Goal: Task Accomplishment & Management: Use online tool/utility

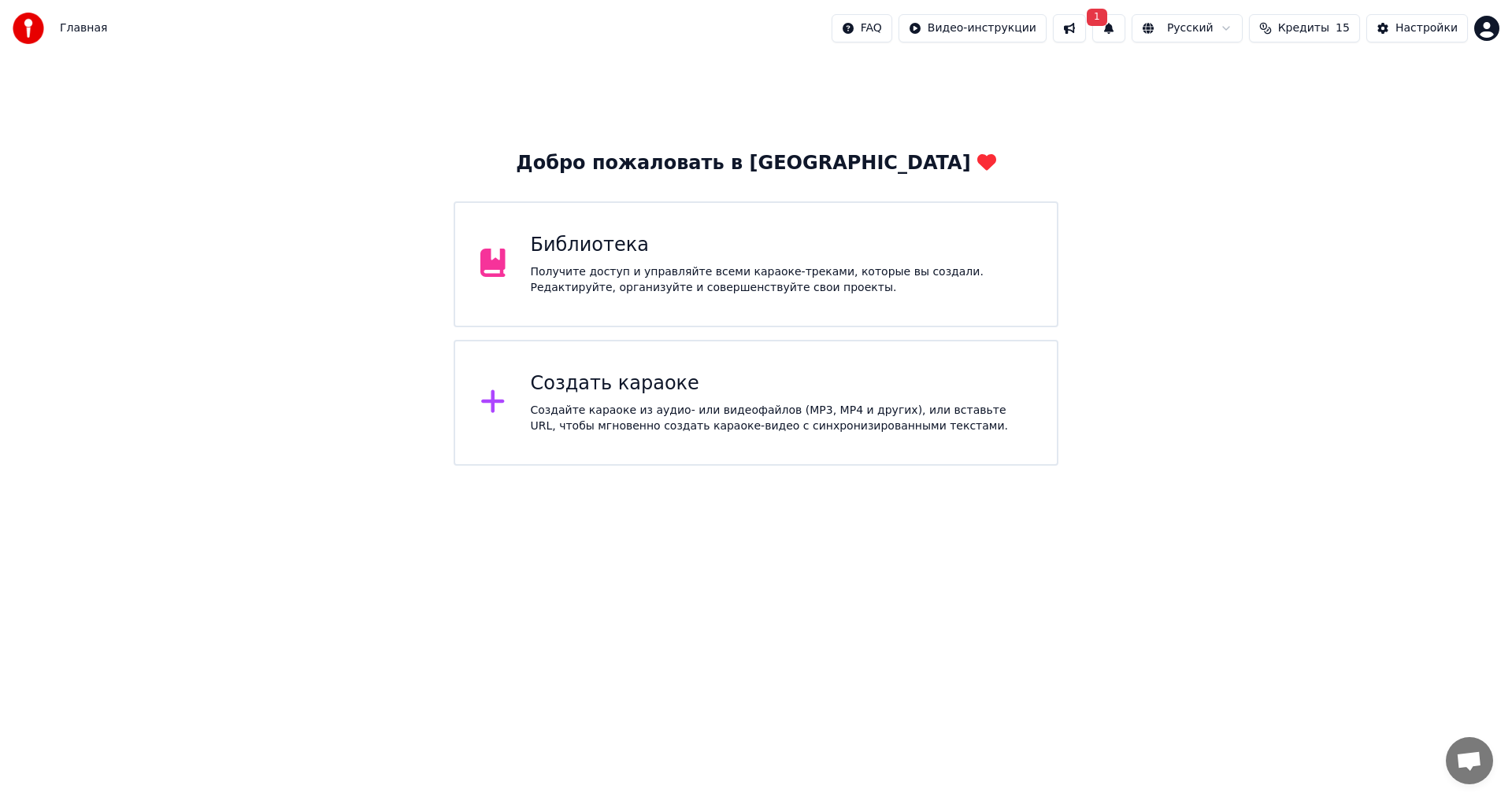
click at [696, 411] on div "Создайте караоке из аудио- или видеофайлов (MP3, MP4 и других), или вставьте UR…" at bounding box center [781, 418] width 502 height 31
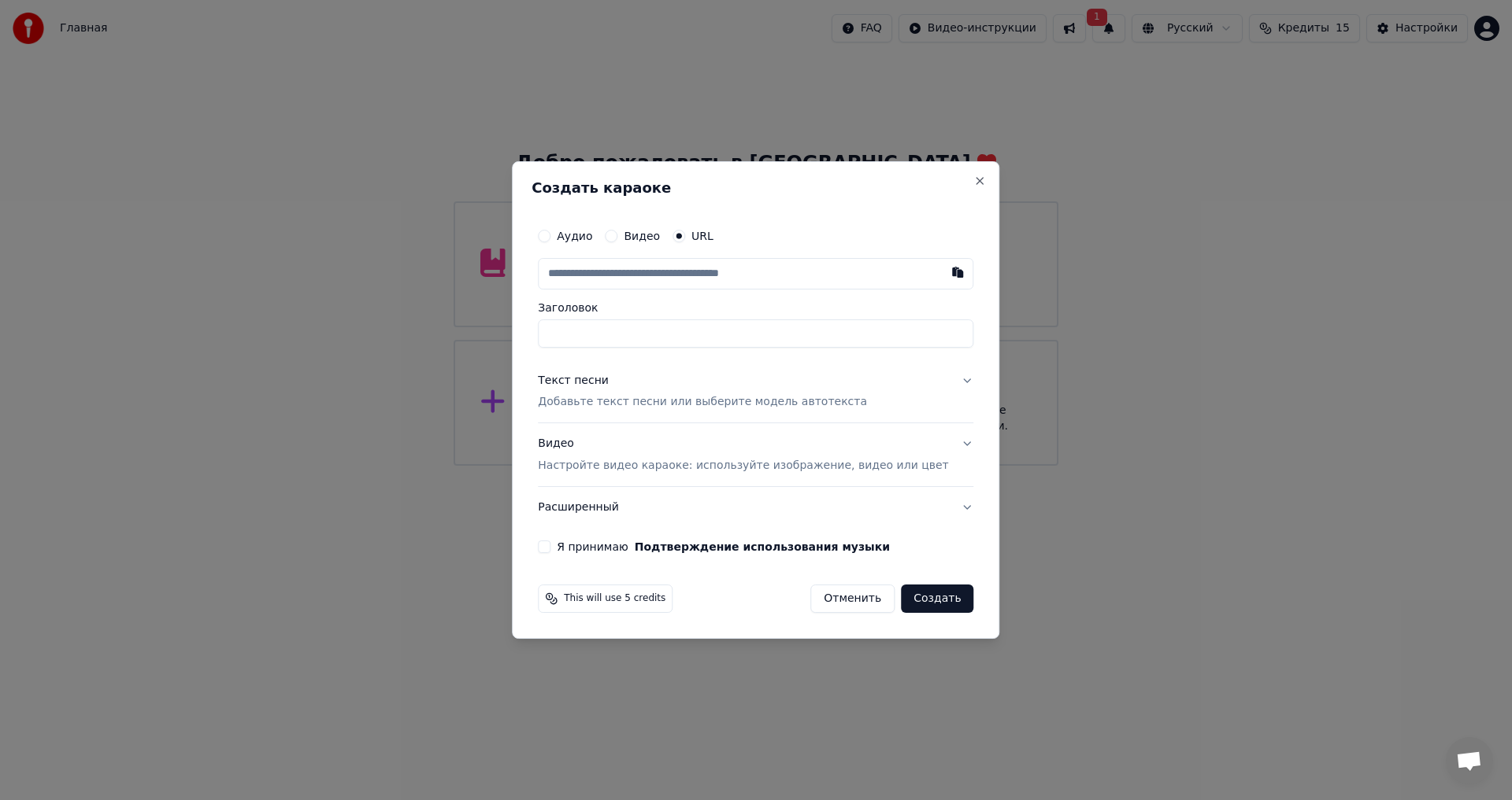
type input "**********"
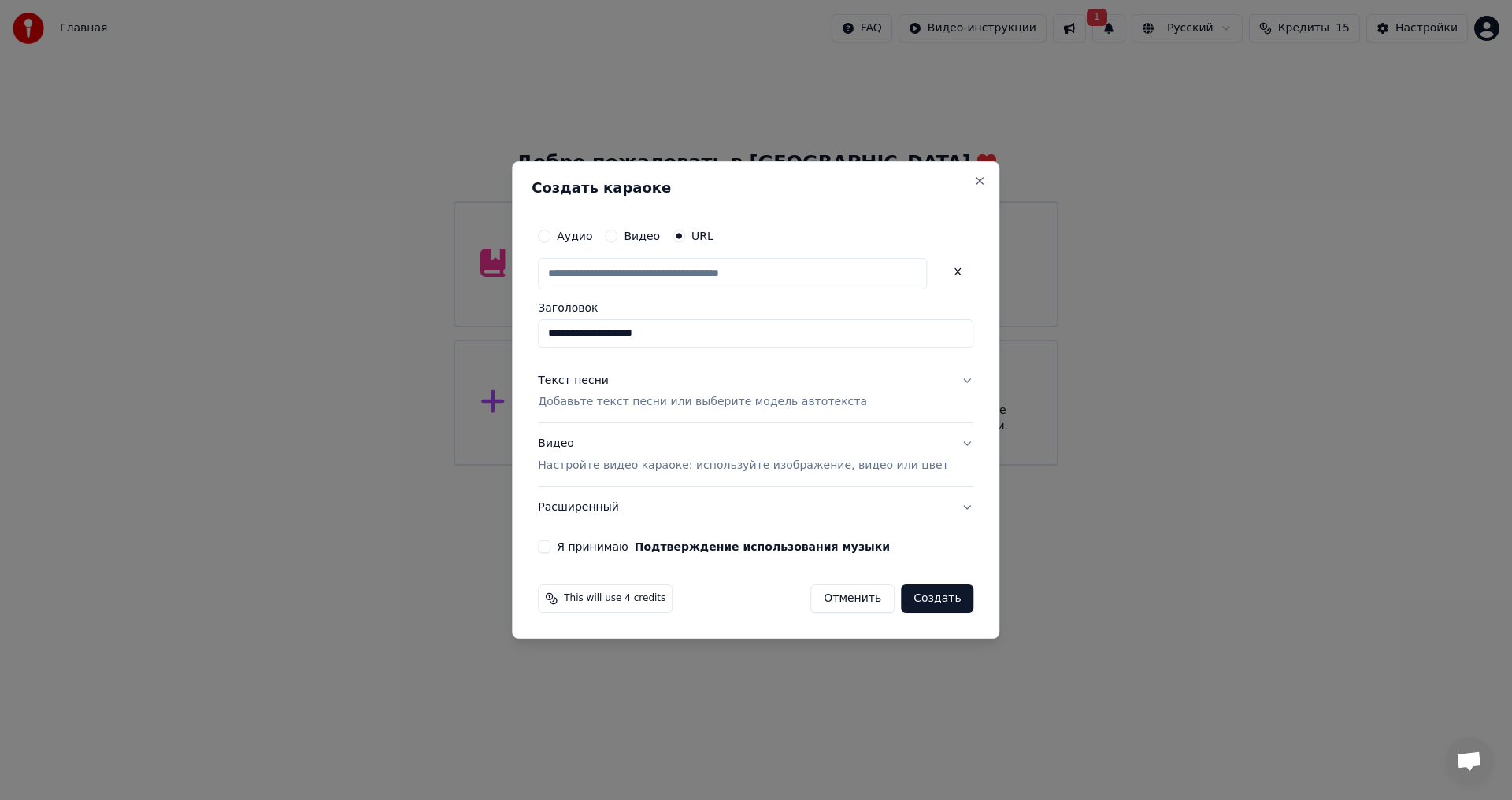
click at [653, 405] on p "Добавьте текст песни или выберите модель автотекста" at bounding box center [702, 403] width 329 height 16
type input "**********"
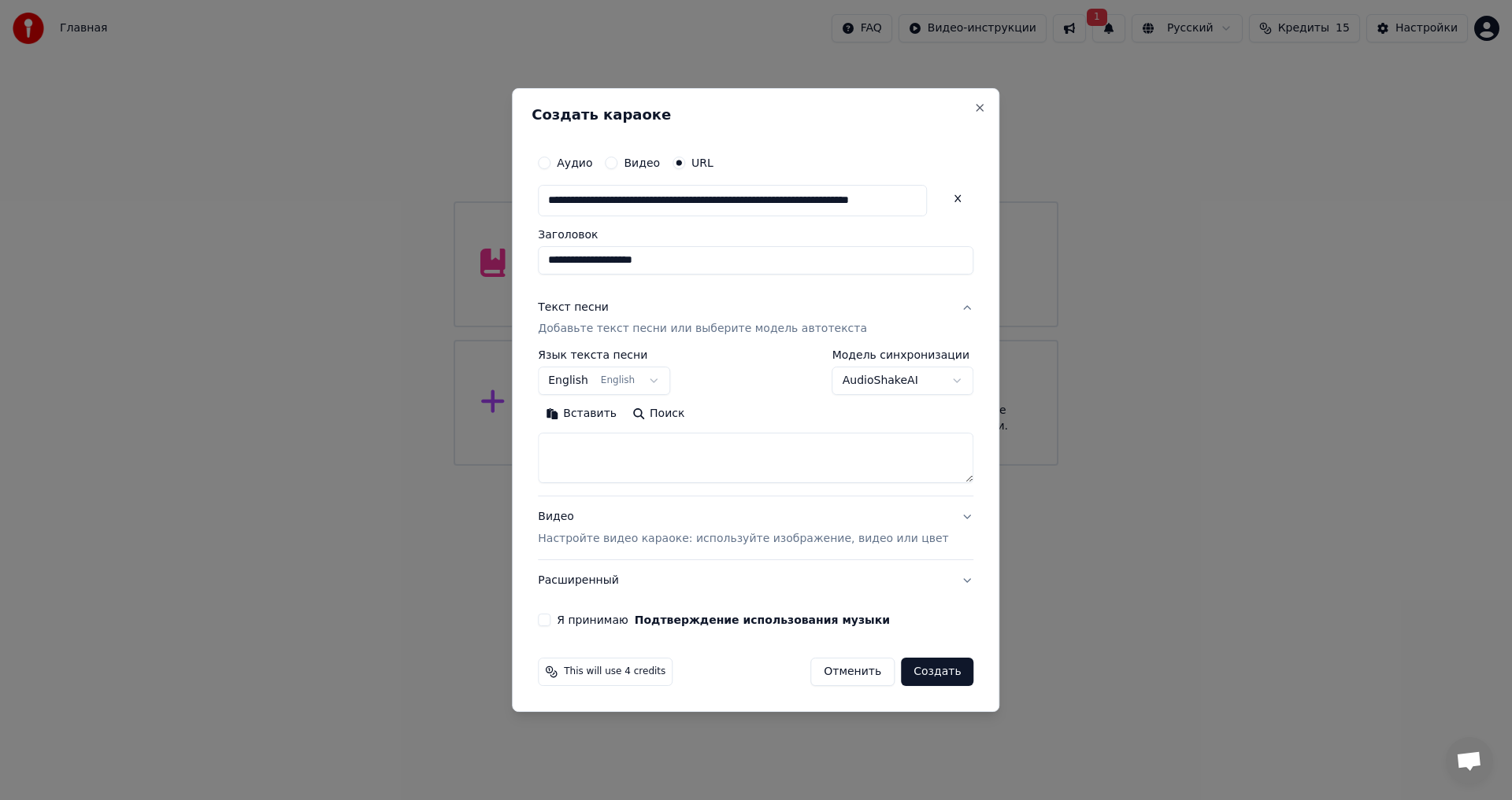
click at [655, 389] on button "English English" at bounding box center [604, 381] width 132 height 28
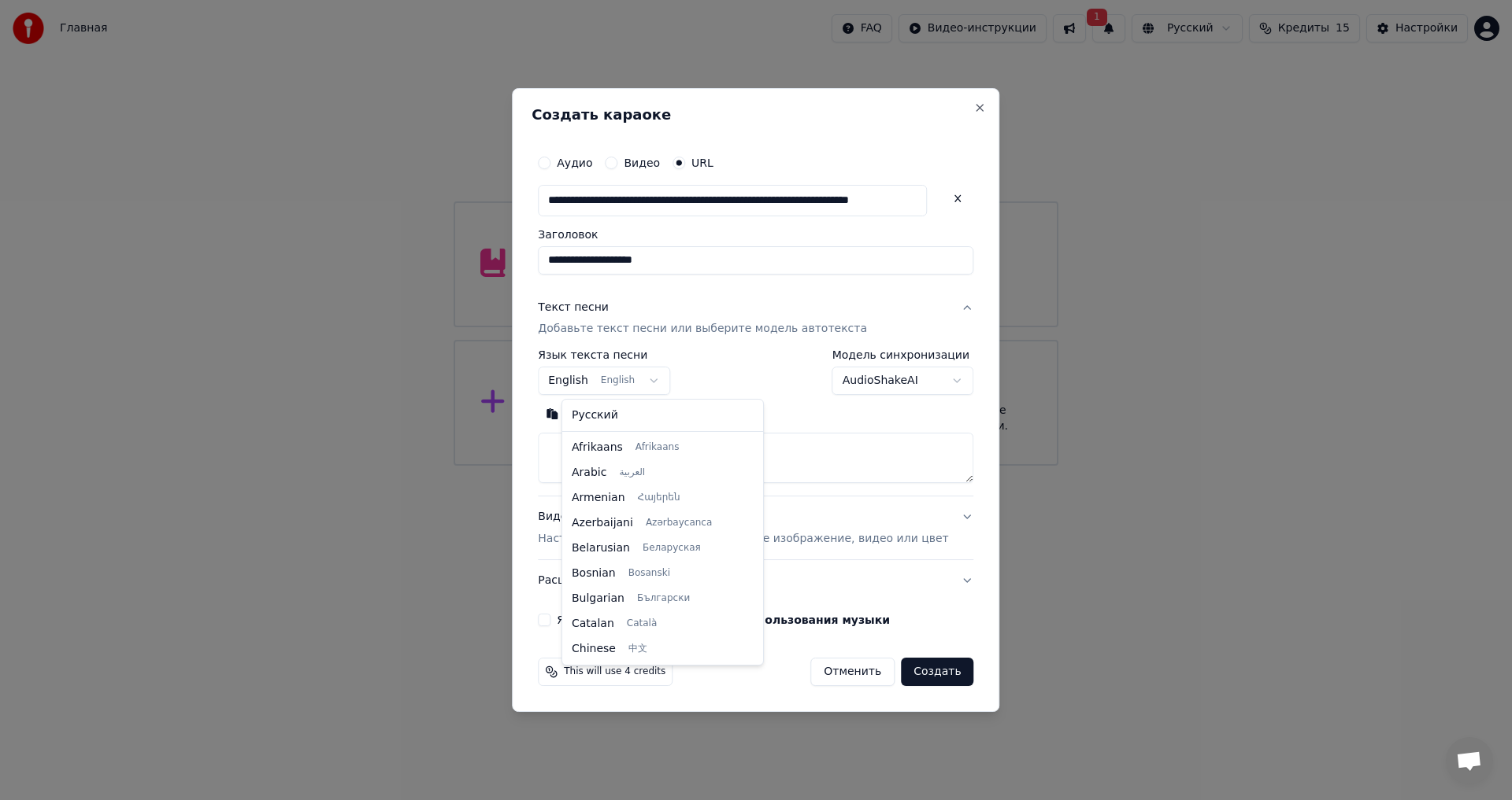
scroll to position [126, 0]
select select "**"
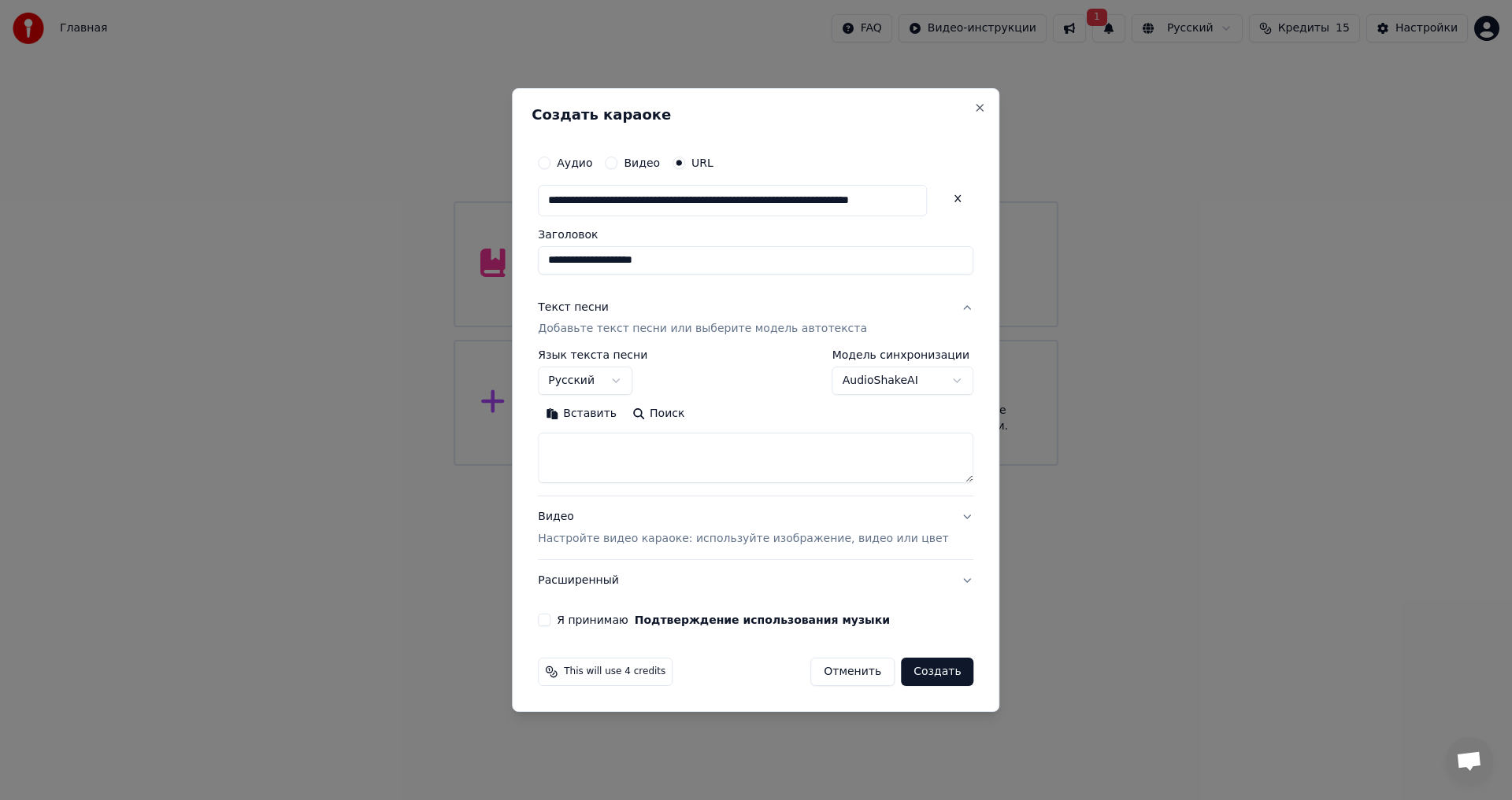
click at [701, 459] on textarea at bounding box center [756, 458] width 435 height 50
paste textarea "**********"
type textarea "**********"
click at [673, 543] on p "Настройте видео караоке: используйте изображение, видео или цвет" at bounding box center [743, 539] width 411 height 16
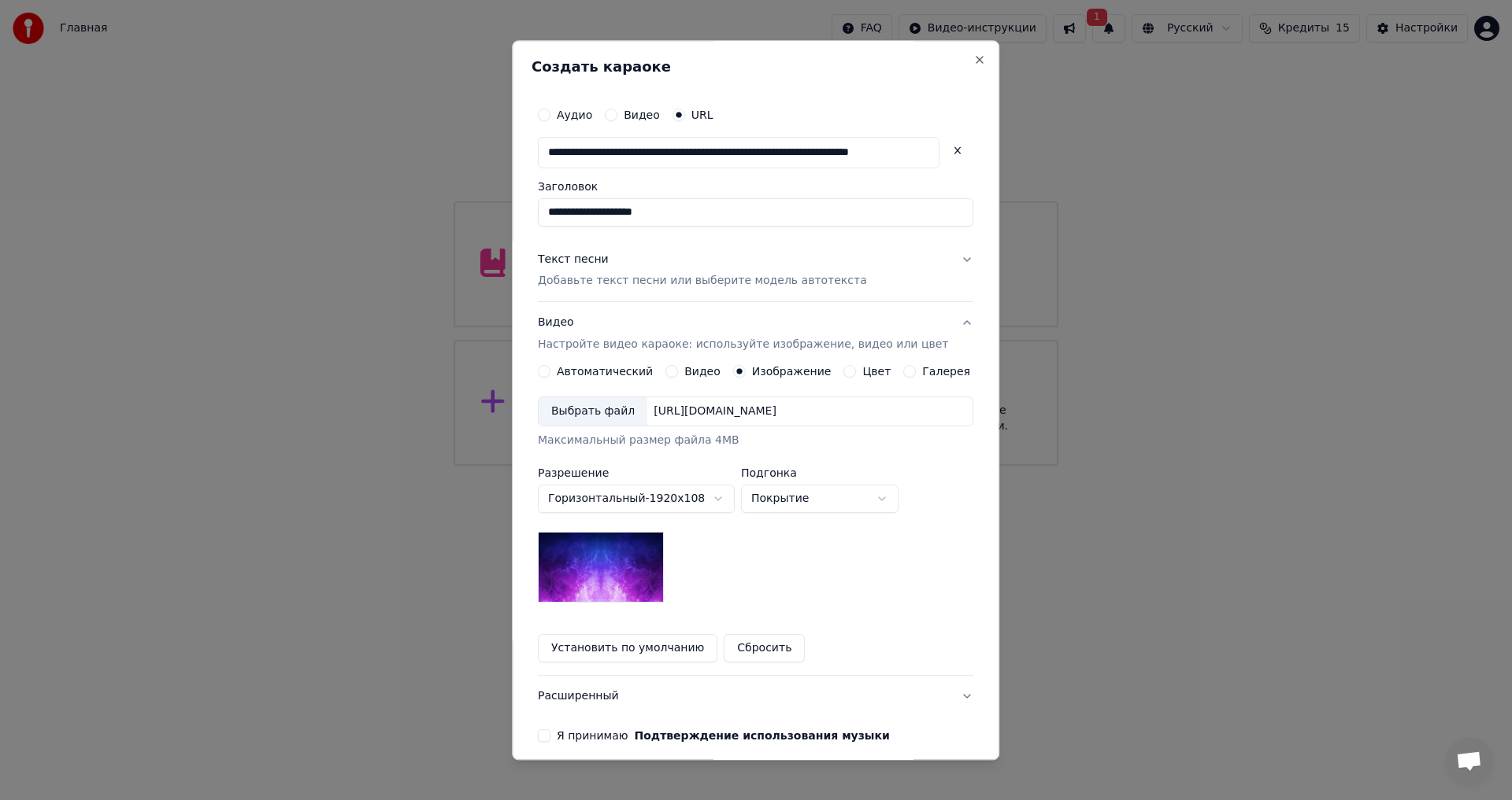
click at [596, 411] on div "Выбрать файл" at bounding box center [593, 412] width 109 height 28
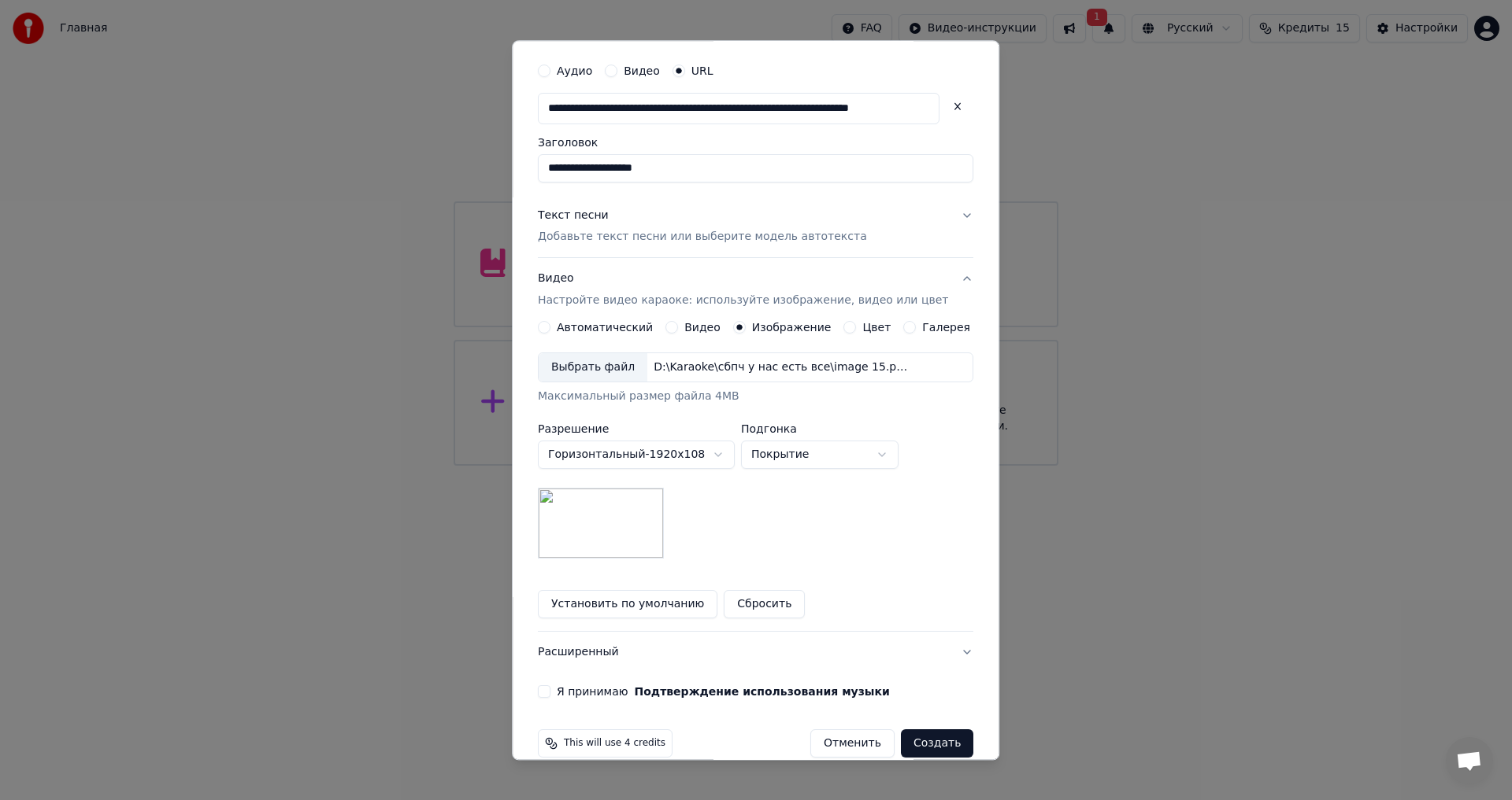
scroll to position [68, 0]
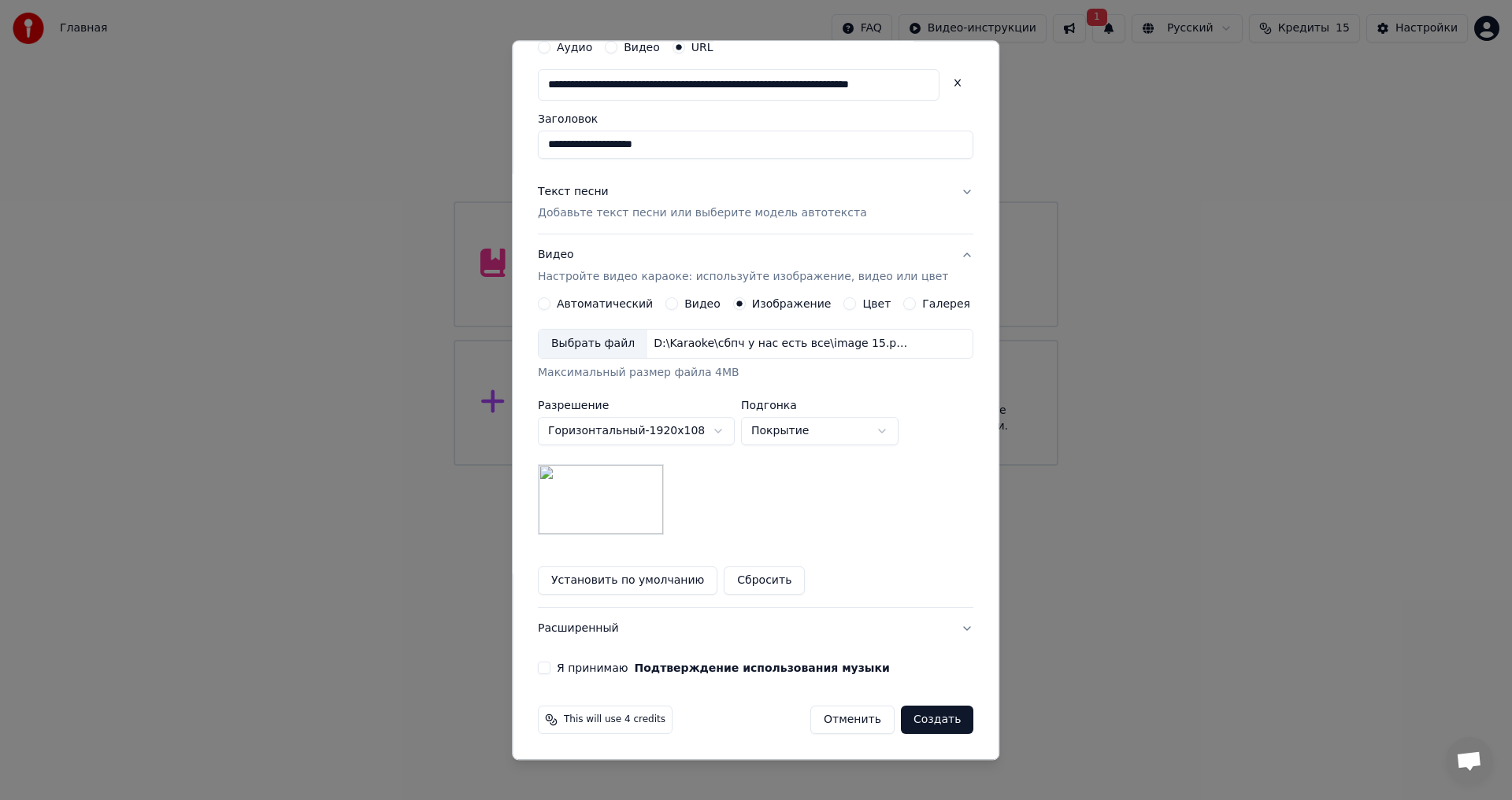
click at [580, 668] on label "Я принимаю Подтверждение использования музыки" at bounding box center [723, 669] width 333 height 11
click at [551, 668] on button "Я принимаю Подтверждение использования музыки" at bounding box center [544, 669] width 13 height 13
click at [645, 633] on button "Расширенный" at bounding box center [756, 629] width 435 height 41
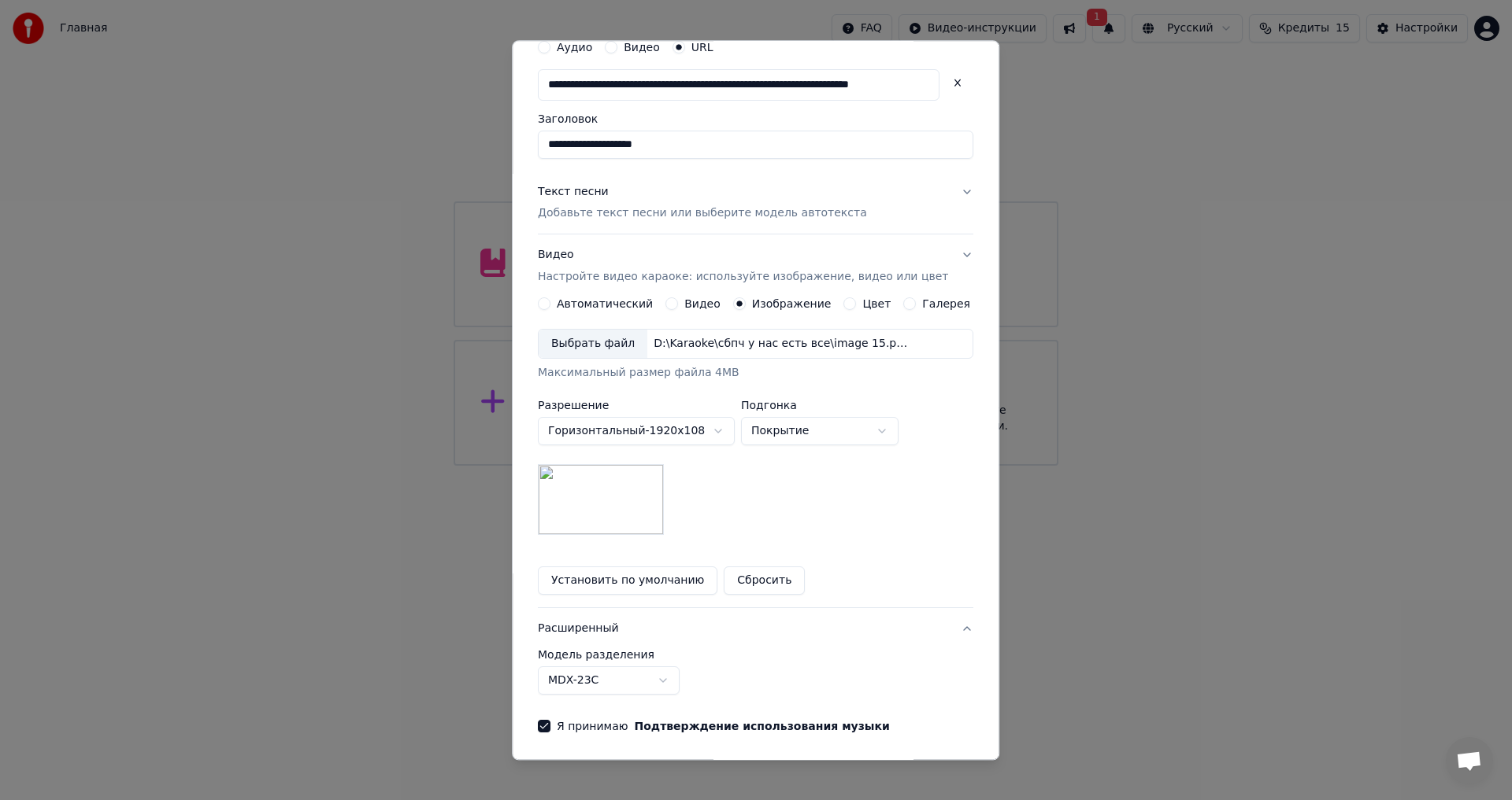
scroll to position [0, 0]
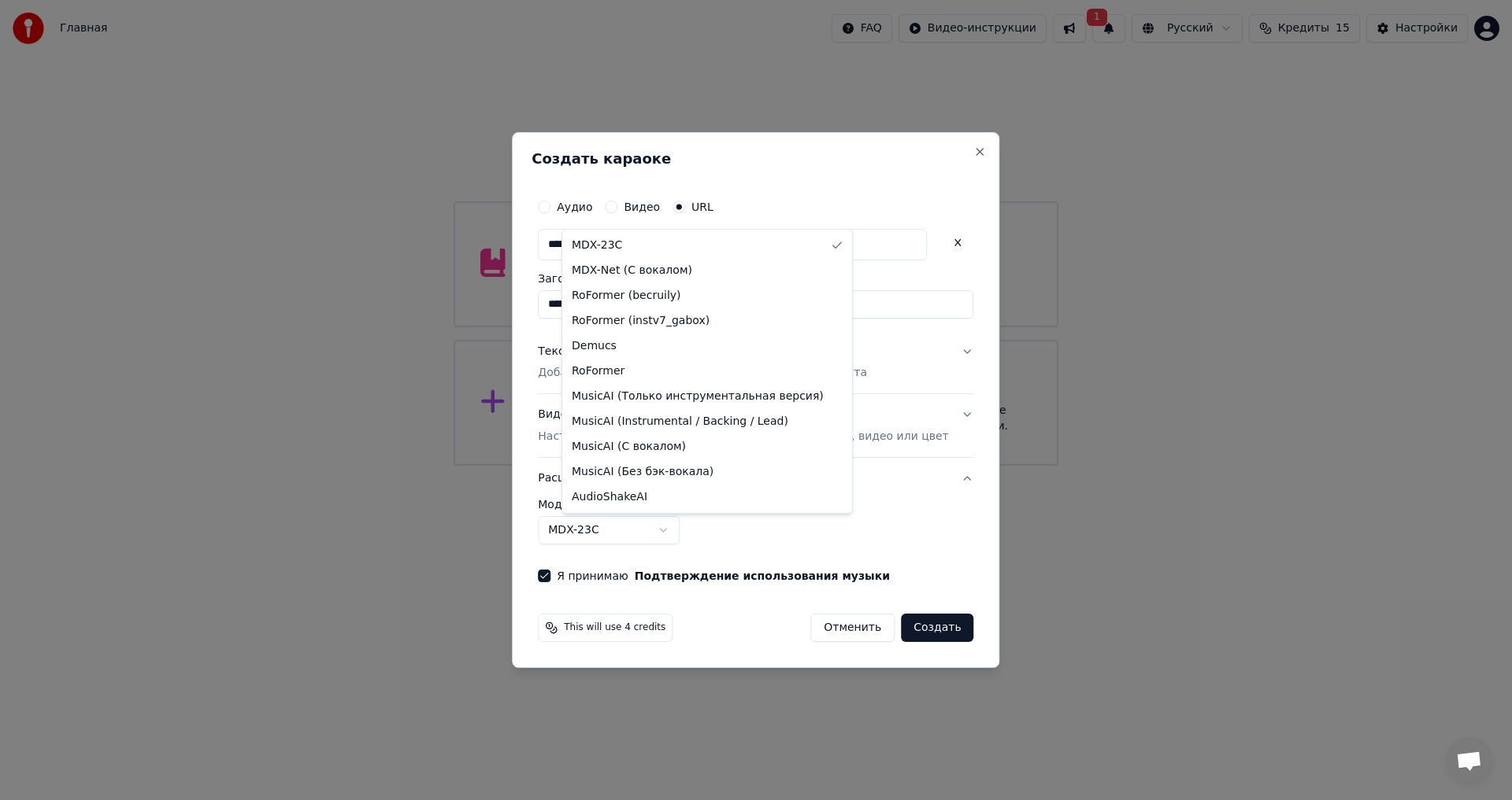
click at [680, 466] on body "**********" at bounding box center [756, 233] width 1512 height 466
select select "**********"
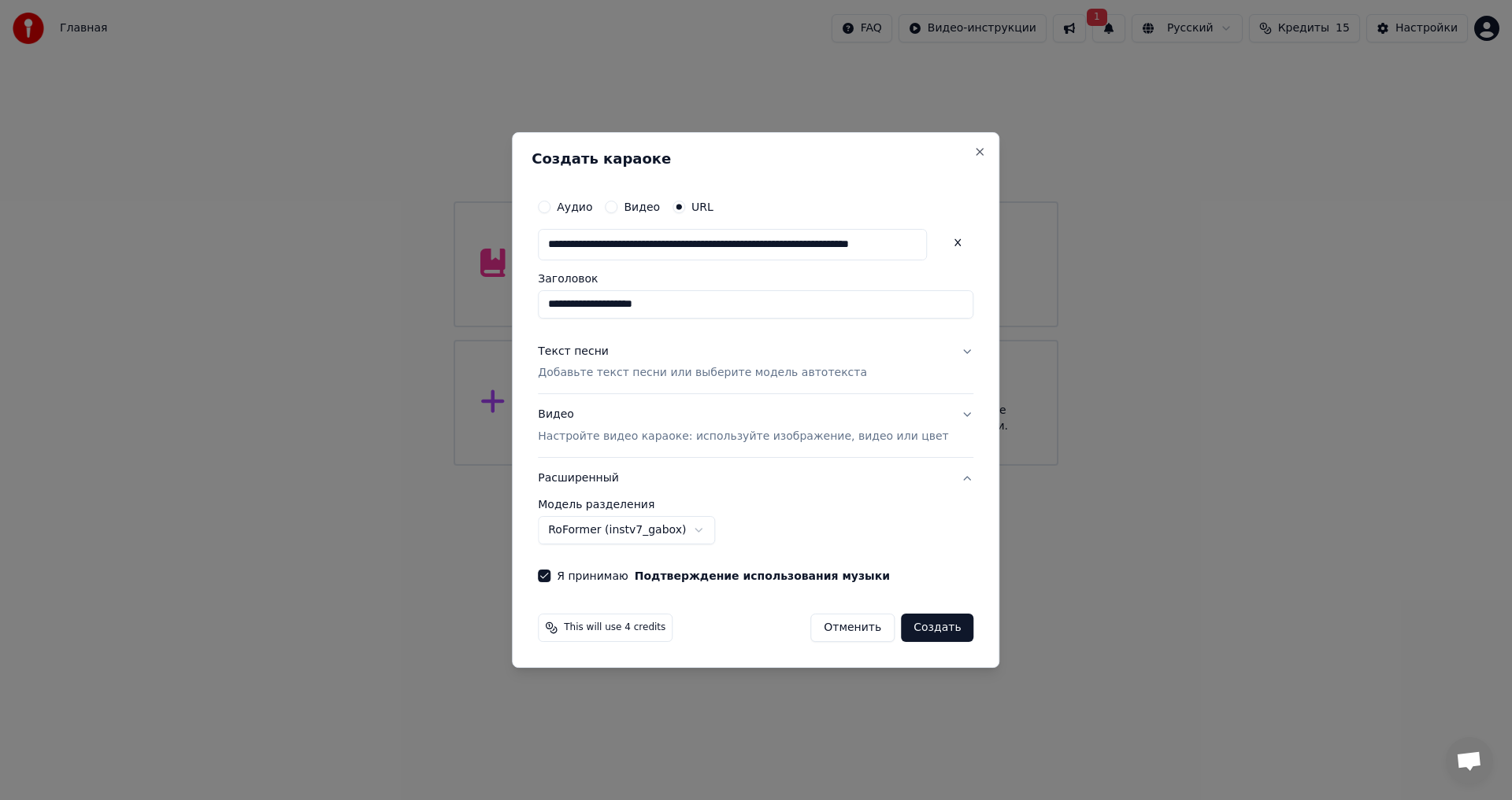
click at [906, 627] on button "Создать" at bounding box center [936, 627] width 73 height 28
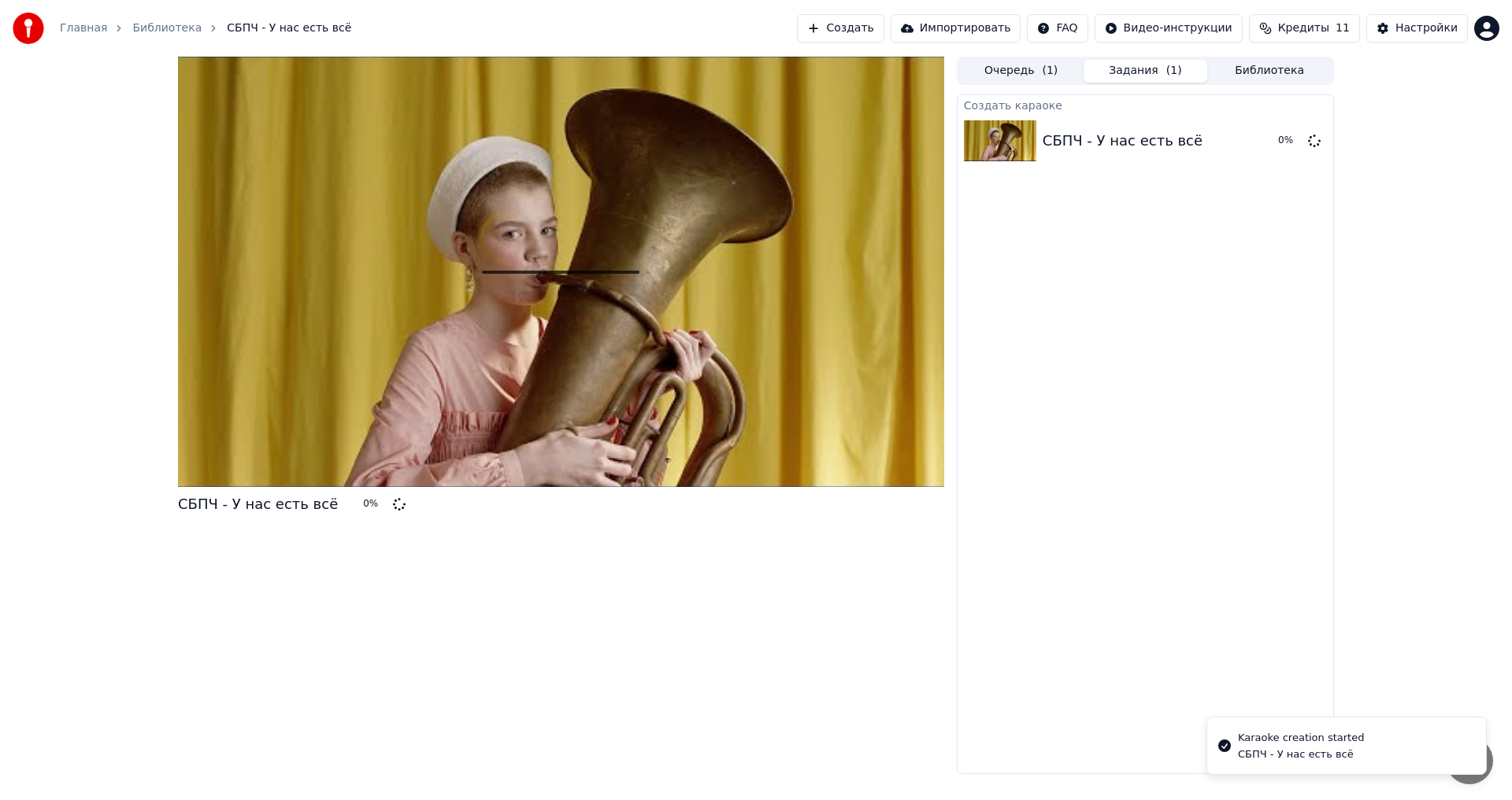
click at [1022, 71] on button "Очередь ( 1 )" at bounding box center [1021, 71] width 124 height 23
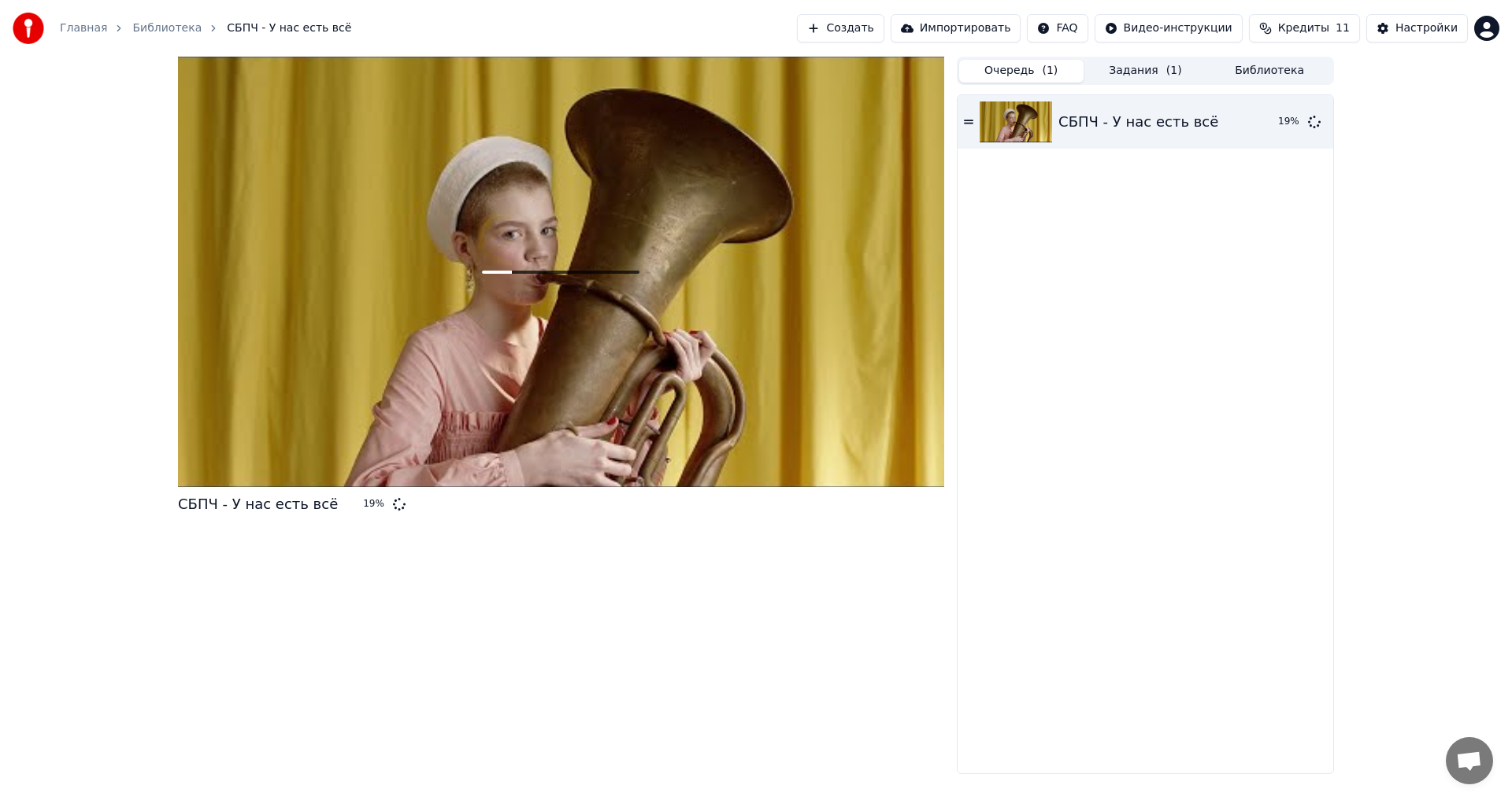
click at [884, 33] on button "Создать" at bounding box center [840, 28] width 86 height 28
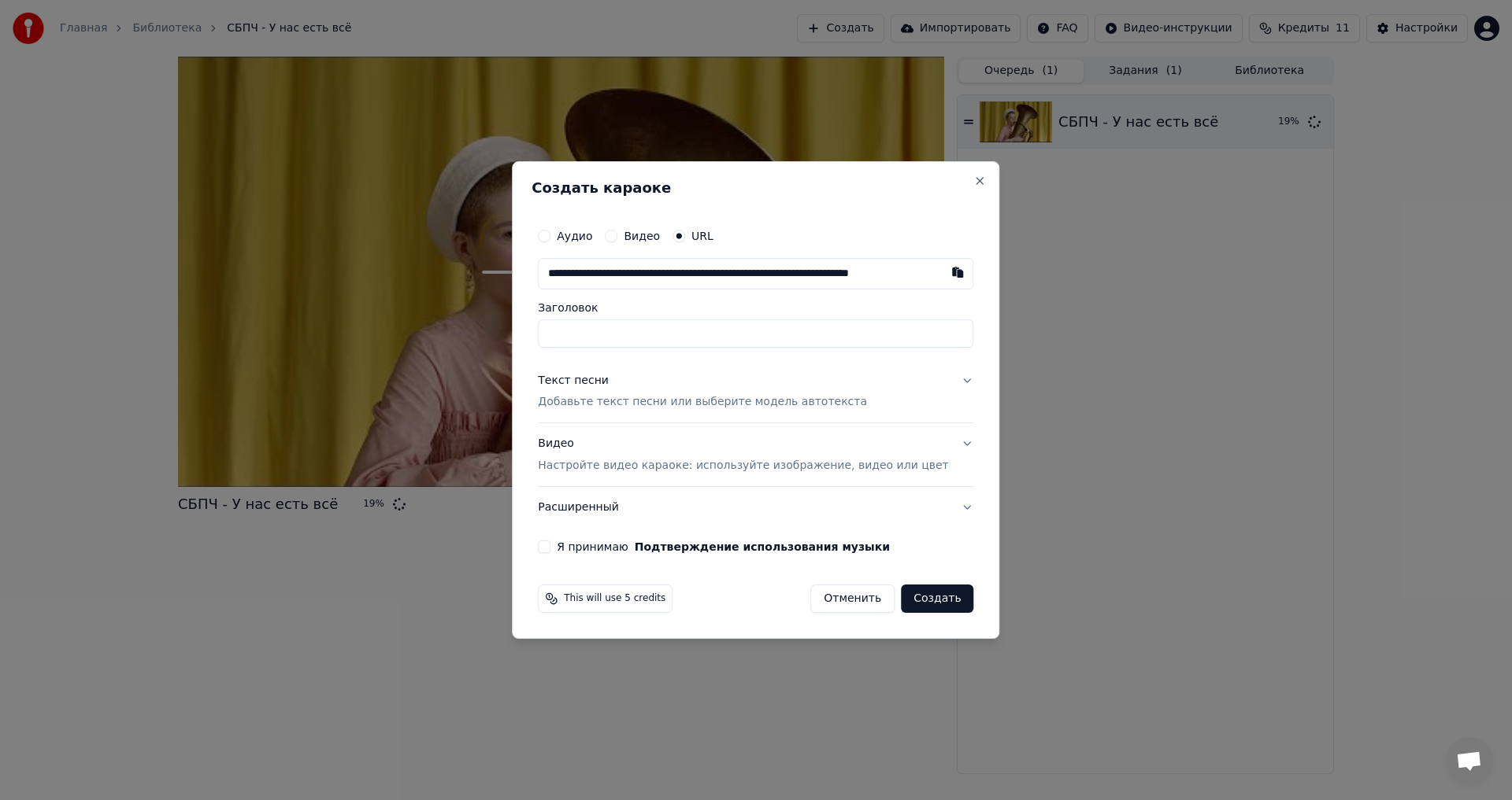
scroll to position [0, 60]
type input "**********"
click at [656, 399] on p "Добавьте текст песни или выберите модель автотекста" at bounding box center [702, 403] width 329 height 16
type input "**********"
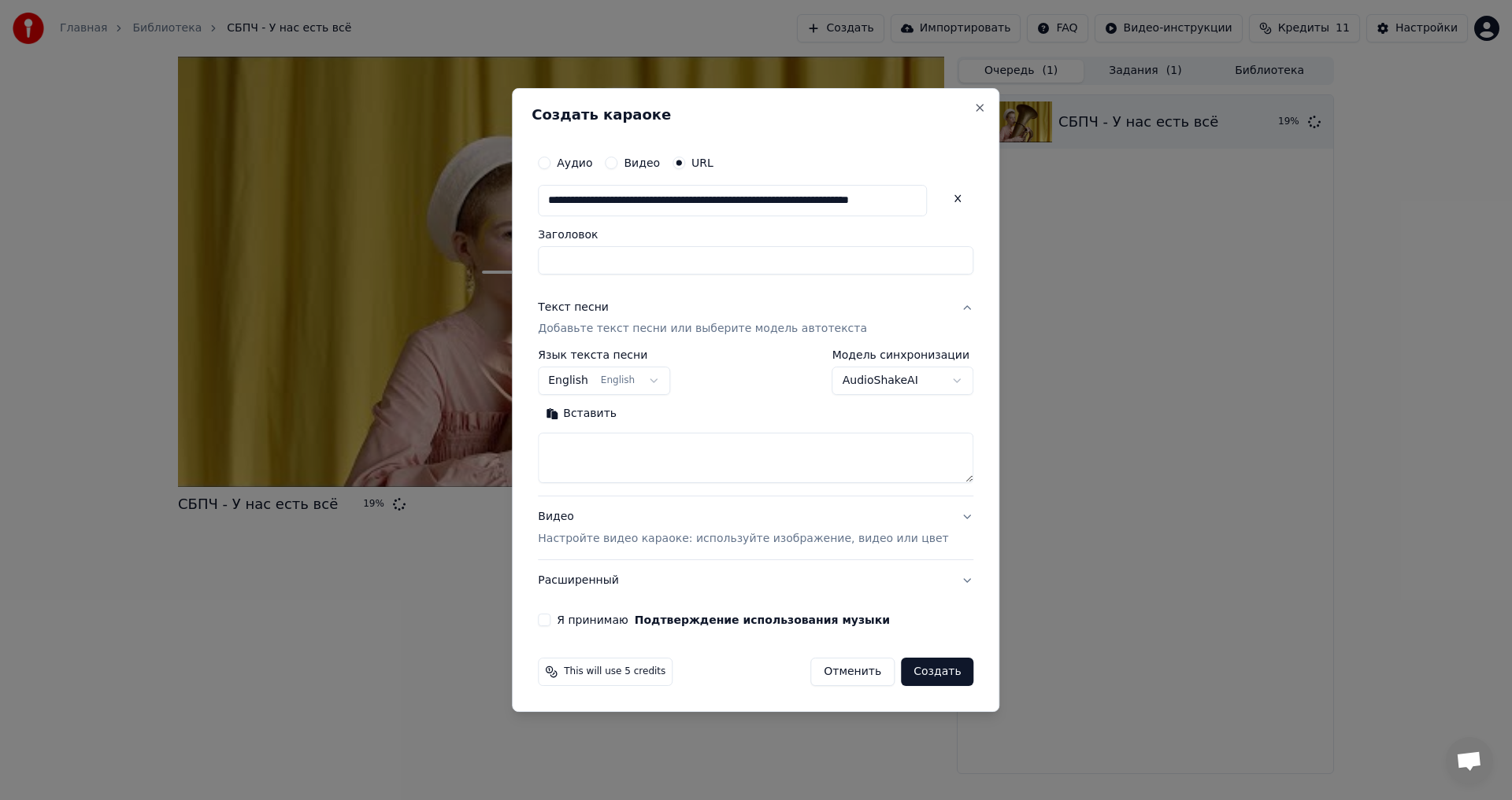
type input "**********"
click at [664, 374] on body "**********" at bounding box center [756, 400] width 1512 height 800
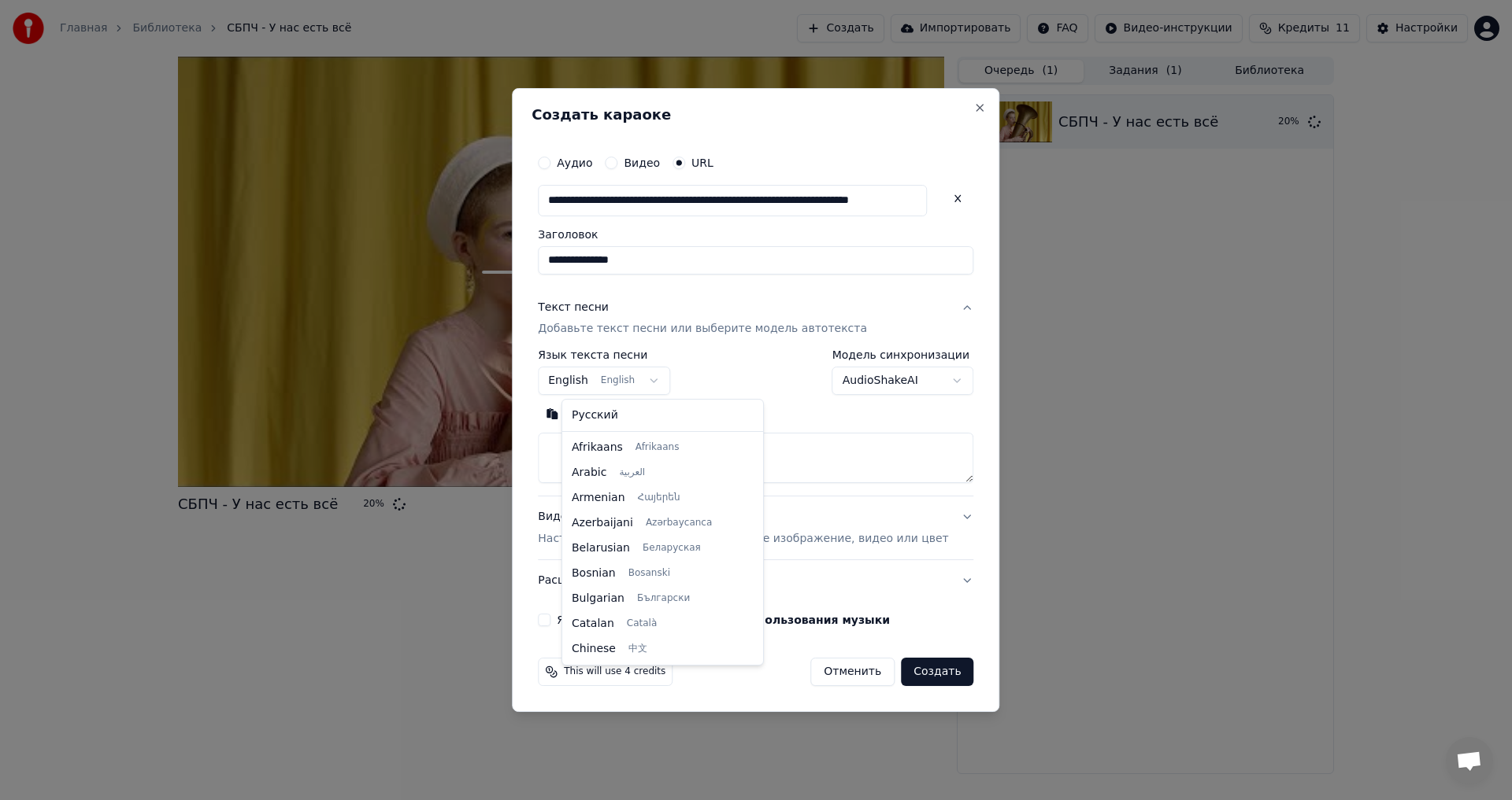
scroll to position [126, 0]
select select "**"
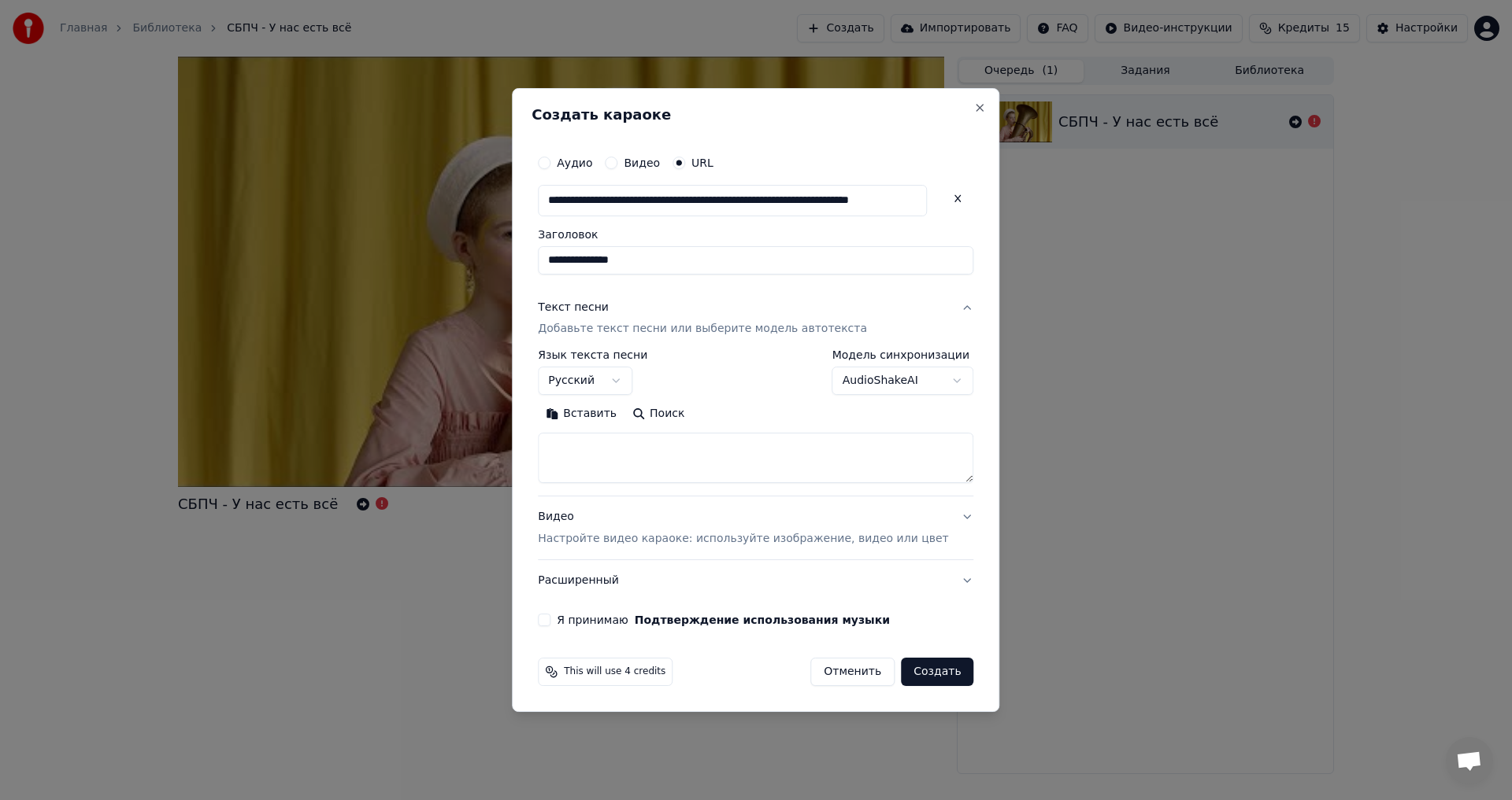
click at [636, 447] on textarea at bounding box center [756, 458] width 435 height 50
paste textarea "**********"
drag, startPoint x: 935, startPoint y: 482, endPoint x: 957, endPoint y: 477, distance: 22.6
click at [972, 473] on div "**********" at bounding box center [755, 400] width 487 height 625
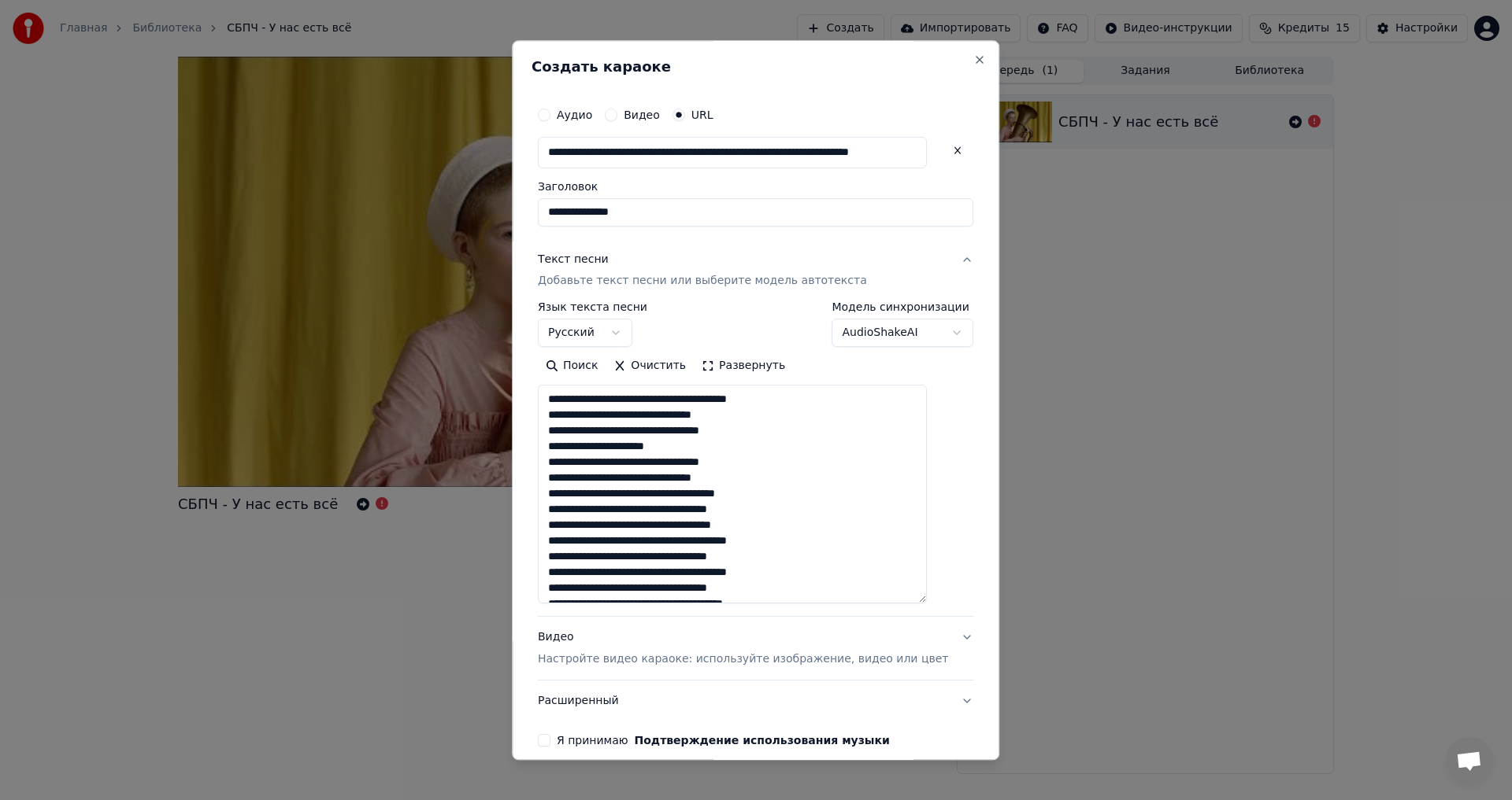
drag, startPoint x: 947, startPoint y: 480, endPoint x: 967, endPoint y: 602, distance: 123.6
click at [967, 602] on div "**********" at bounding box center [755, 400] width 487 height 720
click at [750, 481] on textarea "**********" at bounding box center [732, 494] width 389 height 218
click at [729, 451] on textarea "**********" at bounding box center [732, 494] width 389 height 218
drag, startPoint x: 721, startPoint y: 448, endPoint x: 539, endPoint y: 454, distance: 182.1
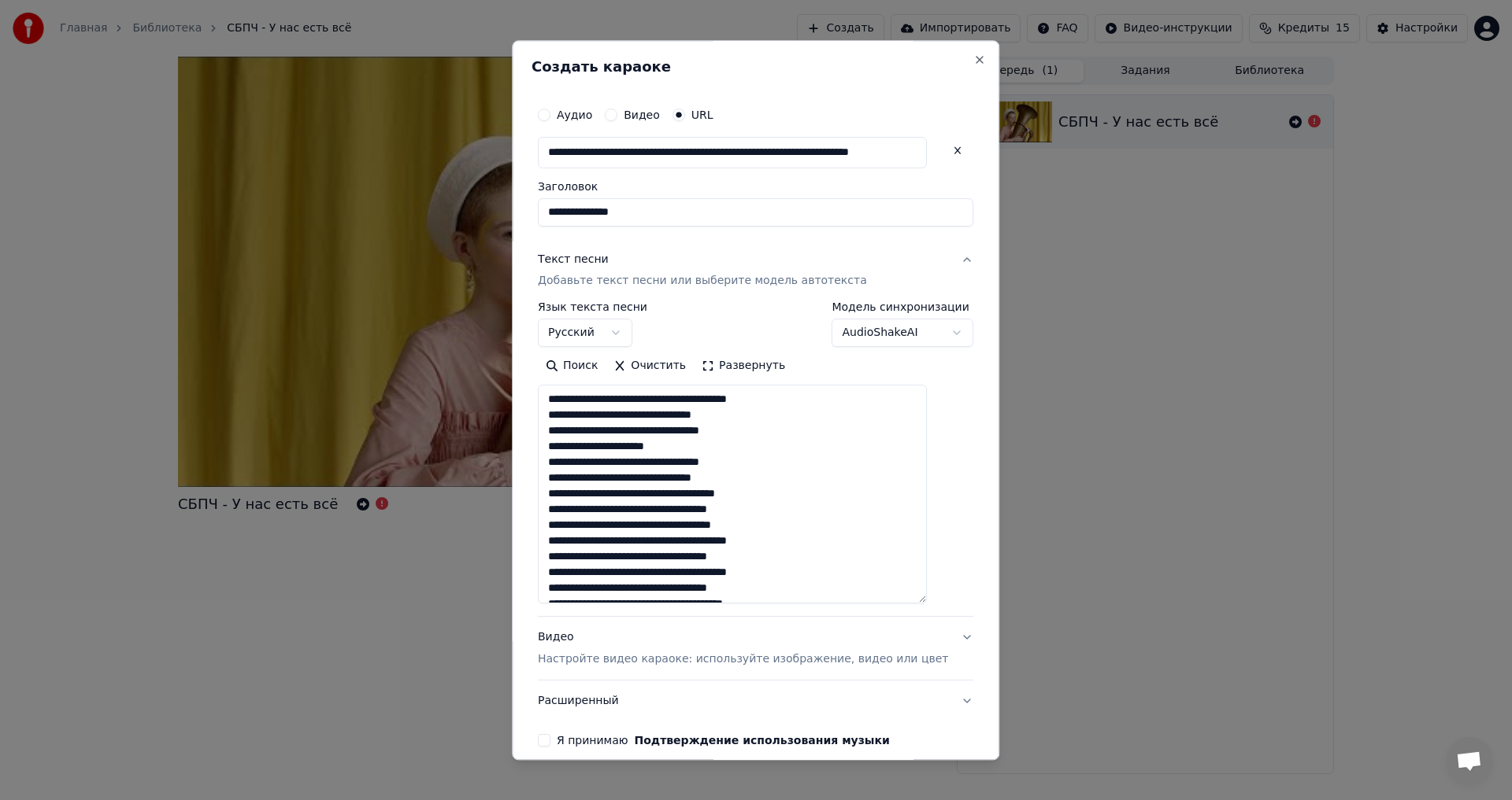
click at [539, 454] on div "**********" at bounding box center [755, 400] width 487 height 720
paste textarea "**********"
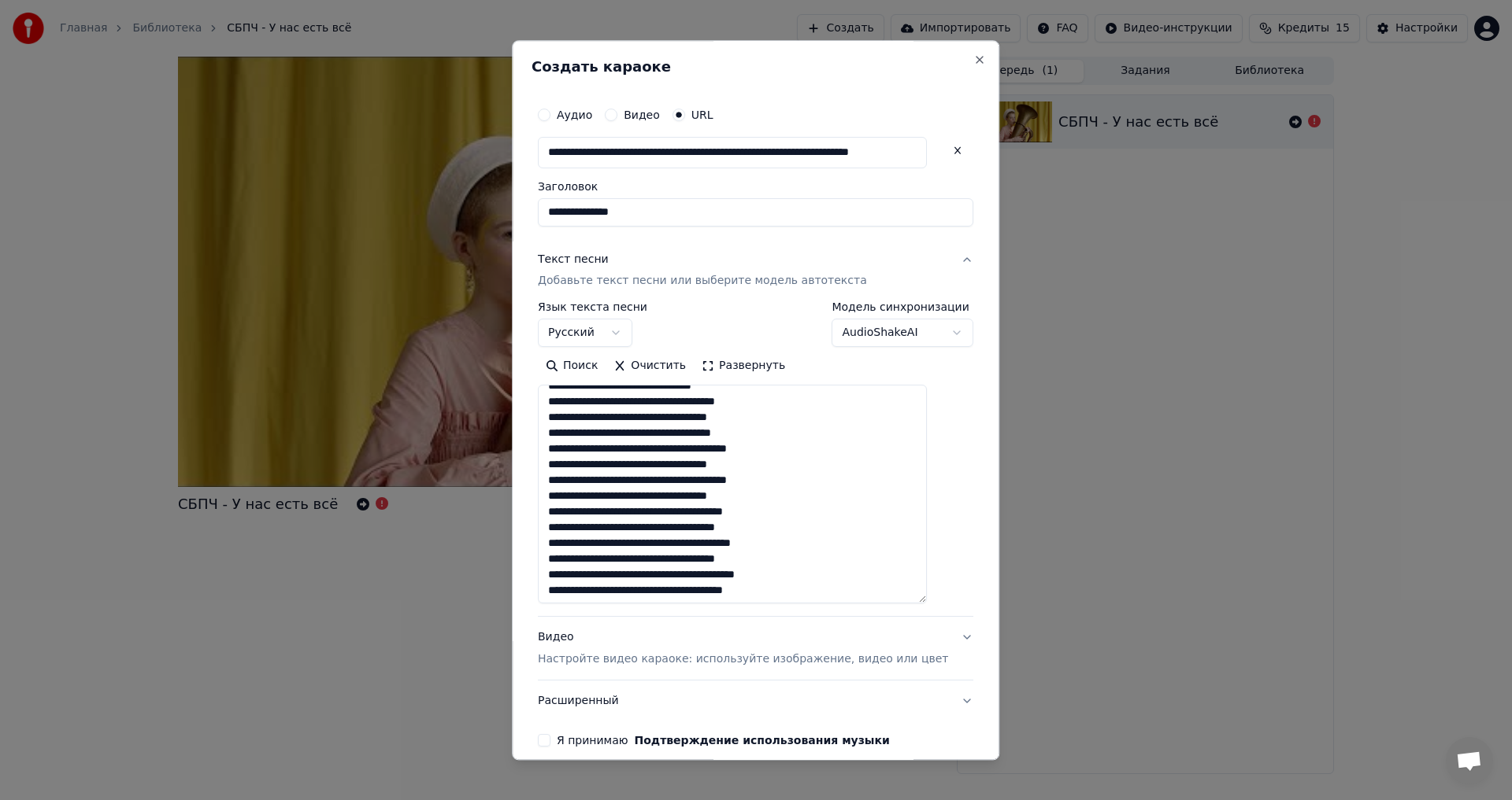
scroll to position [132, 0]
click at [808, 459] on textarea "**********" at bounding box center [732, 494] width 389 height 218
click at [804, 490] on textarea "**********" at bounding box center [732, 494] width 389 height 218
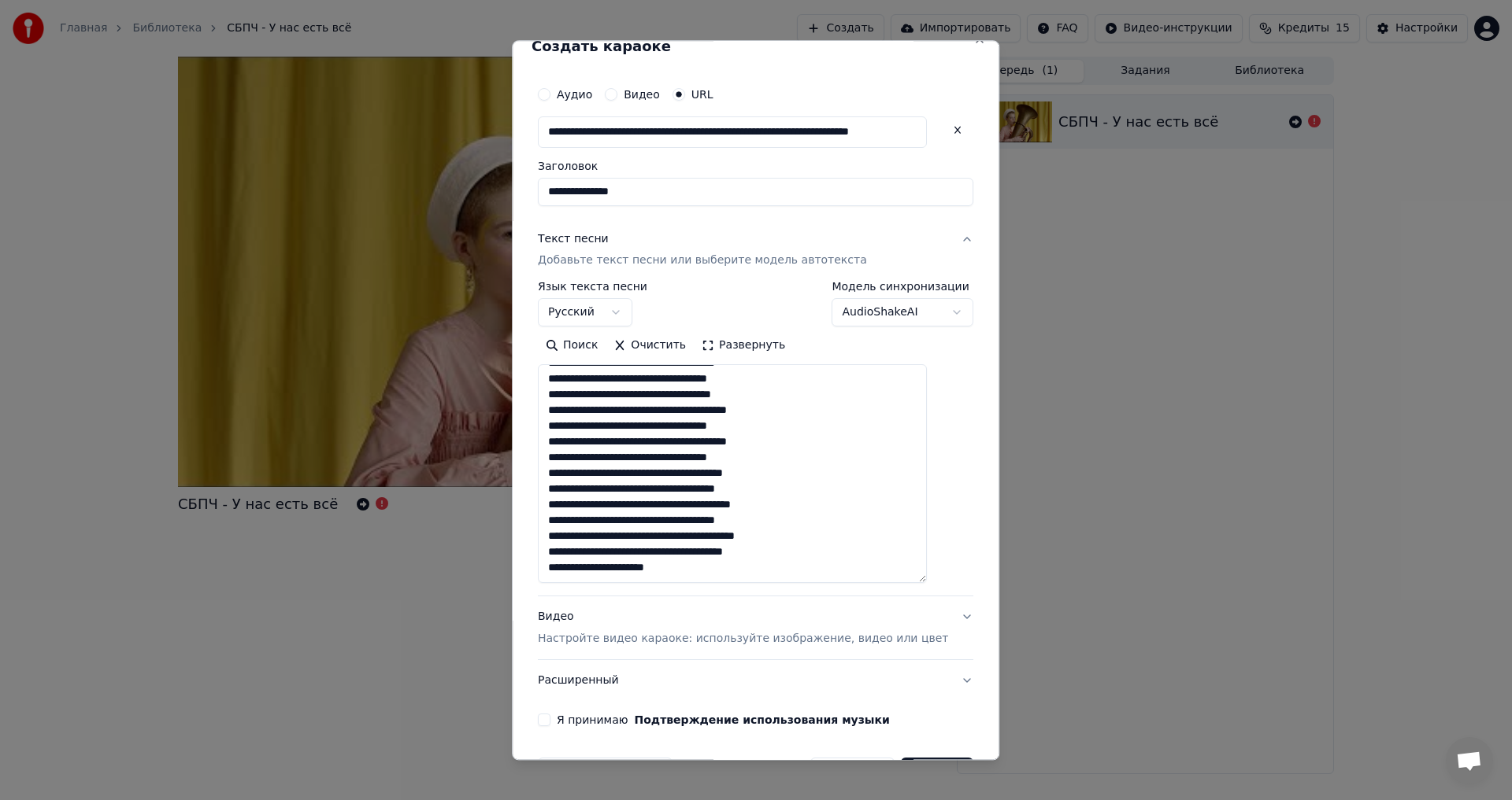
scroll to position [0, 0]
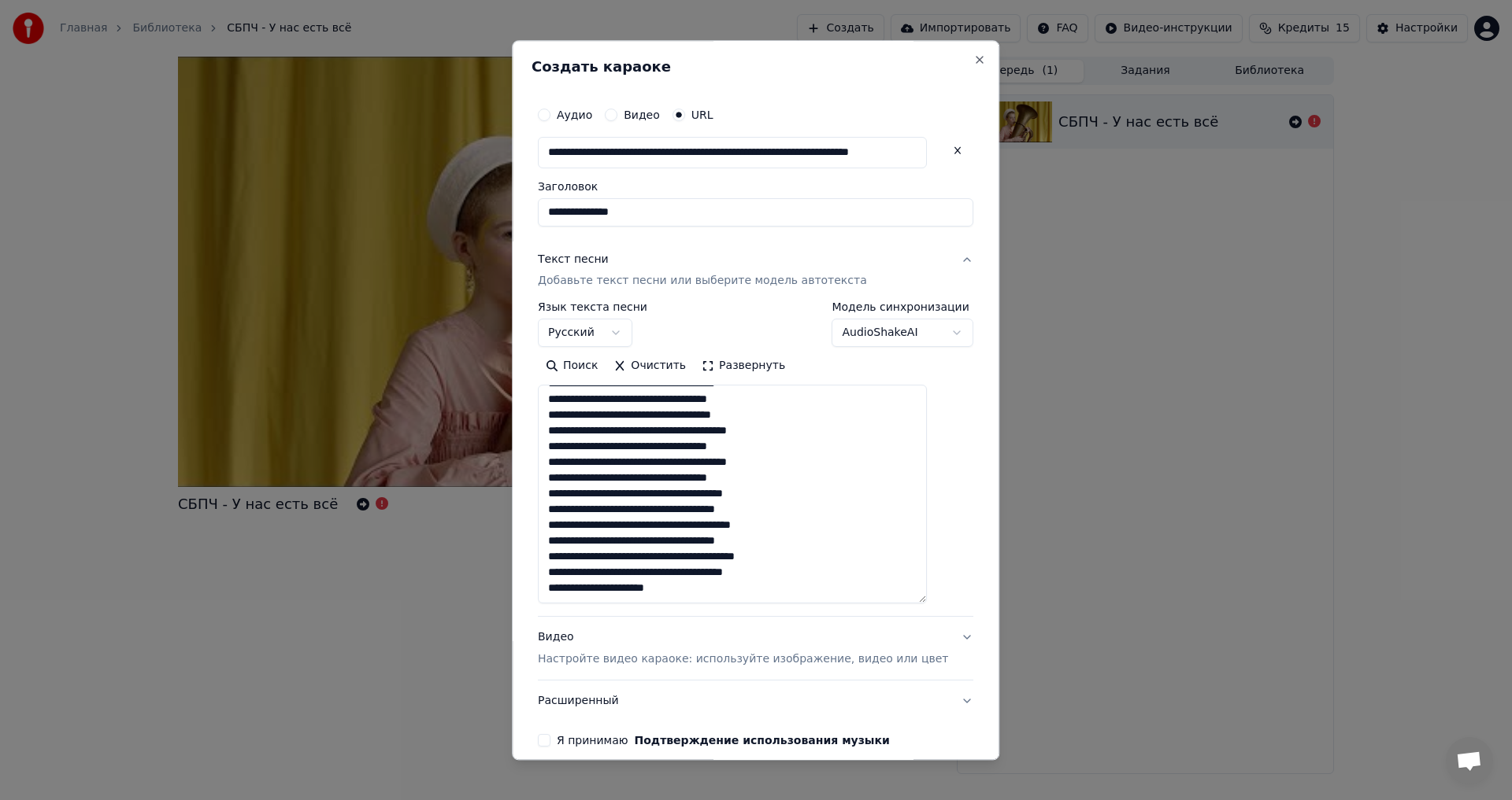
type textarea "**********"
click at [626, 652] on p "Настройте видео караоке: используйте изображение, видео или цвет" at bounding box center [743, 660] width 411 height 16
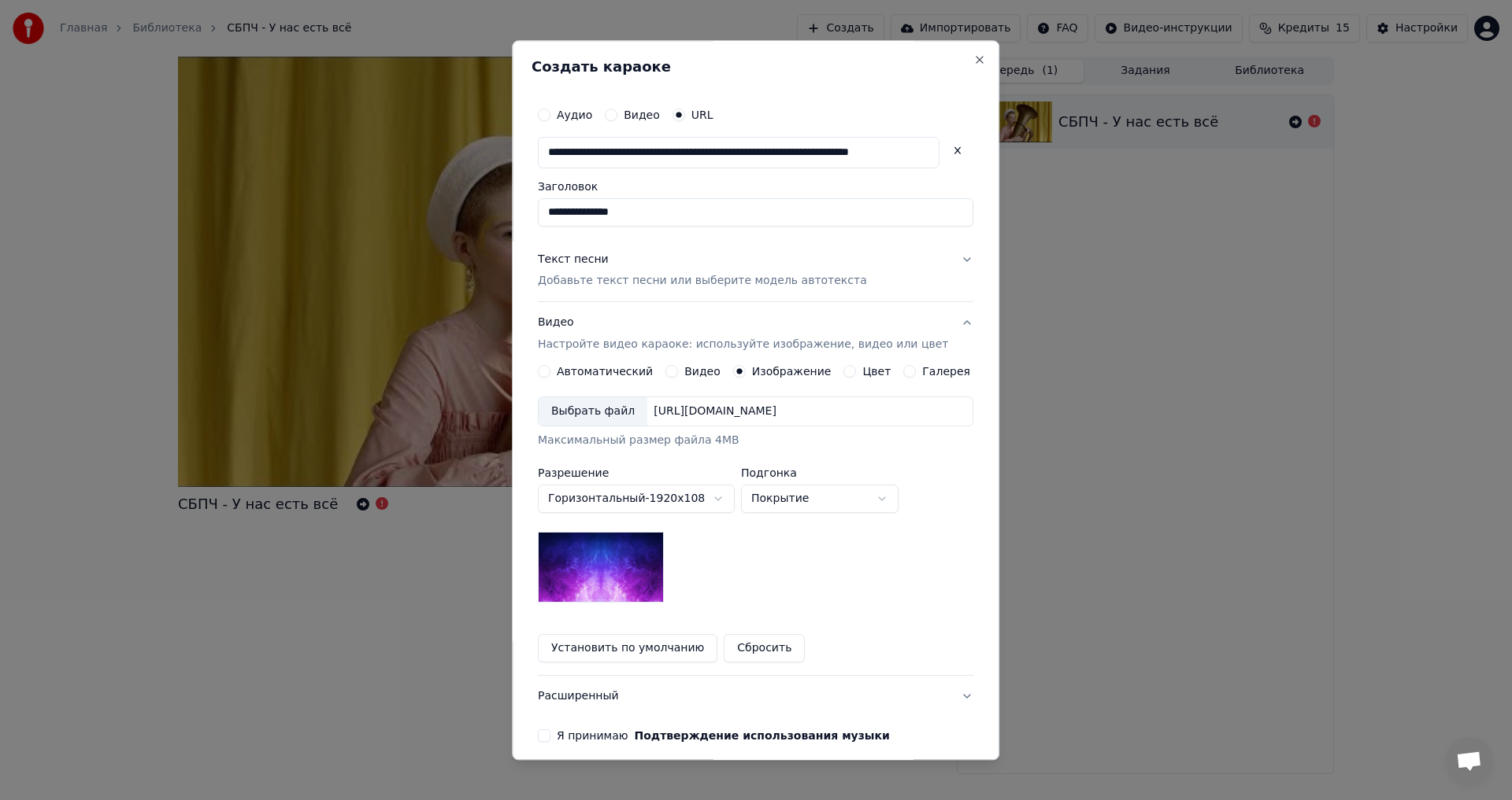
click at [593, 410] on div "Выбрать файл" at bounding box center [593, 412] width 109 height 28
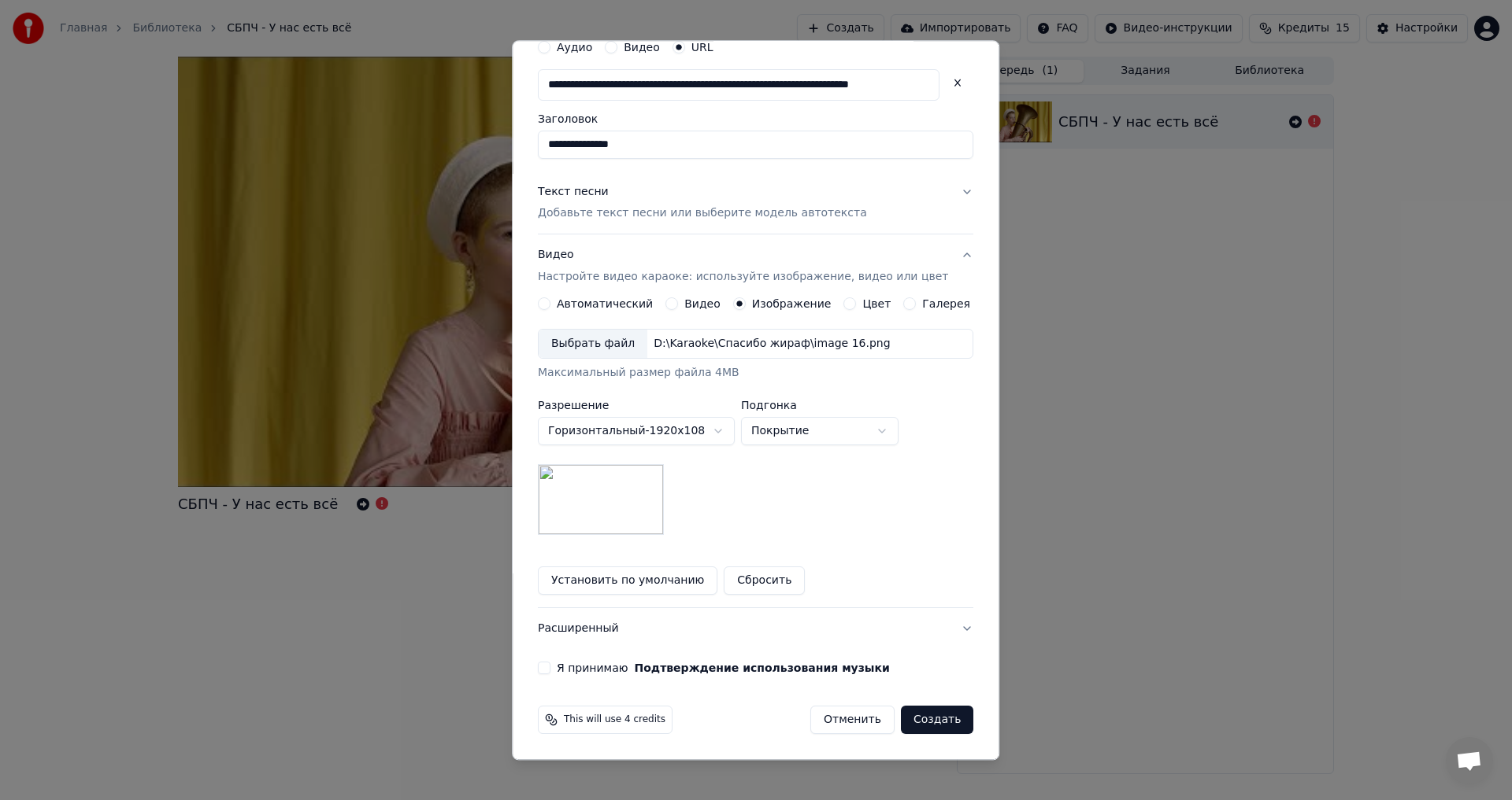
click at [600, 679] on div "**********" at bounding box center [756, 353] width 448 height 656
click at [596, 674] on label "Я принимаю Подтверждение использования музыки" at bounding box center [723, 669] width 333 height 11
click at [551, 674] on button "Я принимаю Подтверждение использования музыки" at bounding box center [544, 669] width 13 height 13
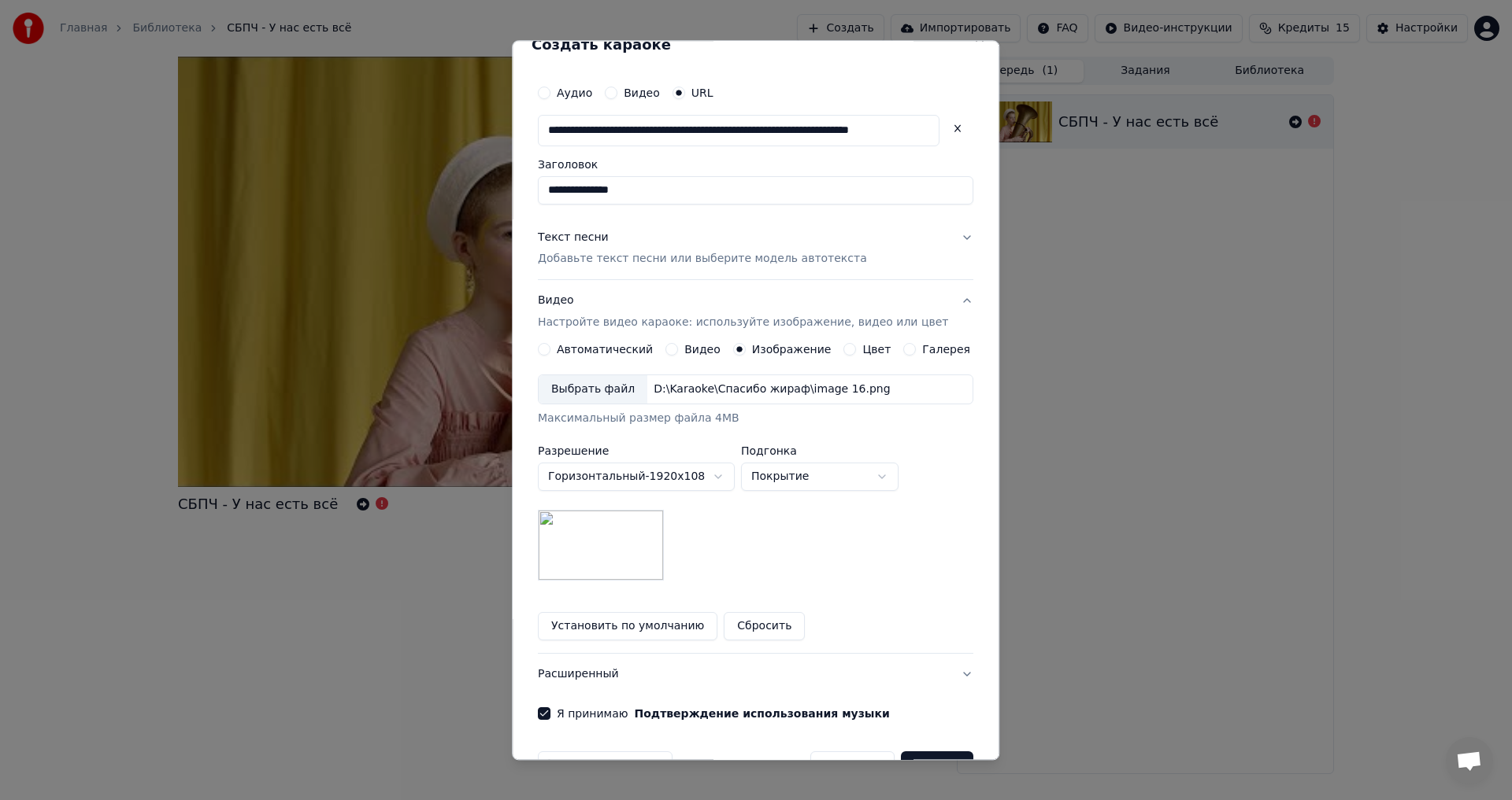
scroll to position [0, 0]
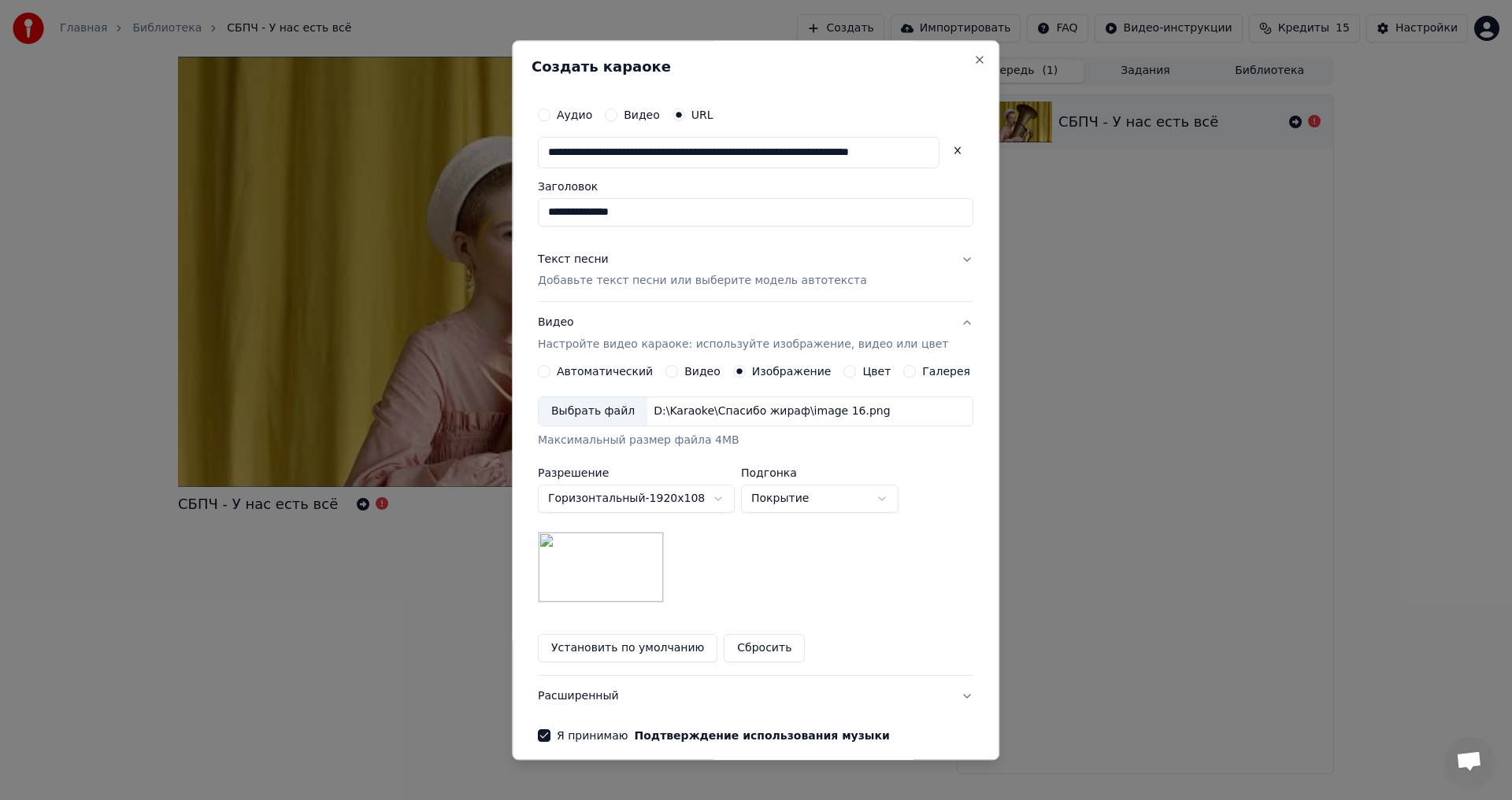
click at [658, 288] on p "Добавьте текст песни или выберите модель автотекста" at bounding box center [702, 282] width 329 height 16
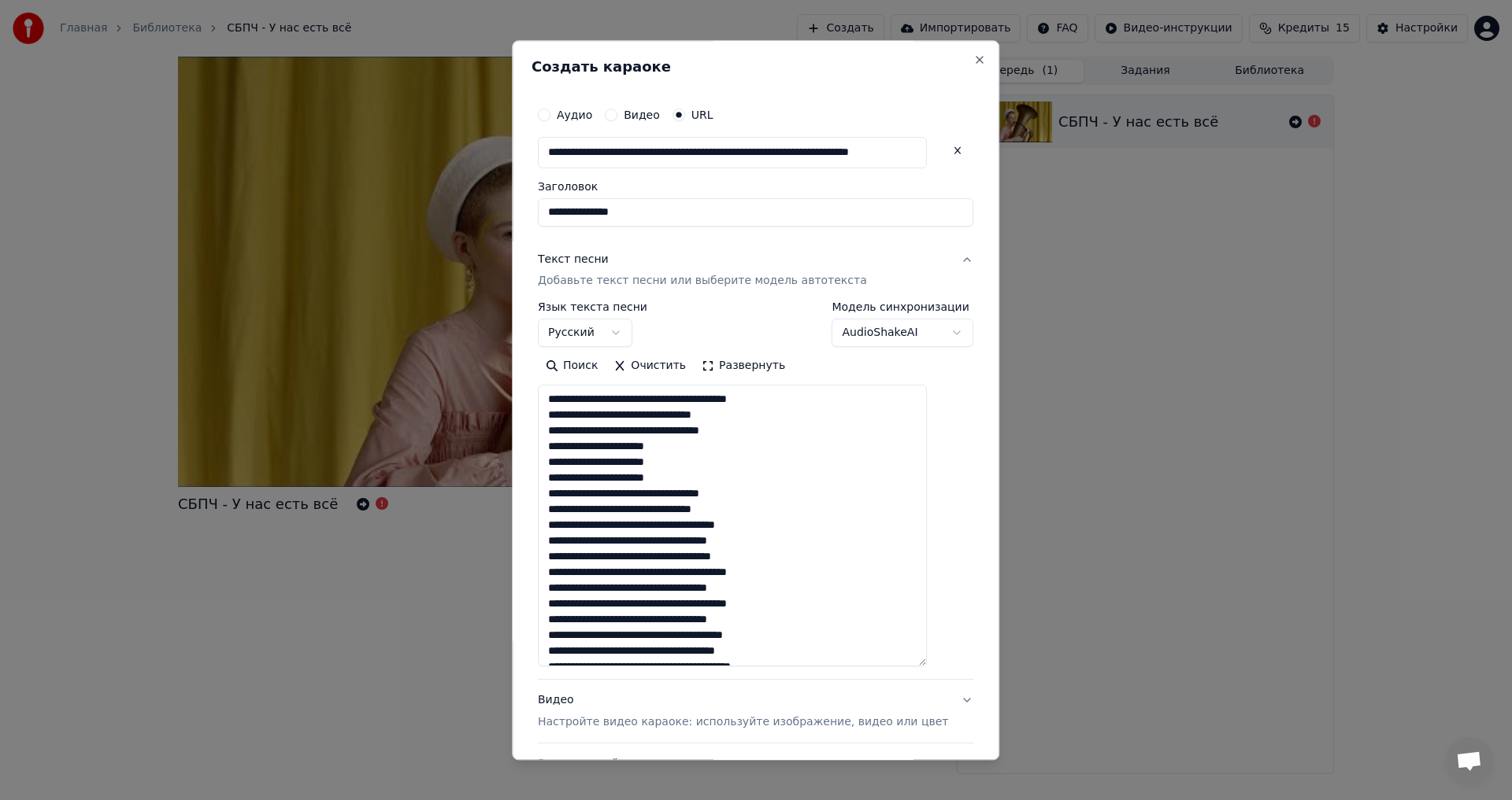
drag, startPoint x: 943, startPoint y: 478, endPoint x: 943, endPoint y: 662, distance: 184.0
click at [927, 662] on textarea "**********" at bounding box center [732, 526] width 389 height 282
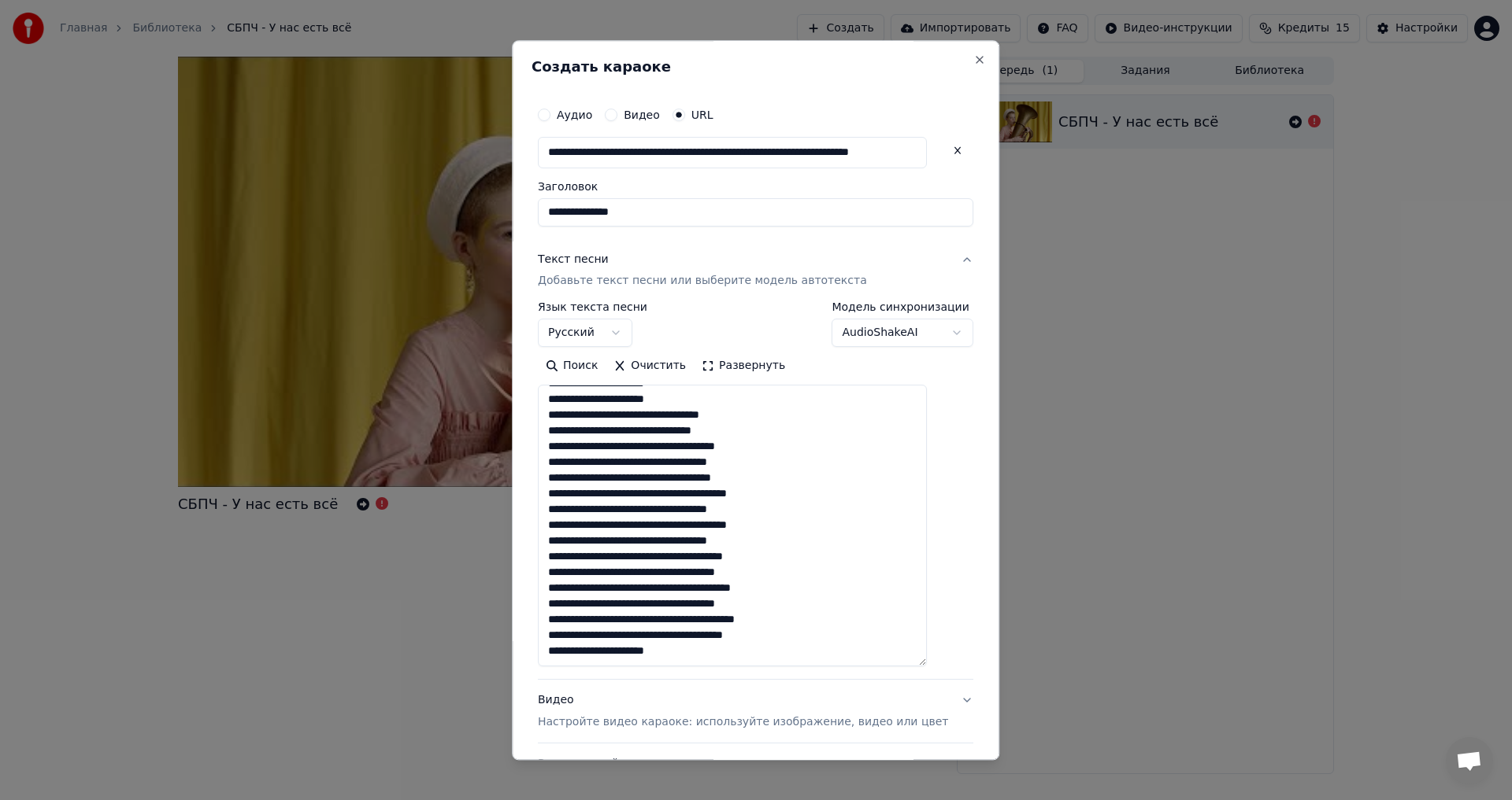
scroll to position [78, 0]
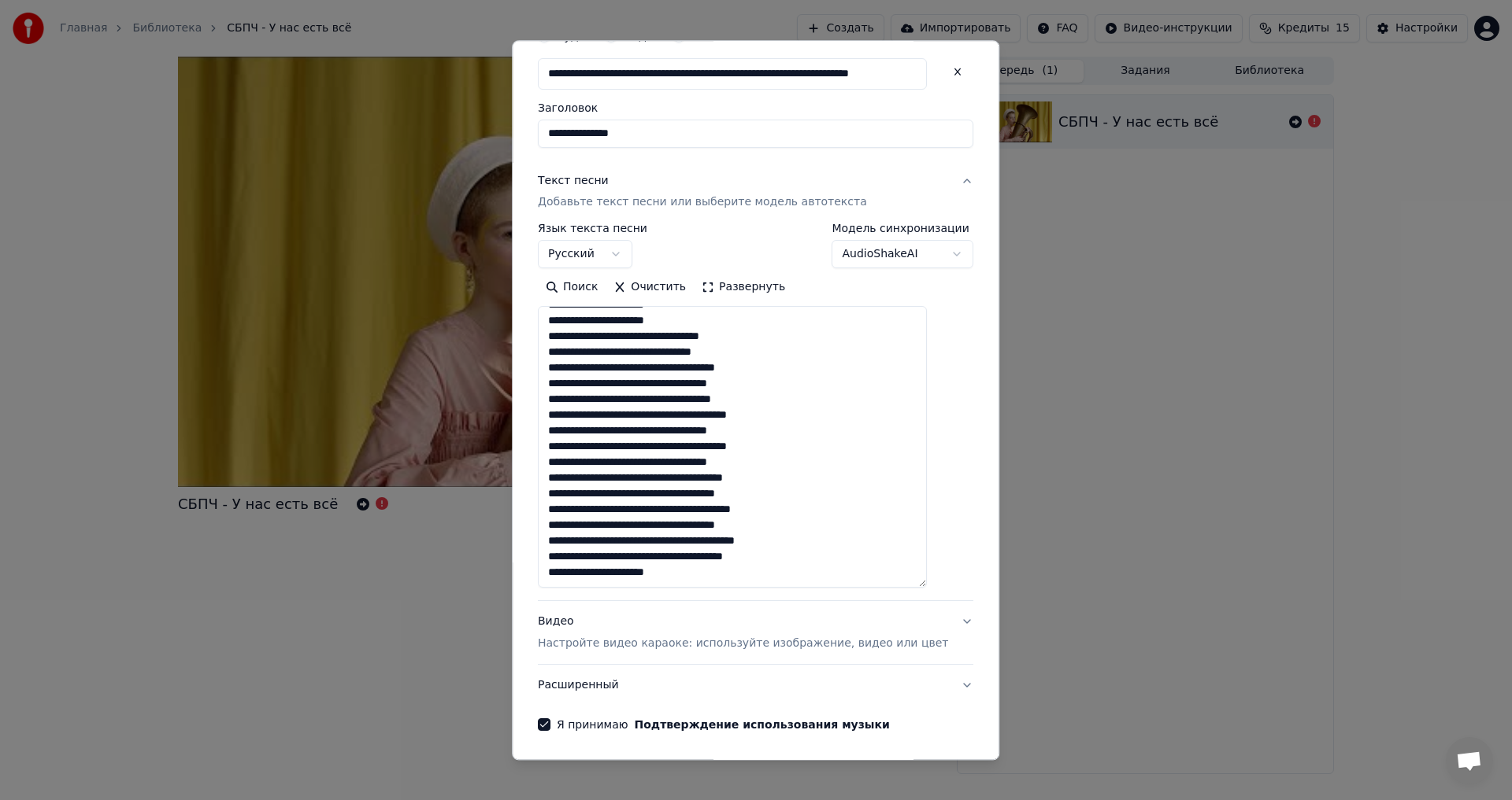
click at [739, 573] on textarea "**********" at bounding box center [732, 448] width 389 height 282
drag, startPoint x: 739, startPoint y: 573, endPoint x: 571, endPoint y: 577, distance: 168.0
click at [571, 577] on textarea "**********" at bounding box center [732, 448] width 389 height 282
click at [566, 576] on textarea "**********" at bounding box center [732, 448] width 389 height 282
drag, startPoint x: 713, startPoint y: 574, endPoint x: 561, endPoint y: 574, distance: 152.0
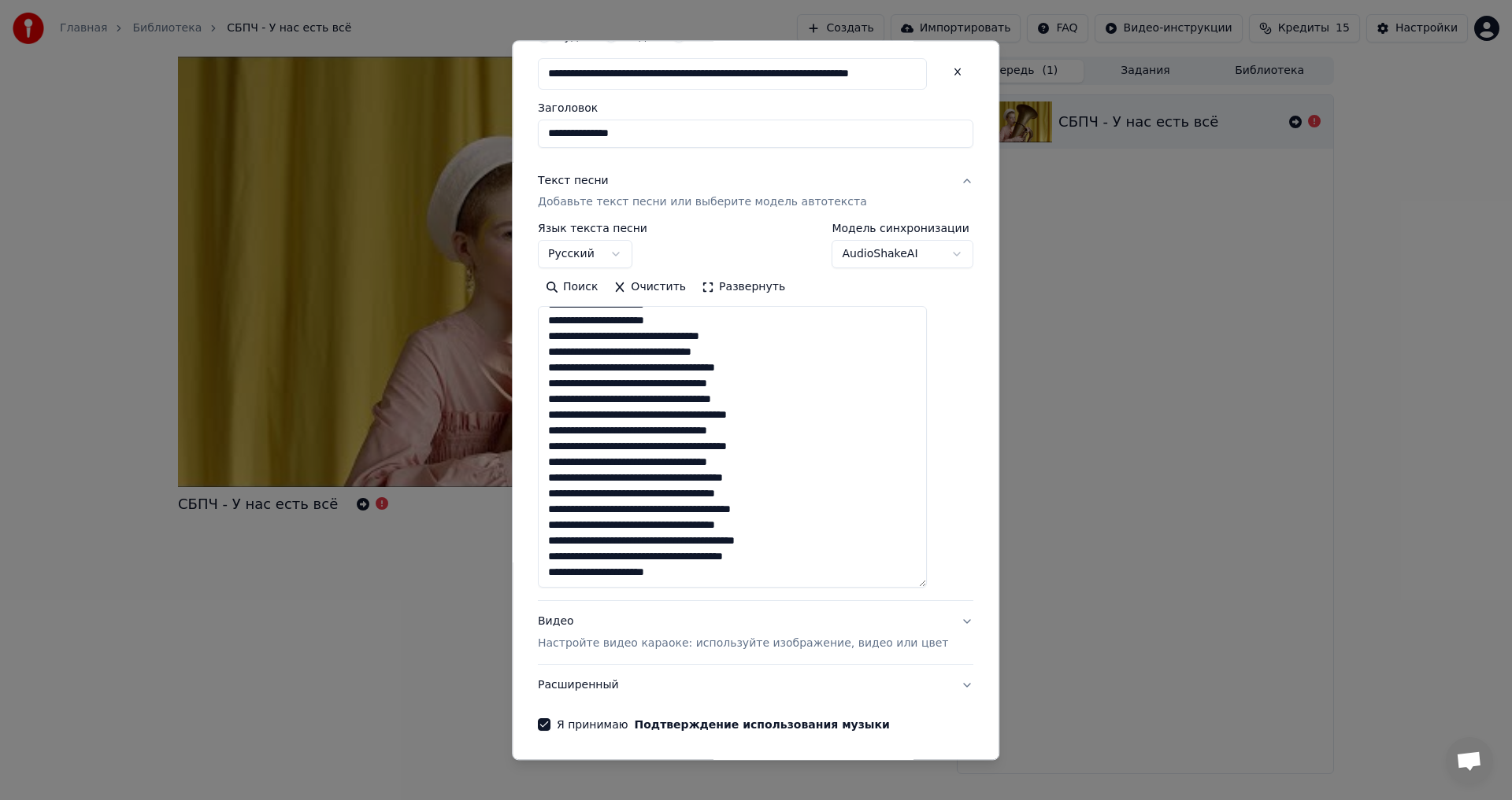
click at [561, 574] on textarea "**********" at bounding box center [732, 448] width 389 height 282
click at [738, 561] on textarea "**********" at bounding box center [732, 448] width 389 height 282
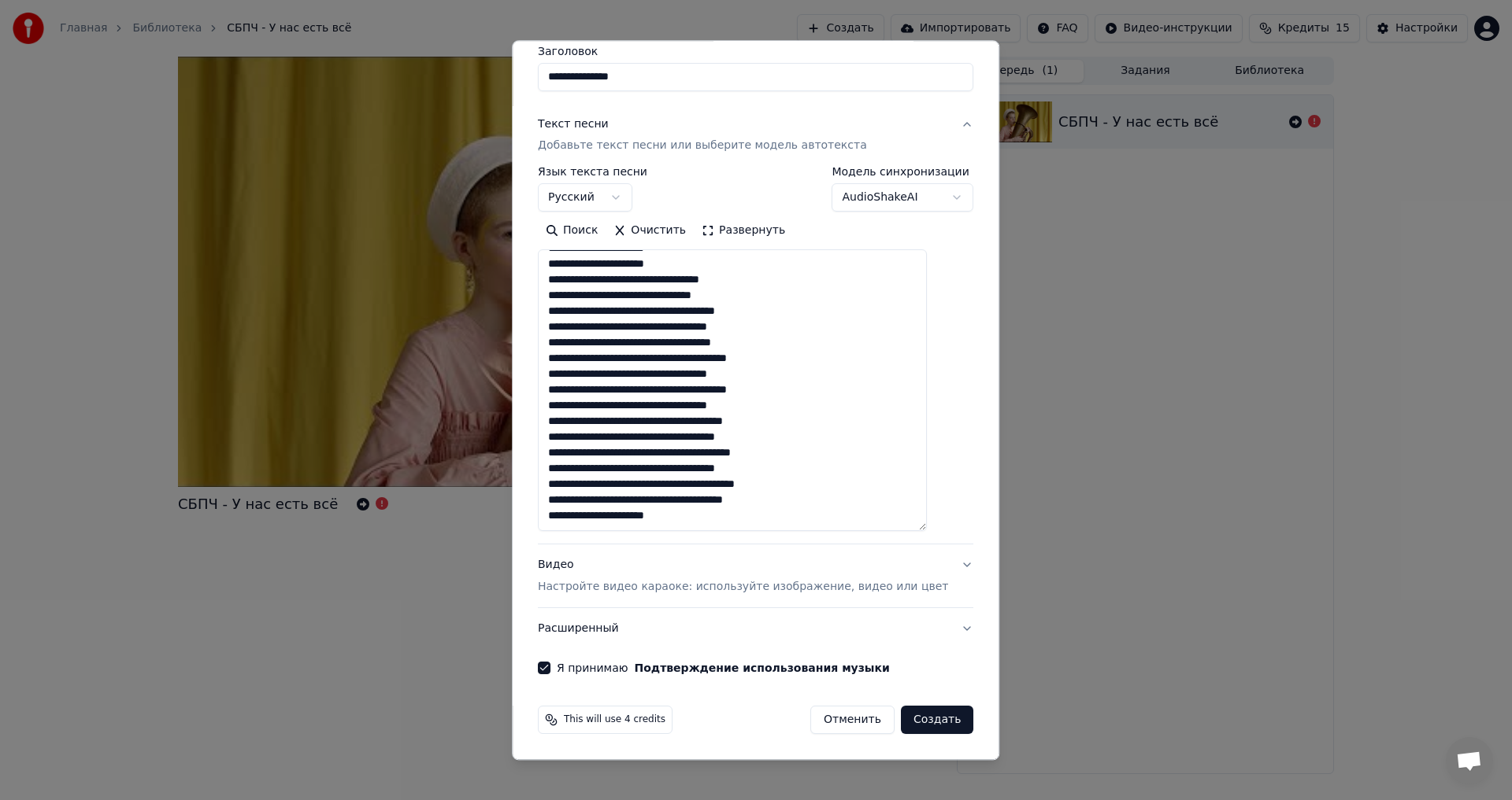
click at [587, 630] on button "Расширенный" at bounding box center [756, 629] width 435 height 41
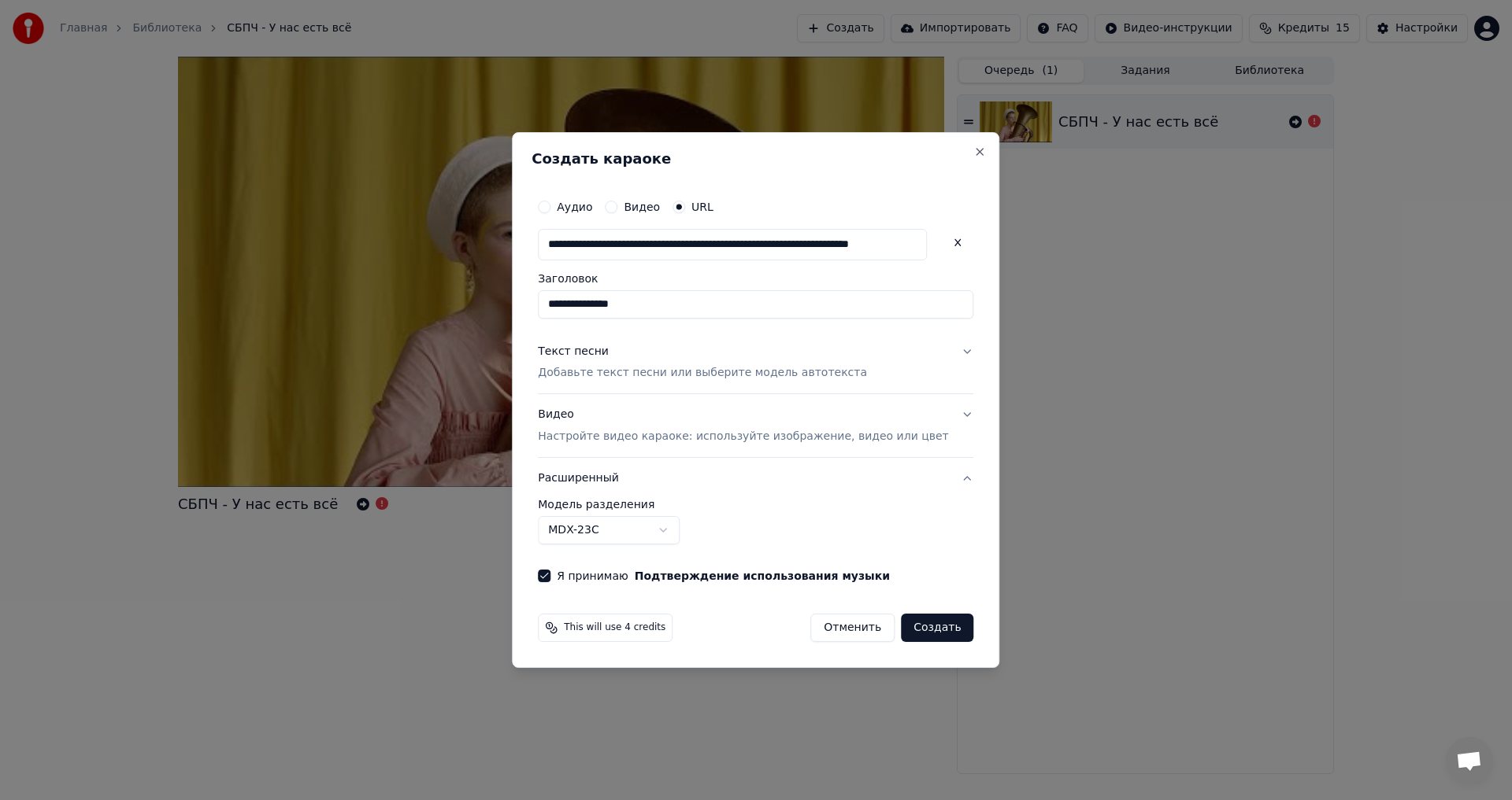
click at [664, 533] on body "**********" at bounding box center [756, 400] width 1512 height 800
click at [913, 630] on button "Создать" at bounding box center [936, 627] width 73 height 28
select select "******"
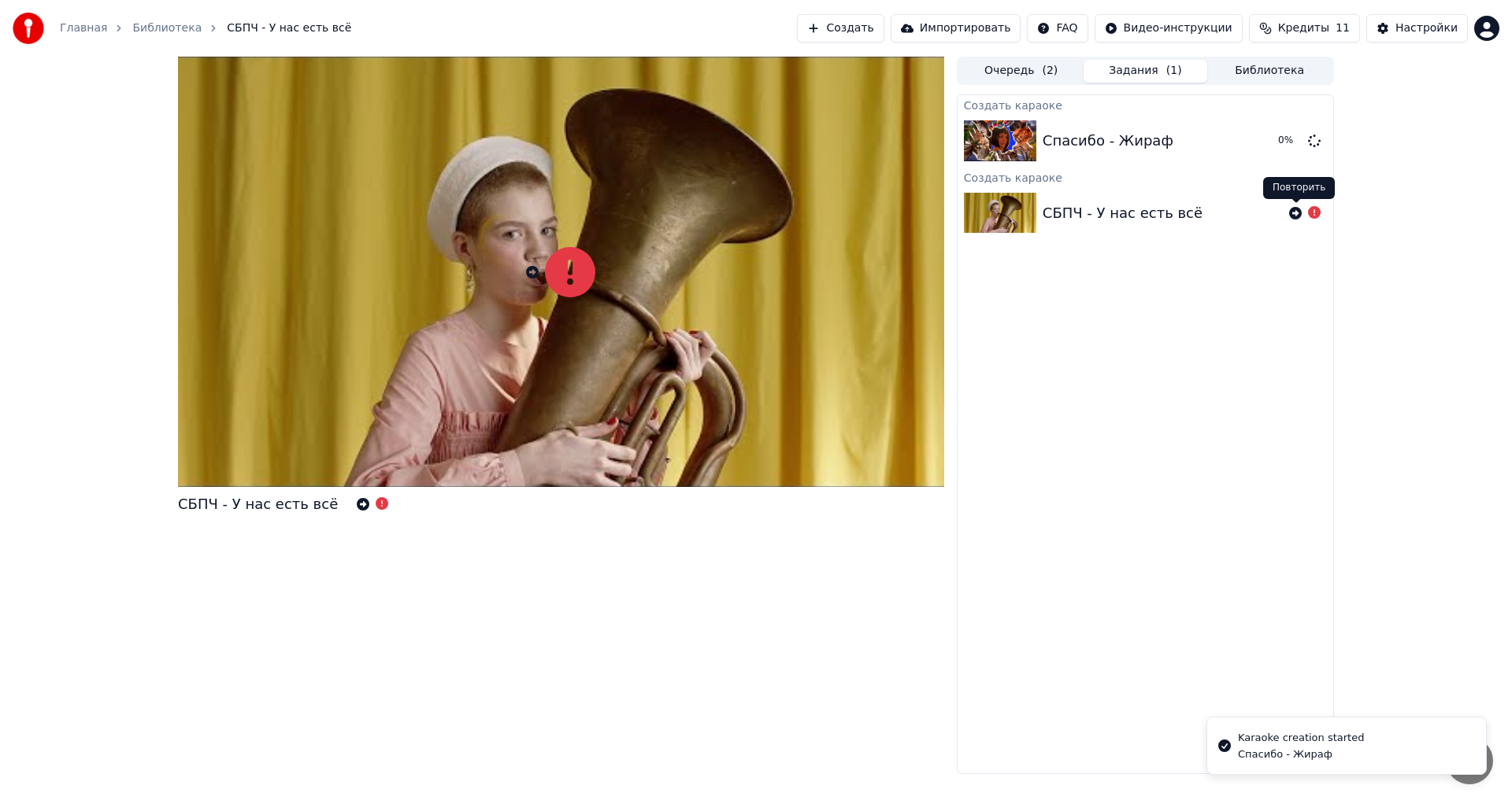
click at [1297, 214] on icon at bounding box center [1295, 214] width 13 height 13
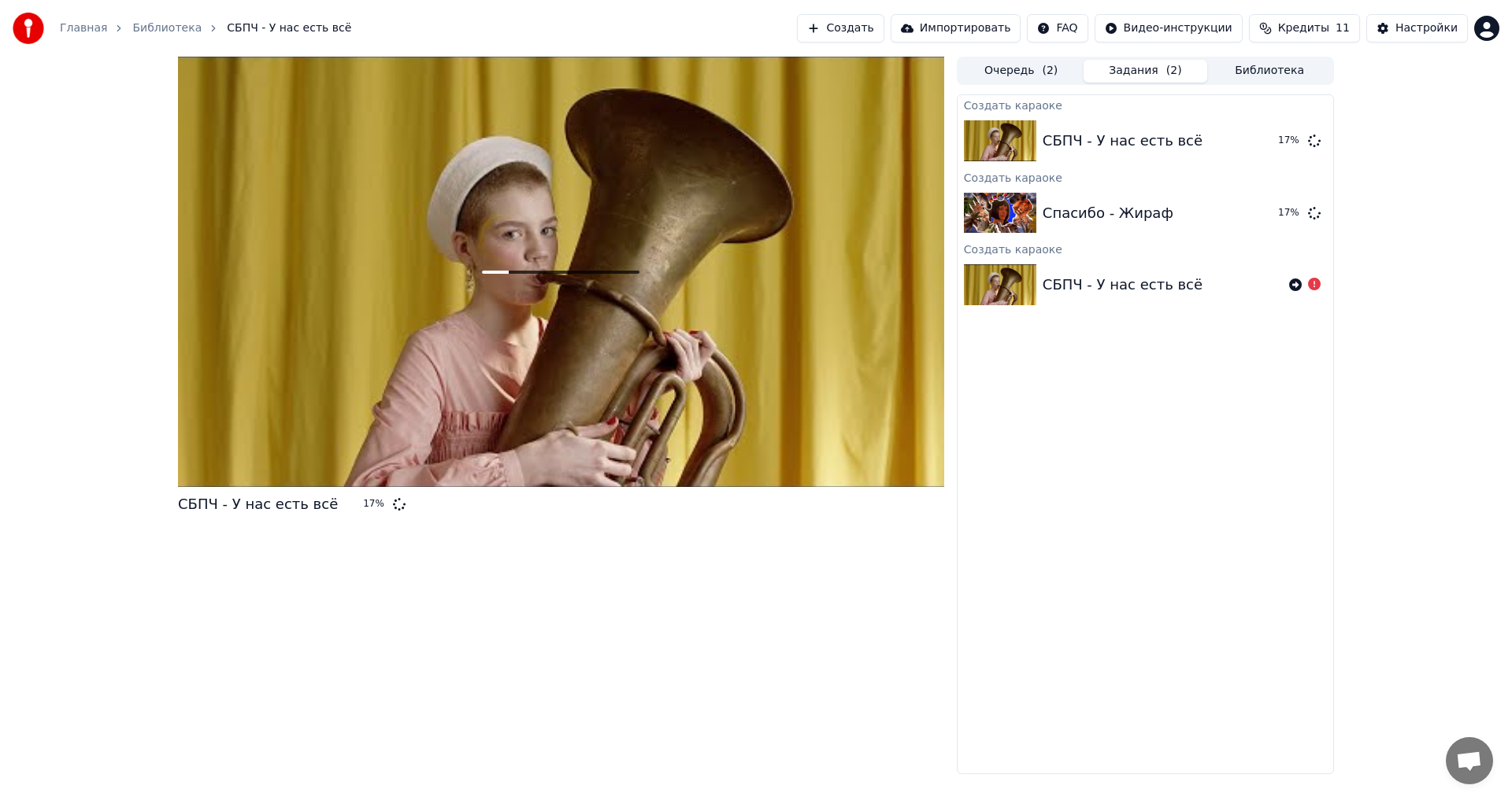
click at [864, 14] on div "Главная Библиотека СБПЧ - У нас есть всё Создать Импортировать FAQ Видео-инстру…" at bounding box center [756, 28] width 1512 height 57
click at [874, 27] on button "Создать" at bounding box center [840, 28] width 86 height 28
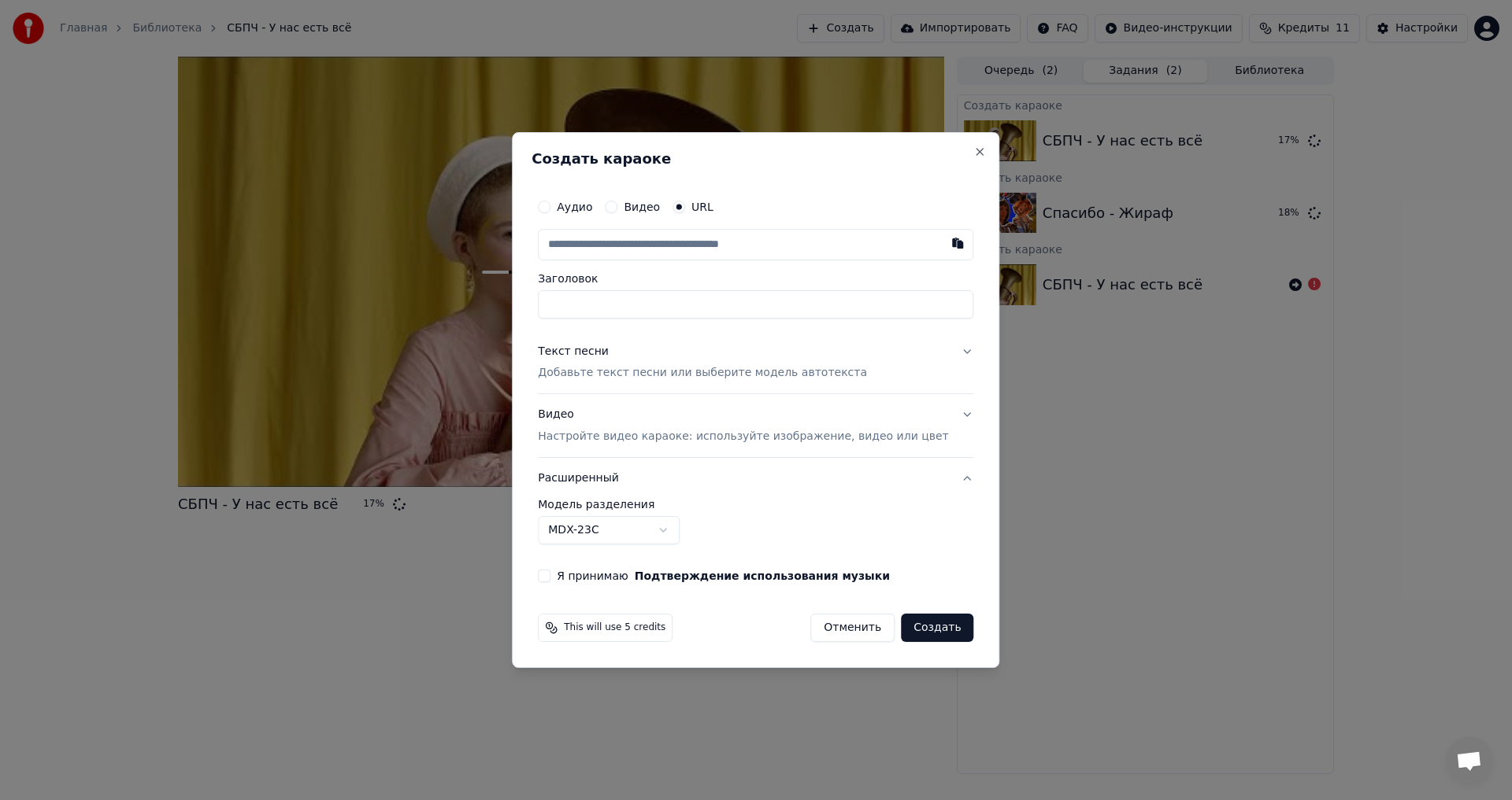
type input "**********"
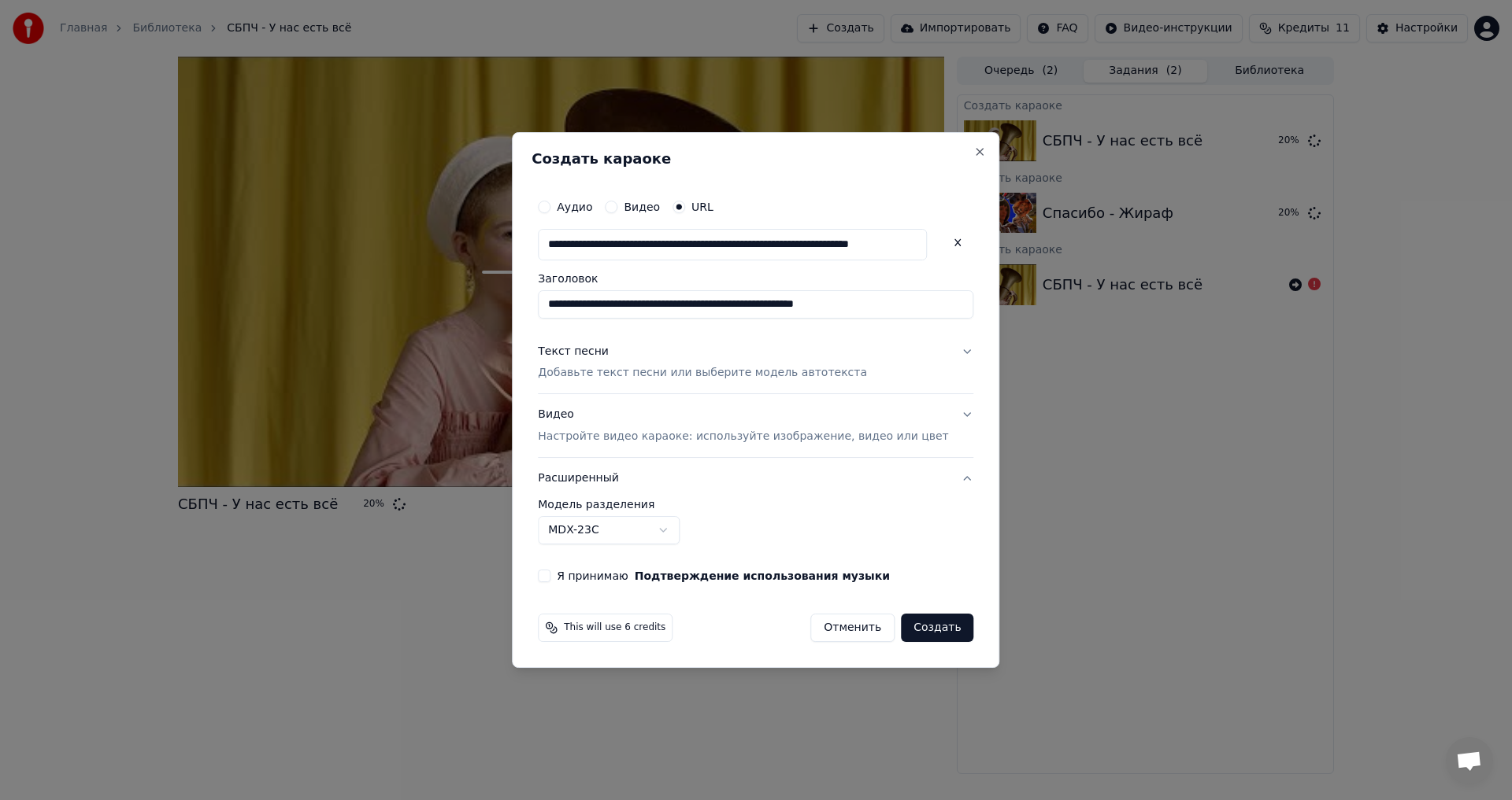
scroll to position [0, 0]
click at [653, 378] on p "Добавьте текст песни или выберите модель автотекста" at bounding box center [702, 374] width 329 height 16
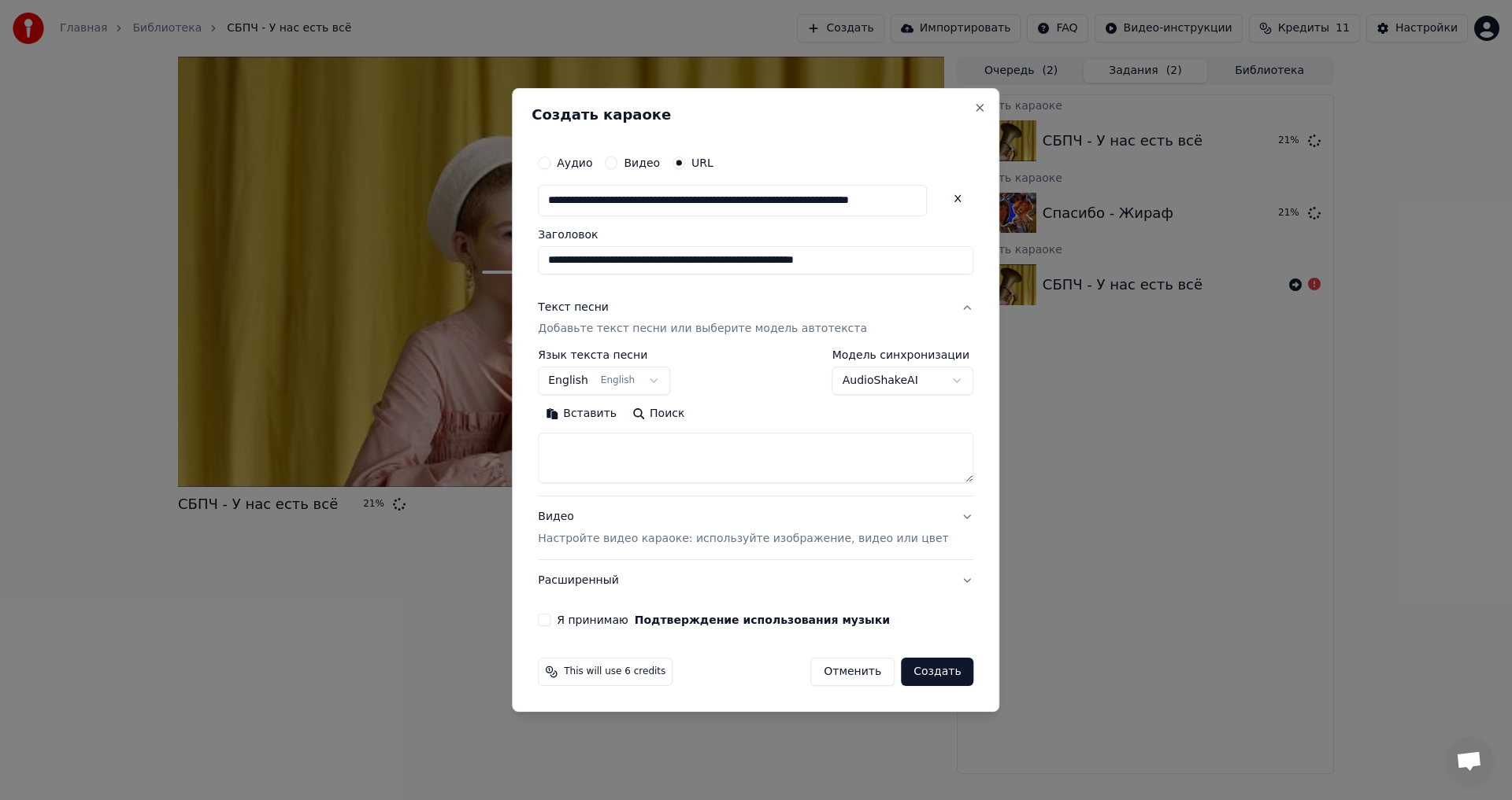
click at [651, 449] on textarea at bounding box center [756, 458] width 435 height 50
click at [652, 384] on button "English English" at bounding box center [604, 381] width 132 height 28
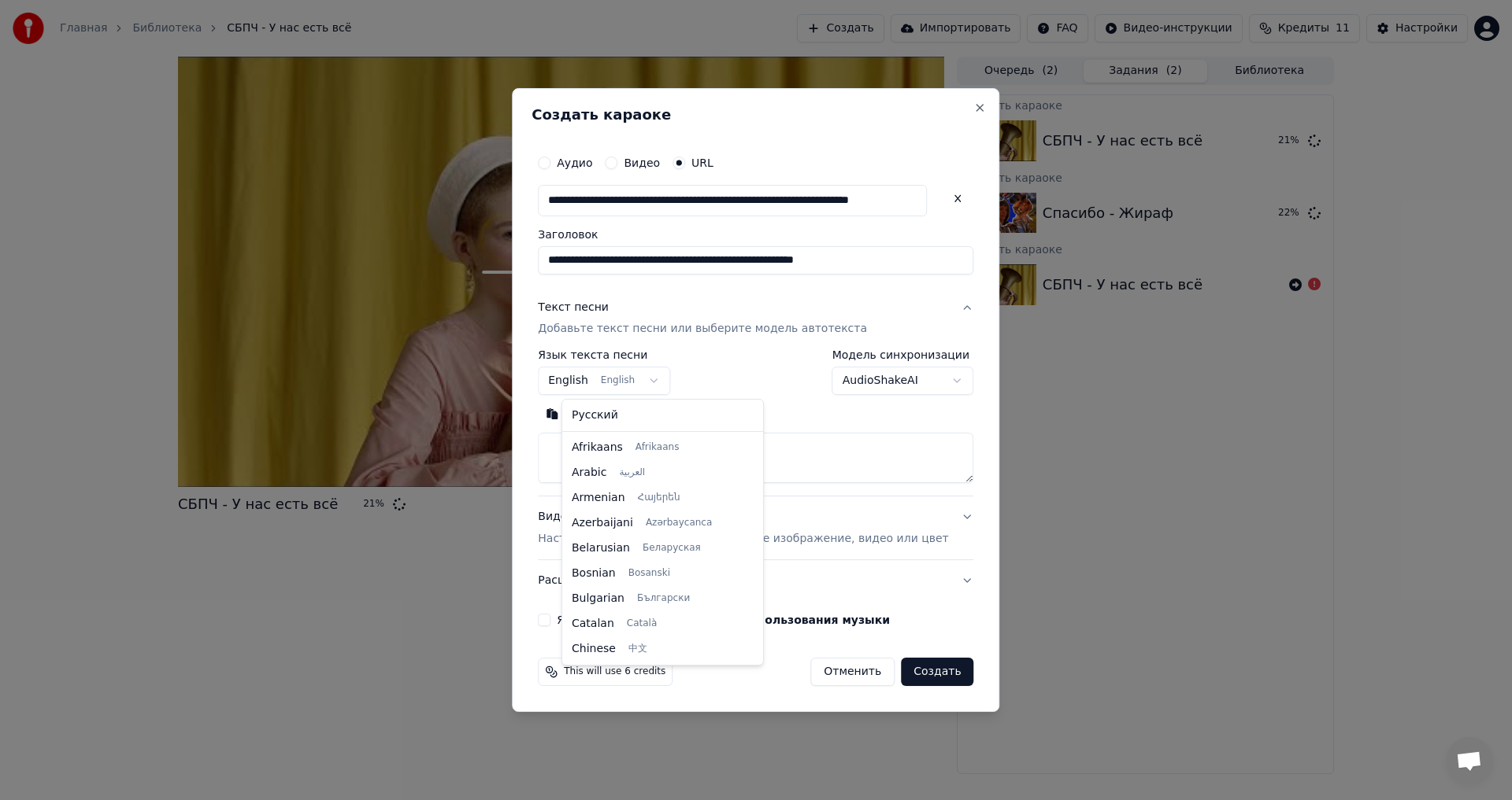
scroll to position [126, 0]
select select "**"
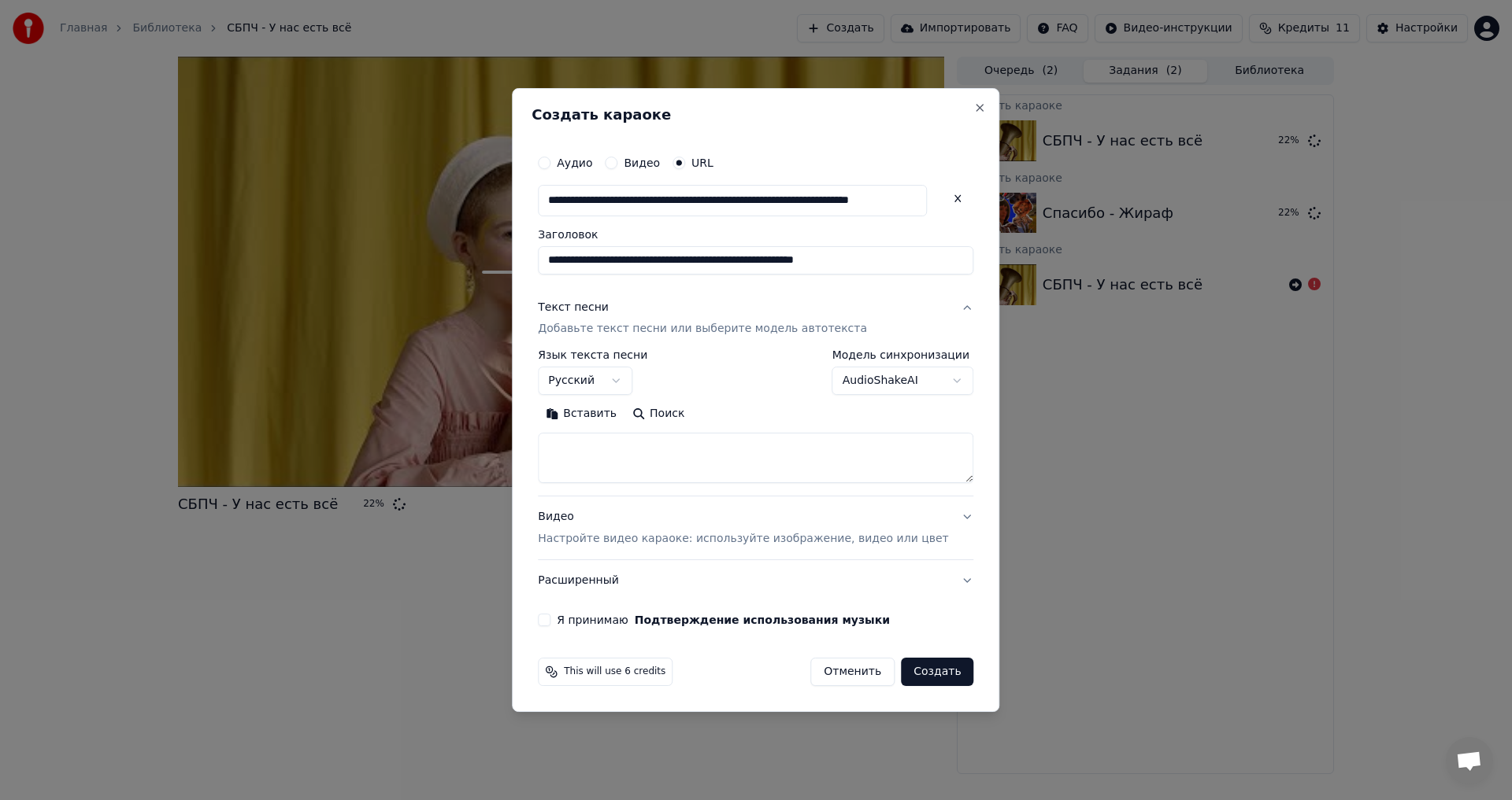
click at [647, 450] on textarea at bounding box center [756, 458] width 435 height 50
paste textarea "**********"
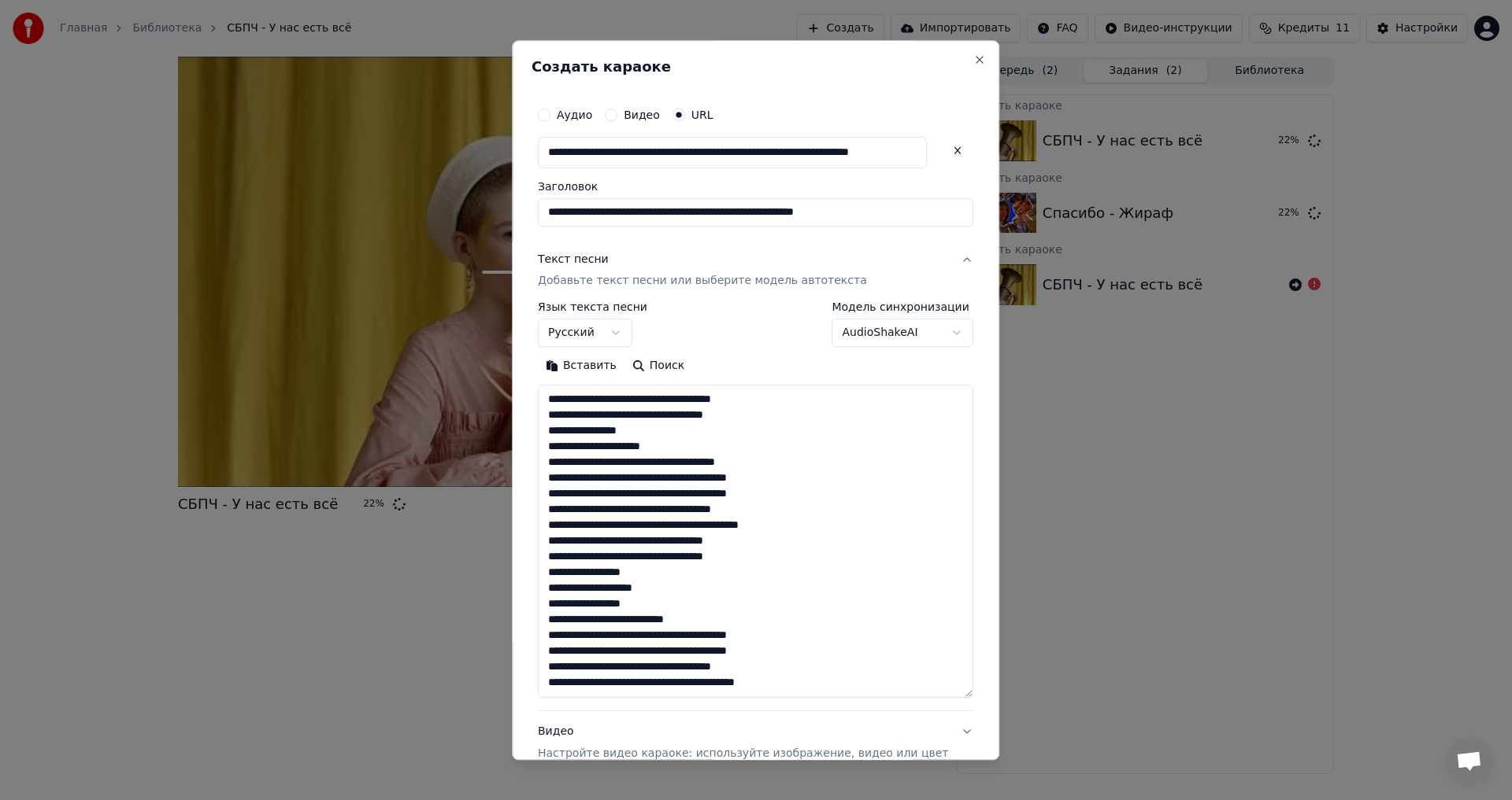
scroll to position [257, 0]
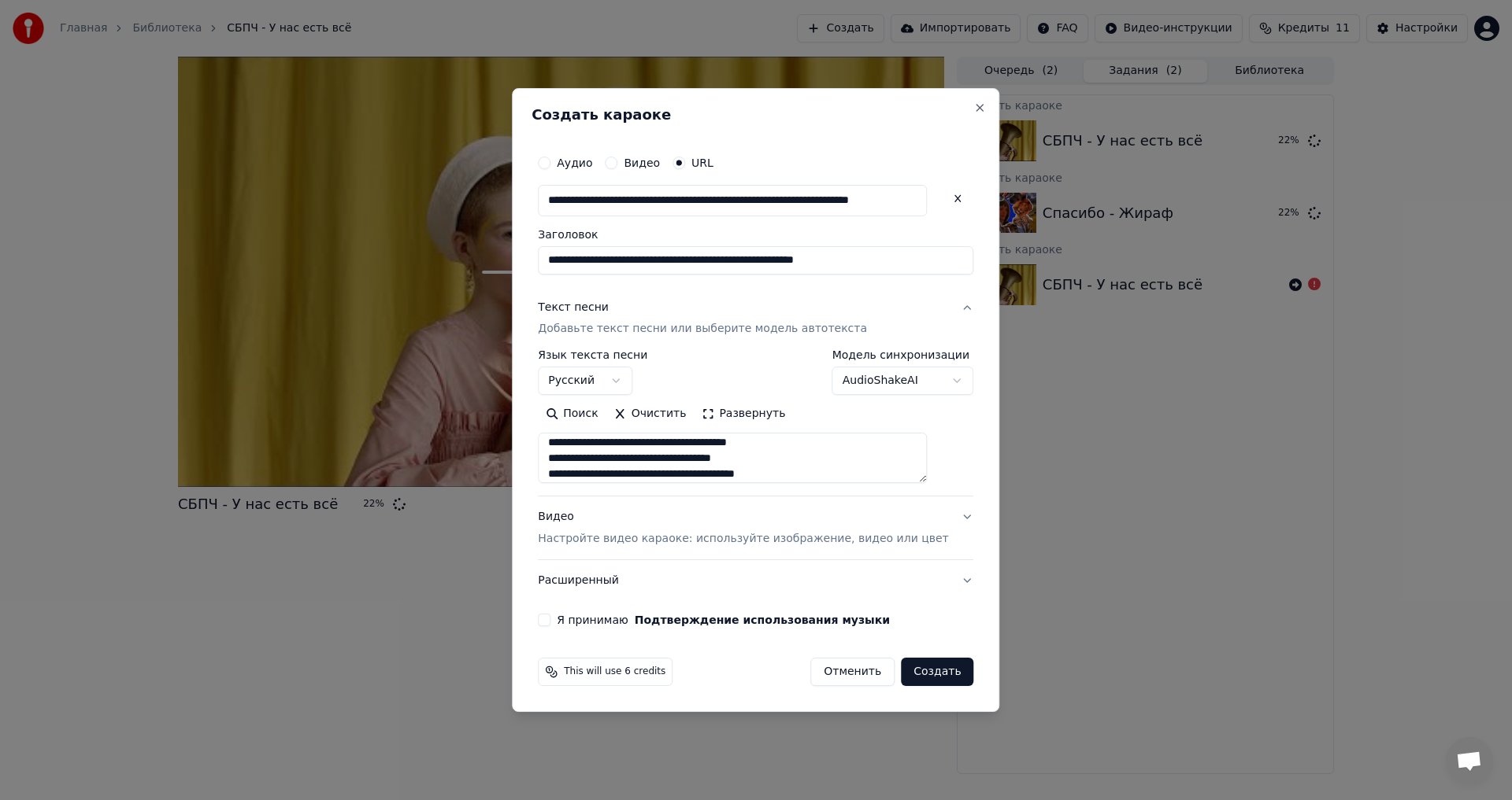
type textarea "**********"
click at [637, 549] on button "Видео Настройте видео караоке: используйте изображение, видео или цвет" at bounding box center [756, 529] width 435 height 63
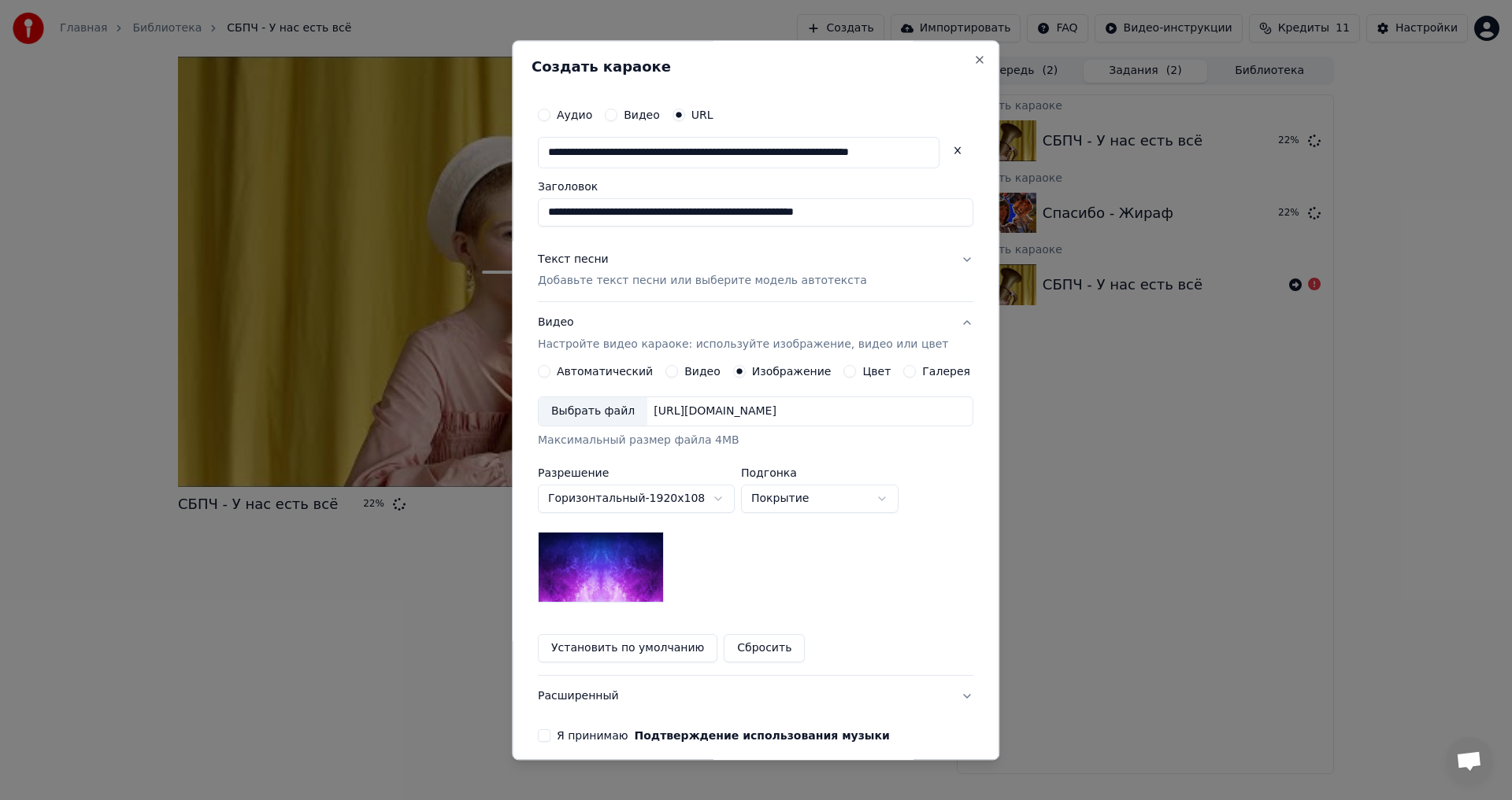
click at [587, 418] on div "Выбрать файл" at bounding box center [593, 412] width 109 height 28
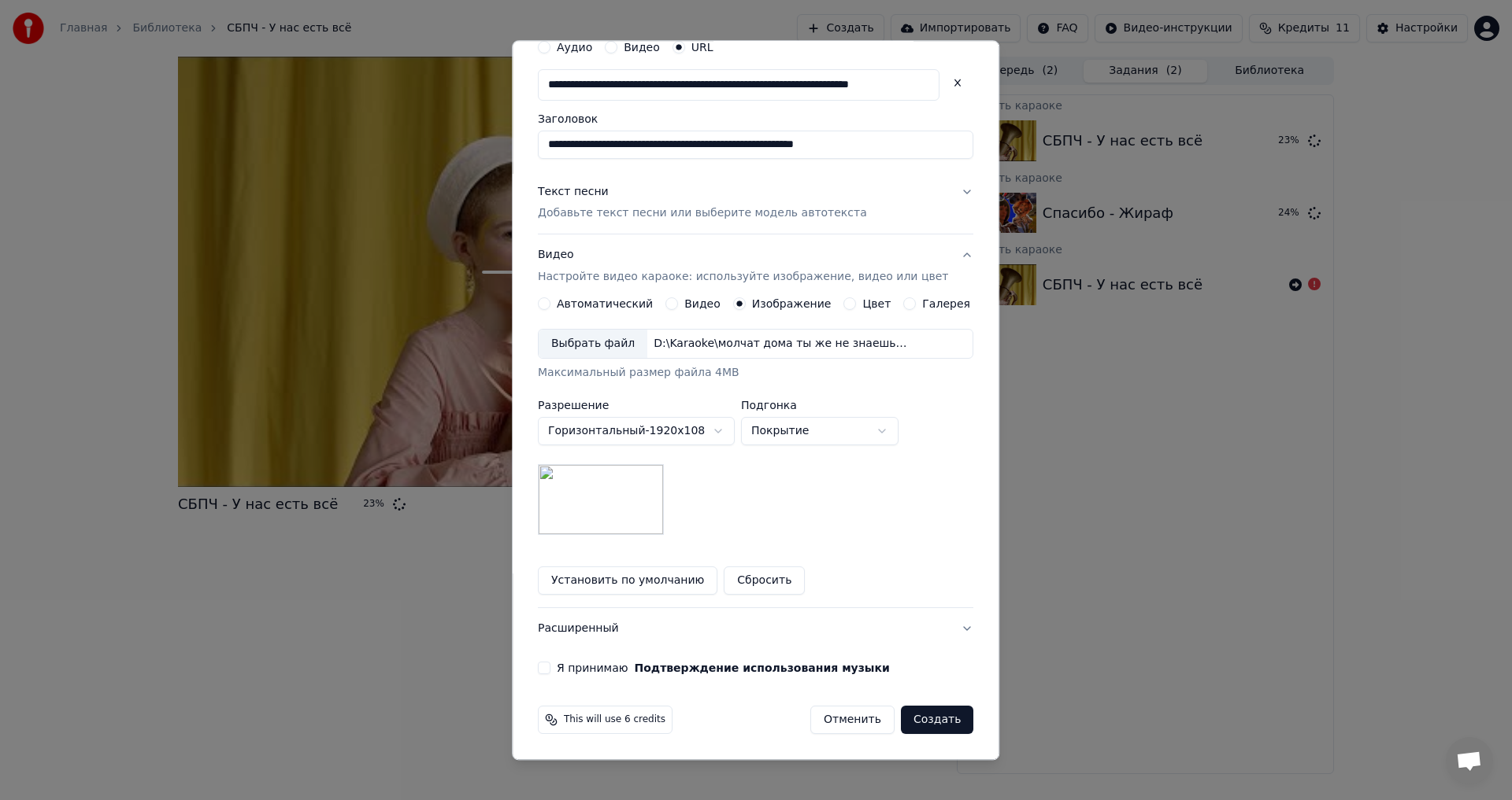
click at [596, 656] on div "**********" at bounding box center [756, 353] width 448 height 656
click at [594, 672] on label "Я принимаю Подтверждение использования музыки" at bounding box center [723, 669] width 333 height 11
click at [551, 672] on button "Я принимаю Подтверждение использования музыки" at bounding box center [544, 669] width 13 height 13
click at [614, 625] on button "Расширенный" at bounding box center [756, 629] width 435 height 41
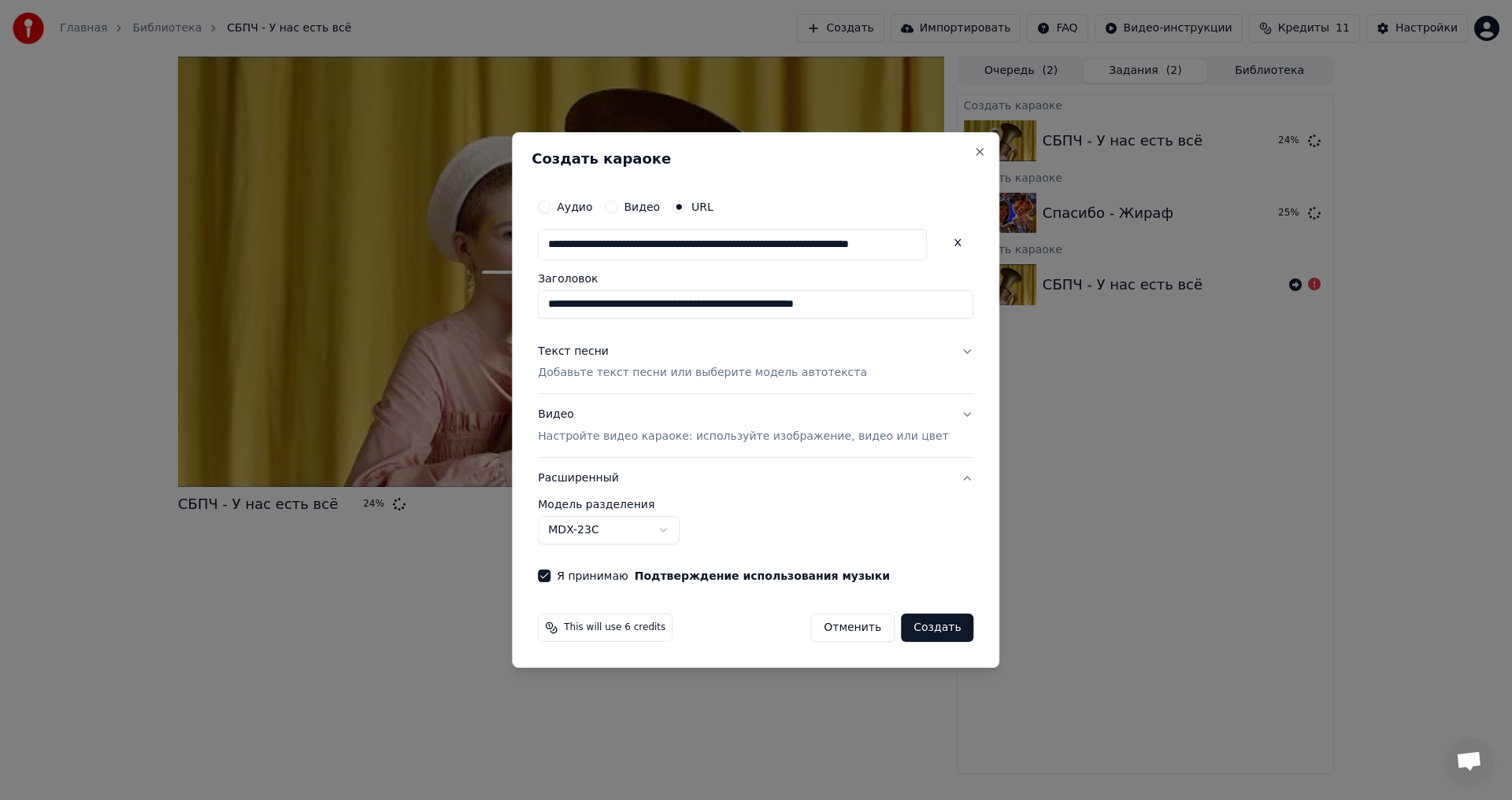
click at [665, 537] on body "**********" at bounding box center [756, 400] width 1512 height 800
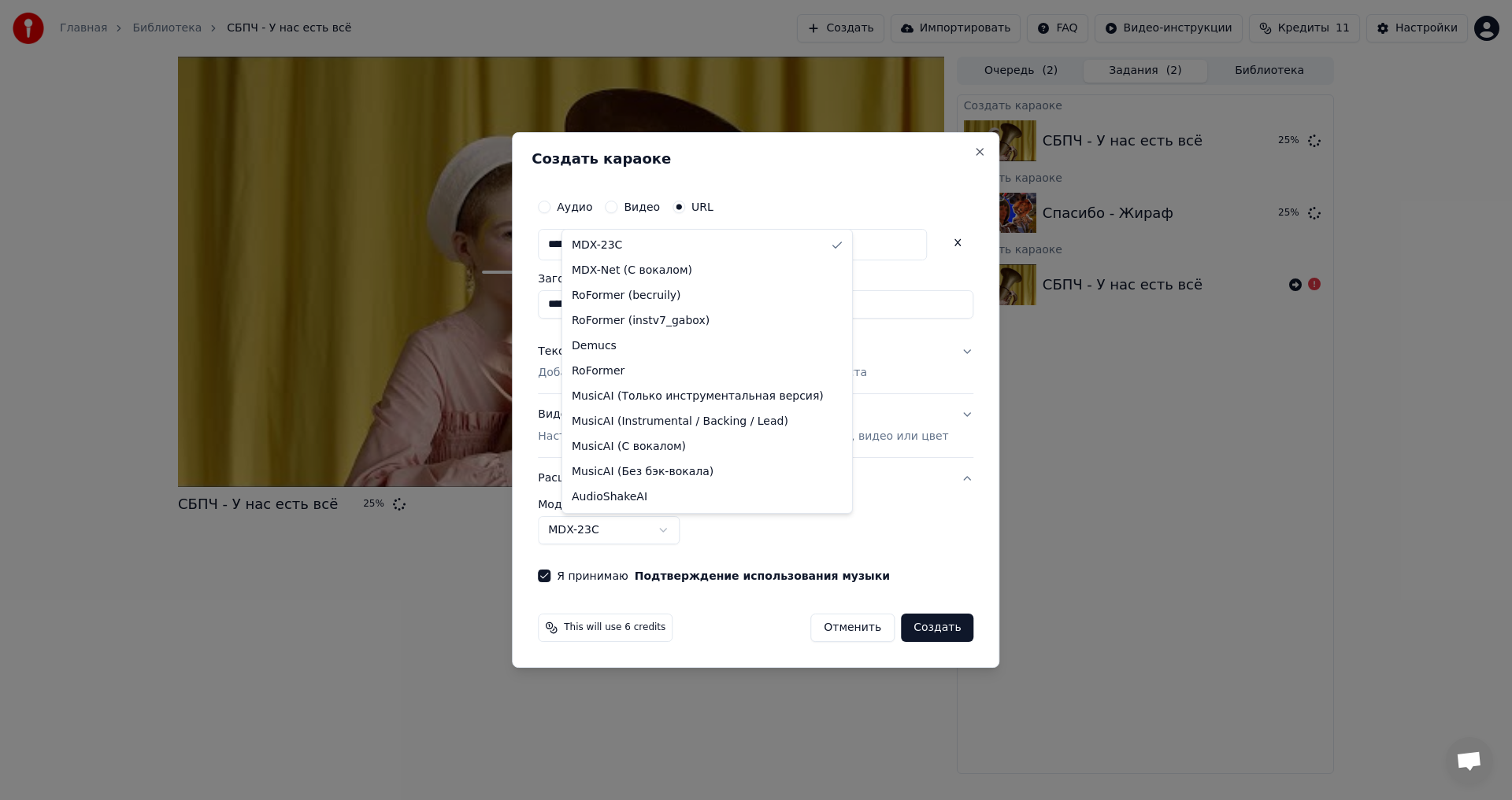
select select "**********"
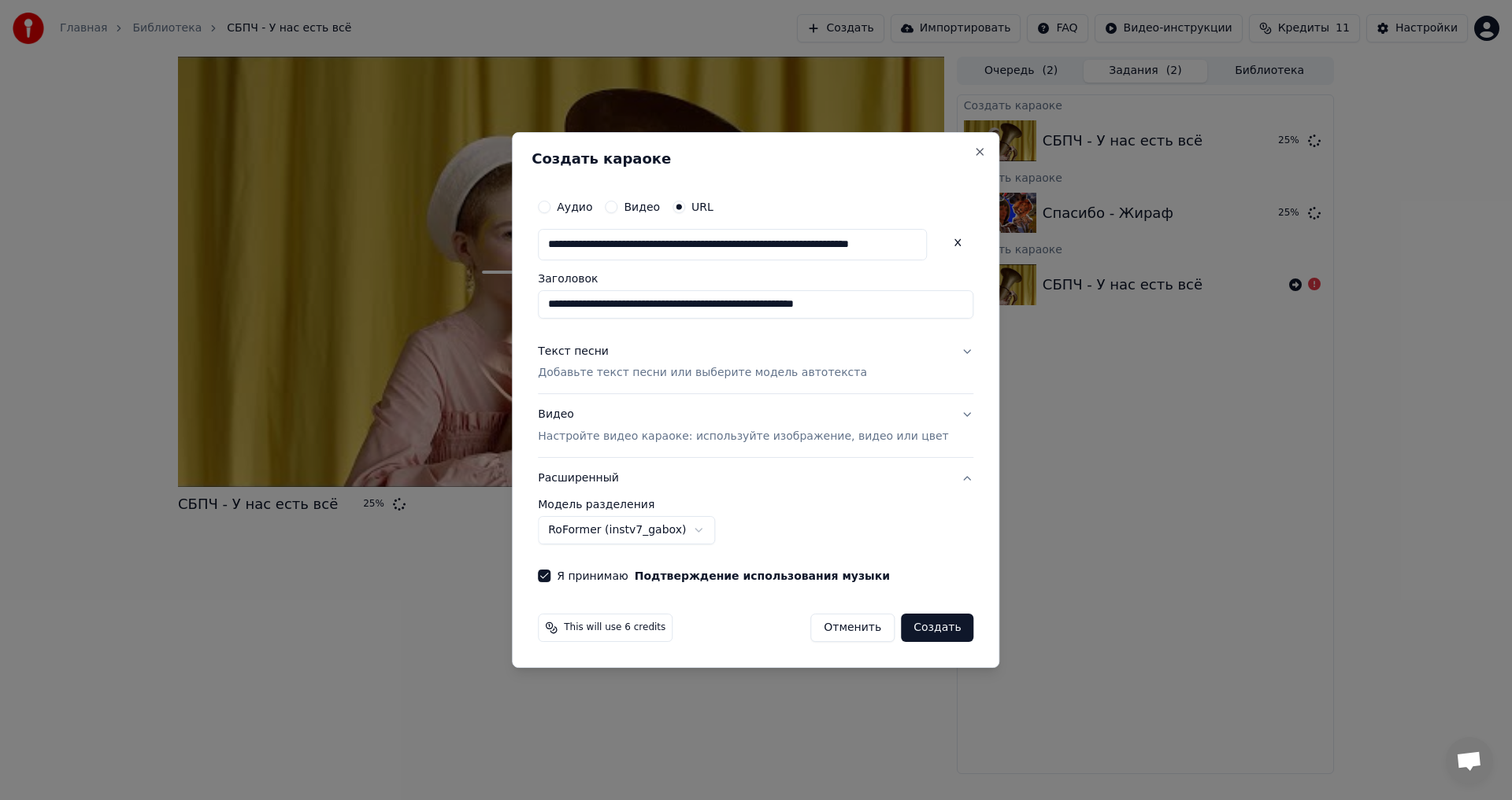
drag, startPoint x: 886, startPoint y: 308, endPoint x: 544, endPoint y: 313, distance: 342.0
click at [544, 313] on div "**********" at bounding box center [755, 400] width 487 height 537
type input "*"
type input "**********"
click at [666, 370] on p "Добавьте текст песни или выберите модель автотекста" at bounding box center [702, 374] width 329 height 16
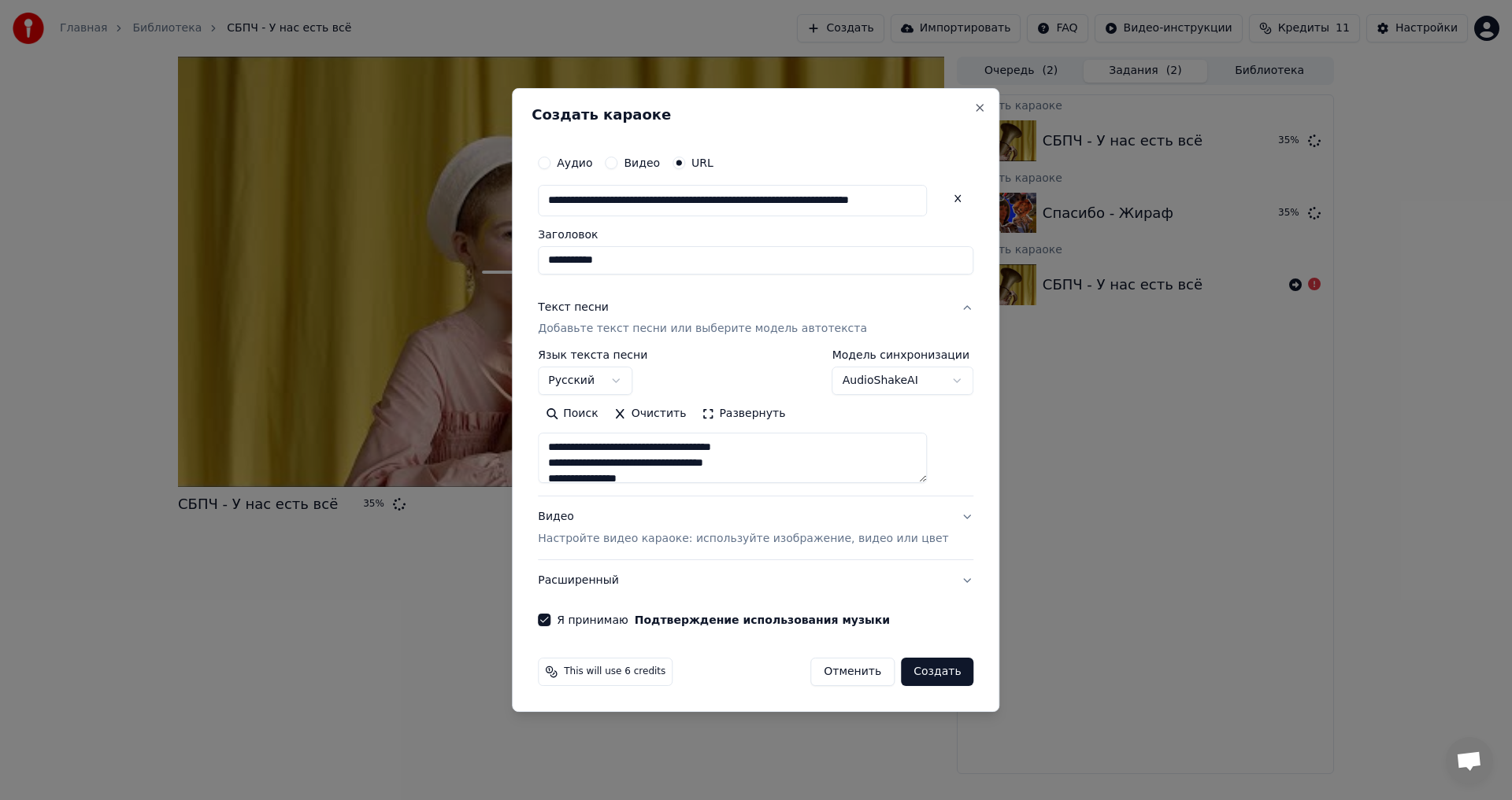
click at [714, 202] on input "**********" at bounding box center [732, 200] width 389 height 31
paste input "text"
type input "**********"
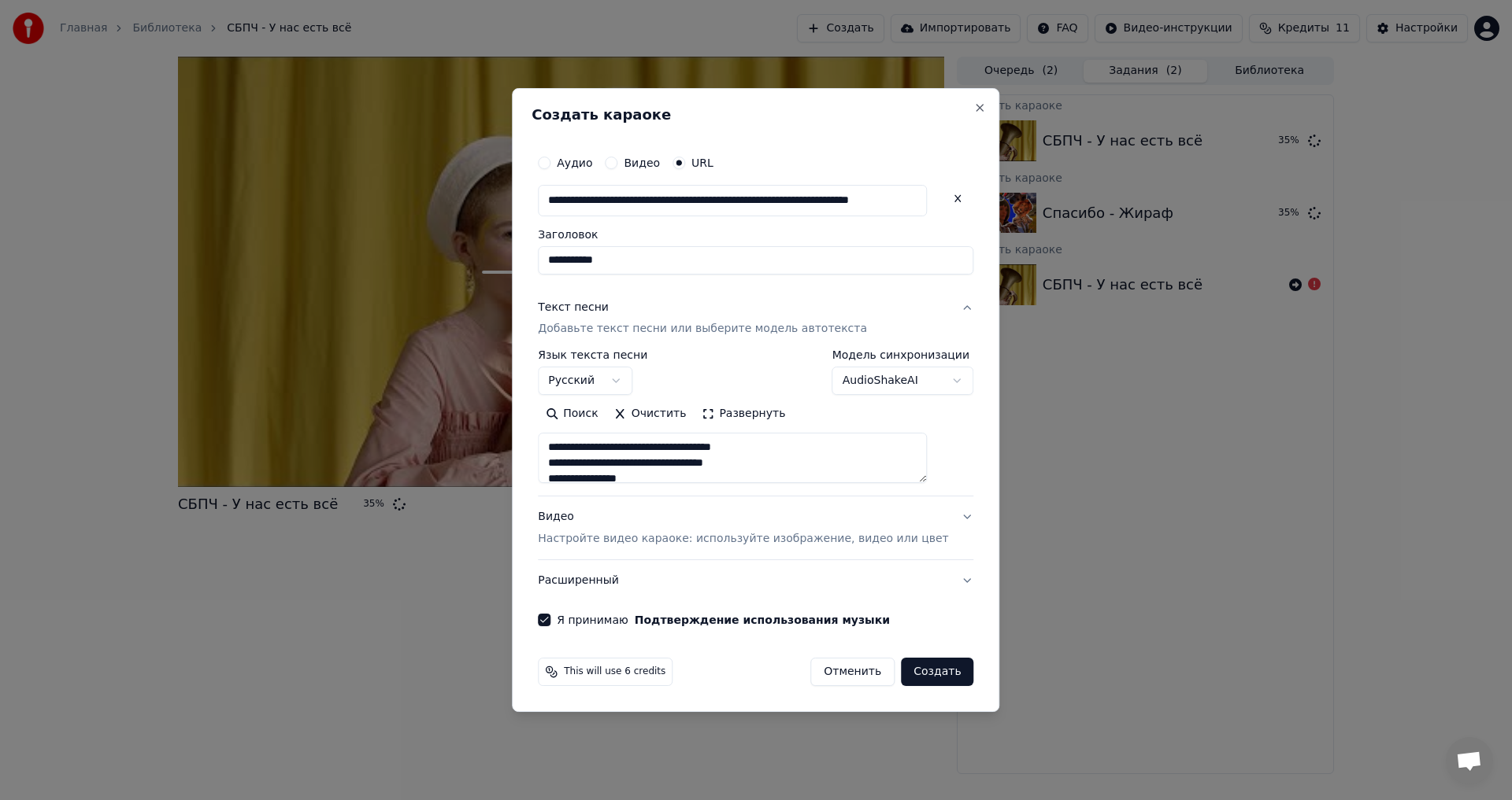
scroll to position [0, 68]
type input "**********"
click at [692, 328] on p "Добавьте текст песни или выберите модель автотекста" at bounding box center [702, 330] width 329 height 16
type input "**********"
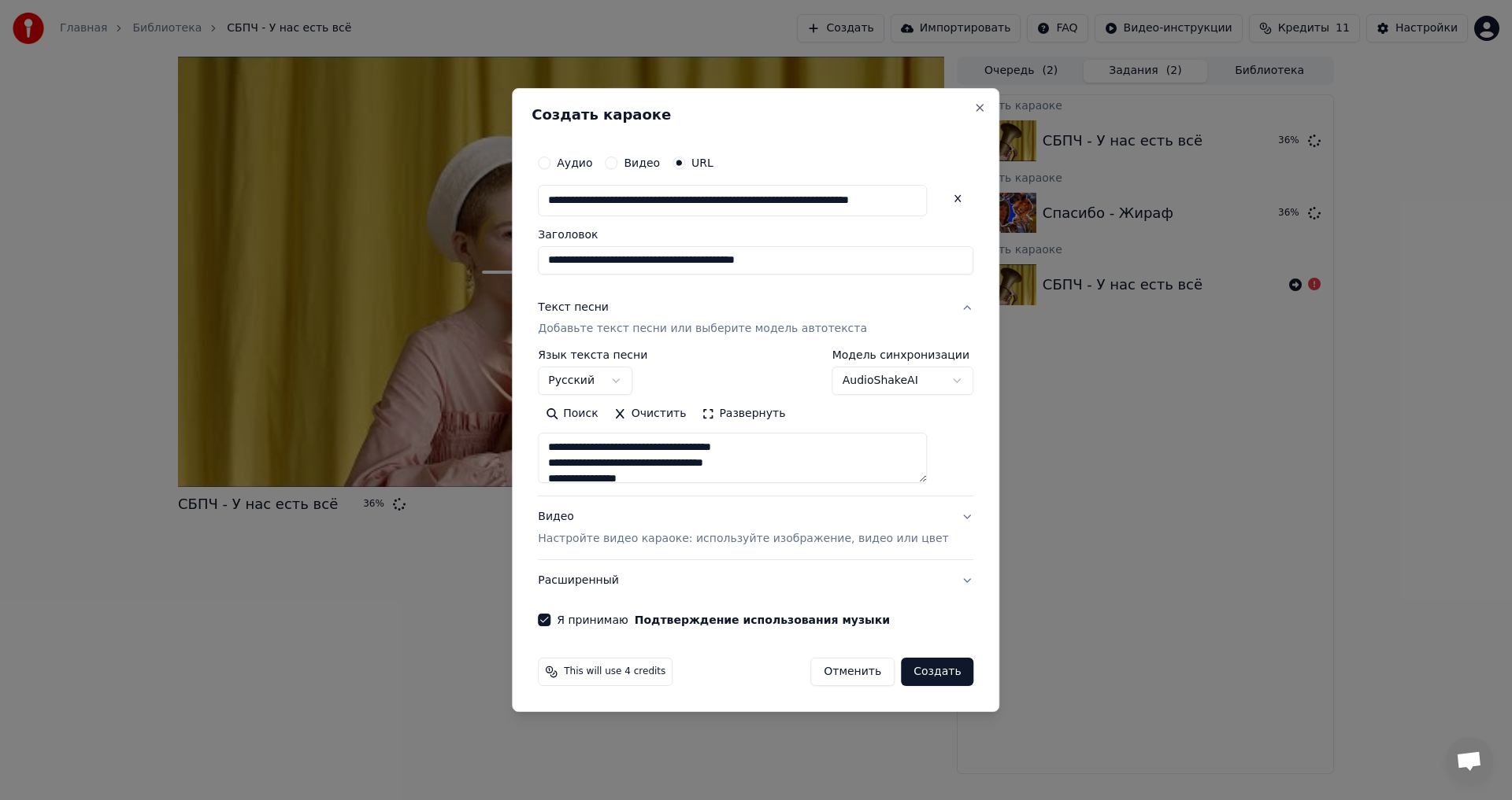
scroll to position [0, 0]
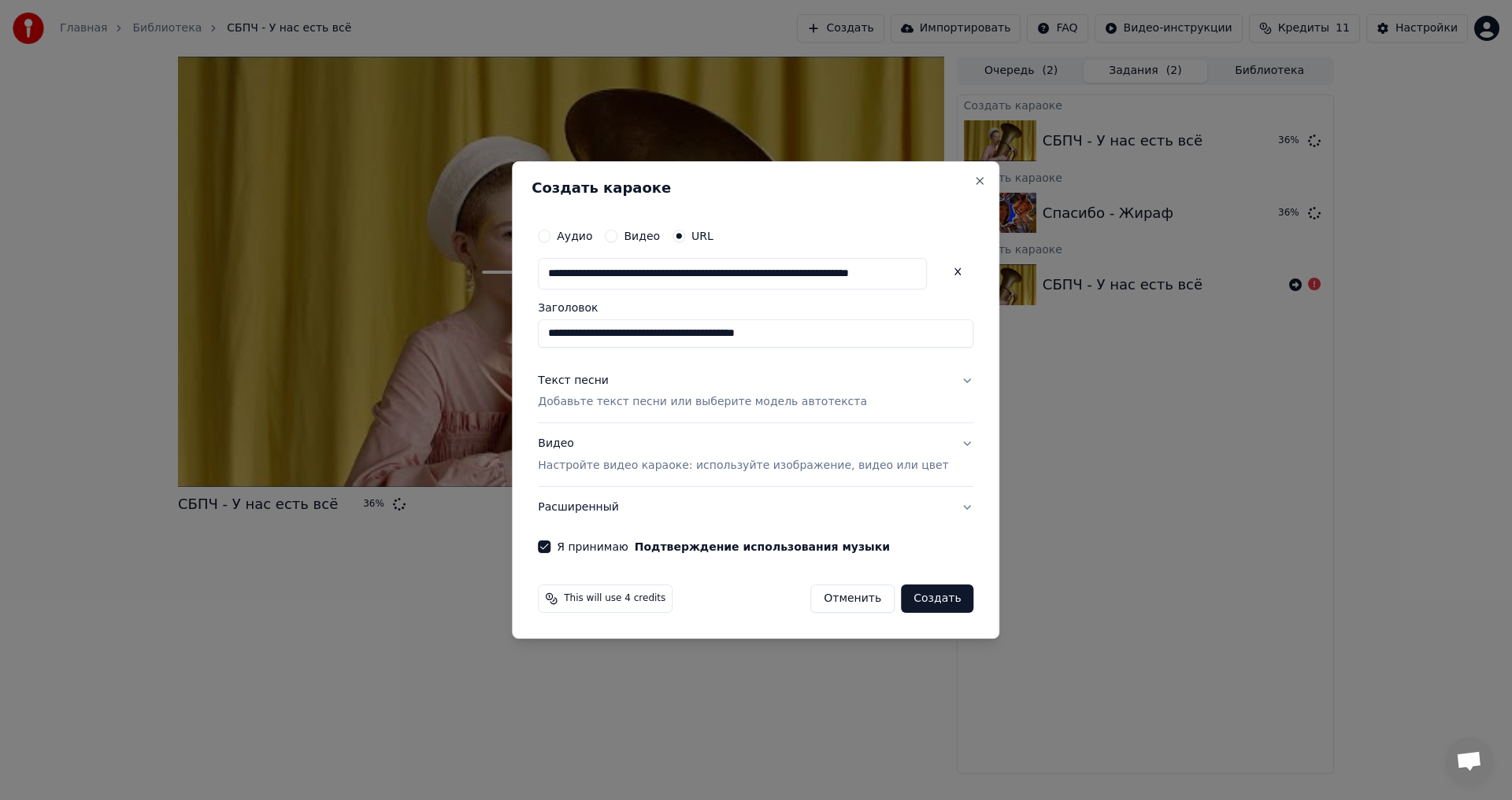
click at [680, 395] on p "Добавьте текст песни или выберите модель автотекста" at bounding box center [702, 403] width 329 height 16
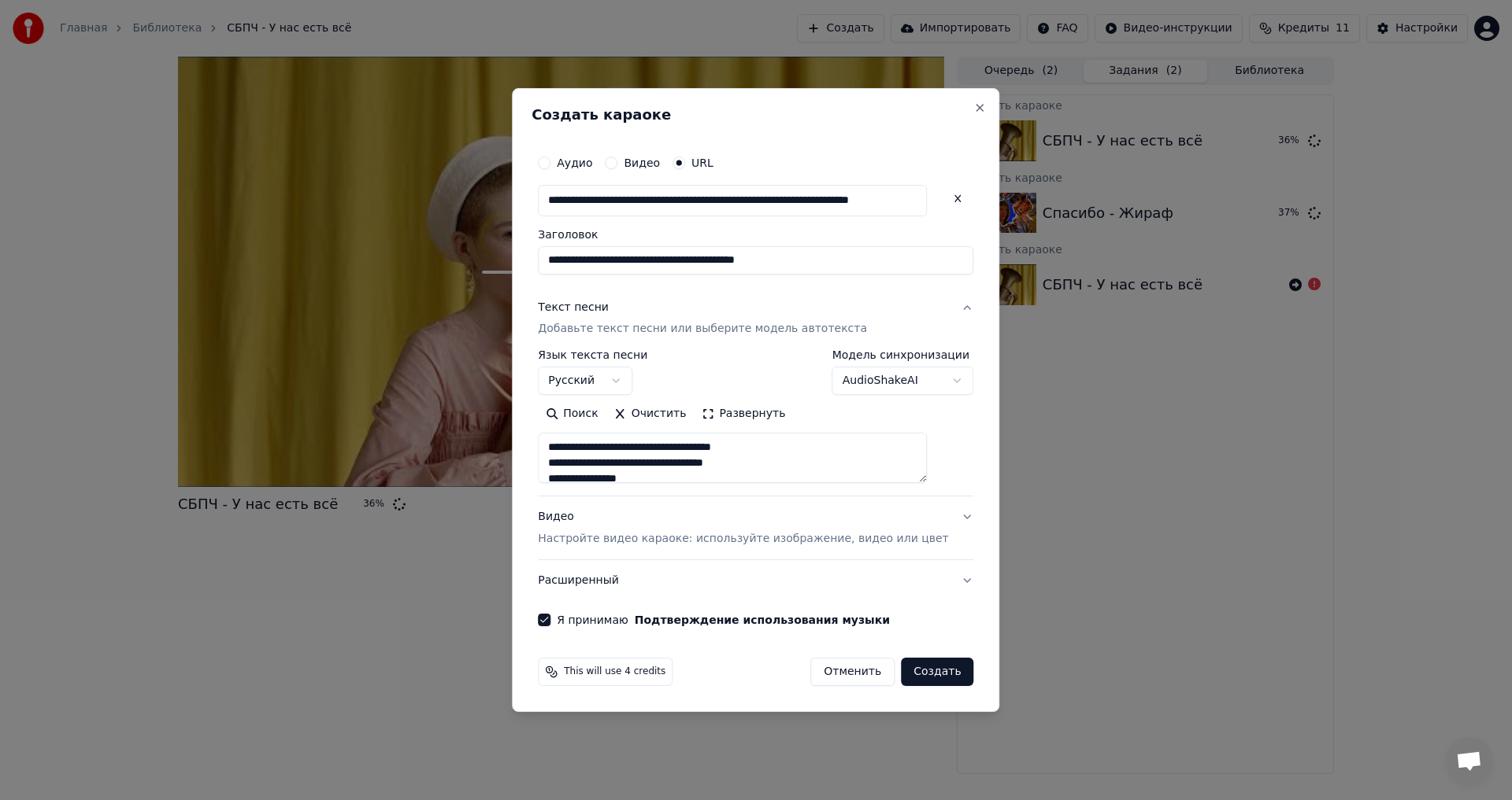
scroll to position [78, 0]
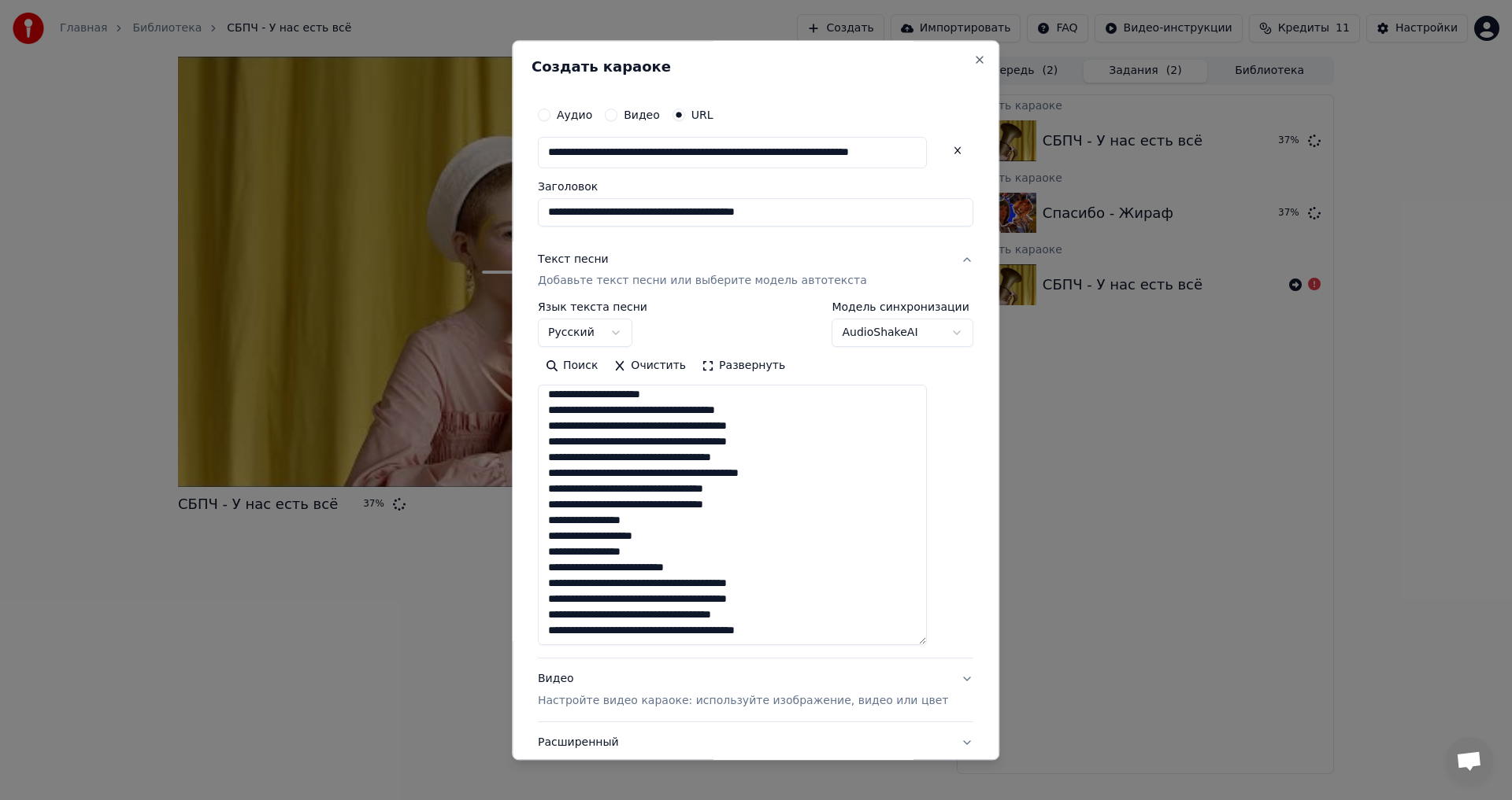
drag, startPoint x: 943, startPoint y: 480, endPoint x: 932, endPoint y: 644, distance: 164.4
click at [927, 644] on textarea "**********" at bounding box center [732, 516] width 389 height 261
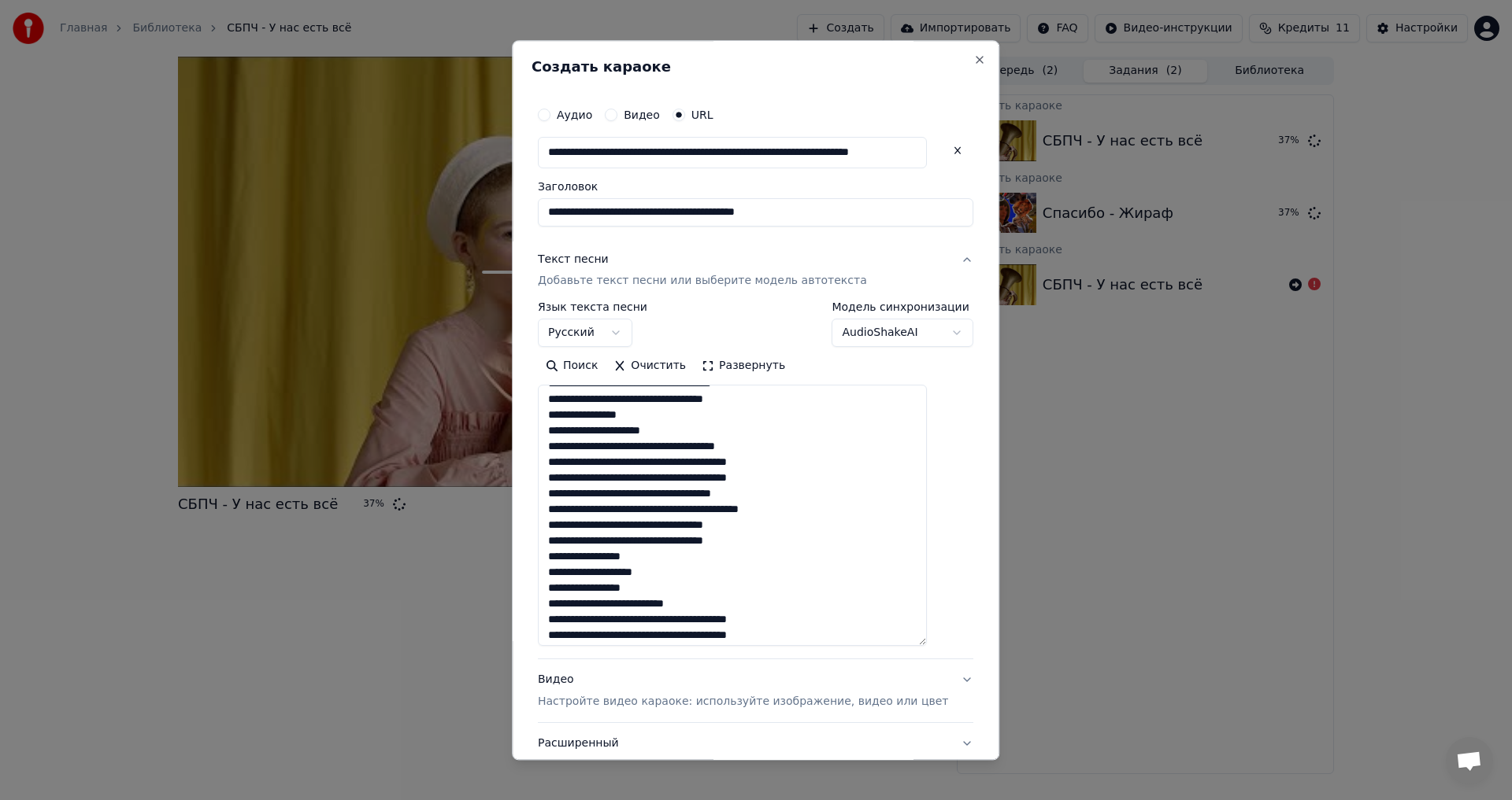
scroll to position [0, 0]
click at [691, 686] on div "Видео Настройте видео караоке: используйте изображение, видео или цвет" at bounding box center [743, 691] width 411 height 38
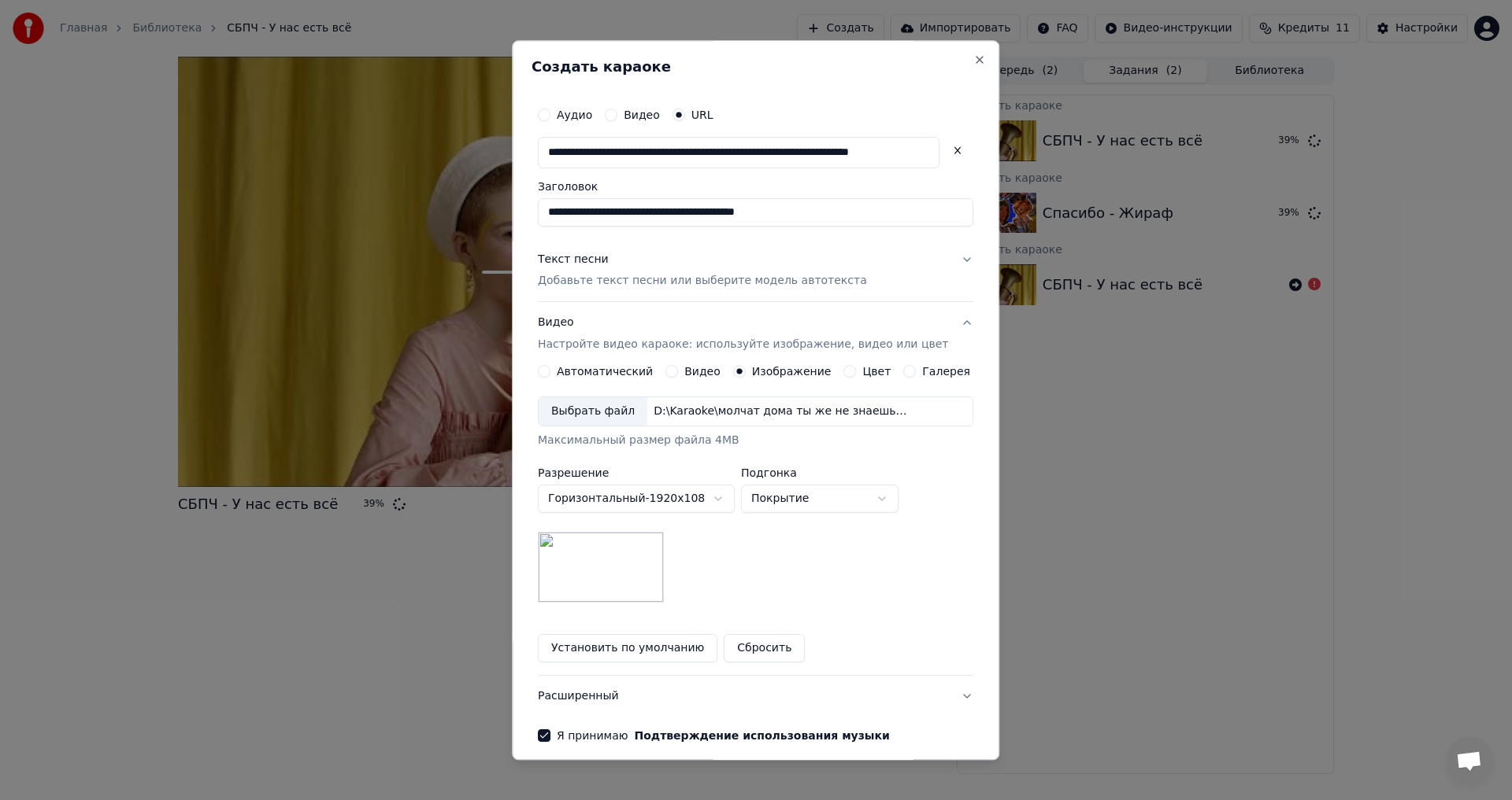
click at [936, 324] on button "Видео Настройте видео караоке: используйте изображение, видео или цвет" at bounding box center [756, 334] width 435 height 63
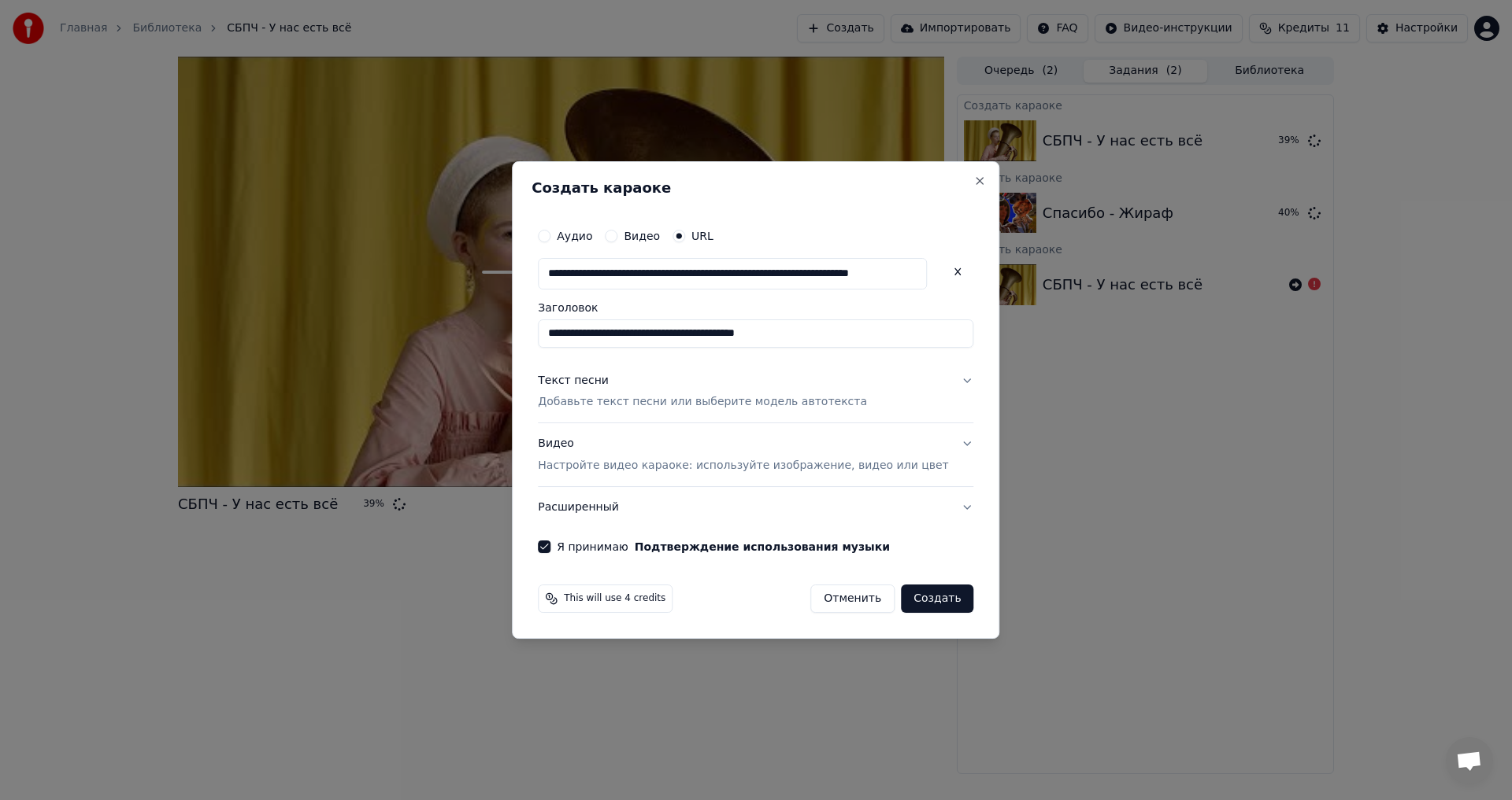
click at [928, 394] on button "Текст песни Добавьте текст песни или выберите модель автотекста" at bounding box center [756, 392] width 435 height 63
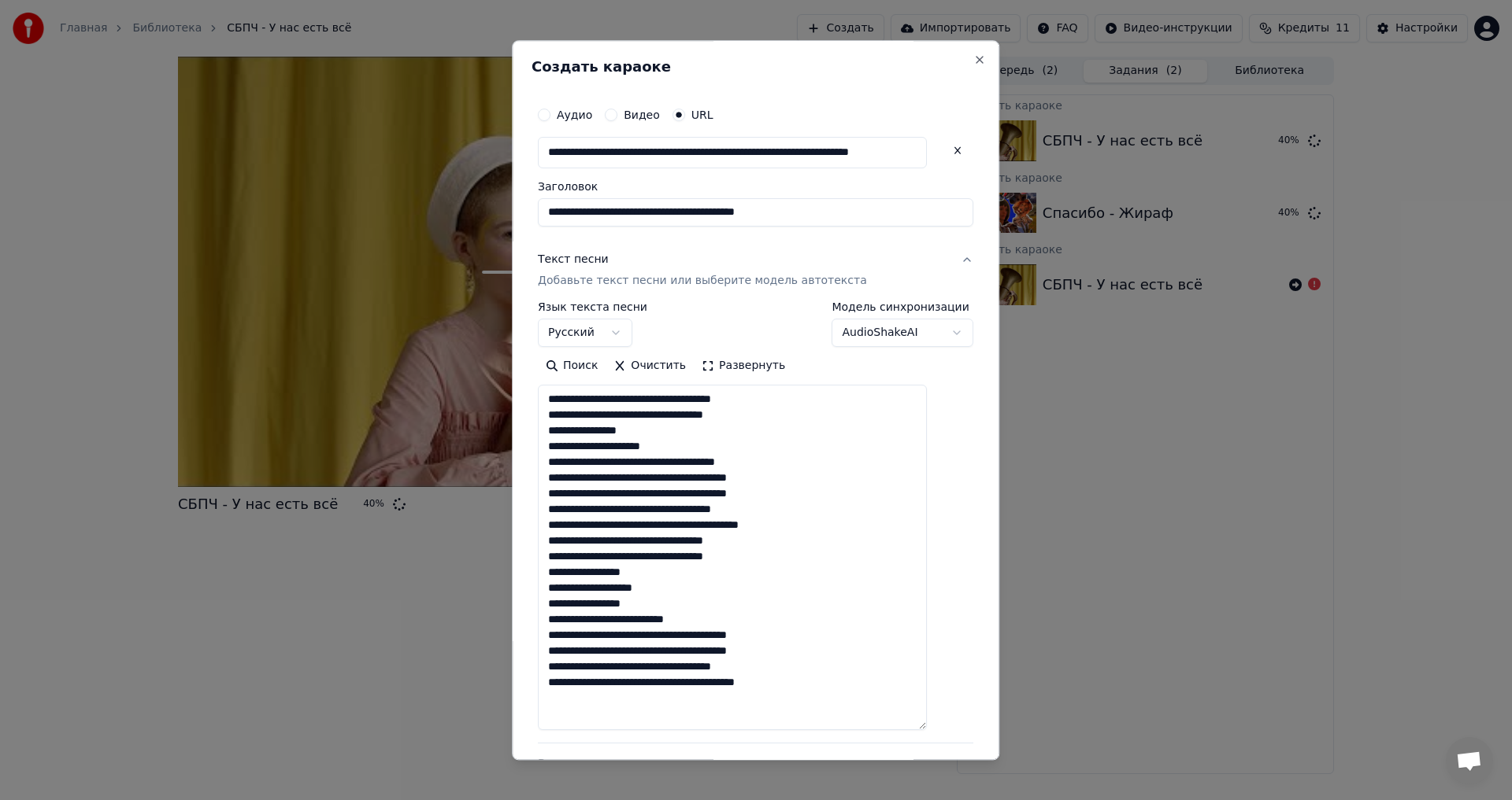
drag, startPoint x: 944, startPoint y: 478, endPoint x: 898, endPoint y: 696, distance: 222.8
click at [917, 731] on textarea "**********" at bounding box center [732, 558] width 389 height 346
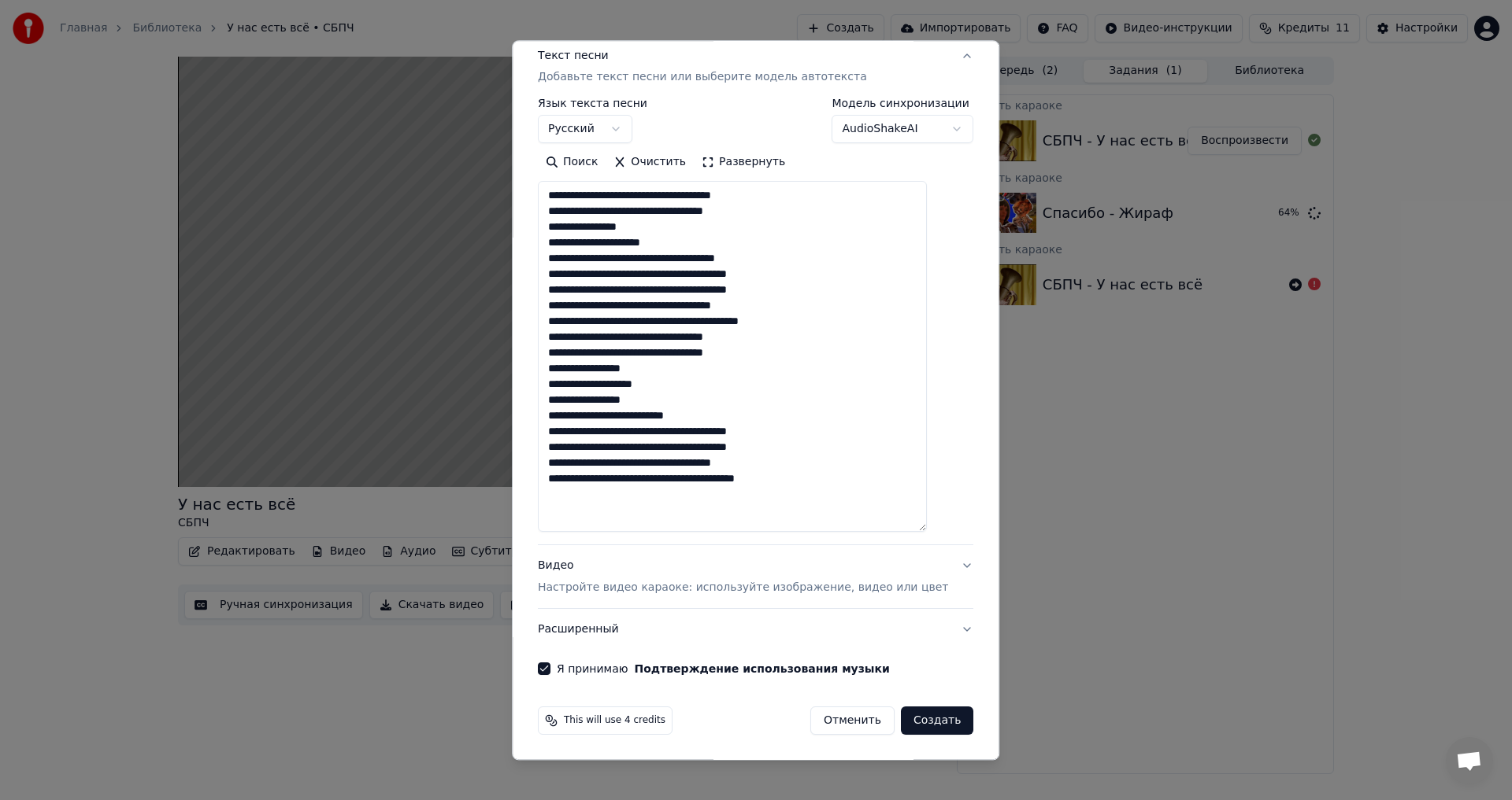
scroll to position [205, 0]
click at [909, 727] on button "Создать" at bounding box center [936, 720] width 73 height 28
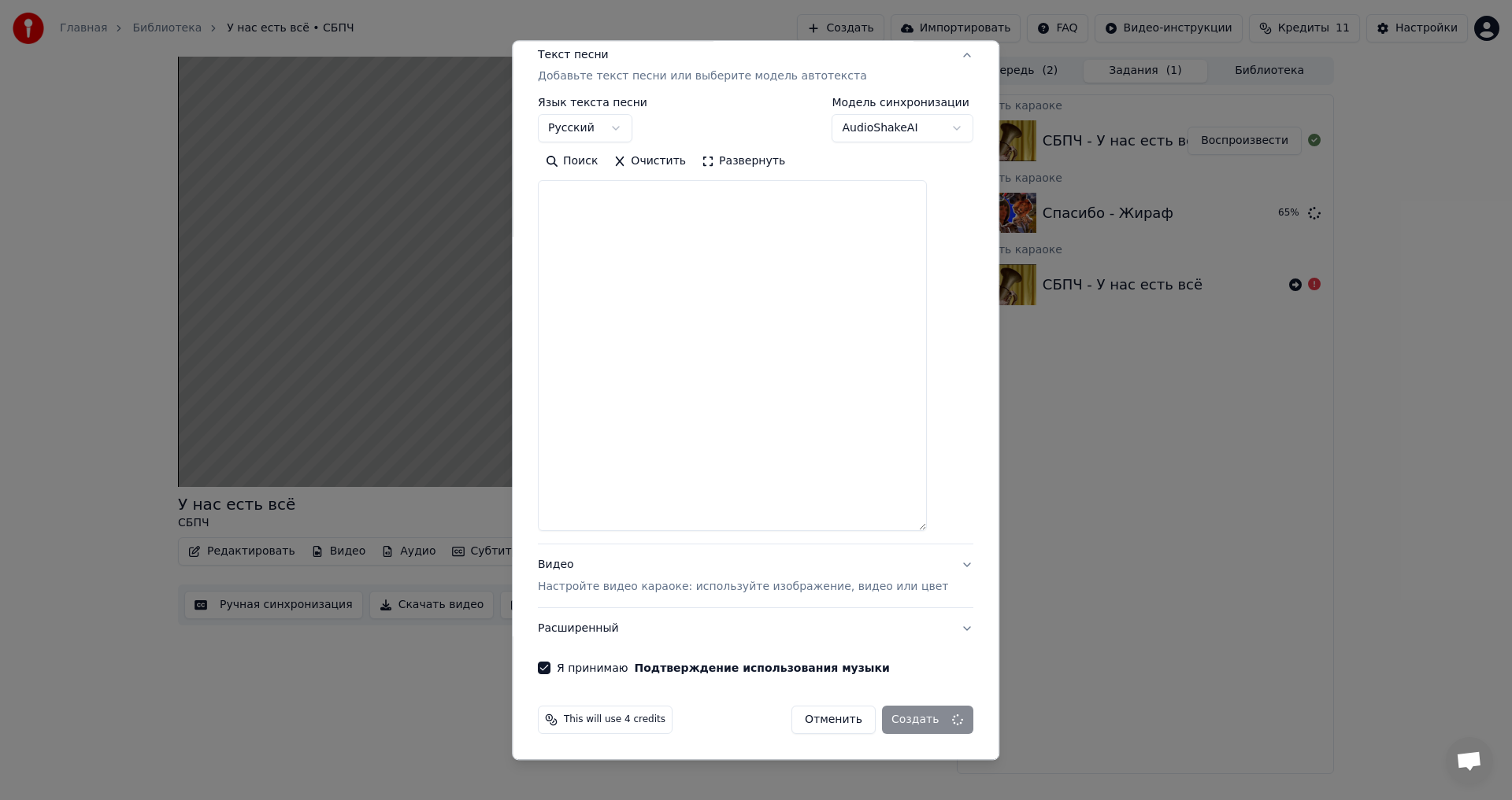
select select
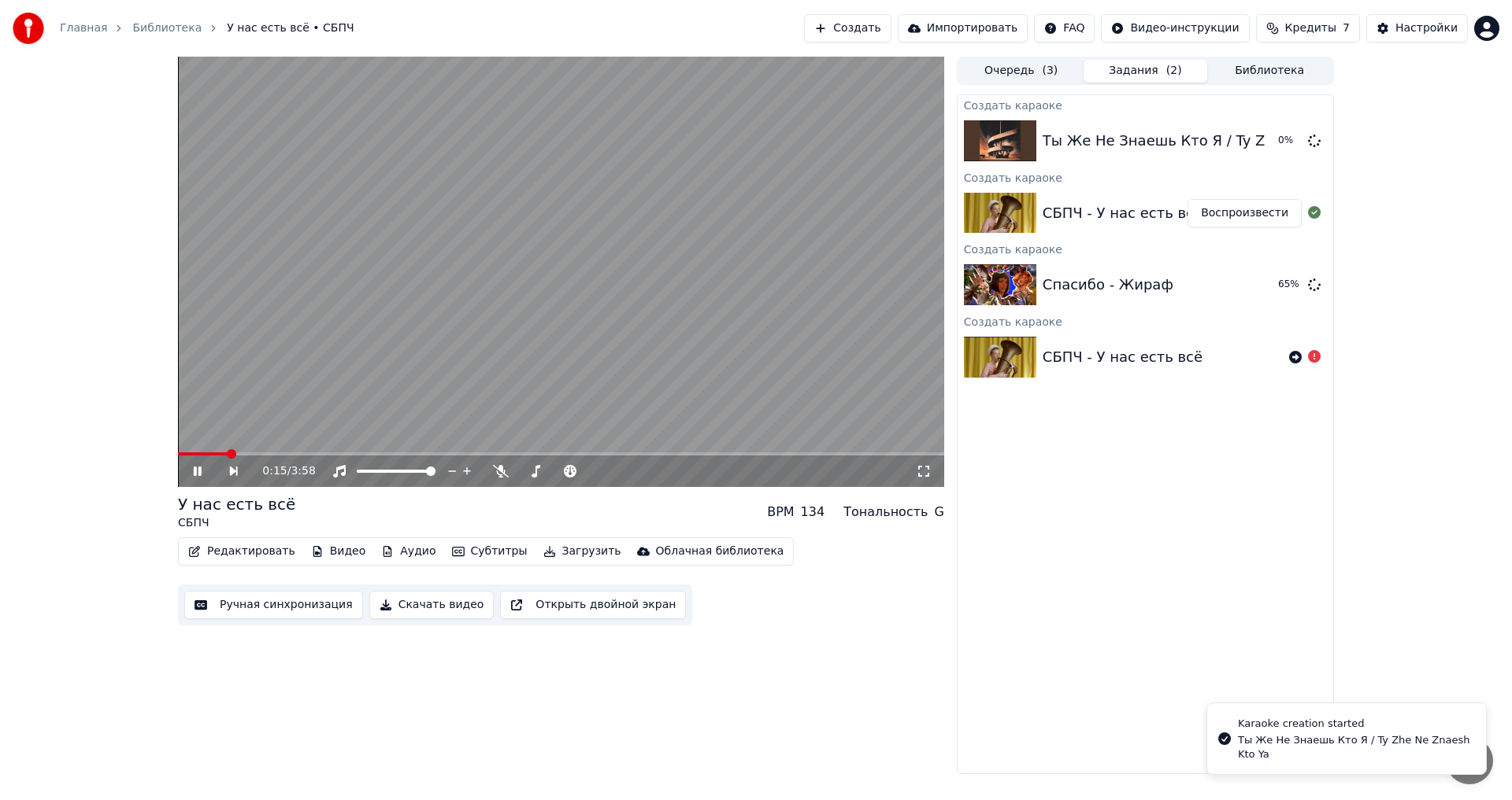
click at [509, 382] on video at bounding box center [560, 272] width 766 height 430
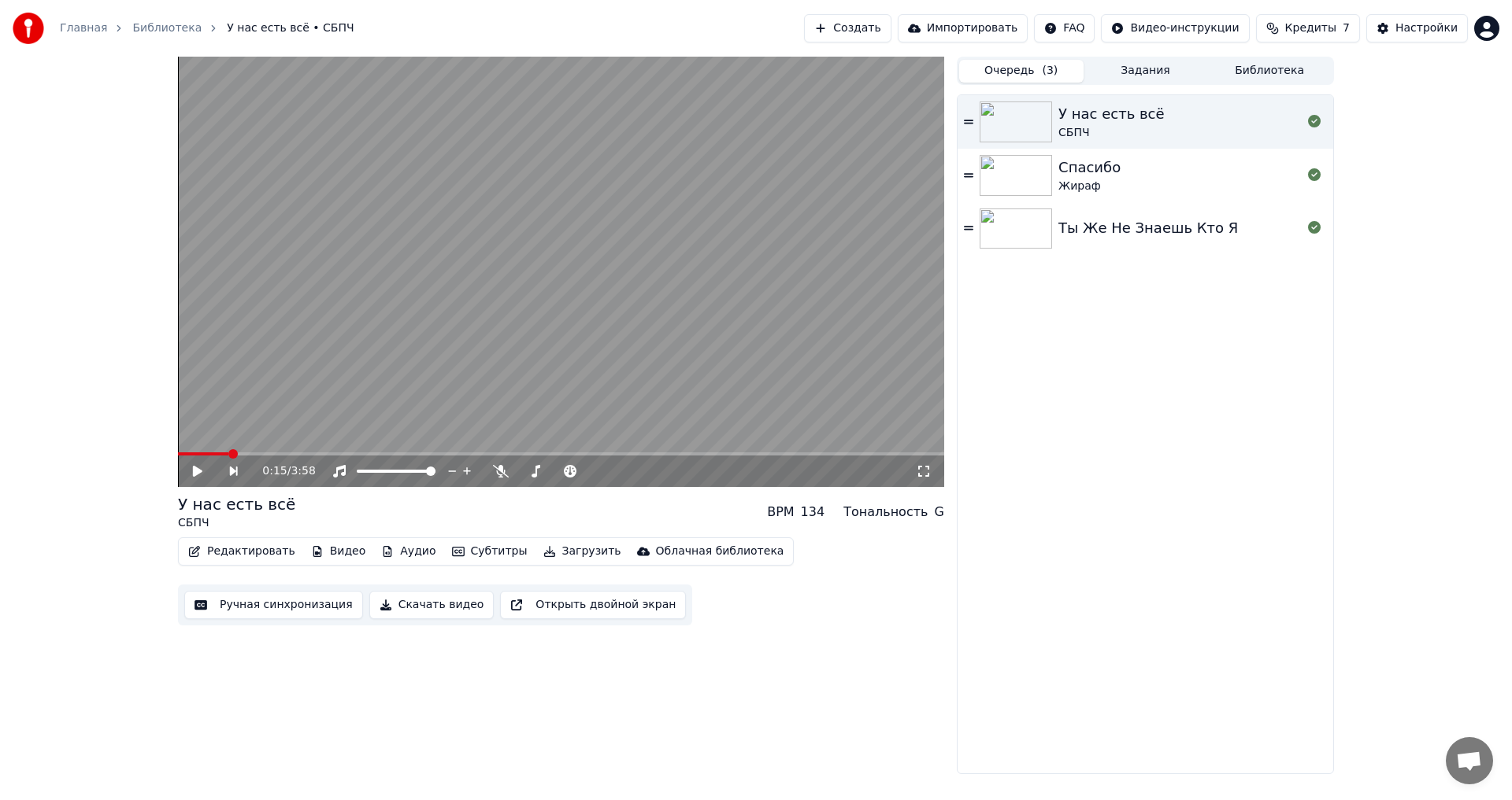
click at [1057, 80] on button "Очередь ( 3 )" at bounding box center [1021, 71] width 124 height 23
click at [891, 19] on button "Создать" at bounding box center [847, 28] width 86 height 28
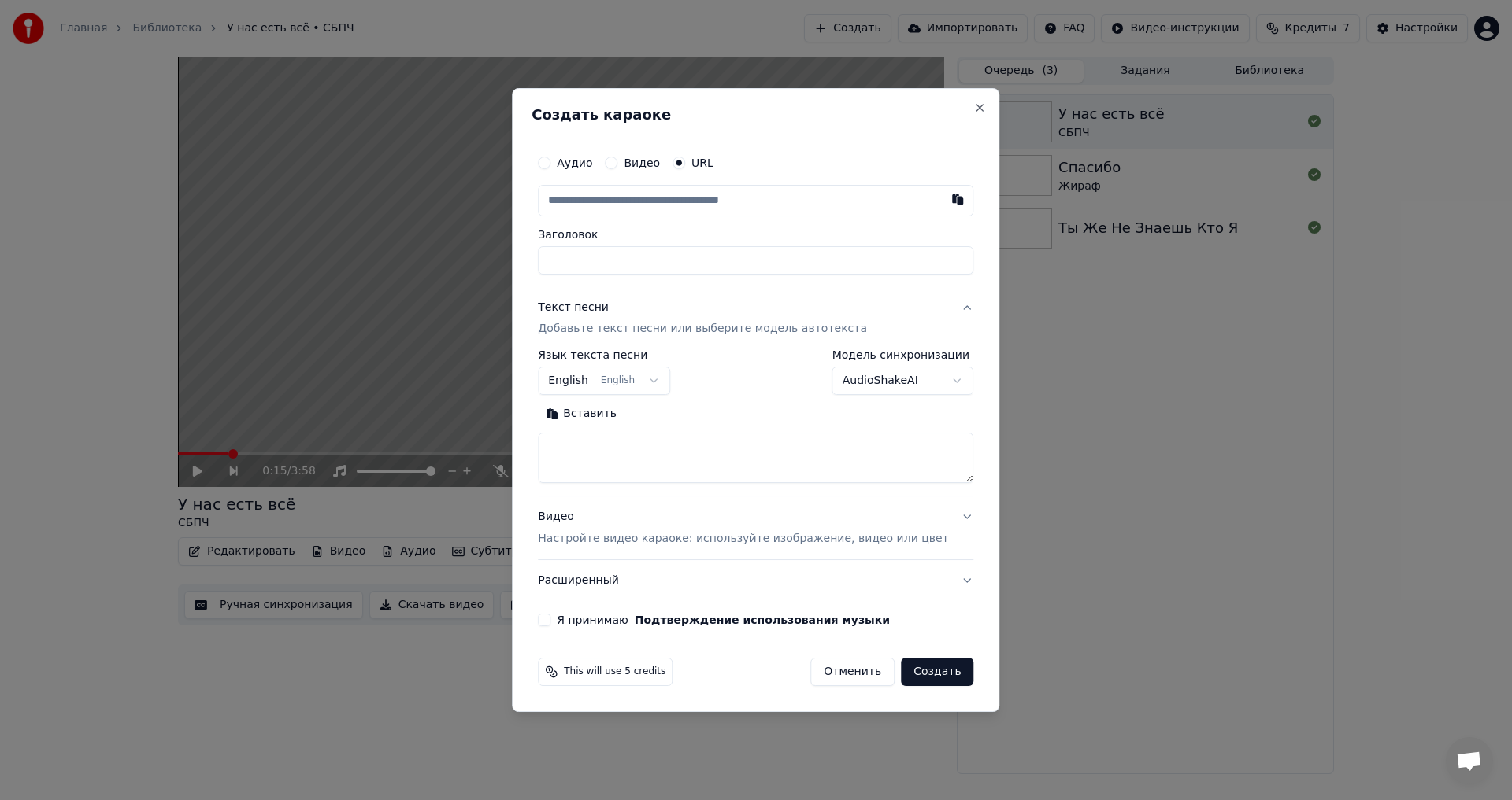
type input "**********"
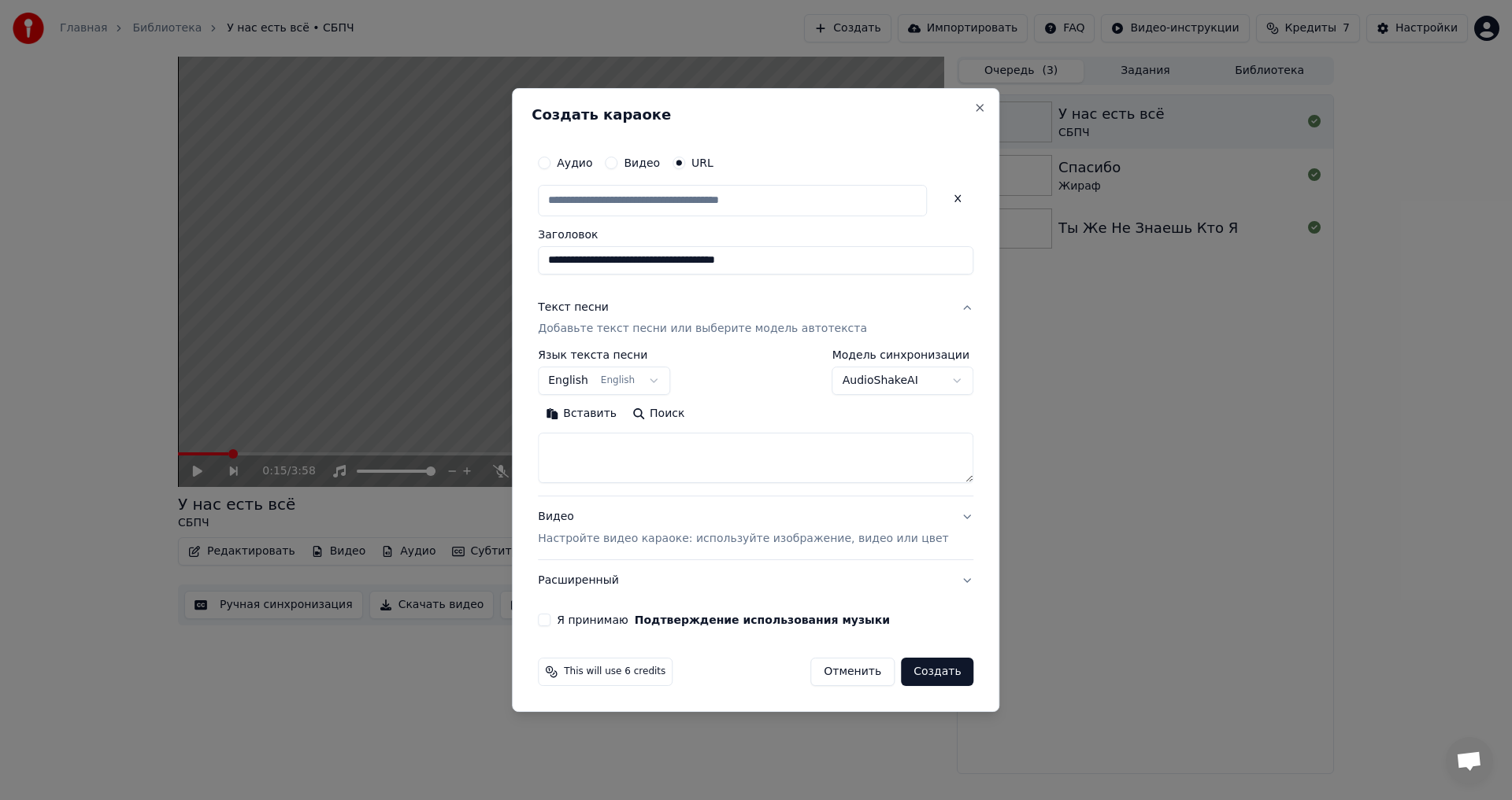
click at [642, 379] on body "**********" at bounding box center [756, 400] width 1512 height 800
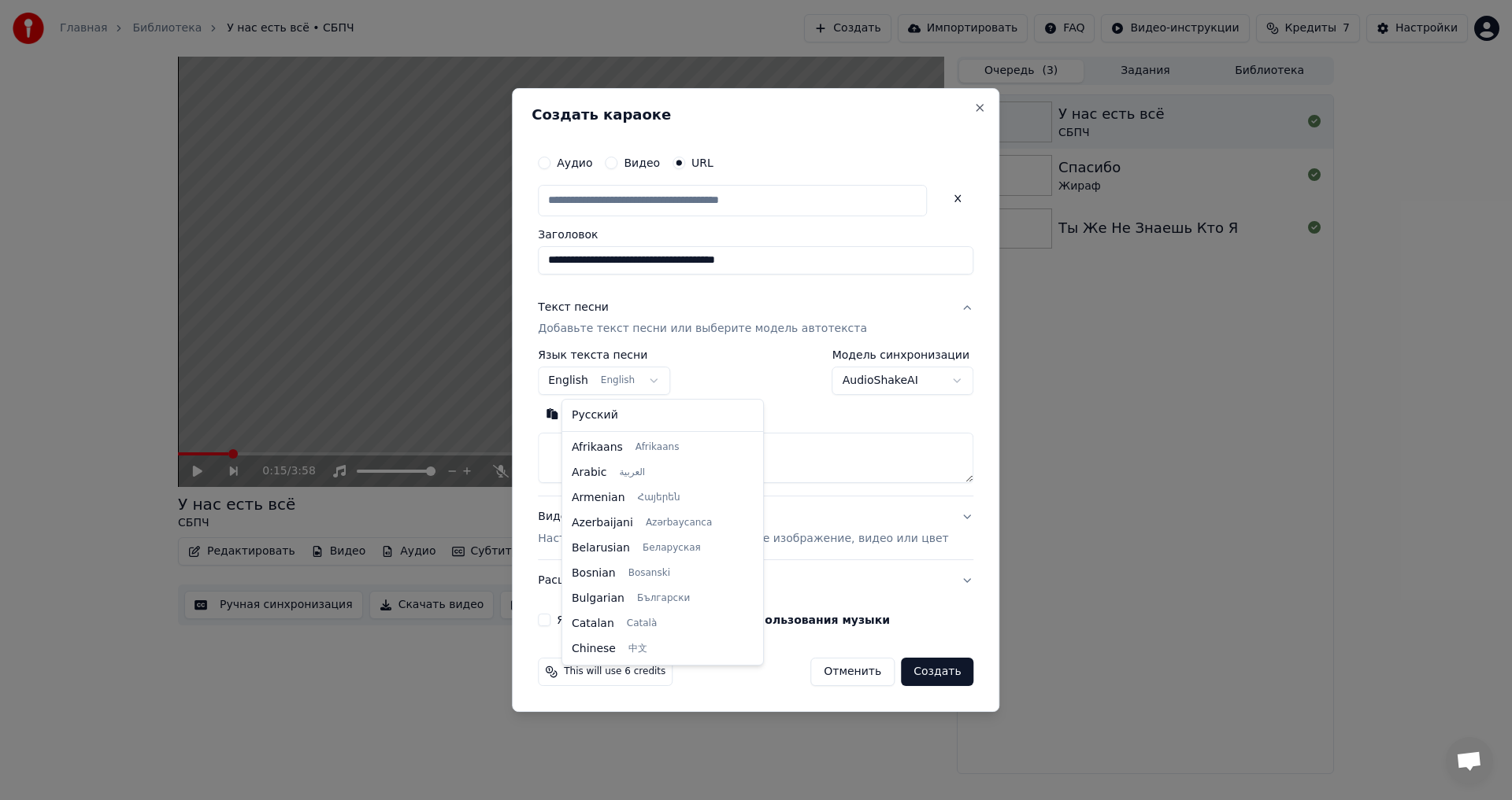
scroll to position [126, 0]
select select "**"
type input "**********"
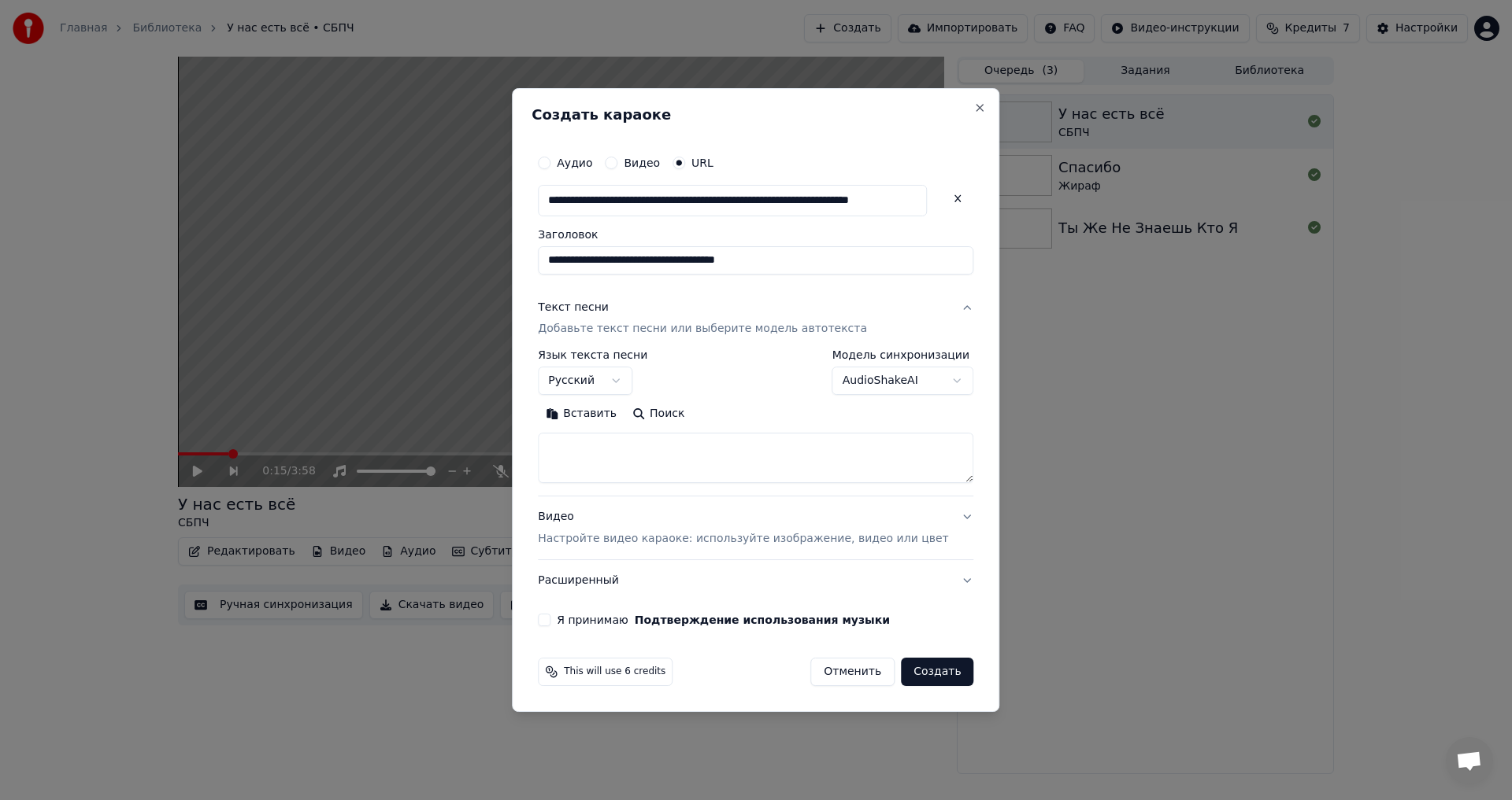
click at [667, 459] on textarea at bounding box center [756, 458] width 435 height 50
paste textarea "**********"
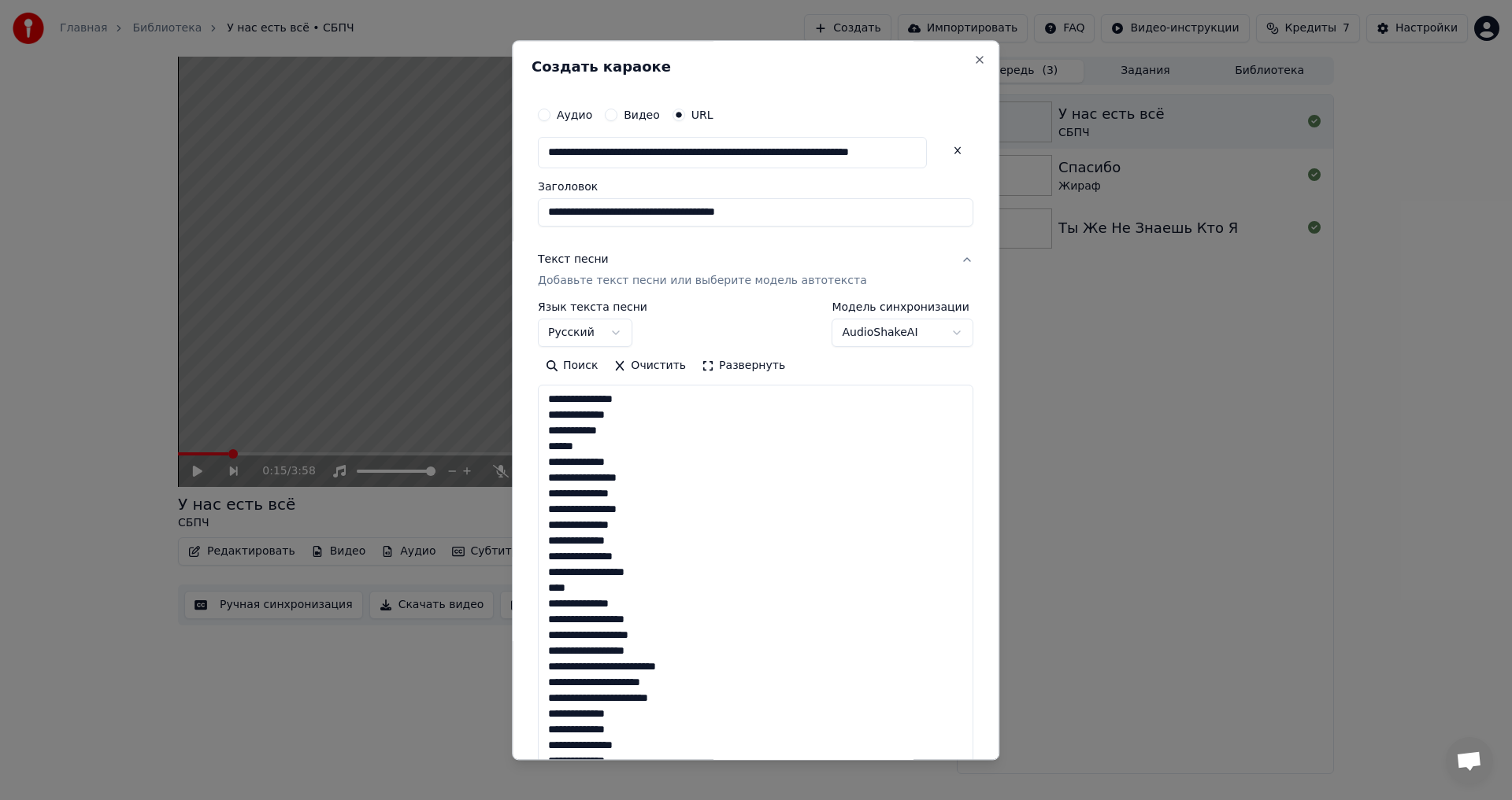
scroll to position [1011, 0]
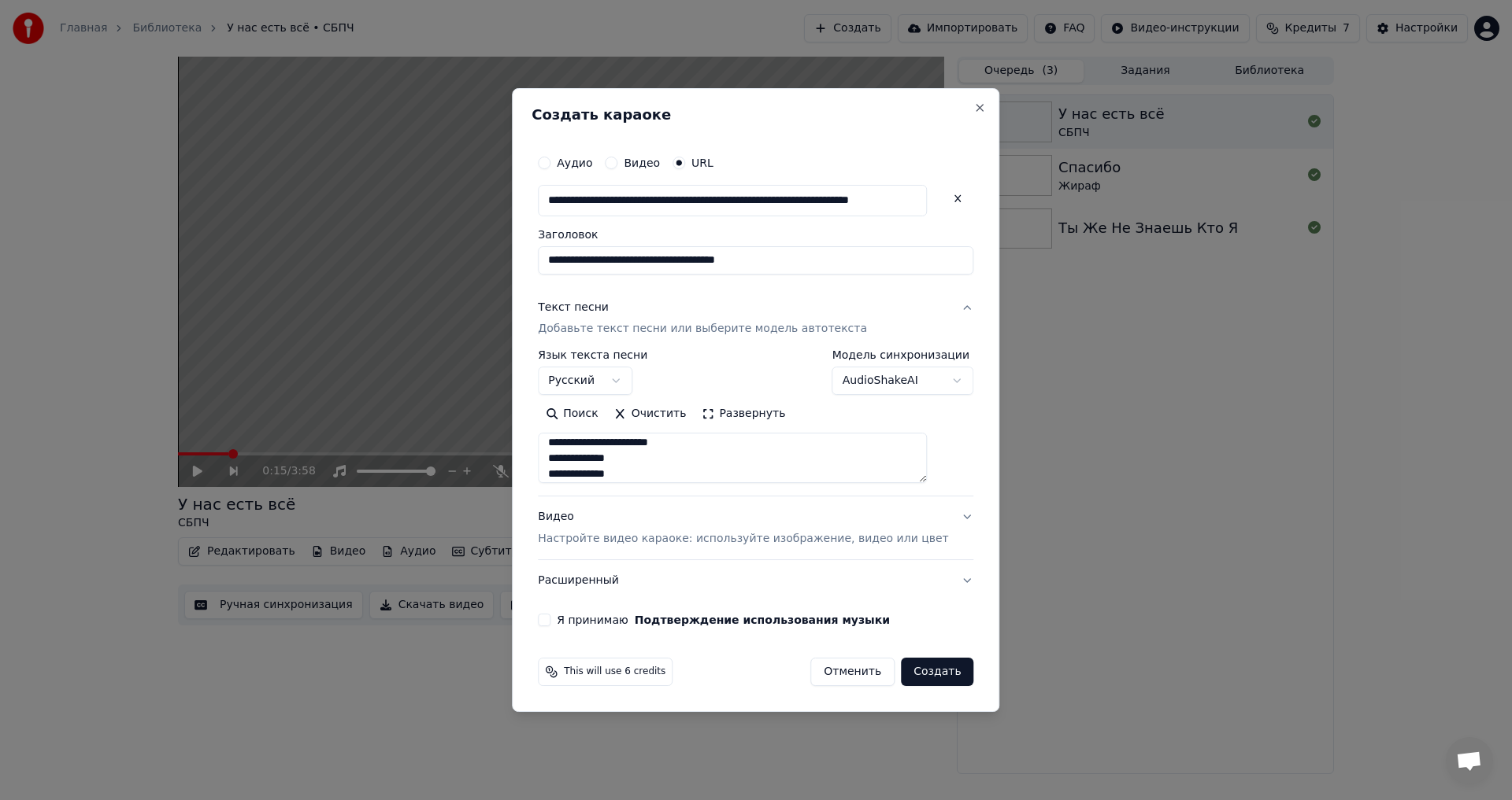
type textarea "**********"
click at [682, 538] on p "Настройте видео караоке: используйте изображение, видео или цвет" at bounding box center [743, 539] width 411 height 16
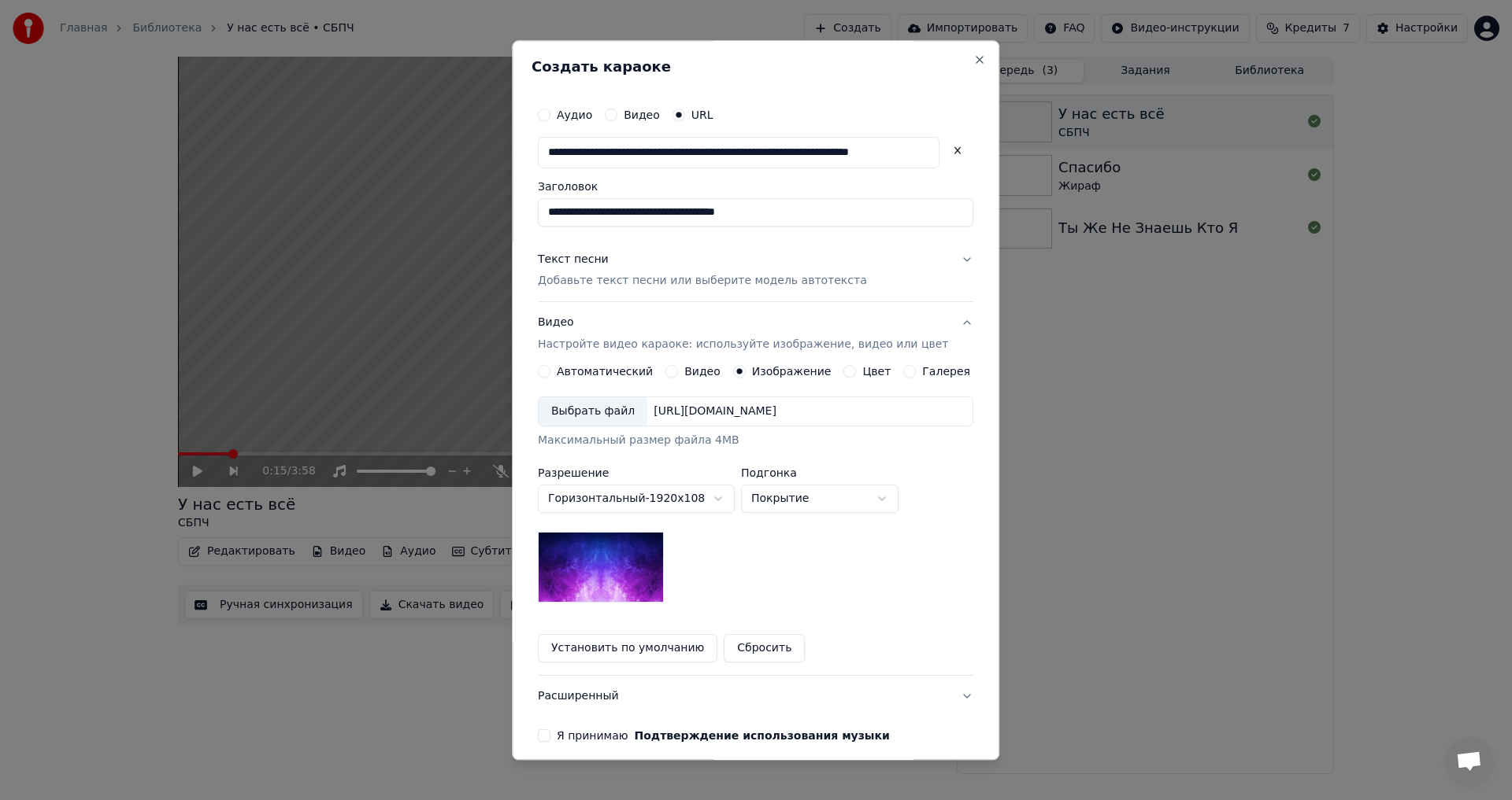
click at [603, 418] on div "Выбрать файл" at bounding box center [593, 412] width 109 height 28
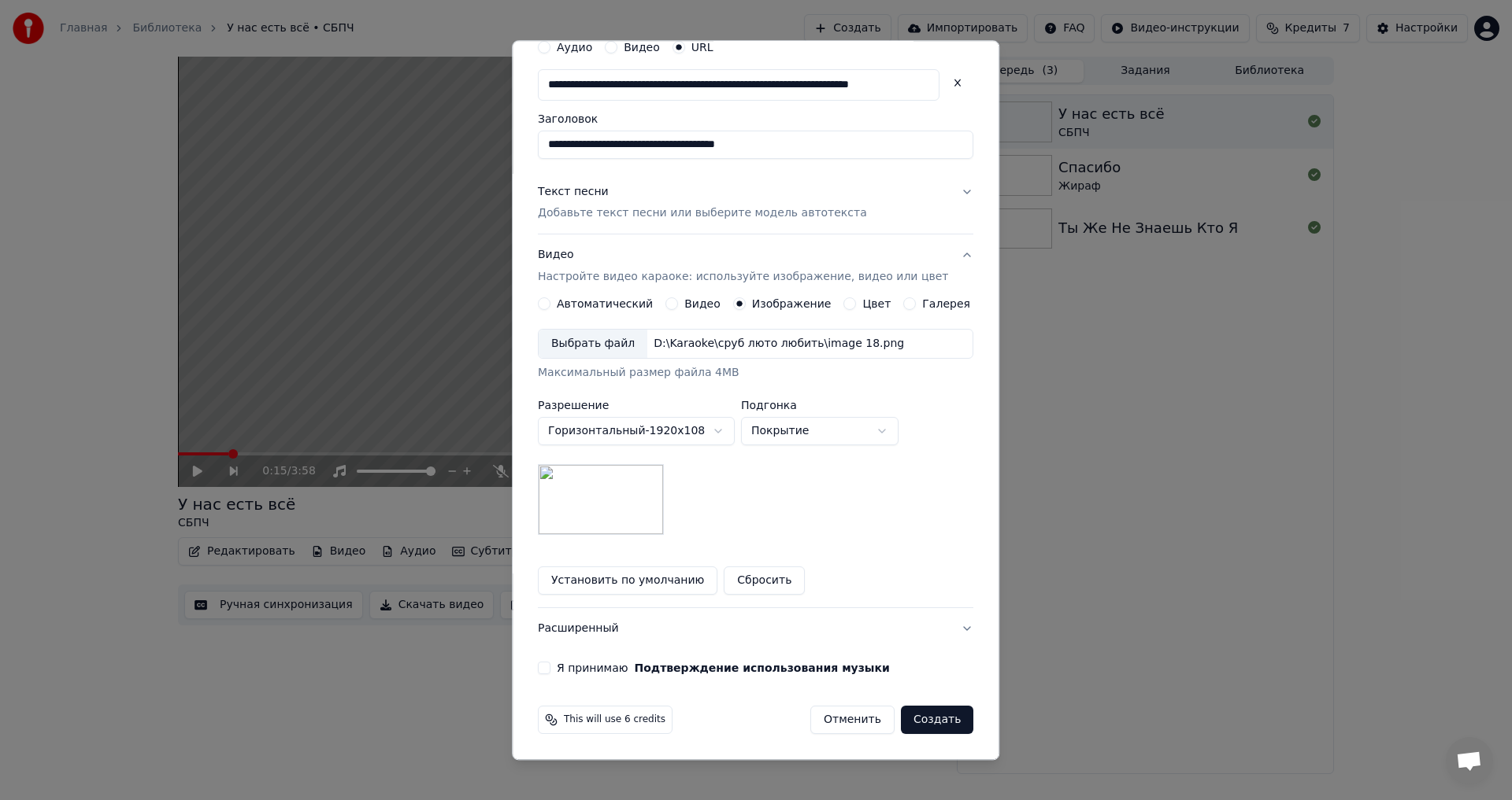
click at [600, 670] on label "Я принимаю Подтверждение использования музыки" at bounding box center [723, 669] width 333 height 11
click at [551, 670] on button "Я принимаю Подтверждение использования музыки" at bounding box center [544, 669] width 13 height 13
click at [637, 629] on button "Расширенный" at bounding box center [756, 629] width 435 height 41
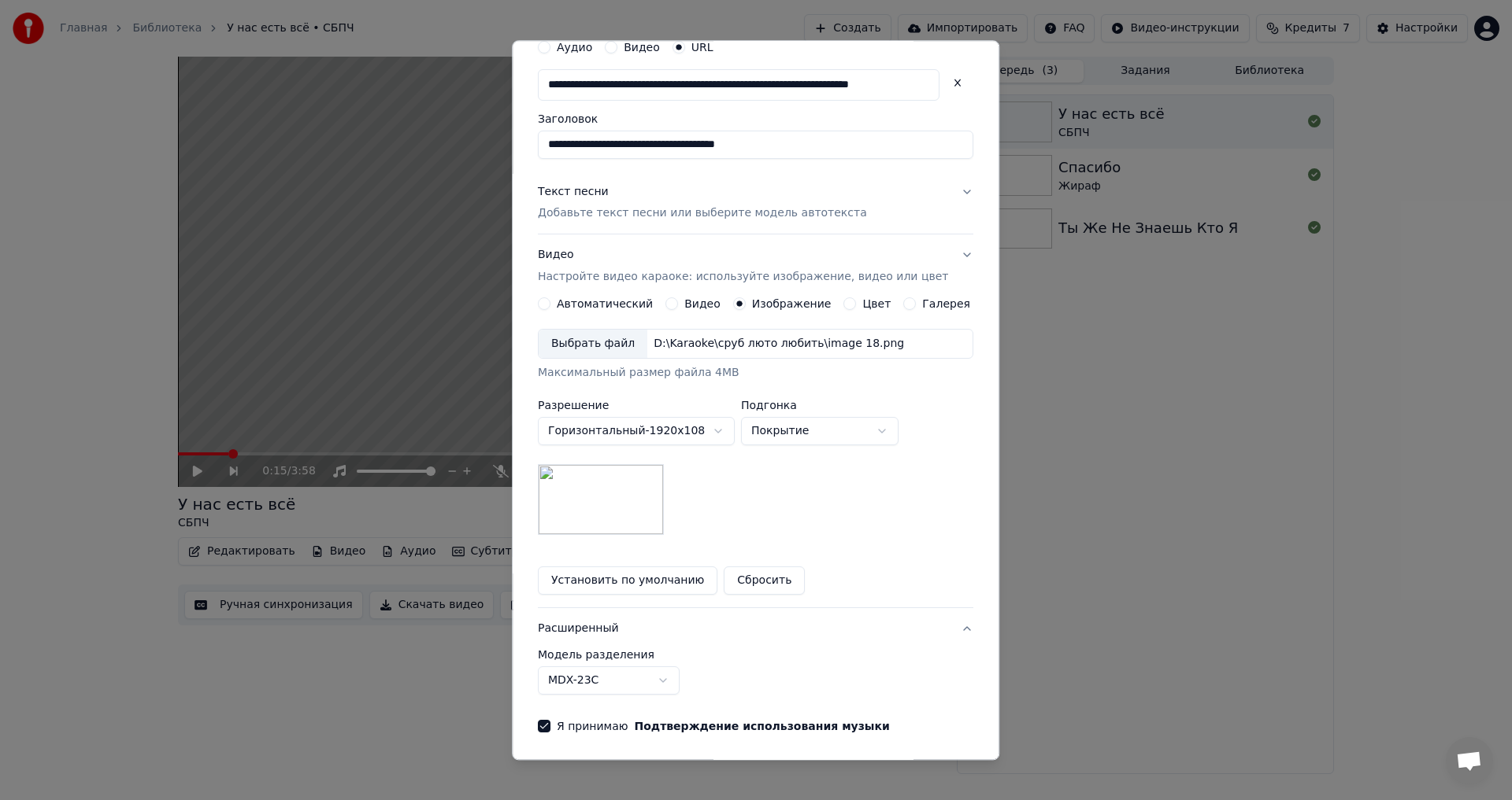
scroll to position [0, 0]
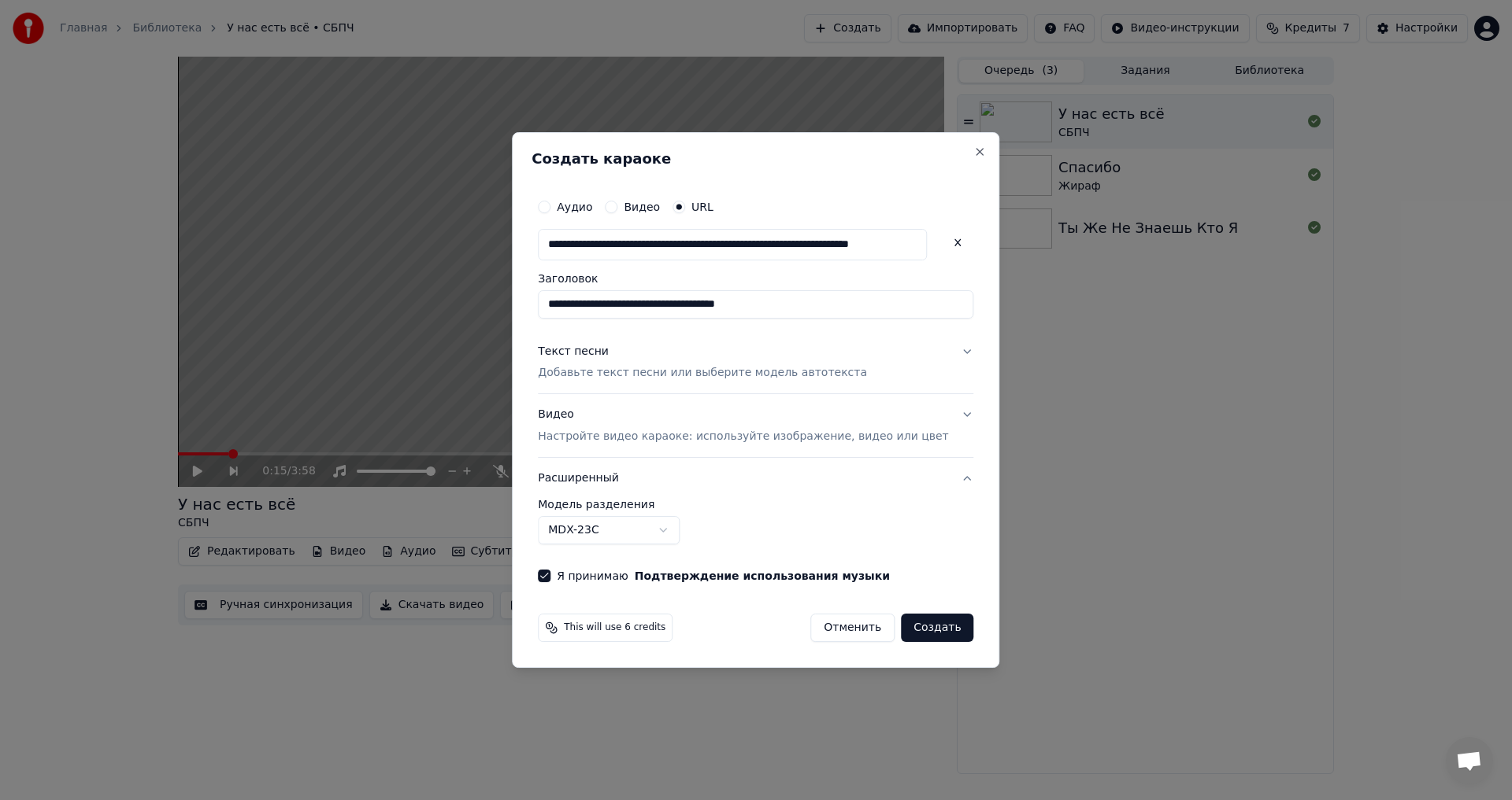
click at [650, 526] on button "MDX-23C" at bounding box center [608, 530] width 142 height 28
click at [661, 540] on body "**********" at bounding box center [756, 400] width 1512 height 800
click at [911, 625] on button "Создать" at bounding box center [936, 627] width 73 height 28
select select "******"
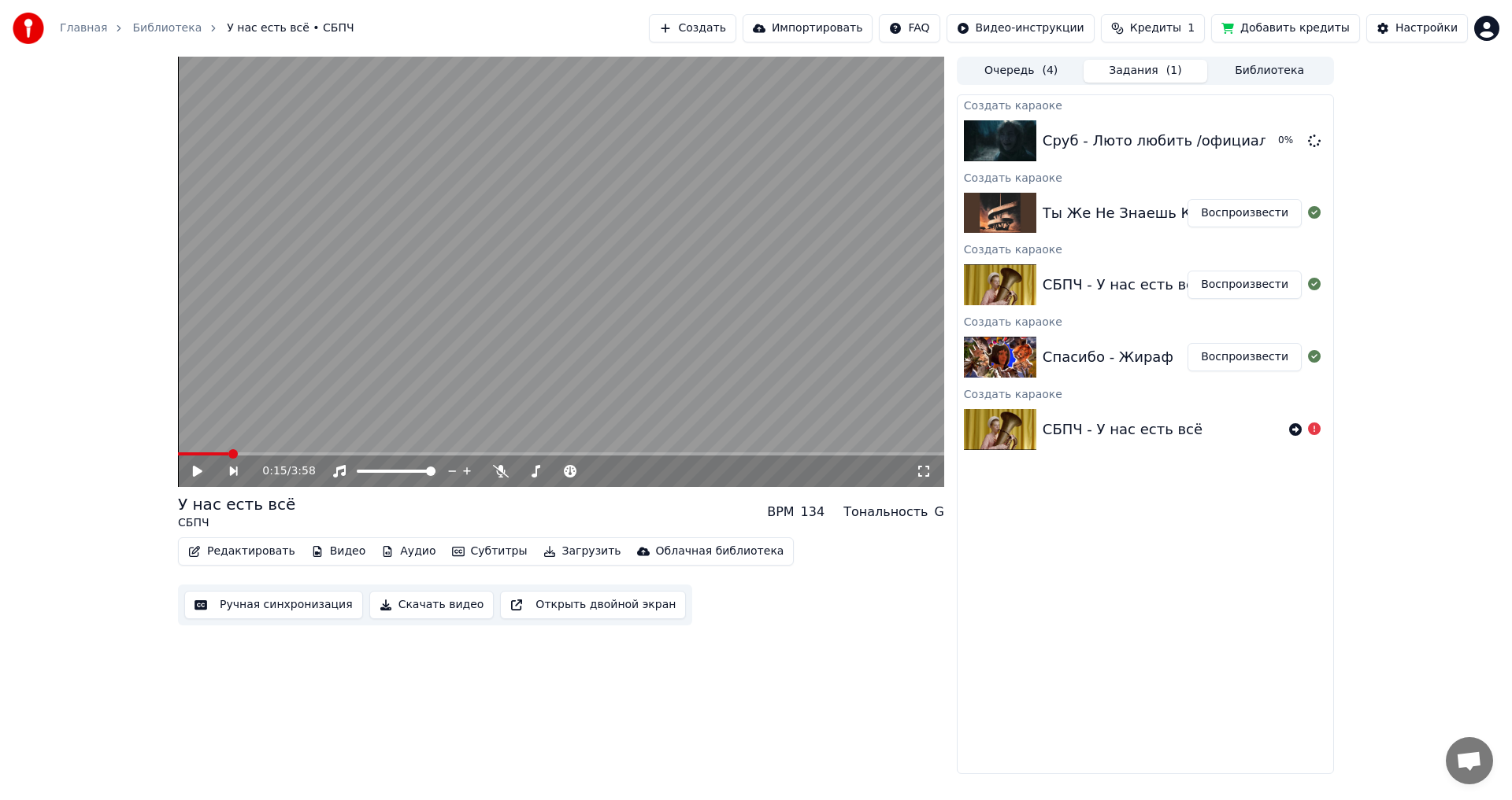
click at [1244, 360] on button "Воспроизвести" at bounding box center [1244, 357] width 114 height 28
click at [499, 476] on icon at bounding box center [501, 471] width 16 height 13
click at [590, 395] on video at bounding box center [560, 272] width 766 height 430
click at [257, 553] on button "Редактировать" at bounding box center [242, 552] width 120 height 22
click at [288, 651] on div "0:36 / 3:39 Спасибо Жираф BPM 158 Тональность D Редактировать Видео Аудио Субти…" at bounding box center [560, 415] width 766 height 718
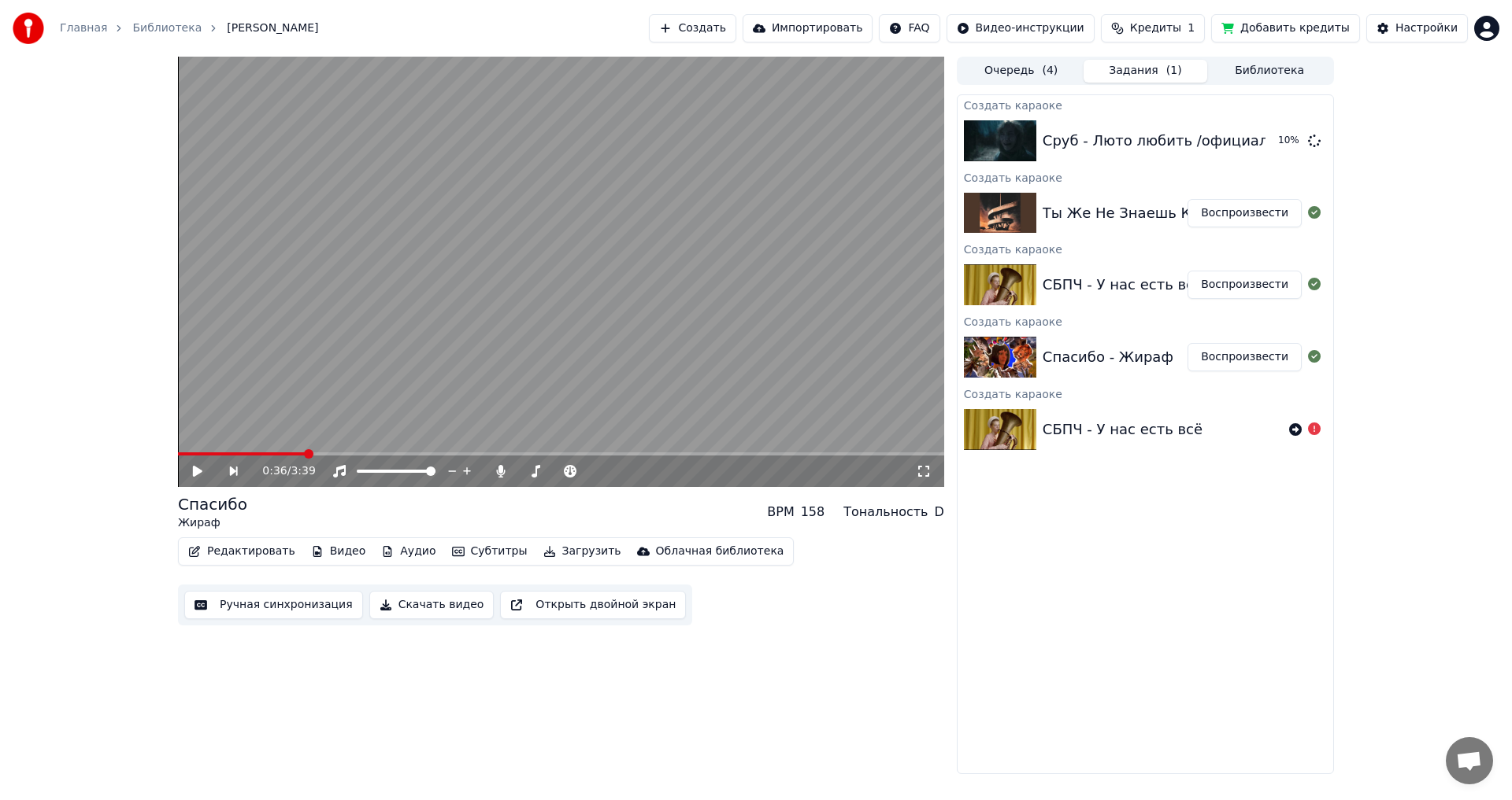
click at [274, 594] on button "Ручная синхронизация" at bounding box center [273, 605] width 178 height 28
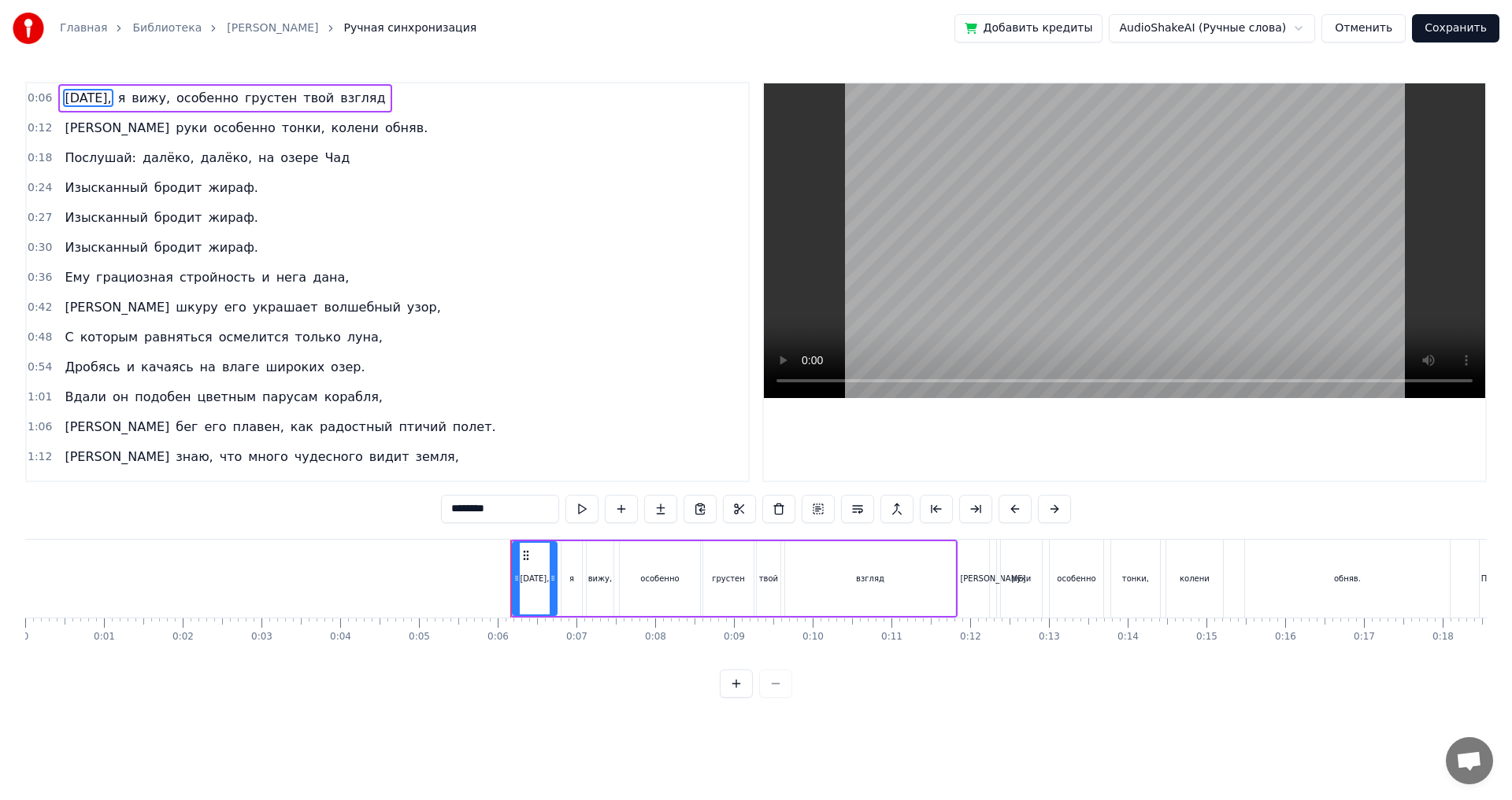
click at [768, 693] on div at bounding box center [756, 683] width 73 height 28
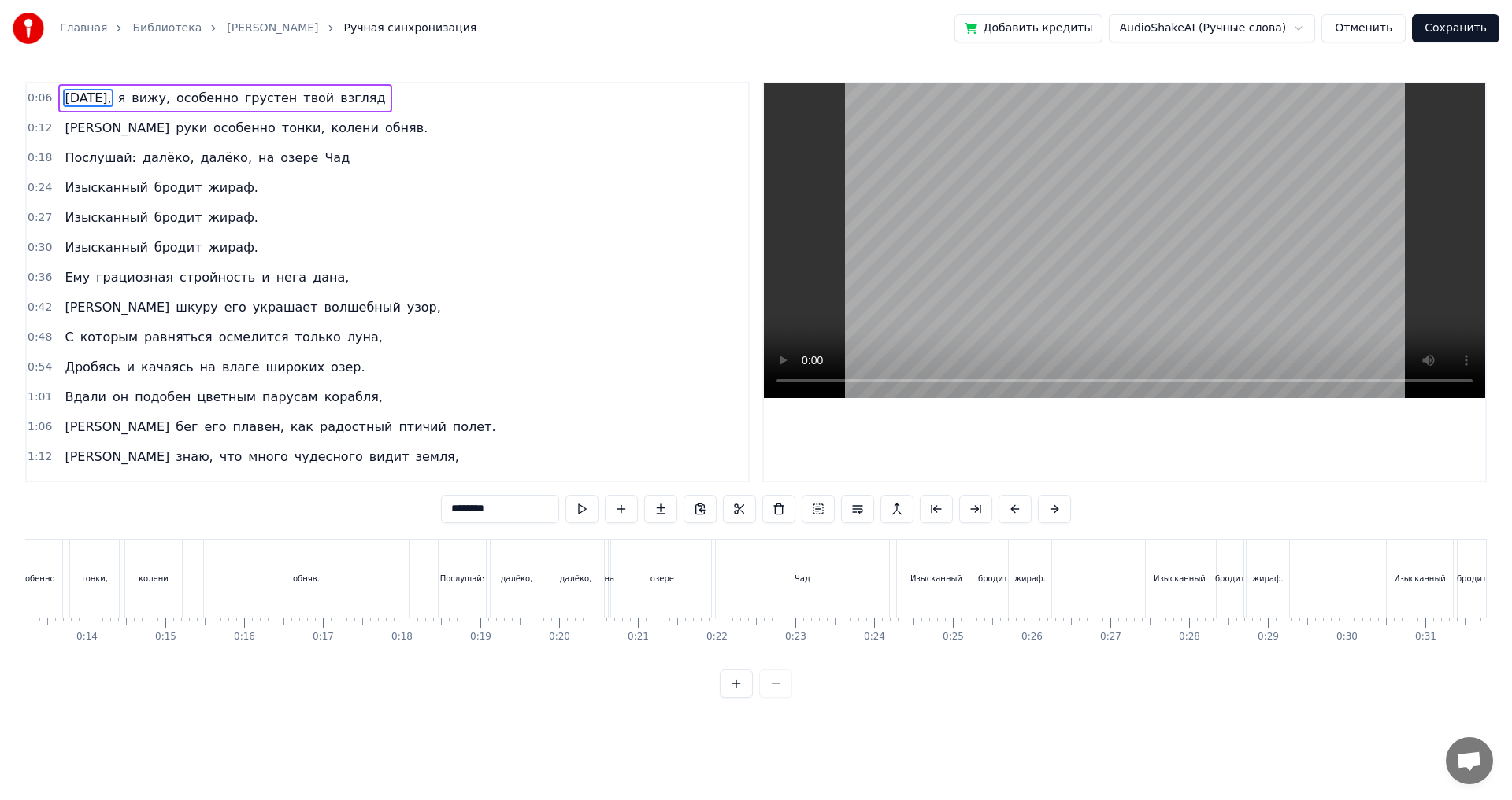
scroll to position [0, 1239]
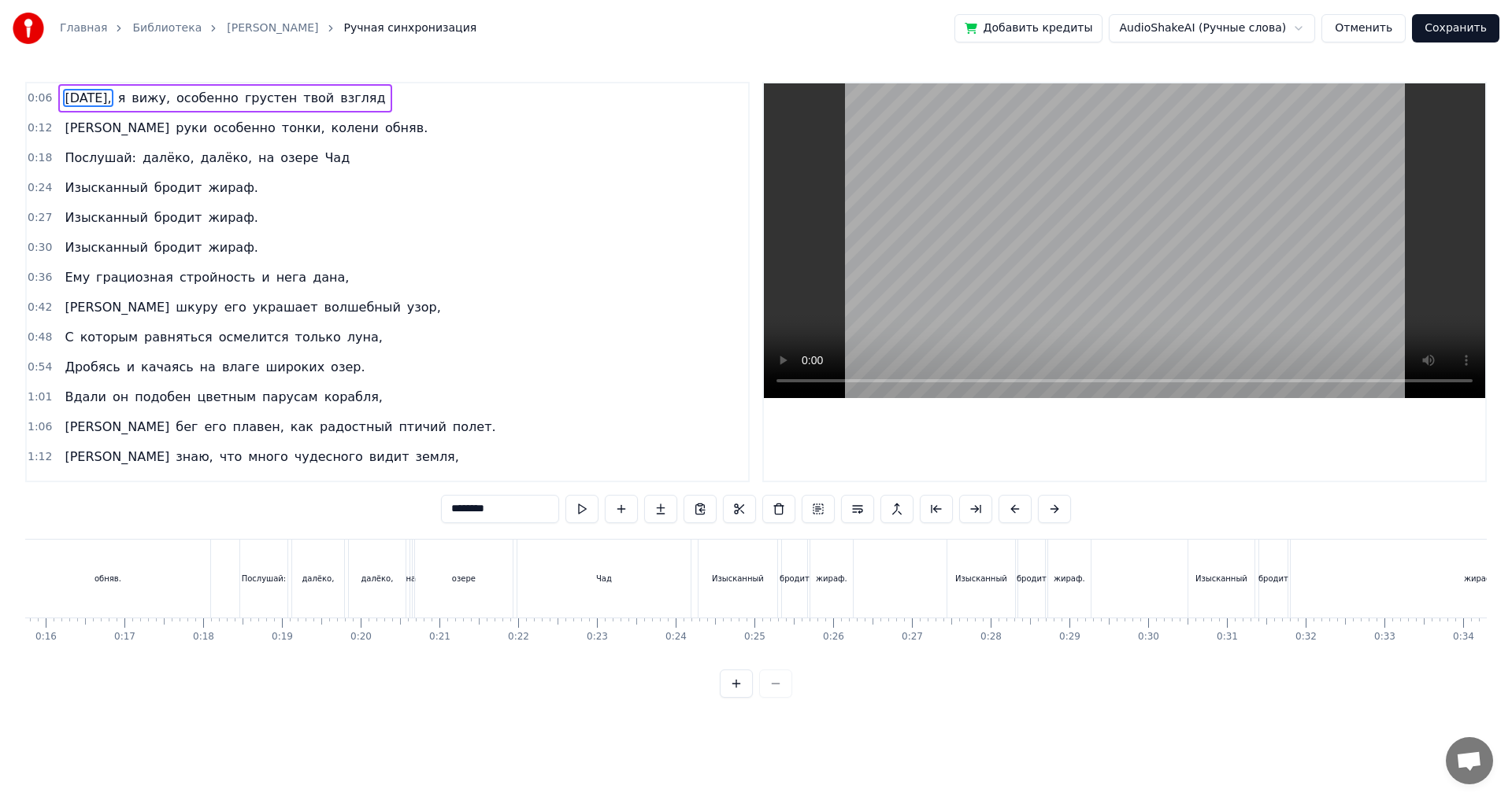
click at [744, 600] on div "Изысканный" at bounding box center [738, 578] width 78 height 78
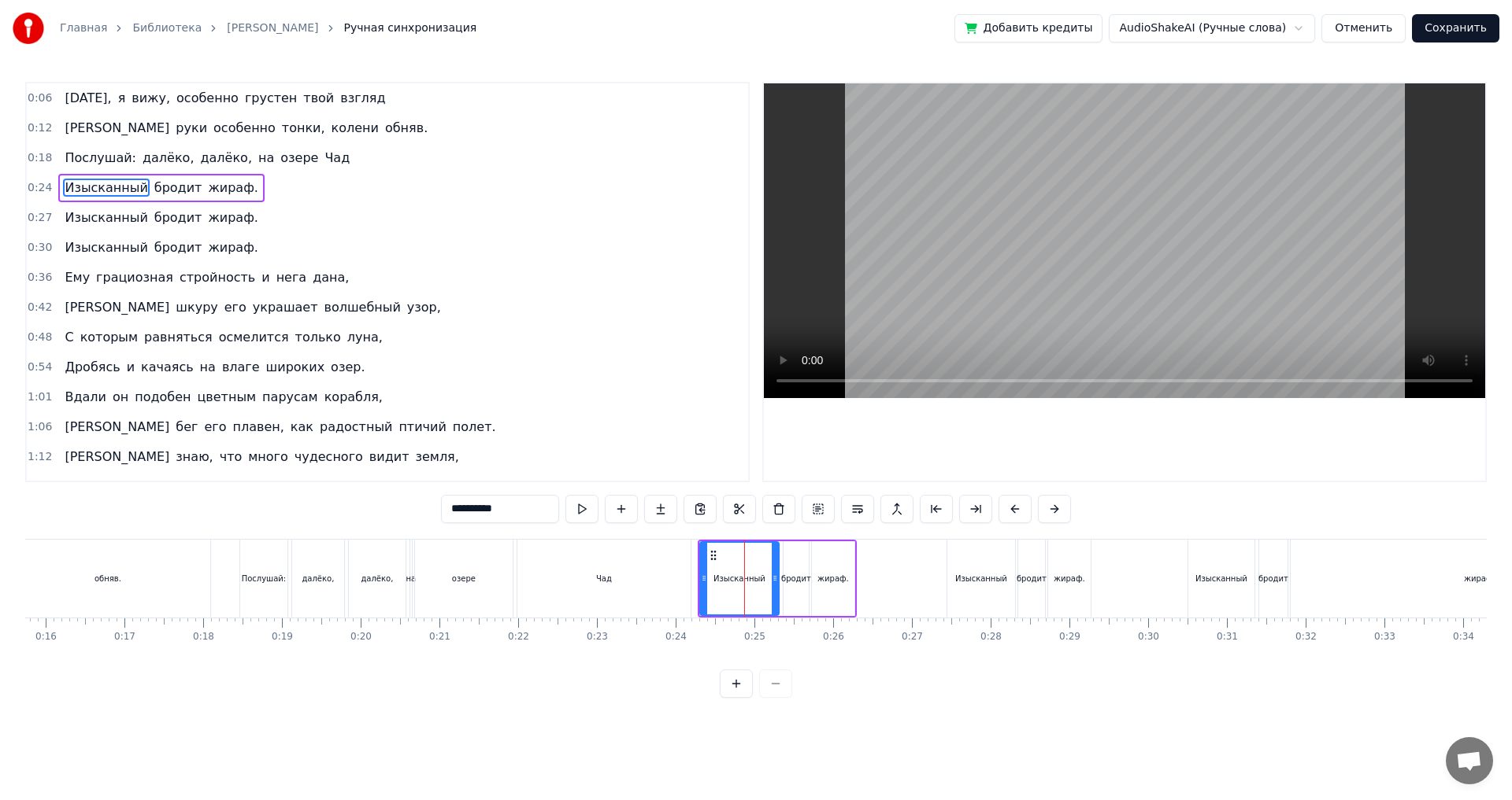
type input "**********"
click at [708, 643] on div "[DATE], я вижу, особенно грустен твой взгляд И руки особенно тонки, колени обня…" at bounding box center [756, 598] width 1462 height 118
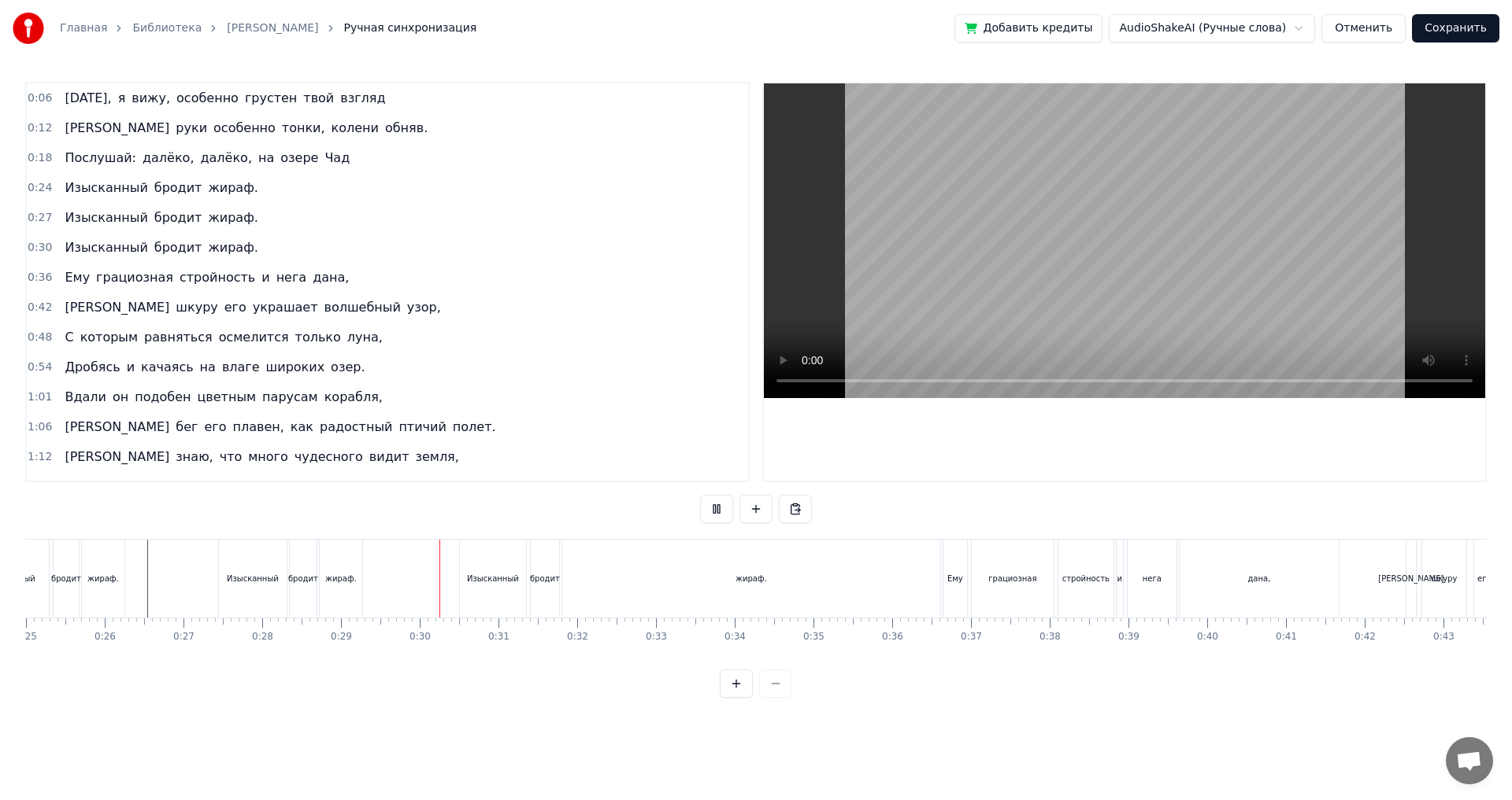
scroll to position [0, 1978]
click at [886, 580] on div "жираф." at bounding box center [741, 578] width 378 height 78
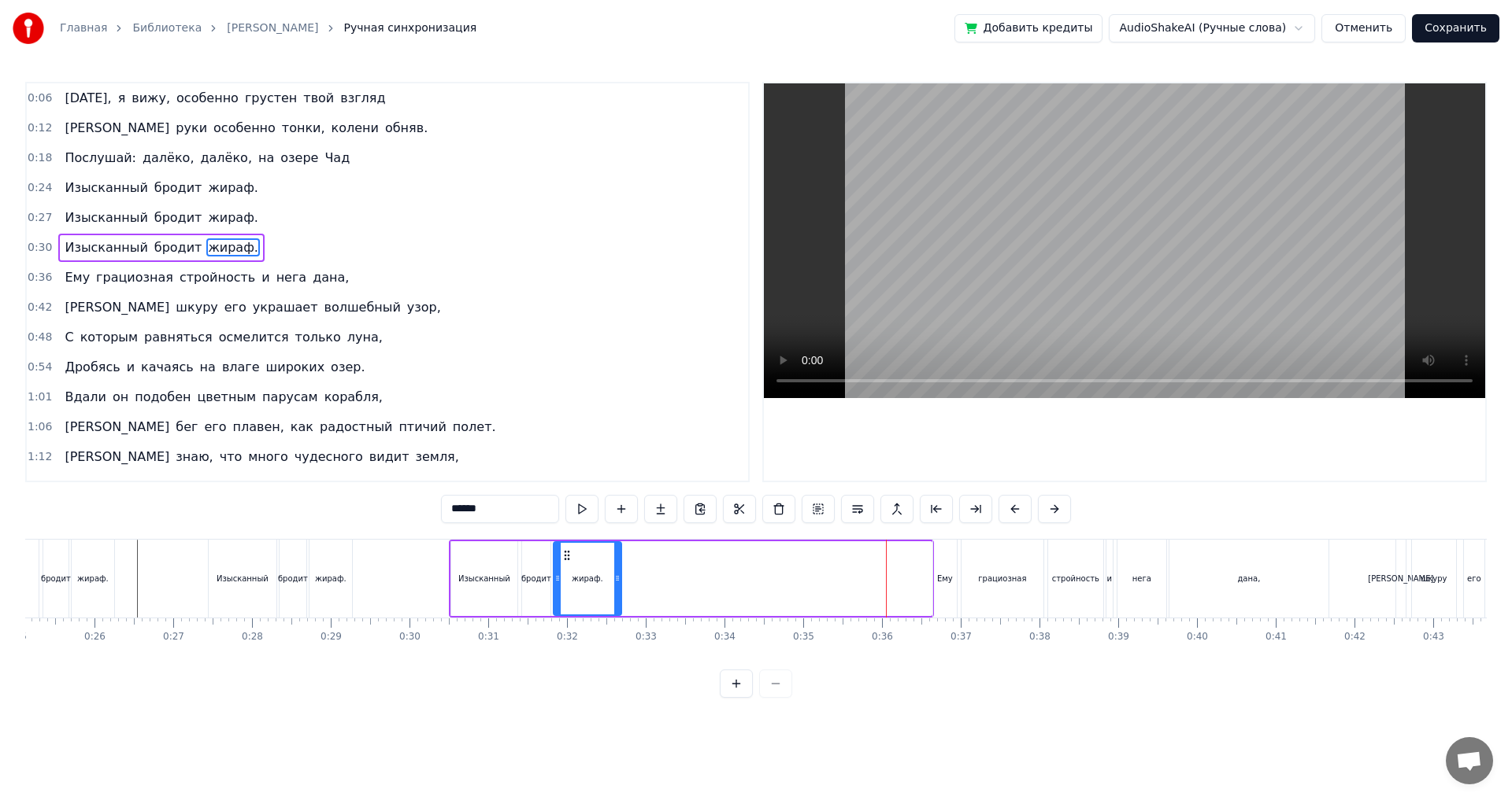
drag, startPoint x: 925, startPoint y: 586, endPoint x: 617, endPoint y: 601, distance: 308.4
click at [617, 601] on div at bounding box center [617, 579] width 6 height 72
click at [485, 594] on div "Изысканный" at bounding box center [484, 578] width 66 height 74
type input "**********"
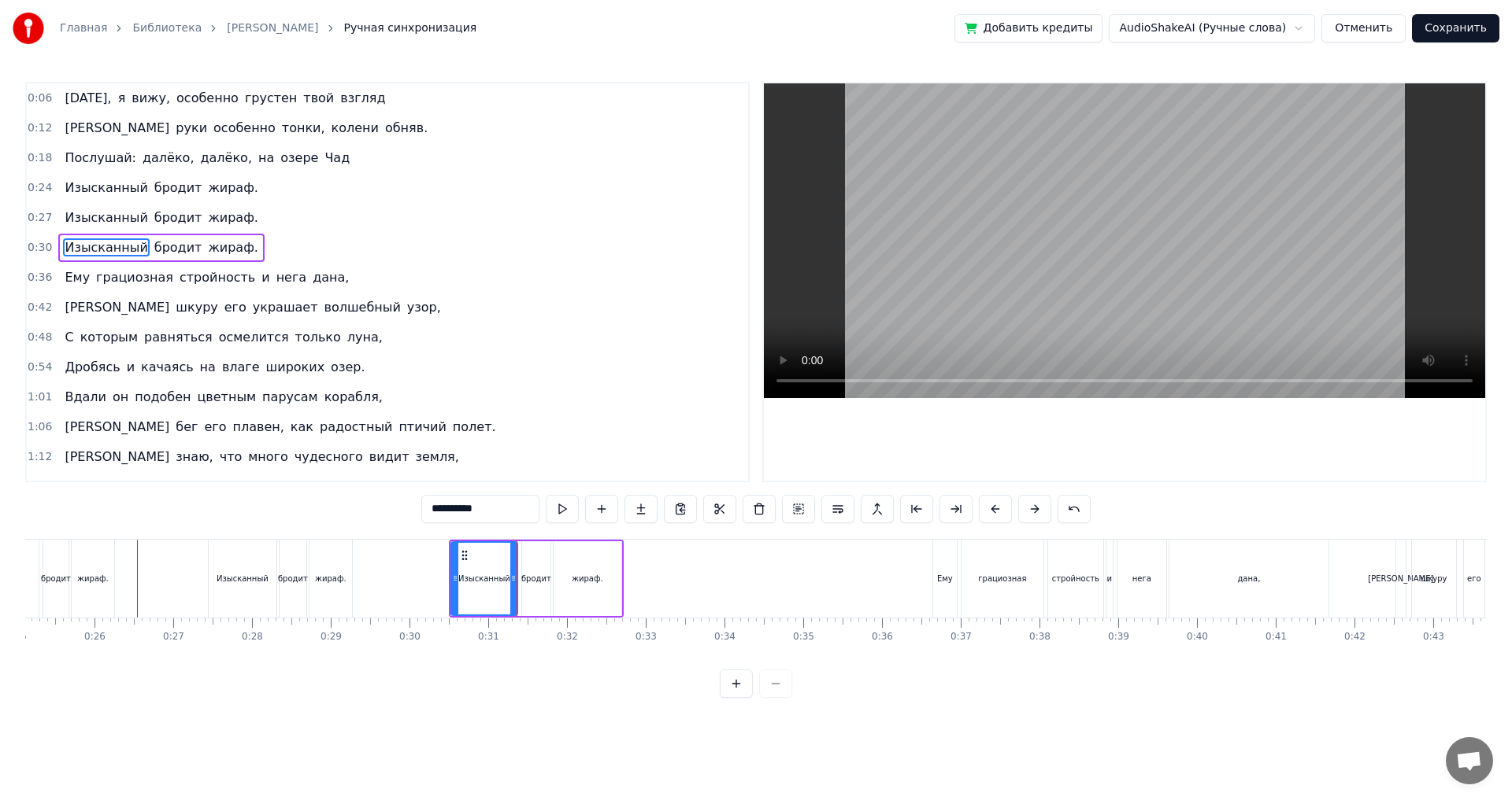
click at [531, 592] on div "бродит" at bounding box center [535, 578] width 28 height 74
click at [572, 593] on div "жираф." at bounding box center [588, 578] width 68 height 74
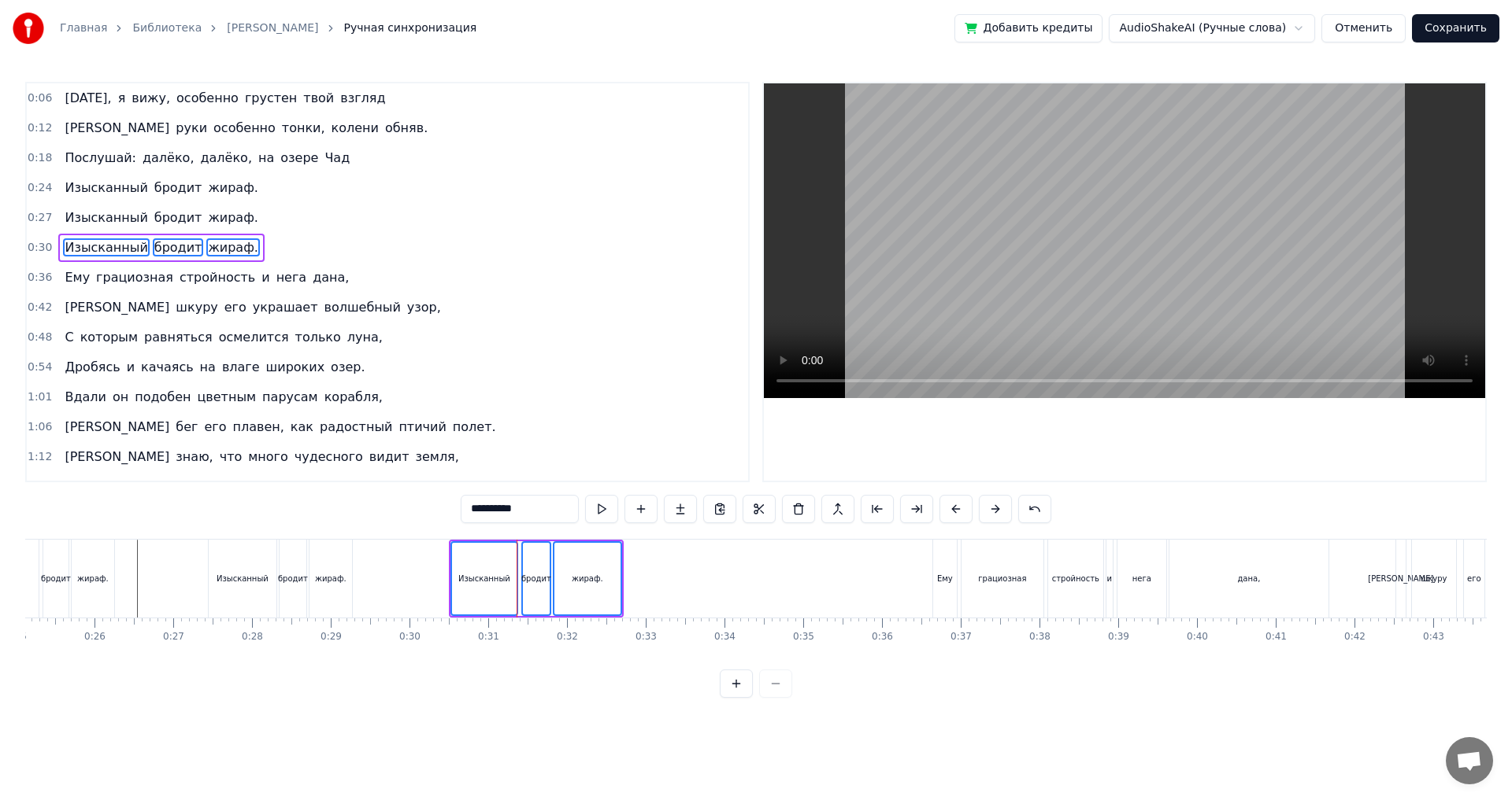
click at [516, 648] on div "[DATE], я вижу, особенно грустен твой взгляд И руки особенно тонки, колени обня…" at bounding box center [756, 598] width 1462 height 118
drag, startPoint x: 503, startPoint y: 629, endPoint x: 498, endPoint y: 620, distance: 10.3
click at [437, 518] on div "0:06 [DATE], я вижу, особенно грустен твой взгляд 0:12 И руки особенно тонки, к…" at bounding box center [756, 390] width 1462 height 616
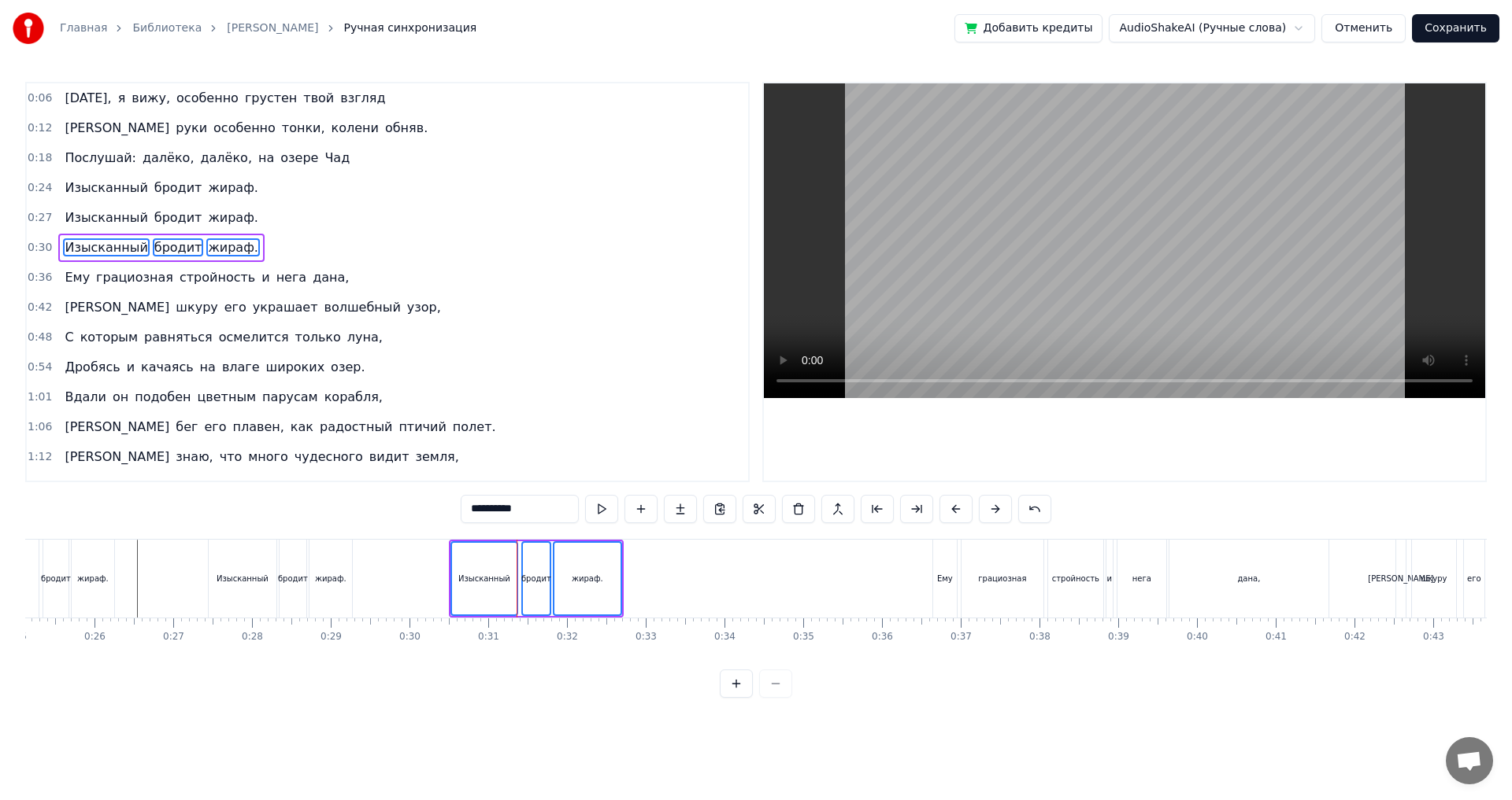
click at [520, 519] on input "**********" at bounding box center [519, 509] width 118 height 28
click at [447, 514] on div "0:06 [DATE], я вижу, особенно грустен твой взгляд 0:12 И руки особенно тонки, к…" at bounding box center [756, 390] width 1462 height 616
click at [235, 266] on div "Ему грациозная стройность и нега дана," at bounding box center [207, 278] width 297 height 28
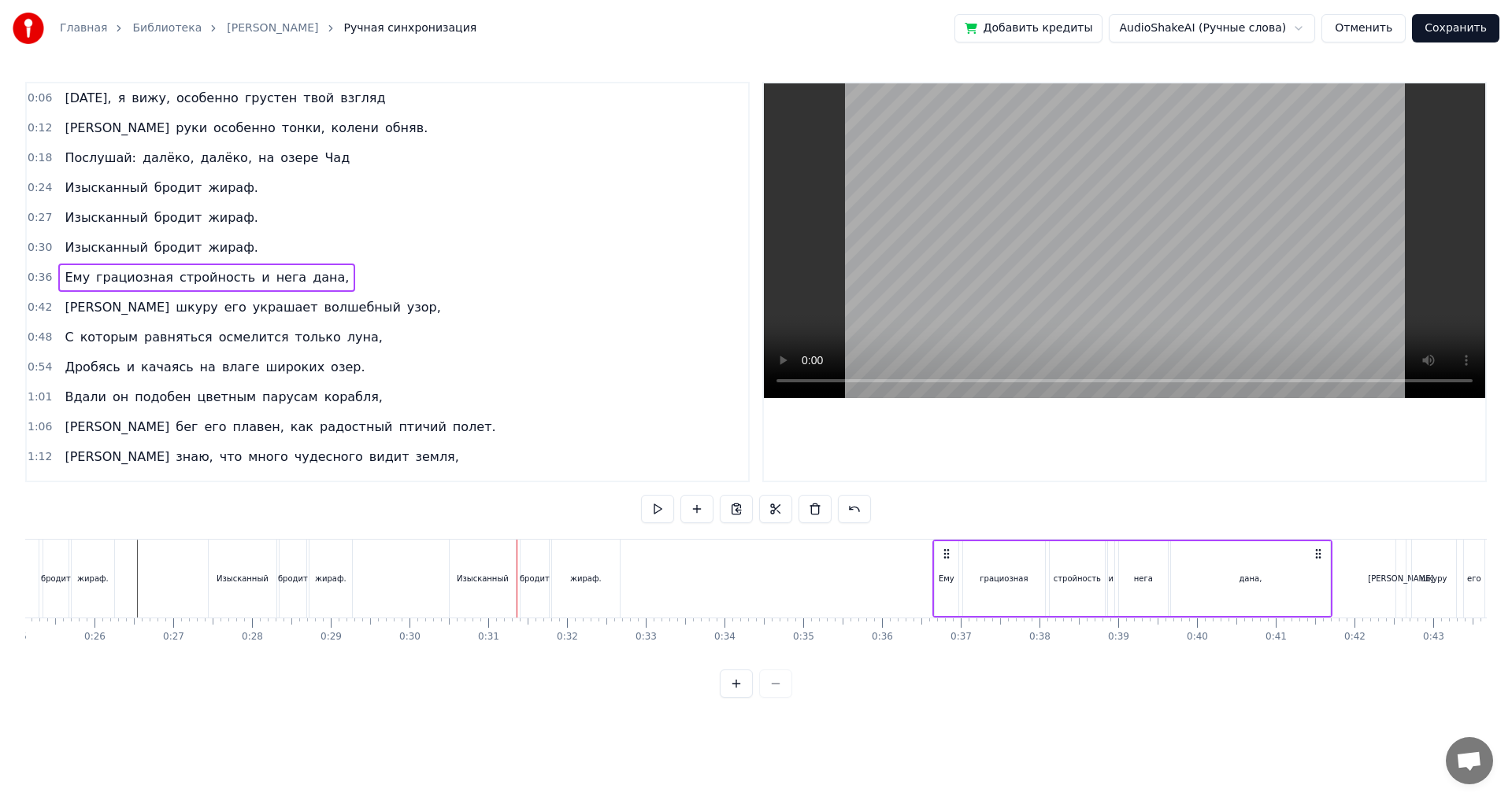
click at [260, 273] on span "и" at bounding box center [266, 277] width 11 height 18
click at [231, 251] on div "Изысканный бродит жираф." at bounding box center [161, 247] width 206 height 28
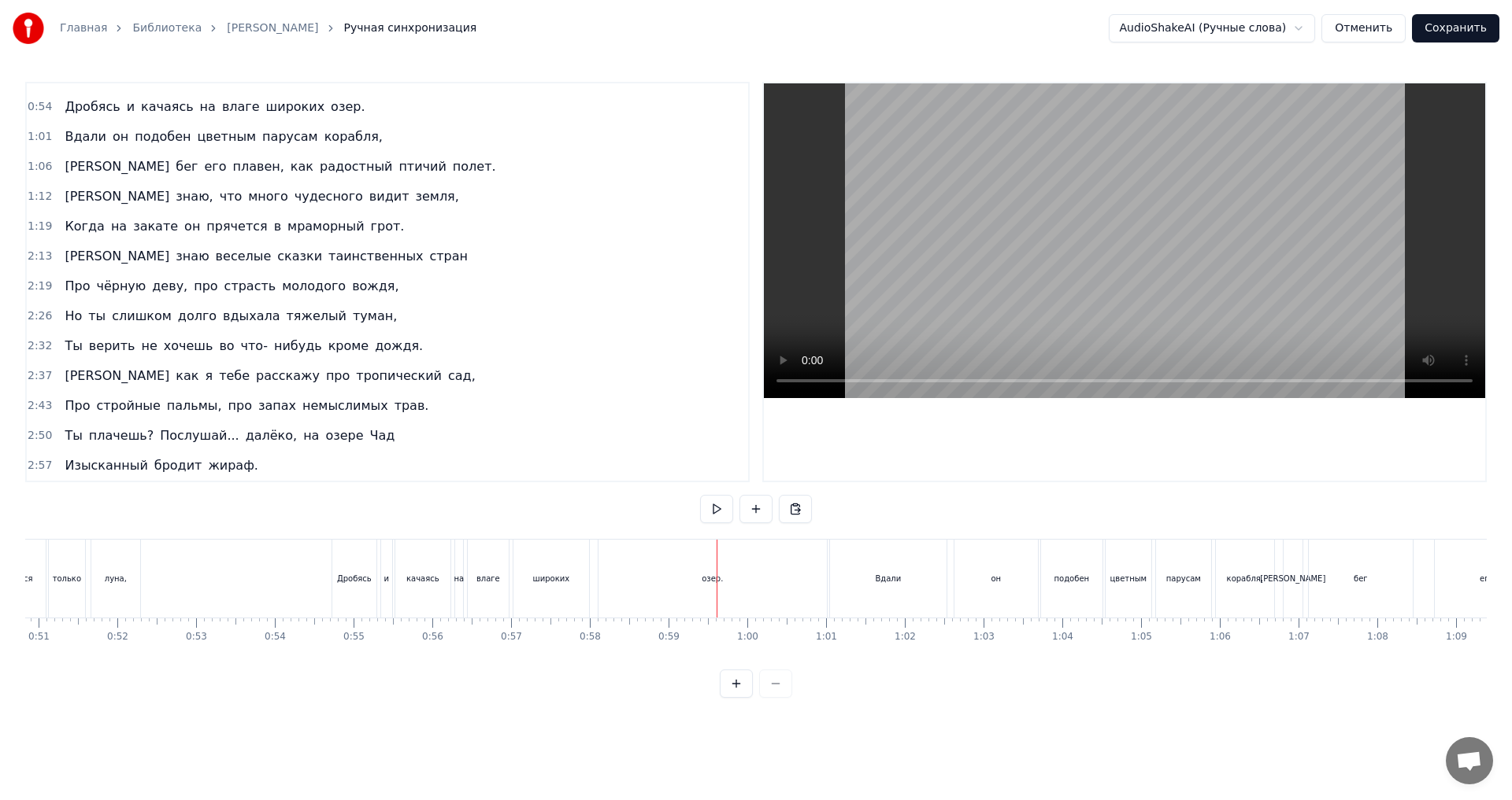
scroll to position [0, 3709]
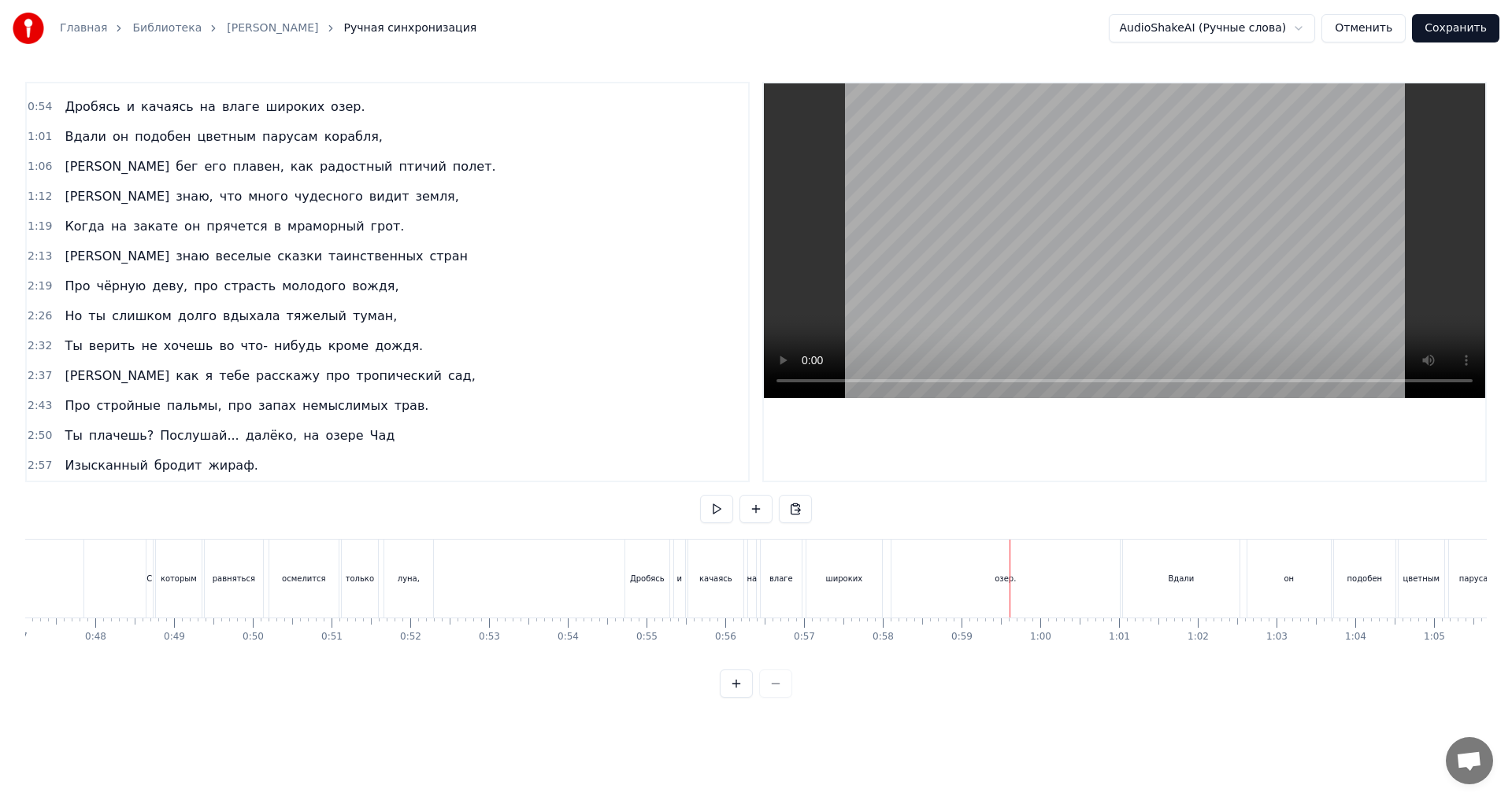
click at [914, 594] on div "озер." at bounding box center [1005, 578] width 228 height 78
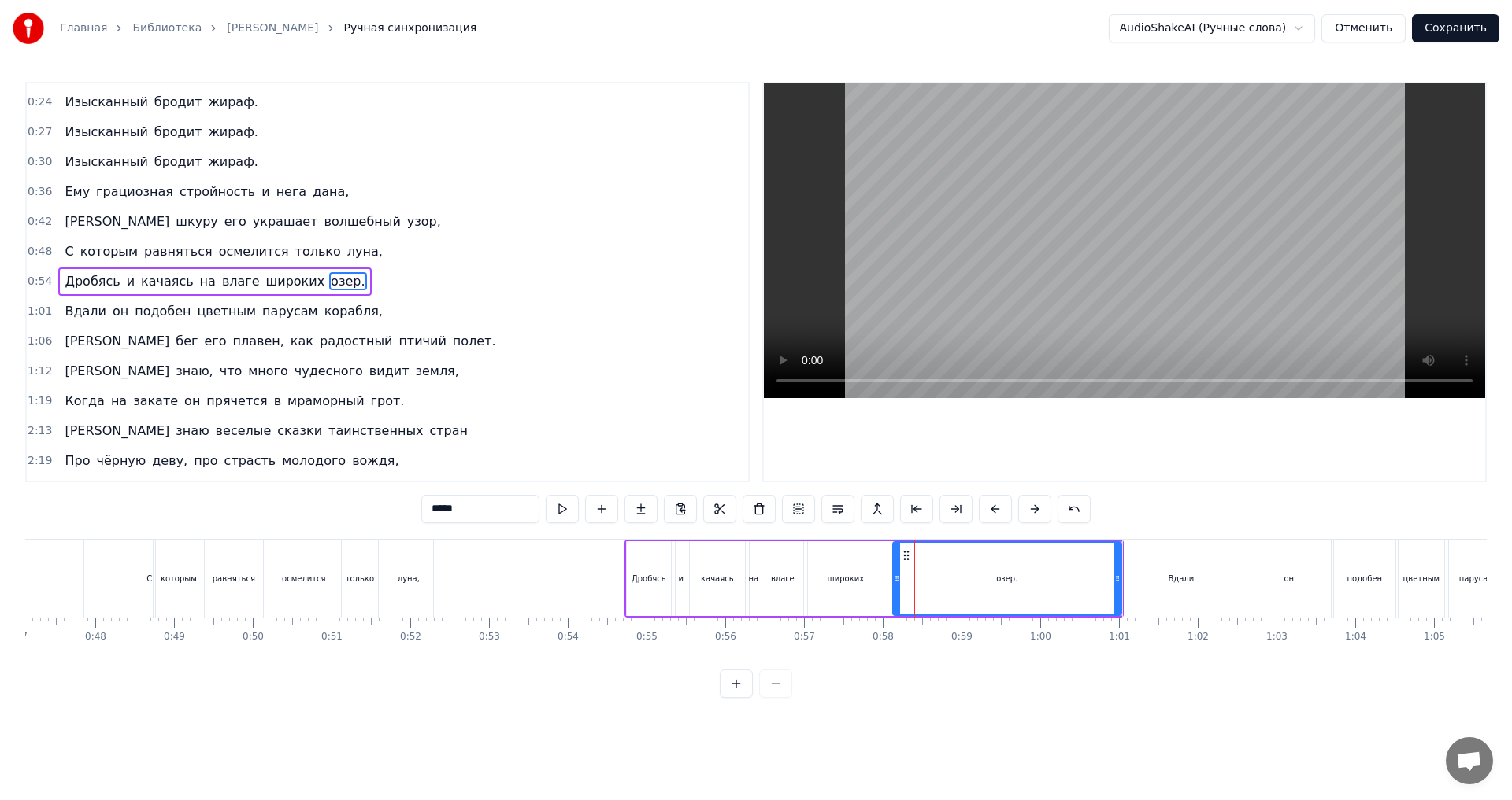
scroll to position [85, 0]
drag, startPoint x: 1117, startPoint y: 578, endPoint x: 943, endPoint y: 602, distance: 175.6
click at [943, 602] on div at bounding box center [944, 579] width 6 height 72
click at [849, 588] on div "широких" at bounding box center [845, 578] width 75 height 74
type input "*******"
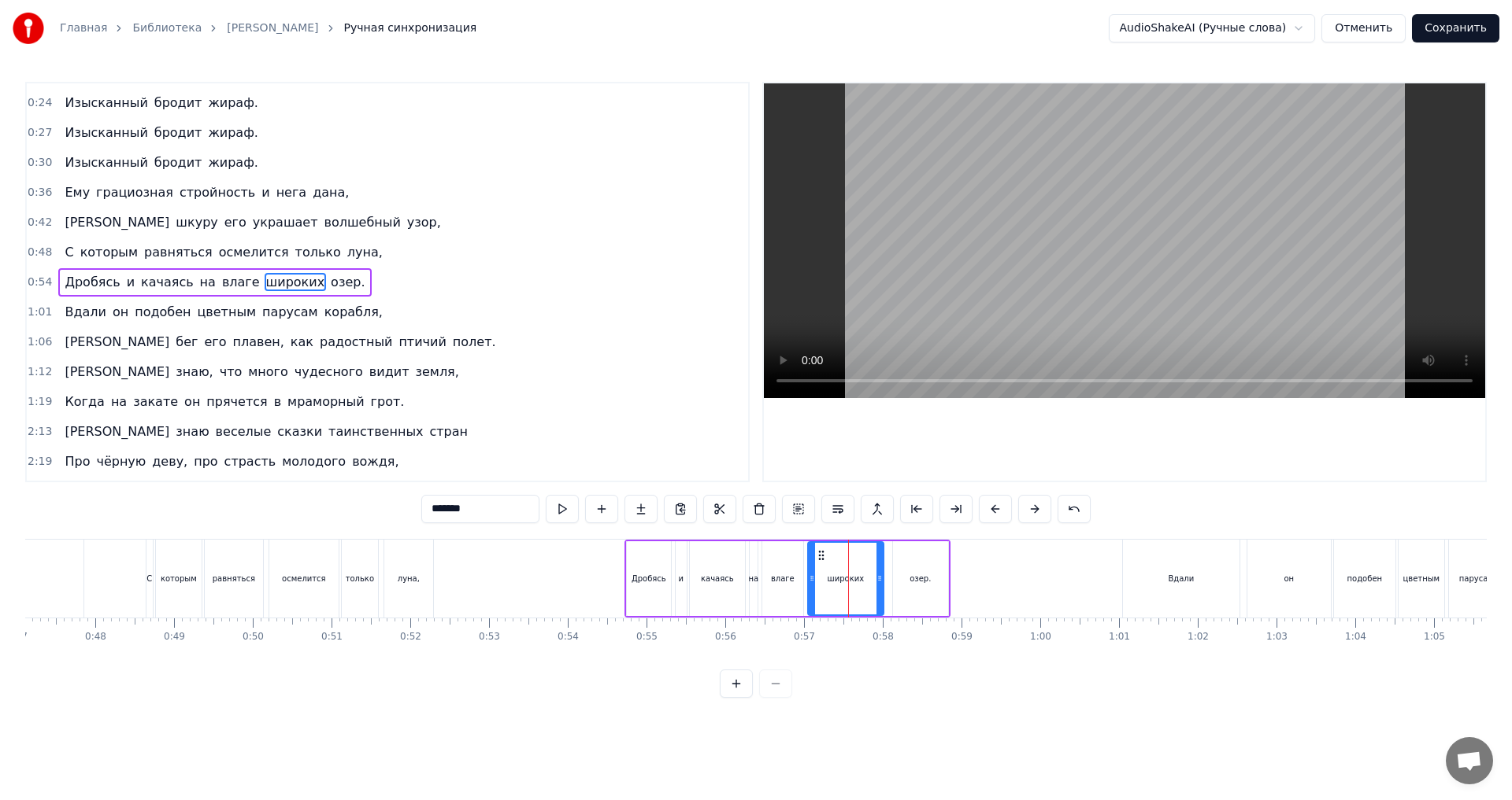
click at [382, 278] on div "0:54 Дробясь и качаясь на влаге широких озер." at bounding box center [387, 282] width 721 height 30
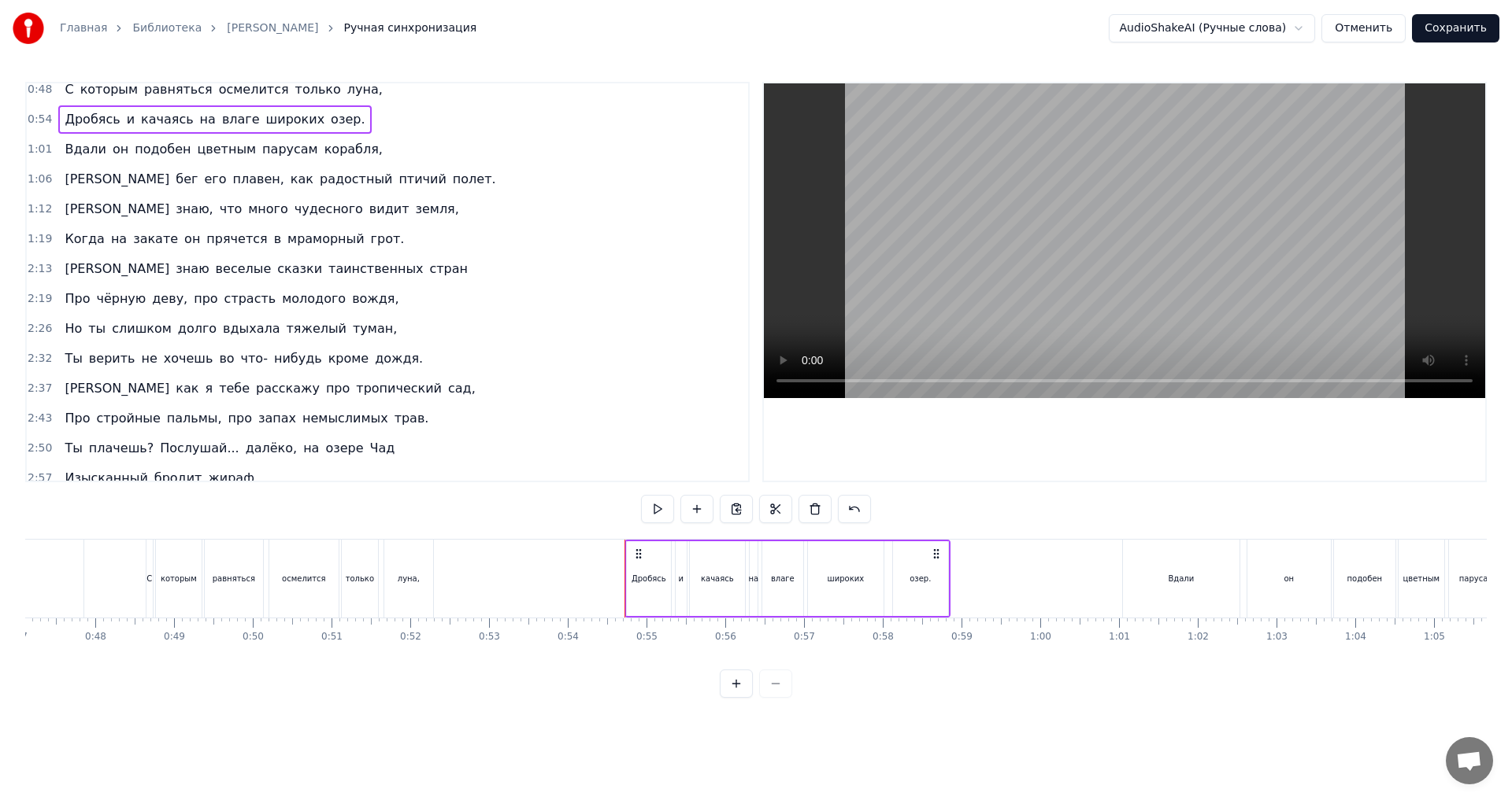
scroll to position [261, 0]
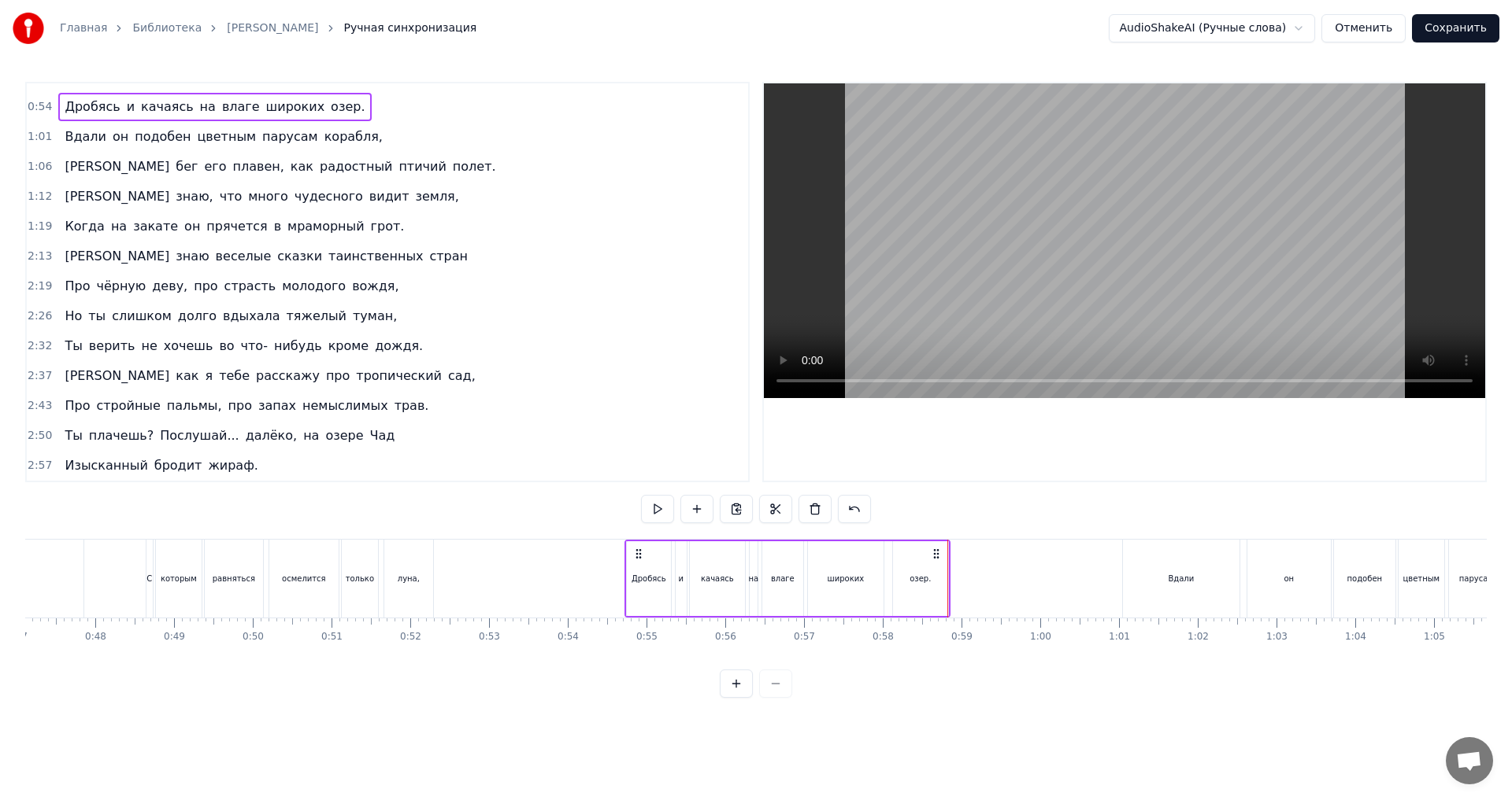
click at [918, 583] on div "озер." at bounding box center [920, 578] width 22 height 12
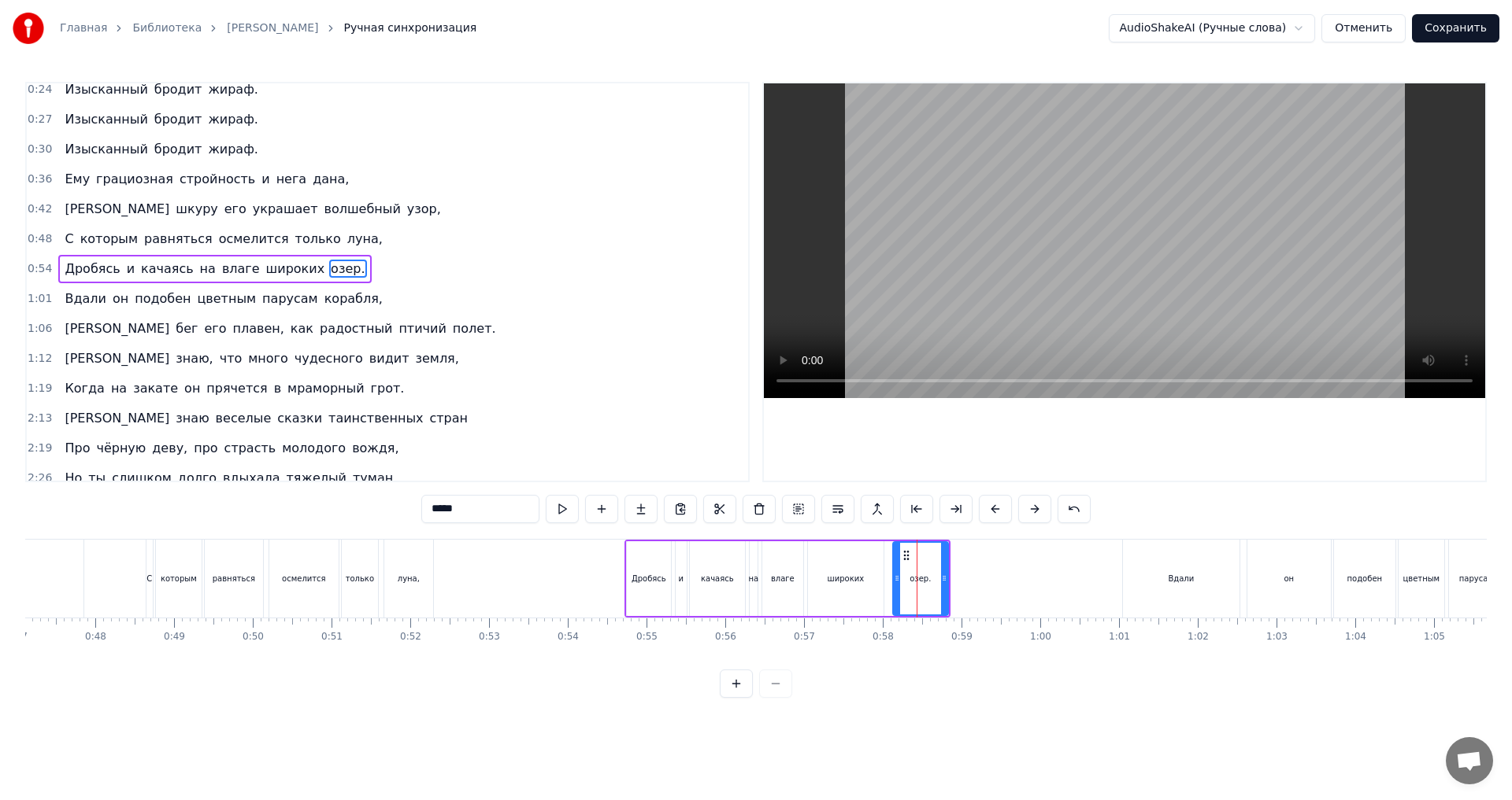
scroll to position [85, 0]
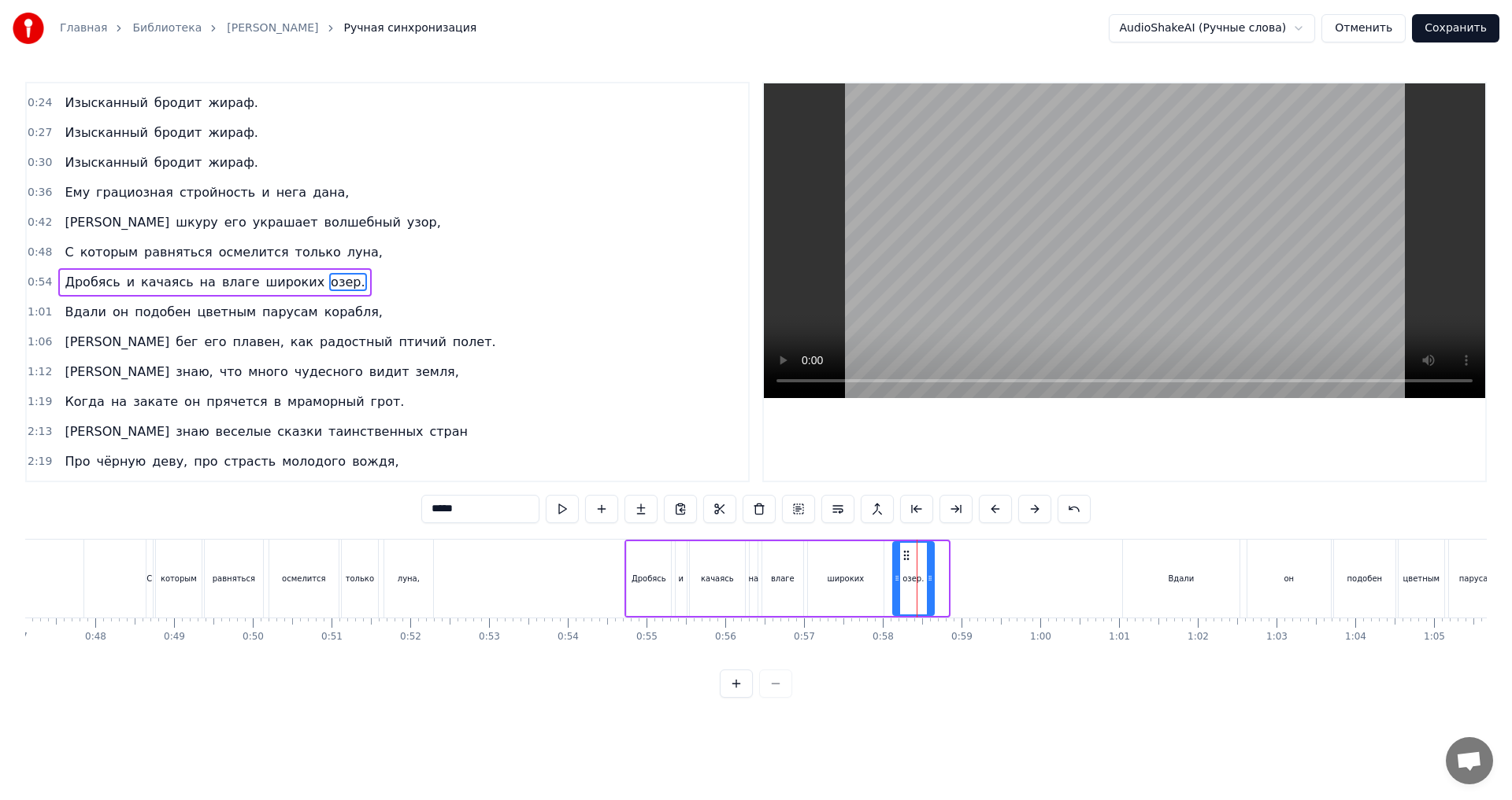
drag, startPoint x: 943, startPoint y: 587, endPoint x: 929, endPoint y: 590, distance: 14.3
click at [929, 590] on div at bounding box center [930, 579] width 6 height 72
click at [362, 286] on div "0:54 Дробясь и качаясь на влаге широких озер." at bounding box center [387, 282] width 721 height 30
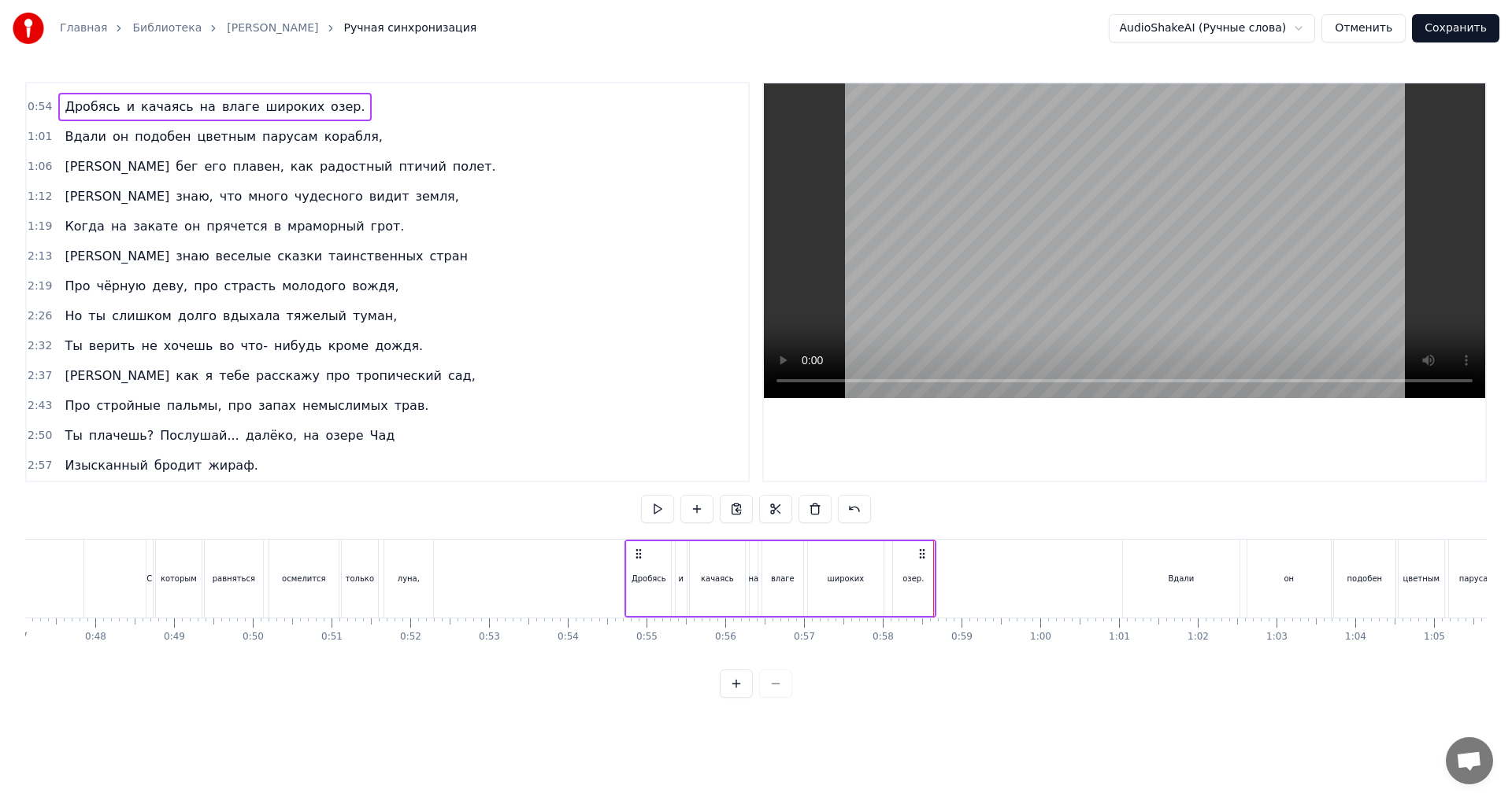
click at [872, 579] on div "широких" at bounding box center [845, 578] width 75 height 74
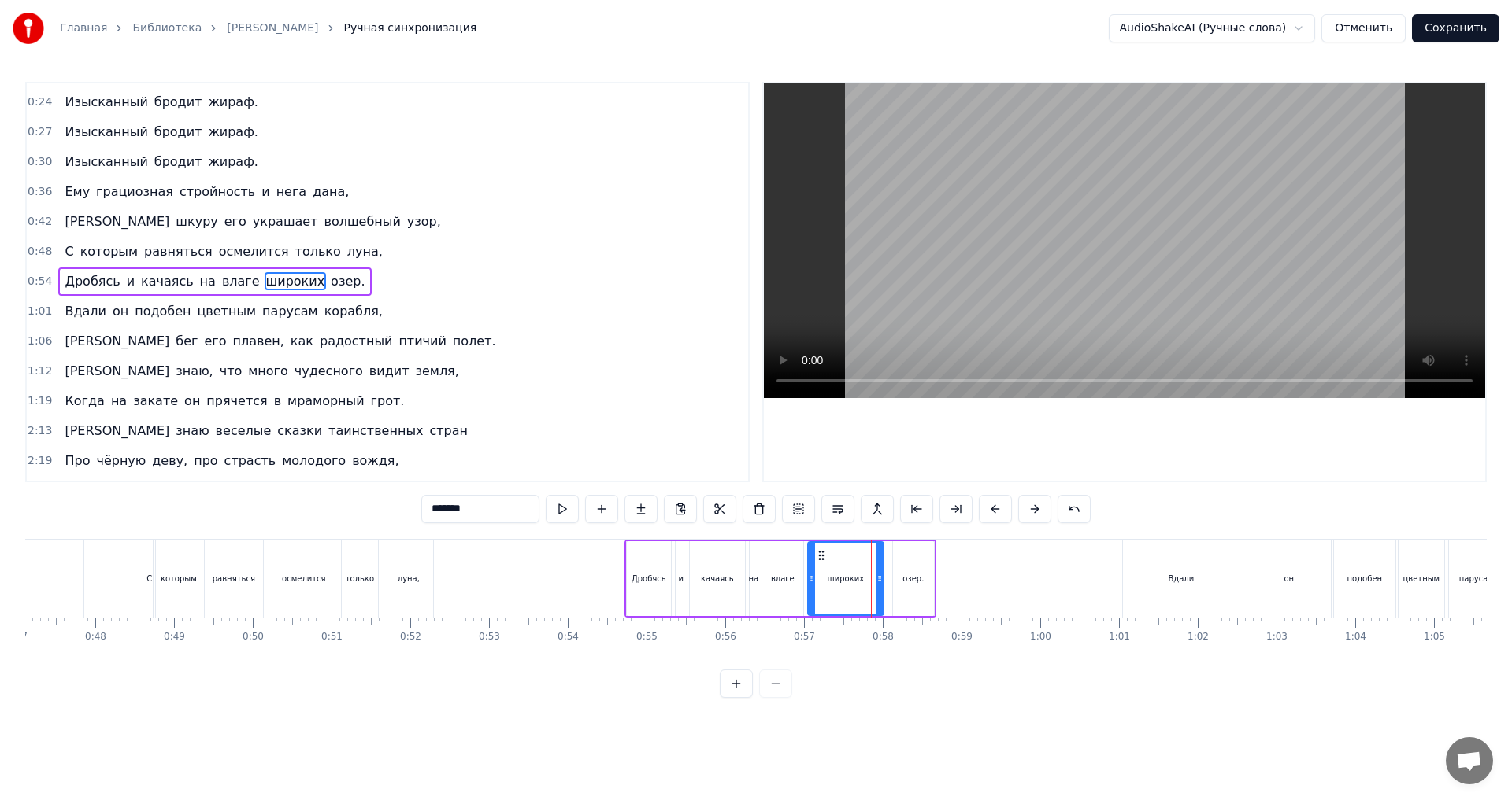
scroll to position [85, 0]
click at [920, 588] on div "озер." at bounding box center [913, 578] width 41 height 74
type input "*****"
drag, startPoint x: 895, startPoint y: 590, endPoint x: 888, endPoint y: 592, distance: 7.3
click at [888, 592] on div at bounding box center [889, 579] width 6 height 72
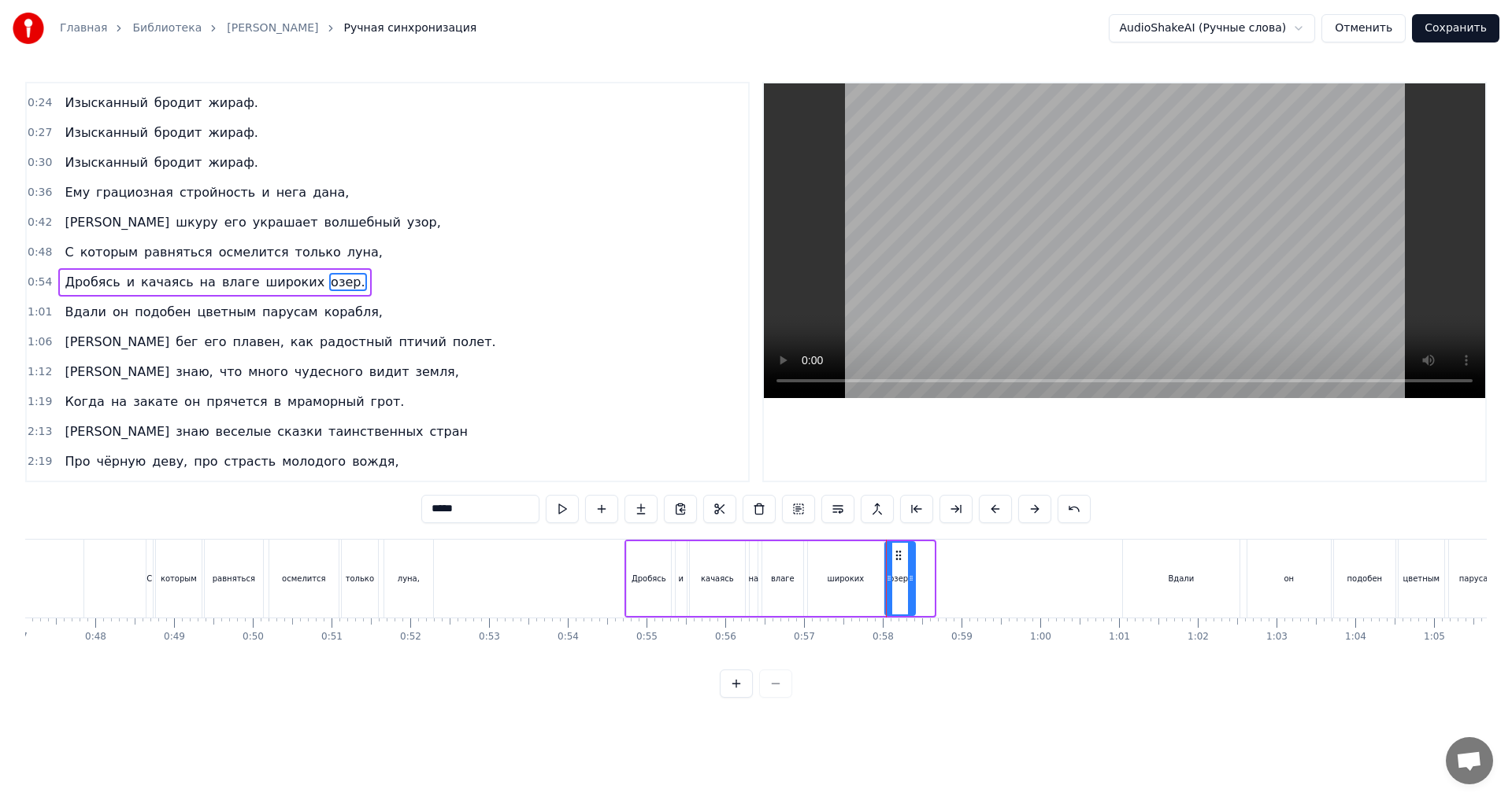
drag, startPoint x: 928, startPoint y: 592, endPoint x: 909, endPoint y: 593, distance: 19.0
click at [909, 593] on div at bounding box center [911, 579] width 6 height 72
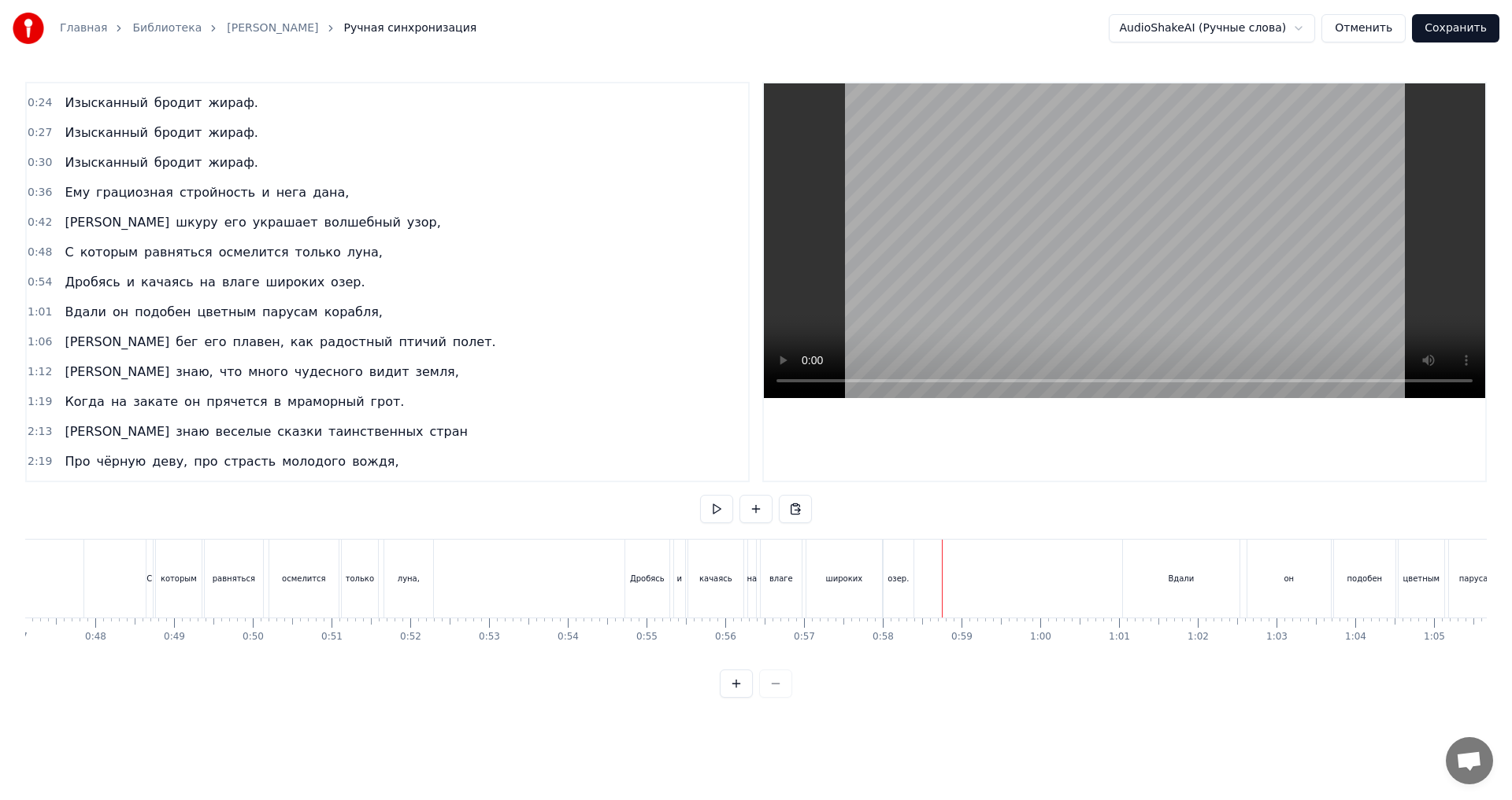
click at [361, 285] on div "0:54 Дробясь и качаясь на влаге широких озер." at bounding box center [387, 282] width 721 height 30
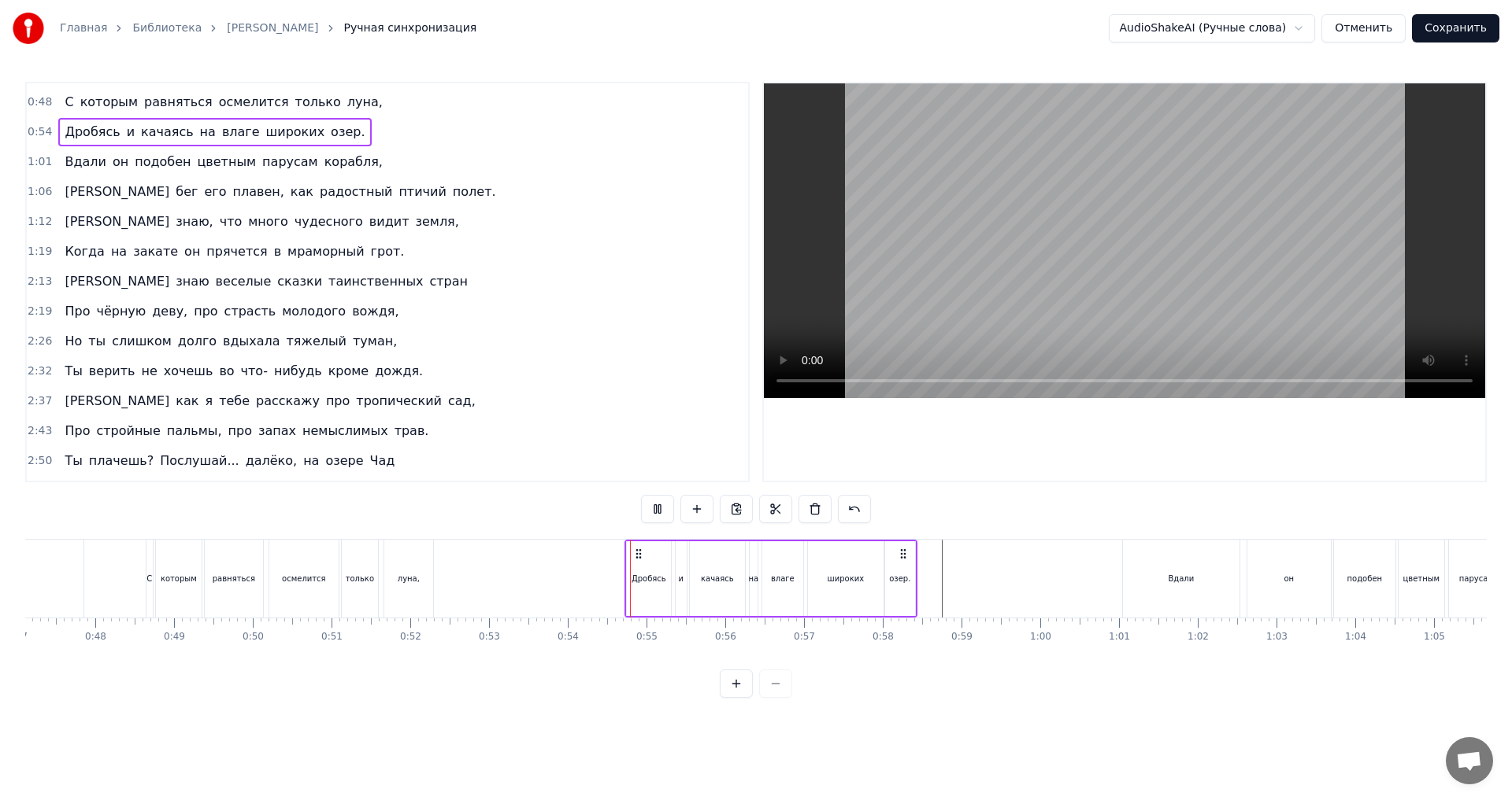
scroll to position [261, 0]
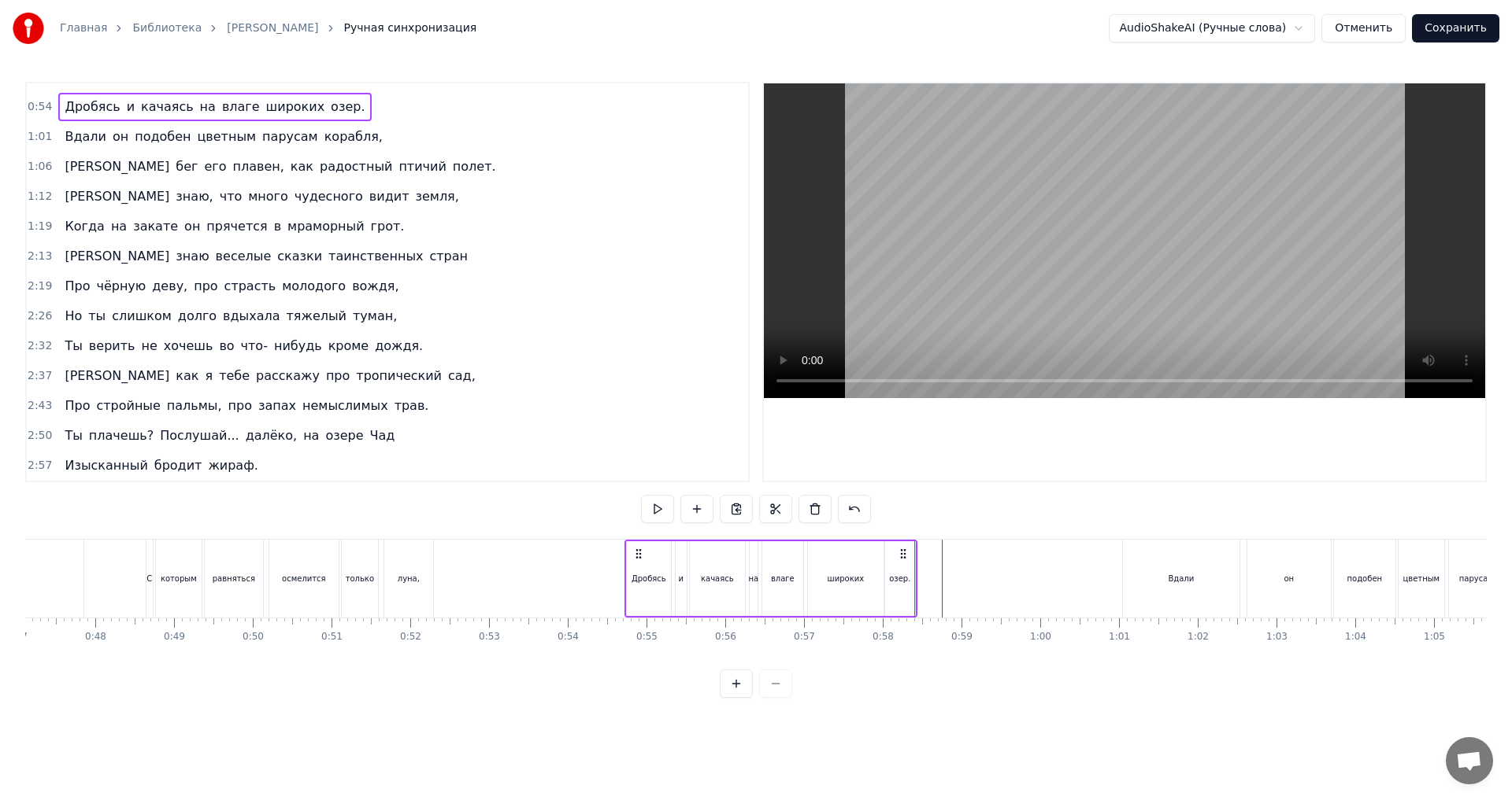
click at [908, 590] on div "озер." at bounding box center [900, 578] width 30 height 74
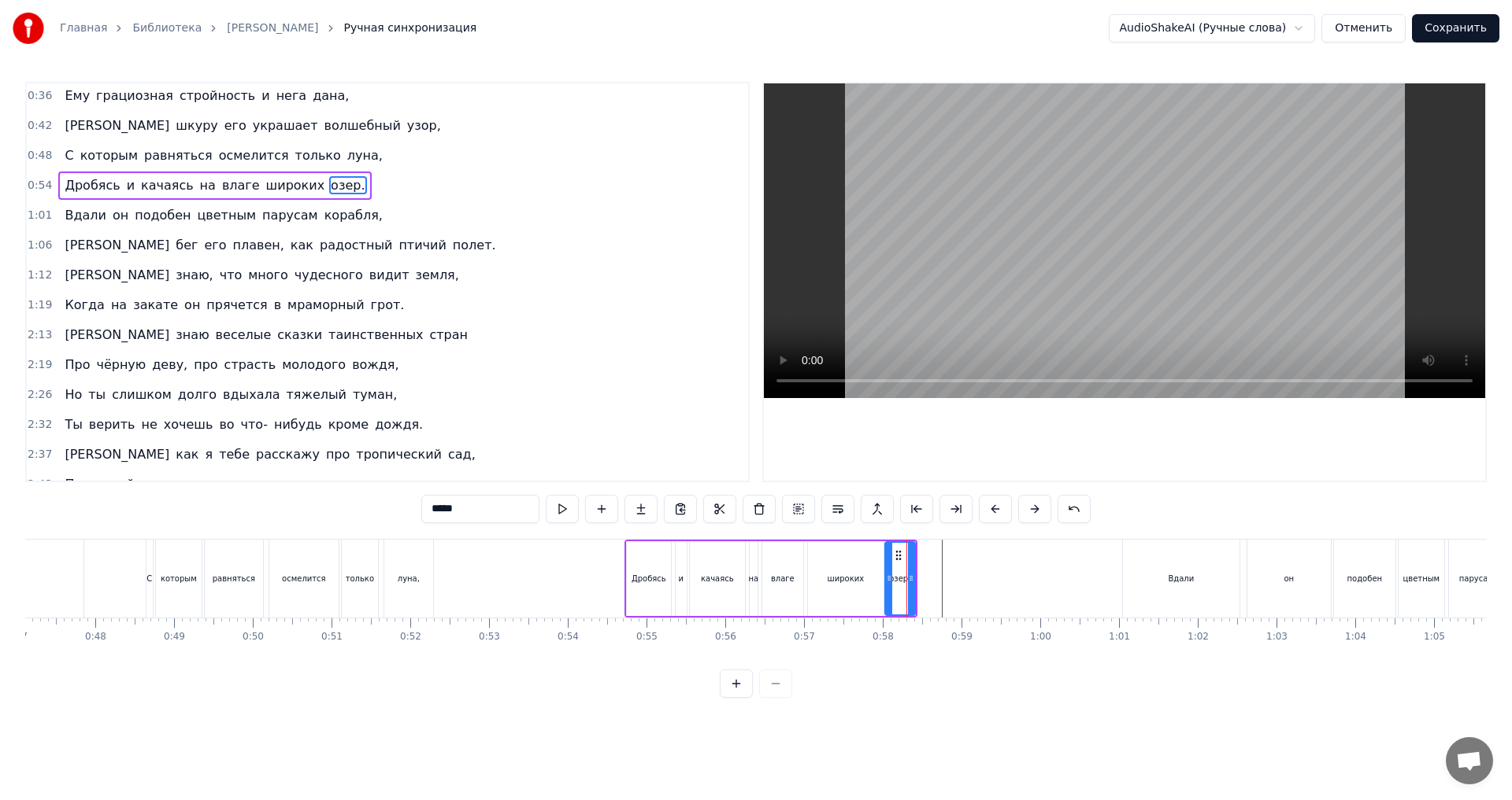
scroll to position [85, 0]
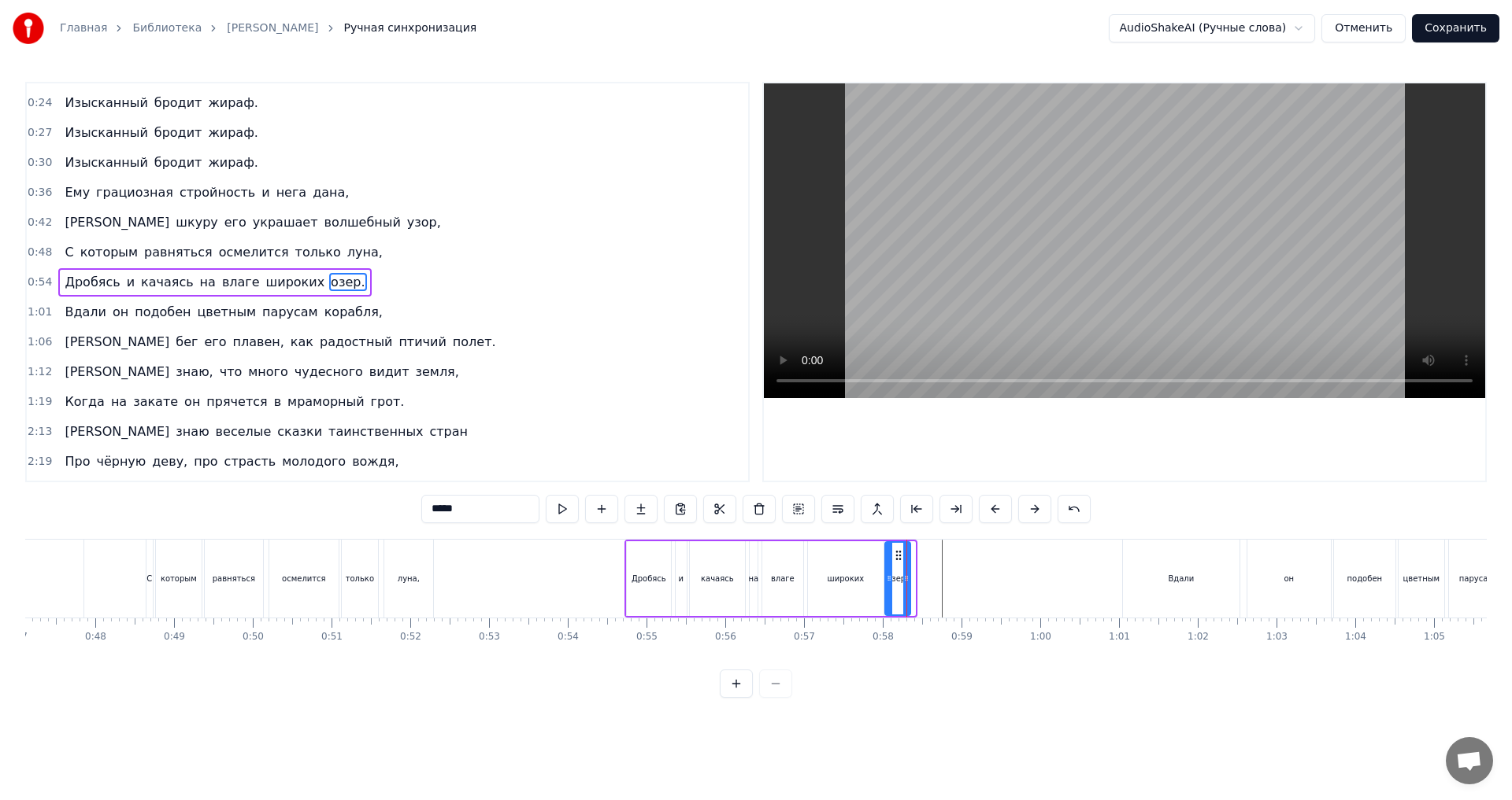
click at [907, 592] on div at bounding box center [906, 579] width 6 height 72
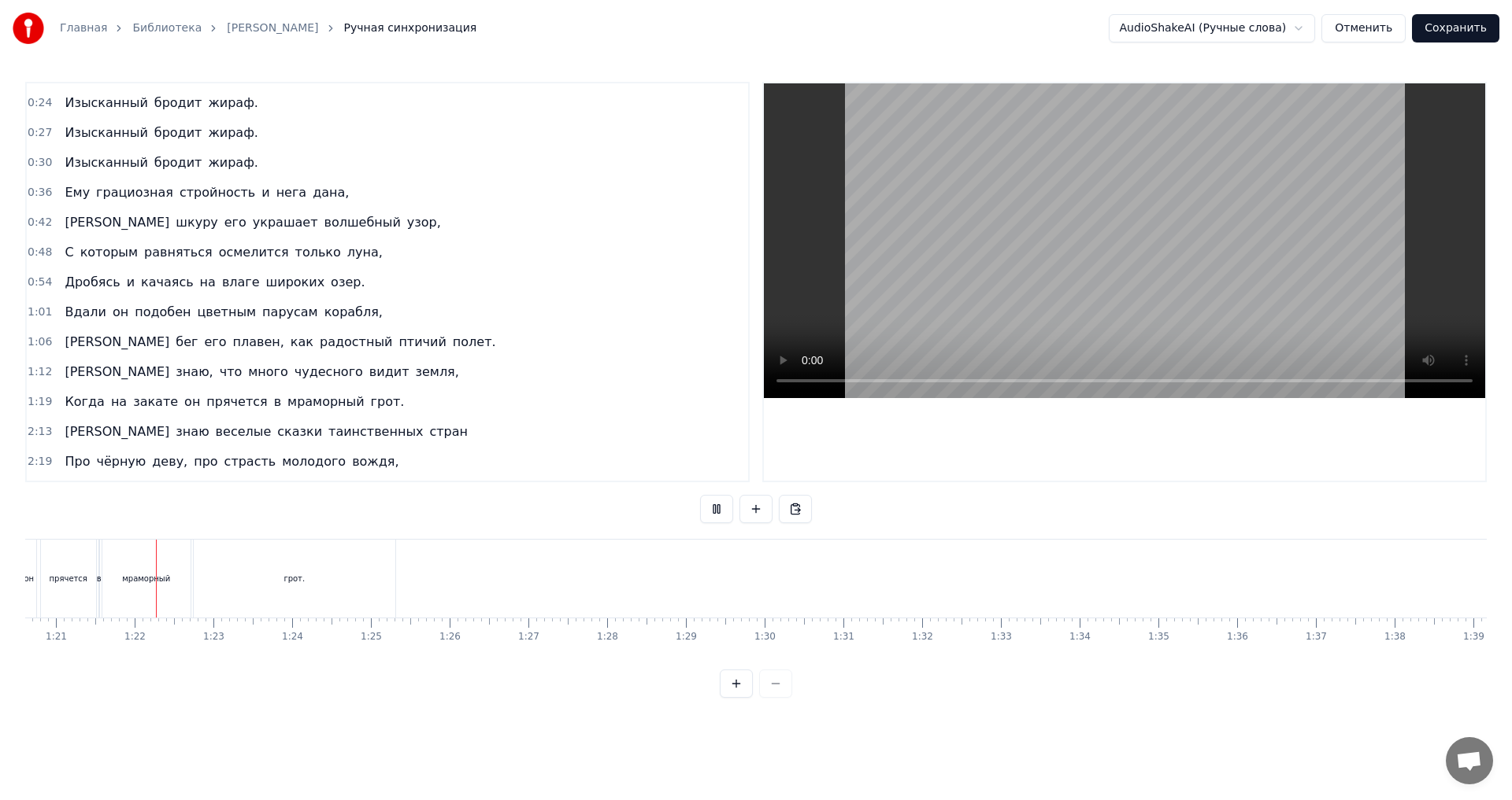
scroll to position [0, 6349]
click at [1314, 23] on html "Главная Библиотека Спасибо • Жираф Ручная синхронизация AudioShakeAI (Ручные сл…" at bounding box center [756, 362] width 1512 height 723
click at [1313, 28] on html "Главная Библиотека Спасибо • Жираф Ручная синхронизация AudioShakeAI (Ручные сл…" at bounding box center [756, 362] width 1512 height 723
click at [1458, 36] on button "Сохранить" at bounding box center [1455, 28] width 87 height 28
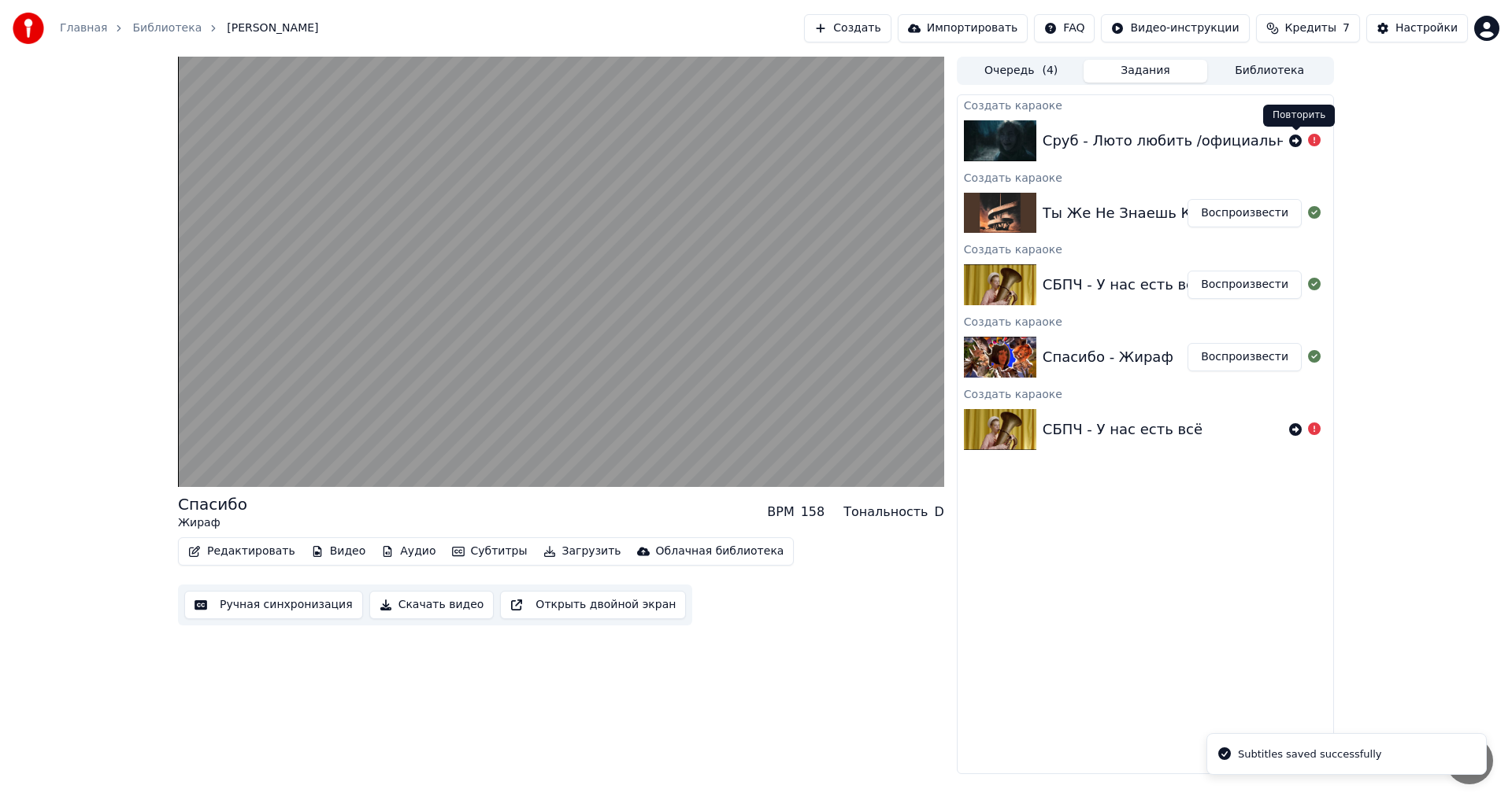
click at [1293, 138] on icon at bounding box center [1295, 141] width 13 height 13
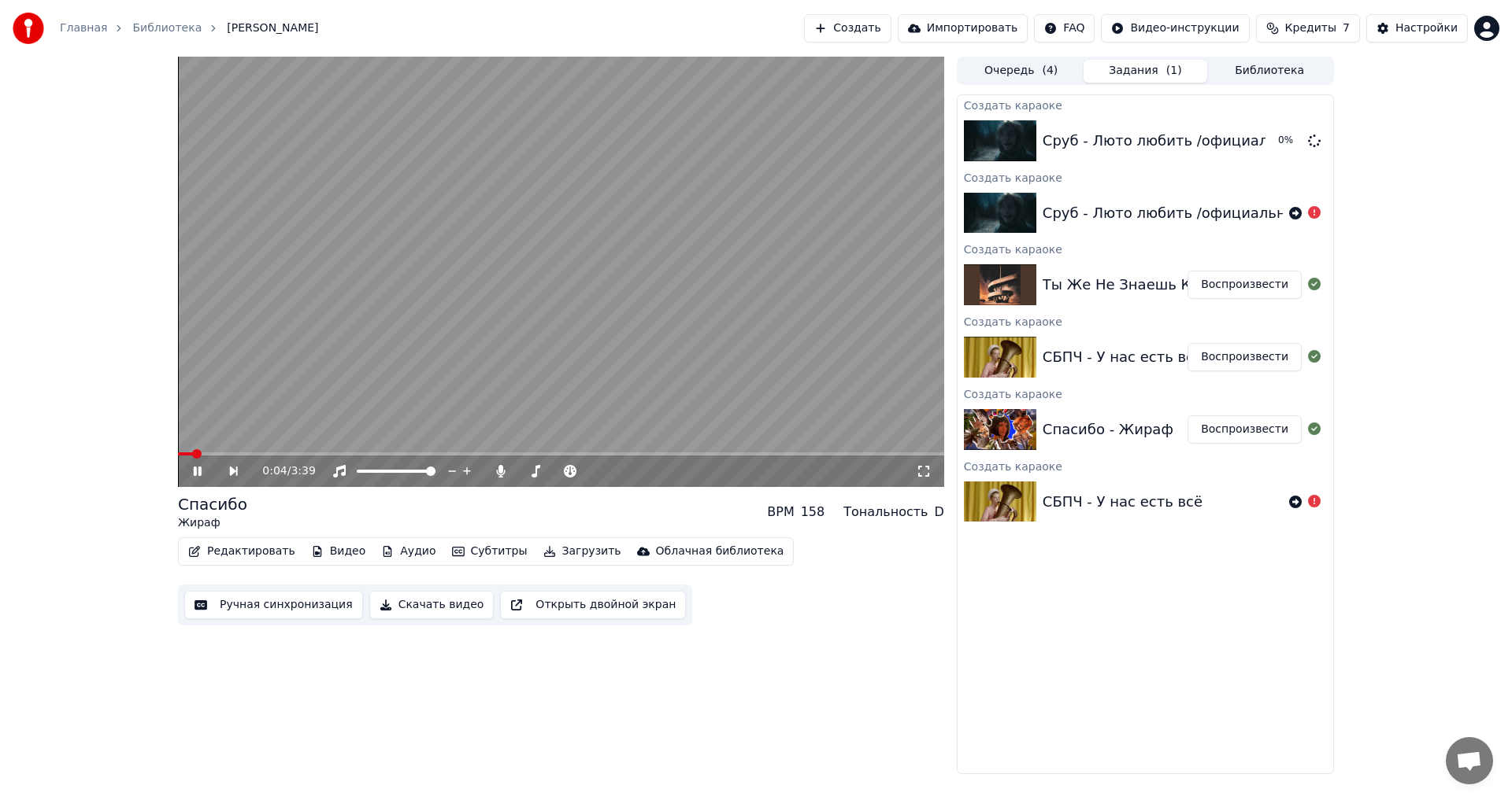
click at [711, 297] on video at bounding box center [560, 272] width 766 height 430
click at [1240, 360] on button "Воспроизвести" at bounding box center [1244, 357] width 114 height 28
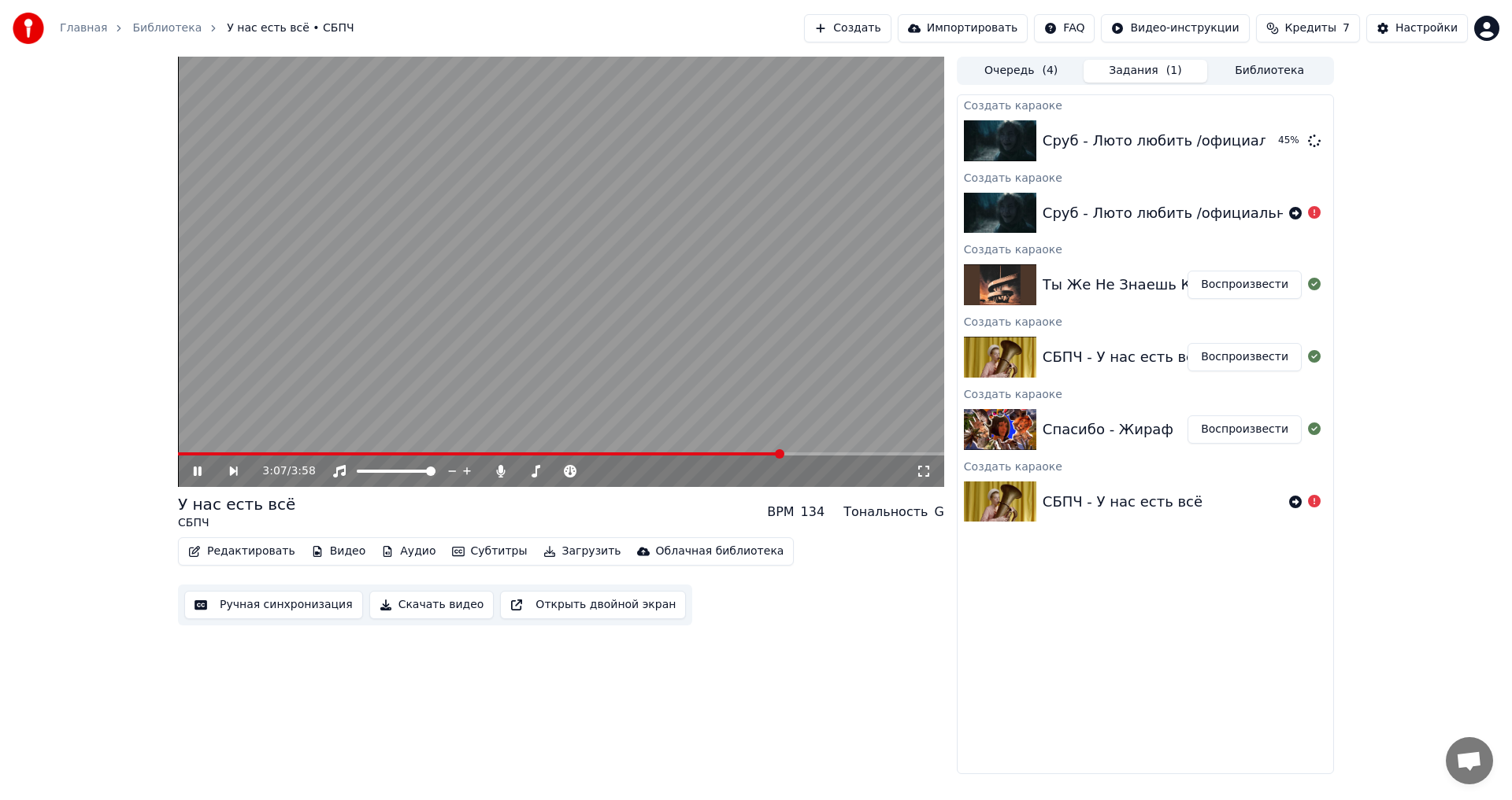
click at [553, 389] on video at bounding box center [560, 272] width 766 height 430
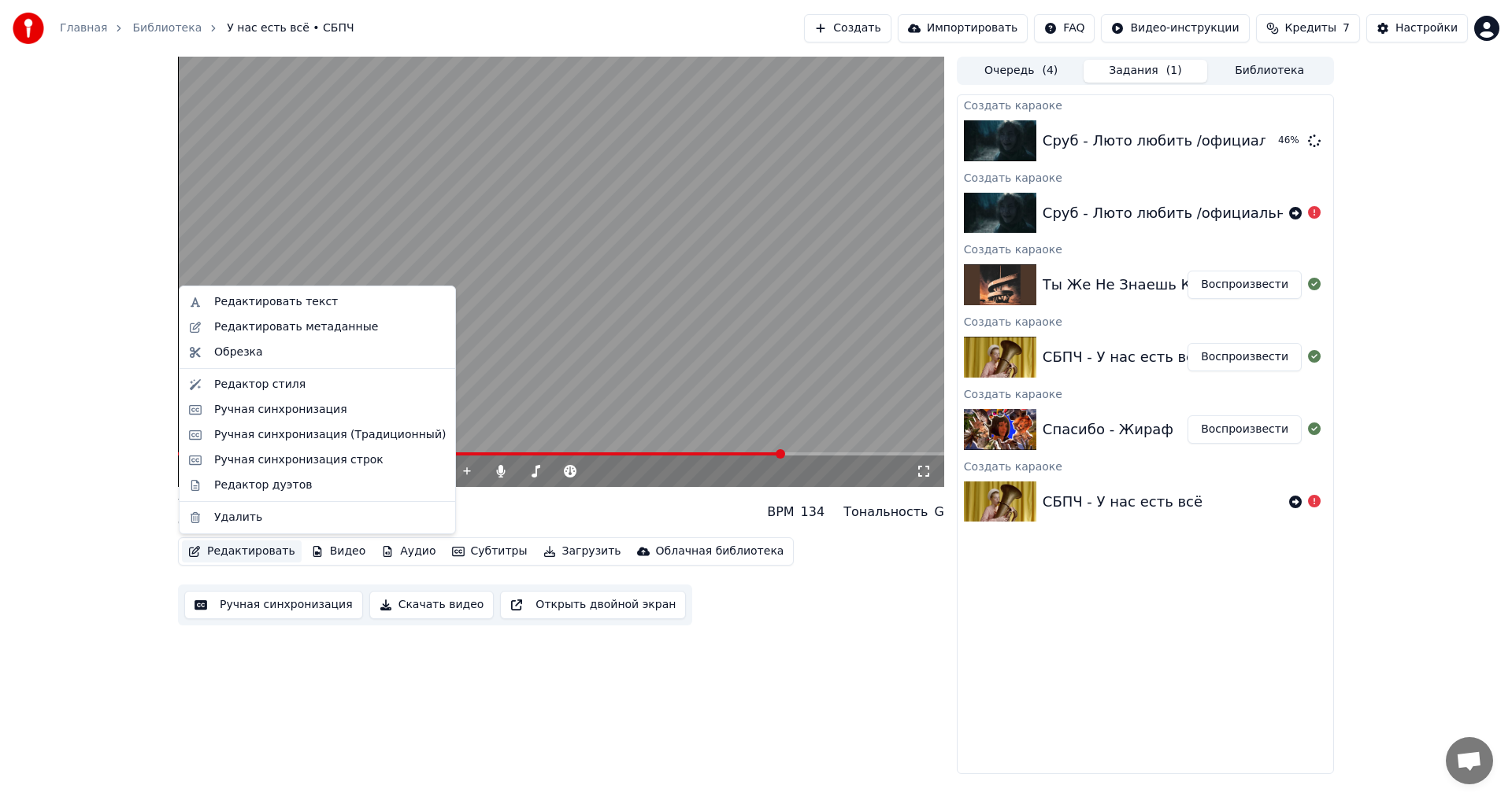
click at [229, 551] on button "Редактировать" at bounding box center [242, 552] width 120 height 22
click at [247, 607] on button "Ручная синхронизация" at bounding box center [273, 605] width 178 height 28
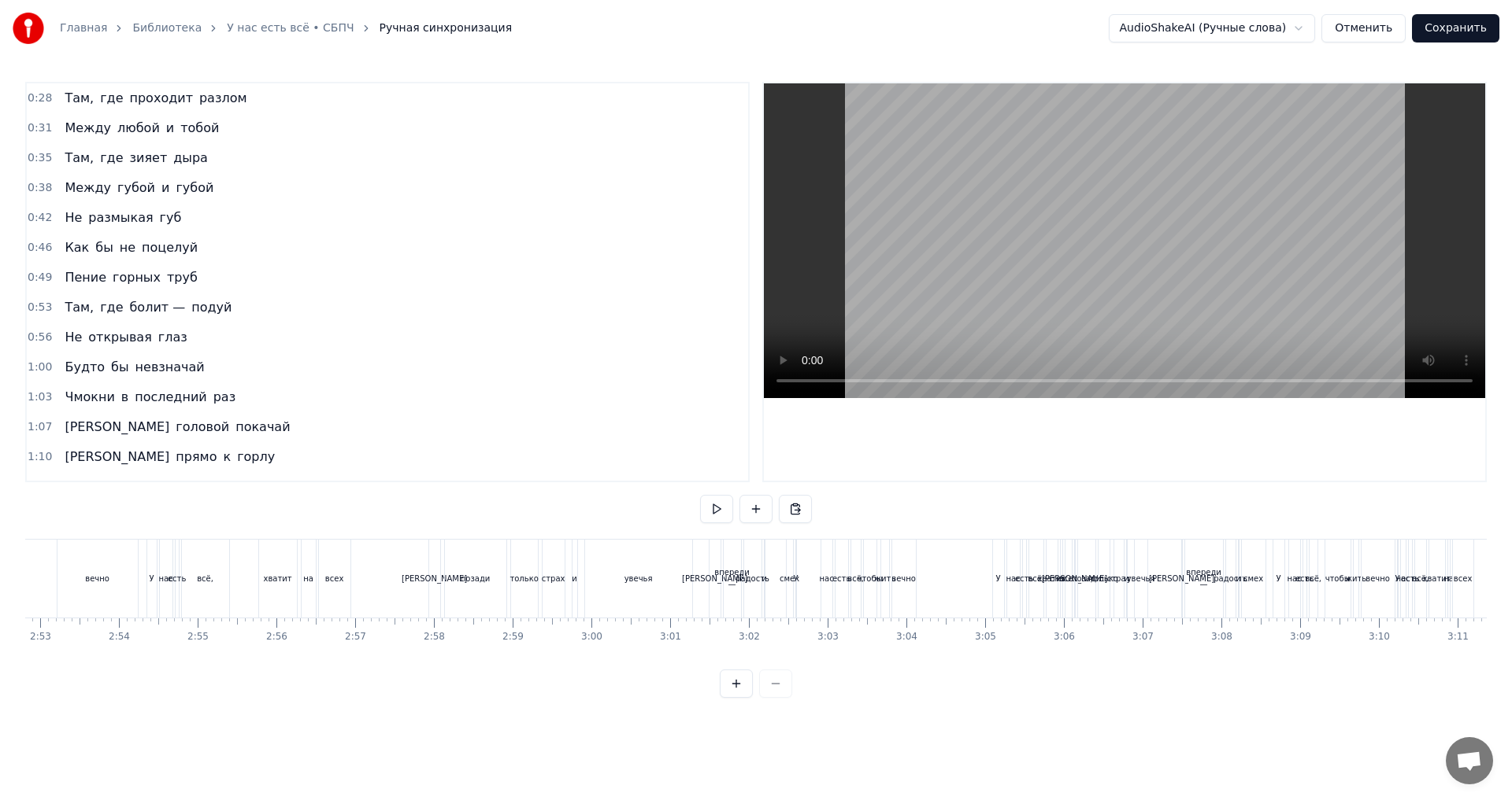
scroll to position [0, 13586]
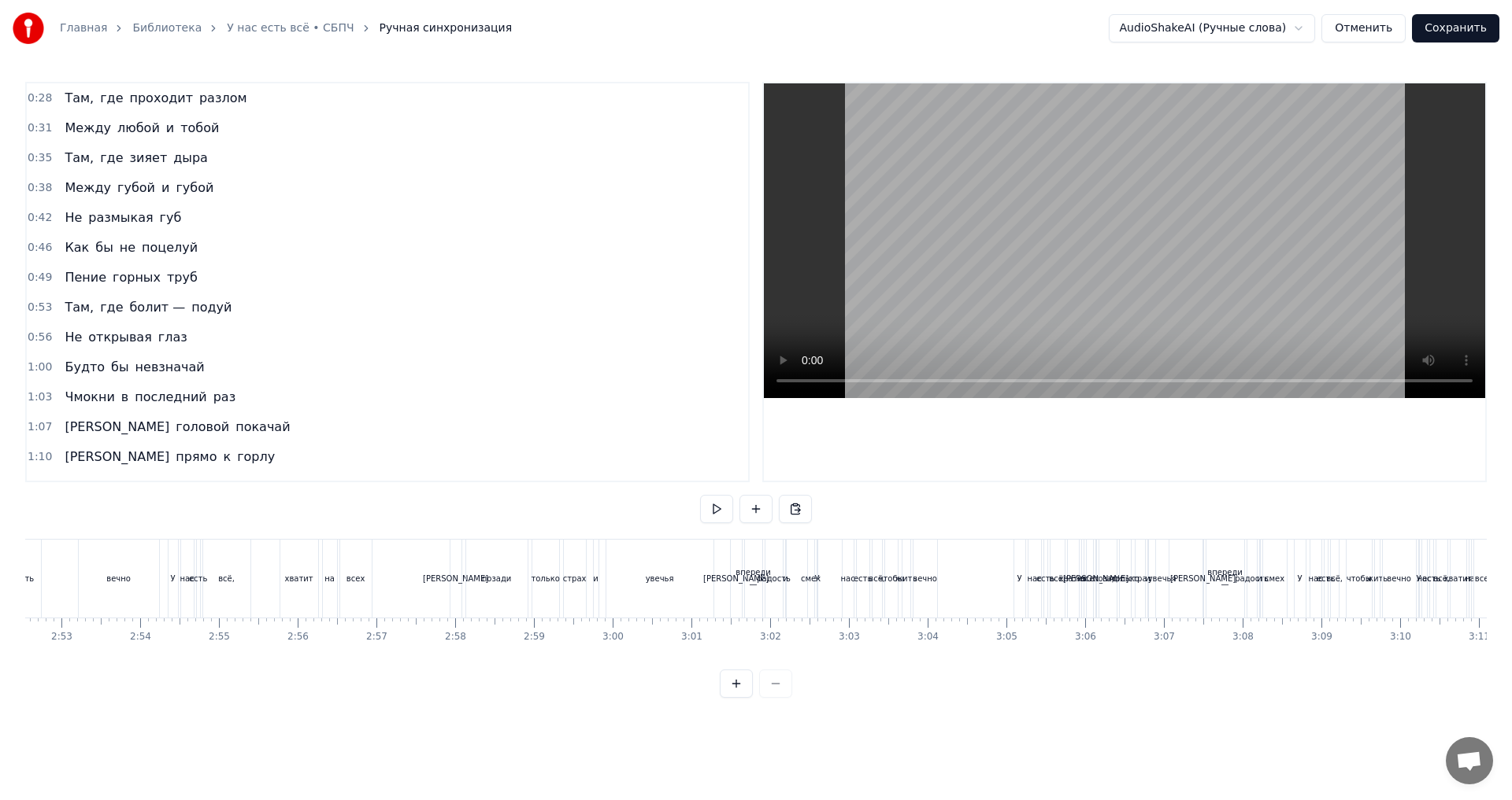
click at [768, 696] on div at bounding box center [756, 683] width 73 height 28
drag, startPoint x: 1017, startPoint y: 603, endPoint x: 1027, endPoint y: 602, distance: 10.0
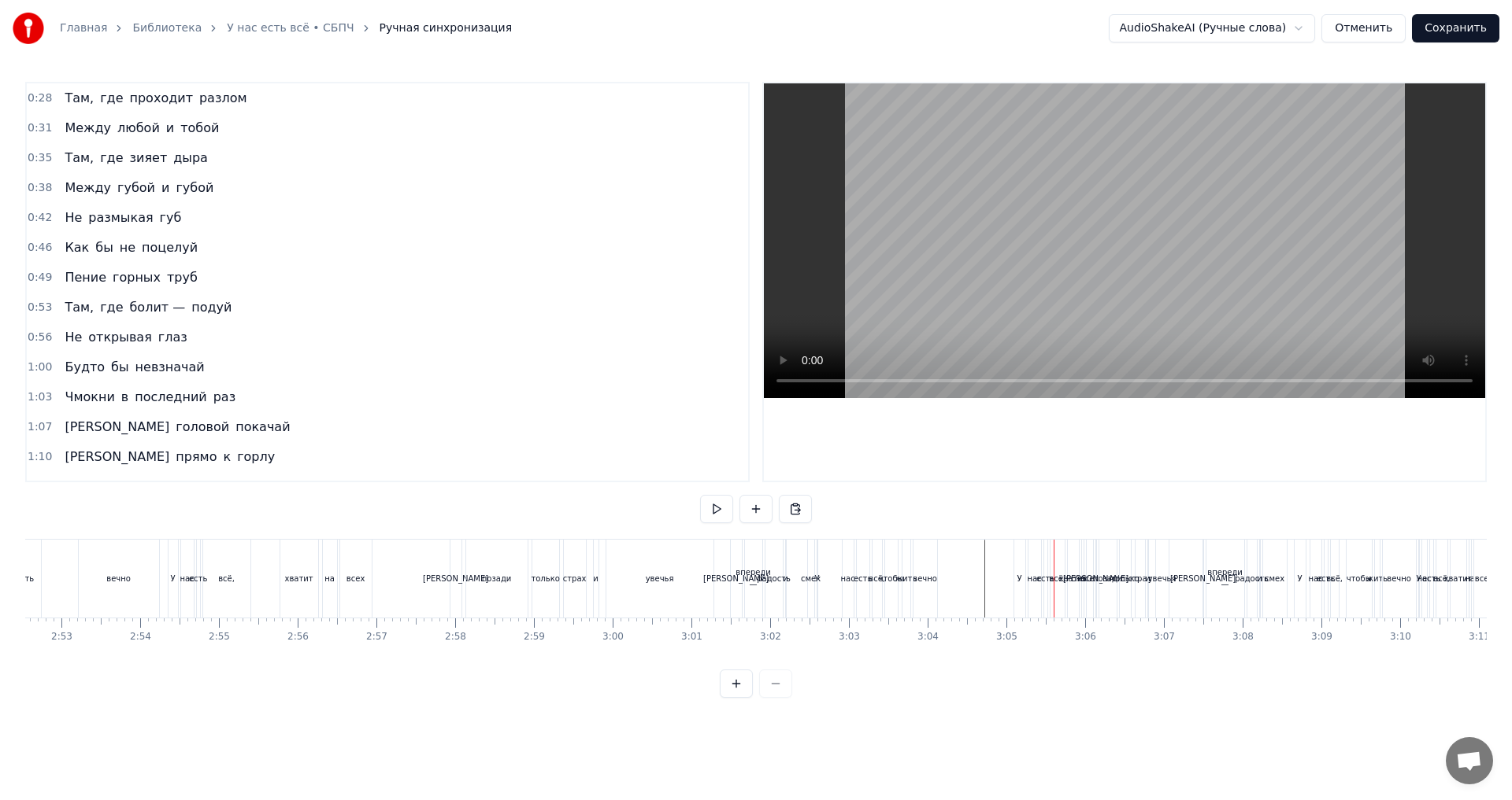
click at [1027, 602] on div "У нас есть всё, хватит на всех" at bounding box center [1055, 578] width 83 height 78
click at [1017, 602] on div "У" at bounding box center [1020, 578] width 11 height 78
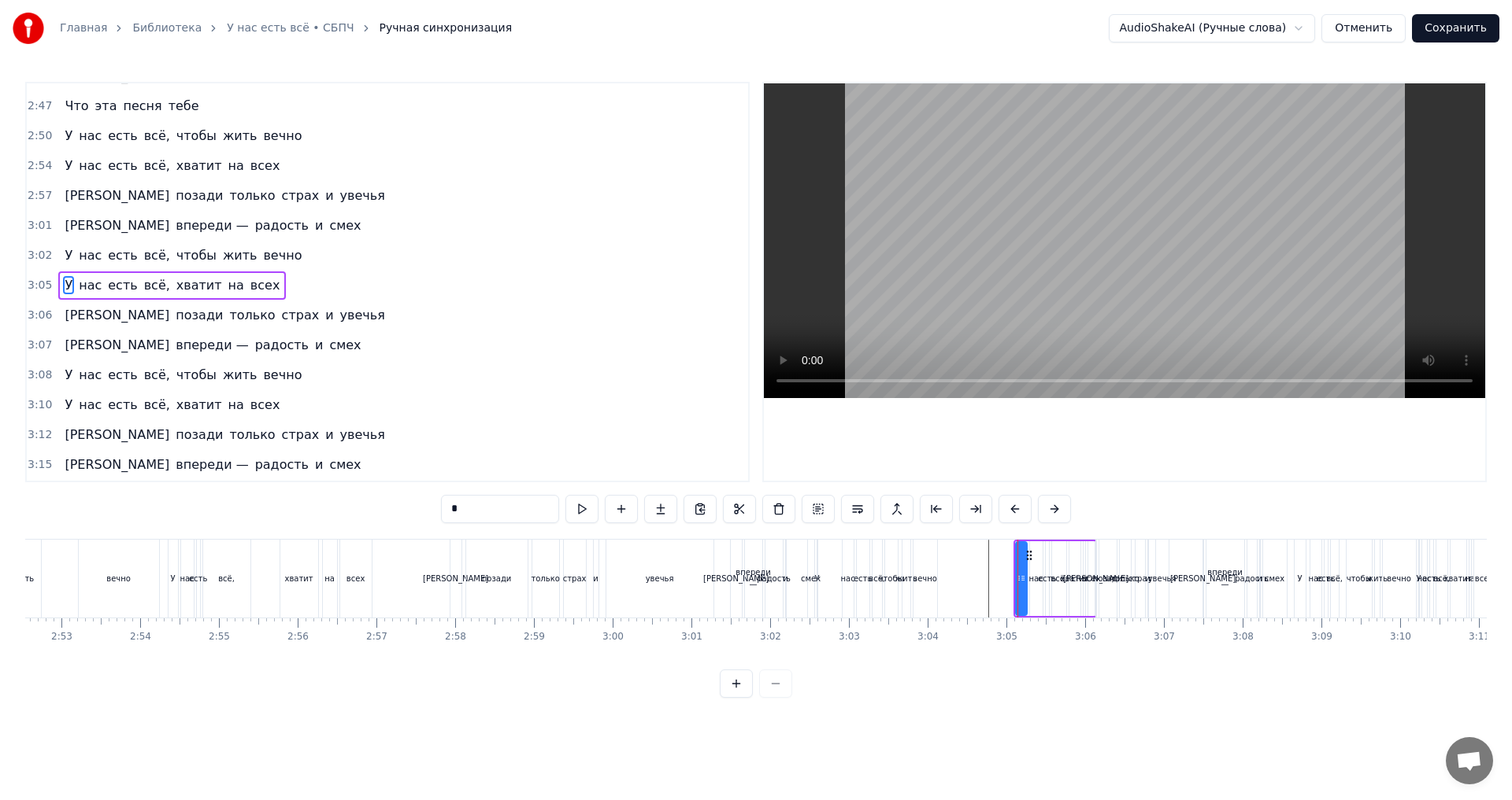
scroll to position [1281, 0]
click at [1037, 603] on div "нас" at bounding box center [1037, 578] width 13 height 74
click at [1049, 604] on div "есть" at bounding box center [1047, 578] width 5 height 74
drag, startPoint x: 1034, startPoint y: 600, endPoint x: 1061, endPoint y: 602, distance: 27.1
click at [1061, 602] on div "У нас есть всё, хватит на всех" at bounding box center [1055, 578] width 83 height 78
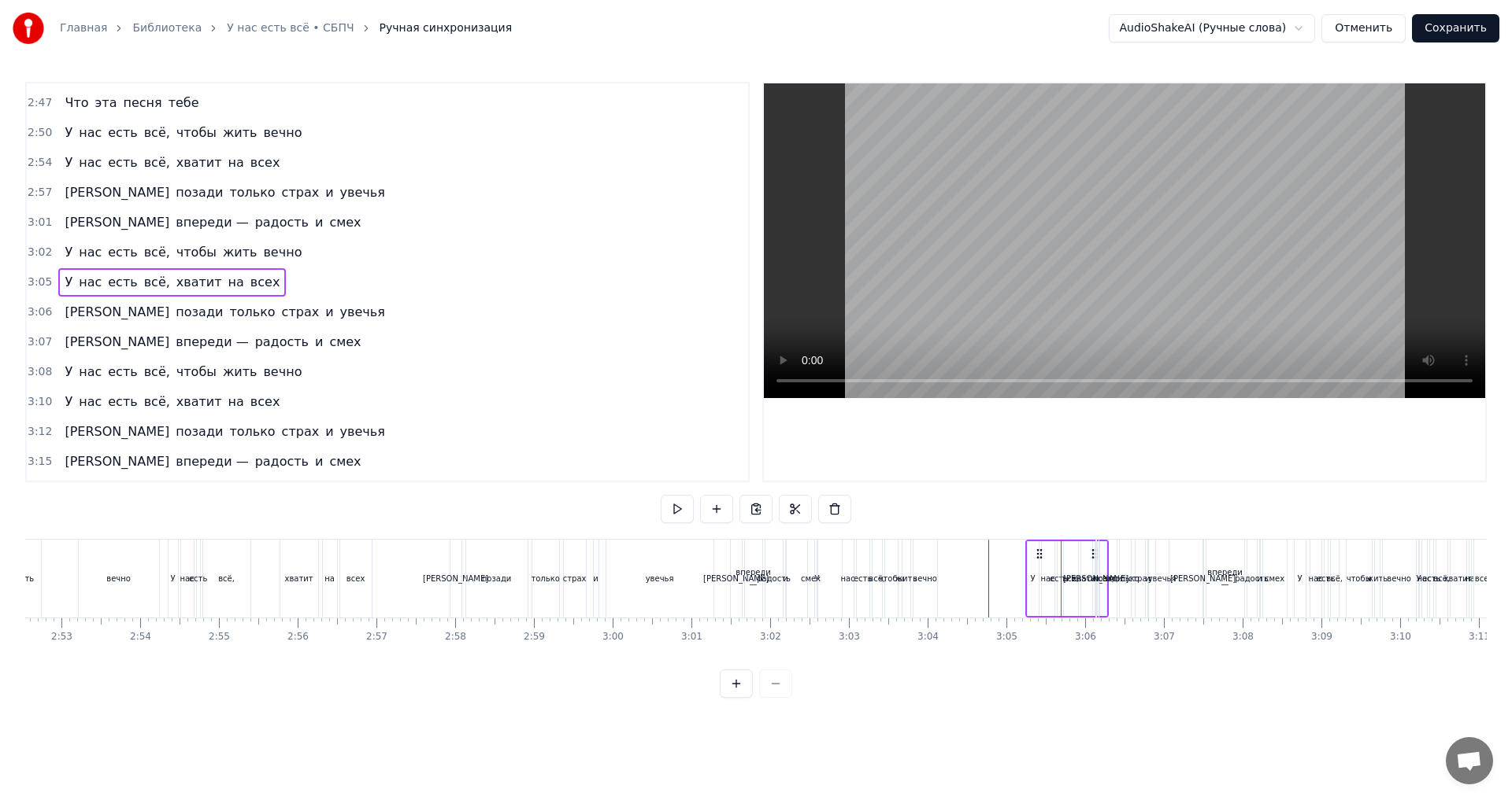
drag, startPoint x: 1028, startPoint y: 554, endPoint x: 1039, endPoint y: 557, distance: 11.4
click at [1039, 557] on icon at bounding box center [1040, 554] width 13 height 13
click at [1012, 698] on div "0:28 Там, где проходит разлом 0:31 Между любой и тобой 0:35 Там, где зияет дыра…" at bounding box center [756, 390] width 1462 height 616
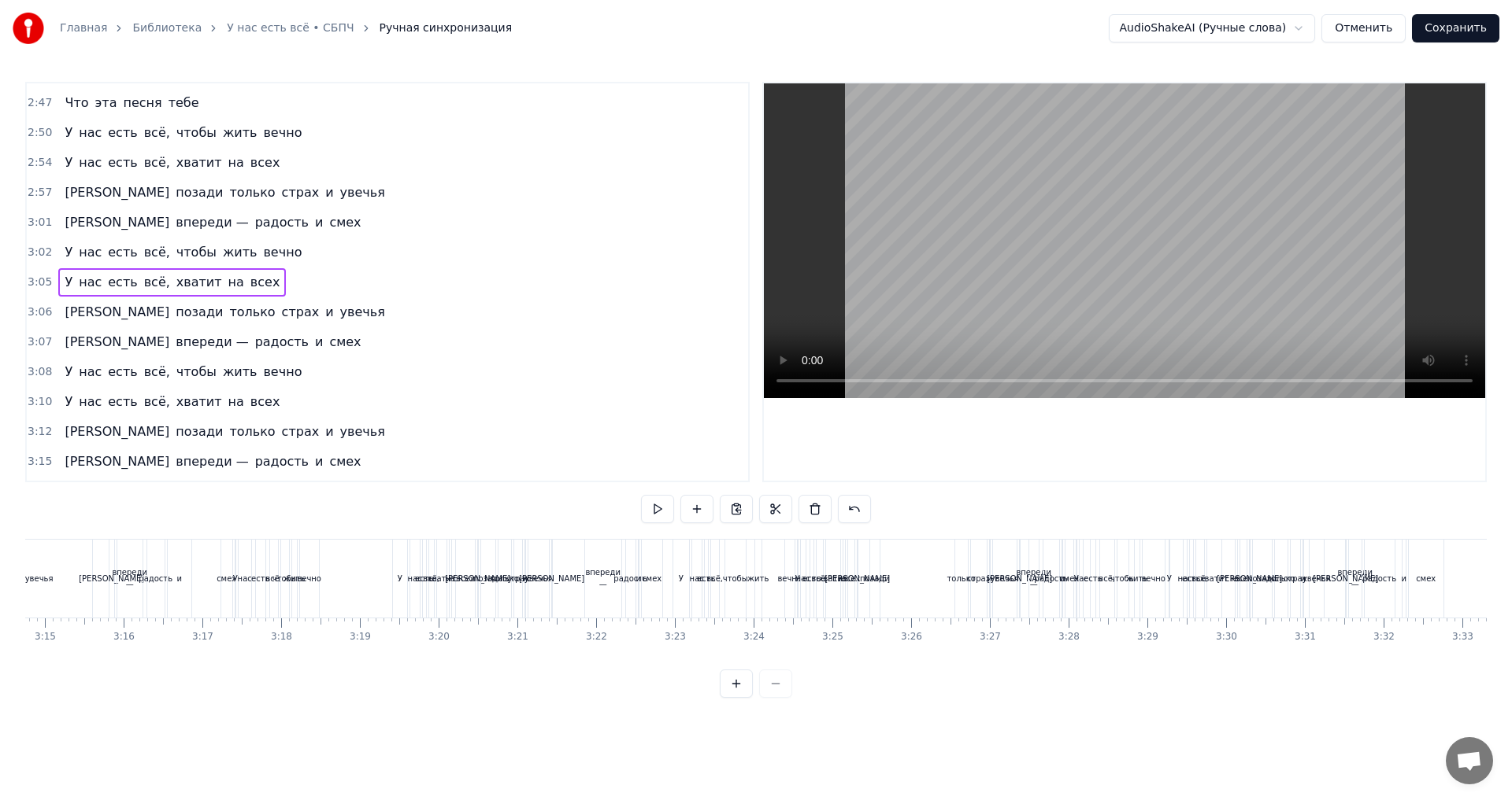
scroll to position [0, 15736]
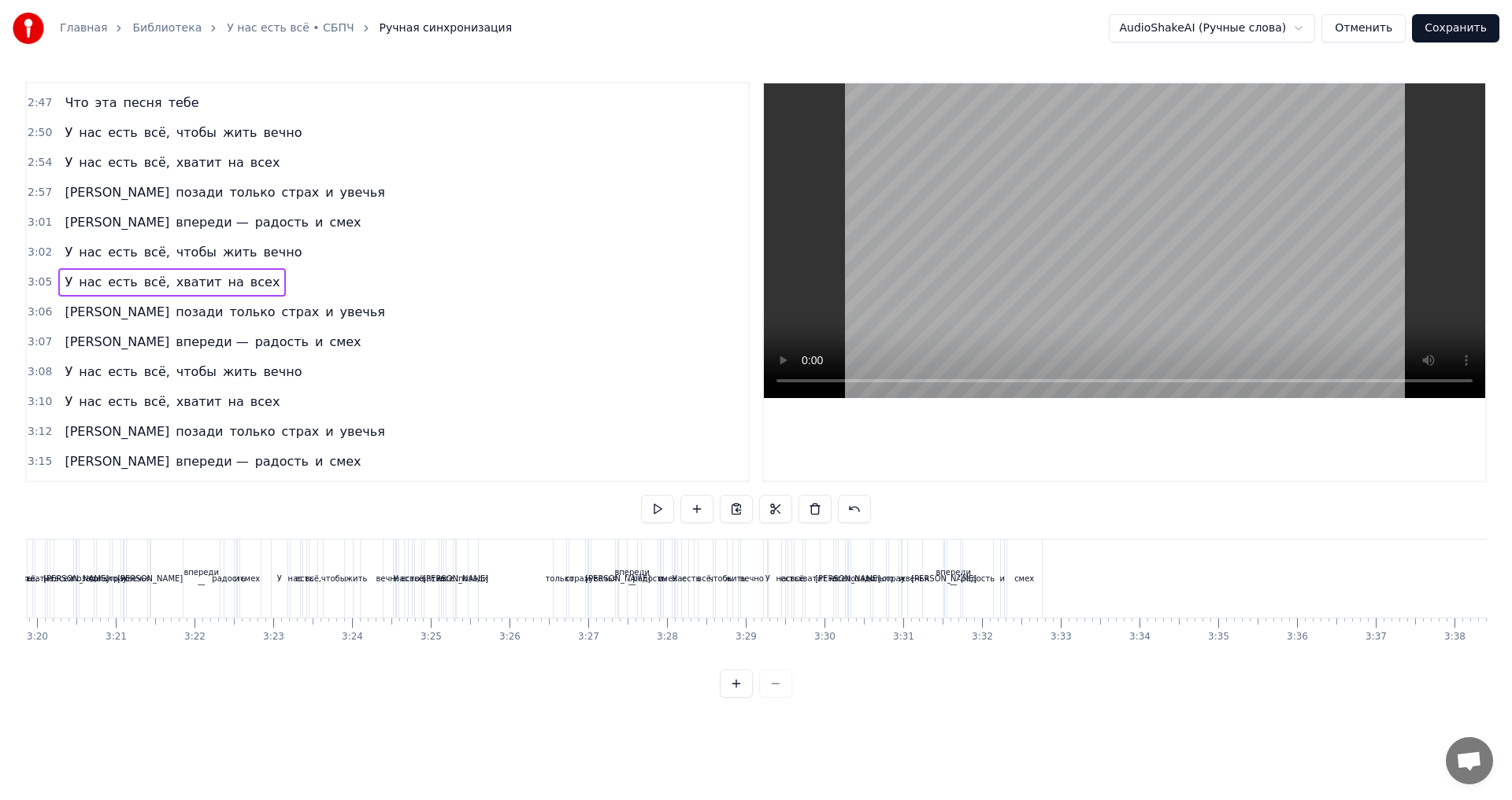
click at [527, 567] on html "Главная Библиотека У нас есть всё • СБПЧ Ручная синхронизация AudioShakeAI (Руч…" at bounding box center [756, 362] width 1512 height 723
click at [556, 586] on div "только" at bounding box center [560, 578] width 13 height 78
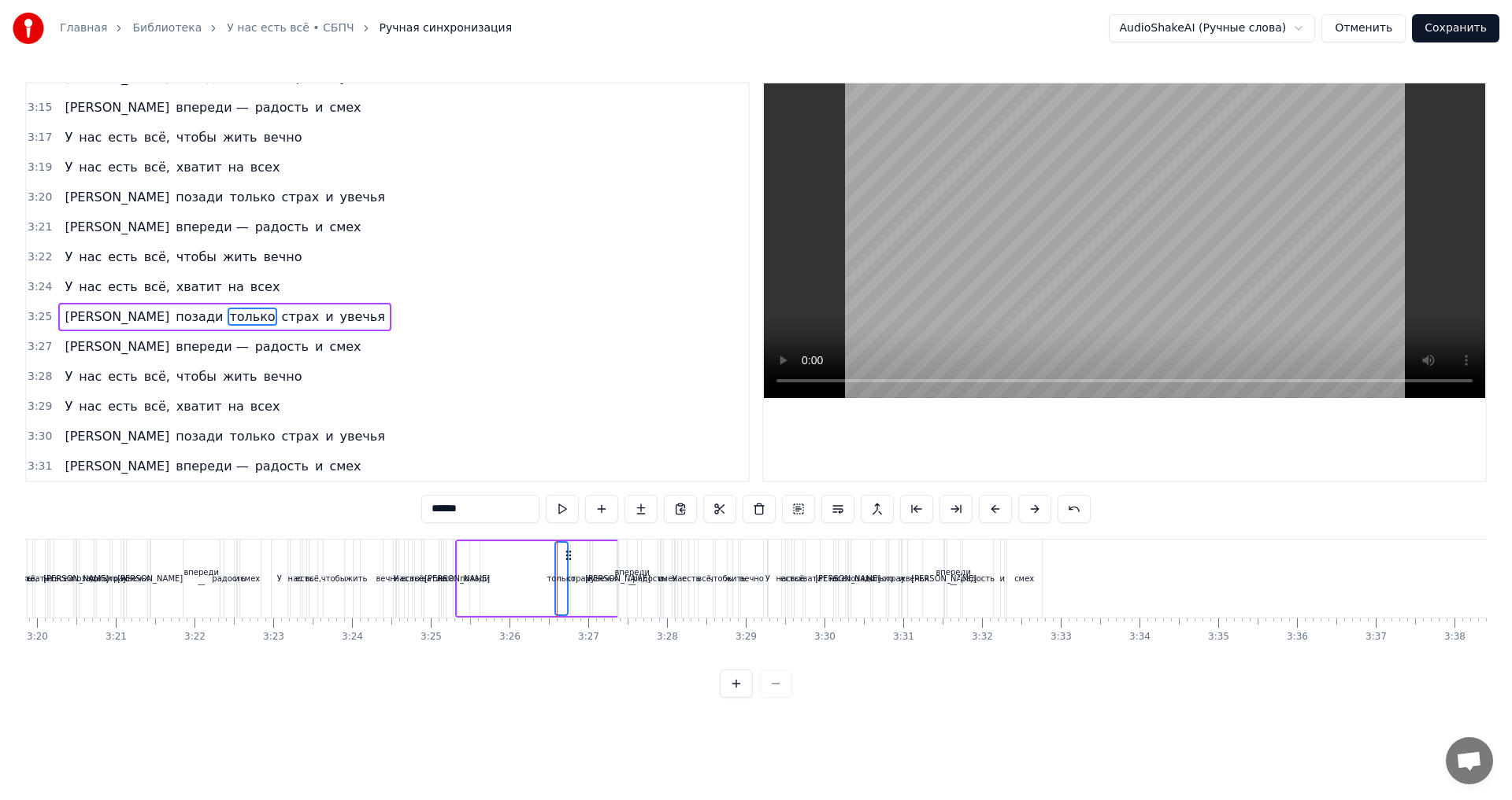
scroll to position [1636, 0]
click at [327, 346] on span "смех" at bounding box center [344, 346] width 34 height 18
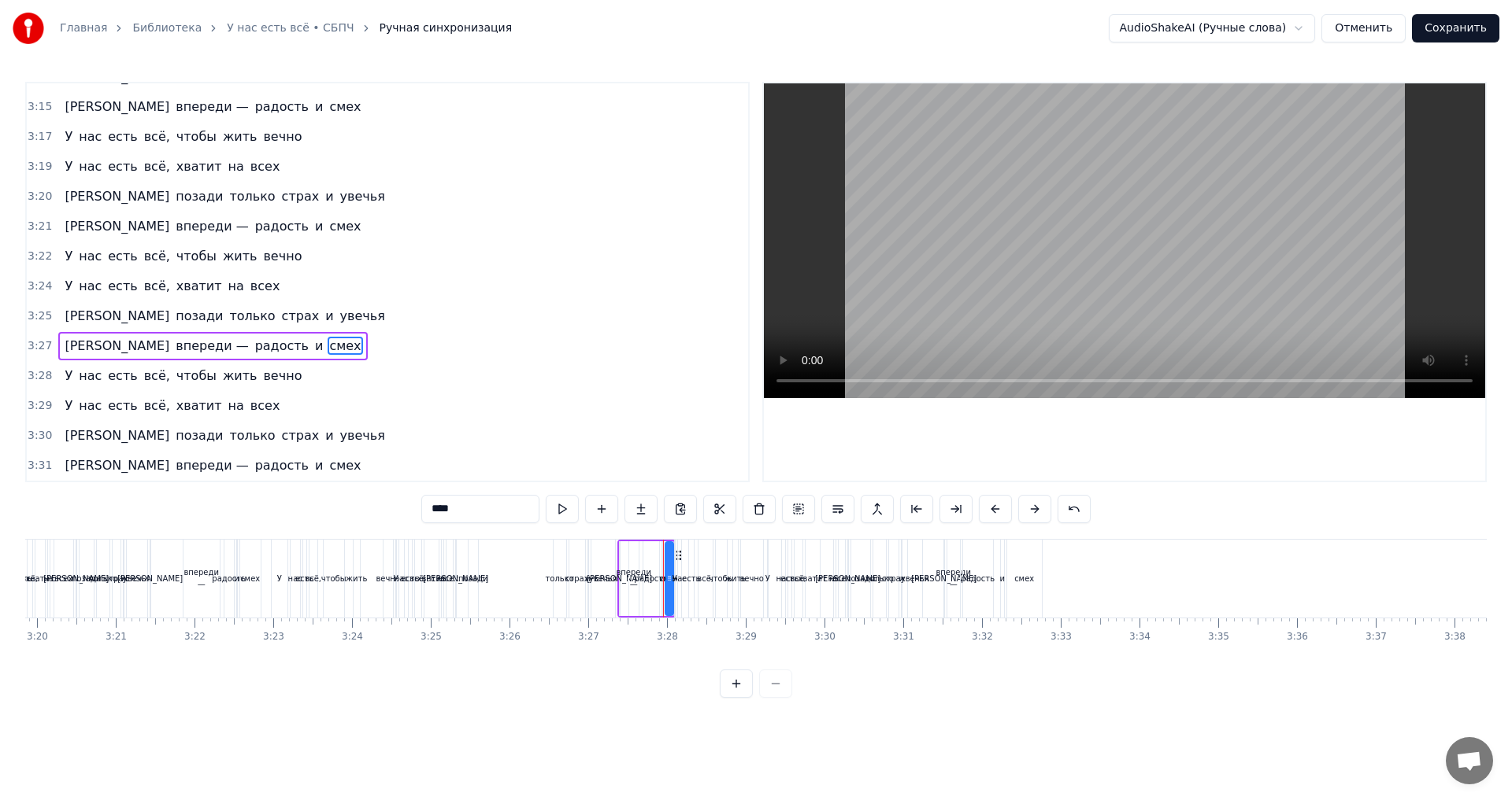
click at [67, 318] on span "[PERSON_NAME]" at bounding box center [117, 316] width 108 height 18
type input "*"
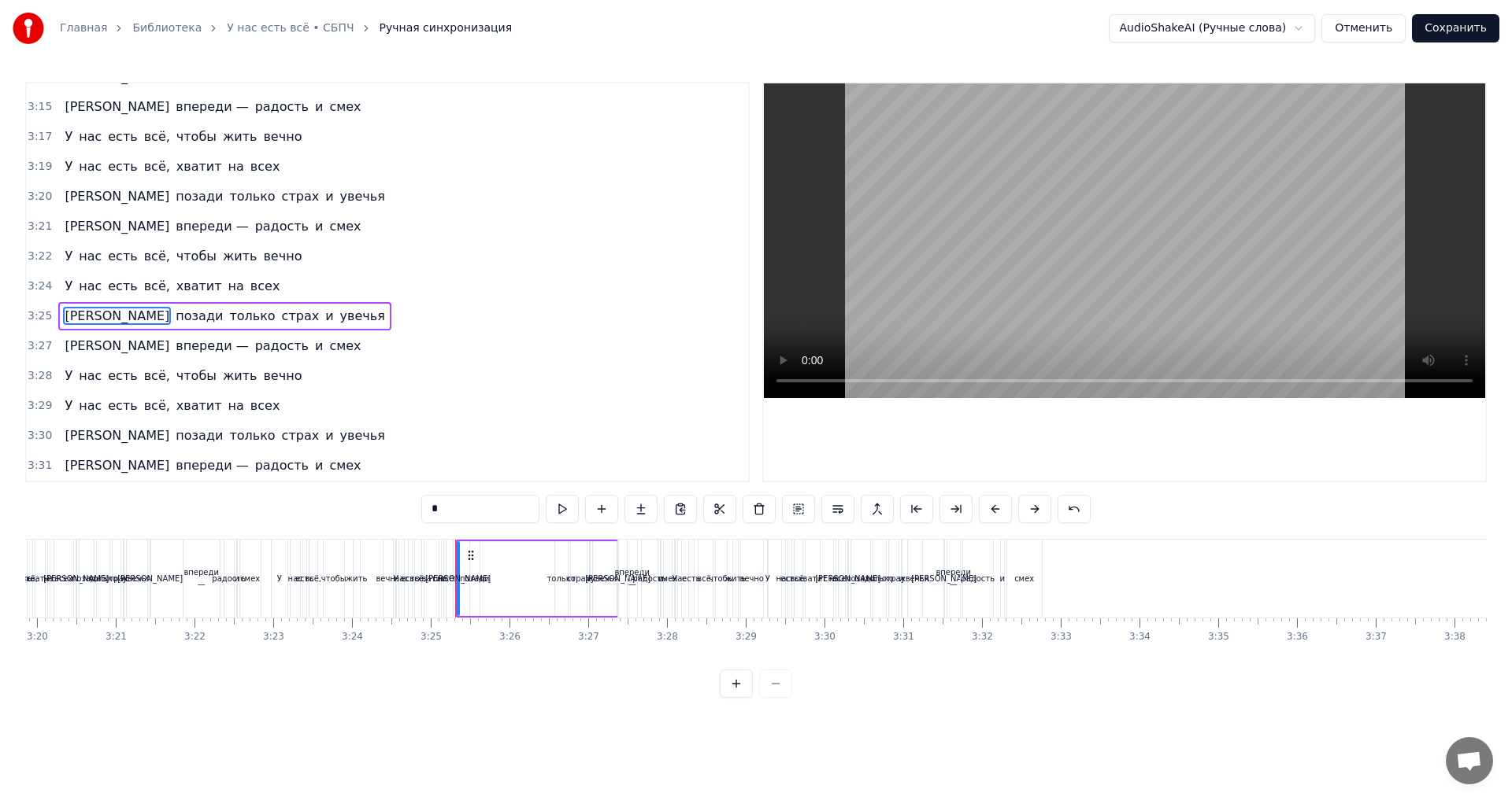
click at [174, 319] on span "позади" at bounding box center [199, 316] width 50 height 18
click at [227, 321] on span "только" at bounding box center [251, 316] width 49 height 18
click at [280, 322] on span "страх" at bounding box center [300, 316] width 41 height 18
click at [323, 318] on span "и" at bounding box center [329, 316] width 11 height 18
click at [339, 319] on span "увечья" at bounding box center [363, 316] width 48 height 18
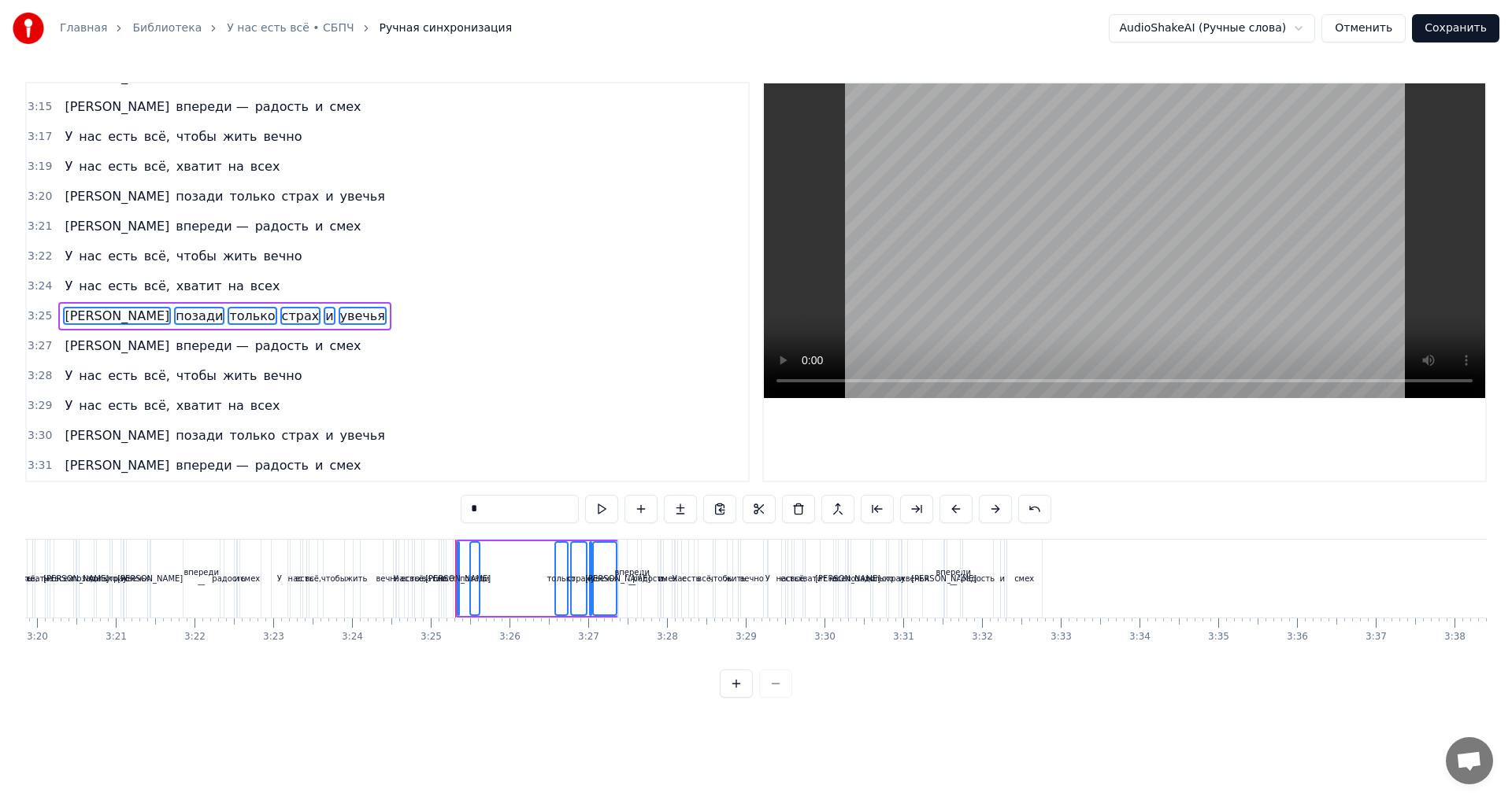
click at [327, 346] on span "смех" at bounding box center [344, 346] width 34 height 18
click at [275, 350] on div "3:27 А впереди — радость и смех" at bounding box center [387, 346] width 721 height 30
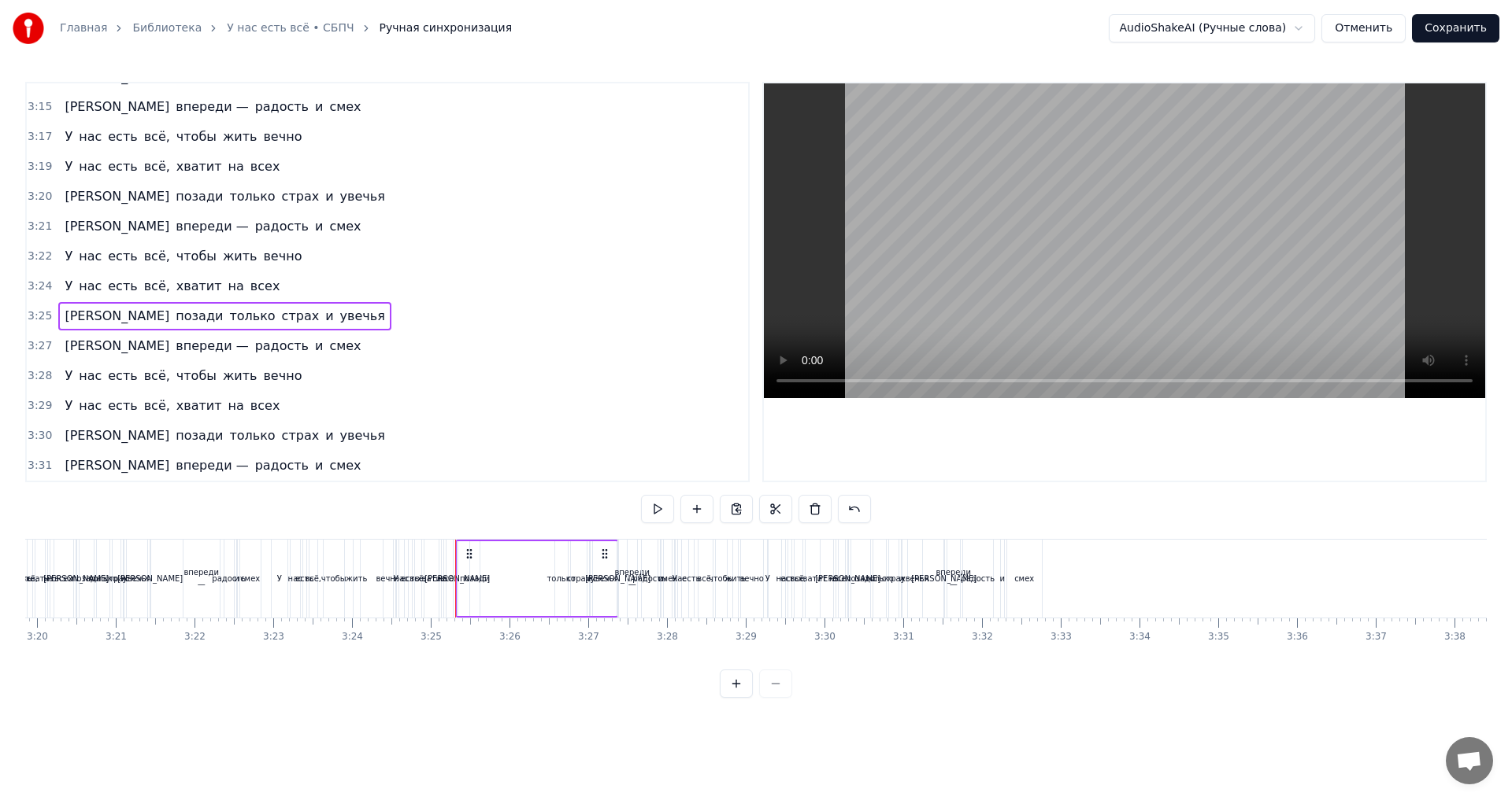
click at [258, 351] on div "3:27 А впереди — радость и смех" at bounding box center [387, 346] width 721 height 30
click at [288, 376] on div "3:28 У нас есть всё, чтобы жить вечно" at bounding box center [387, 376] width 721 height 30
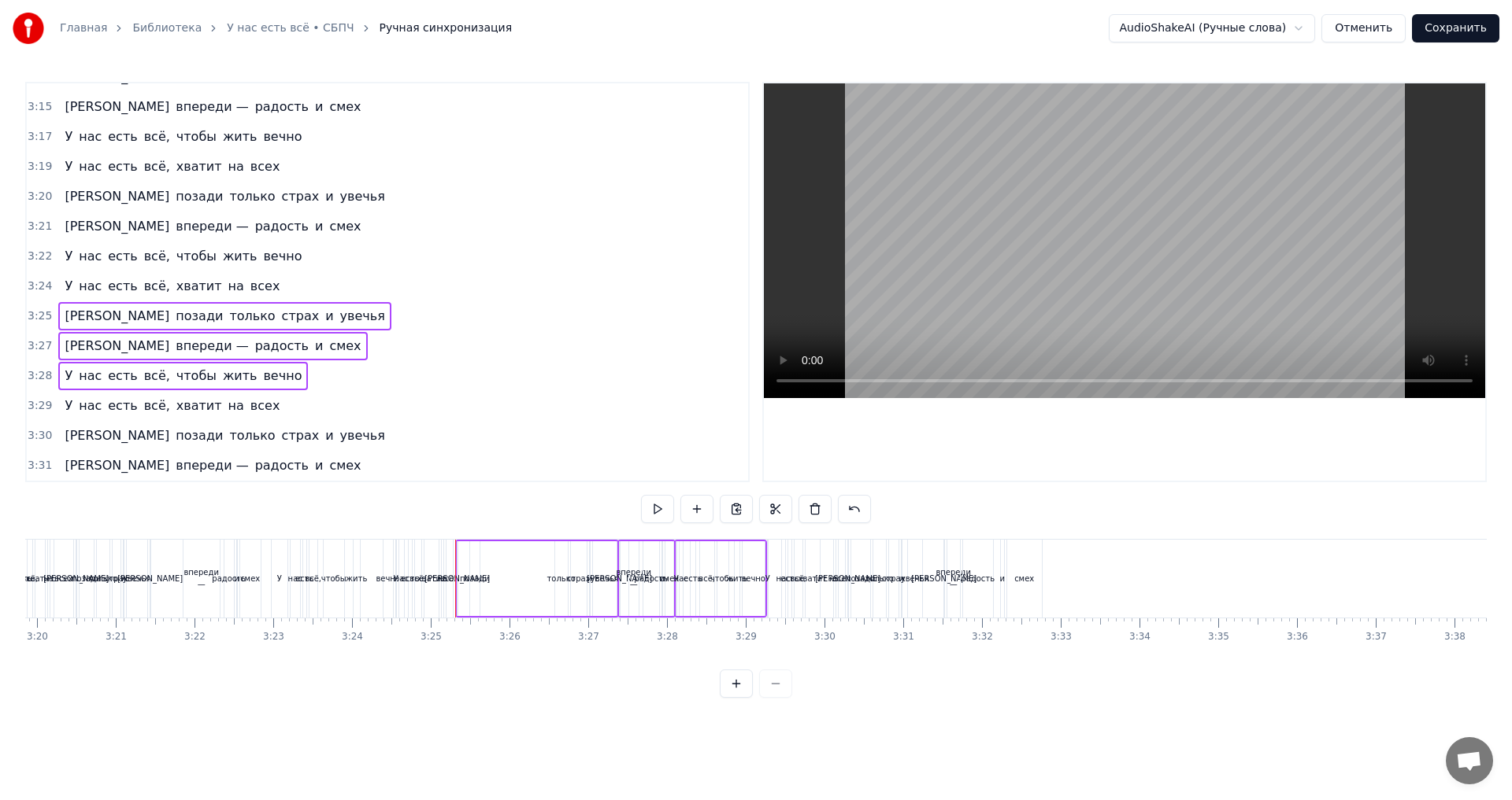
click at [276, 406] on div "3:29 У нас есть всё, хватит на всех" at bounding box center [387, 406] width 721 height 30
click at [279, 435] on div "3:30 И позади только страх и увечья" at bounding box center [387, 435] width 721 height 30
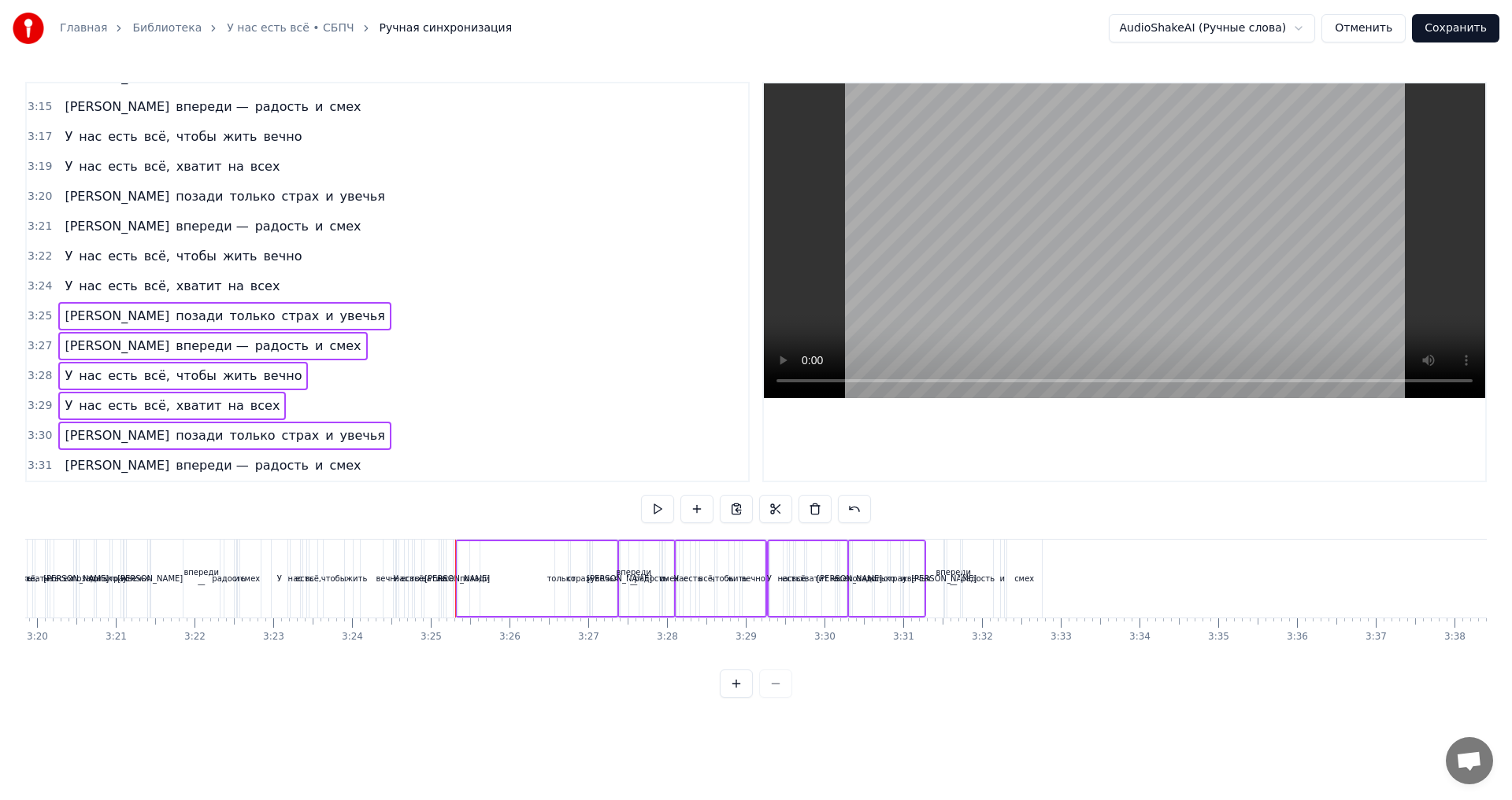
click at [279, 468] on div "3:31 А впереди — радость и смех" at bounding box center [387, 466] width 721 height 30
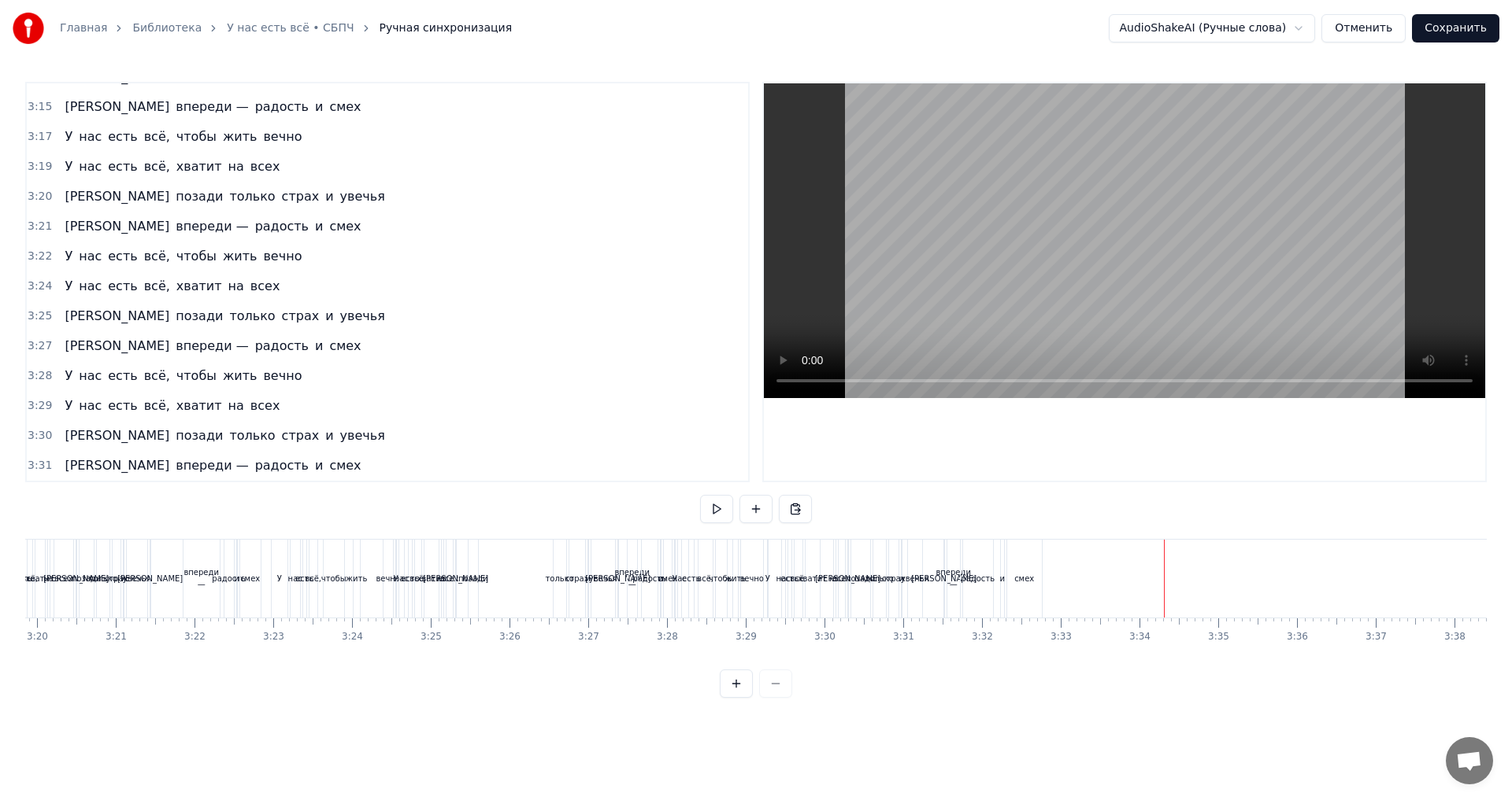
click at [557, 565] on div "только" at bounding box center [560, 578] width 13 height 78
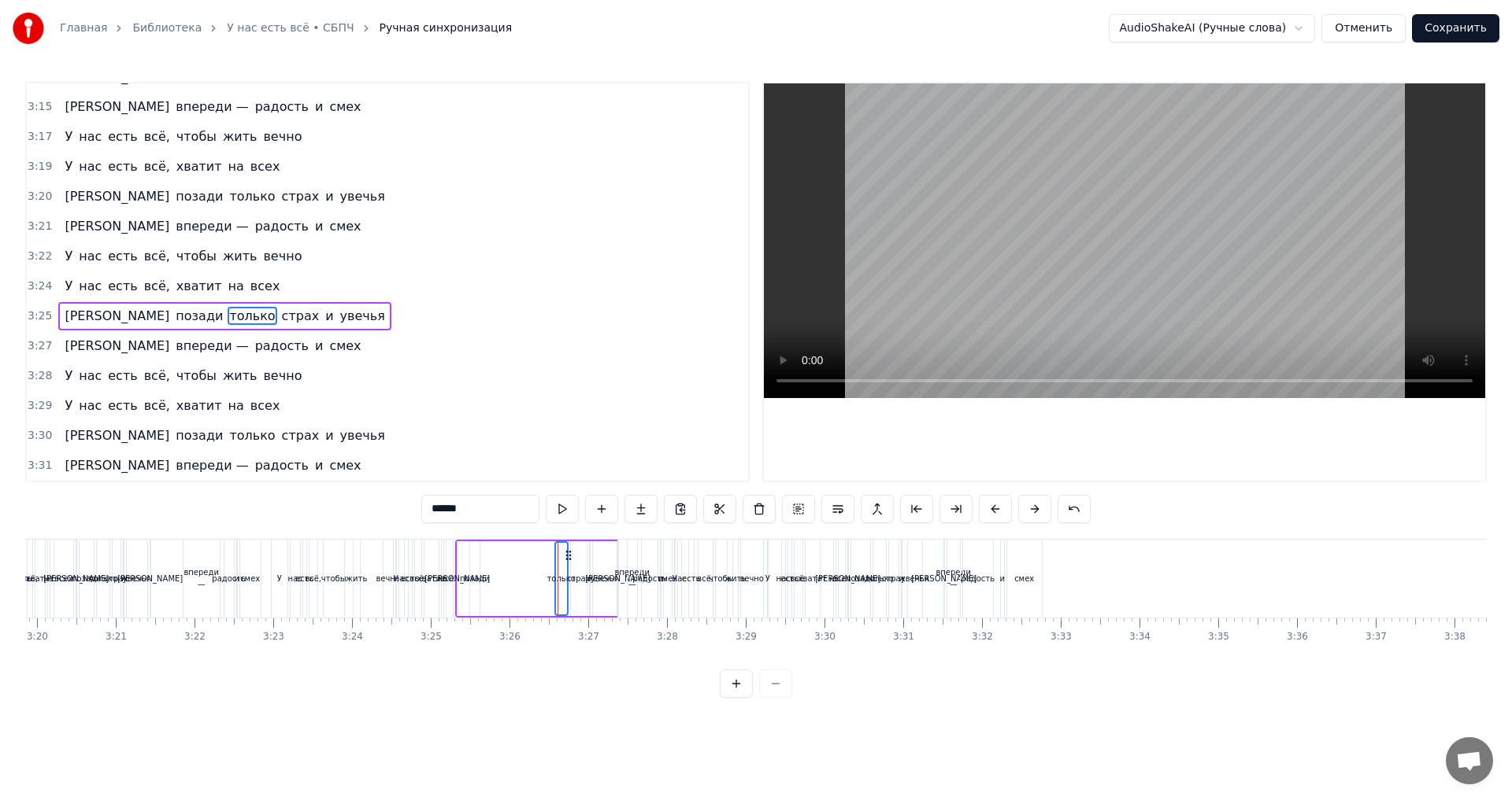
click at [70, 317] on span "[PERSON_NAME]" at bounding box center [117, 316] width 108 height 18
click at [174, 318] on span "позади" at bounding box center [199, 316] width 50 height 18
click at [174, 343] on span "впереди —" at bounding box center [211, 346] width 75 height 18
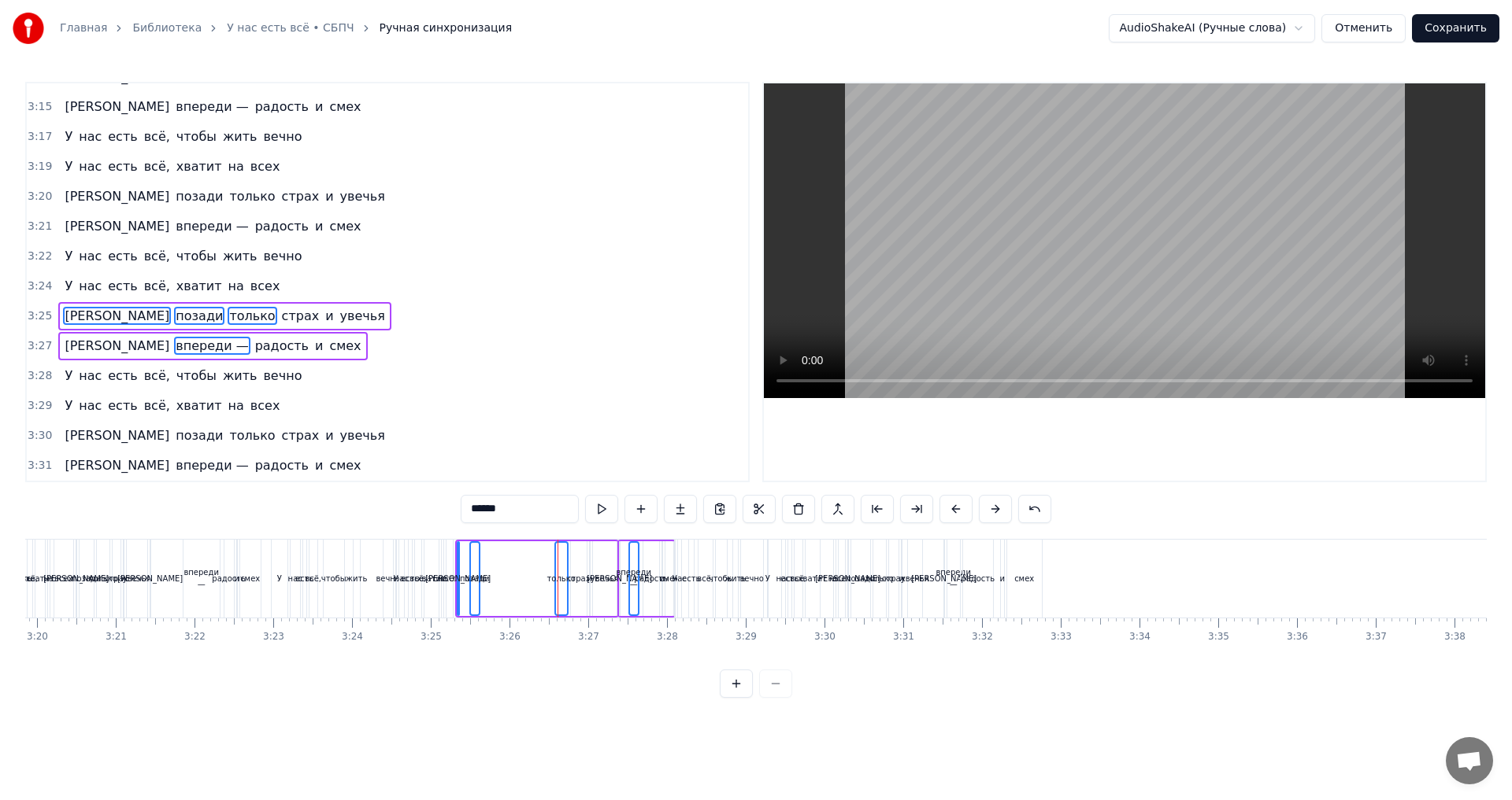
click at [67, 350] on span "[PERSON_NAME]" at bounding box center [117, 346] width 108 height 18
click at [254, 351] on span "радость" at bounding box center [282, 346] width 57 height 18
click at [208, 351] on div "А впереди — радость и смех" at bounding box center [213, 346] width 309 height 28
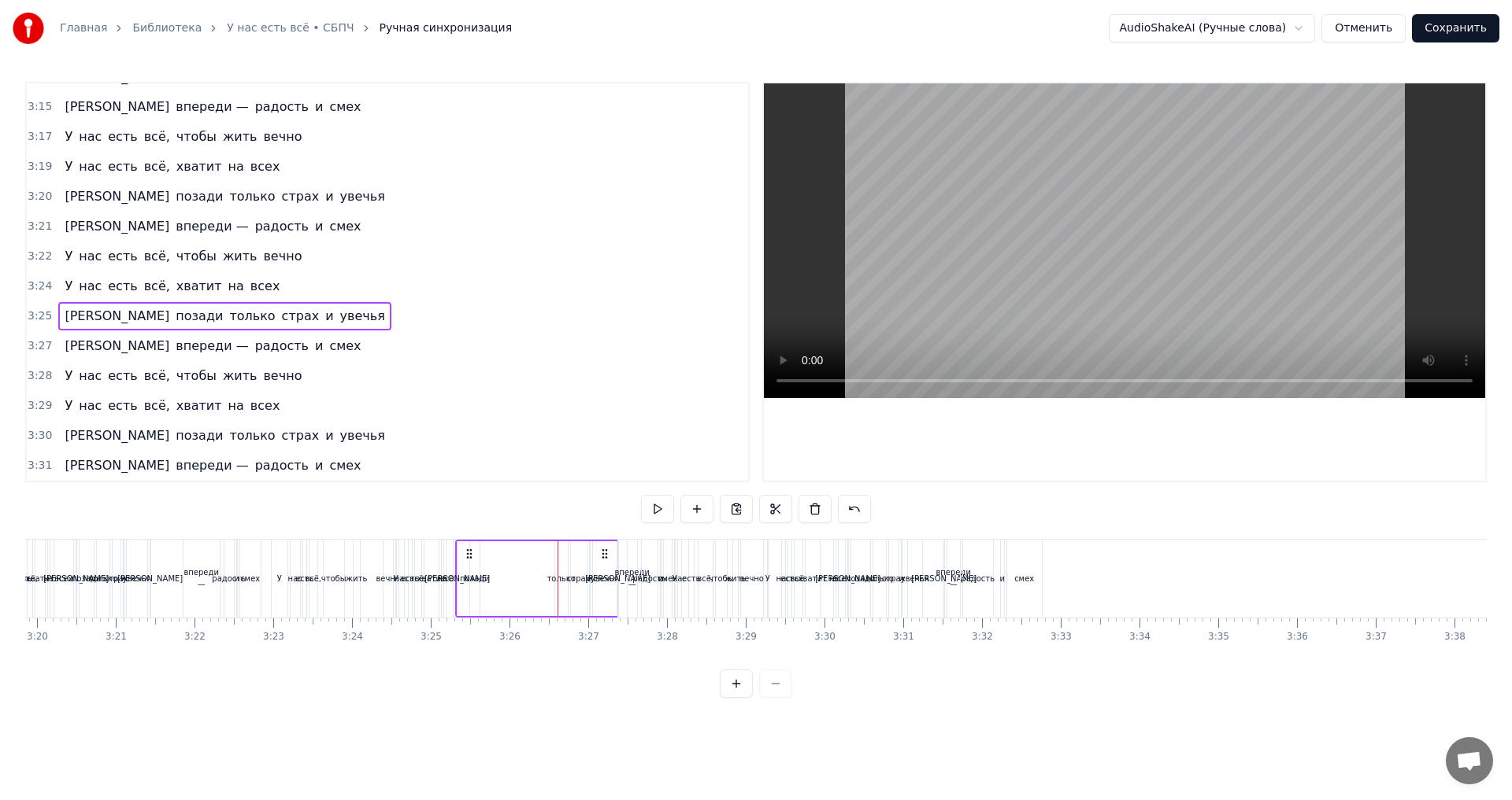
click at [314, 350] on span "и" at bounding box center [319, 346] width 11 height 18
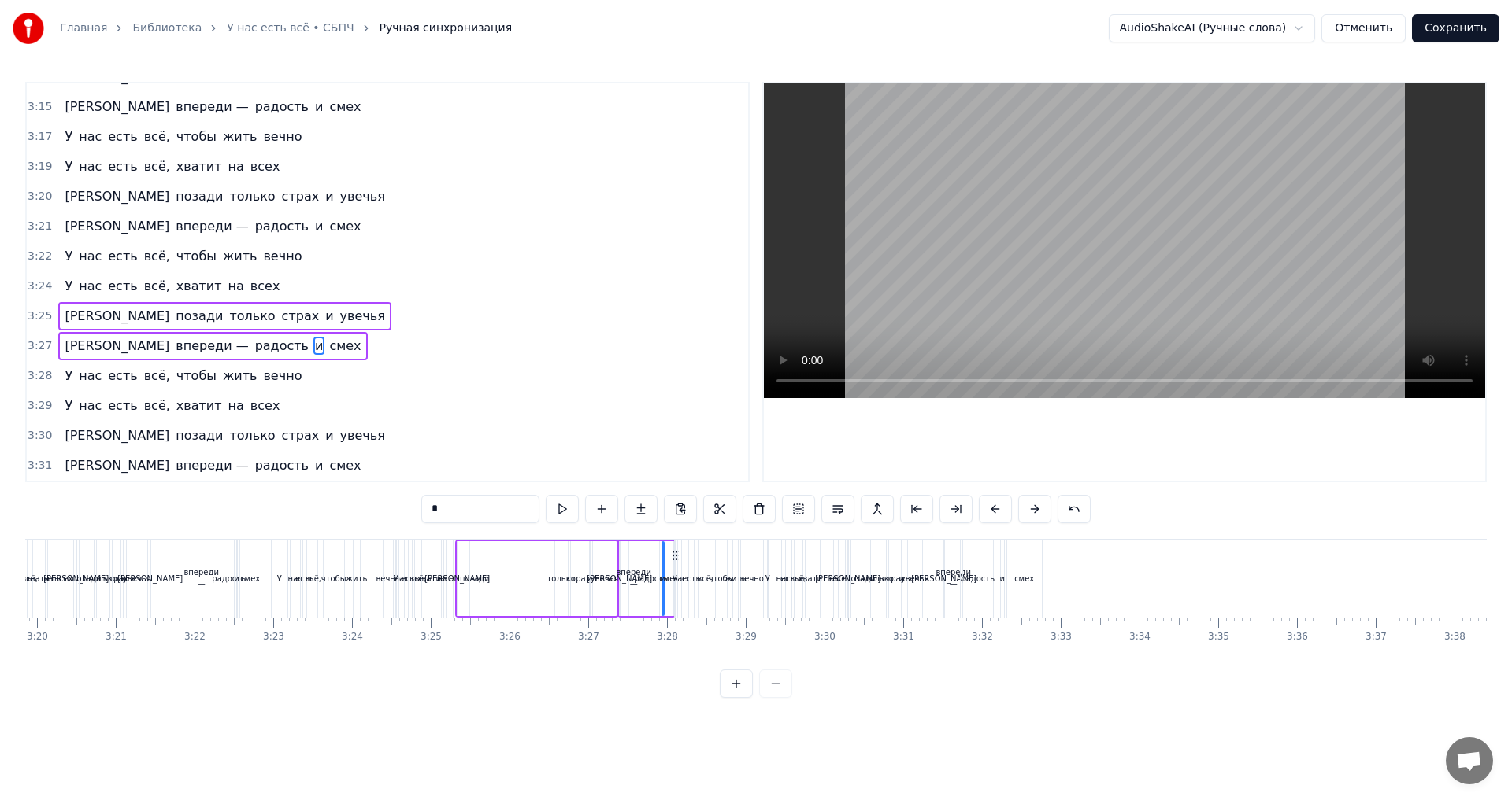
click at [327, 350] on span "смех" at bounding box center [344, 346] width 34 height 18
click at [254, 348] on span "радость" at bounding box center [282, 346] width 57 height 18
click at [174, 344] on span "впереди —" at bounding box center [211, 346] width 75 height 18
click at [63, 349] on span "[PERSON_NAME]" at bounding box center [117, 346] width 108 height 18
click at [64, 319] on span "[PERSON_NAME]" at bounding box center [117, 316] width 108 height 18
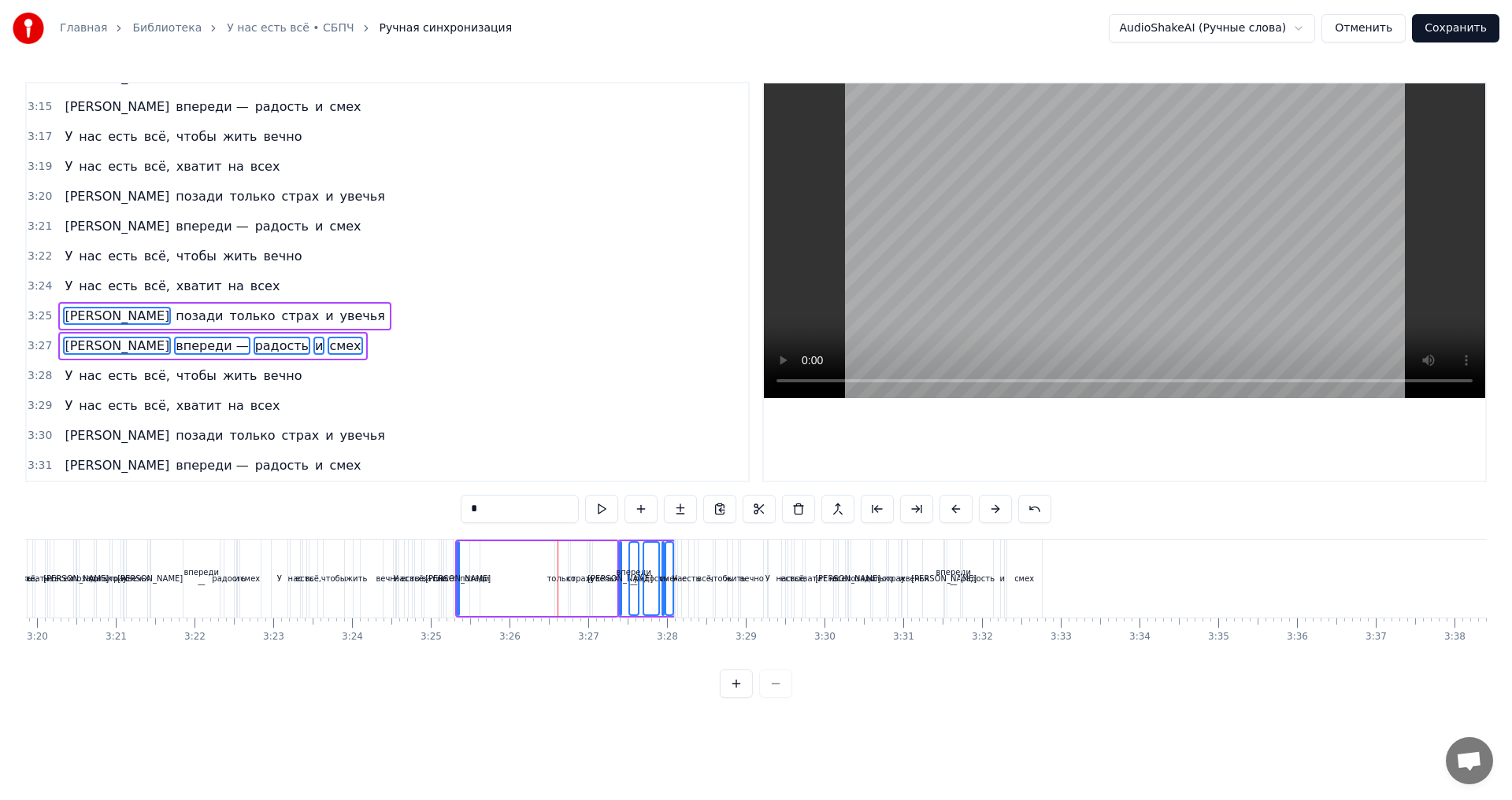
click at [174, 318] on span "позади" at bounding box center [199, 316] width 50 height 18
click at [227, 317] on span "только" at bounding box center [251, 316] width 49 height 18
click at [280, 321] on span "страх" at bounding box center [300, 316] width 41 height 18
click at [323, 319] on span "и" at bounding box center [329, 316] width 11 height 18
click at [339, 315] on span "увечья" at bounding box center [363, 316] width 48 height 18
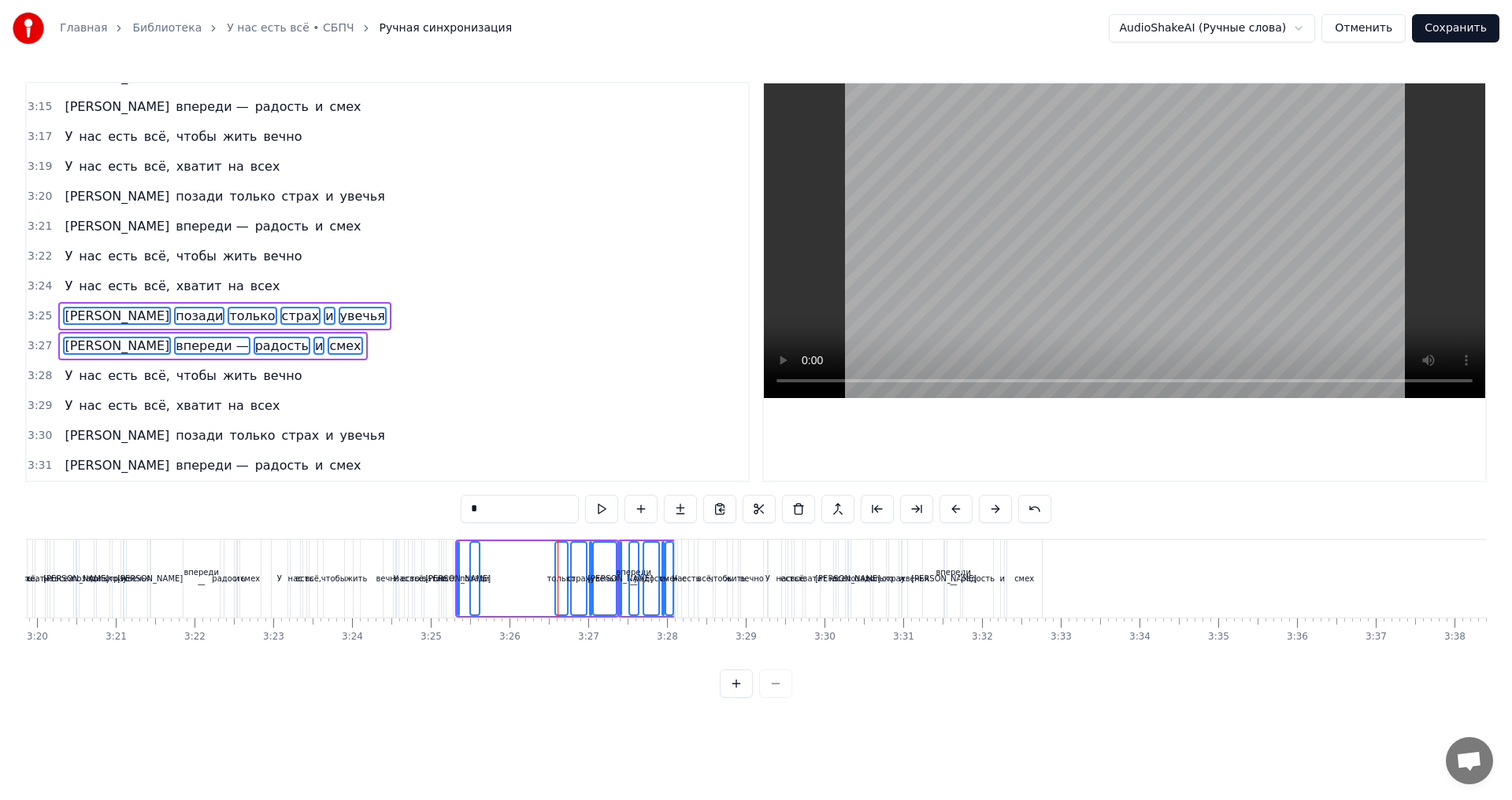
click at [262, 374] on span "вечно" at bounding box center [283, 375] width 42 height 18
click at [221, 381] on span "жить" at bounding box center [239, 375] width 38 height 18
click at [179, 376] on span "чтобы" at bounding box center [196, 375] width 43 height 18
click at [142, 378] on span "всё," at bounding box center [157, 375] width 29 height 18
click at [110, 378] on span "есть" at bounding box center [122, 375] width 32 height 18
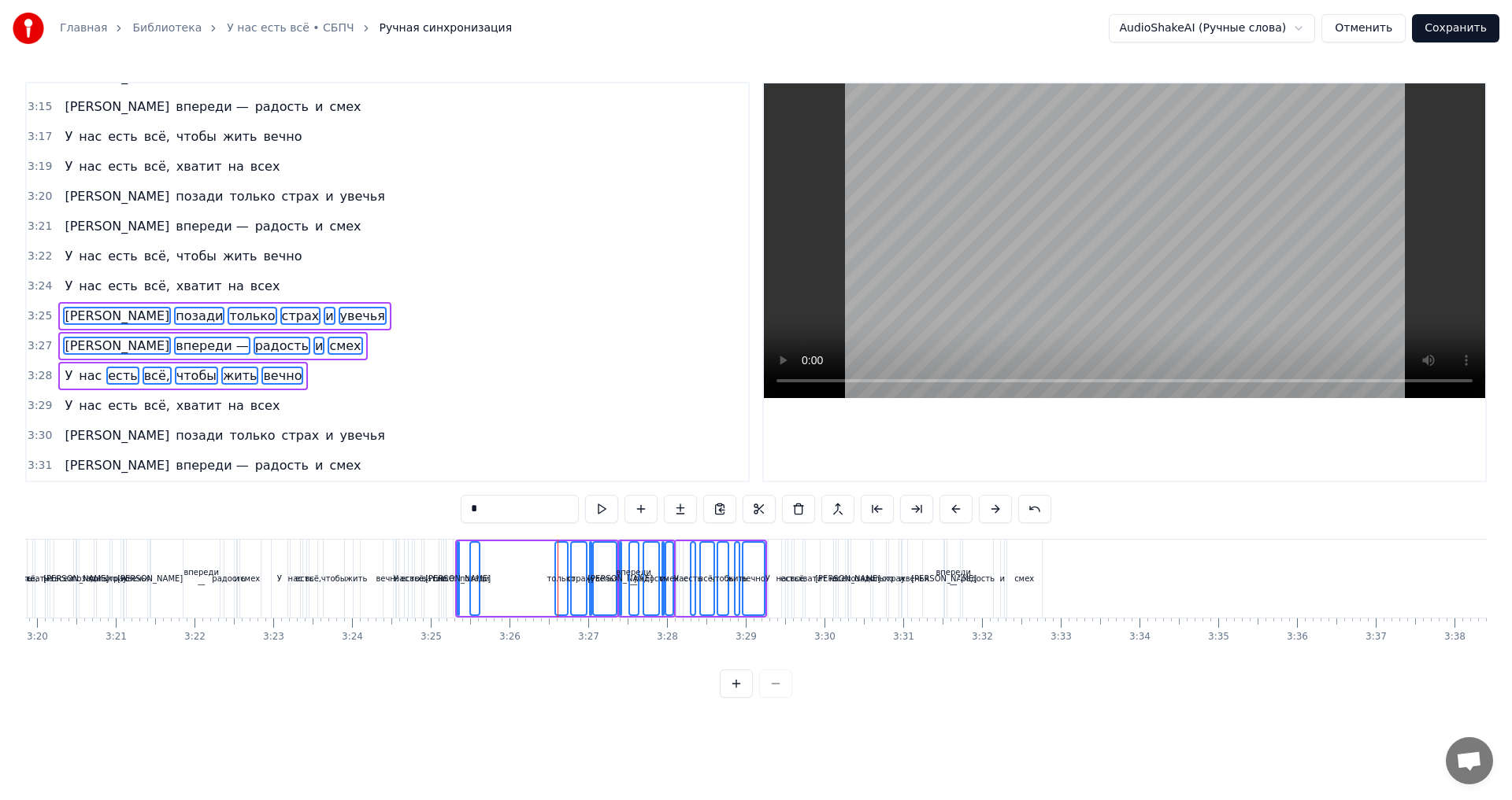
click at [80, 378] on span "нас" at bounding box center [90, 375] width 26 height 18
click at [65, 378] on span "У" at bounding box center [69, 375] width 11 height 18
click at [65, 409] on span "У" at bounding box center [69, 406] width 11 height 18
click at [86, 407] on span "нас" at bounding box center [90, 406] width 26 height 18
click at [107, 410] on span "есть" at bounding box center [122, 406] width 32 height 18
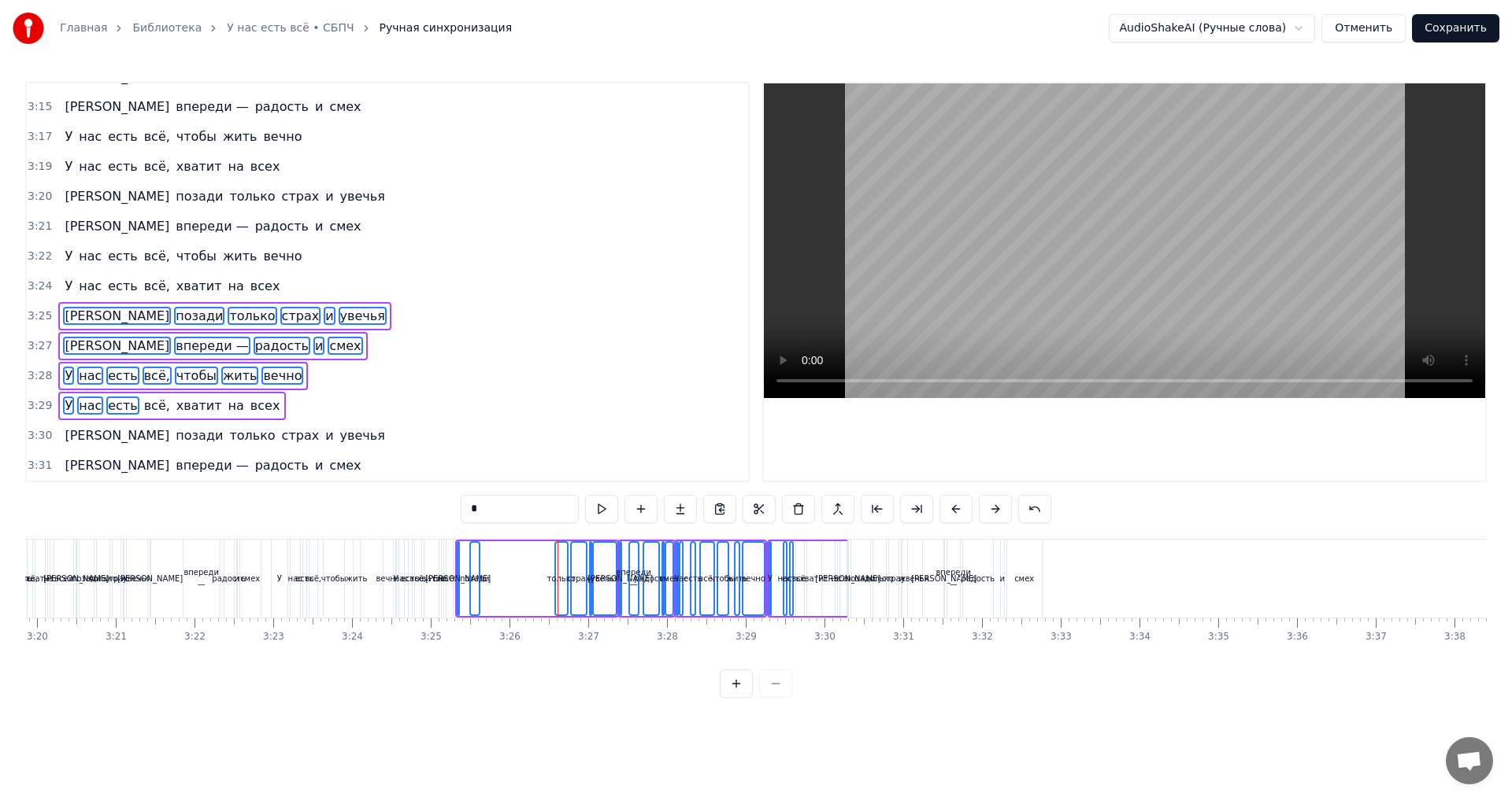
click at [142, 407] on span "всё," at bounding box center [157, 406] width 29 height 18
click at [180, 406] on span "хватит" at bounding box center [199, 406] width 49 height 18
click at [227, 410] on span "на" at bounding box center [236, 406] width 19 height 18
click at [249, 407] on span "всех" at bounding box center [265, 406] width 33 height 18
click at [68, 437] on span "[PERSON_NAME]" at bounding box center [117, 435] width 108 height 18
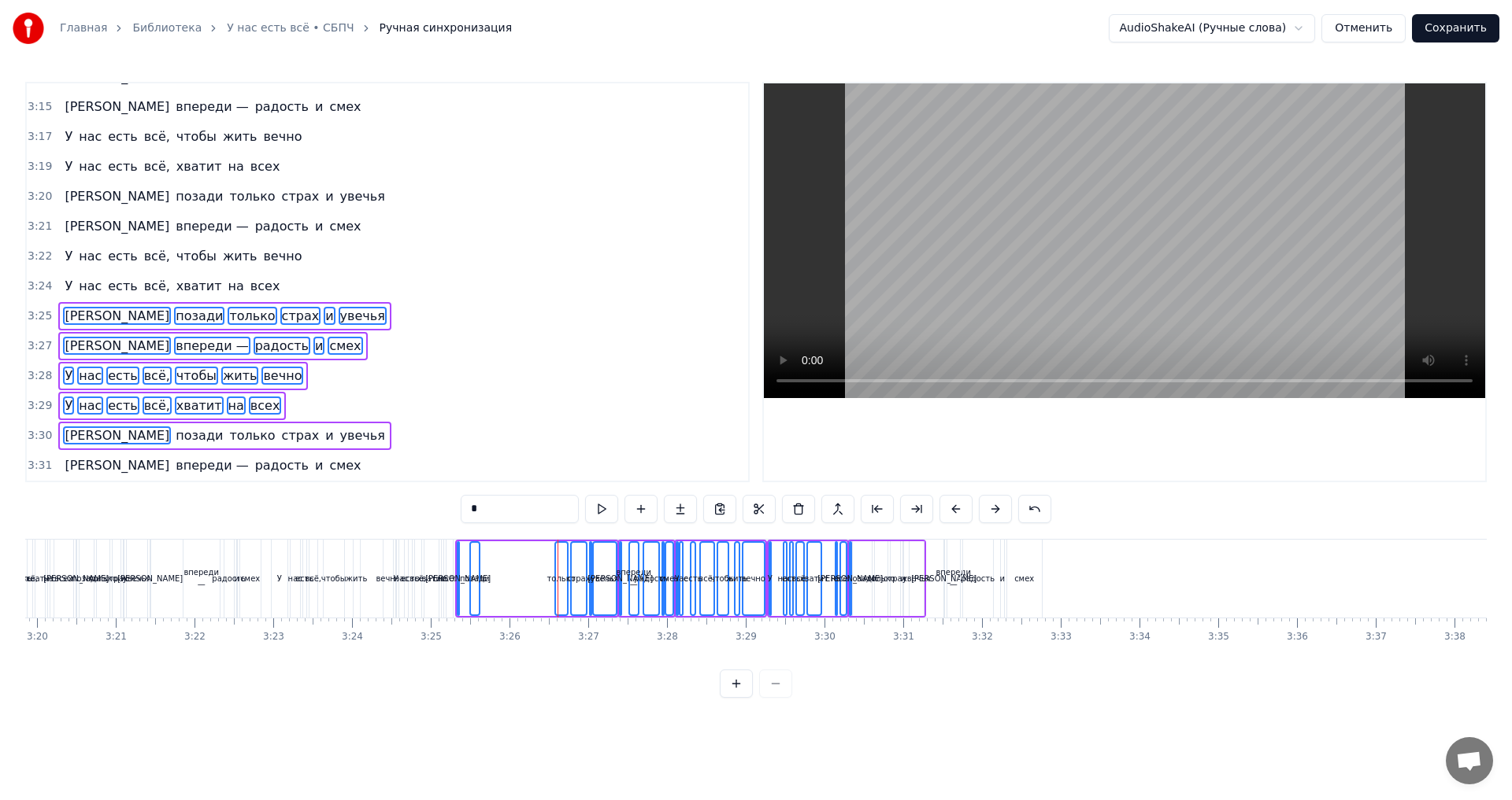
click at [174, 438] on span "позади" at bounding box center [199, 435] width 50 height 18
click at [227, 435] on span "только" at bounding box center [251, 435] width 49 height 18
click at [280, 439] on span "страх" at bounding box center [300, 435] width 41 height 18
click at [323, 441] on span "и" at bounding box center [329, 435] width 11 height 18
click at [339, 438] on span "увечья" at bounding box center [363, 435] width 48 height 18
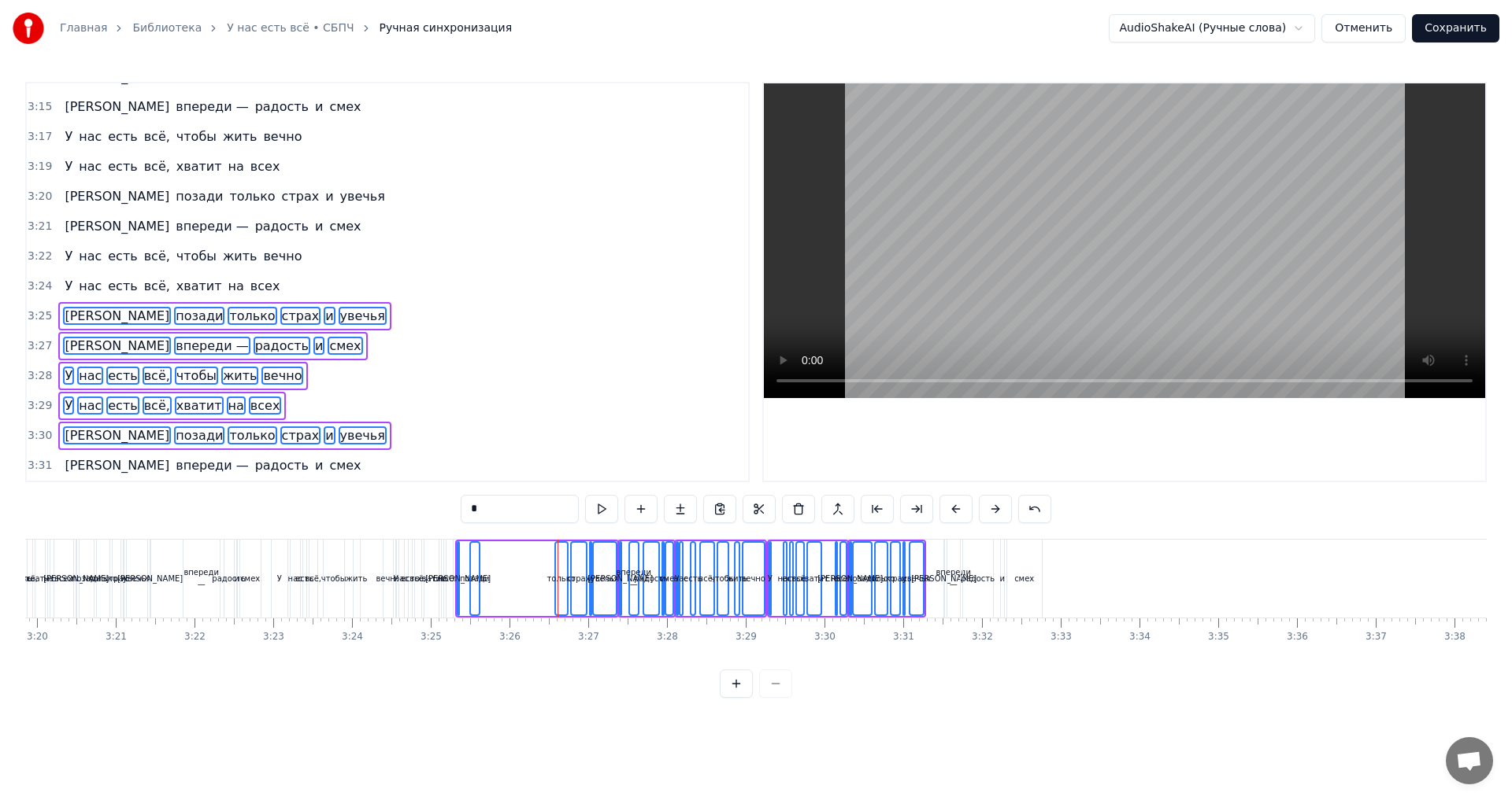
click at [65, 462] on span "[PERSON_NAME]" at bounding box center [117, 466] width 108 height 18
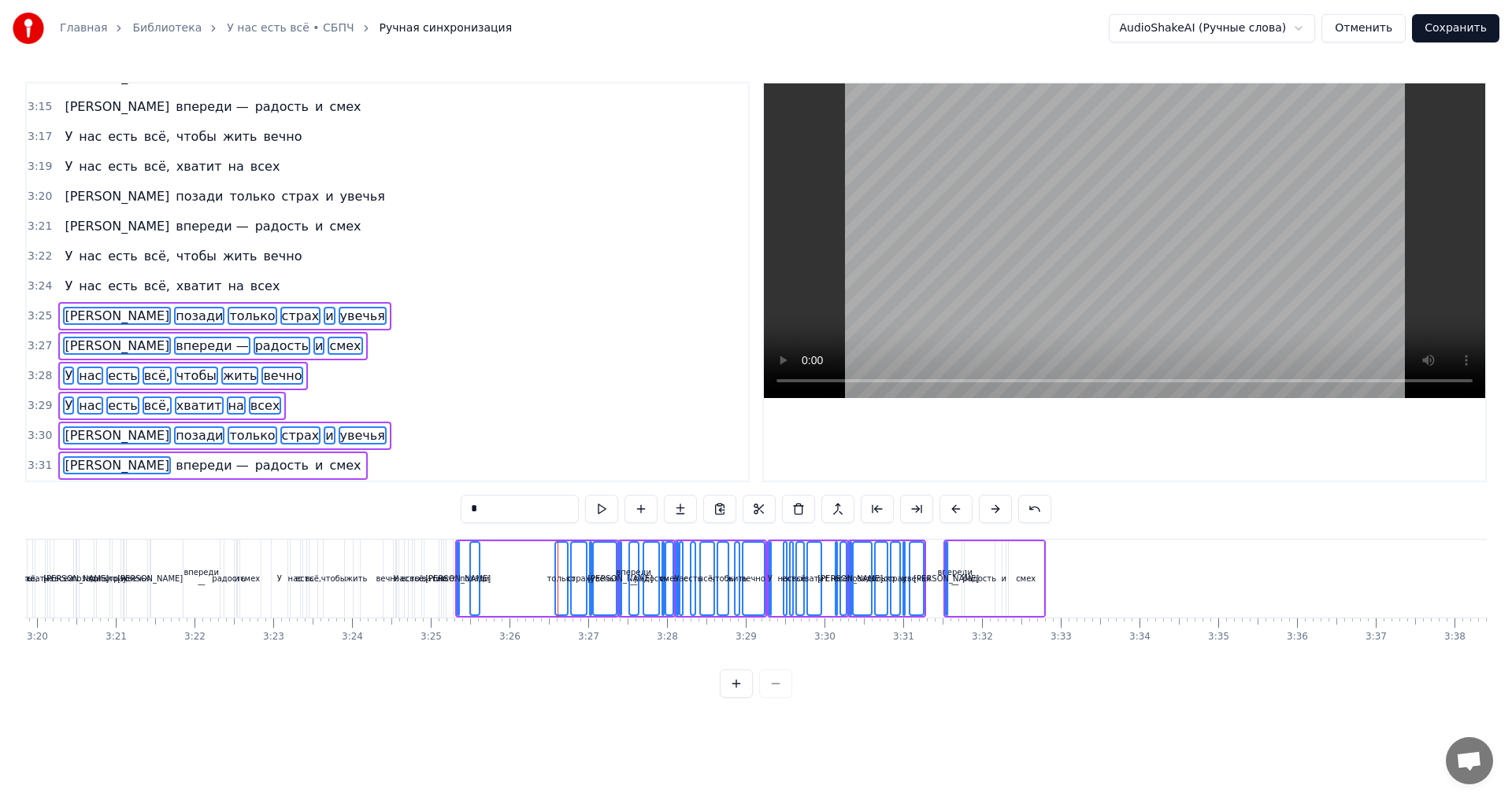
click at [174, 466] on span "впереди —" at bounding box center [211, 466] width 75 height 18
click at [254, 468] on span "радость" at bounding box center [282, 466] width 57 height 18
click at [207, 469] on div "А впереди — радость и смех" at bounding box center [213, 466] width 309 height 28
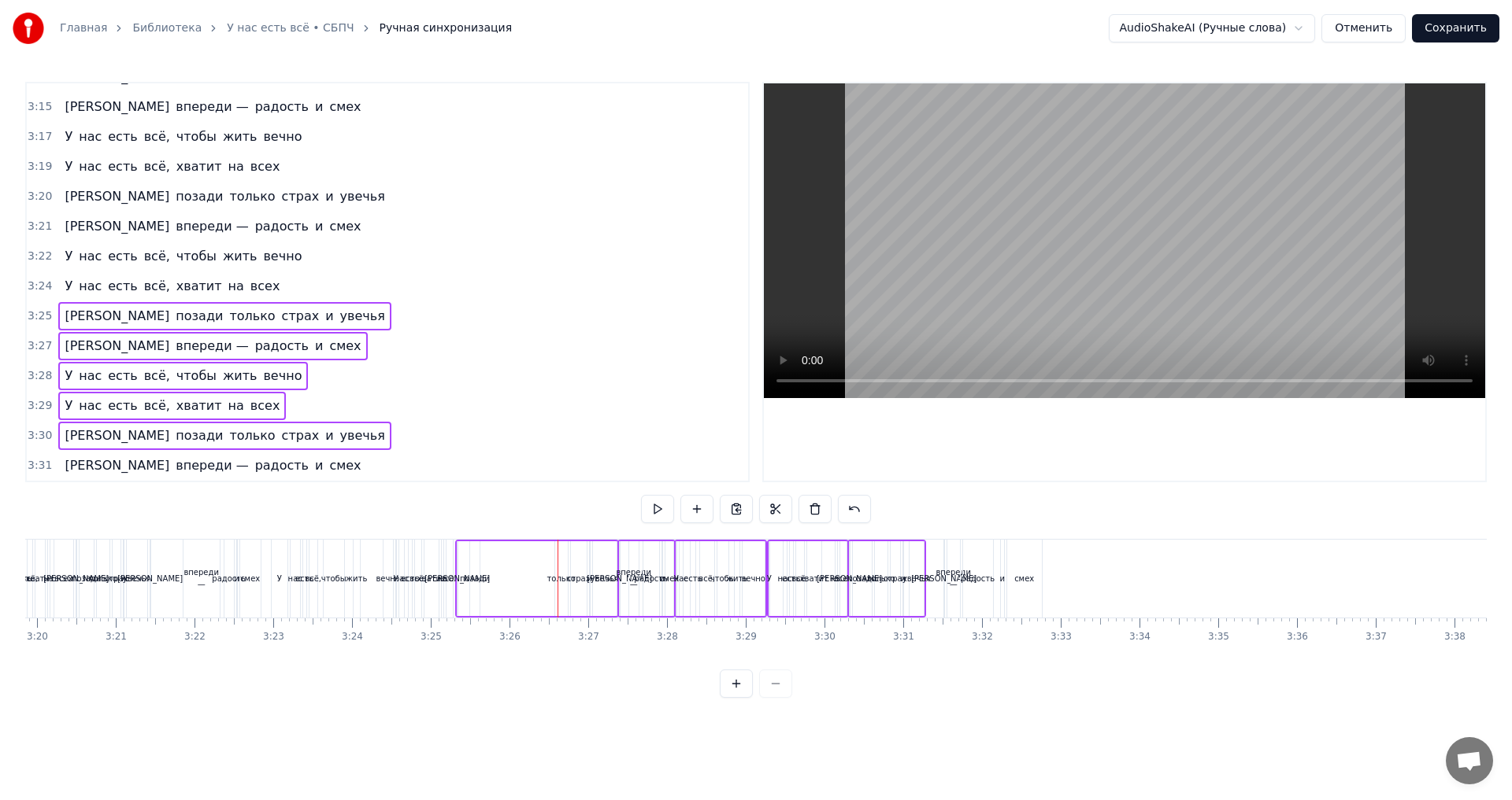
drag, startPoint x: 519, startPoint y: 584, endPoint x: 676, endPoint y: 599, distance: 157.7
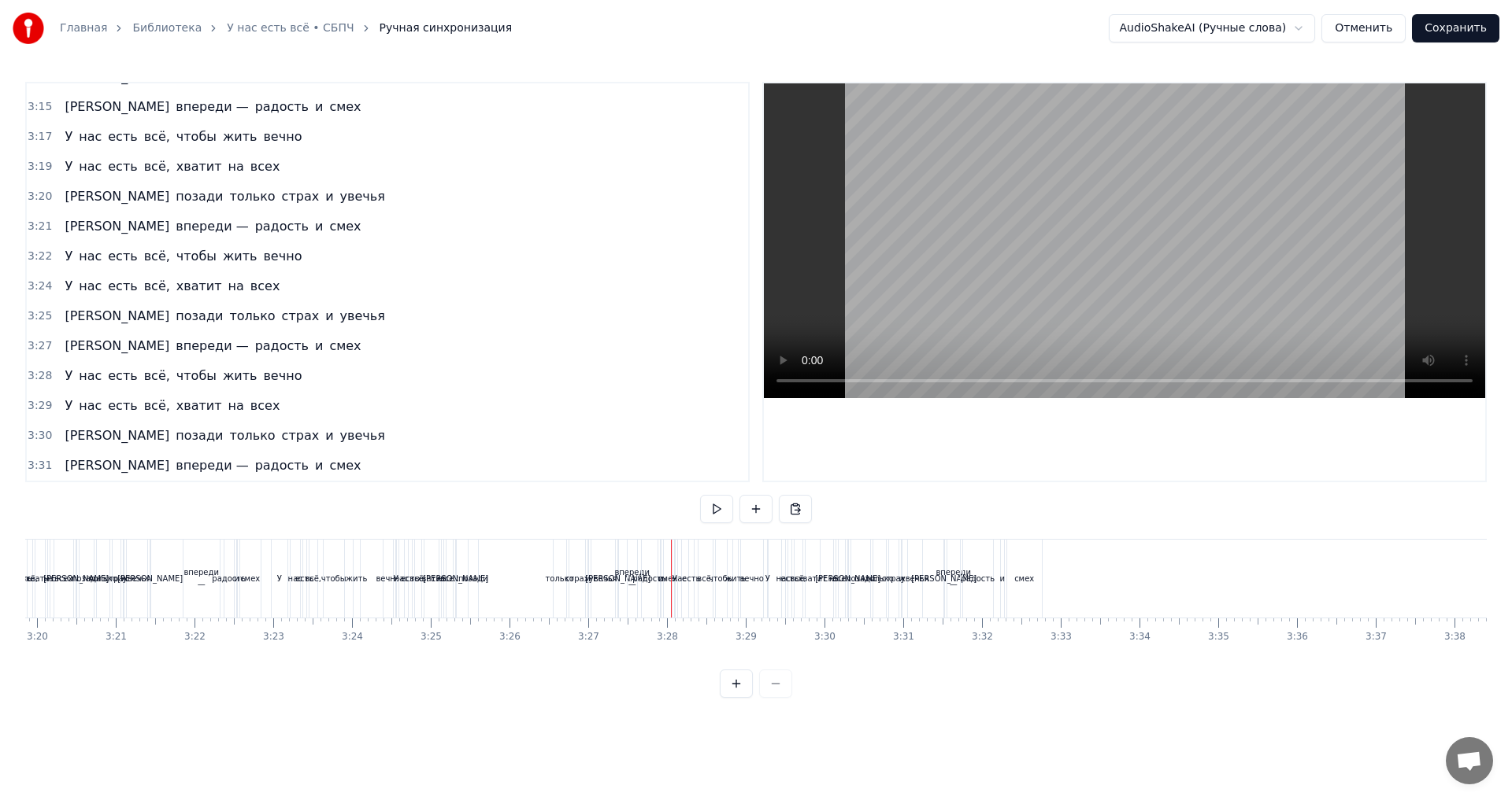
click at [1031, 594] on div "смех" at bounding box center [1024, 578] width 34 height 78
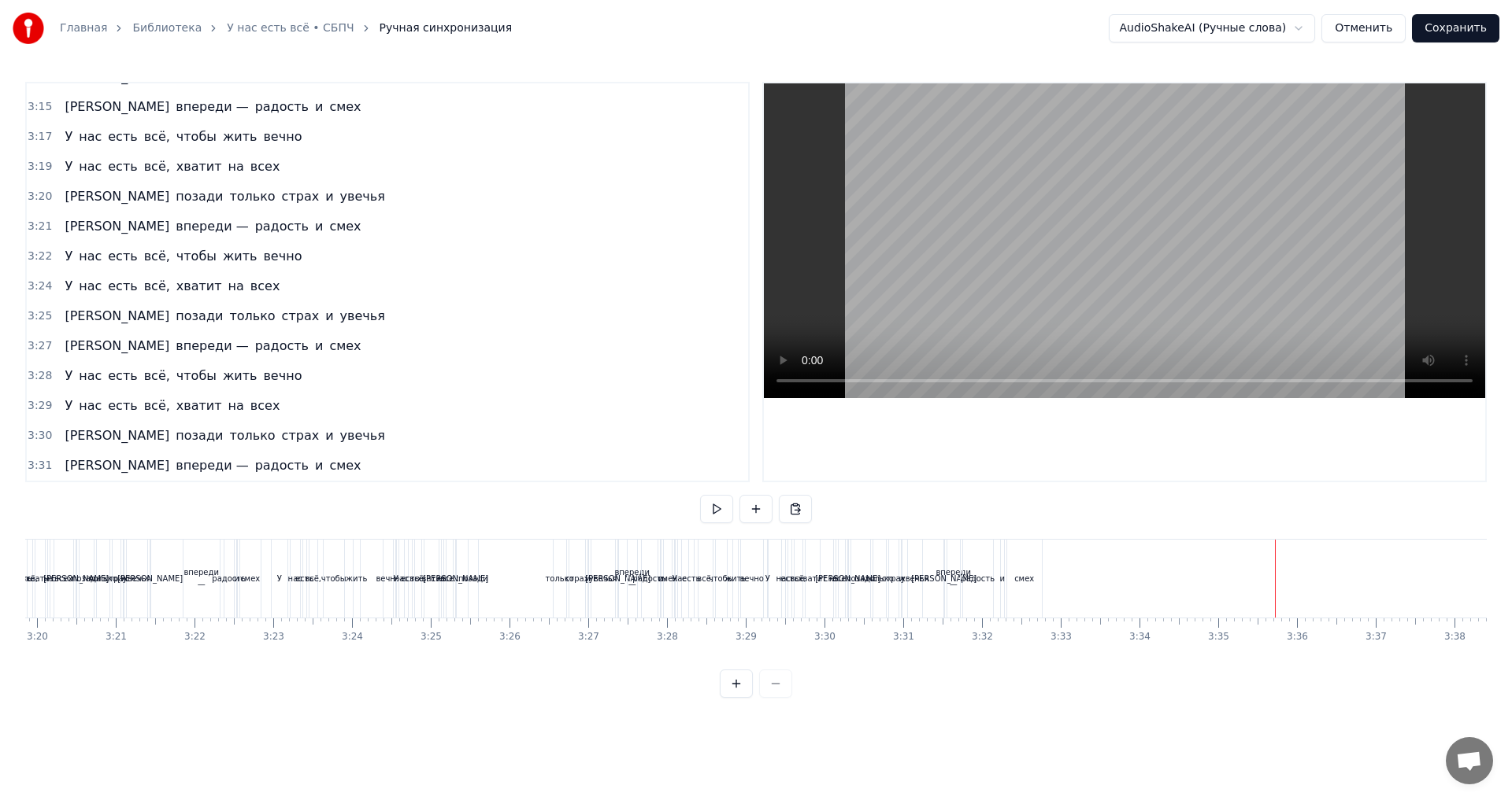
click at [1025, 582] on div "смех" at bounding box center [1024, 578] width 20 height 12
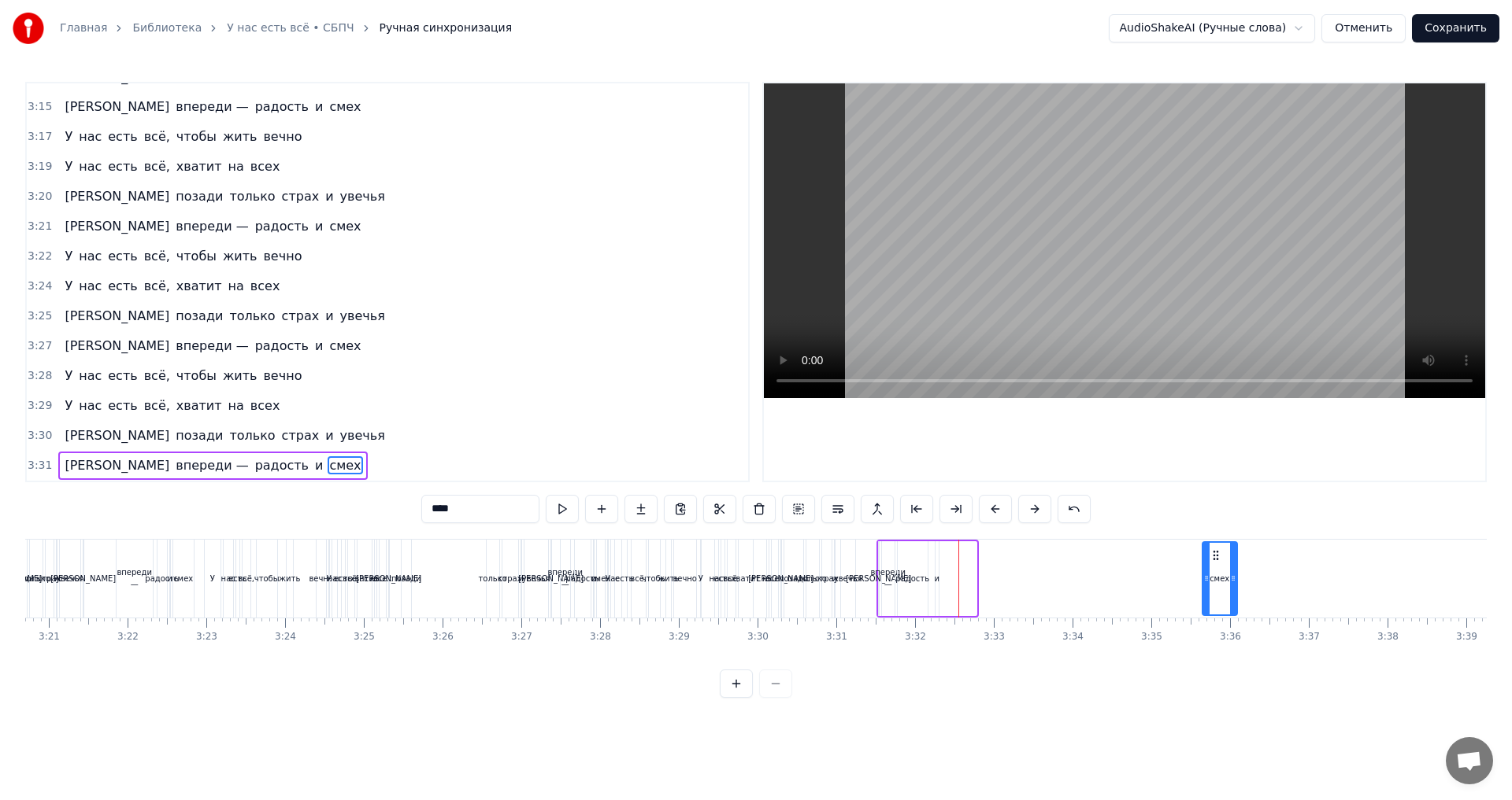
drag, startPoint x: 1027, startPoint y: 557, endPoint x: 1344, endPoint y: 567, distance: 317.2
click at [1236, 567] on div "смех" at bounding box center [1219, 579] width 33 height 72
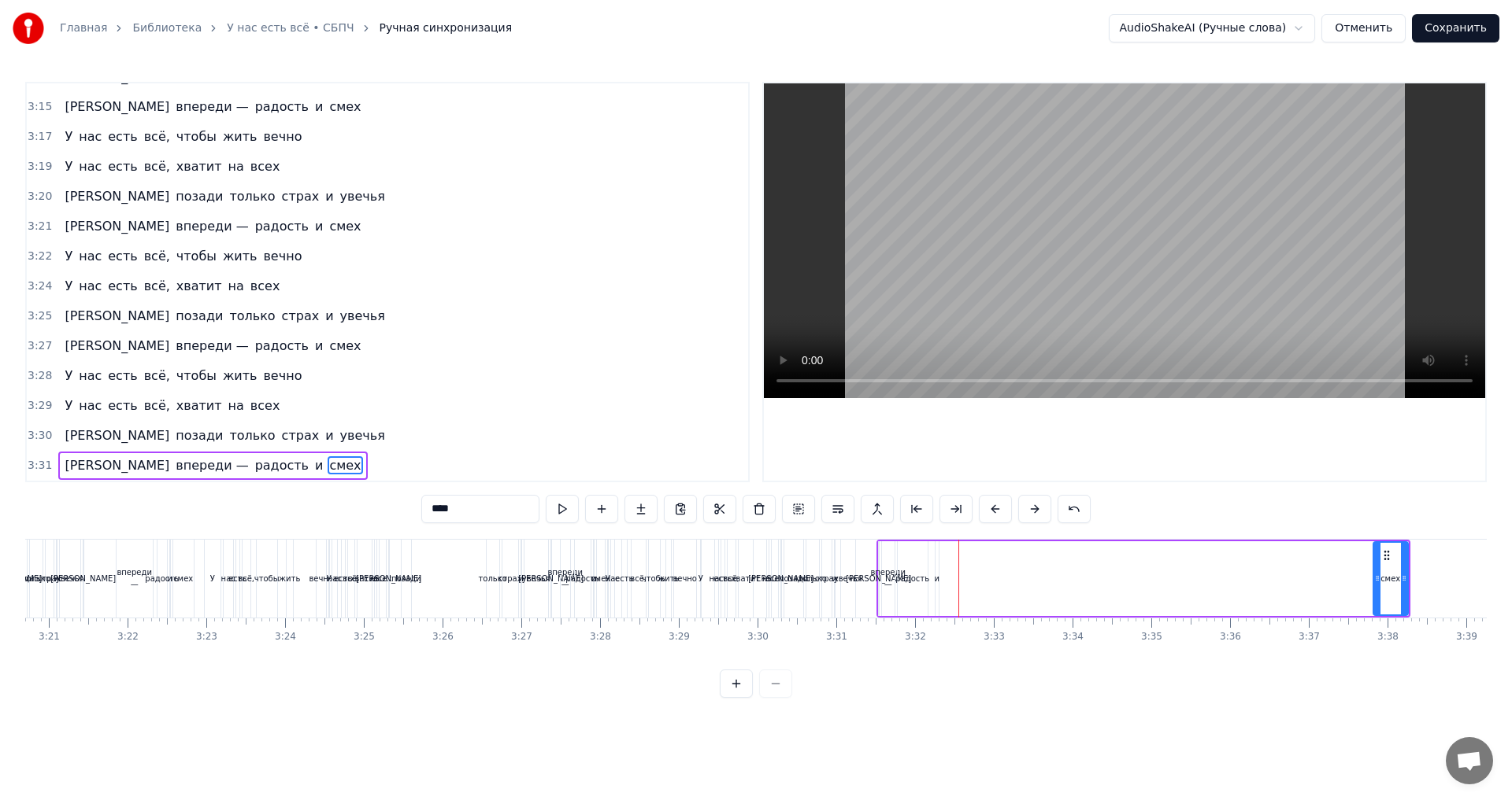
scroll to position [0, 15843]
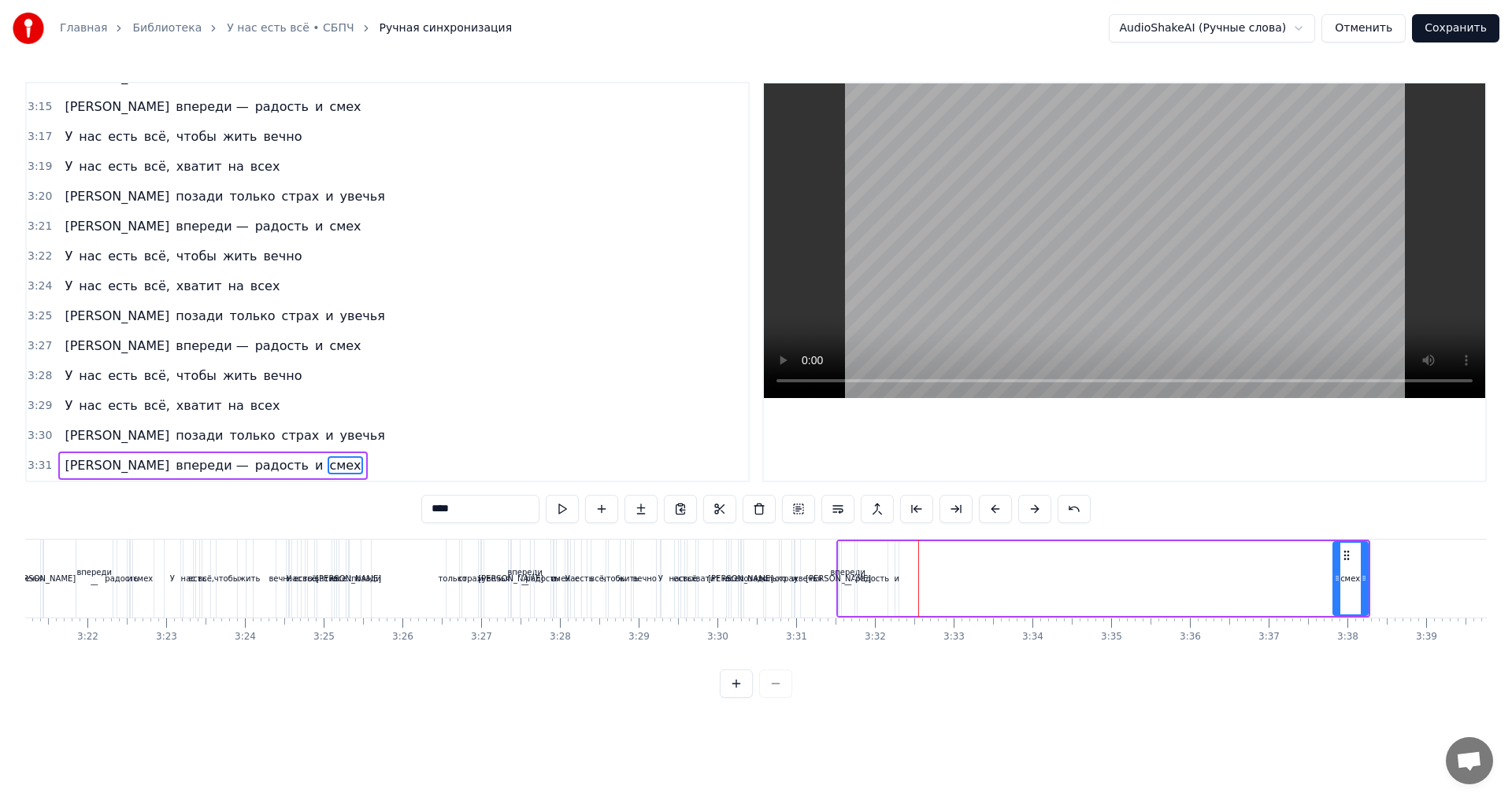
click at [896, 582] on div "и" at bounding box center [896, 578] width 6 height 12
type input "*"
click at [254, 464] on span "радость" at bounding box center [282, 466] width 57 height 18
click at [174, 468] on span "впереди —" at bounding box center [211, 466] width 75 height 18
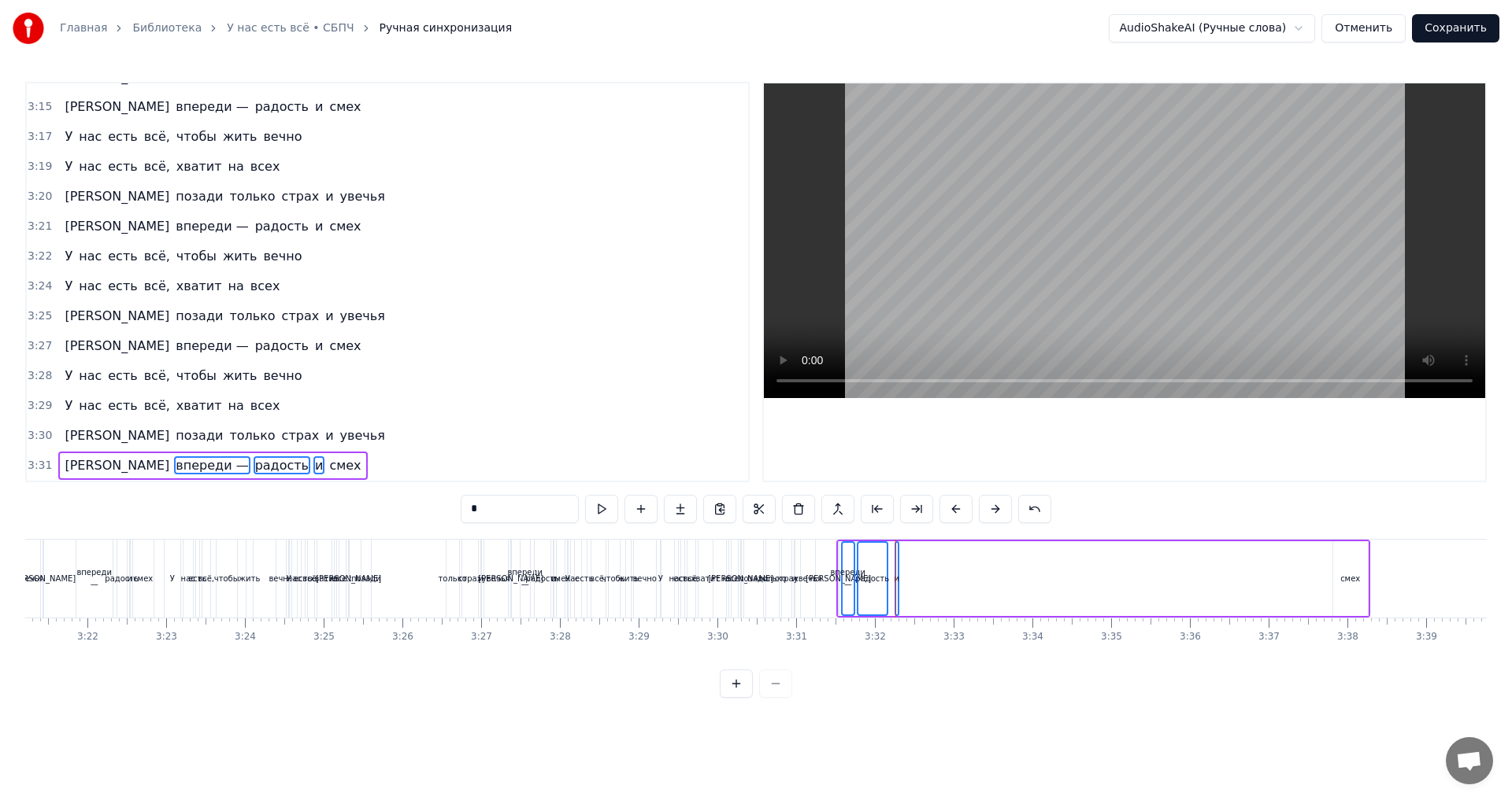
click at [66, 466] on span "[PERSON_NAME]" at bounding box center [117, 466] width 108 height 18
drag, startPoint x: 848, startPoint y: 565, endPoint x: 1054, endPoint y: 579, distance: 206.5
click at [1077, 579] on div "А впереди — радость и смех" at bounding box center [1103, 578] width 534 height 78
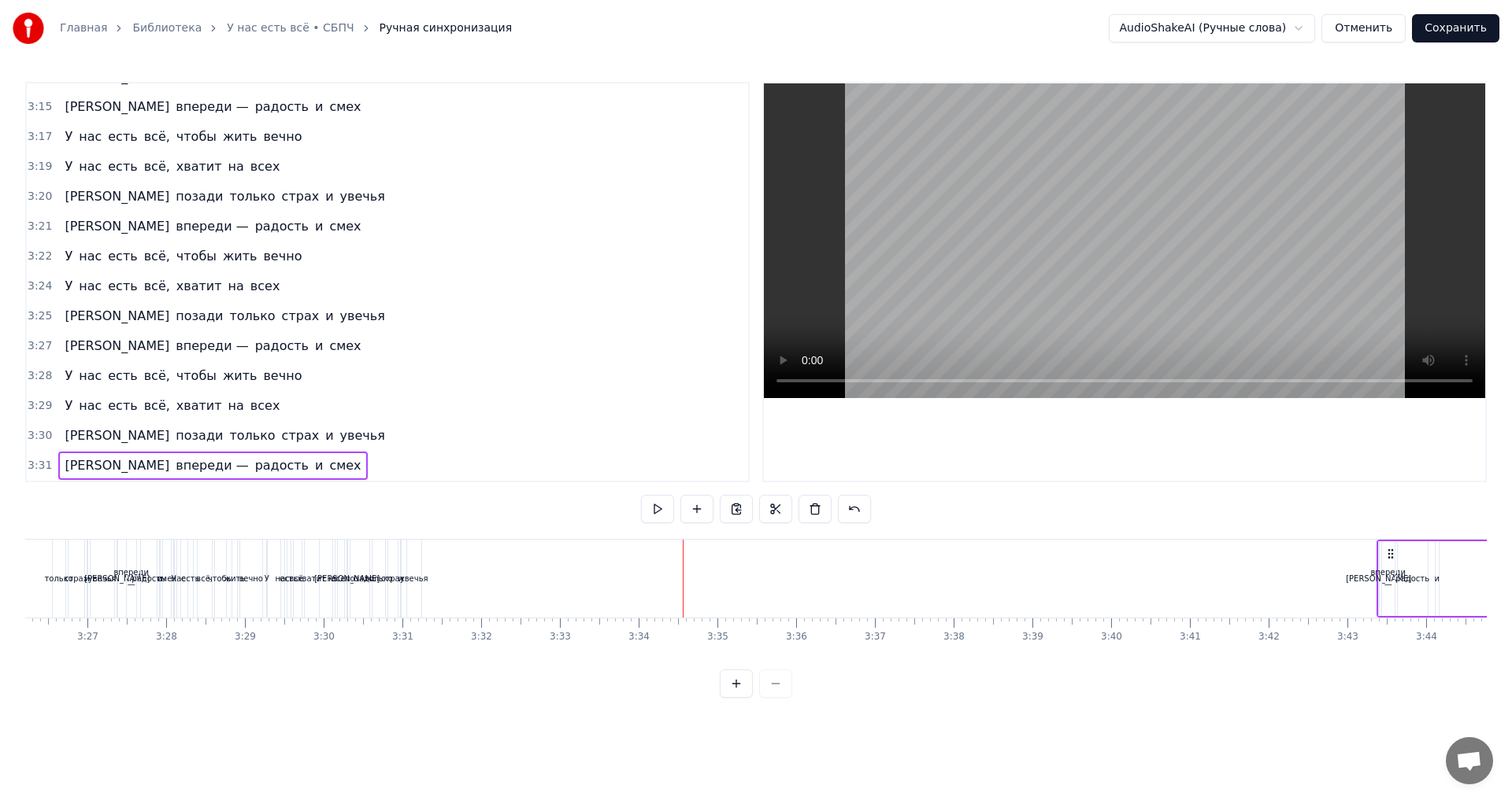
scroll to position [0, 16237]
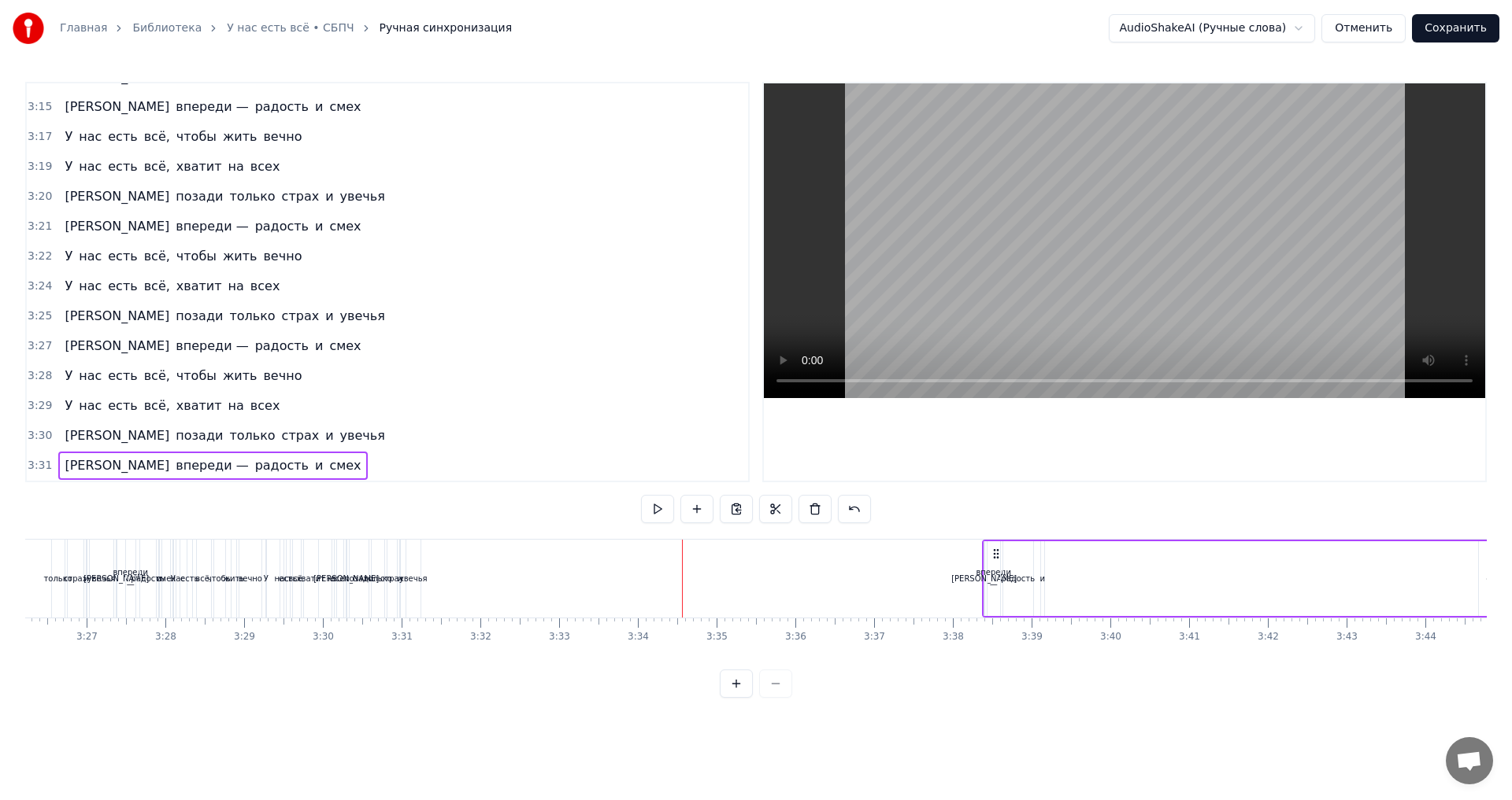
drag, startPoint x: 851, startPoint y: 555, endPoint x: 997, endPoint y: 571, distance: 146.9
click at [997, 571] on div "А впереди — радость и смех" at bounding box center [1249, 578] width 534 height 78
click at [280, 437] on span "страх" at bounding box center [300, 435] width 41 height 18
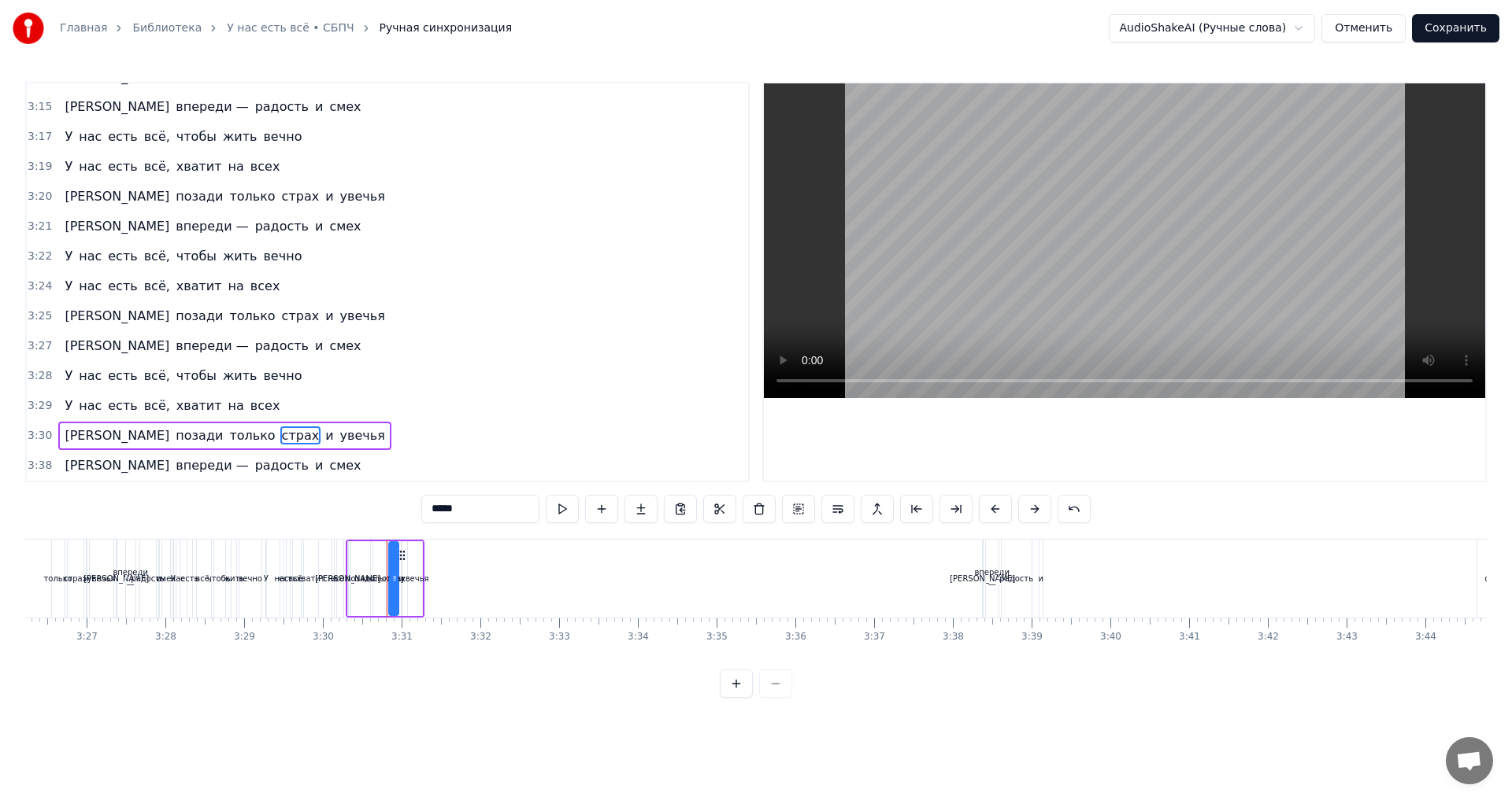
click at [339, 440] on span "увечья" at bounding box center [363, 435] width 48 height 18
click at [323, 439] on span "и" at bounding box center [329, 435] width 11 height 18
click at [280, 440] on span "страх" at bounding box center [300, 435] width 41 height 18
click at [227, 441] on span "только" at bounding box center [251, 435] width 49 height 18
click at [174, 439] on span "позади" at bounding box center [199, 435] width 50 height 18
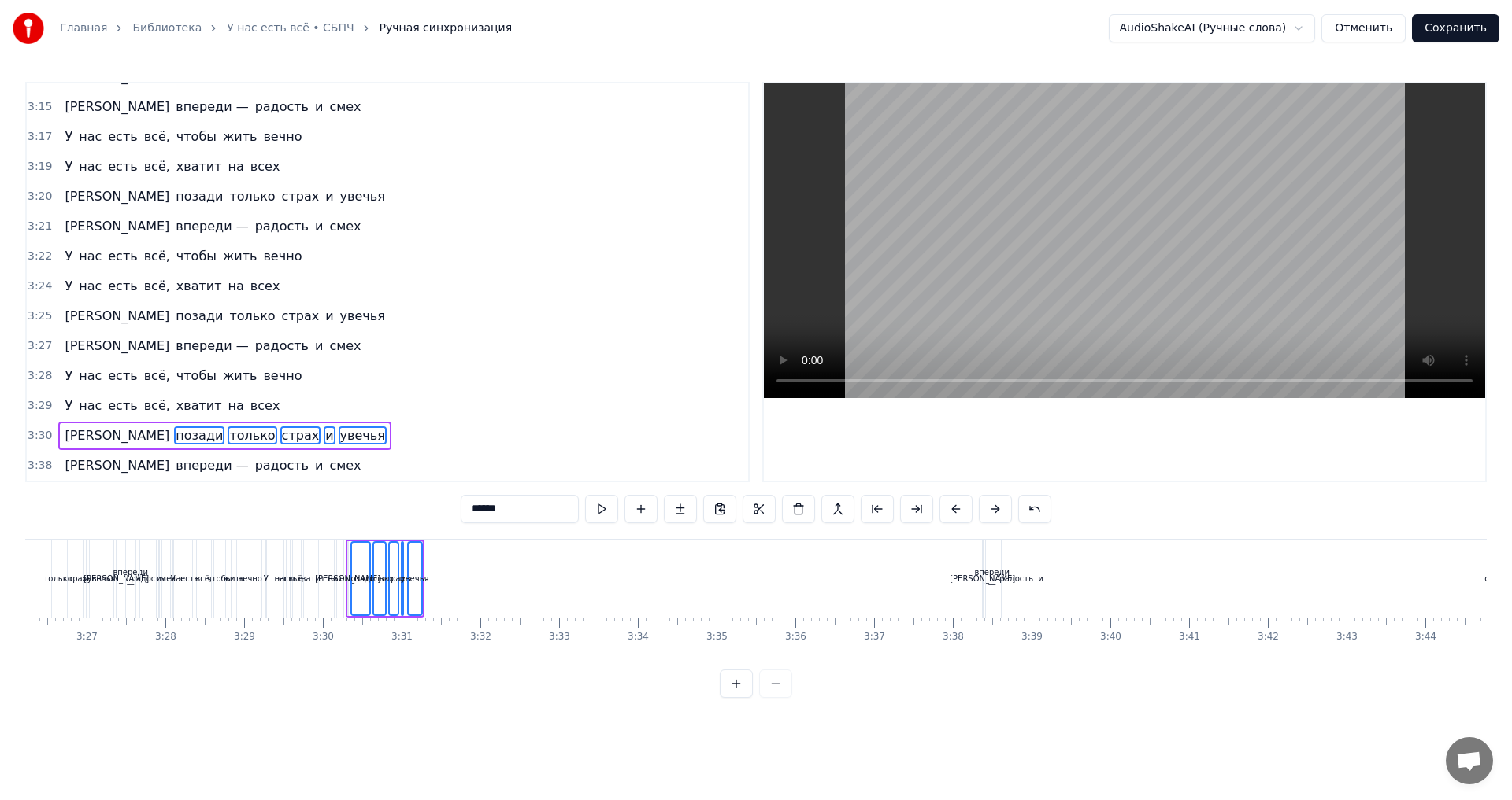
click at [63, 438] on span "[PERSON_NAME]" at bounding box center [117, 435] width 108 height 18
click at [360, 555] on div "позади" at bounding box center [361, 579] width 18 height 72
type input "******"
click at [406, 555] on div "И позади только страх и увечья" at bounding box center [385, 578] width 78 height 78
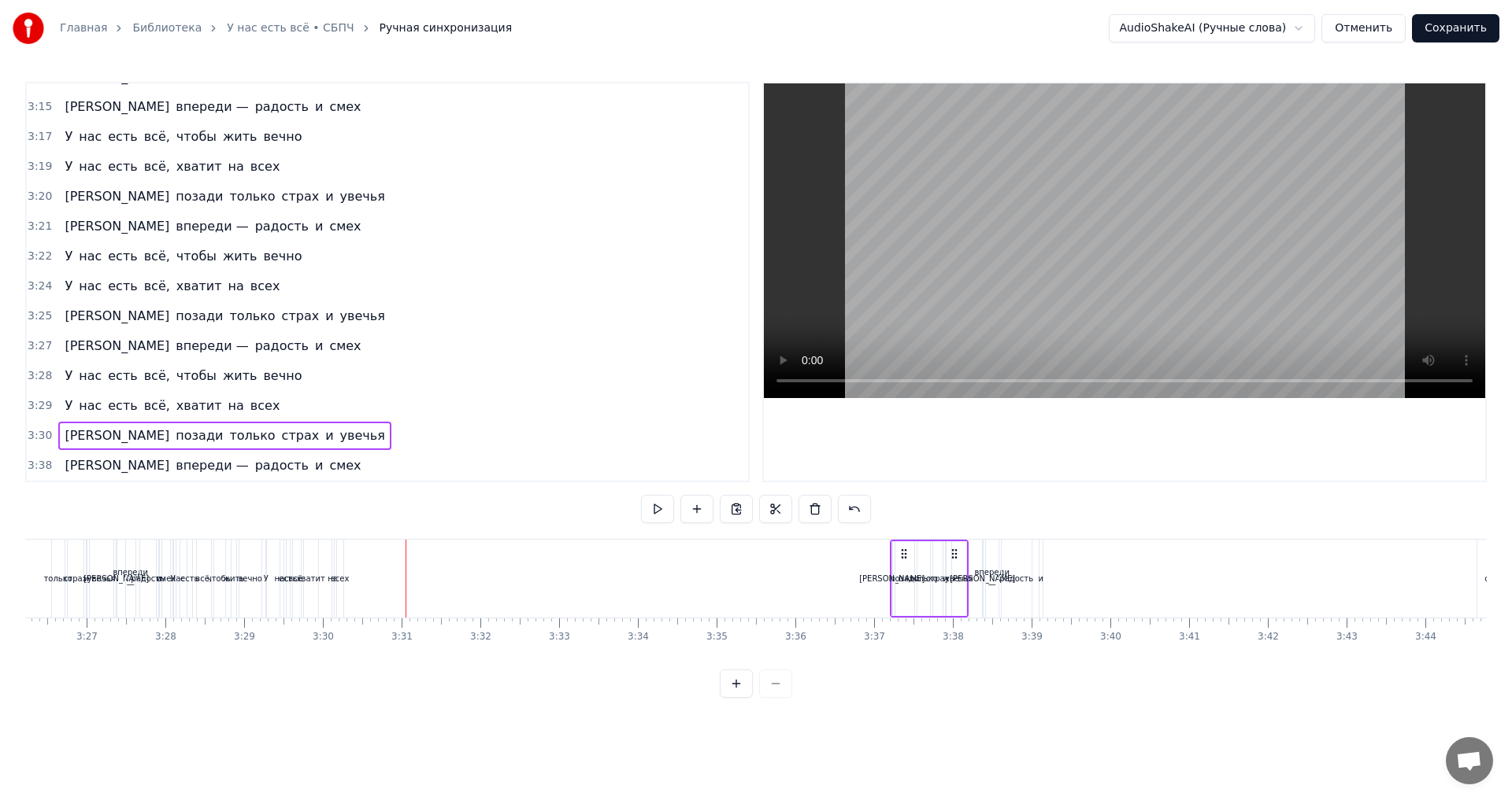
drag, startPoint x: 411, startPoint y: 554, endPoint x: 954, endPoint y: 570, distance: 543.2
click at [954, 570] on div "И позади только страх и увечья" at bounding box center [929, 578] width 78 height 78
click at [249, 407] on span "всех" at bounding box center [265, 406] width 33 height 18
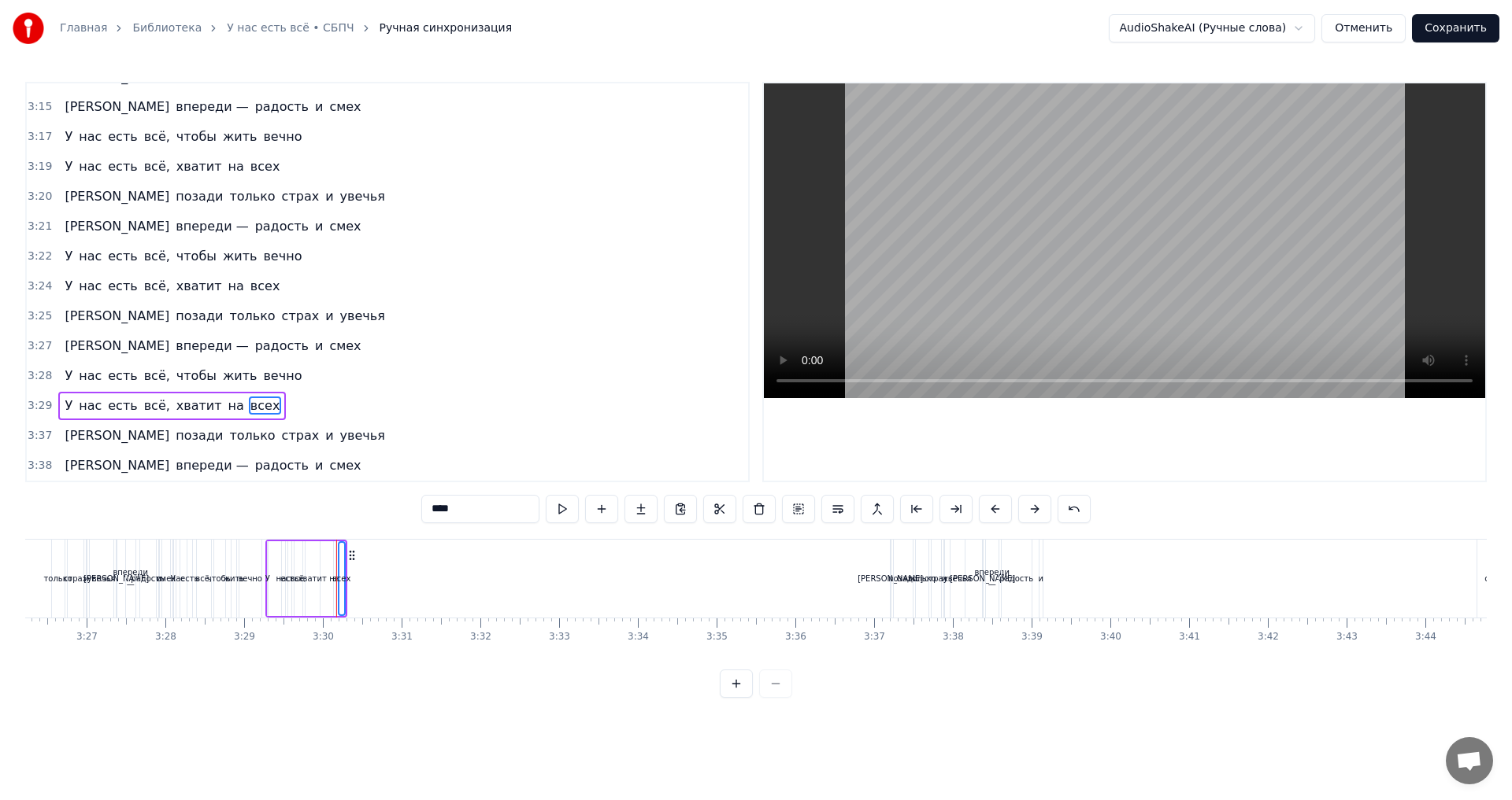
click at [227, 410] on span "на" at bounding box center [236, 406] width 19 height 18
click at [178, 410] on span "хватит" at bounding box center [199, 406] width 49 height 18
click at [149, 409] on span "всё," at bounding box center [157, 406] width 29 height 18
click at [107, 407] on span "есть" at bounding box center [122, 406] width 32 height 18
click at [86, 409] on span "нас" at bounding box center [90, 406] width 26 height 18
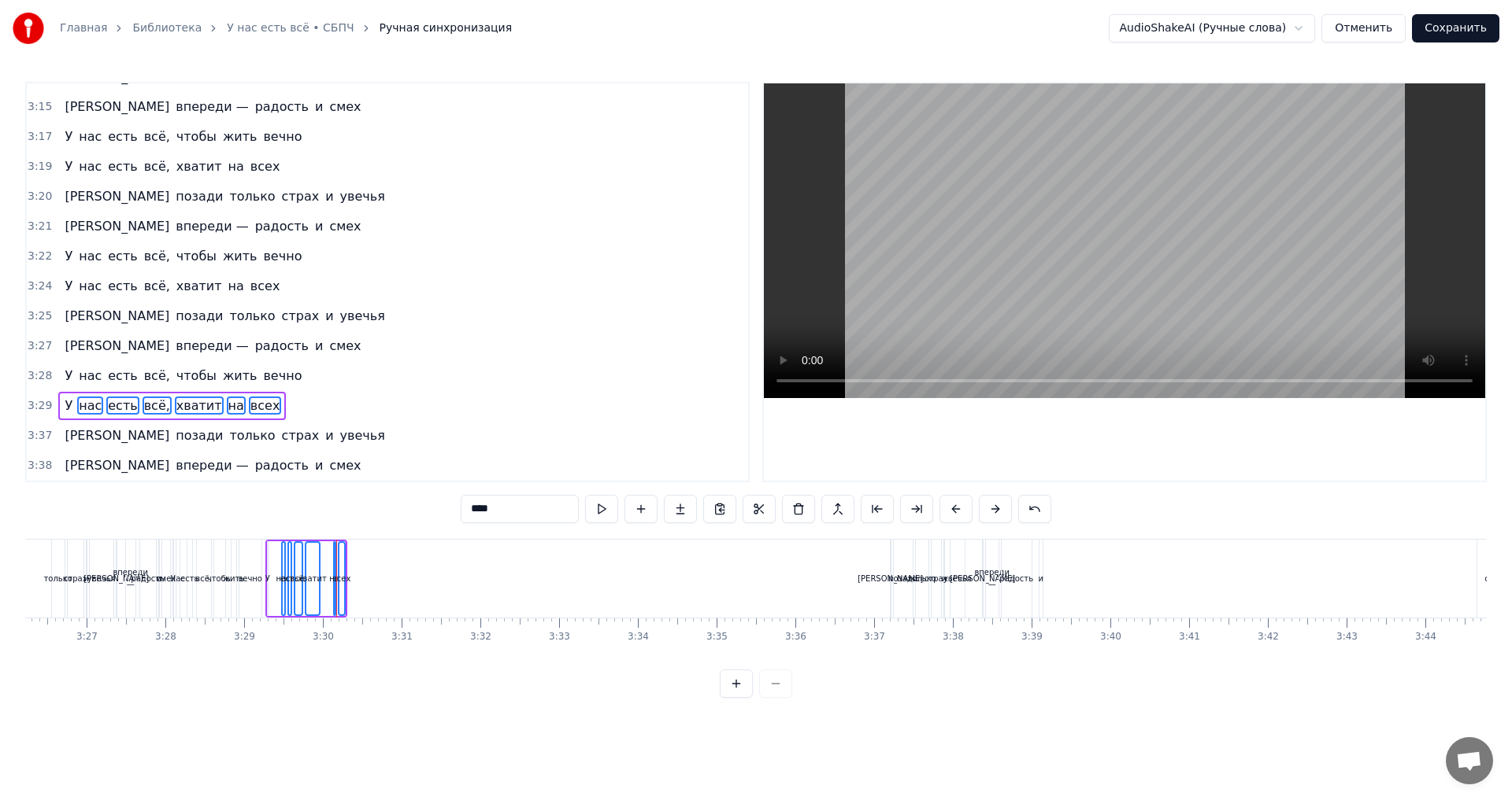
click at [66, 406] on span "У" at bounding box center [69, 406] width 11 height 18
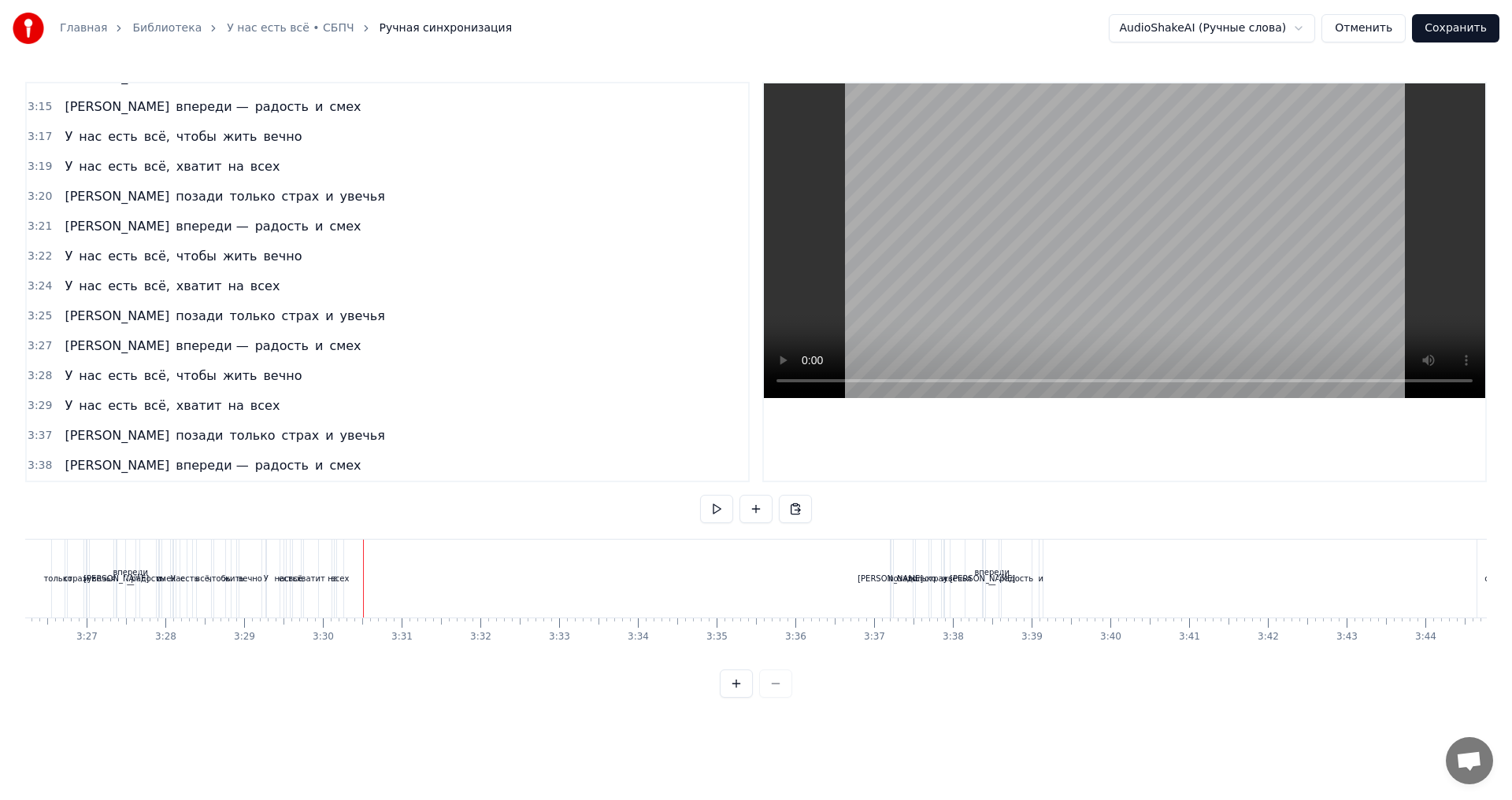
click at [249, 412] on span "всех" at bounding box center [265, 406] width 33 height 18
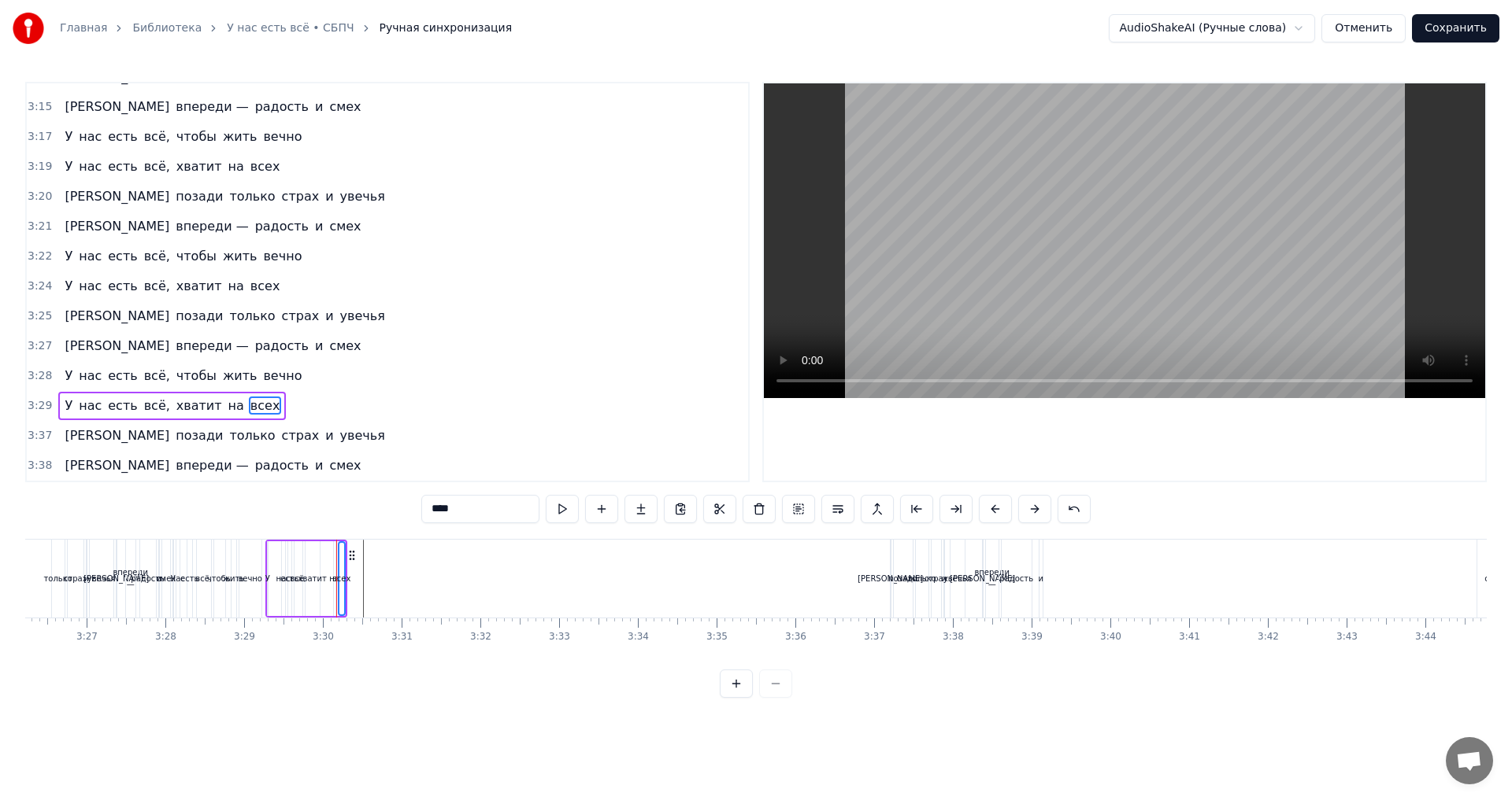
click at [227, 408] on span "на" at bounding box center [236, 406] width 19 height 18
click at [178, 408] on span "хватит" at bounding box center [199, 406] width 49 height 18
click at [142, 410] on span "всё," at bounding box center [157, 406] width 29 height 18
click at [108, 410] on span "есть" at bounding box center [122, 406] width 32 height 18
click at [77, 409] on span "нас" at bounding box center [90, 406] width 26 height 18
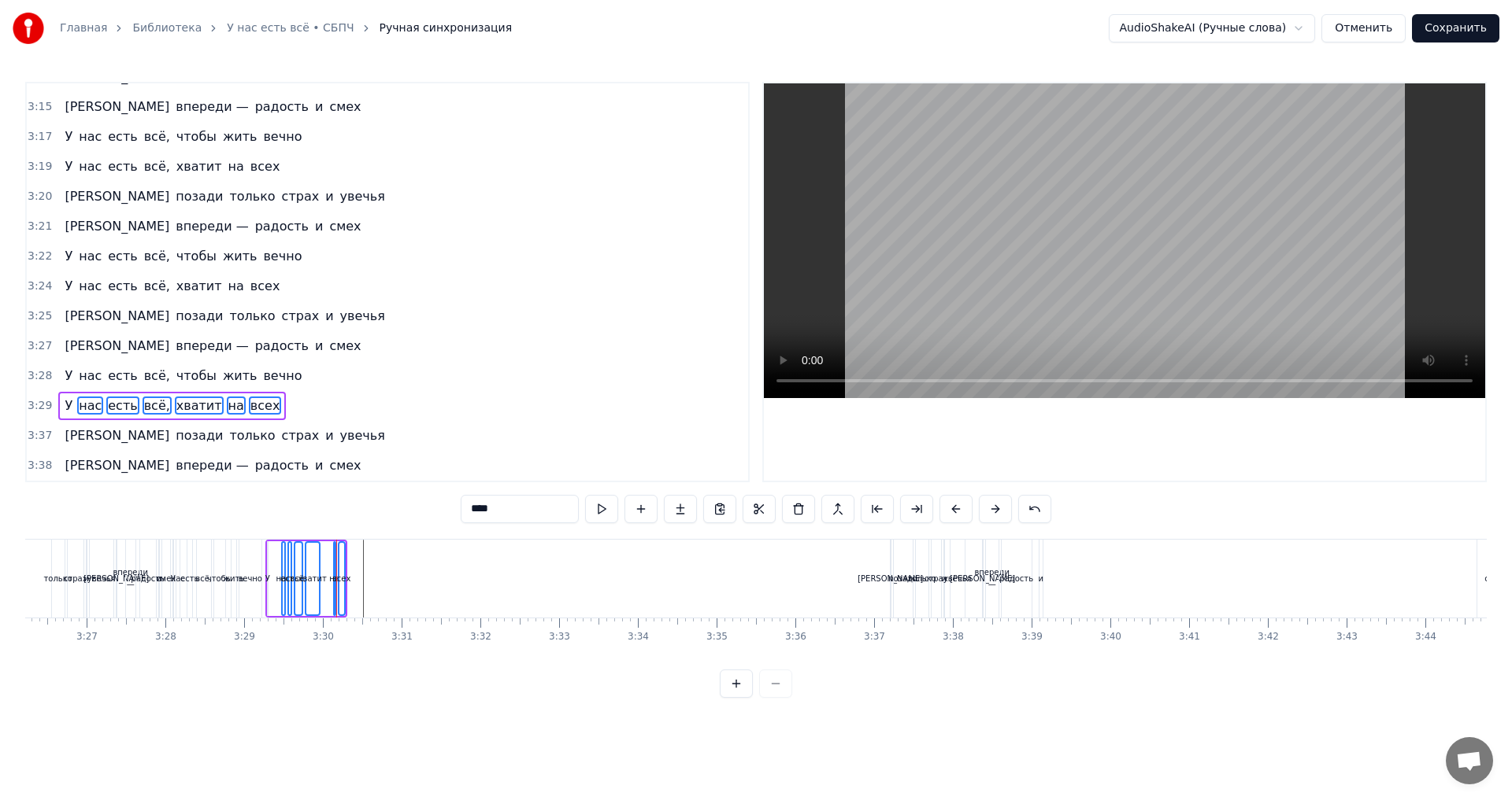
click at [66, 409] on span "У" at bounding box center [69, 406] width 11 height 18
click at [309, 562] on div "хватит" at bounding box center [313, 579] width 13 height 72
type input "******"
click at [325, 555] on div "У нас есть всё, хватит на всех" at bounding box center [307, 578] width 82 height 78
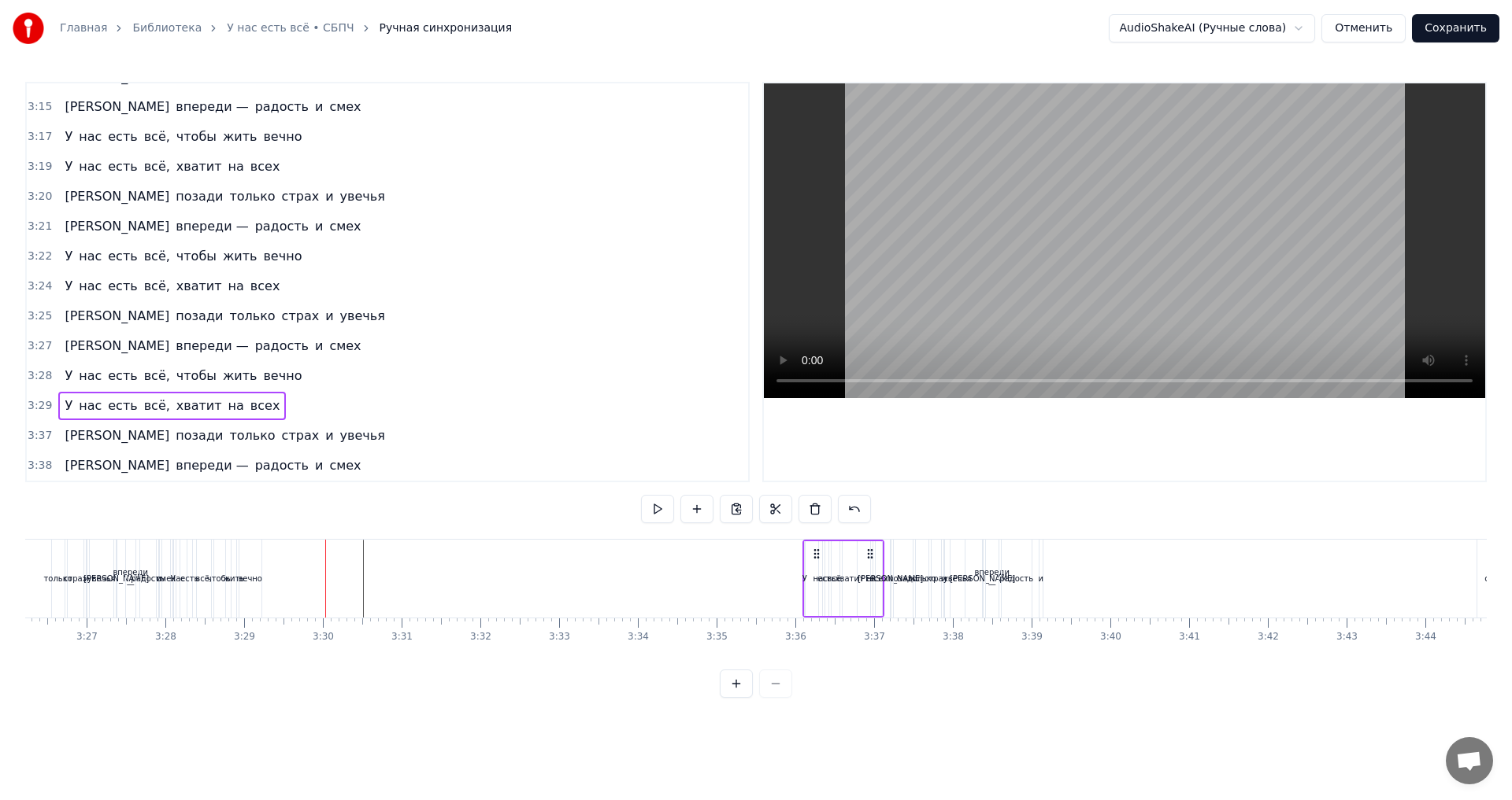
drag, startPoint x: 331, startPoint y: 555, endPoint x: 868, endPoint y: 581, distance: 537.6
click at [868, 581] on div "У нас есть всё, хватит на всех" at bounding box center [843, 578] width 82 height 78
click at [253, 583] on div "вечно" at bounding box center [250, 578] width 24 height 12
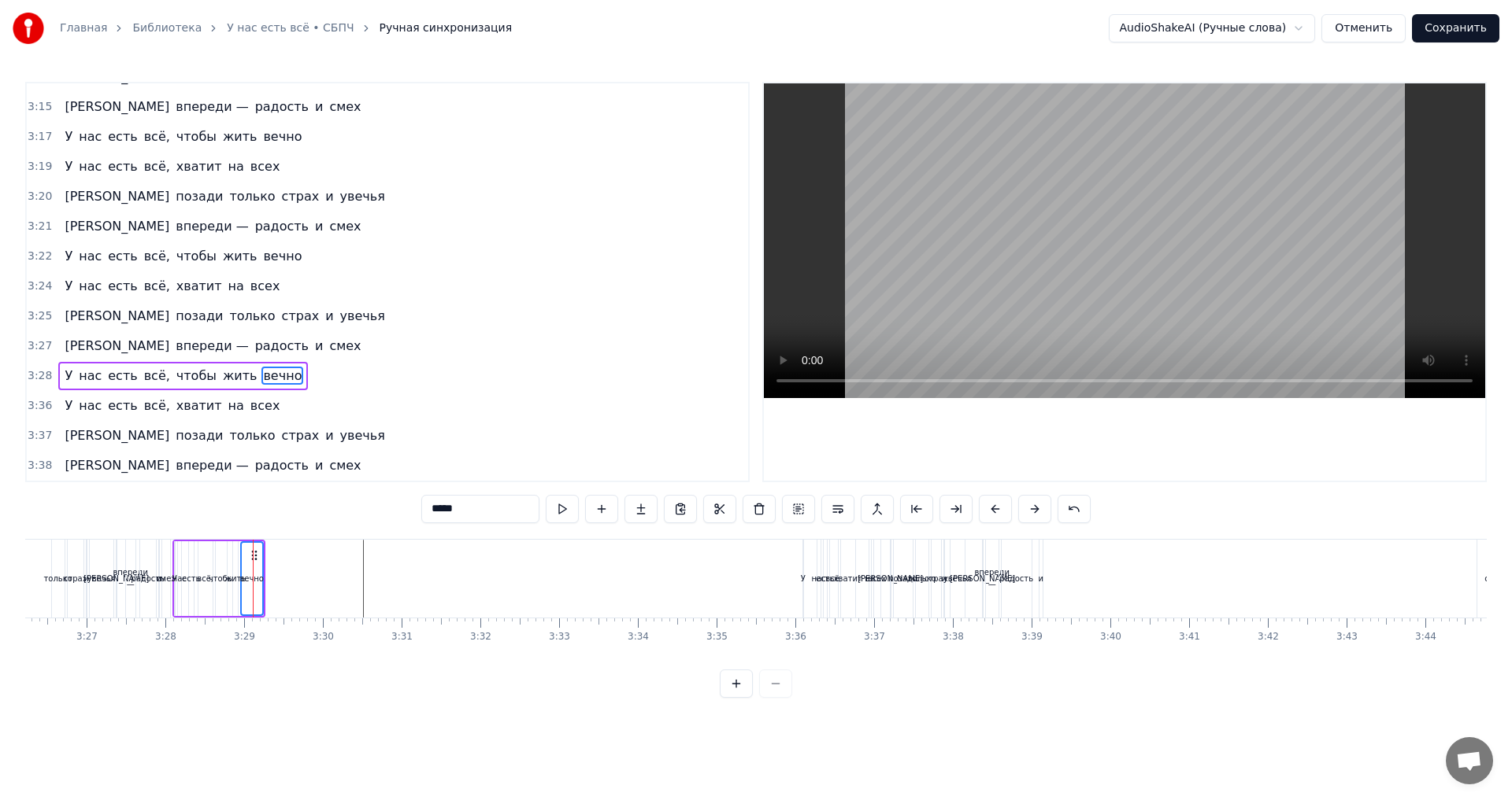
click at [222, 378] on span "жить" at bounding box center [239, 375] width 38 height 18
click at [182, 378] on span "чтобы" at bounding box center [196, 375] width 43 height 18
click at [142, 379] on span "всё," at bounding box center [157, 375] width 29 height 18
click at [115, 380] on span "есть" at bounding box center [122, 375] width 32 height 18
click at [86, 379] on span "нас" at bounding box center [90, 375] width 26 height 18
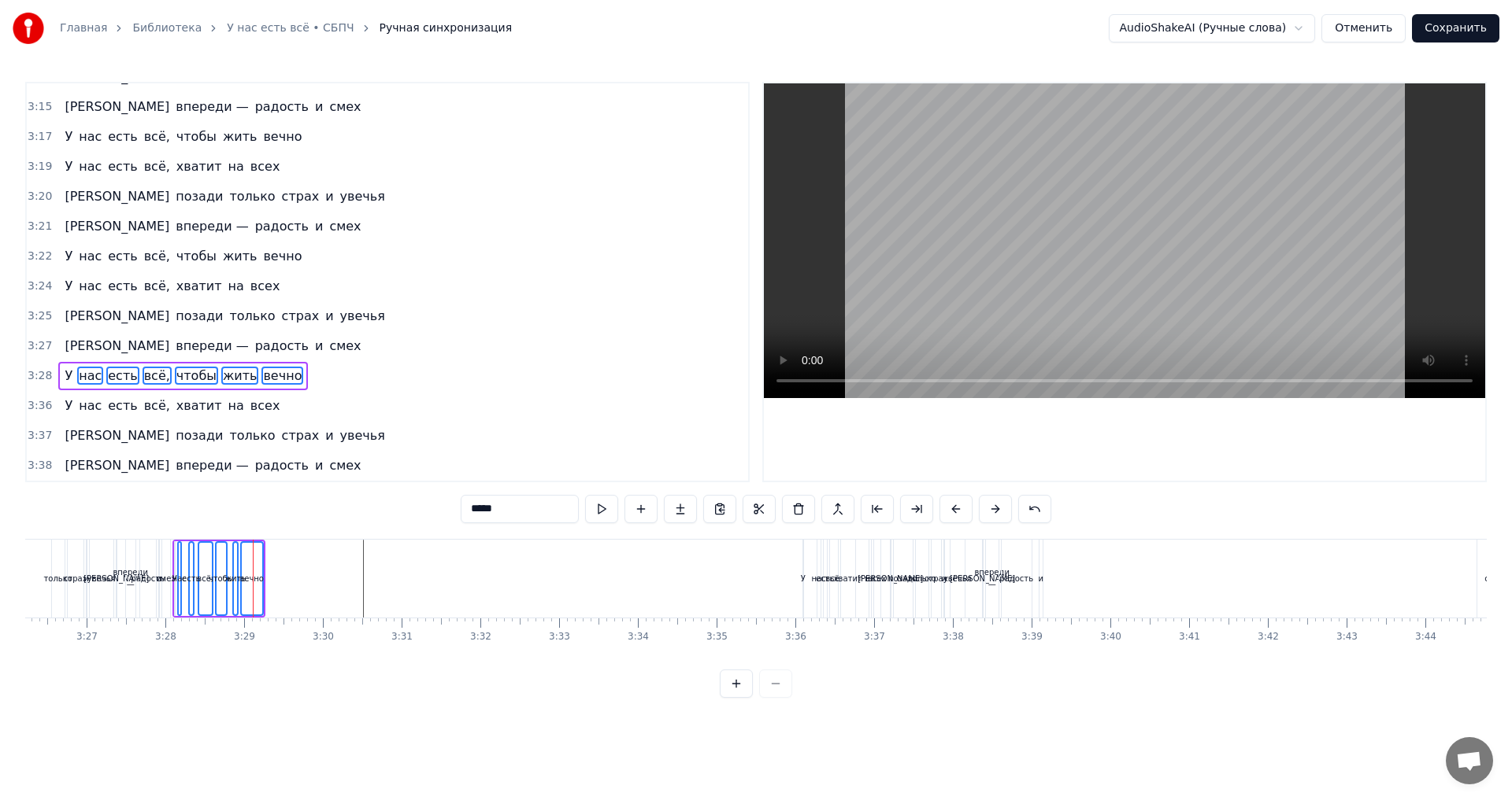
click at [66, 379] on span "У" at bounding box center [69, 375] width 11 height 18
click at [218, 565] on div "чтобы" at bounding box center [222, 579] width 10 height 72
click at [203, 567] on div "всё," at bounding box center [206, 578] width 14 height 74
type input "****"
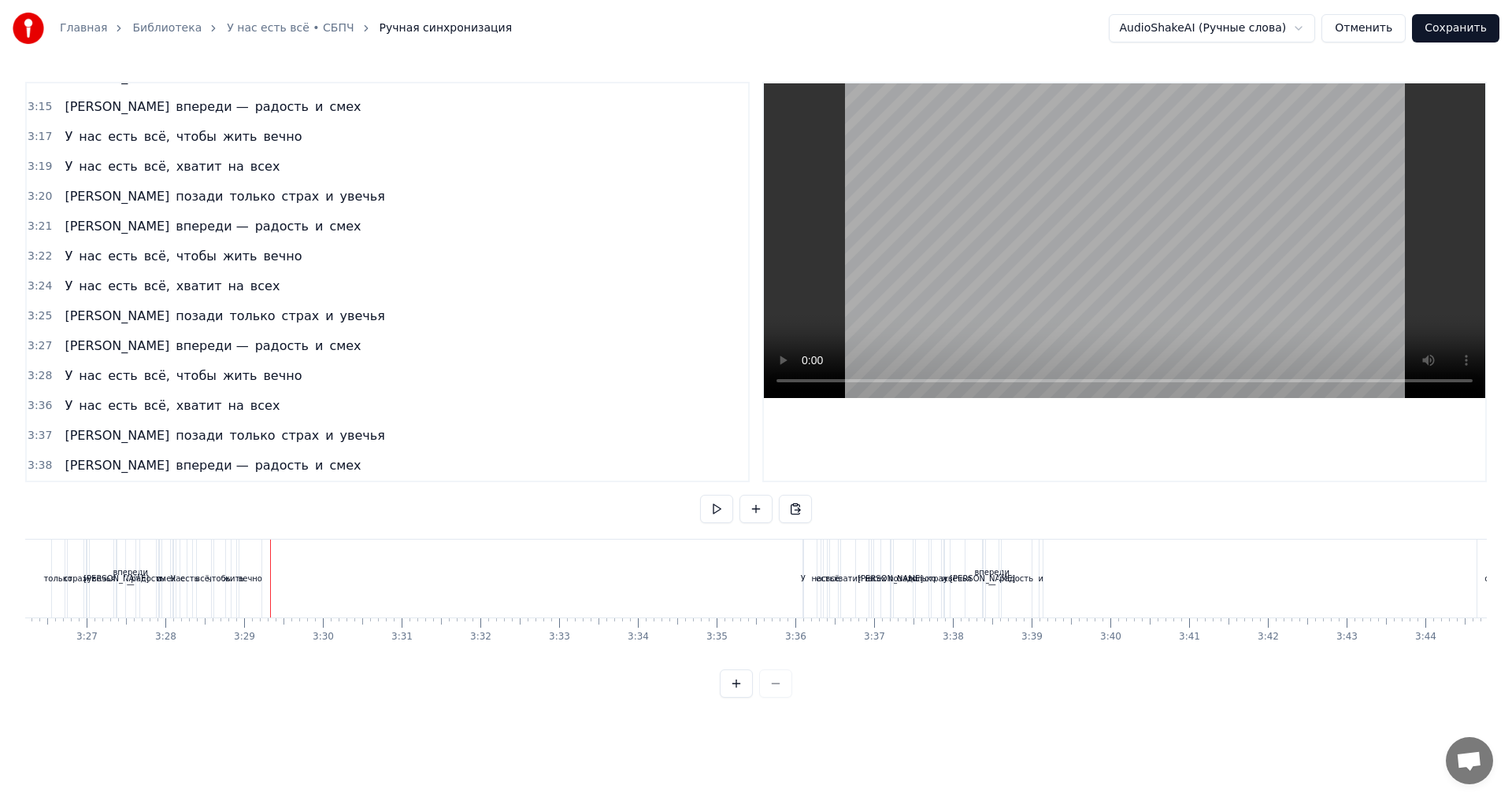
click at [262, 381] on span "вечно" at bounding box center [283, 375] width 42 height 18
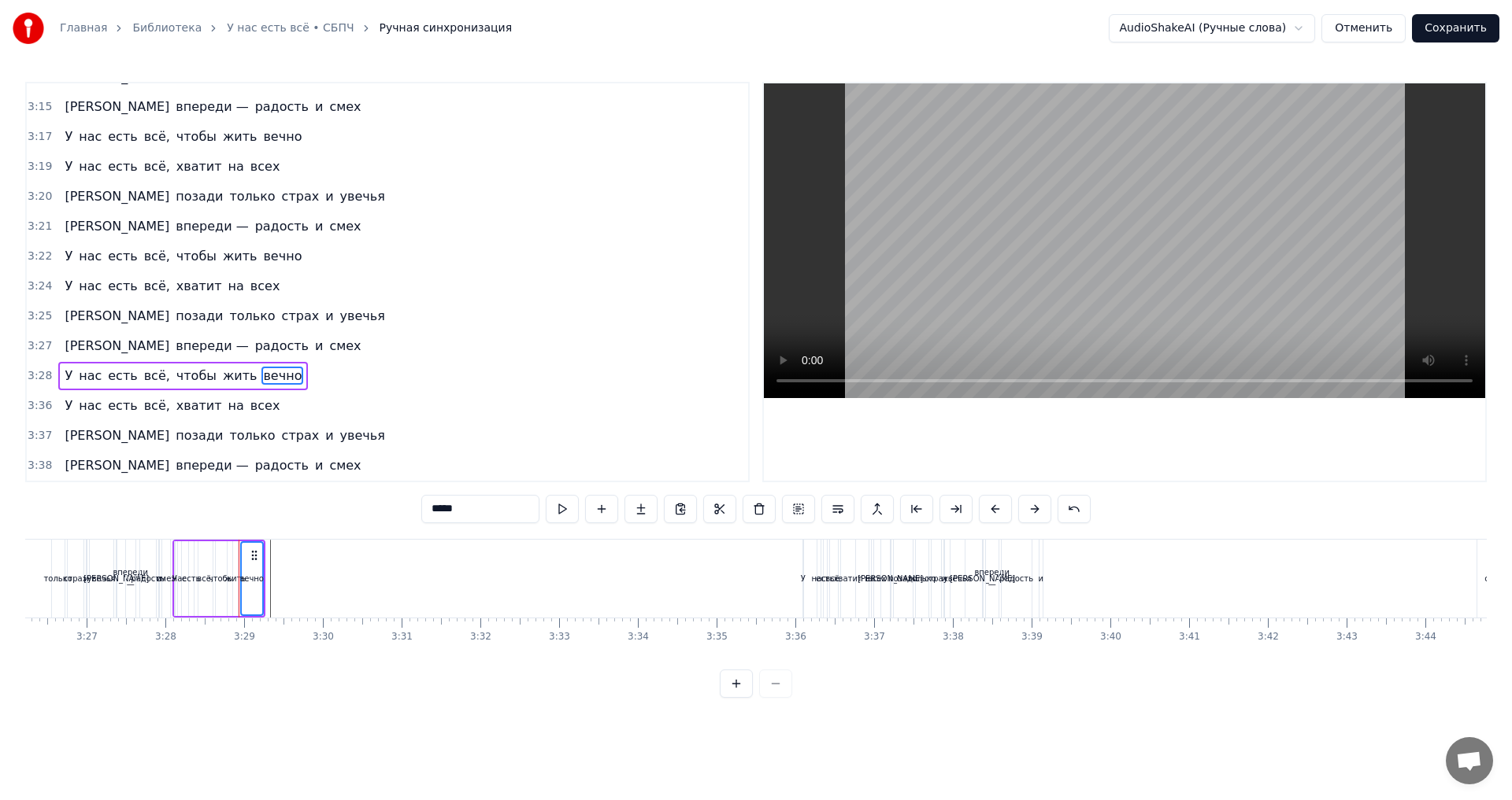
click at [221, 377] on span "жить" at bounding box center [239, 375] width 38 height 18
click at [174, 376] on span "чтобы" at bounding box center [196, 375] width 43 height 18
click at [142, 377] on span "всё," at bounding box center [157, 375] width 29 height 18
click at [110, 381] on span "есть" at bounding box center [122, 375] width 32 height 18
click at [78, 376] on span "нас" at bounding box center [90, 375] width 26 height 18
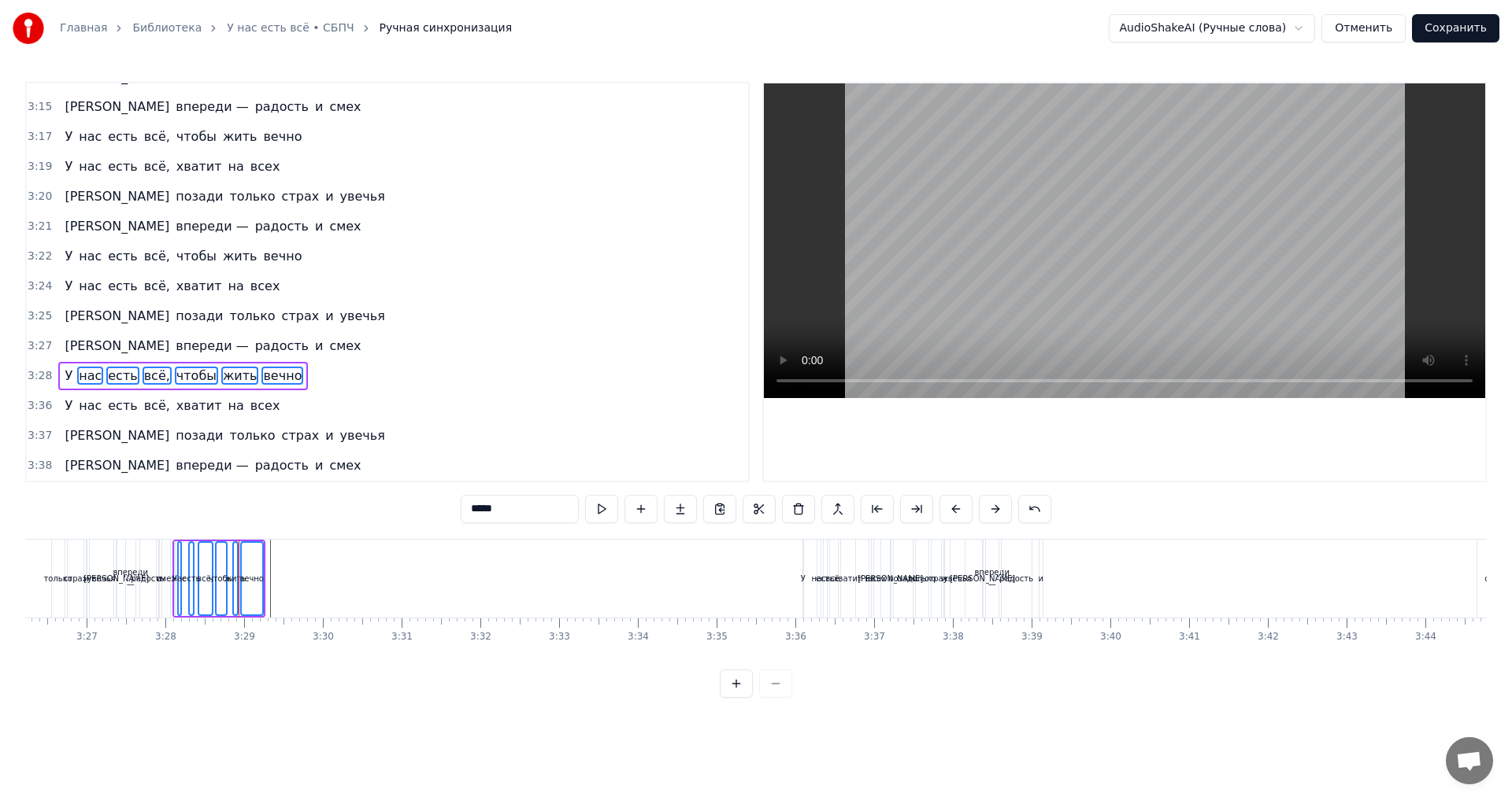
click at [66, 378] on span "У" at bounding box center [69, 375] width 11 height 18
click at [247, 567] on div "вечно" at bounding box center [252, 579] width 21 height 72
click at [218, 563] on div "чтобы" at bounding box center [222, 578] width 11 height 74
click at [232, 570] on div "жить" at bounding box center [235, 578] width 6 height 74
type input "****"
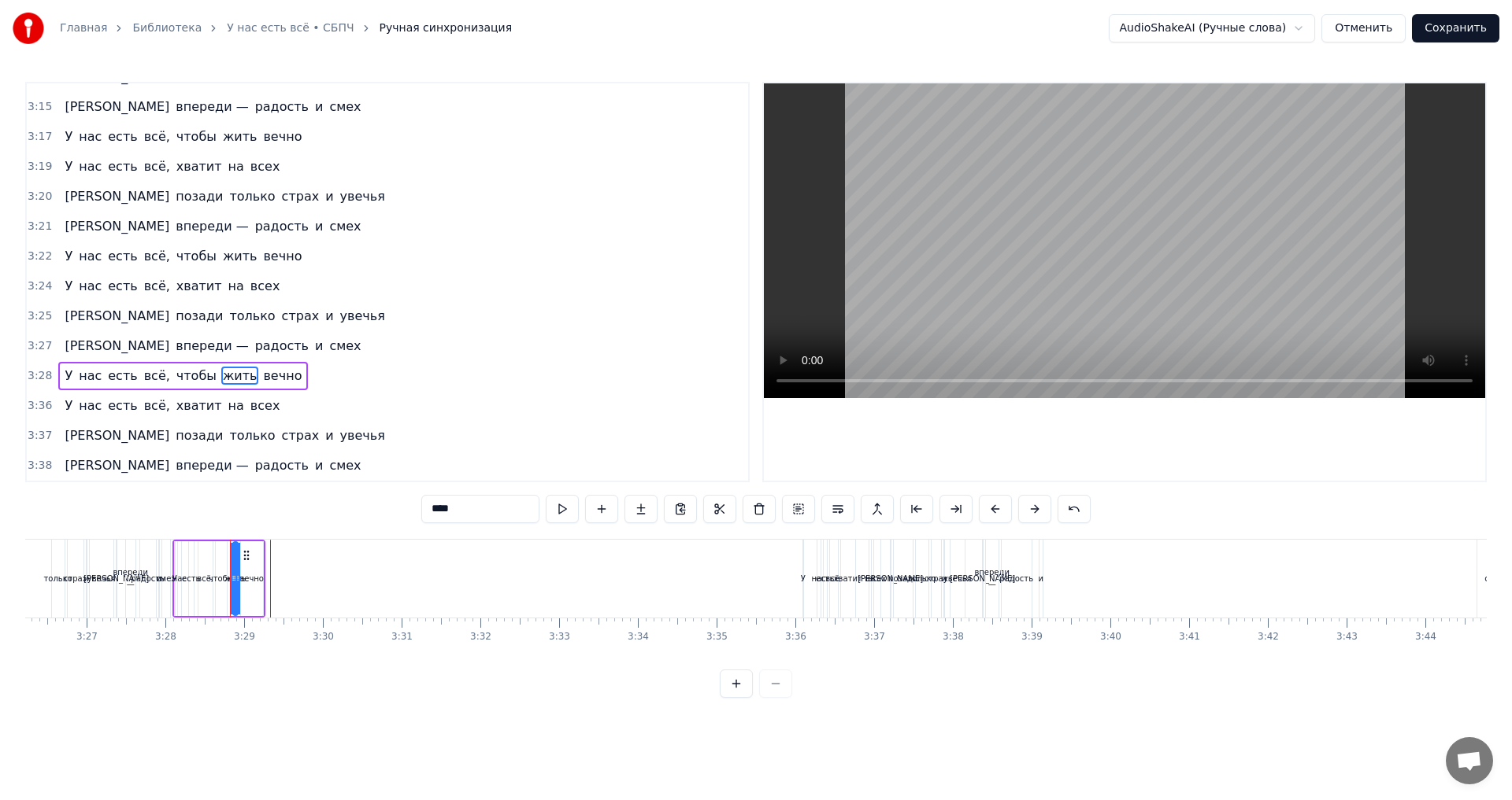
click at [185, 550] on div "У нас есть всё, чтобы жить вечно" at bounding box center [219, 578] width 93 height 78
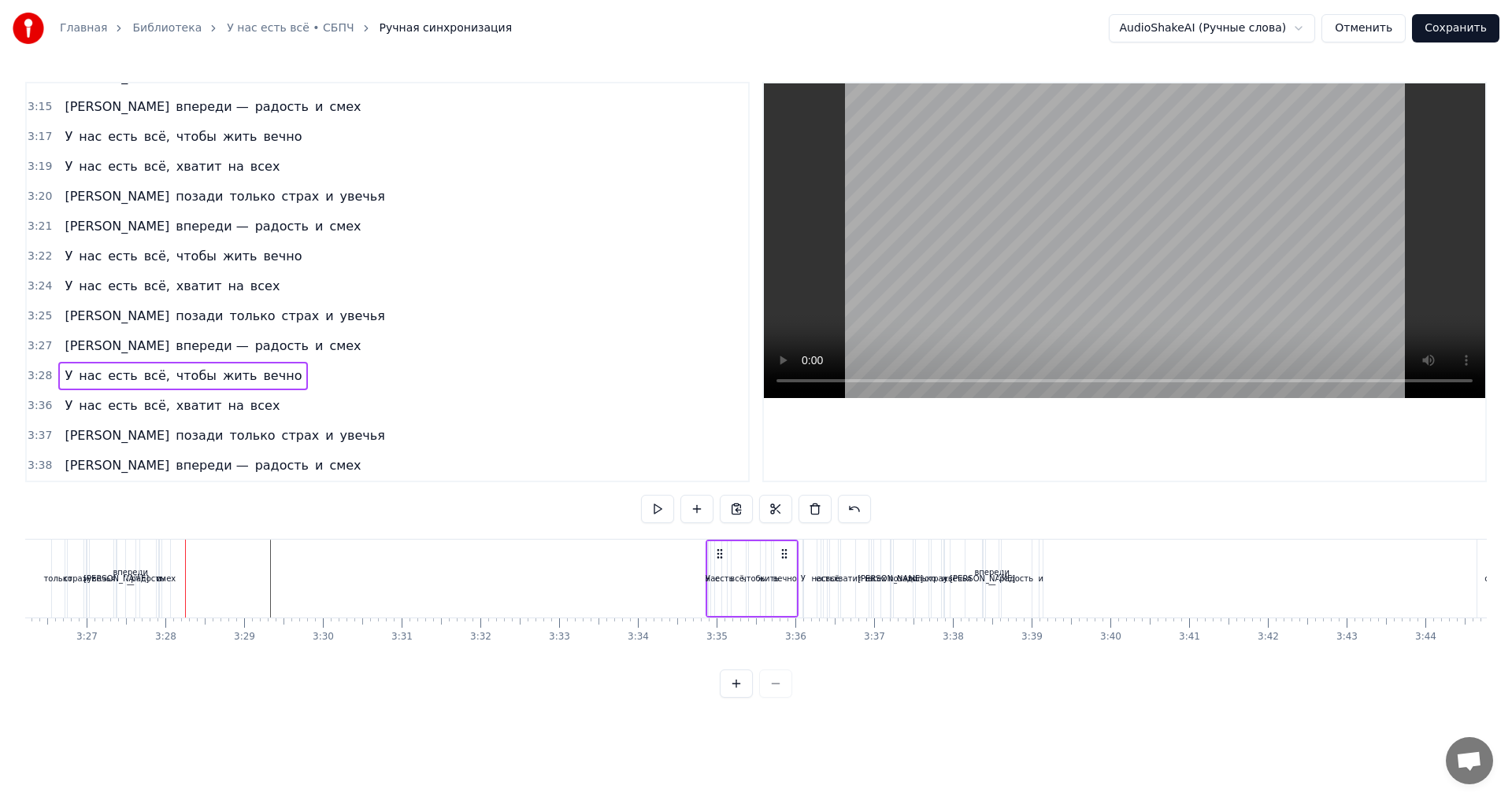
drag, startPoint x: 251, startPoint y: 555, endPoint x: 784, endPoint y: 571, distance: 533.2
click at [784, 571] on div "У нас есть всё, чтобы жить вечно" at bounding box center [752, 578] width 93 height 78
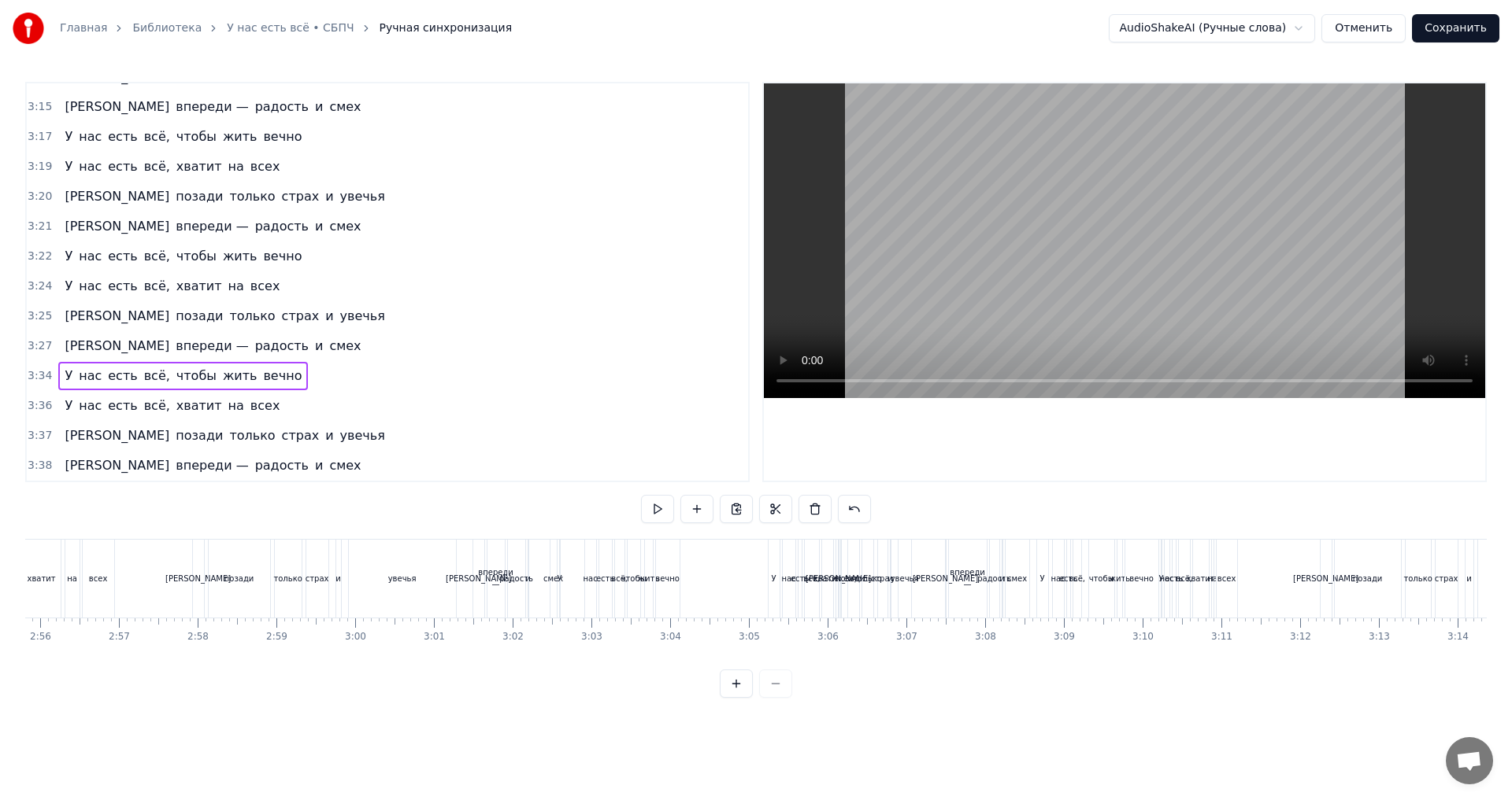
scroll to position [0, 13823]
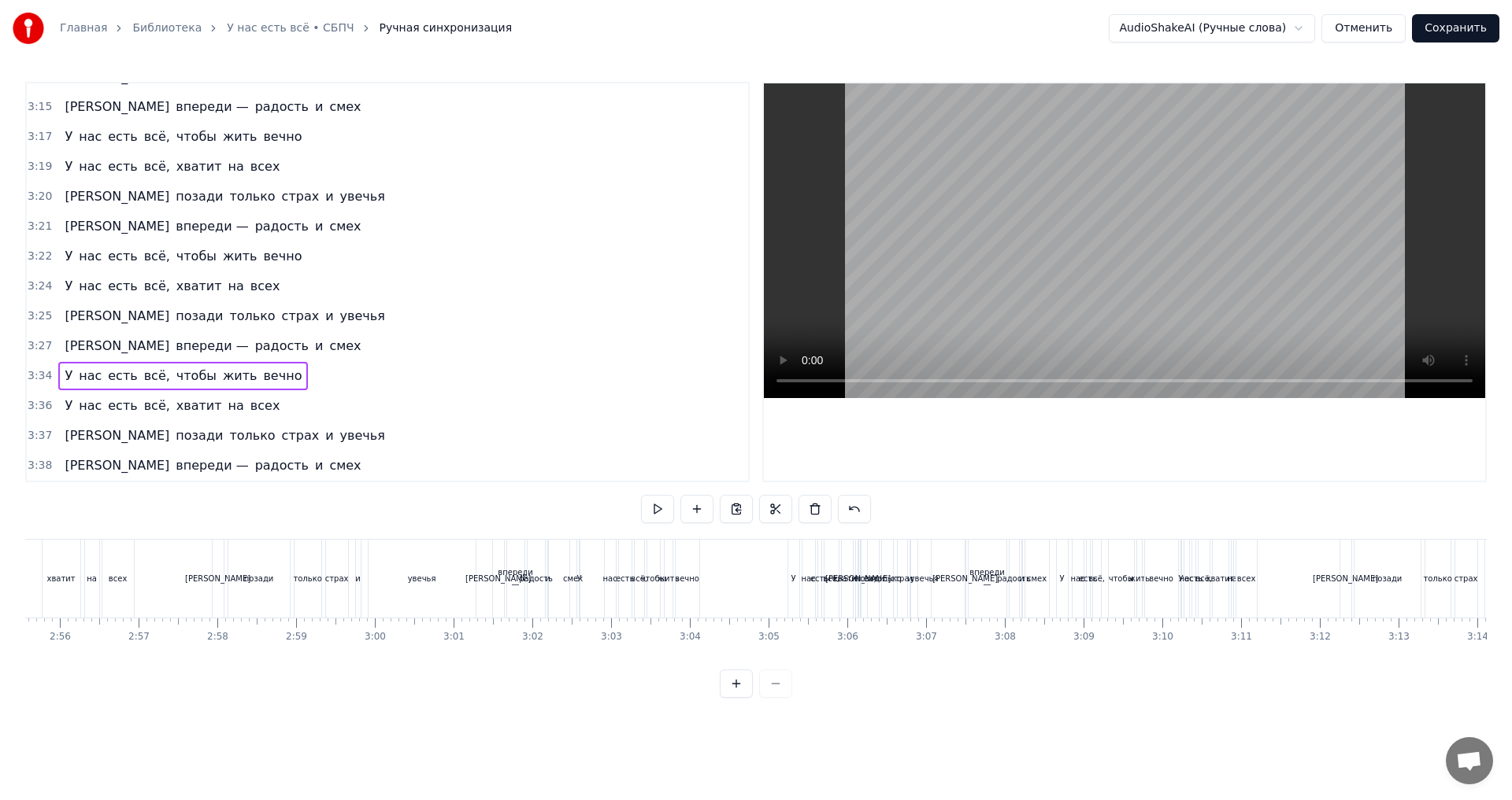
click at [499, 599] on div "[PERSON_NAME]" at bounding box center [499, 578] width 11 height 78
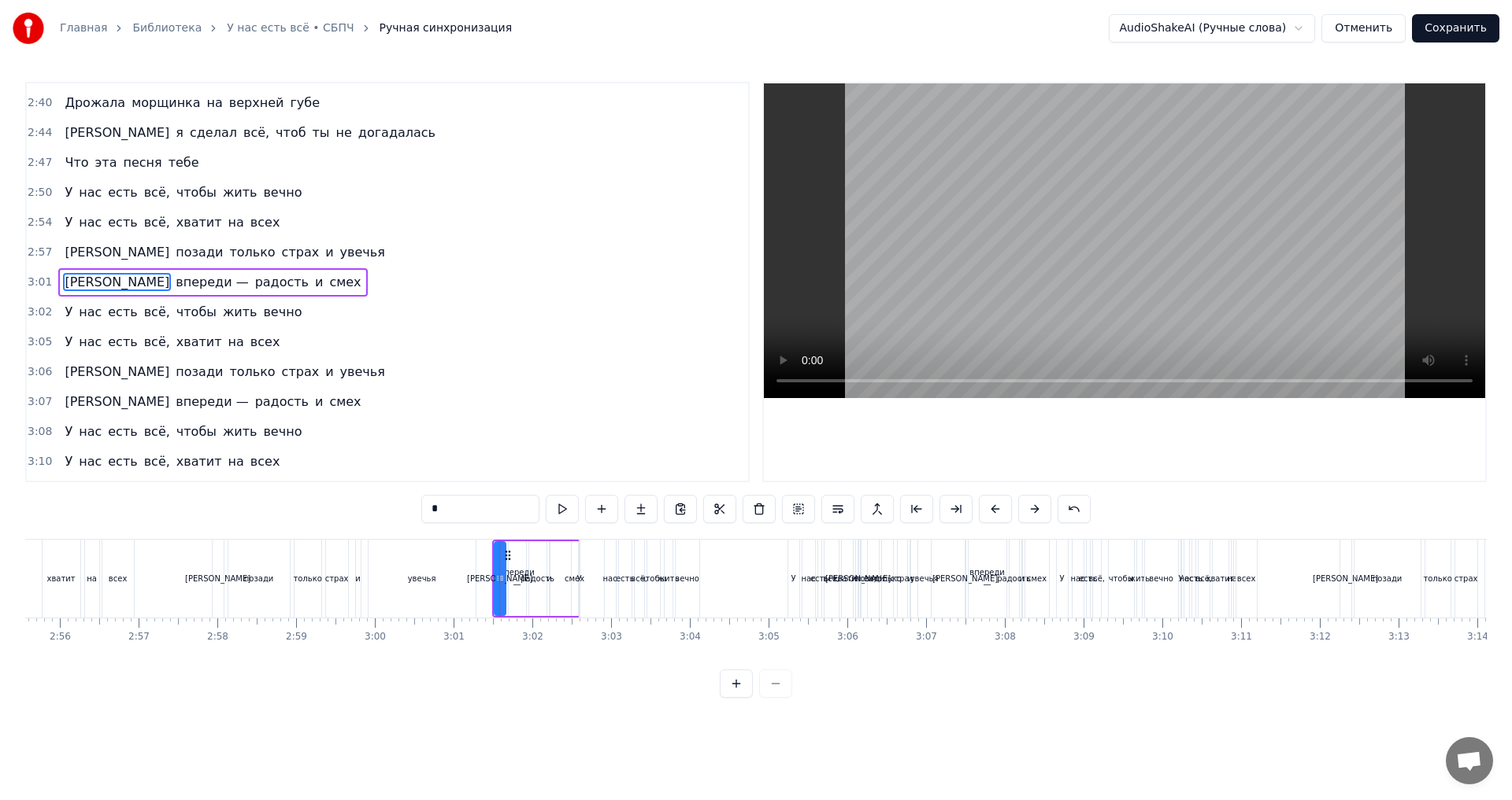
click at [683, 598] on div "вечно" at bounding box center [688, 578] width 24 height 78
type input "*****"
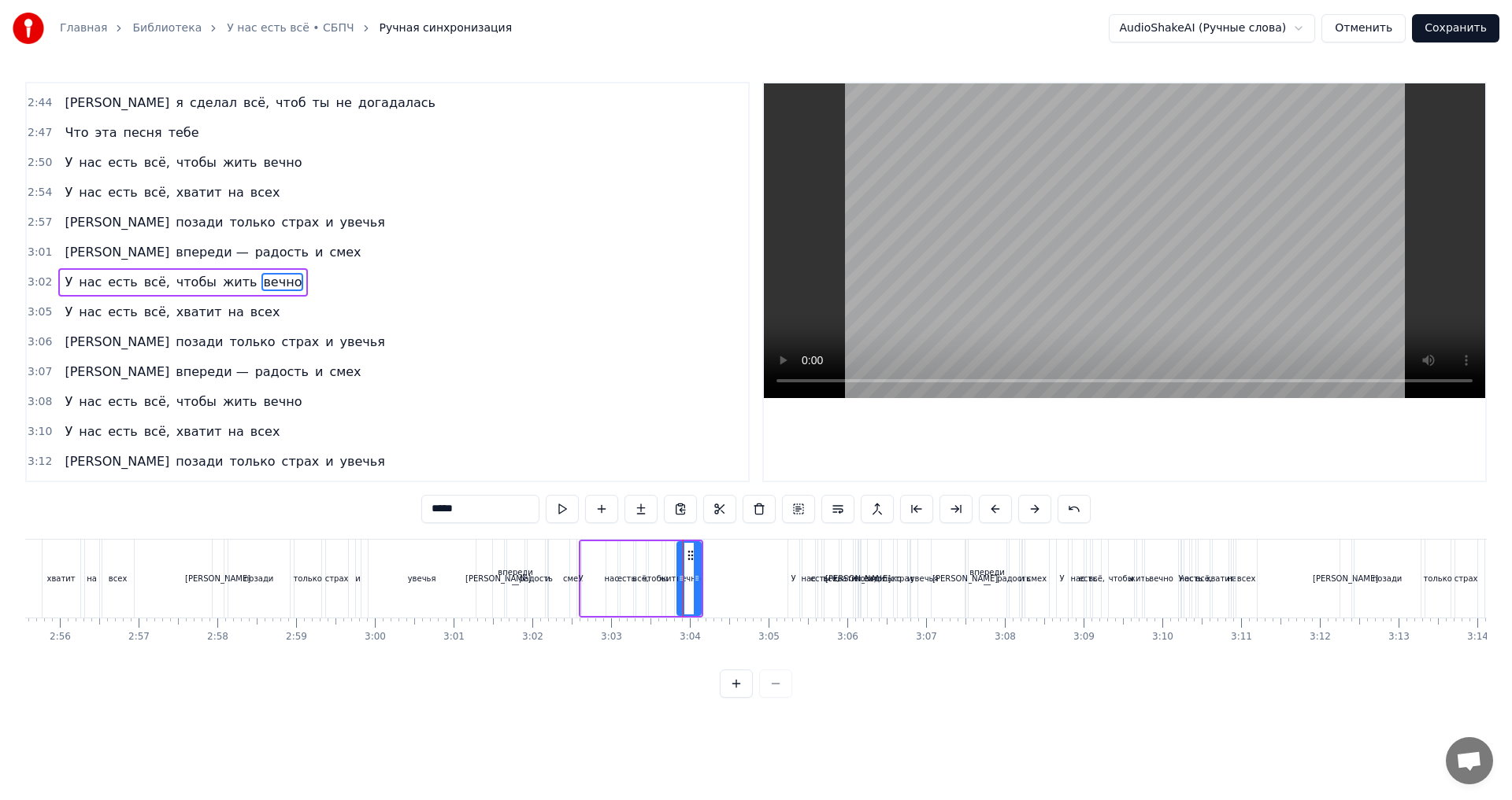
drag, startPoint x: 688, startPoint y: 589, endPoint x: 726, endPoint y: 594, distance: 38.3
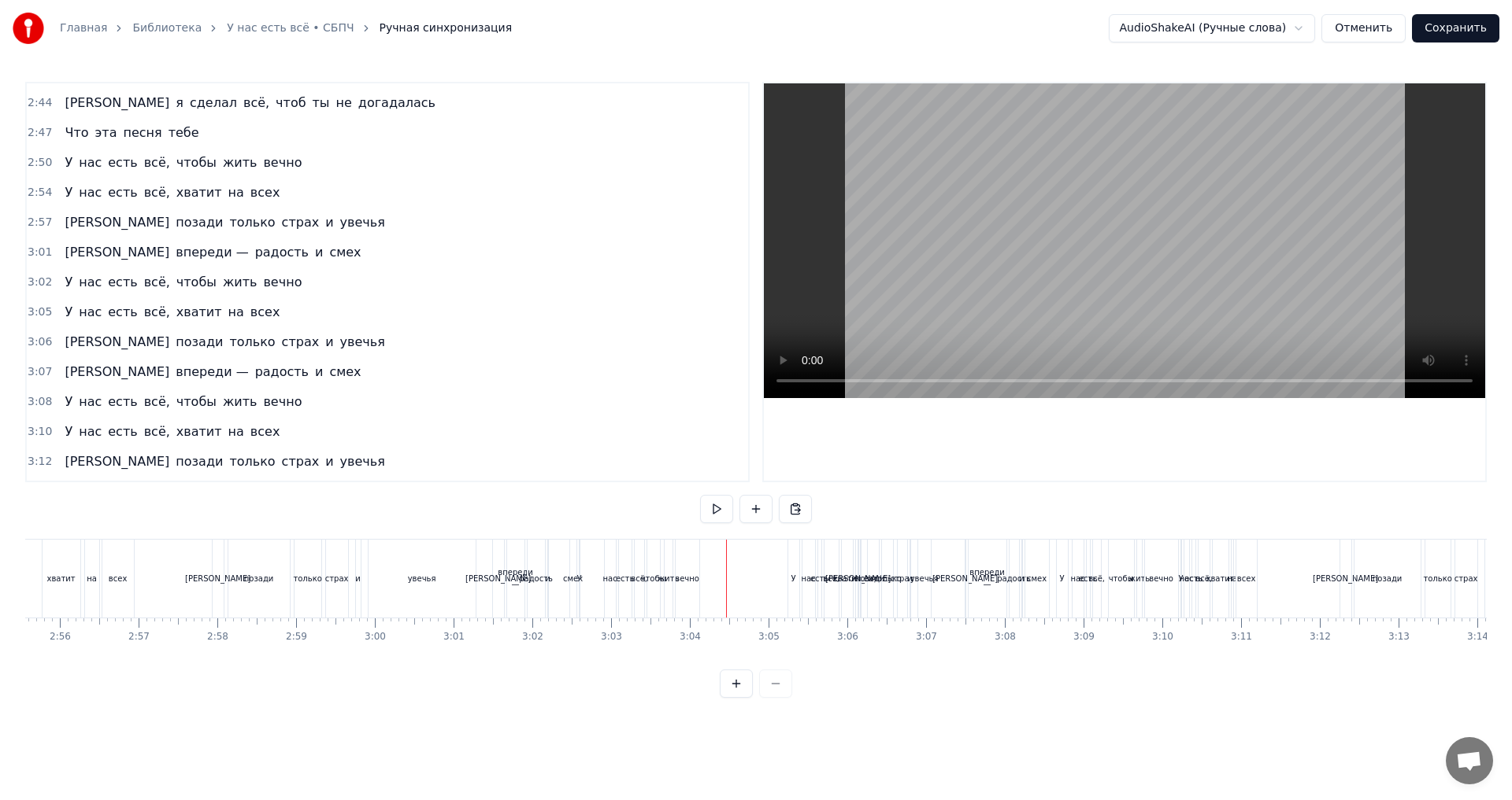
click at [689, 577] on div "вечно" at bounding box center [687, 578] width 24 height 12
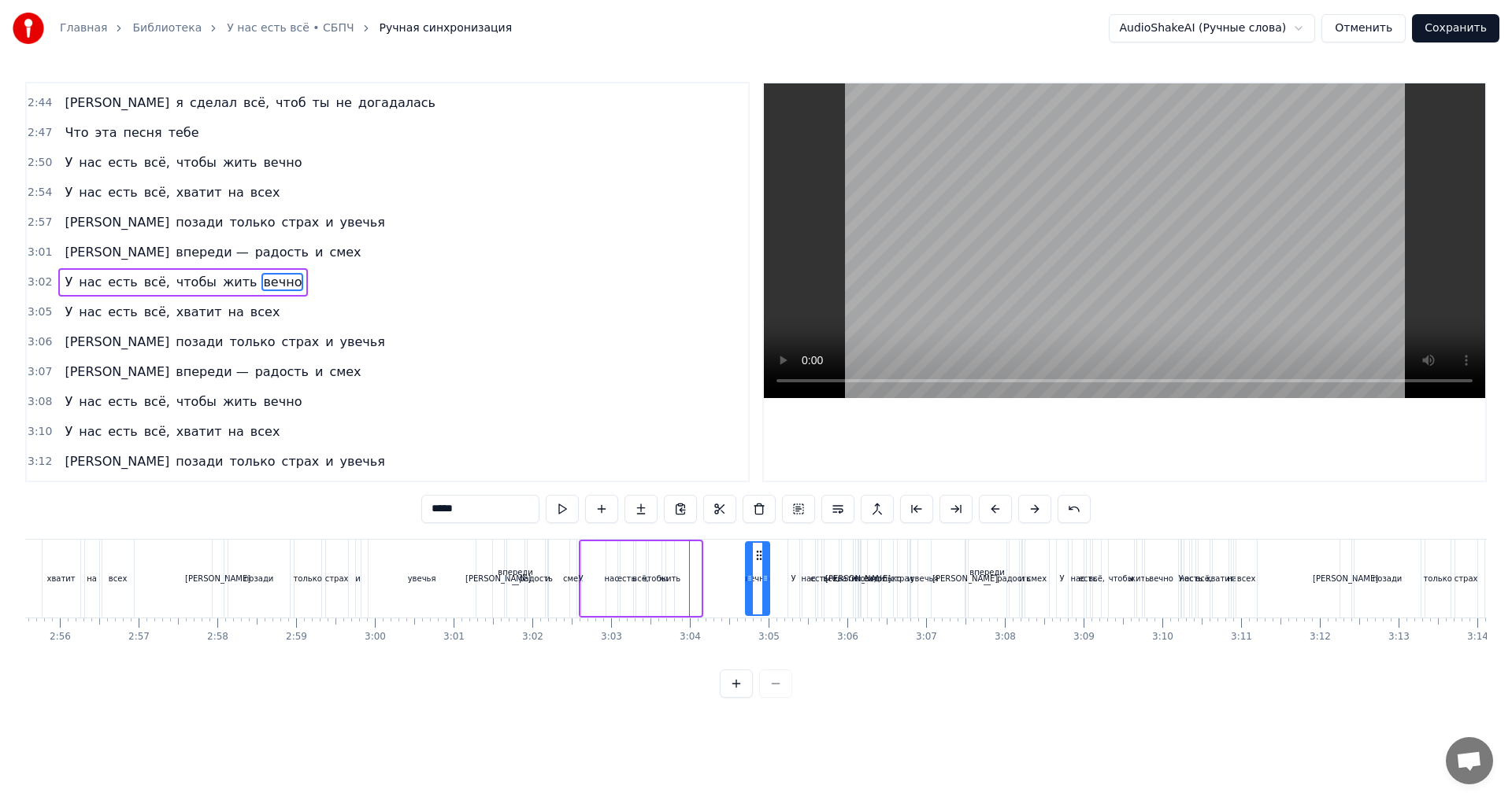
drag, startPoint x: 713, startPoint y: 568, endPoint x: 756, endPoint y: 566, distance: 43.0
click at [756, 566] on div "вечно" at bounding box center [758, 579] width 22 height 72
click at [673, 570] on div "жить" at bounding box center [670, 578] width 10 height 74
drag, startPoint x: 678, startPoint y: 557, endPoint x: 745, endPoint y: 565, distance: 67.5
click at [745, 565] on div "У нас есть всё, чтобы жить вечно" at bounding box center [675, 578] width 193 height 78
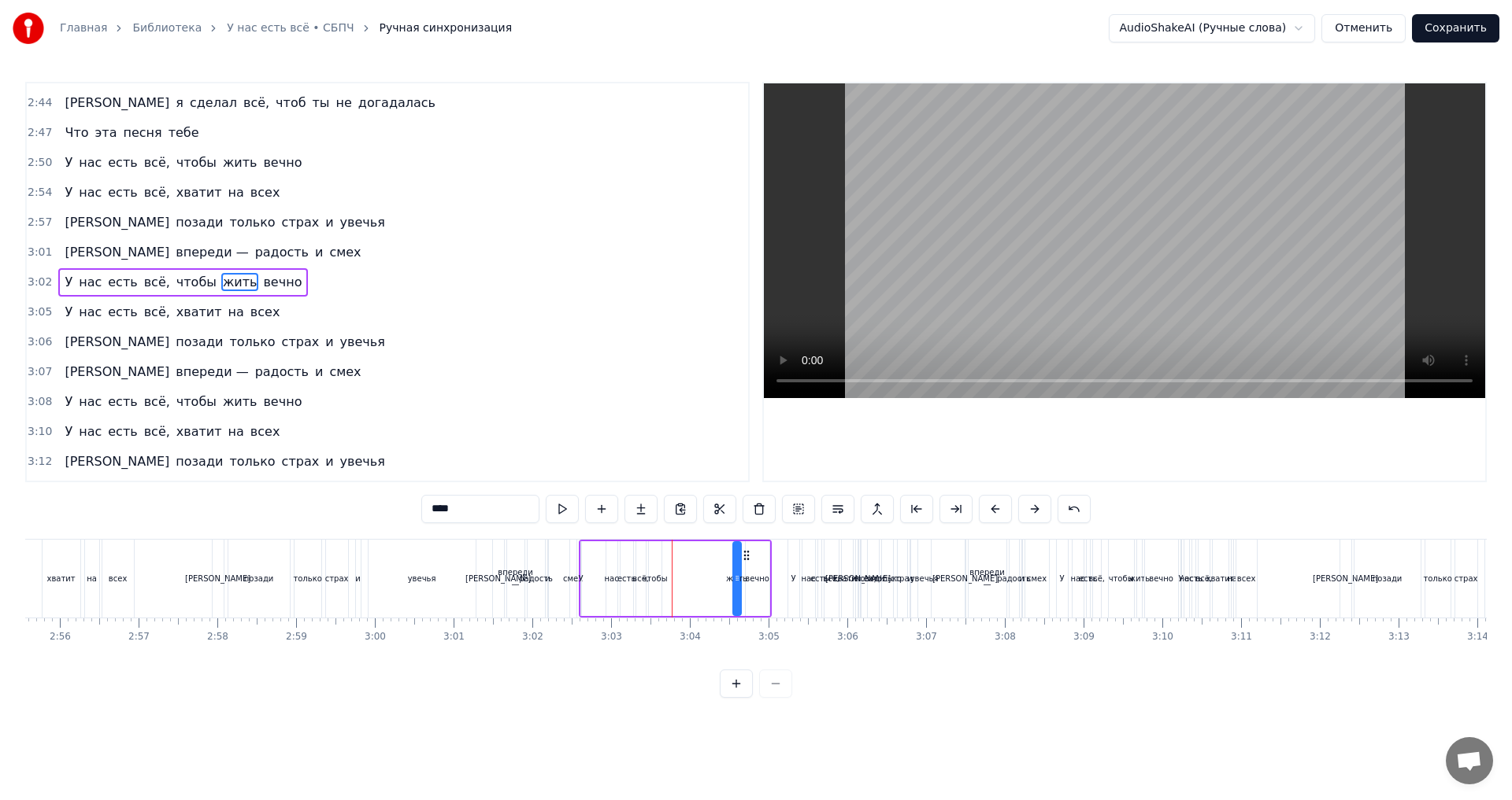
click at [660, 576] on div "чтобы" at bounding box center [655, 578] width 25 height 12
type input "*****"
drag, startPoint x: 664, startPoint y: 557, endPoint x: 726, endPoint y: 563, distance: 62.3
click at [726, 563] on div "У нас есть всё, чтобы жить вечно" at bounding box center [675, 578] width 193 height 78
click at [602, 557] on div "У нас есть всё, чтобы жить вечно" at bounding box center [675, 578] width 193 height 78
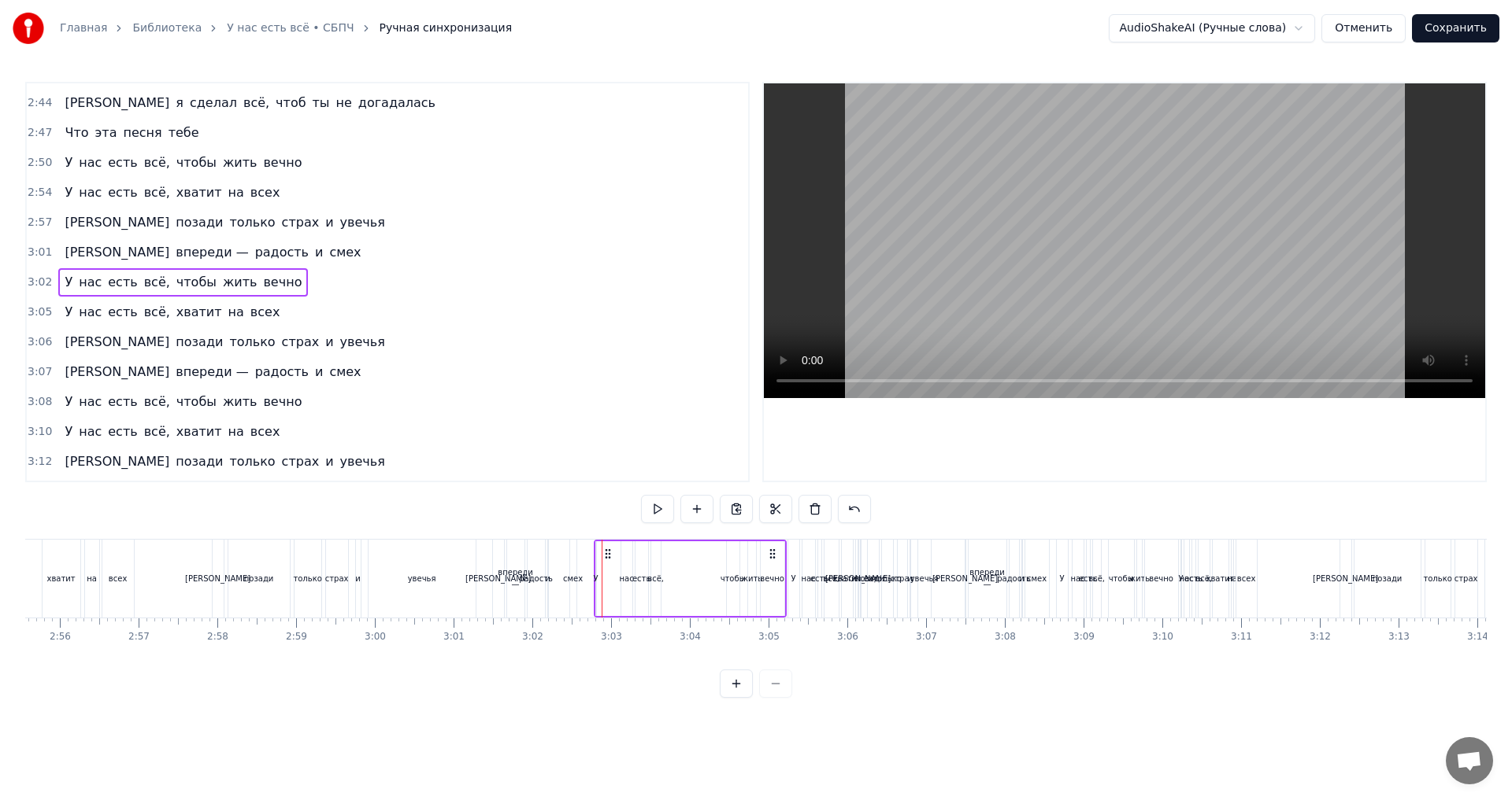
drag, startPoint x: 593, startPoint y: 555, endPoint x: 606, endPoint y: 560, distance: 13.9
click at [606, 560] on div "У нас есть всё, чтобы жить вечно" at bounding box center [690, 578] width 193 height 78
drag, startPoint x: 604, startPoint y: 555, endPoint x: 744, endPoint y: 568, distance: 140.6
click at [744, 568] on div "У нас есть всё, чтобы жить вечно" at bounding box center [828, 578] width 193 height 78
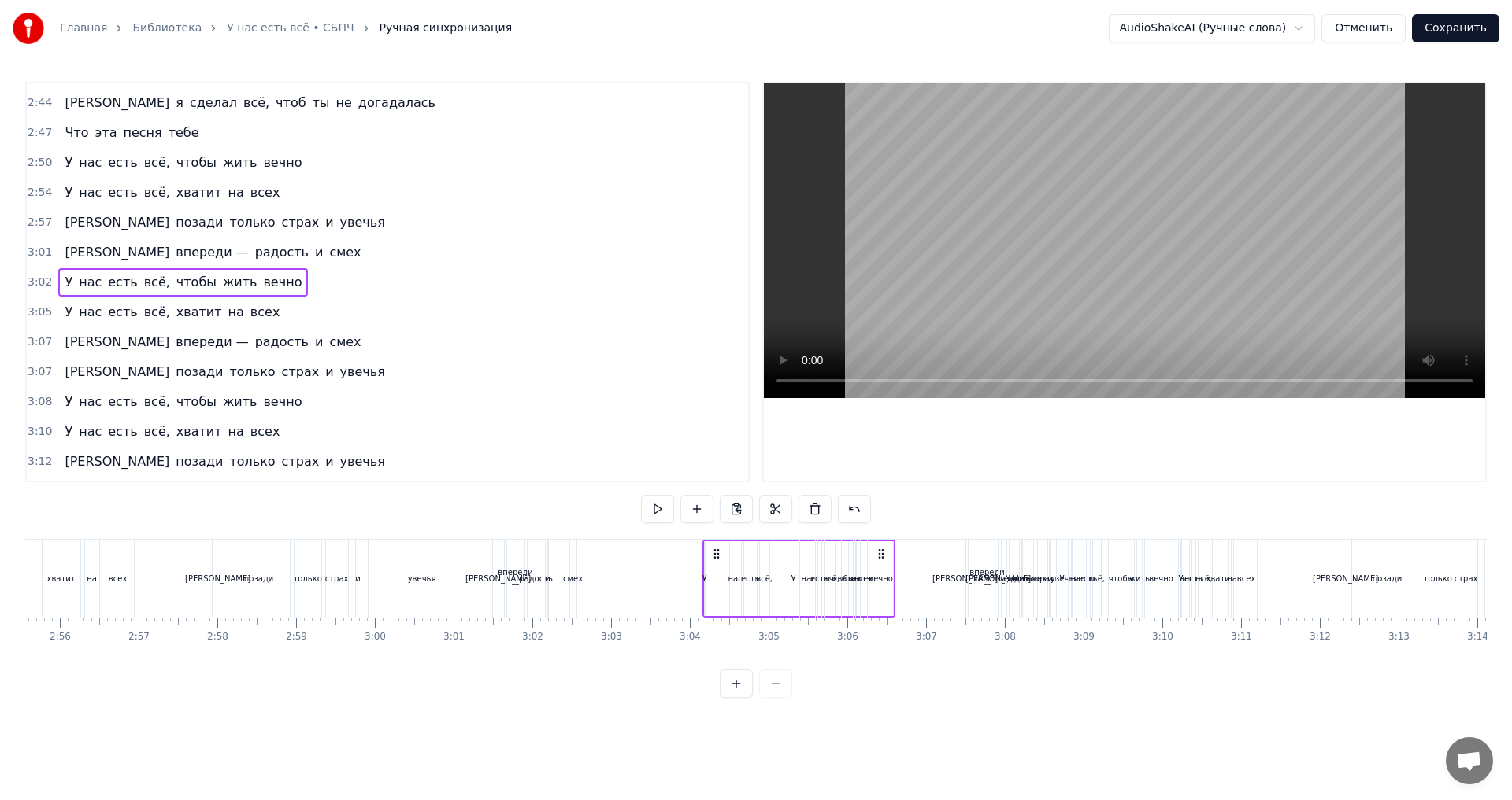
drag, startPoint x: 612, startPoint y: 555, endPoint x: 715, endPoint y: 563, distance: 103.3
click at [715, 563] on div "У нас есть всё, чтобы жить вечно" at bounding box center [798, 578] width 193 height 78
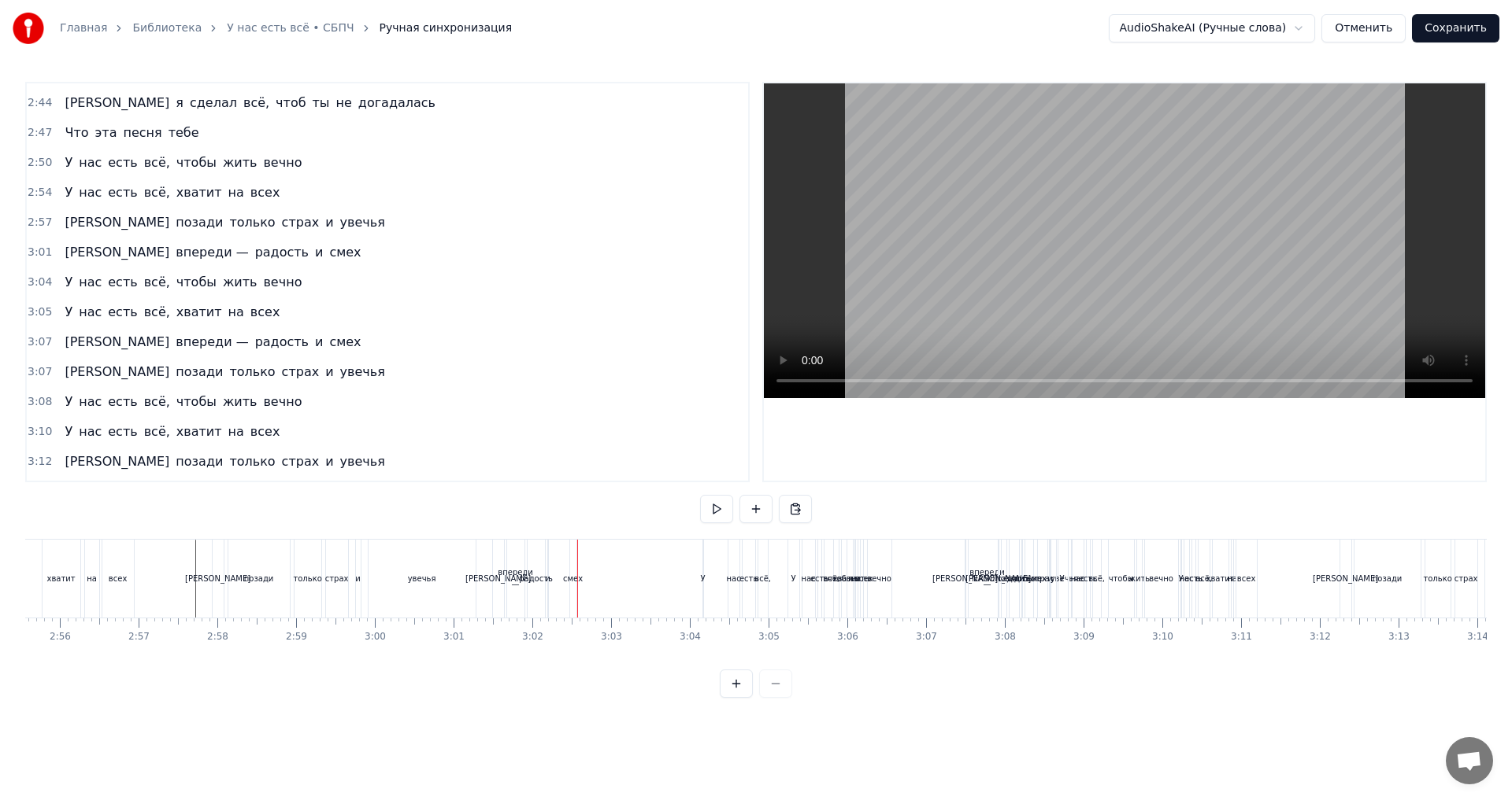
click at [573, 594] on div "смех" at bounding box center [573, 578] width 6 height 78
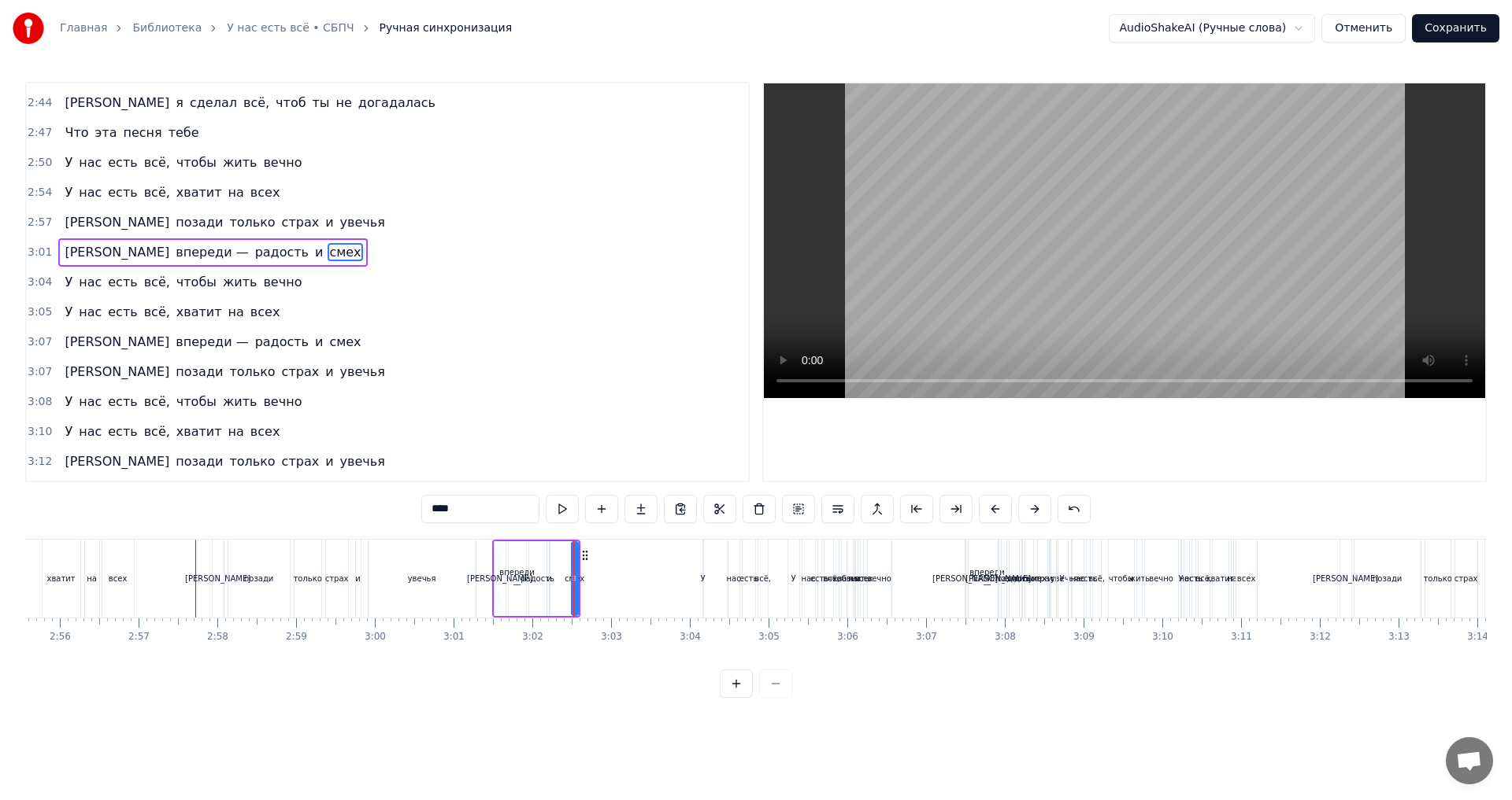
scroll to position [1222, 0]
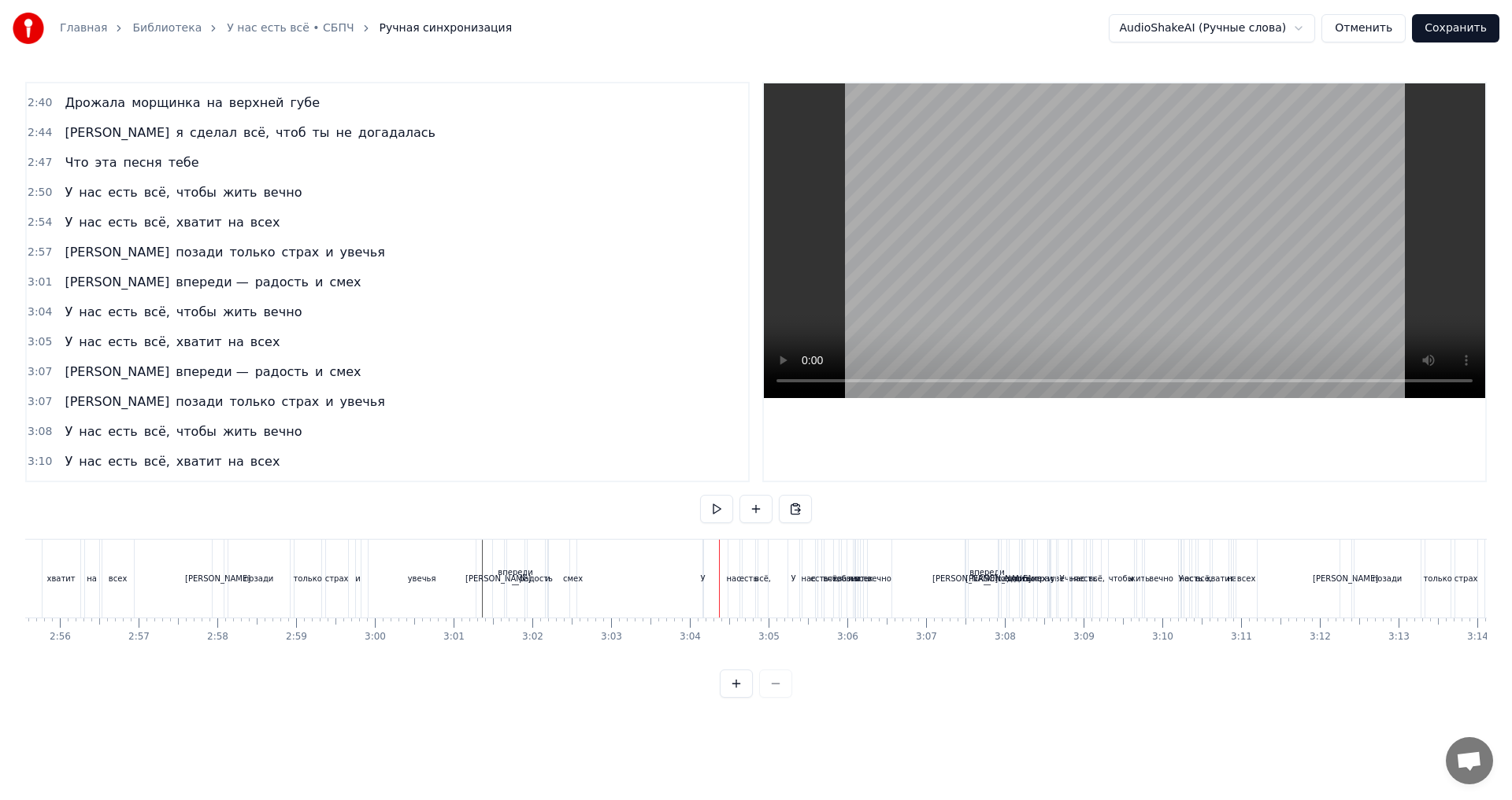
click at [572, 584] on div "смех" at bounding box center [572, 578] width 20 height 12
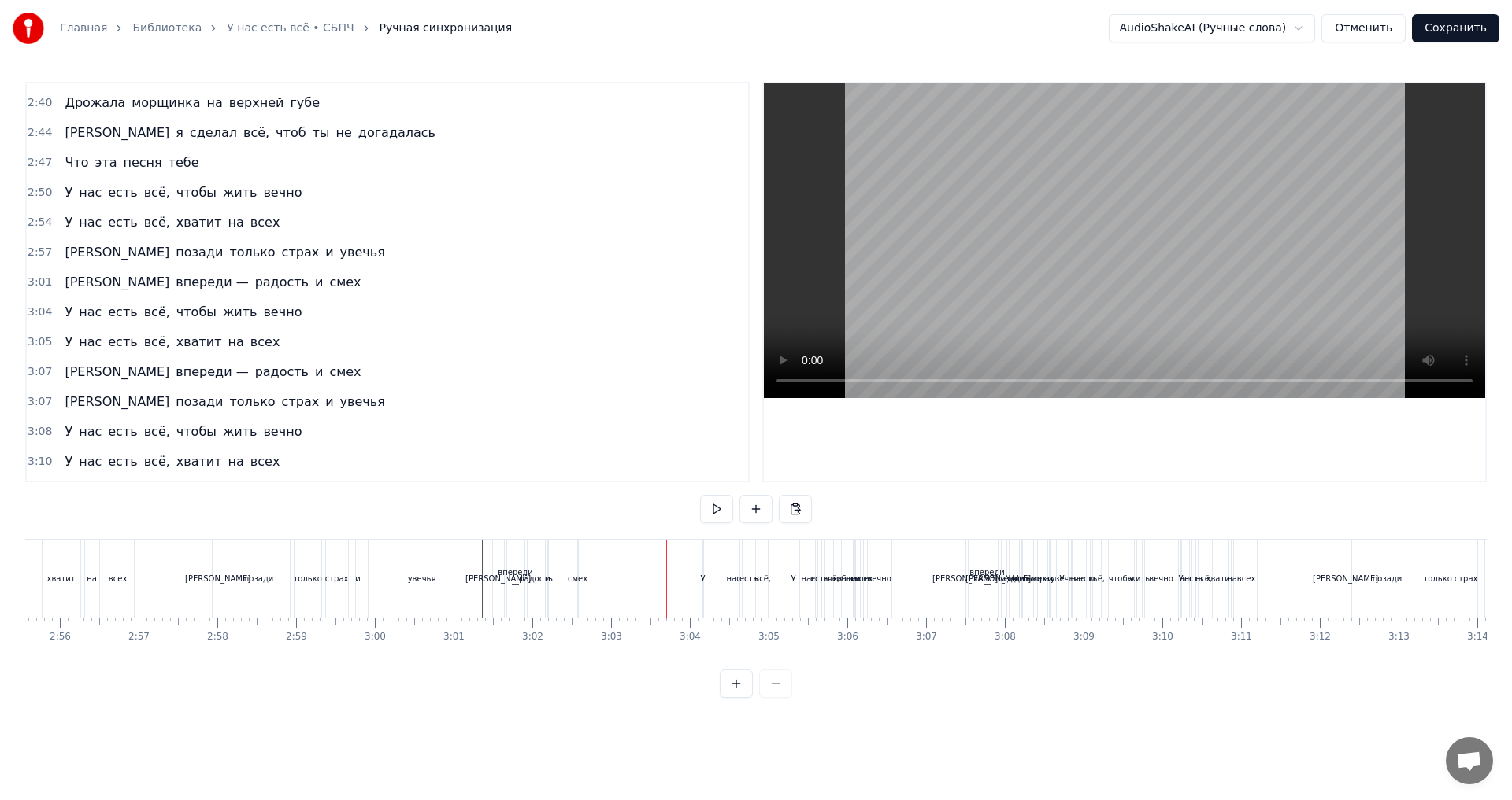
click at [569, 579] on div "смех" at bounding box center [577, 578] width 20 height 12
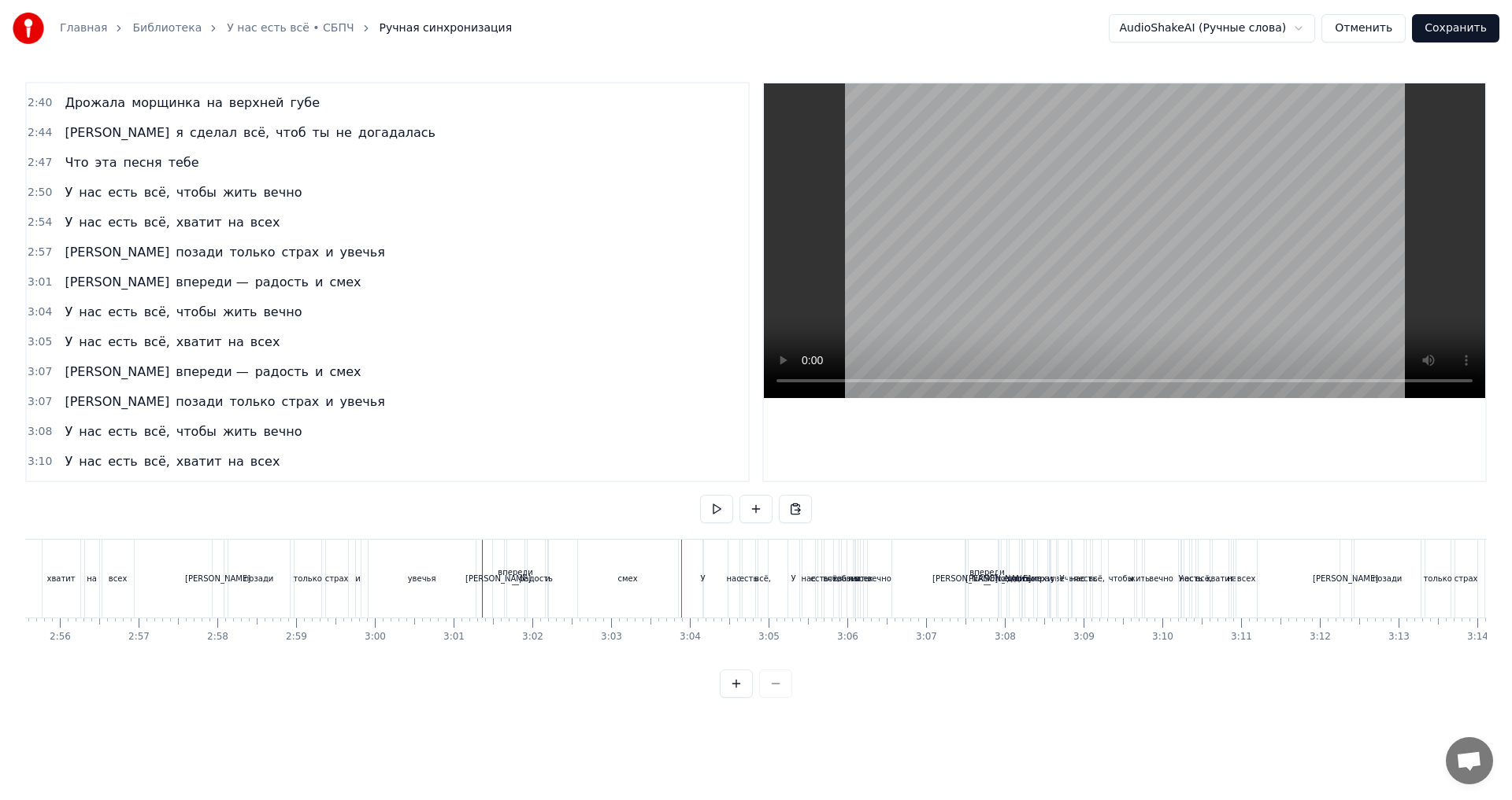
drag, startPoint x: 633, startPoint y: 582, endPoint x: 644, endPoint y: 586, distance: 11.7
click at [644, 586] on div "смех" at bounding box center [628, 578] width 100 height 78
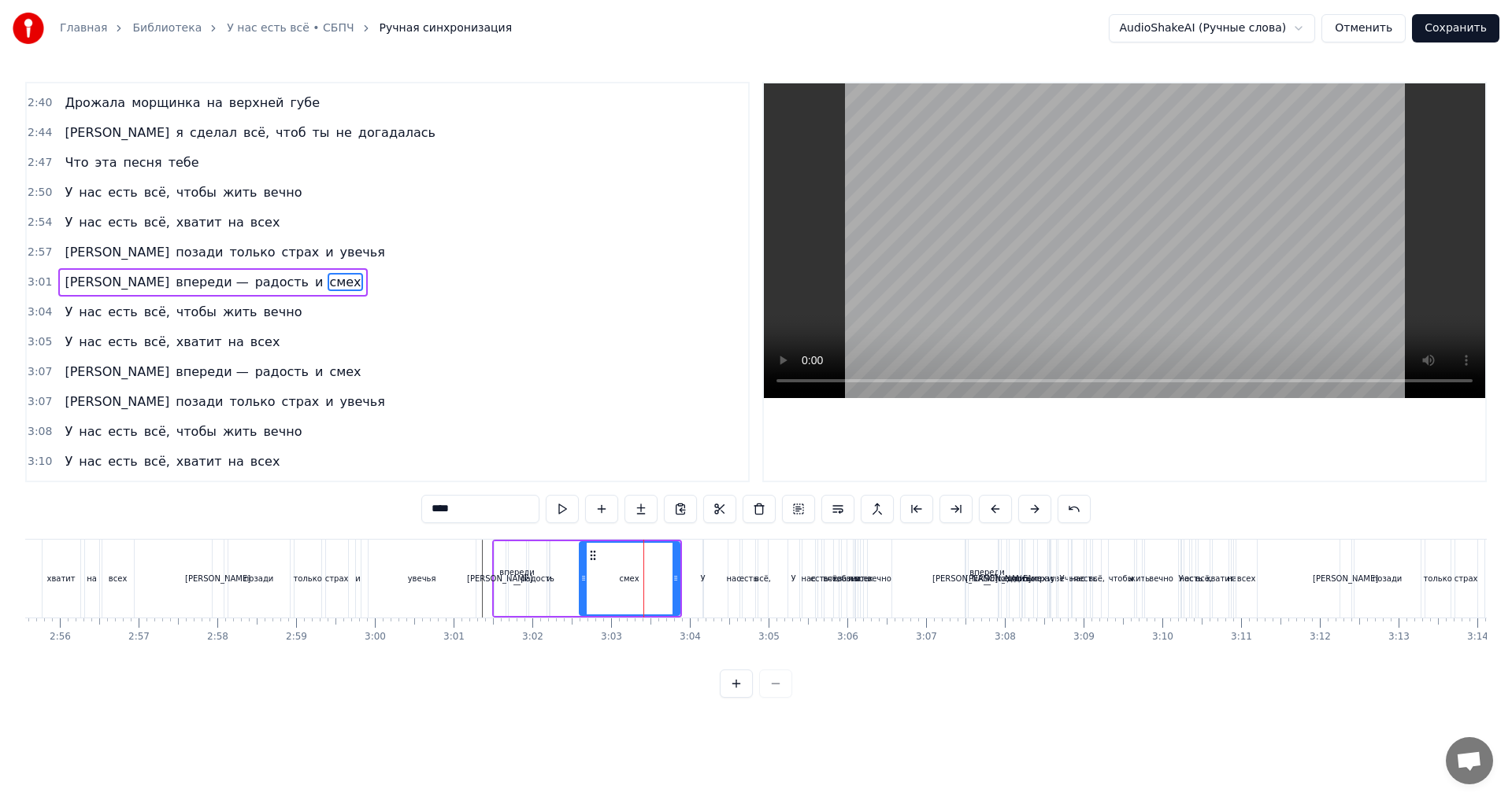
click at [702, 590] on div "У" at bounding box center [703, 578] width 2 height 78
type input "*"
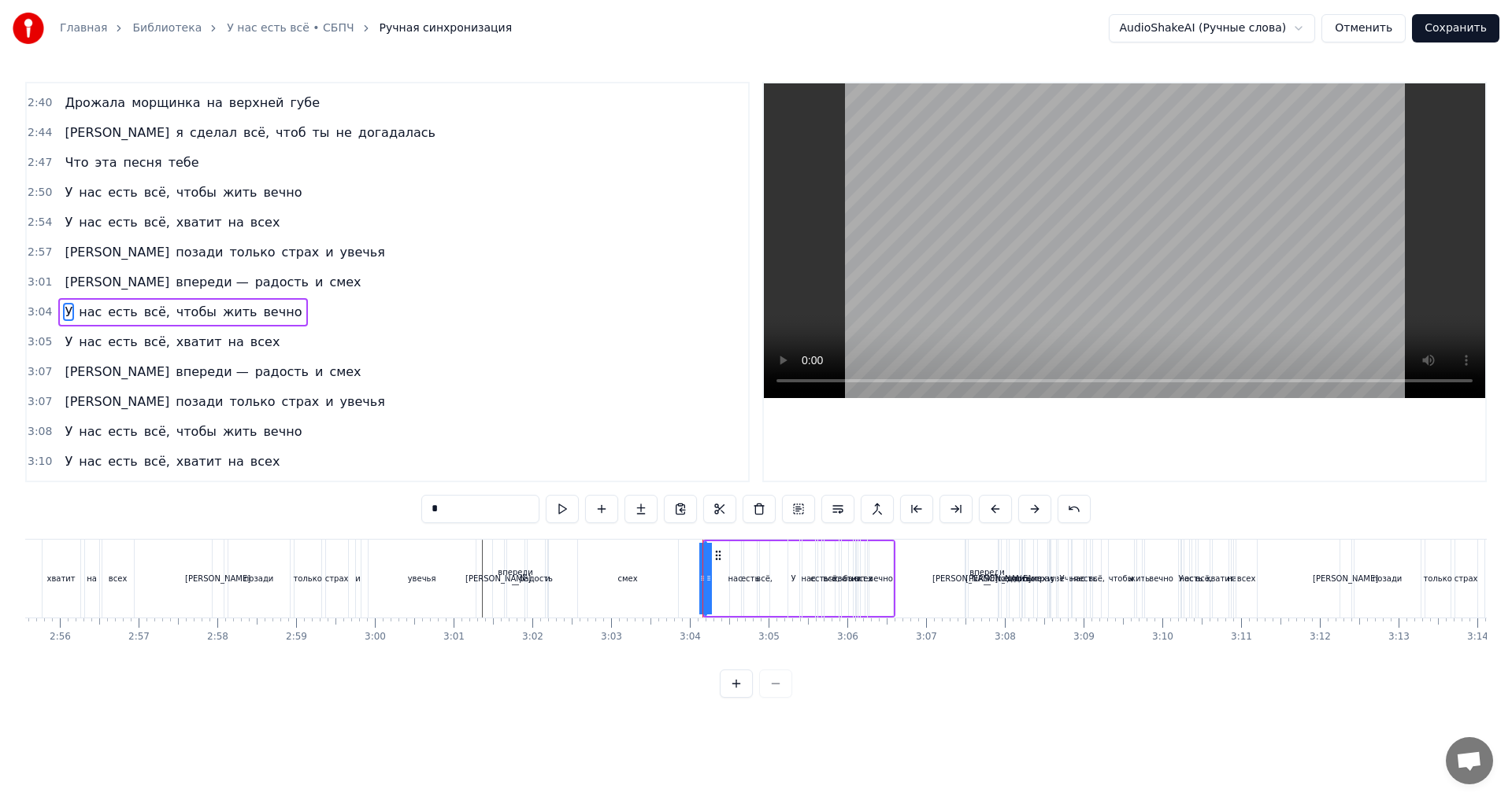
scroll to position [1251, 0]
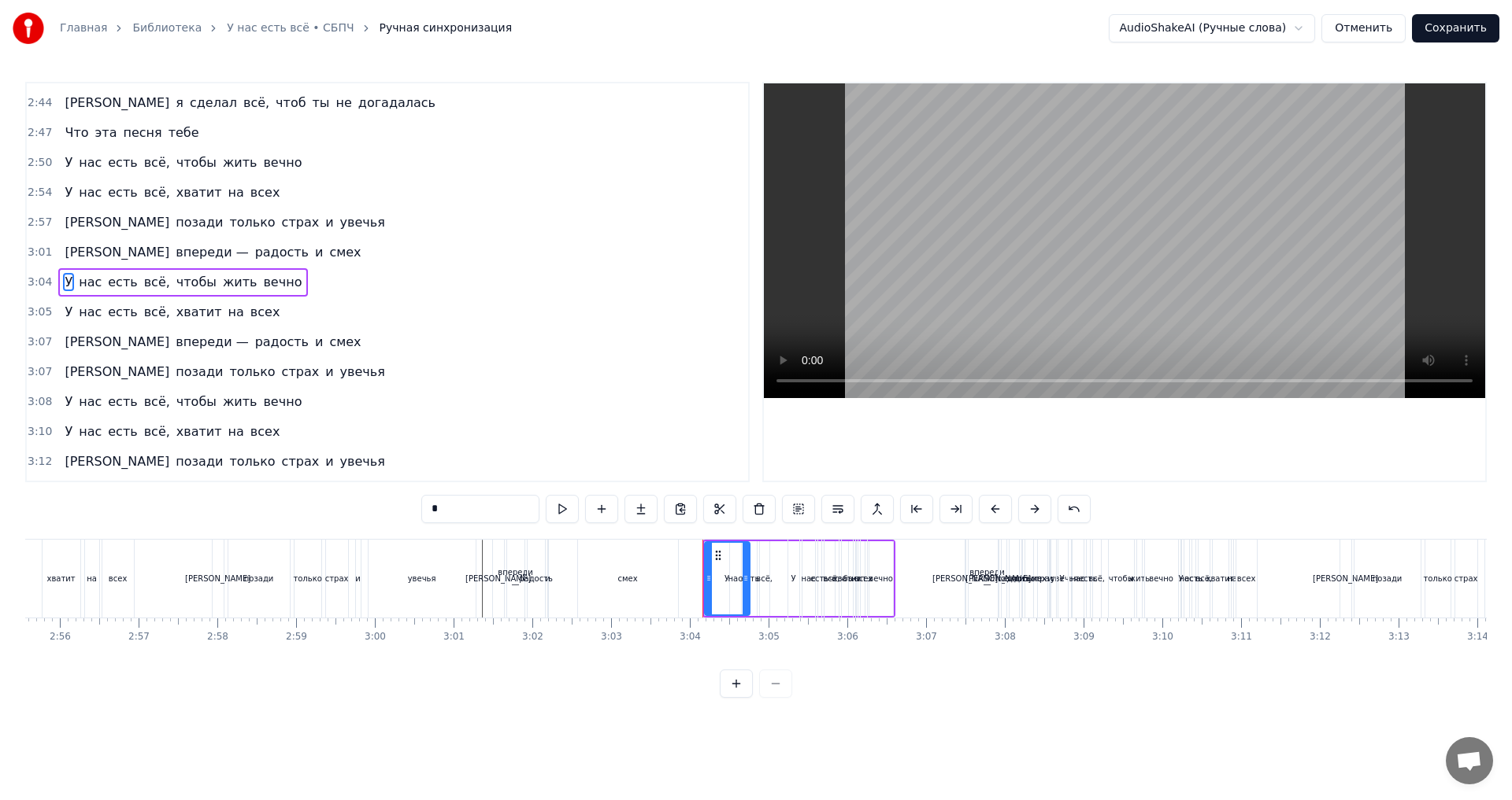
drag, startPoint x: 703, startPoint y: 588, endPoint x: 748, endPoint y: 593, distance: 45.3
click at [748, 593] on div at bounding box center [746, 579] width 6 height 72
click at [773, 595] on div "У нас есть всё, чтобы жить вечно" at bounding box center [798, 578] width 193 height 78
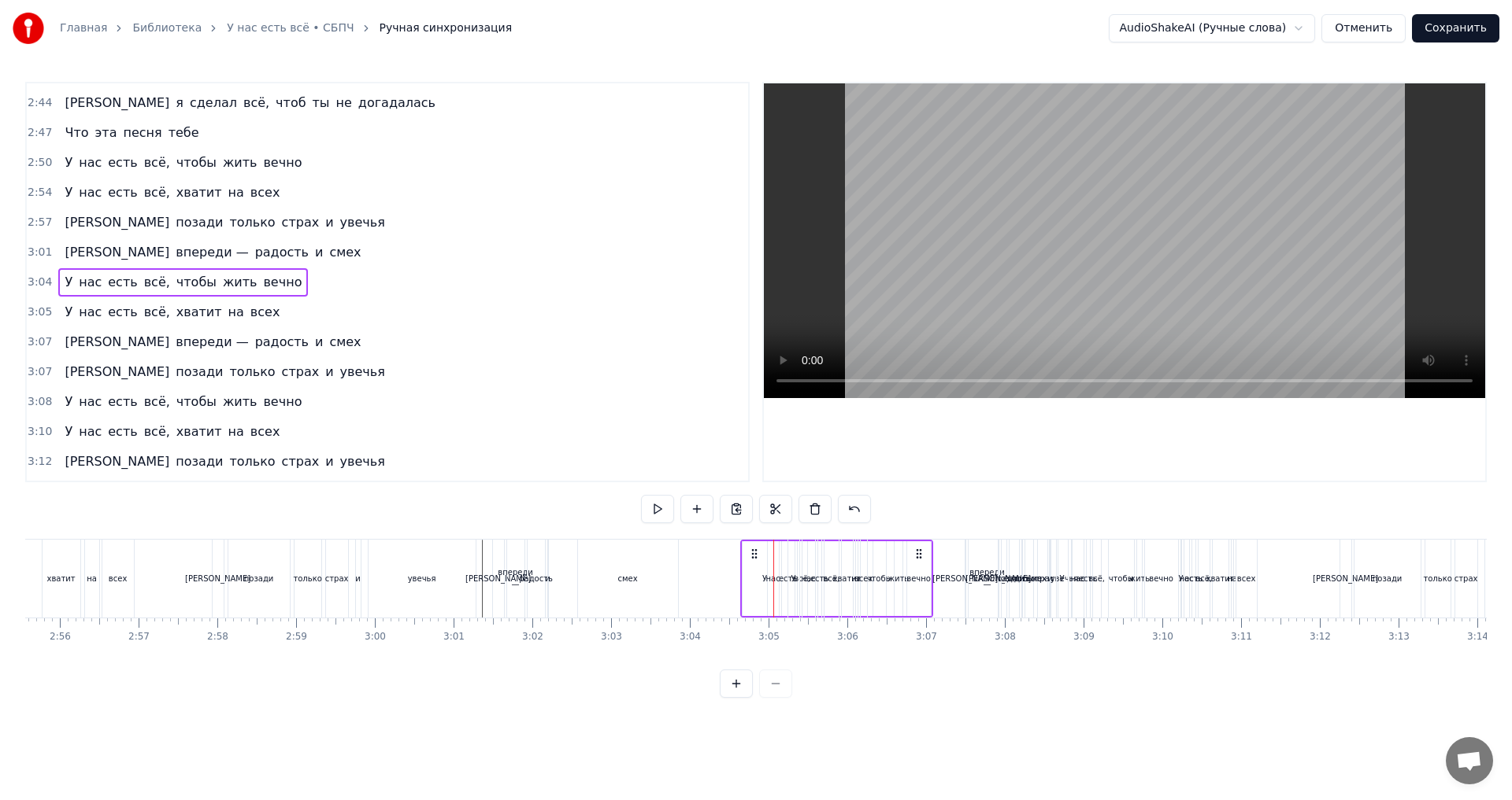
drag, startPoint x: 718, startPoint y: 555, endPoint x: 754, endPoint y: 562, distance: 36.7
click at [754, 562] on div "У нас есть всё, чтобы жить вечно" at bounding box center [836, 578] width 193 height 78
click at [637, 586] on div "смех" at bounding box center [628, 578] width 100 height 78
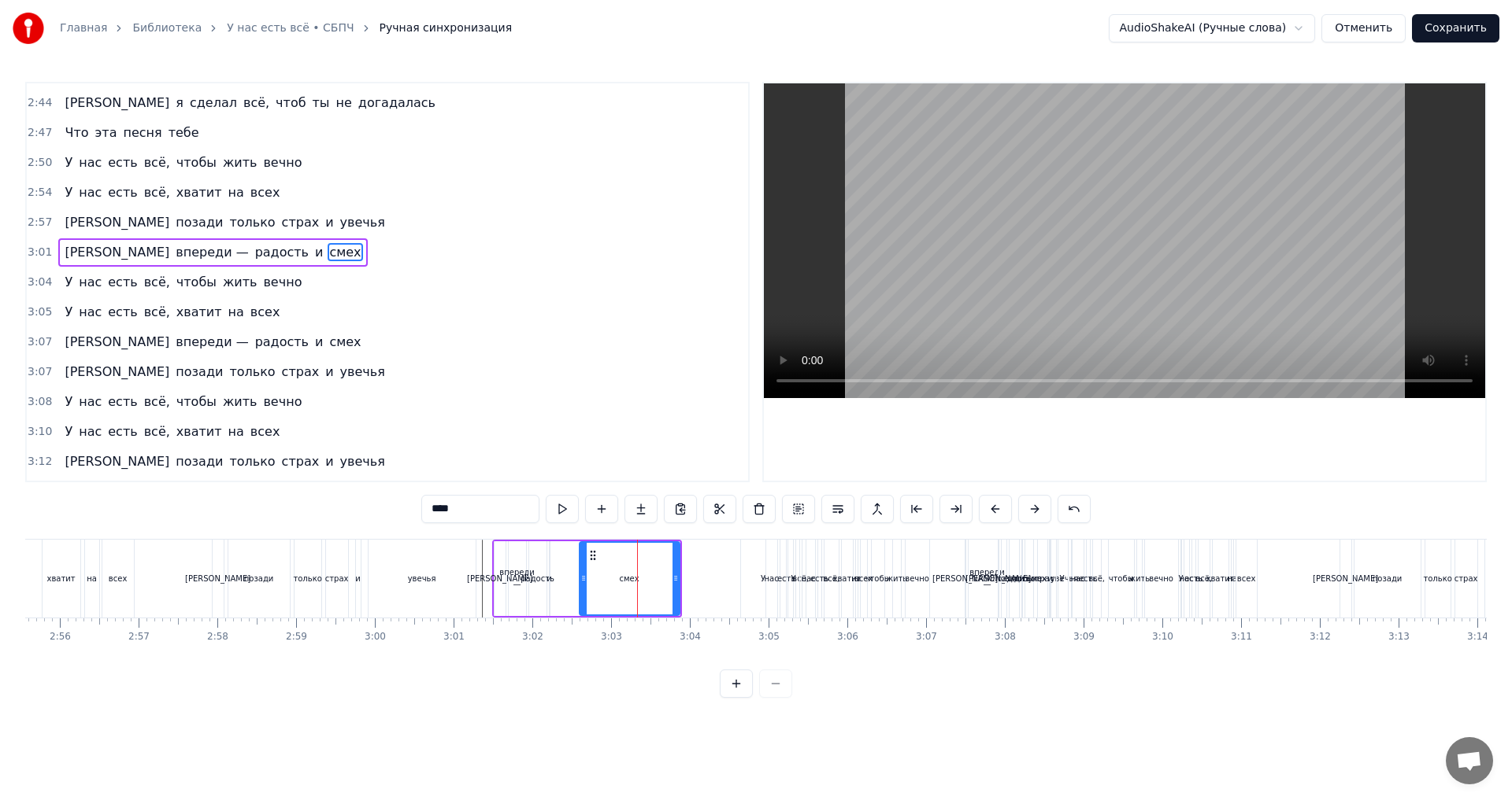
scroll to position [1222, 0]
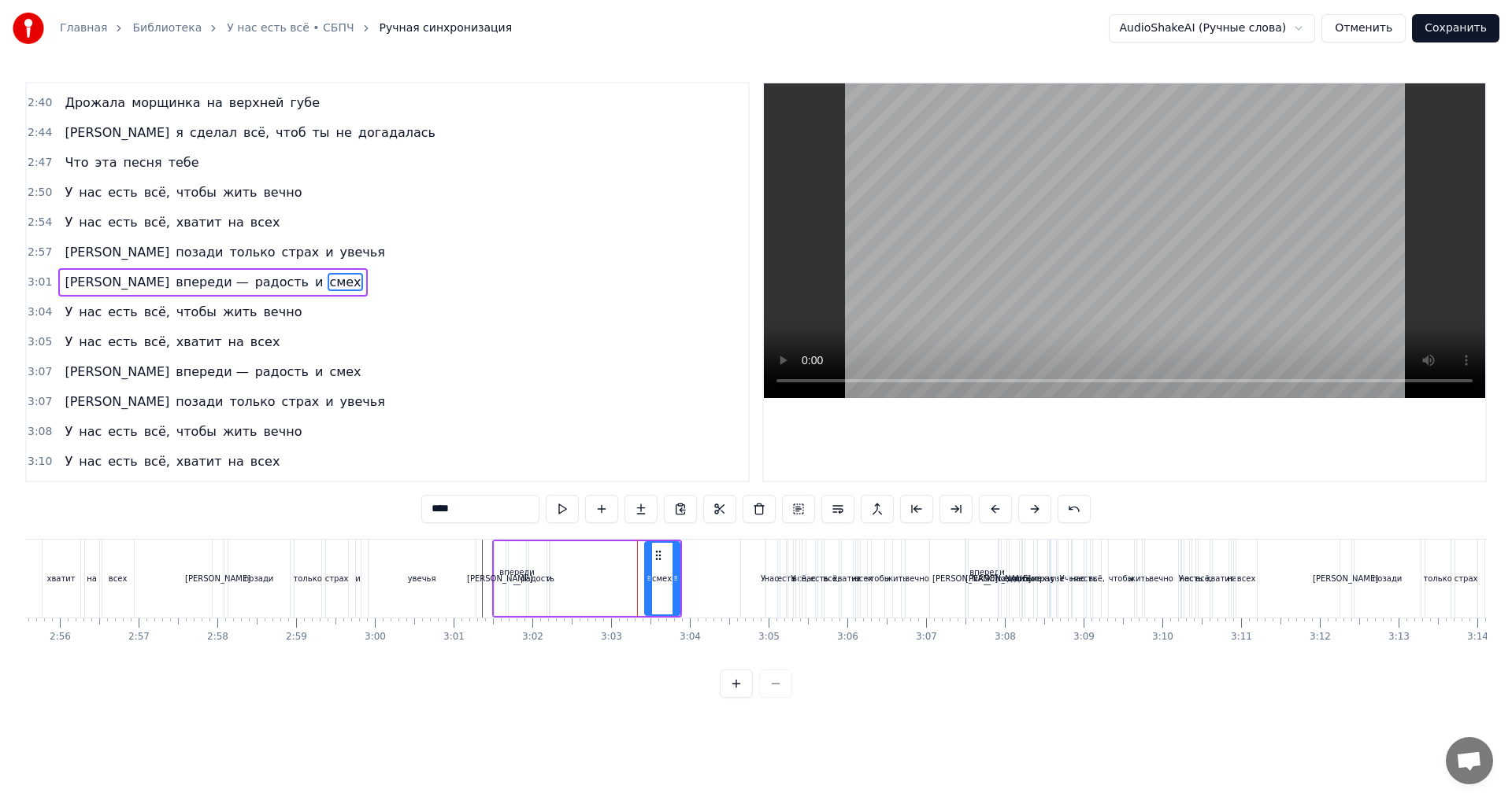
drag, startPoint x: 591, startPoint y: 582, endPoint x: 647, endPoint y: 588, distance: 56.3
click at [647, 588] on div at bounding box center [649, 579] width 6 height 72
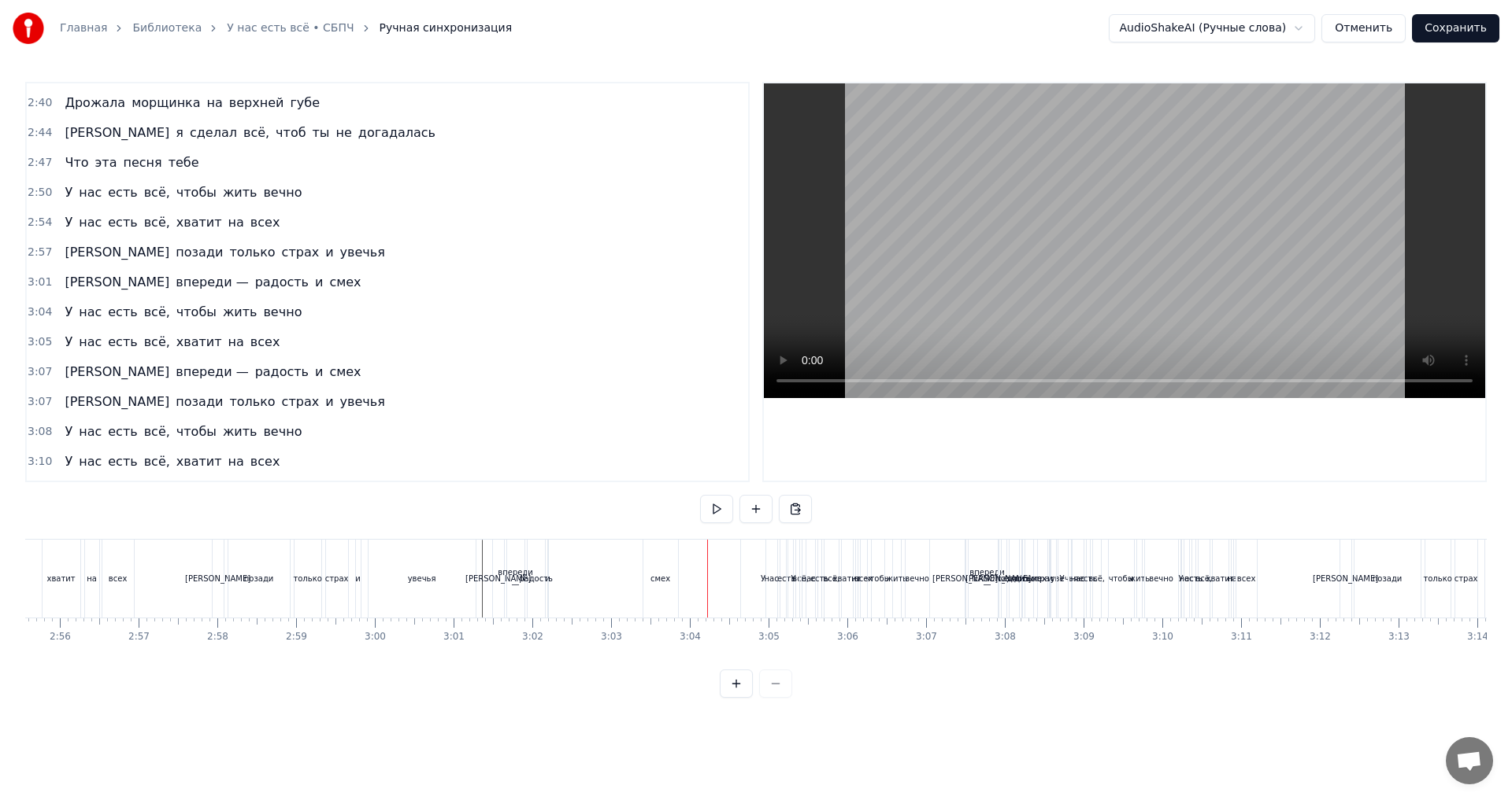
click at [660, 584] on div "смех" at bounding box center [660, 578] width 20 height 12
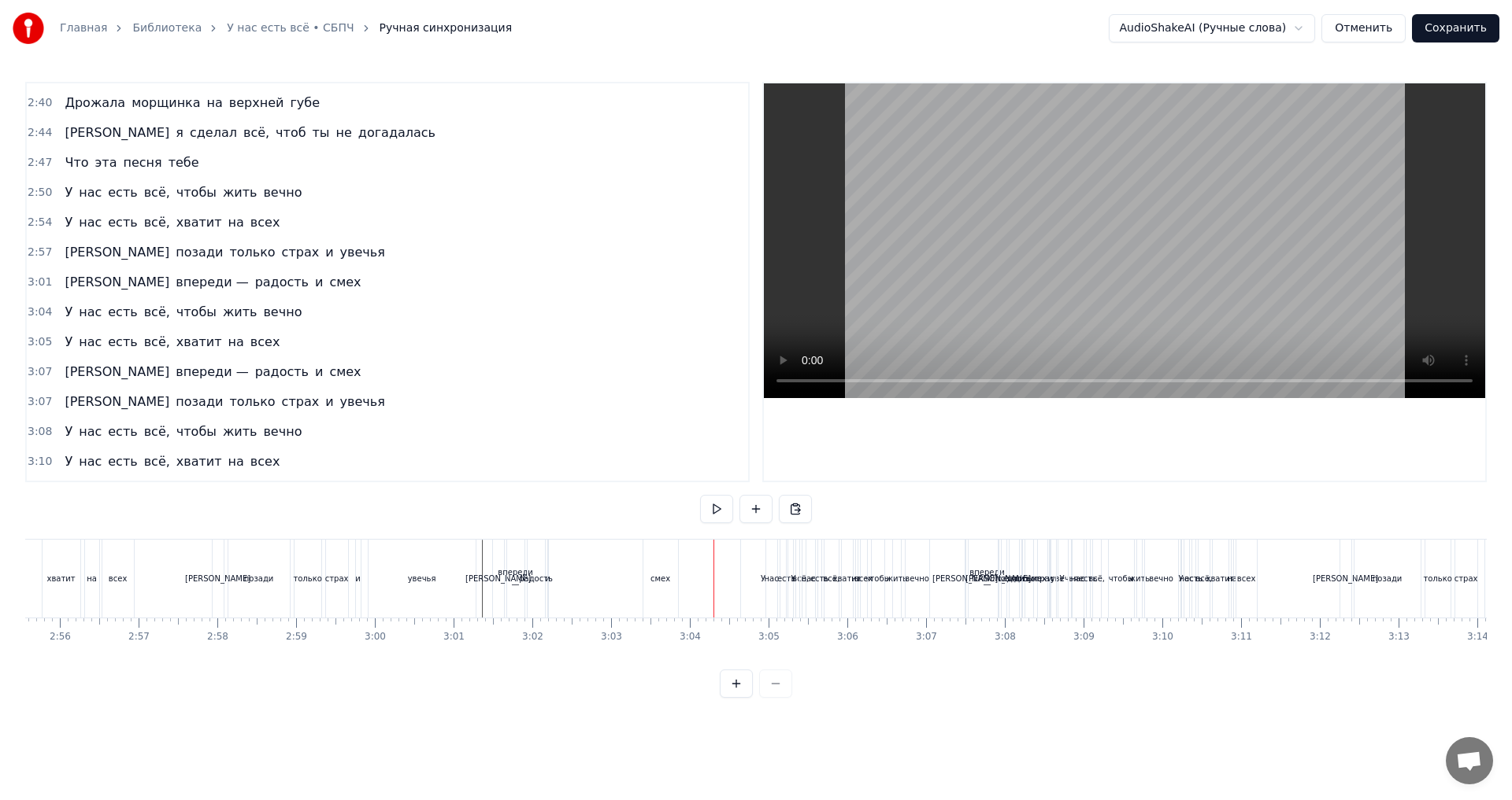
click at [672, 581] on div "смех" at bounding box center [660, 578] width 34 height 78
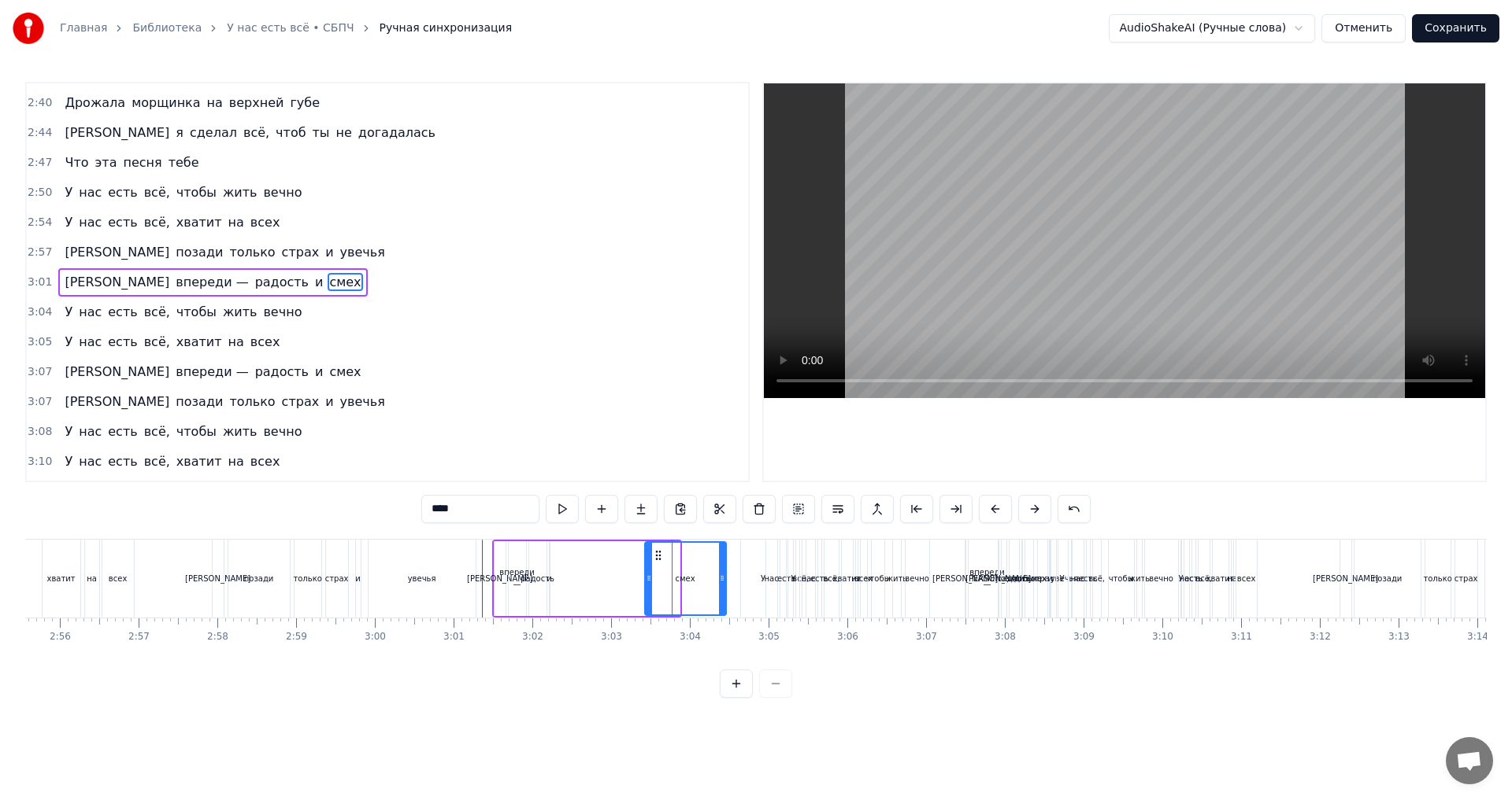
drag, startPoint x: 675, startPoint y: 582, endPoint x: 720, endPoint y: 588, distance: 45.4
click at [720, 588] on div at bounding box center [722, 579] width 6 height 72
click at [624, 584] on div "А впереди — радость и смех" at bounding box center [610, 578] width 236 height 78
click at [687, 582] on div "смех" at bounding box center [685, 578] width 20 height 12
drag, startPoint x: 645, startPoint y: 584, endPoint x: 673, endPoint y: 591, distance: 28.9
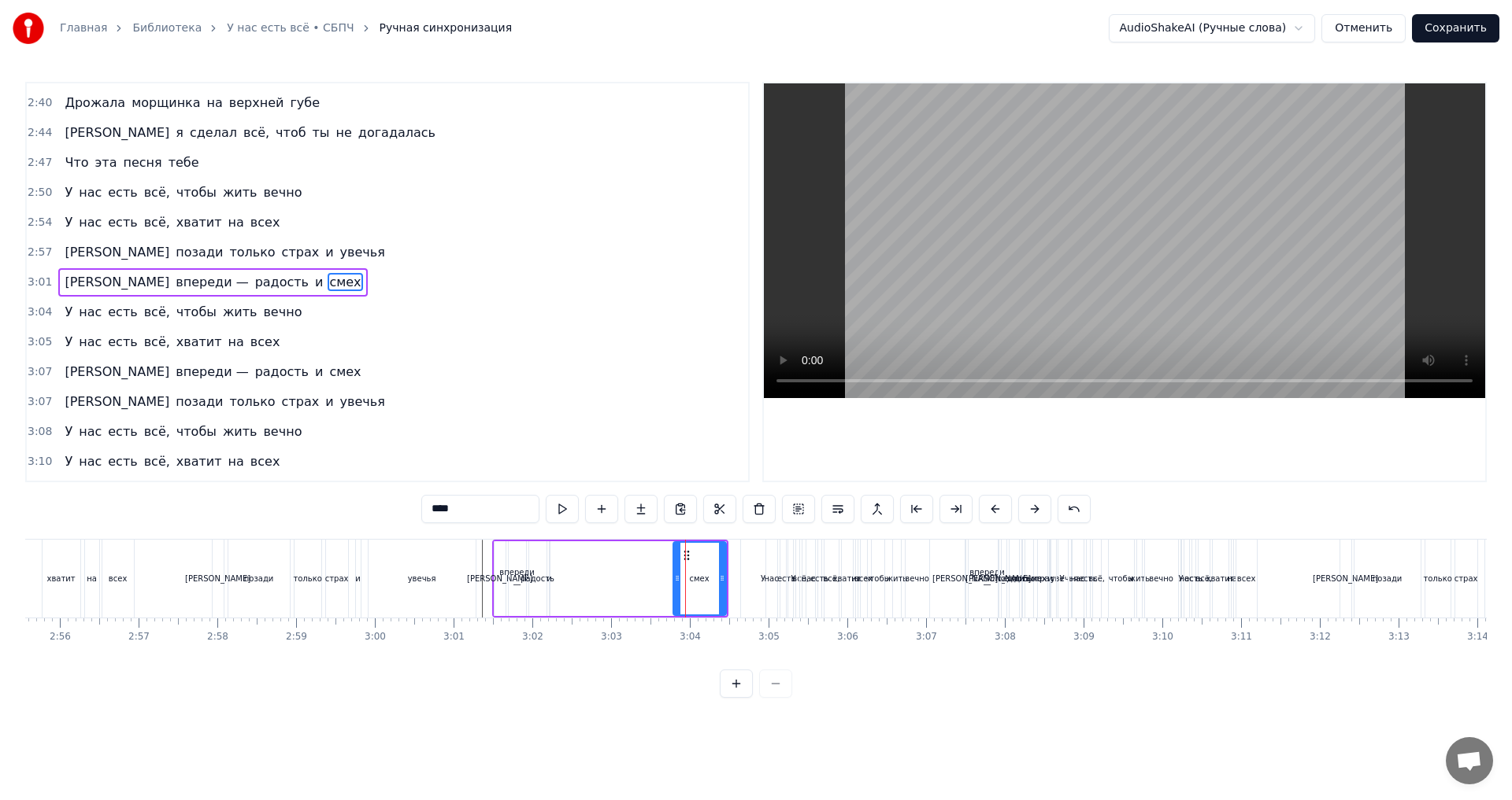
click at [674, 591] on div at bounding box center [677, 579] width 6 height 72
click at [601, 583] on div "А впереди — радость и смех" at bounding box center [610, 578] width 236 height 78
click at [594, 587] on div "А впереди — радость и смех" at bounding box center [610, 578] width 236 height 78
click at [543, 585] on div "радость" at bounding box center [538, 578] width 18 height 74
click at [547, 585] on div "А впереди — радость и смех" at bounding box center [610, 578] width 236 height 78
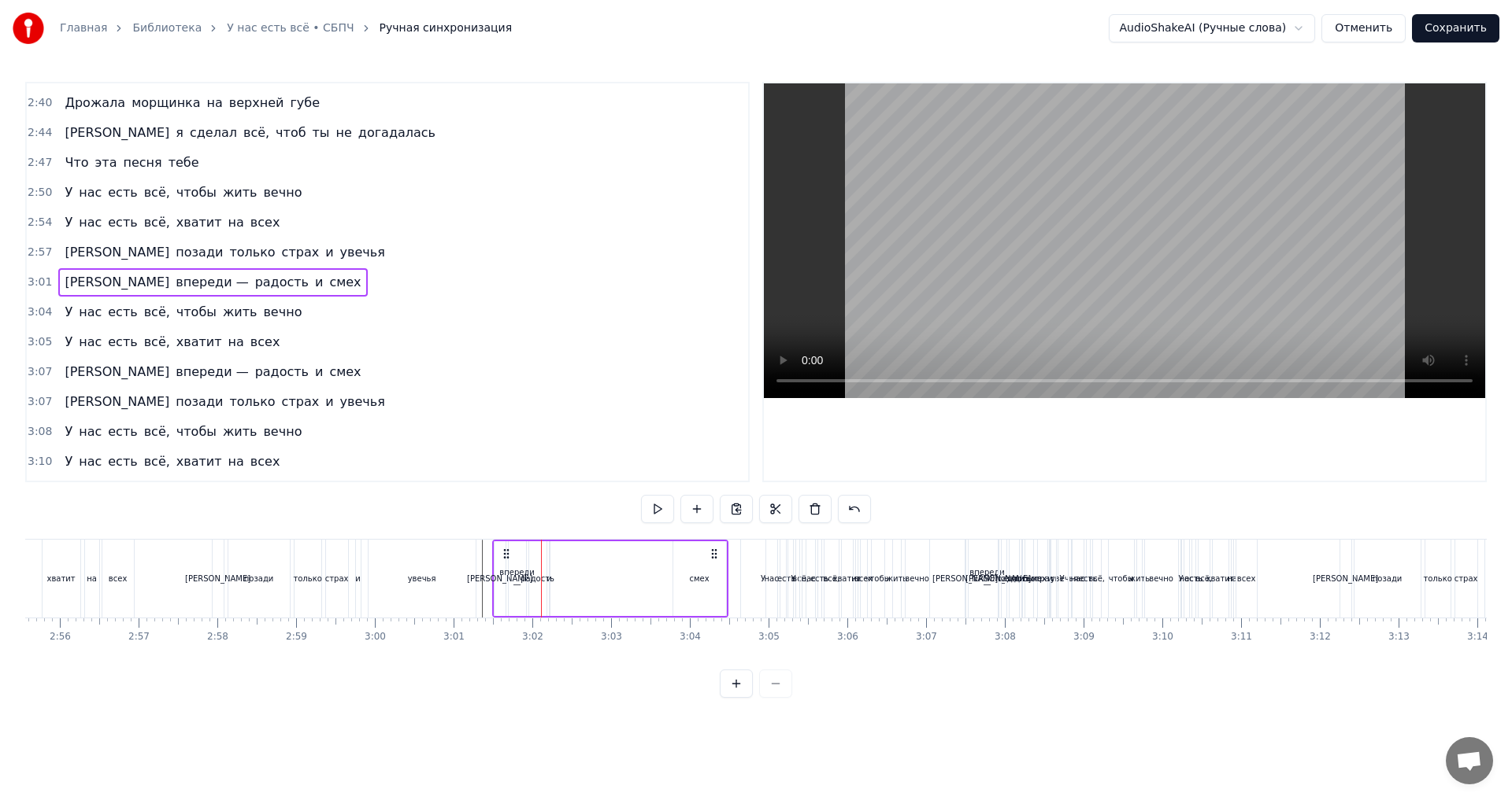
click at [551, 584] on div "и" at bounding box center [549, 578] width 6 height 12
drag, startPoint x: 551, startPoint y: 585, endPoint x: 579, endPoint y: 586, distance: 28.0
click at [588, 588] on div "А впереди — радость и смех" at bounding box center [610, 578] width 236 height 78
click at [555, 579] on div "А впереди — радость и смех" at bounding box center [610, 578] width 236 height 78
click at [552, 580] on div "и" at bounding box center [551, 578] width 6 height 12
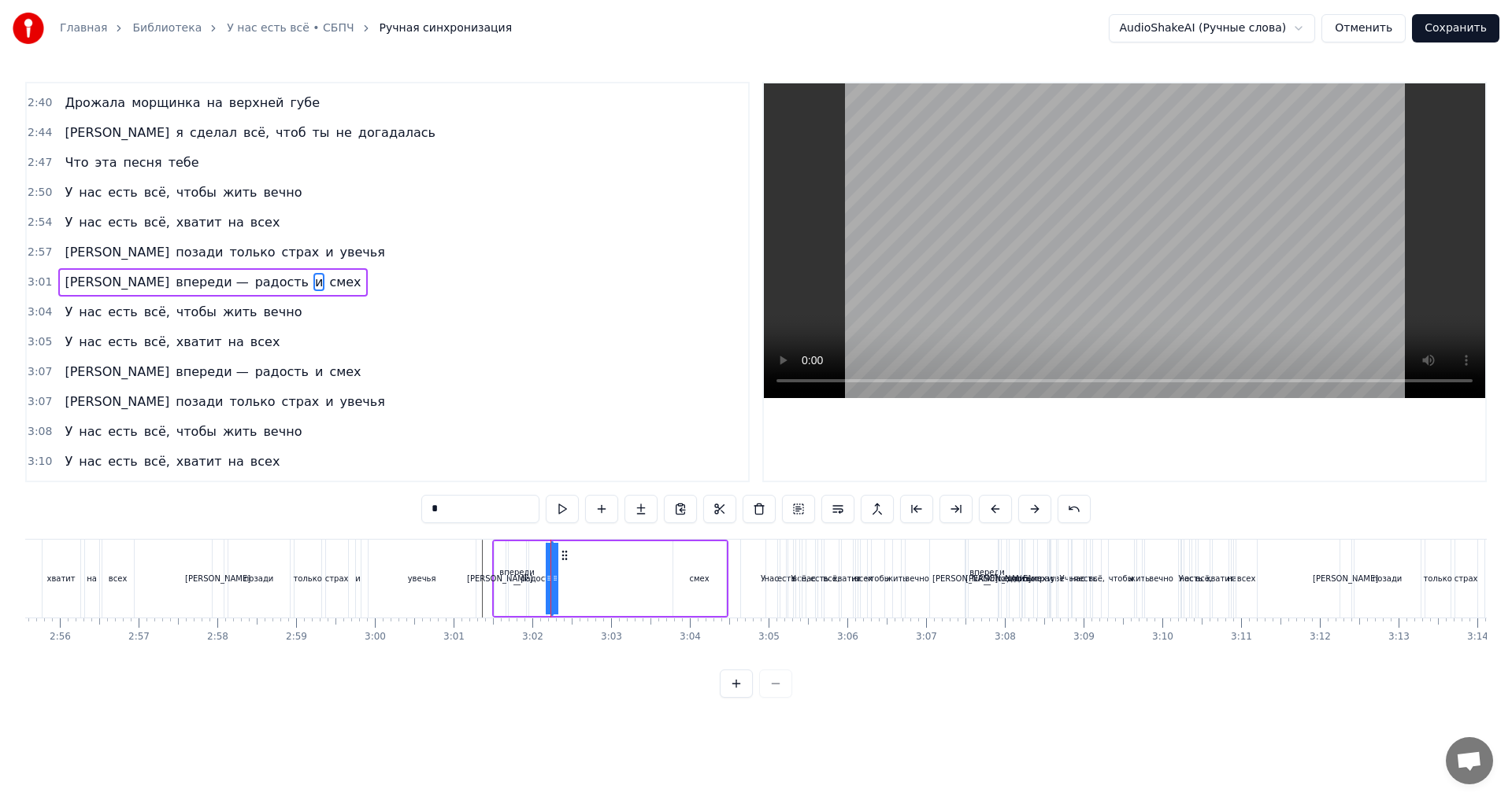
drag, startPoint x: 555, startPoint y: 579, endPoint x: 572, endPoint y: 583, distance: 17.5
click at [582, 584] on div "А впереди — радость и смех" at bounding box center [610, 578] width 236 height 78
click at [552, 582] on div "и" at bounding box center [551, 578] width 6 height 12
drag, startPoint x: 552, startPoint y: 578, endPoint x: 567, endPoint y: 582, distance: 15.5
click at [567, 582] on div "А впереди — радость и смех" at bounding box center [610, 578] width 236 height 78
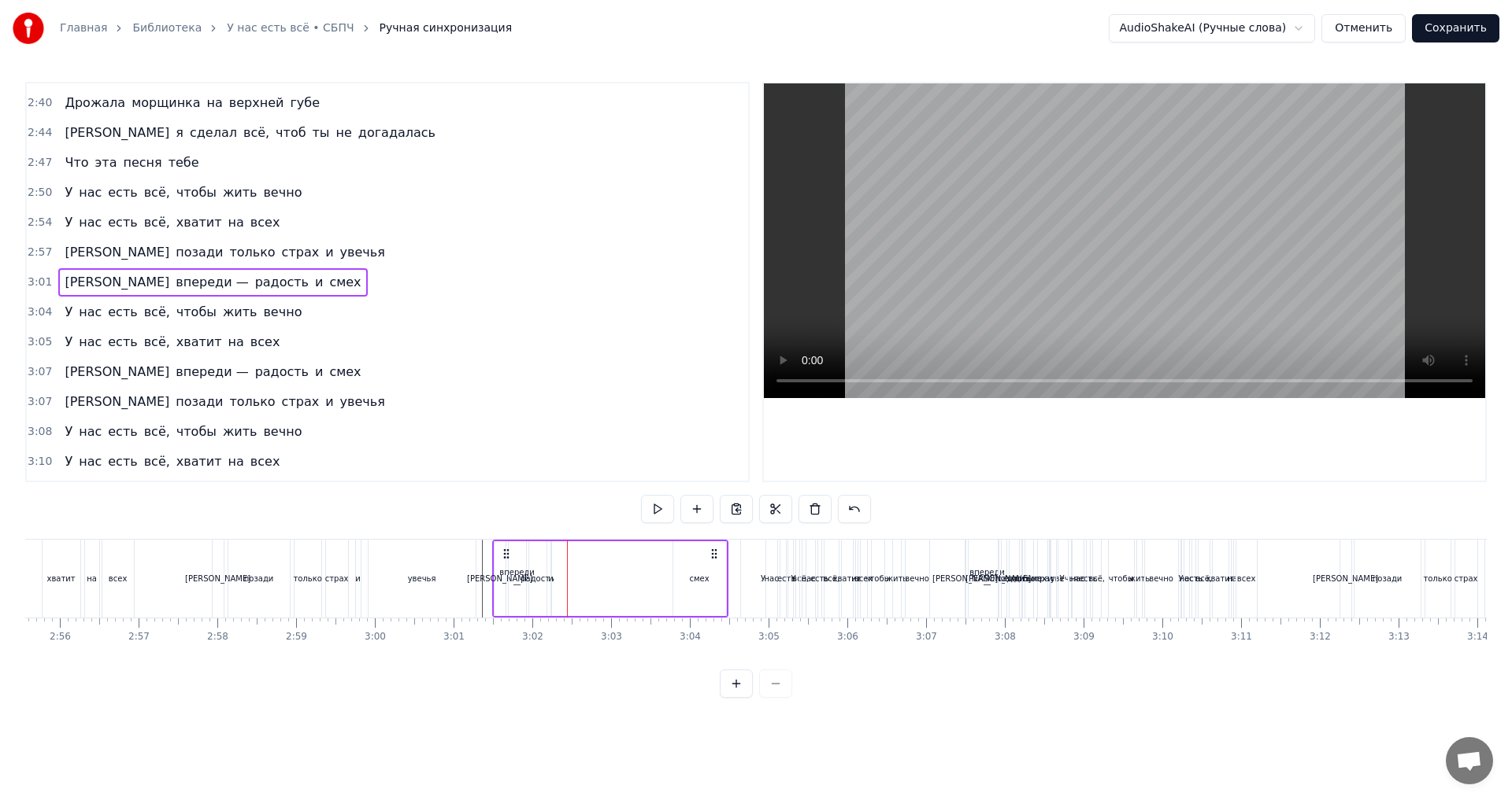
click at [551, 578] on div "и" at bounding box center [551, 578] width 6 height 12
drag, startPoint x: 554, startPoint y: 578, endPoint x: 582, endPoint y: 578, distance: 28.0
click at [588, 580] on div "А впереди — радость и смех" at bounding box center [610, 578] width 236 height 78
click at [554, 567] on div "А впереди — радость и смех" at bounding box center [610, 578] width 236 height 78
click at [552, 568] on div "А впереди — радость и смех" at bounding box center [610, 578] width 236 height 78
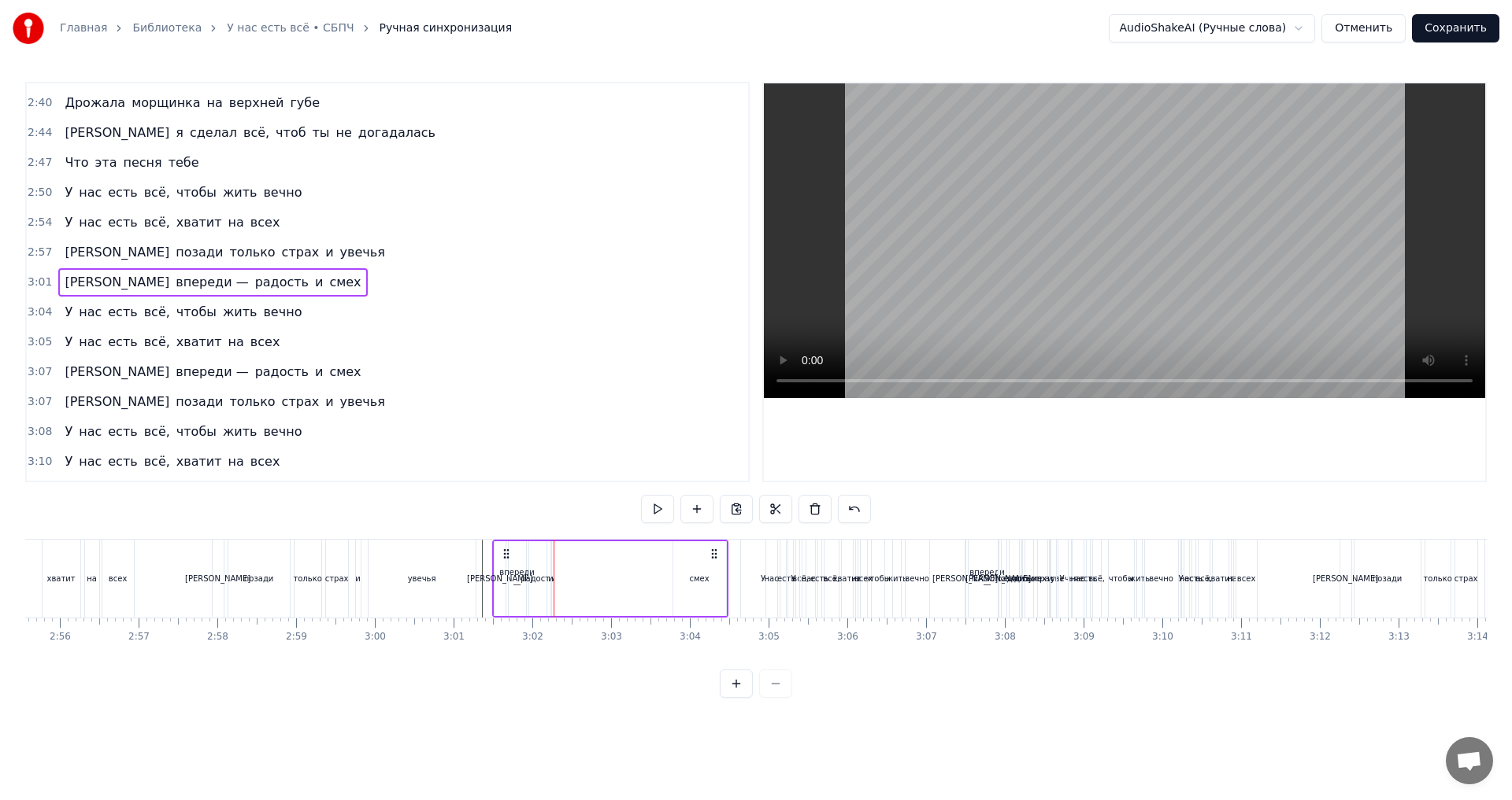
click at [553, 568] on div "А впереди — радость и смех" at bounding box center [610, 578] width 236 height 78
click at [551, 569] on div "и" at bounding box center [551, 578] width 2 height 74
drag, startPoint x: 604, startPoint y: 561, endPoint x: 624, endPoint y: 562, distance: 20.0
click at [624, 562] on div "А впереди — радость и смех" at bounding box center [610, 578] width 236 height 78
drag, startPoint x: 608, startPoint y: 578, endPoint x: 585, endPoint y: 578, distance: 23.0
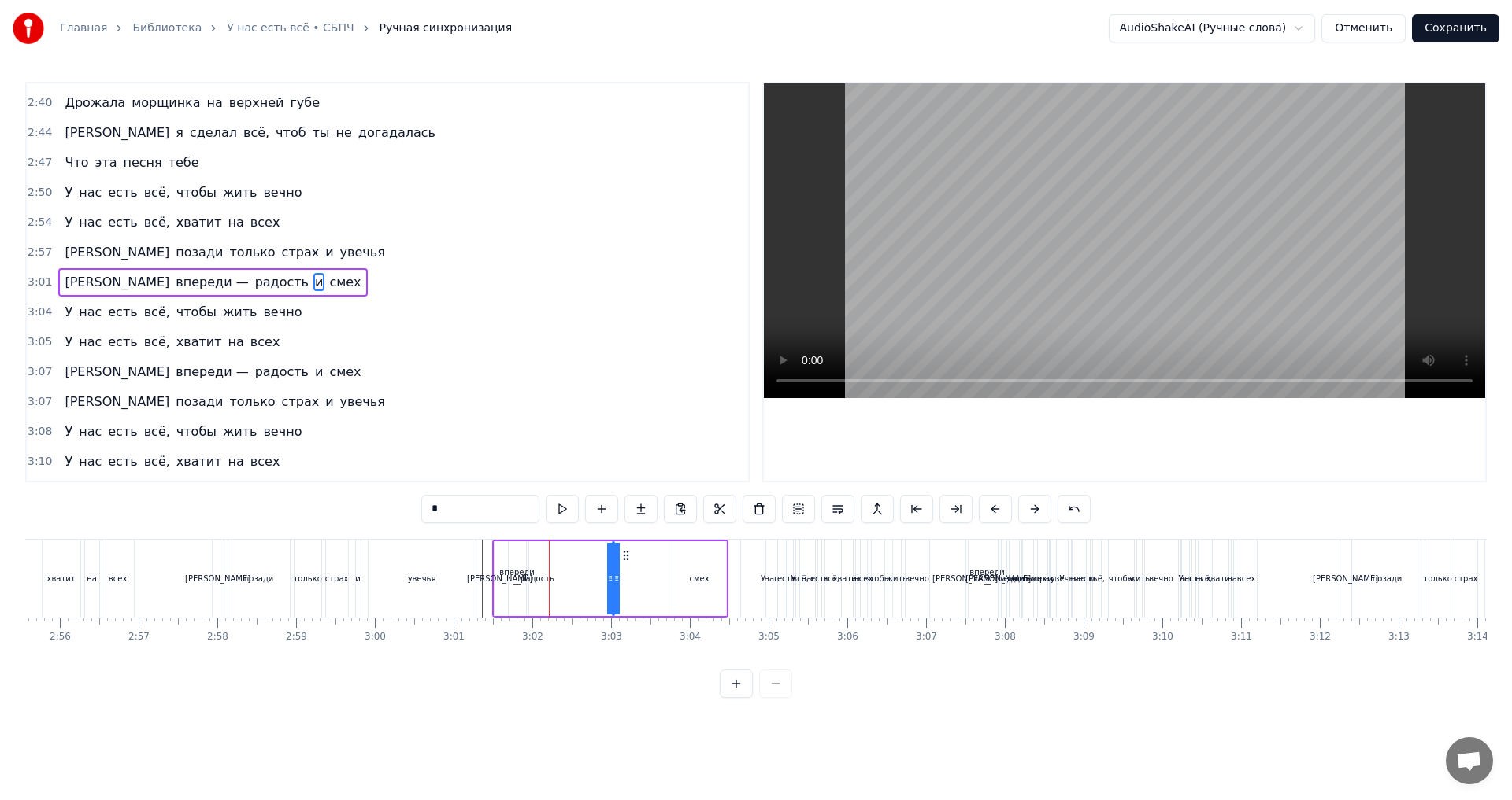
click at [585, 578] on div "А впереди — радость и смех" at bounding box center [610, 578] width 236 height 78
click at [613, 582] on div "и" at bounding box center [612, 578] width 6 height 12
drag, startPoint x: 613, startPoint y: 580, endPoint x: 625, endPoint y: 582, distance: 12.2
click at [625, 582] on div "А впереди — радость и смех" at bounding box center [610, 578] width 236 height 78
click at [612, 581] on div "и" at bounding box center [612, 578] width 6 height 12
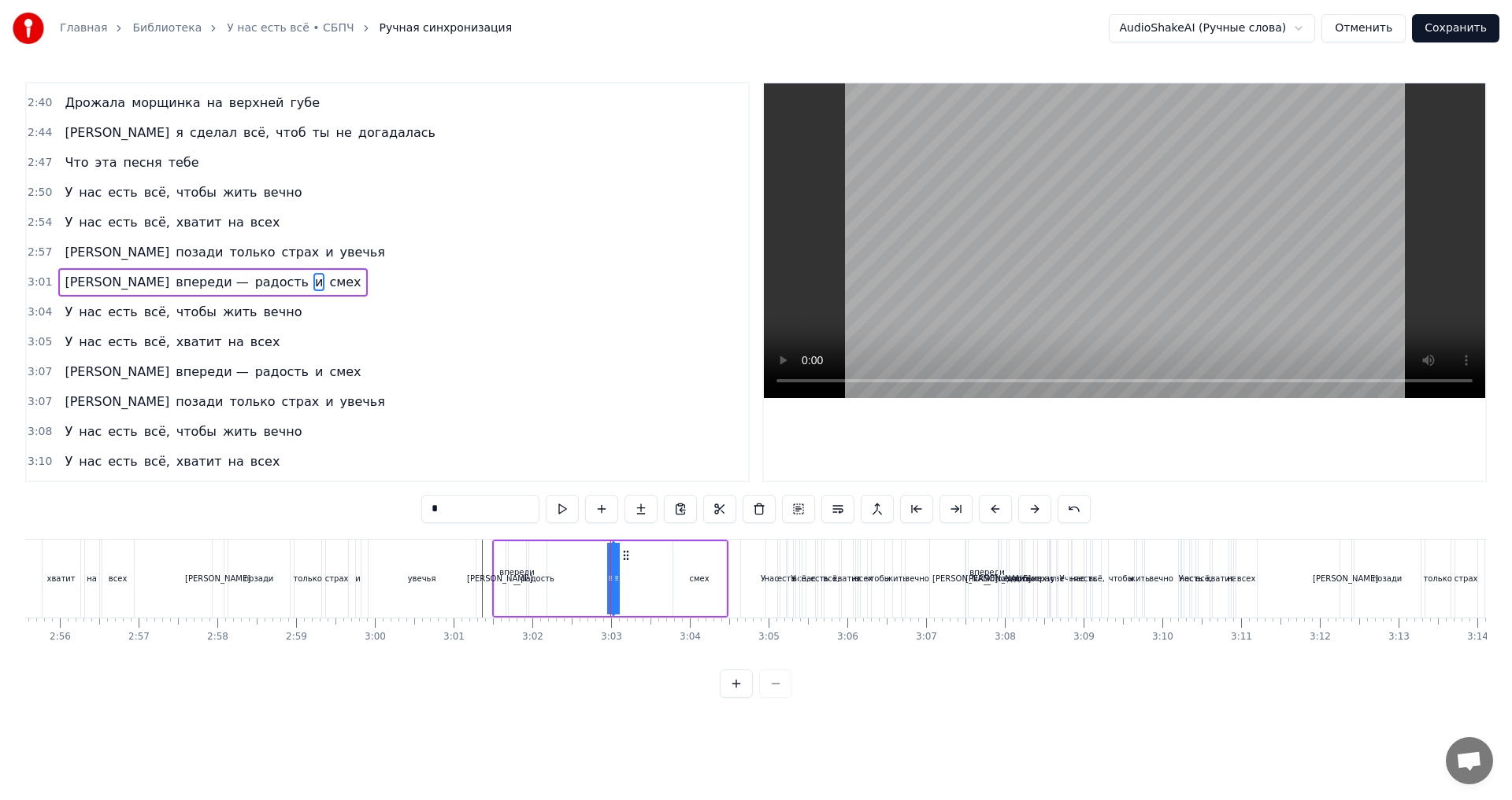
drag, startPoint x: 613, startPoint y: 583, endPoint x: 645, endPoint y: 588, distance: 32.4
click at [659, 588] on div "А впереди — радость и смех" at bounding box center [610, 578] width 236 height 78
click at [612, 580] on div "и" at bounding box center [612, 578] width 6 height 12
drag, startPoint x: 624, startPoint y: 558, endPoint x: 675, endPoint y: 557, distance: 51.0
click at [675, 557] on icon at bounding box center [677, 556] width 13 height 13
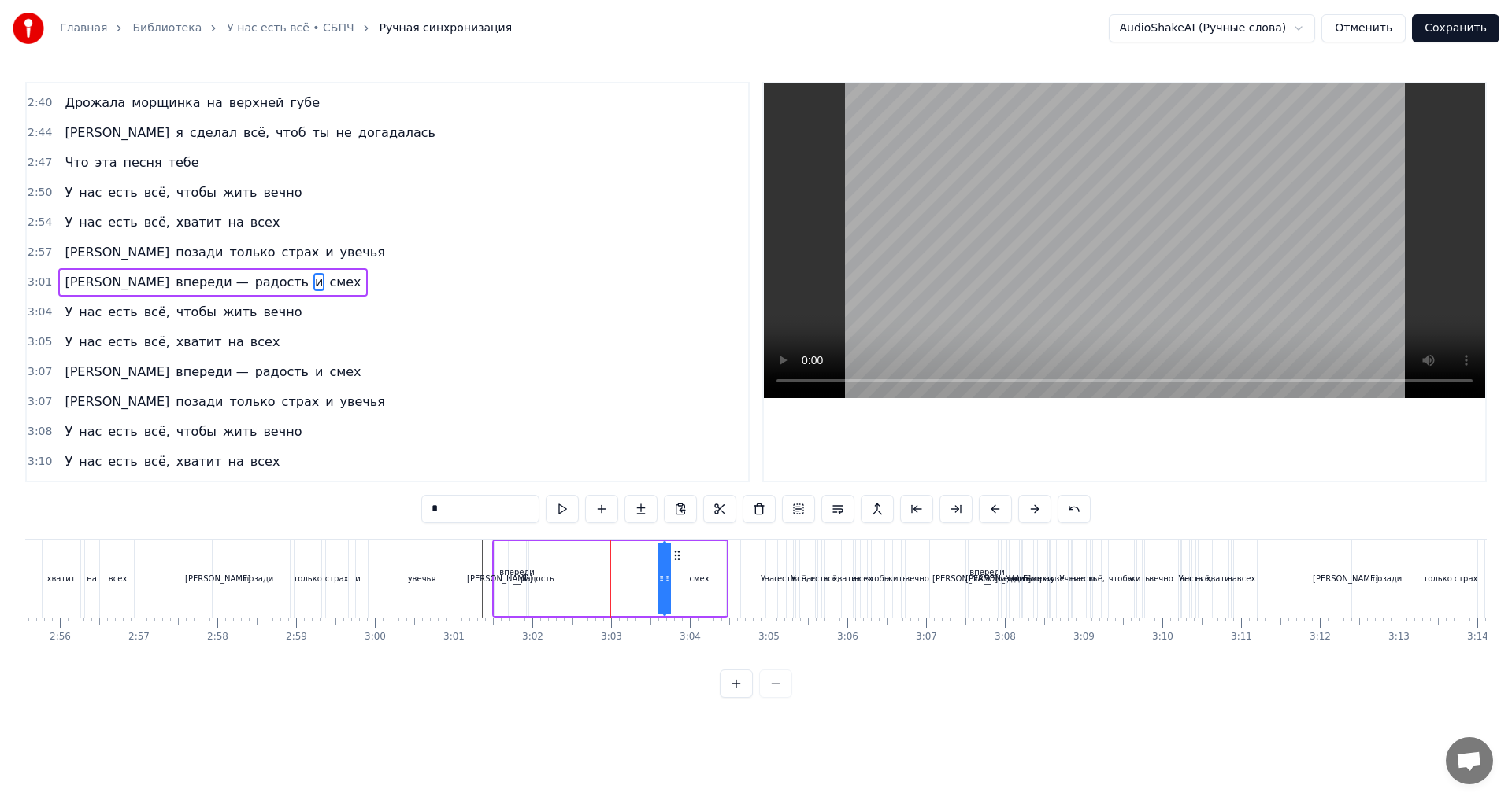
click at [539, 584] on div "радость" at bounding box center [537, 578] width 34 height 12
type input "*******"
drag, startPoint x: 543, startPoint y: 584, endPoint x: 657, endPoint y: 592, distance: 114.3
click at [657, 592] on div at bounding box center [656, 579] width 6 height 72
drag, startPoint x: 531, startPoint y: 587, endPoint x: 612, endPoint y: 597, distance: 81.6
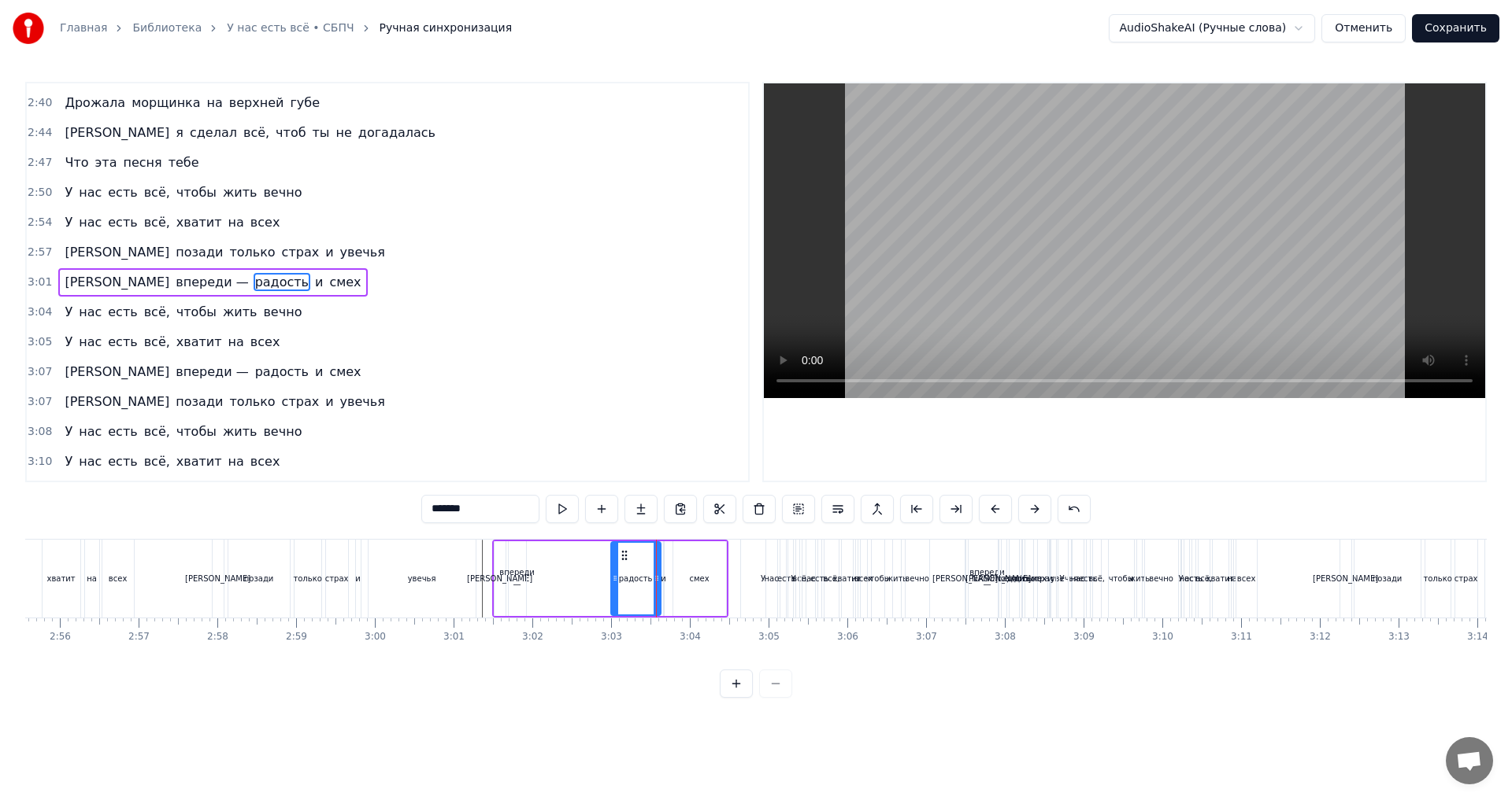
click at [612, 597] on div at bounding box center [615, 579] width 6 height 72
click at [579, 596] on div "А впереди — радость и смех" at bounding box center [610, 578] width 236 height 78
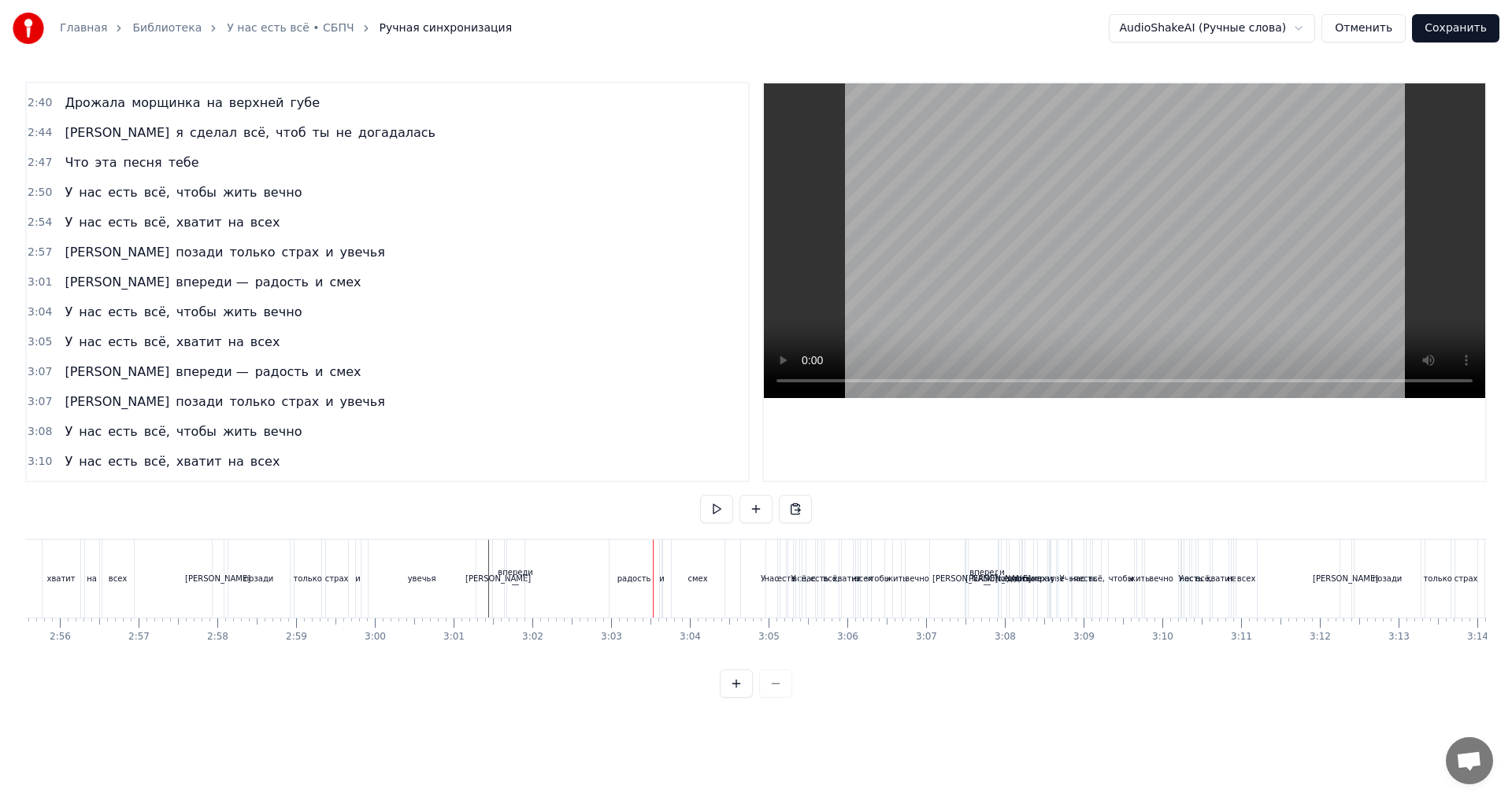
click at [518, 586] on div "впереди —" at bounding box center [515, 578] width 35 height 24
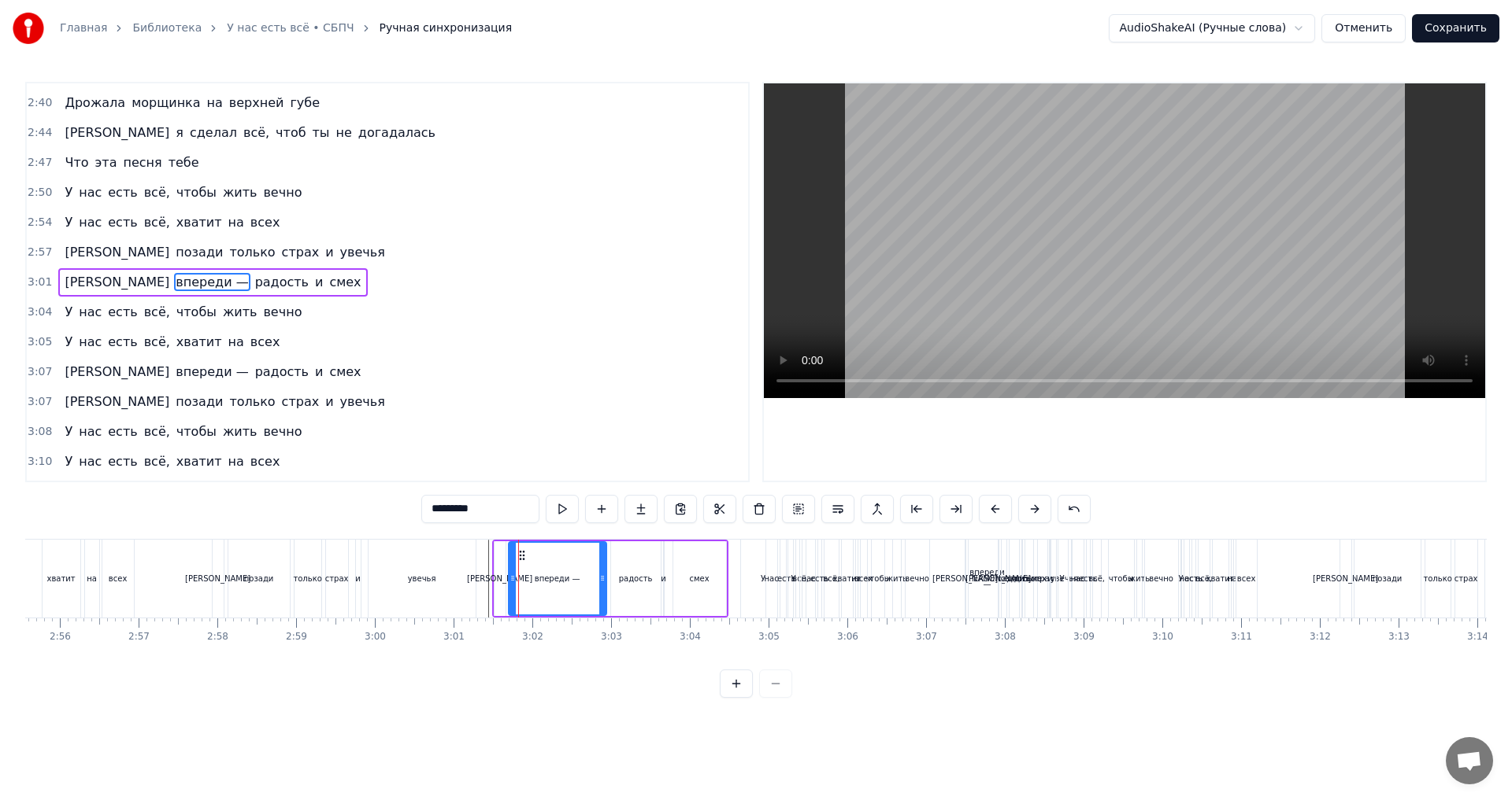
drag, startPoint x: 524, startPoint y: 585, endPoint x: 604, endPoint y: 596, distance: 80.8
click at [604, 596] on div at bounding box center [603, 579] width 6 height 72
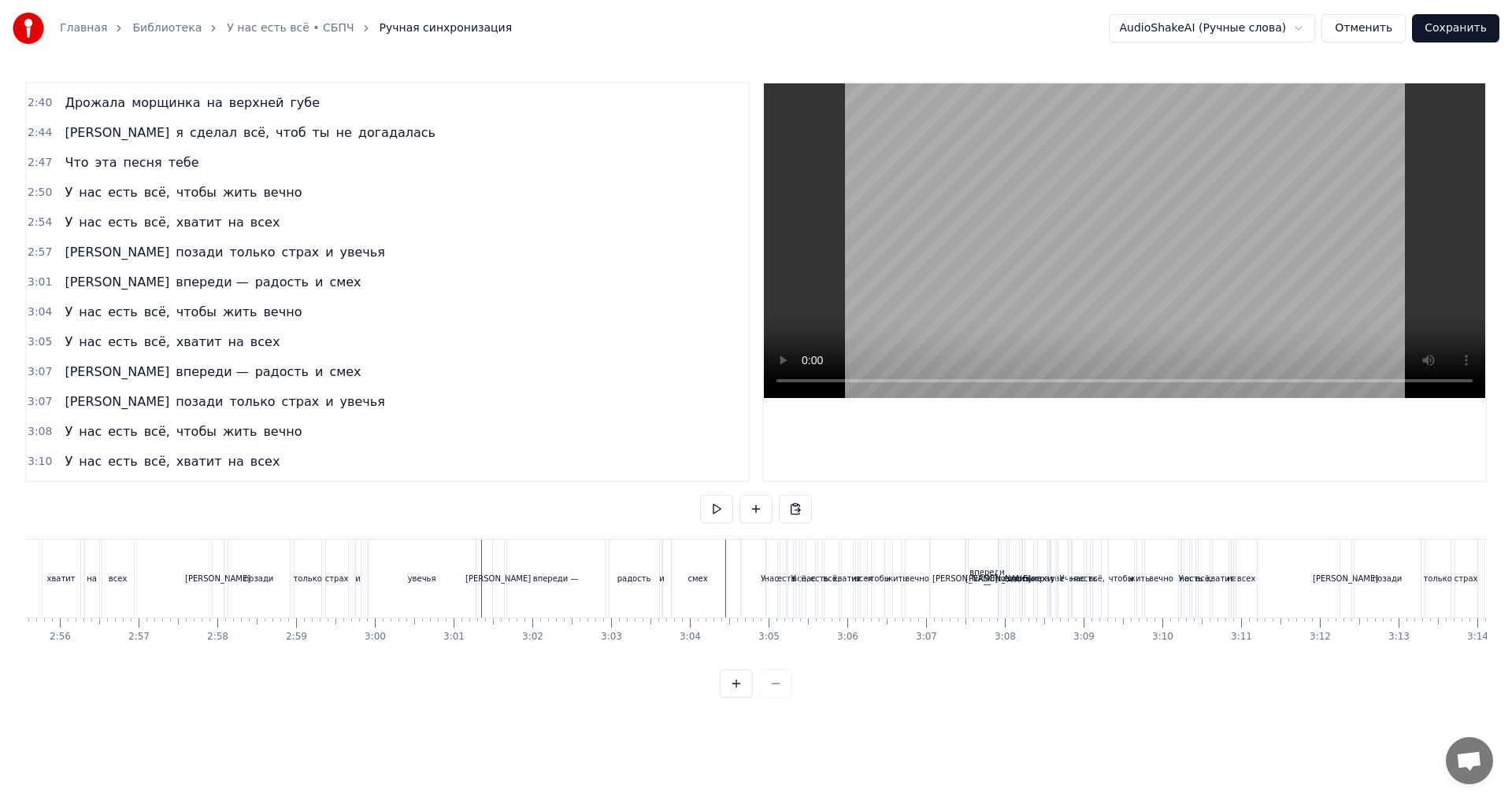
click at [706, 582] on div "смех" at bounding box center [698, 578] width 53 height 78
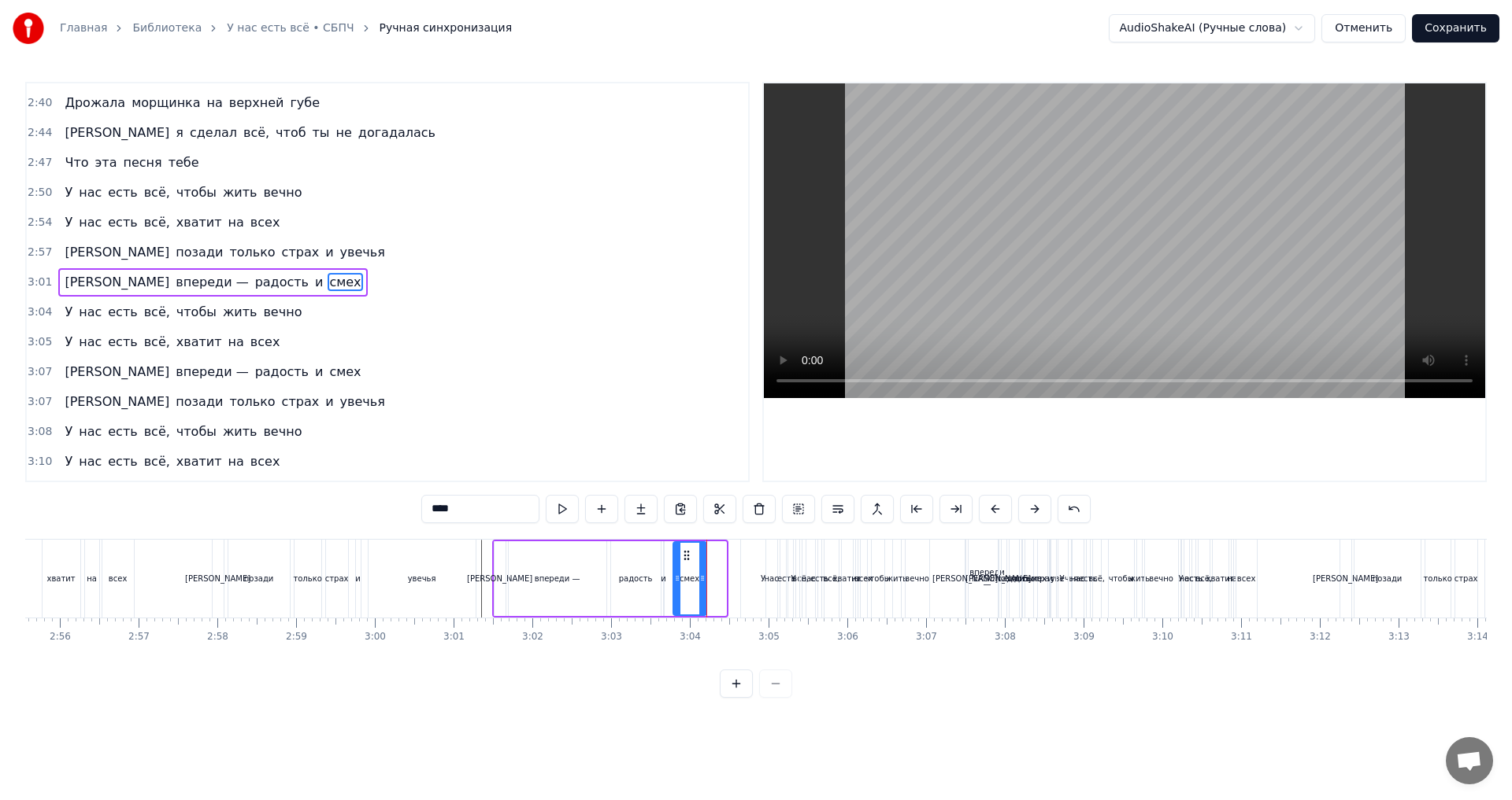
drag, startPoint x: 720, startPoint y: 587, endPoint x: 701, endPoint y: 590, distance: 19.2
click at [701, 590] on div at bounding box center [703, 579] width 6 height 72
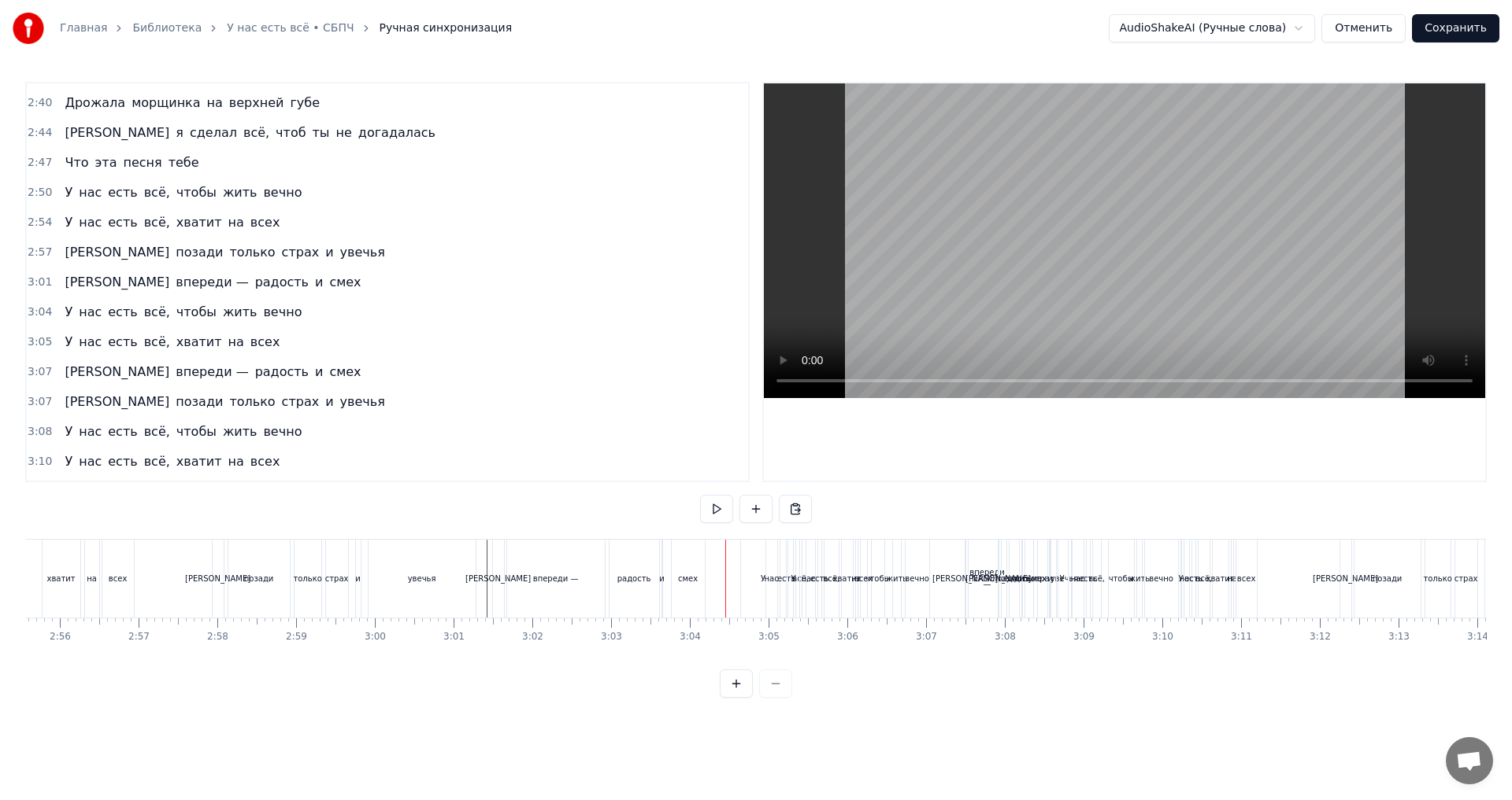
click at [689, 595] on div "смех" at bounding box center [688, 578] width 33 height 78
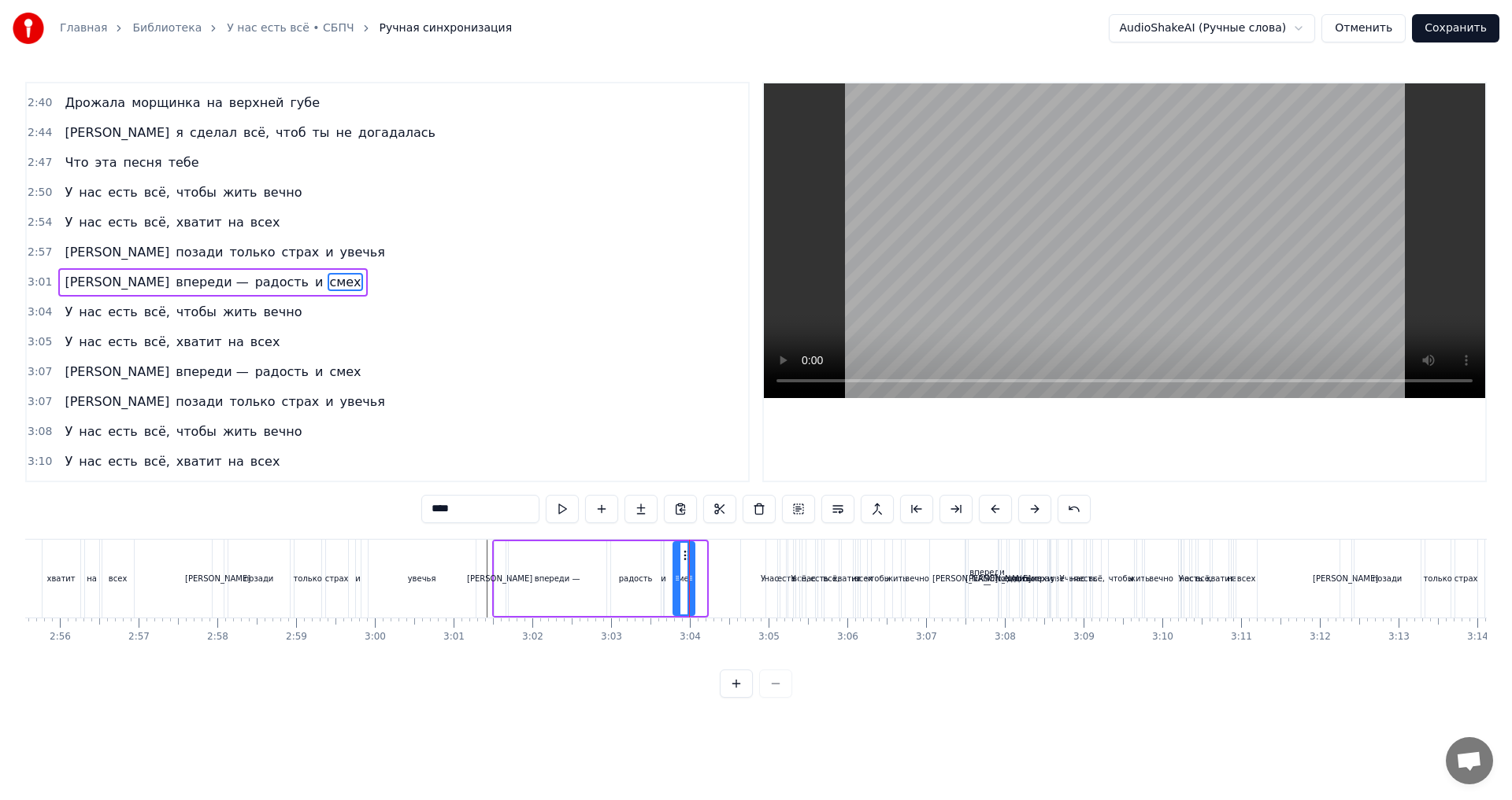
drag, startPoint x: 701, startPoint y: 589, endPoint x: 689, endPoint y: 592, distance: 12.4
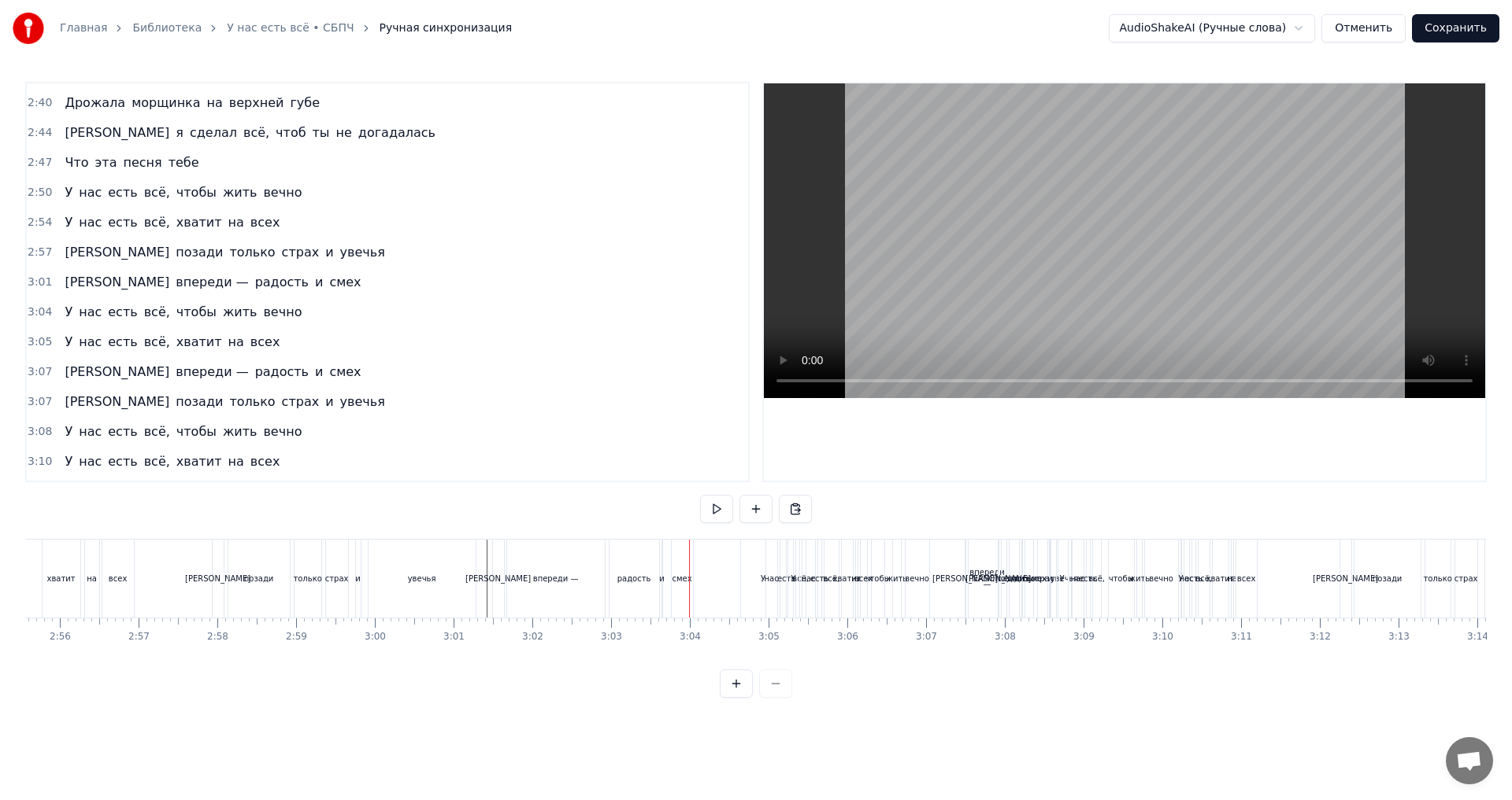
click at [503, 594] on div "[PERSON_NAME]" at bounding box center [499, 578] width 11 height 78
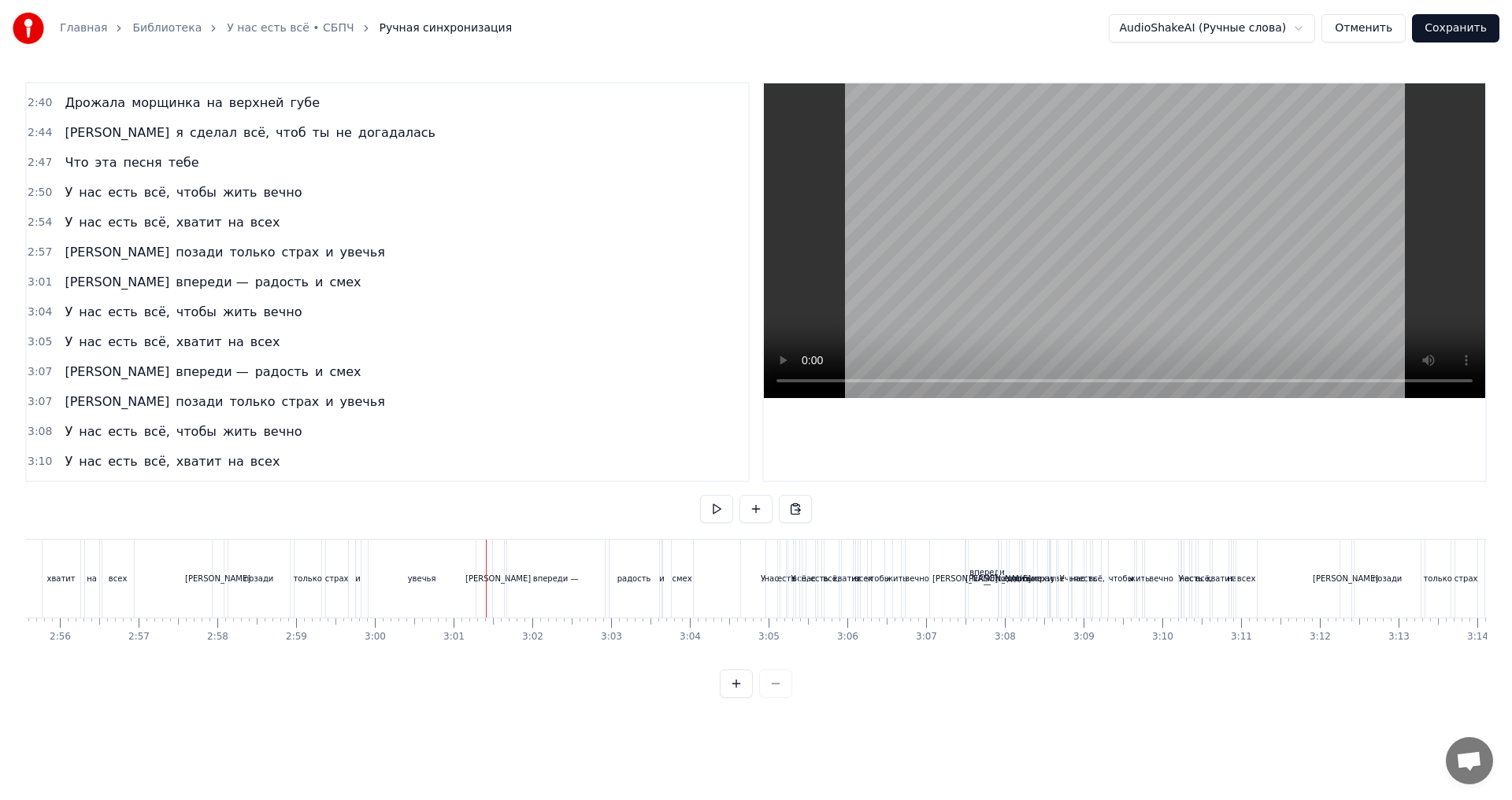
click at [531, 601] on div "впереди —" at bounding box center [556, 578] width 98 height 78
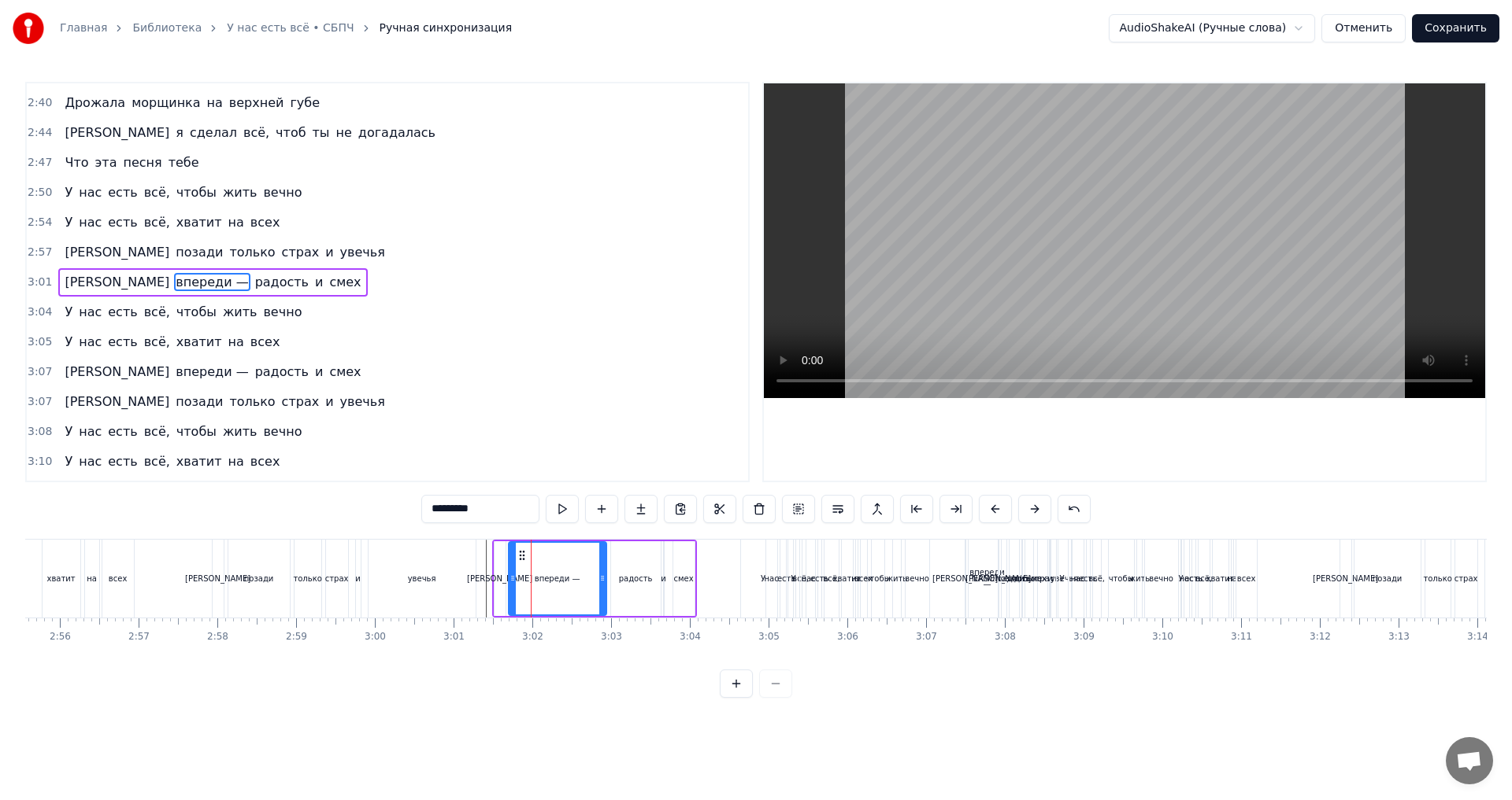
click at [277, 277] on div "3:01 А впереди — радость и смех" at bounding box center [387, 282] width 721 height 30
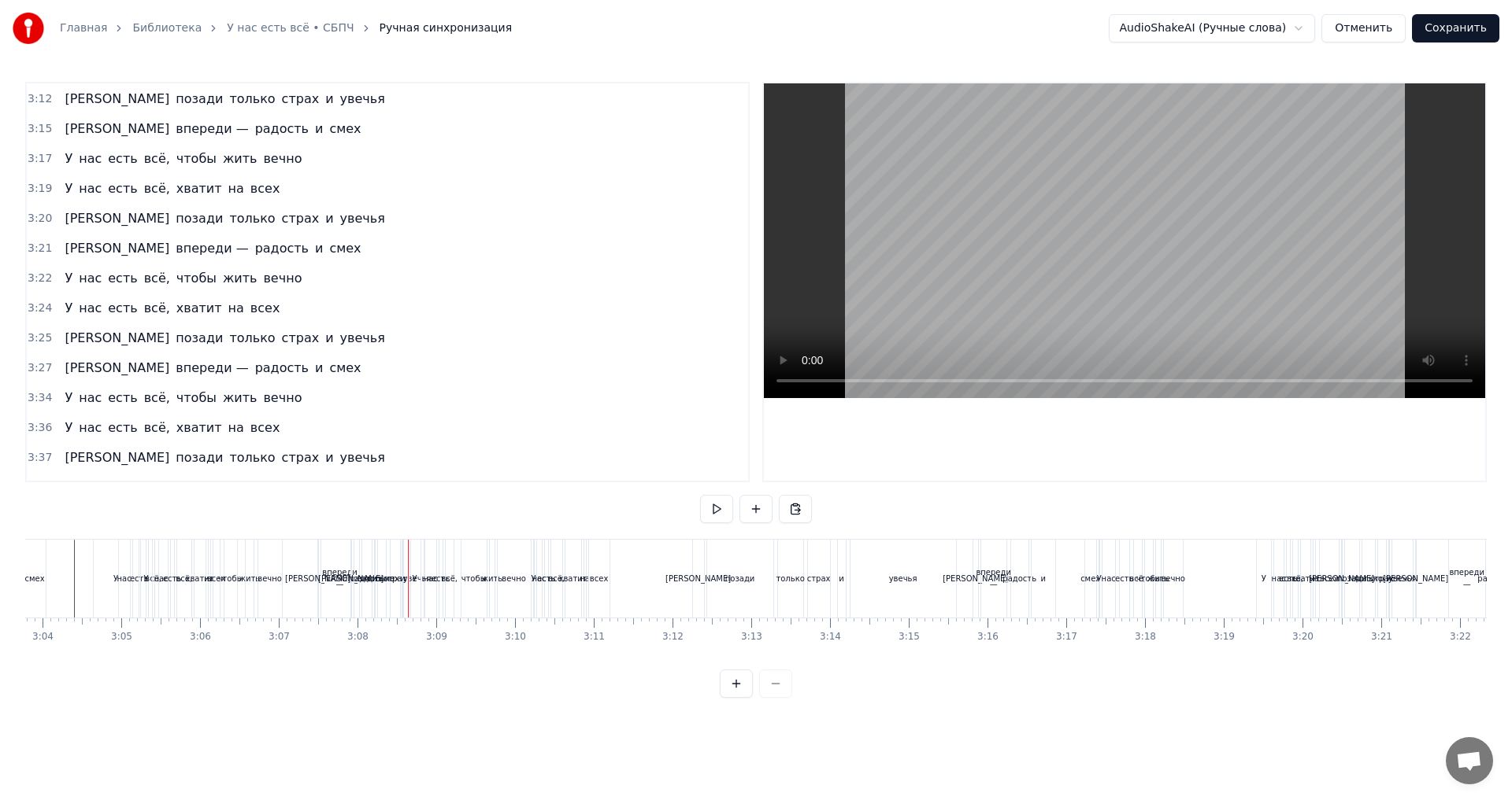
scroll to position [1636, 0]
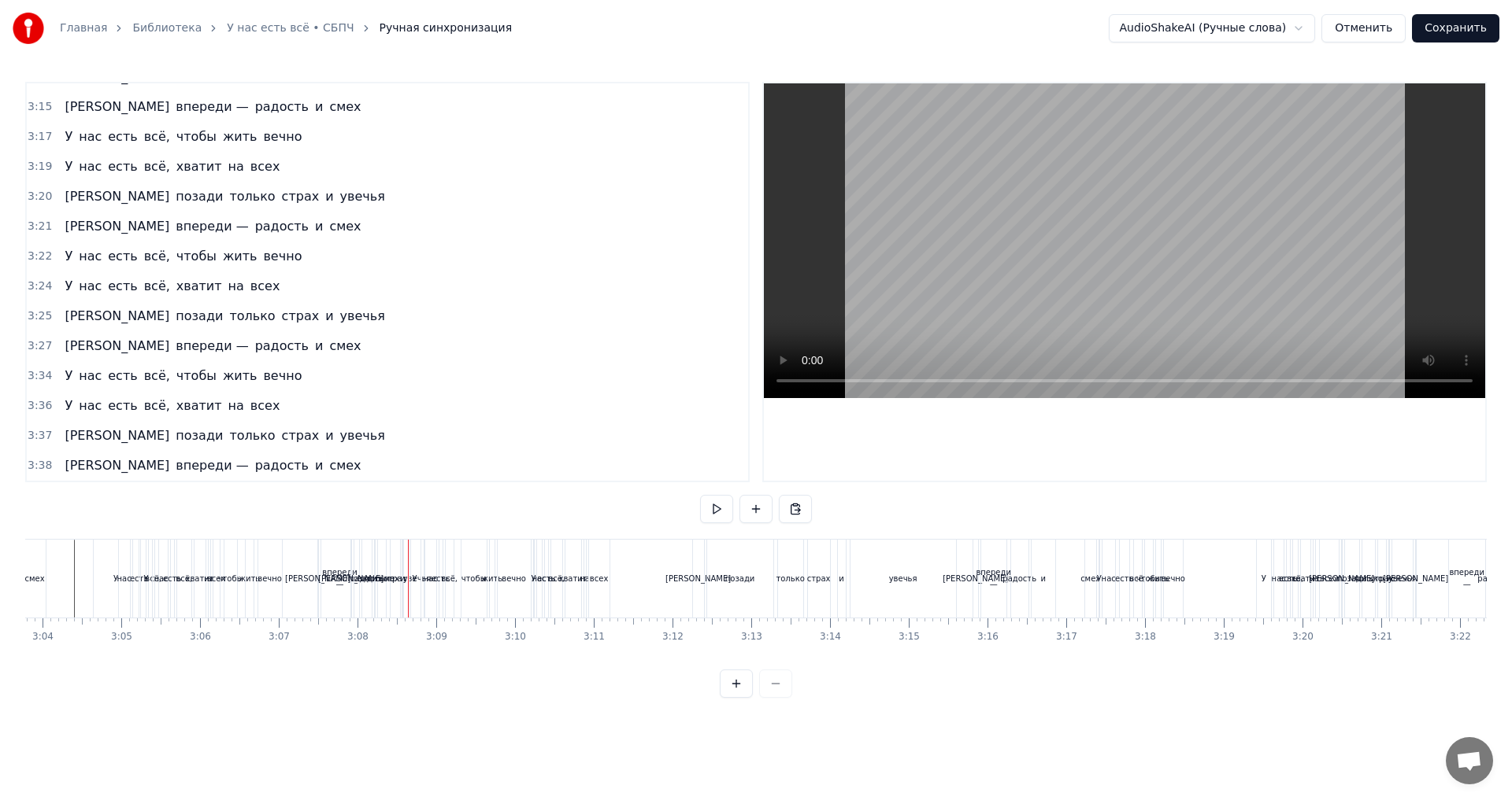
click at [271, 470] on div "3:38 А впереди — радость и смех" at bounding box center [387, 466] width 721 height 30
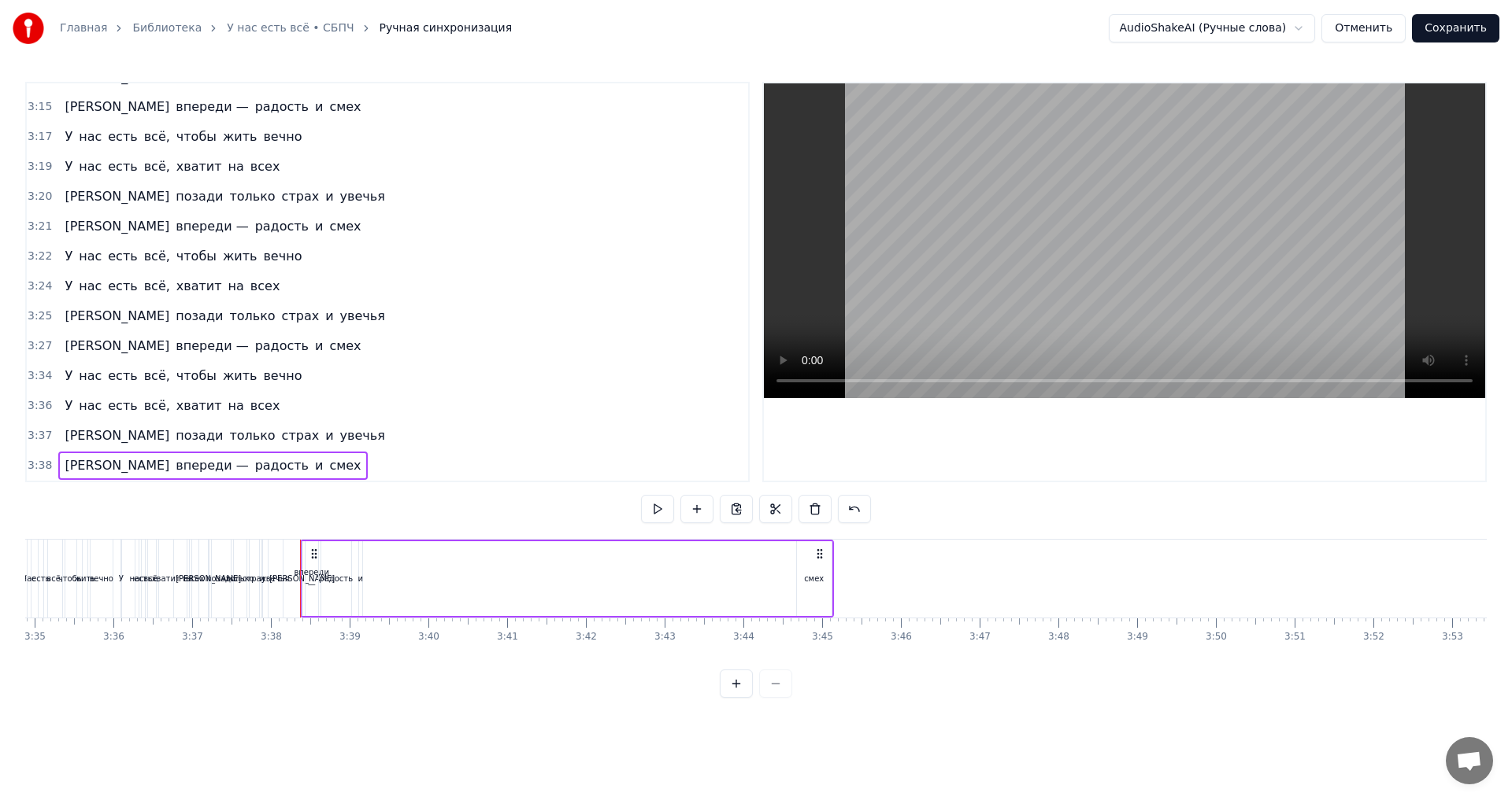
click at [281, 438] on div "3:37 И позади только страх и увечья" at bounding box center [387, 435] width 721 height 30
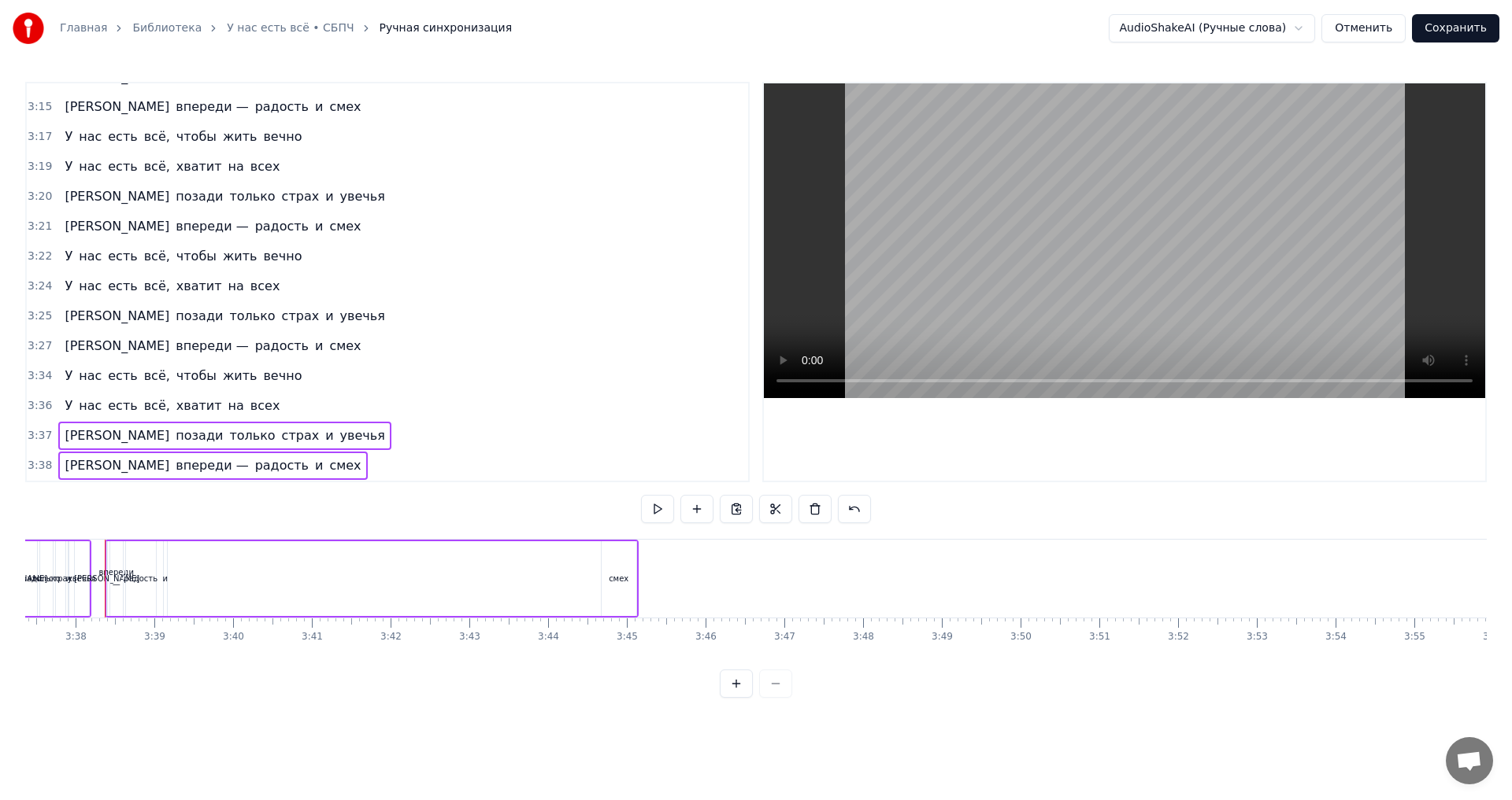
click at [270, 408] on div "3:36 У нас есть всё, хватит на всех" at bounding box center [387, 406] width 721 height 30
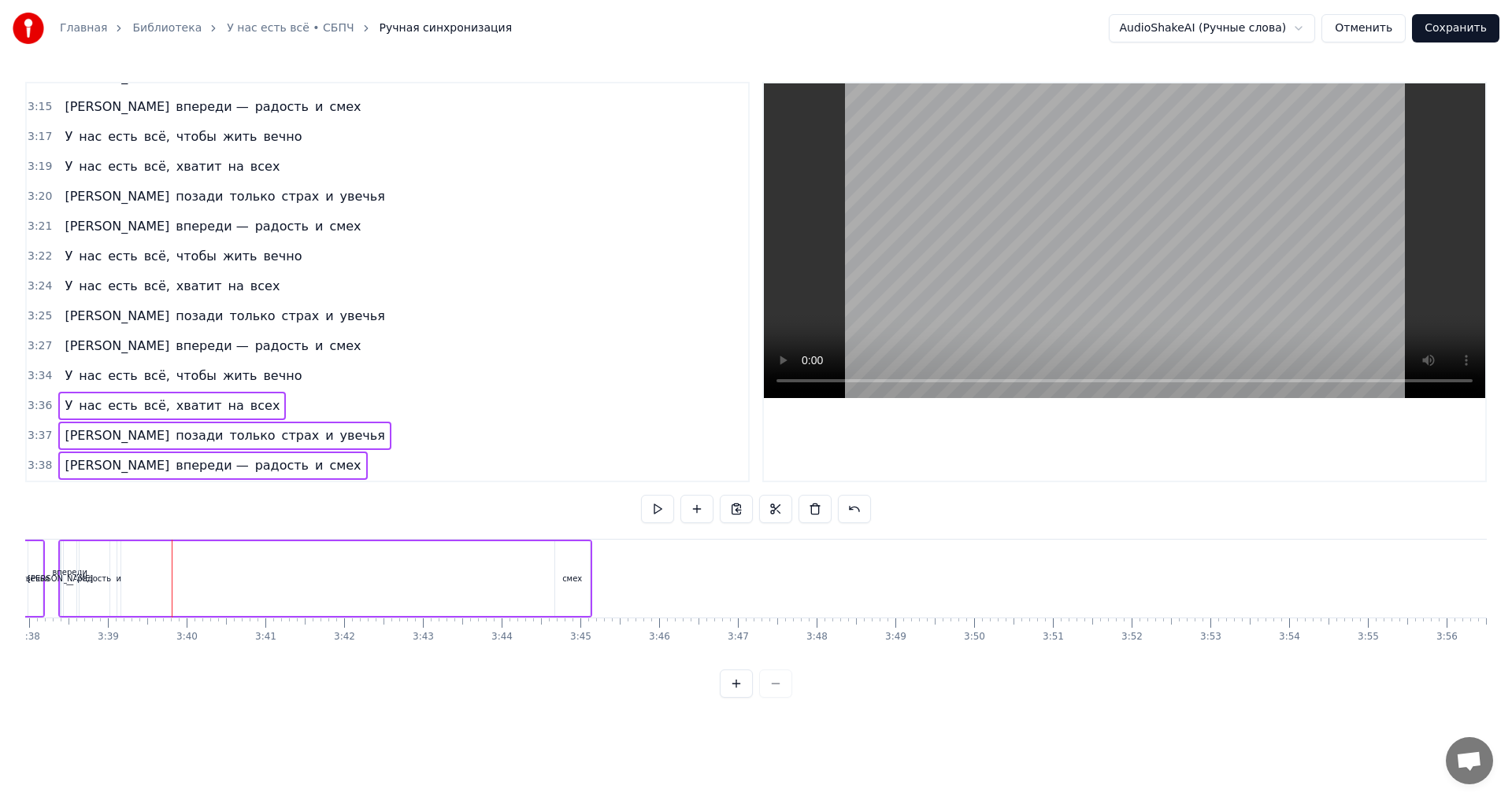
drag, startPoint x: 1385, startPoint y: 671, endPoint x: 1334, endPoint y: 672, distance: 51.0
click at [1334, 672] on div "0:28 Там, где проходит разлом 0:31 Между любой и тобой 0:35 Там, где зияет дыра…" at bounding box center [756, 390] width 1462 height 616
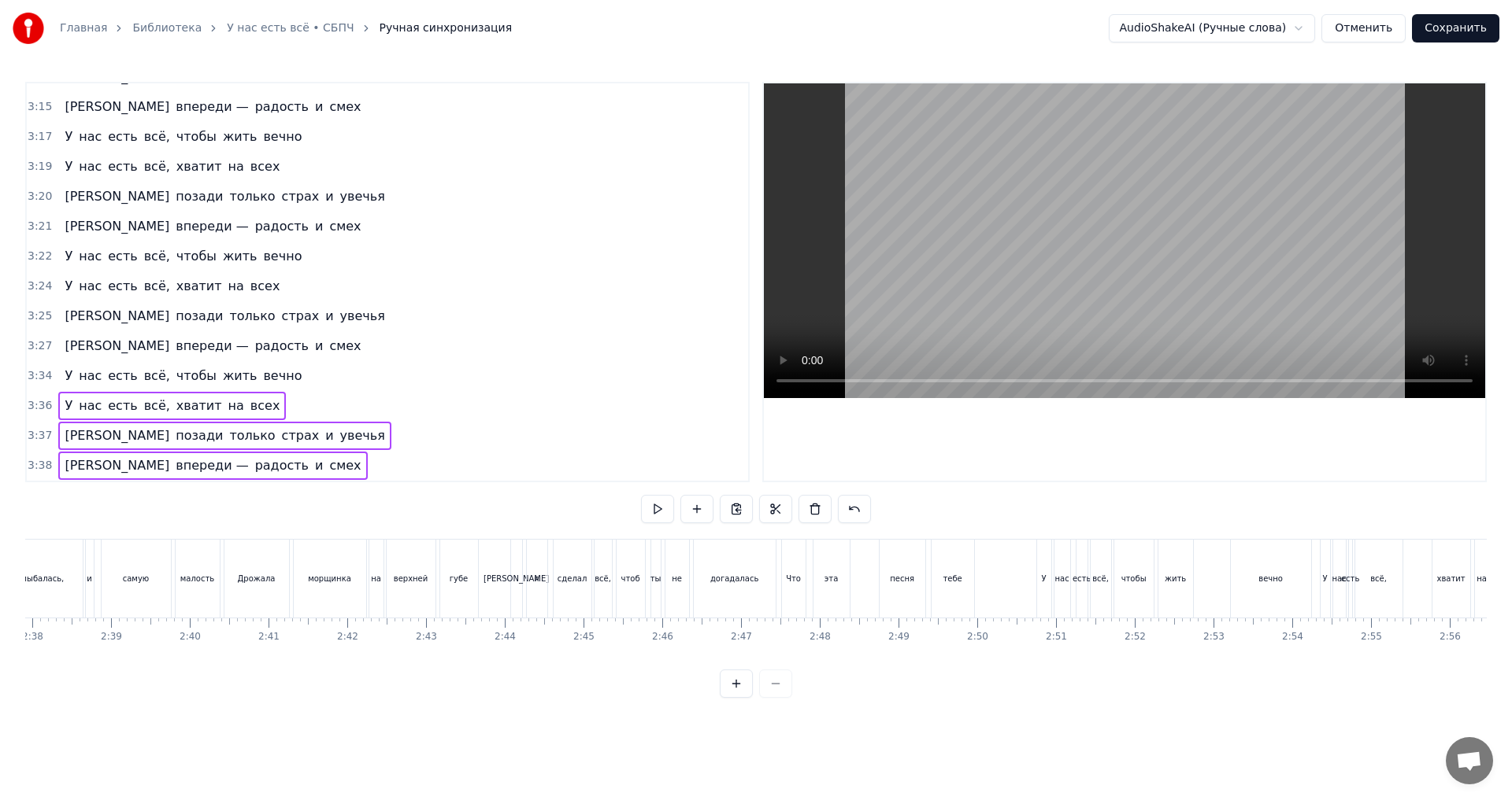
scroll to position [0, 12393]
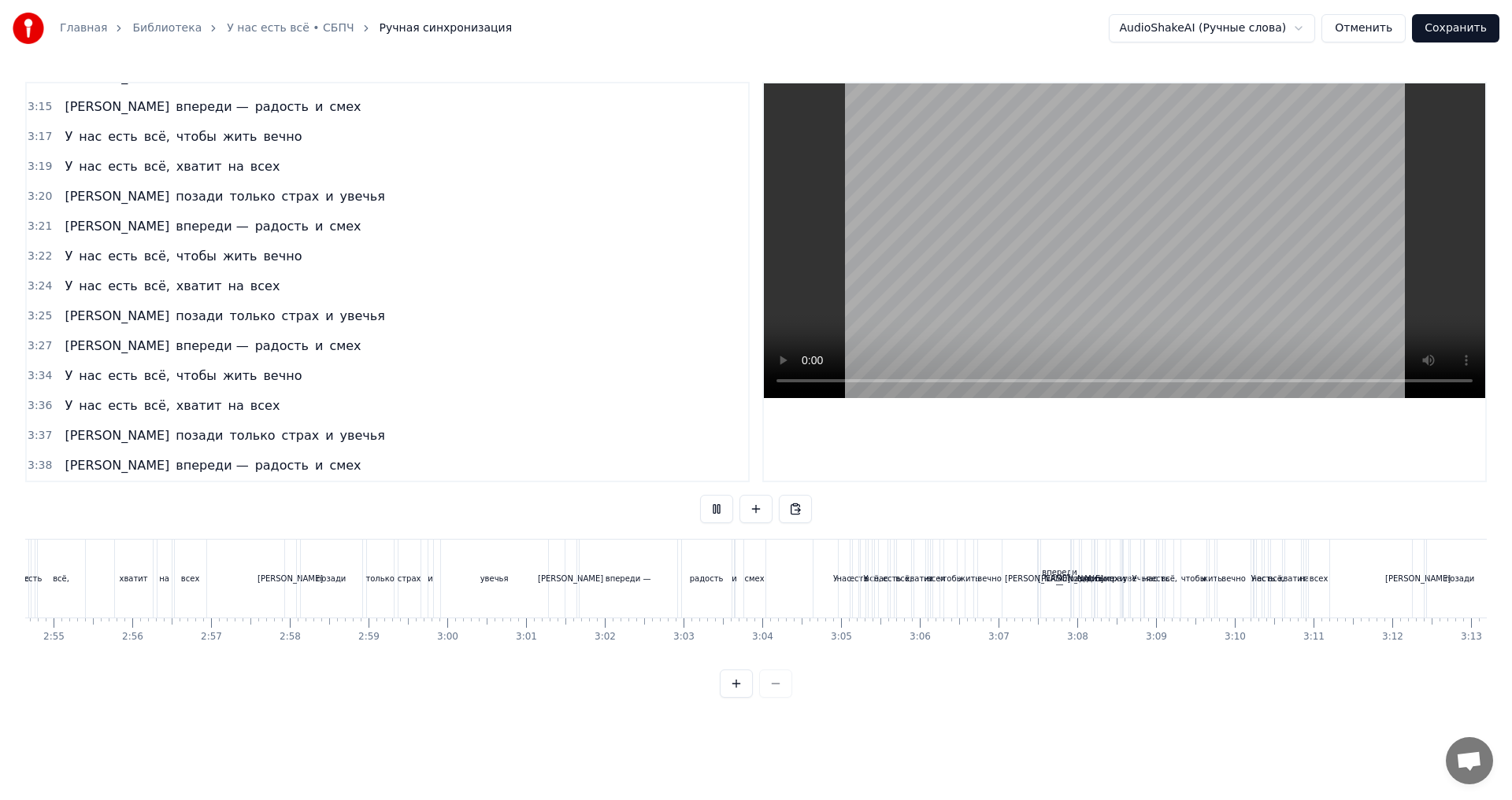
scroll to position [0, 13662]
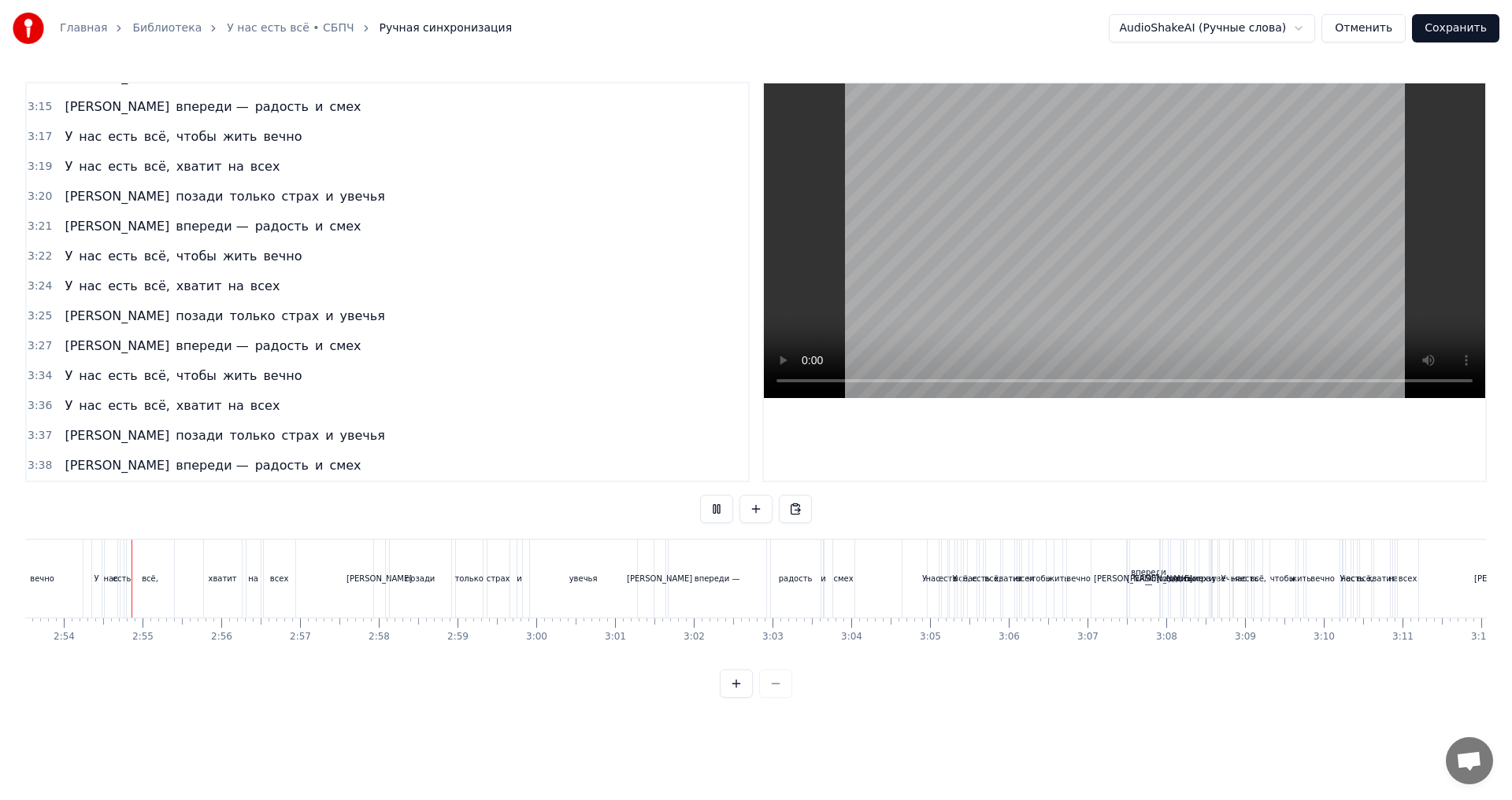
click at [922, 586] on div "У" at bounding box center [924, 578] width 45 height 78
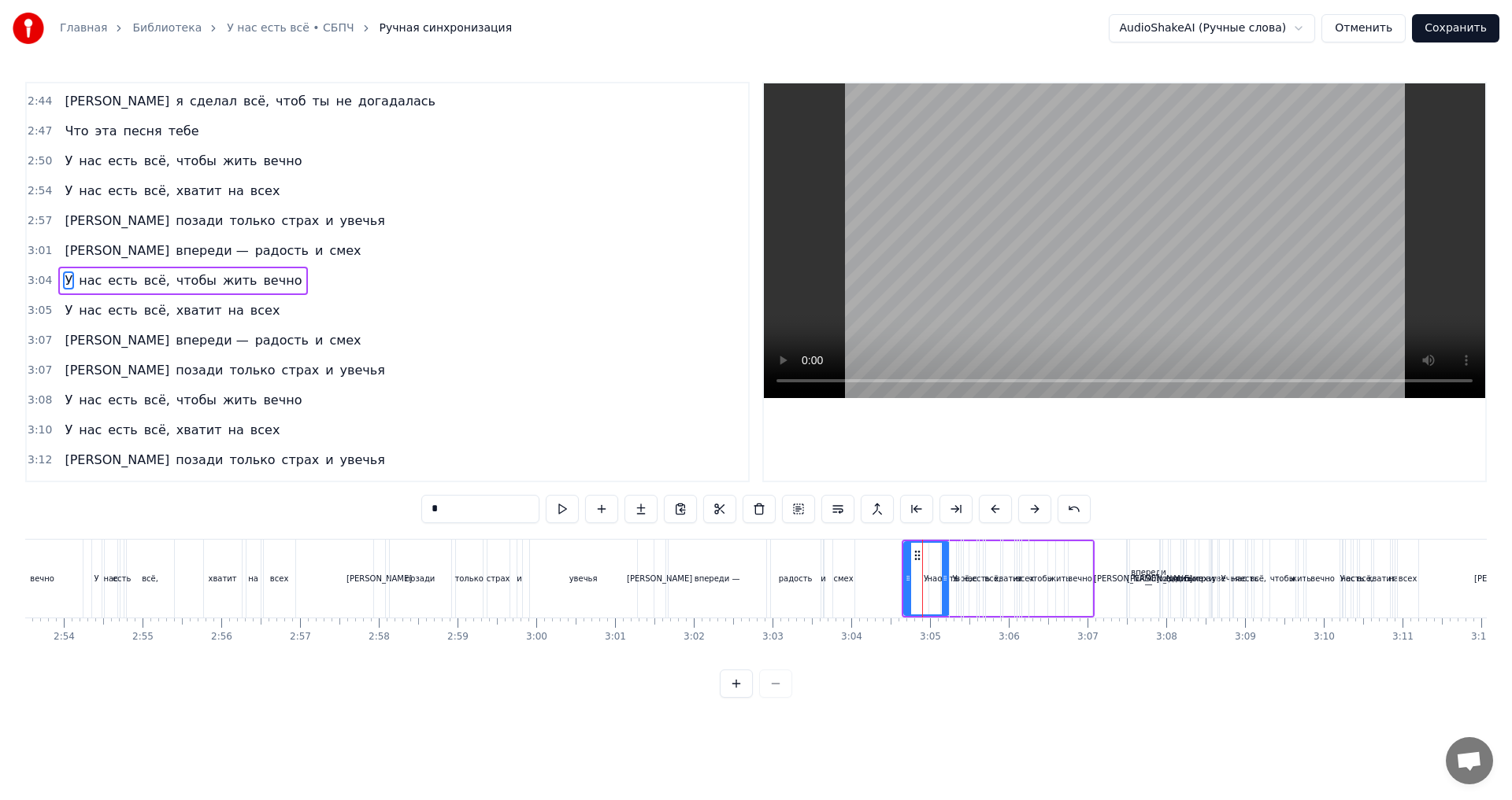
scroll to position [1251, 0]
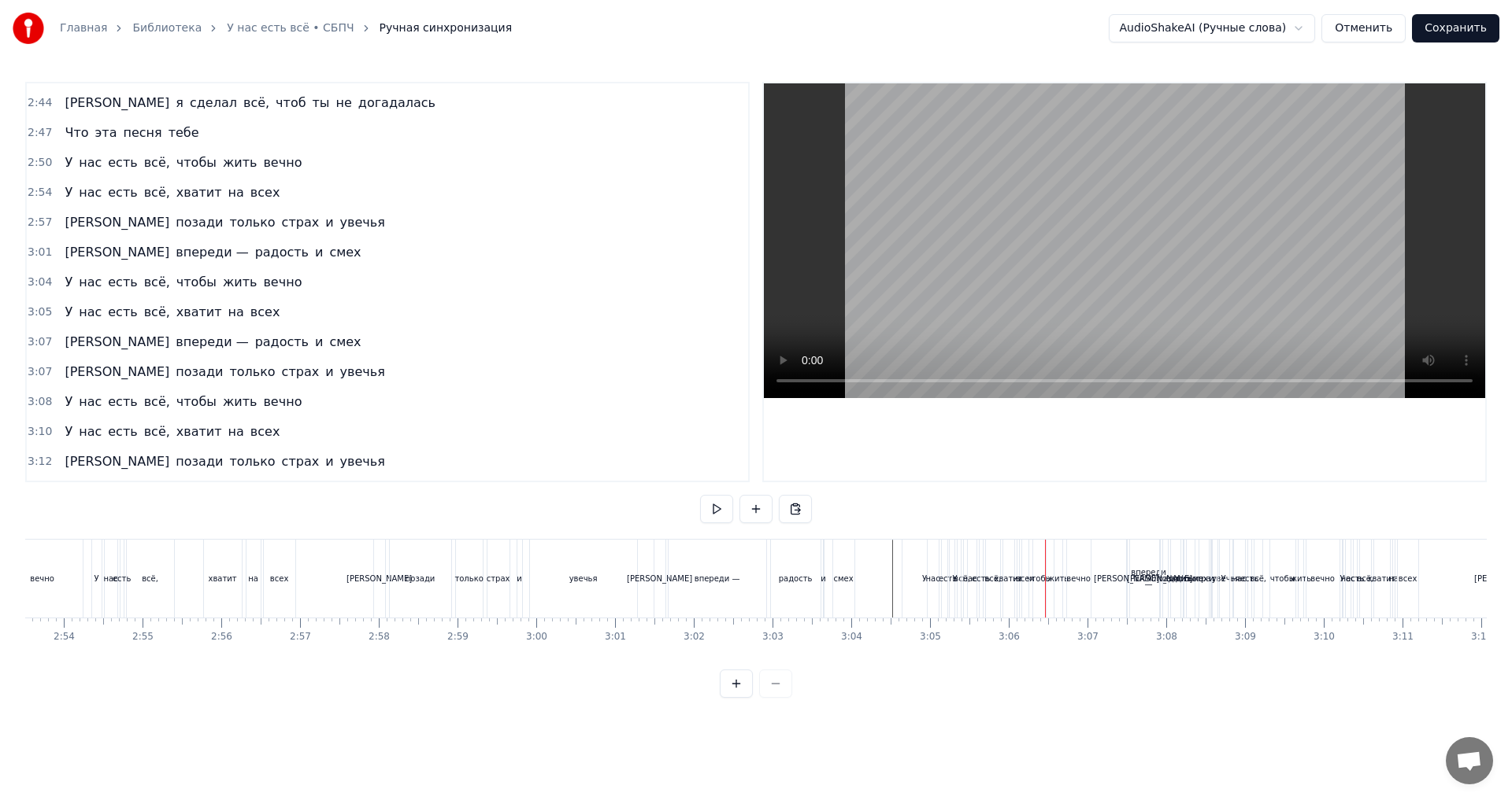
click at [919, 598] on div "У" at bounding box center [924, 578] width 45 height 78
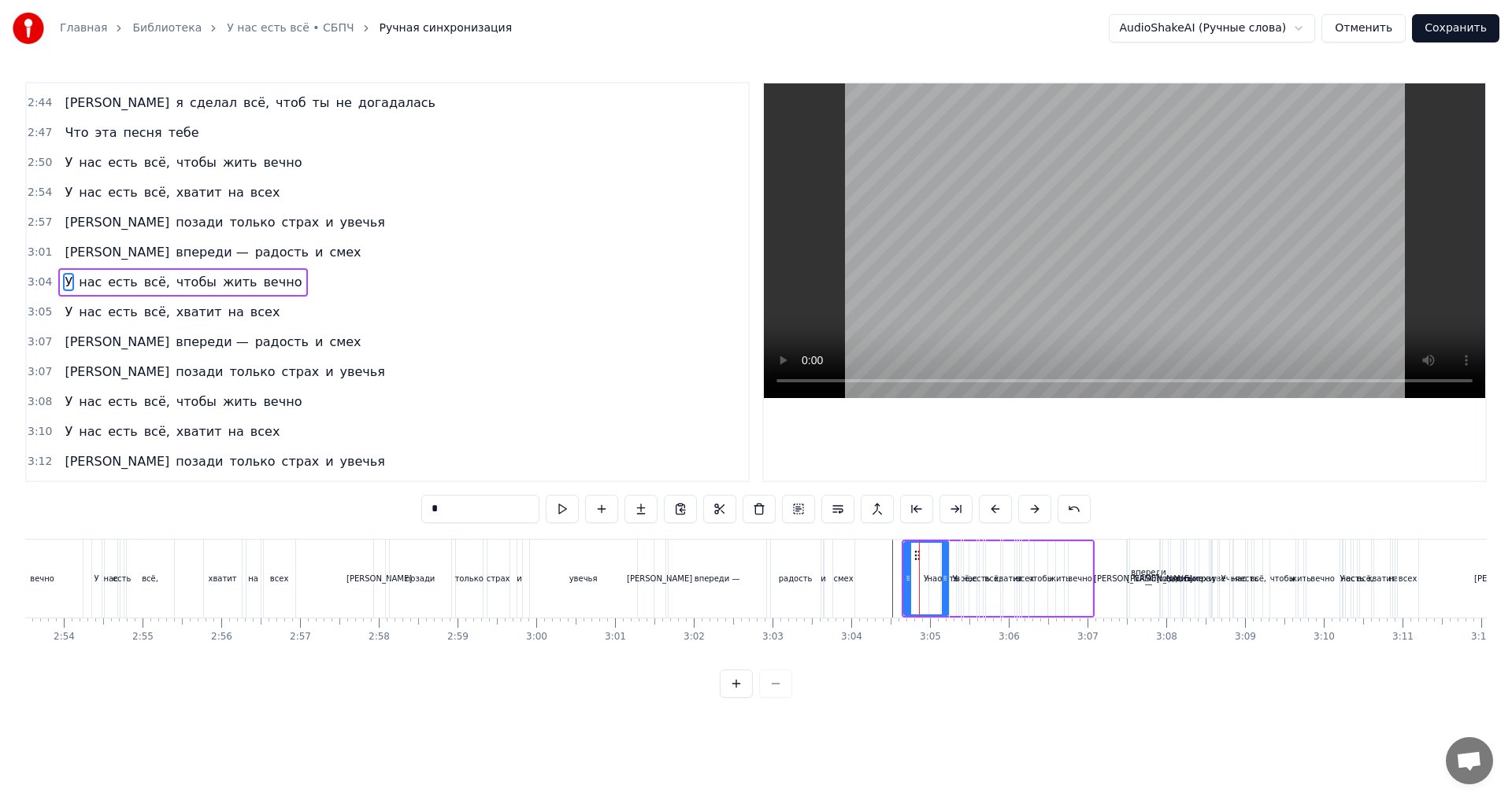
click at [295, 284] on div "3:04 У нас есть всё, чтобы жить вечно" at bounding box center [387, 282] width 721 height 30
click at [287, 317] on div "3:05 У нас есть всё, хватит на всех" at bounding box center [387, 312] width 721 height 30
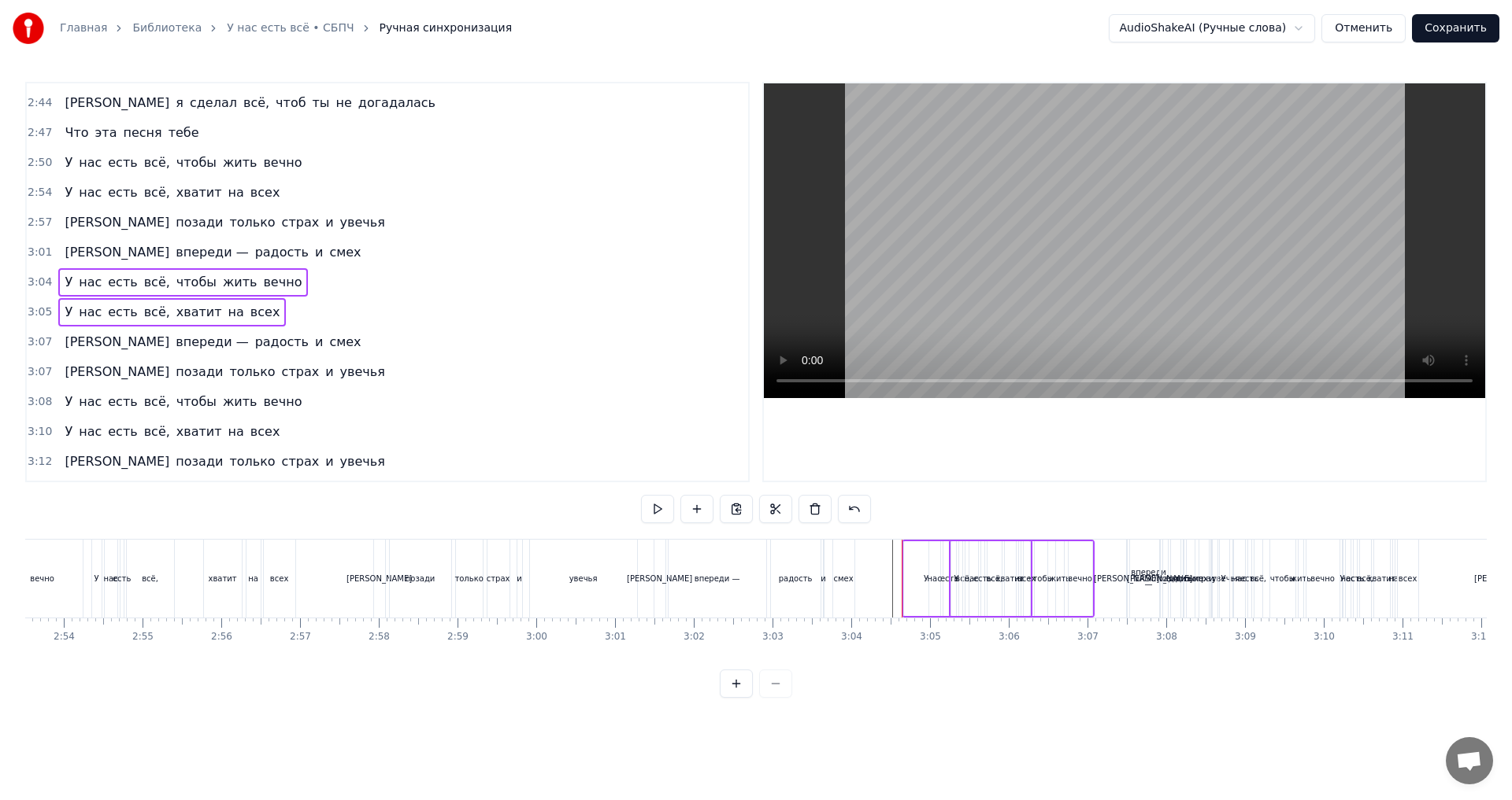
click at [289, 346] on div "3:07 А впереди — радость и смех" at bounding box center [387, 342] width 721 height 30
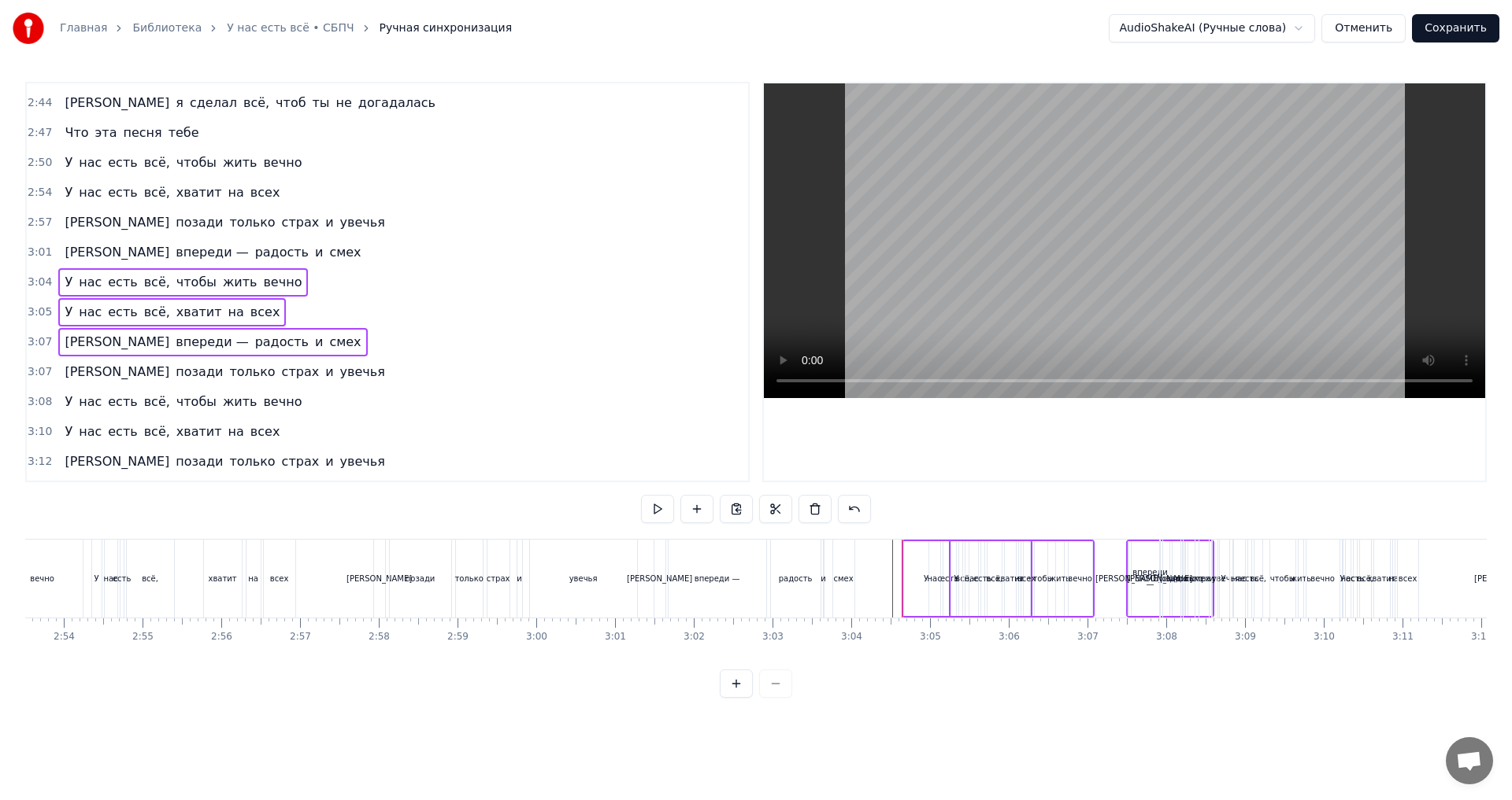
drag, startPoint x: 306, startPoint y: 377, endPoint x: 307, endPoint y: 389, distance: 12.0
click at [306, 378] on div "3:07 И позади только страх и увечья" at bounding box center [387, 372] width 721 height 30
click at [307, 407] on div "3:08 У нас есть всё, чтобы жить вечно" at bounding box center [387, 402] width 721 height 30
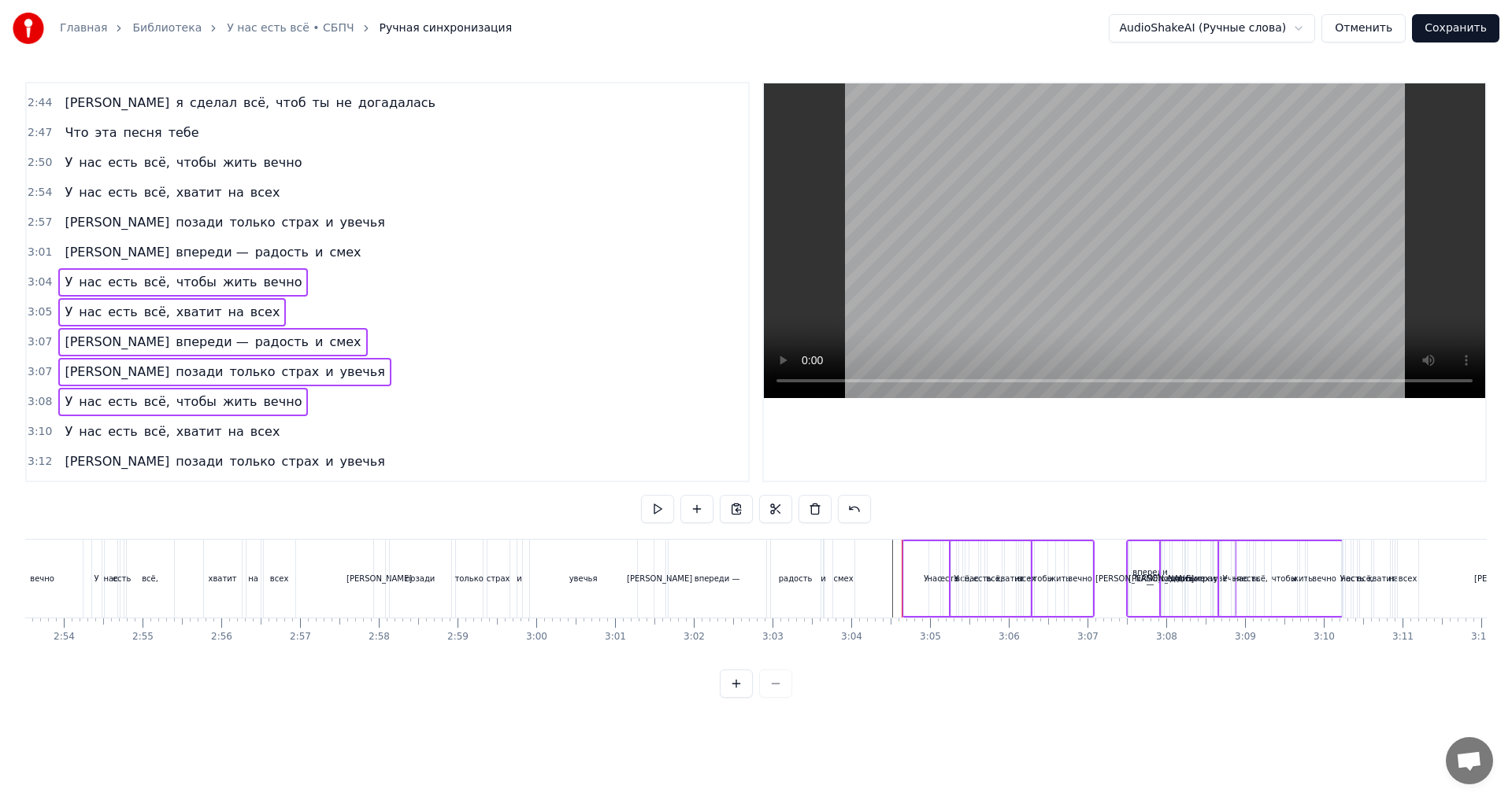
click at [287, 428] on div "3:10 У нас есть всё, хватит на всех" at bounding box center [387, 431] width 721 height 30
click at [303, 464] on div "3:12 И позади только страх и увечья" at bounding box center [387, 462] width 721 height 30
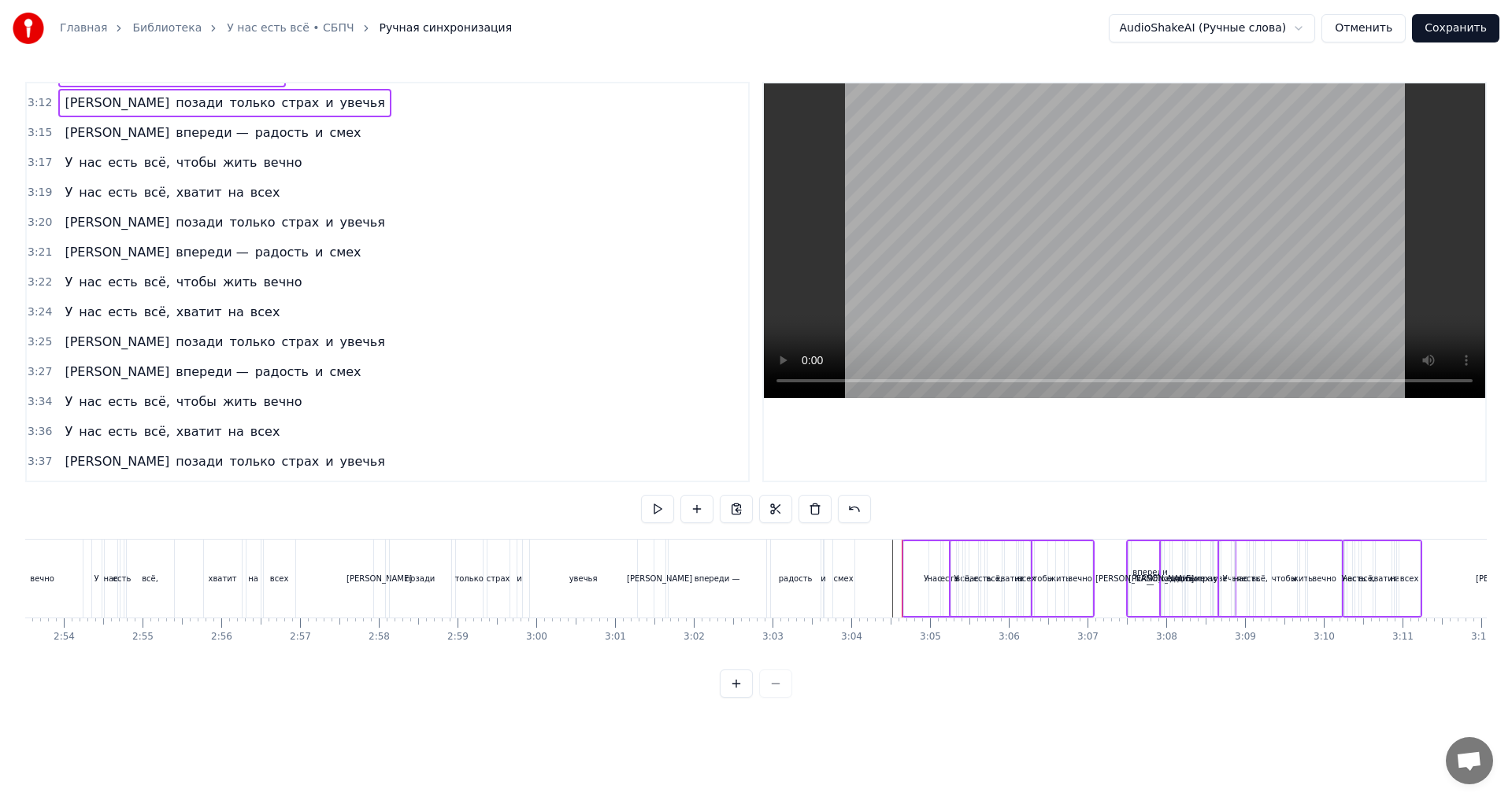
scroll to position [1593, 0]
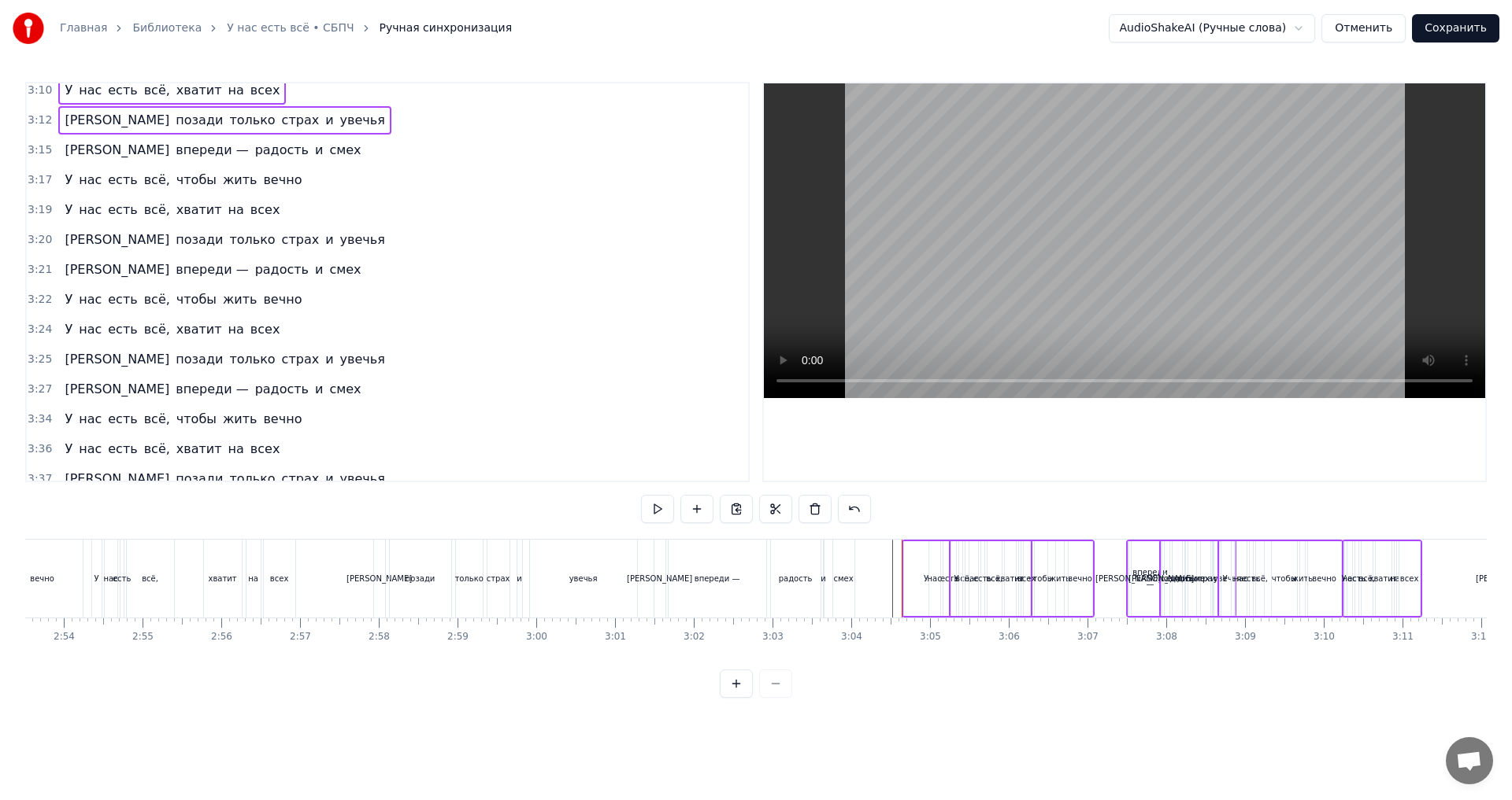
click at [272, 143] on div "3:15 А впереди — радость и смех" at bounding box center [387, 150] width 721 height 30
click at [315, 182] on div "3:17 У нас есть всё, чтобы жить вечно" at bounding box center [387, 180] width 721 height 30
click at [307, 206] on div "3:19 У нас есть всё, хватит на всех" at bounding box center [387, 210] width 721 height 30
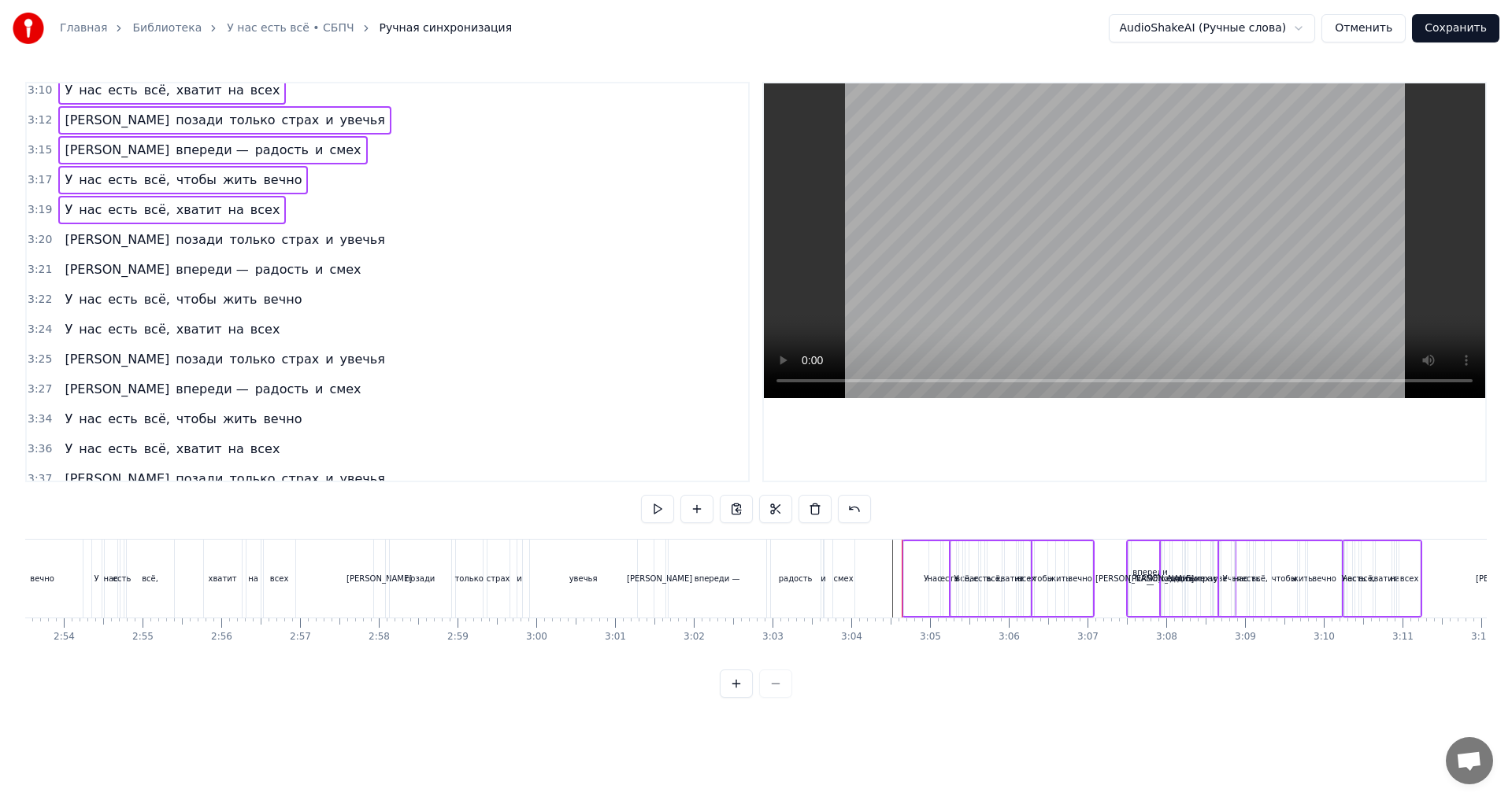
click at [315, 234] on div "3:20 И позади только страх и увечья" at bounding box center [387, 239] width 721 height 30
click at [303, 265] on div "3:21 А впереди — радость и смех" at bounding box center [387, 270] width 721 height 30
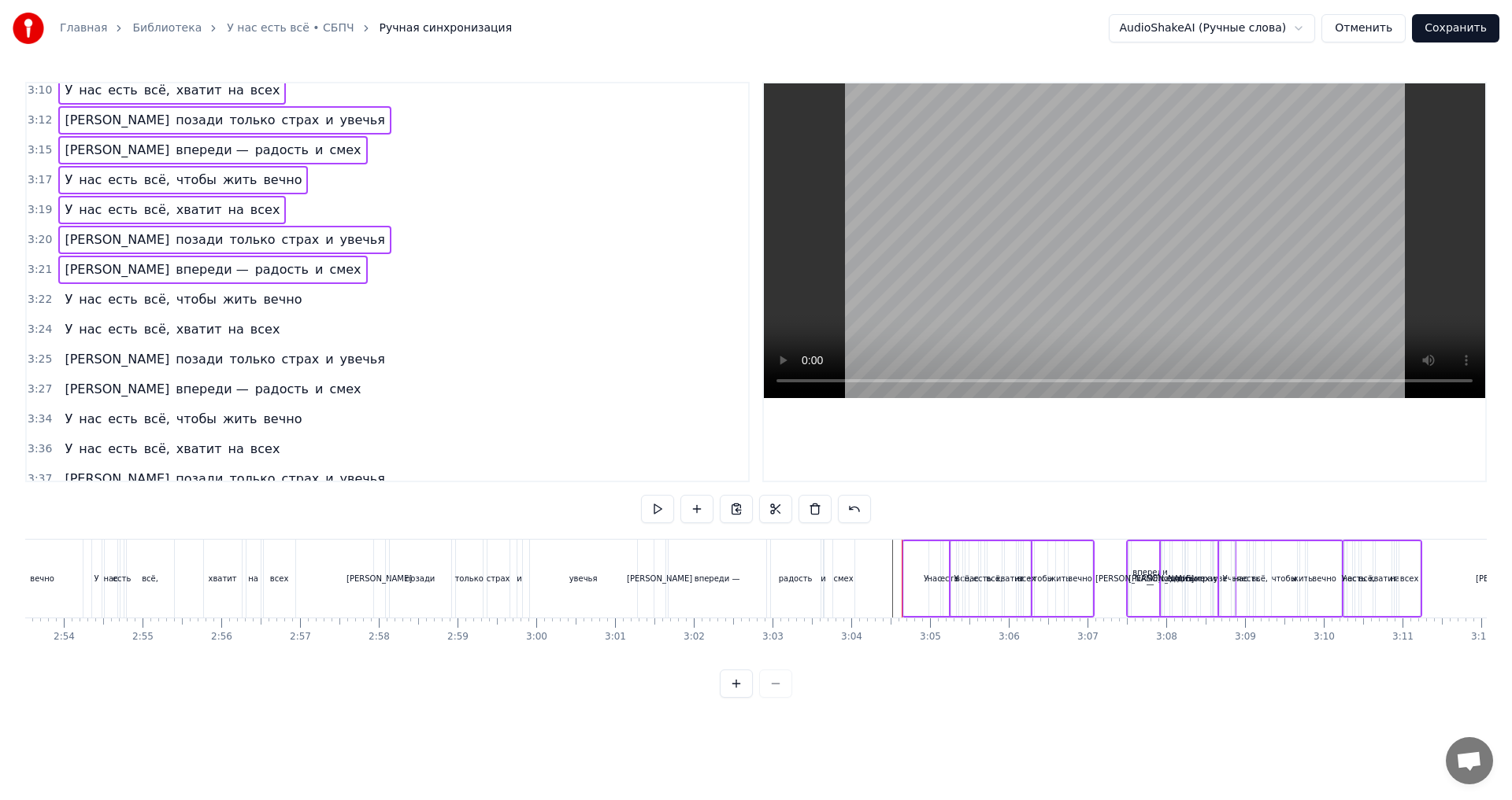
click at [321, 298] on div "3:22 У нас есть всё, чтобы жить вечно" at bounding box center [387, 299] width 721 height 30
click at [313, 321] on div "3:24 У нас есть всё, хватит на всех" at bounding box center [387, 329] width 721 height 30
click at [313, 358] on div "3:25 И позади только страх и увечья" at bounding box center [387, 359] width 721 height 30
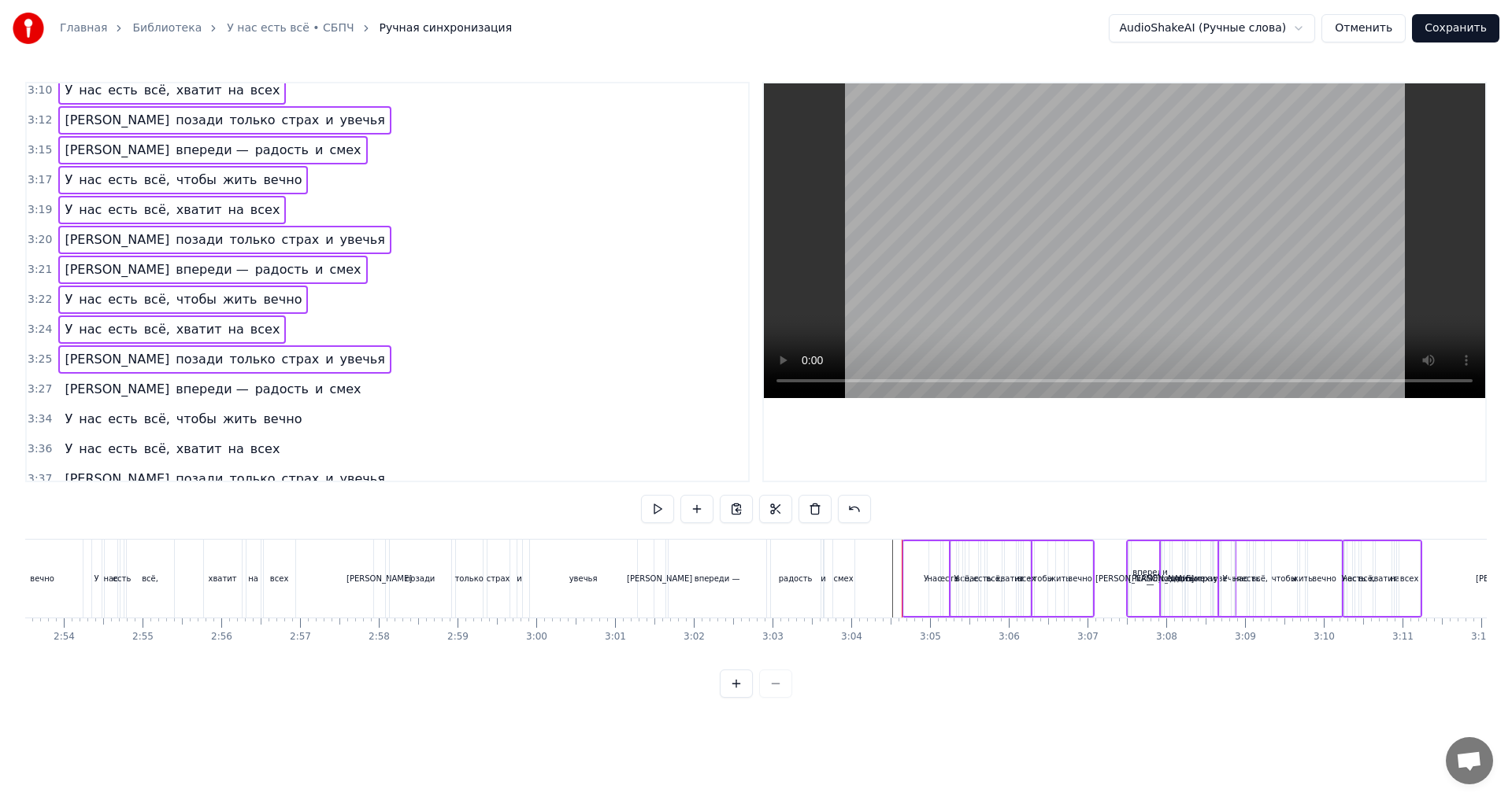
click at [318, 386] on div "3:27 А впереди — радость и смех" at bounding box center [387, 389] width 721 height 30
click at [315, 418] on div "3:34 У нас есть всё, чтобы жить вечно" at bounding box center [387, 419] width 721 height 30
click at [326, 447] on div "3:36 У нас есть всё, хватит на всех" at bounding box center [387, 449] width 721 height 30
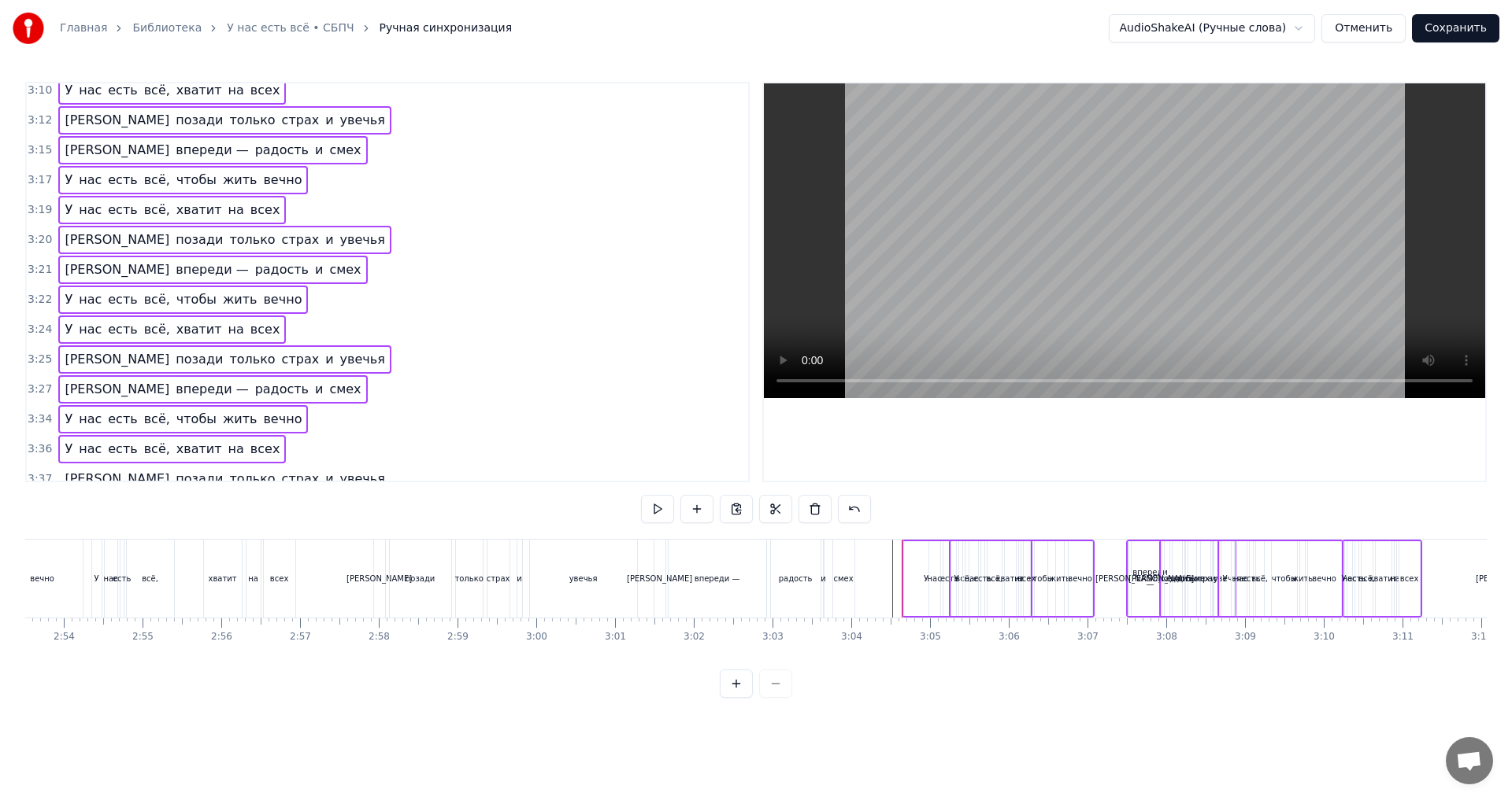
scroll to position [1636, 0]
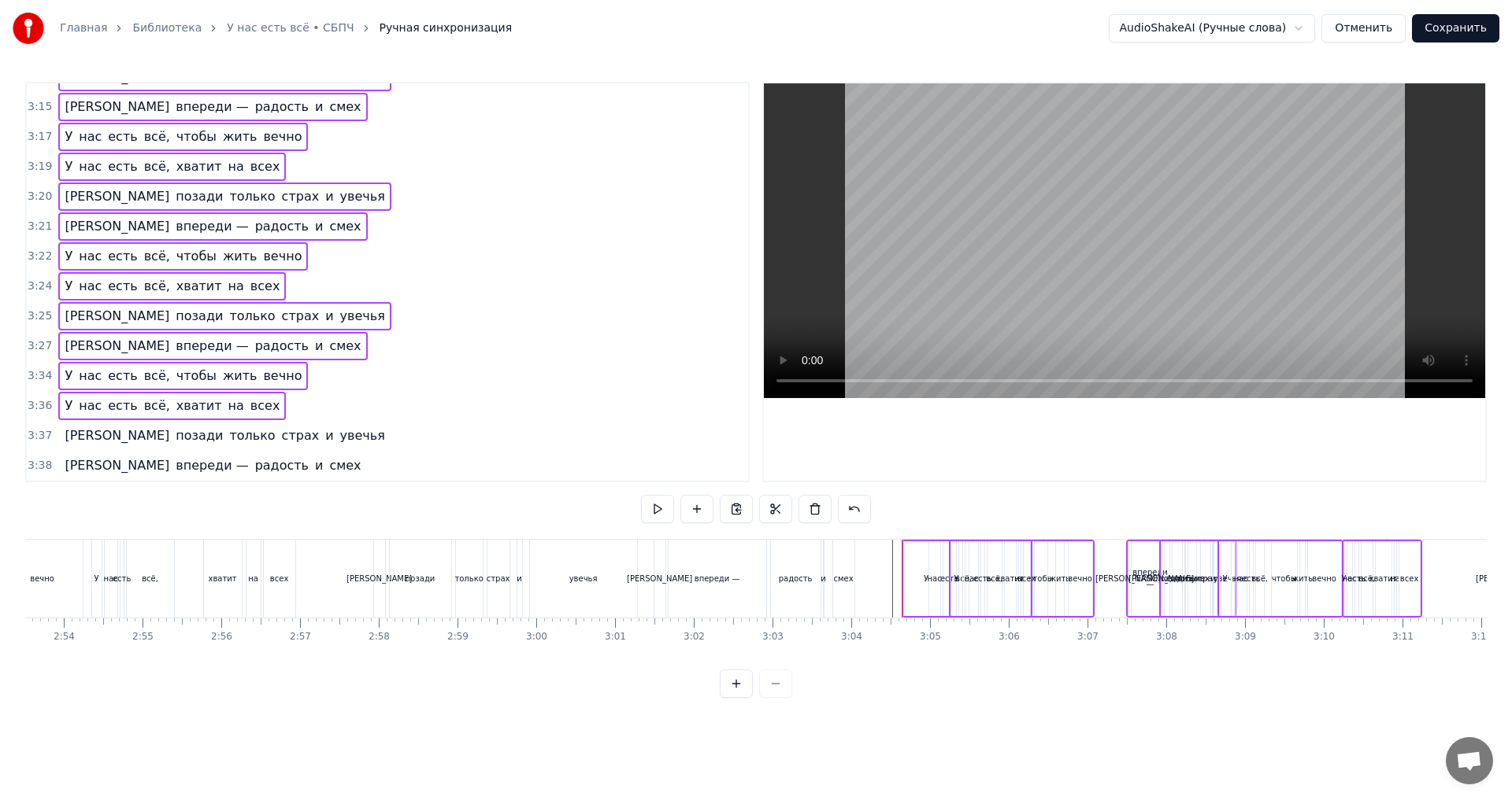
click at [296, 435] on div "3:37 И позади только страх и увечья" at bounding box center [387, 435] width 721 height 30
click at [292, 463] on div "3:38 А впереди — радость и смех" at bounding box center [387, 466] width 721 height 30
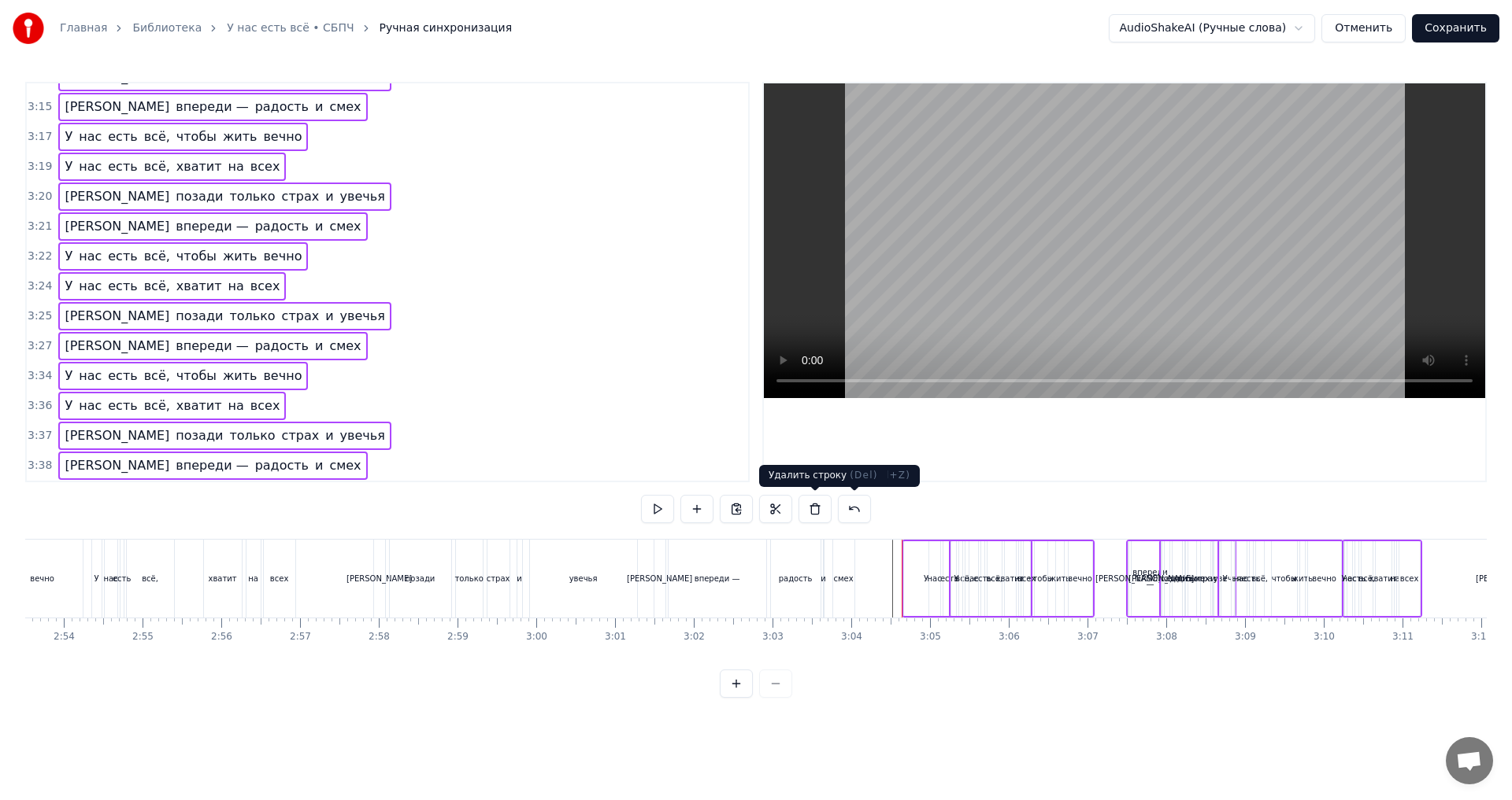
click at [813, 521] on button at bounding box center [814, 509] width 33 height 28
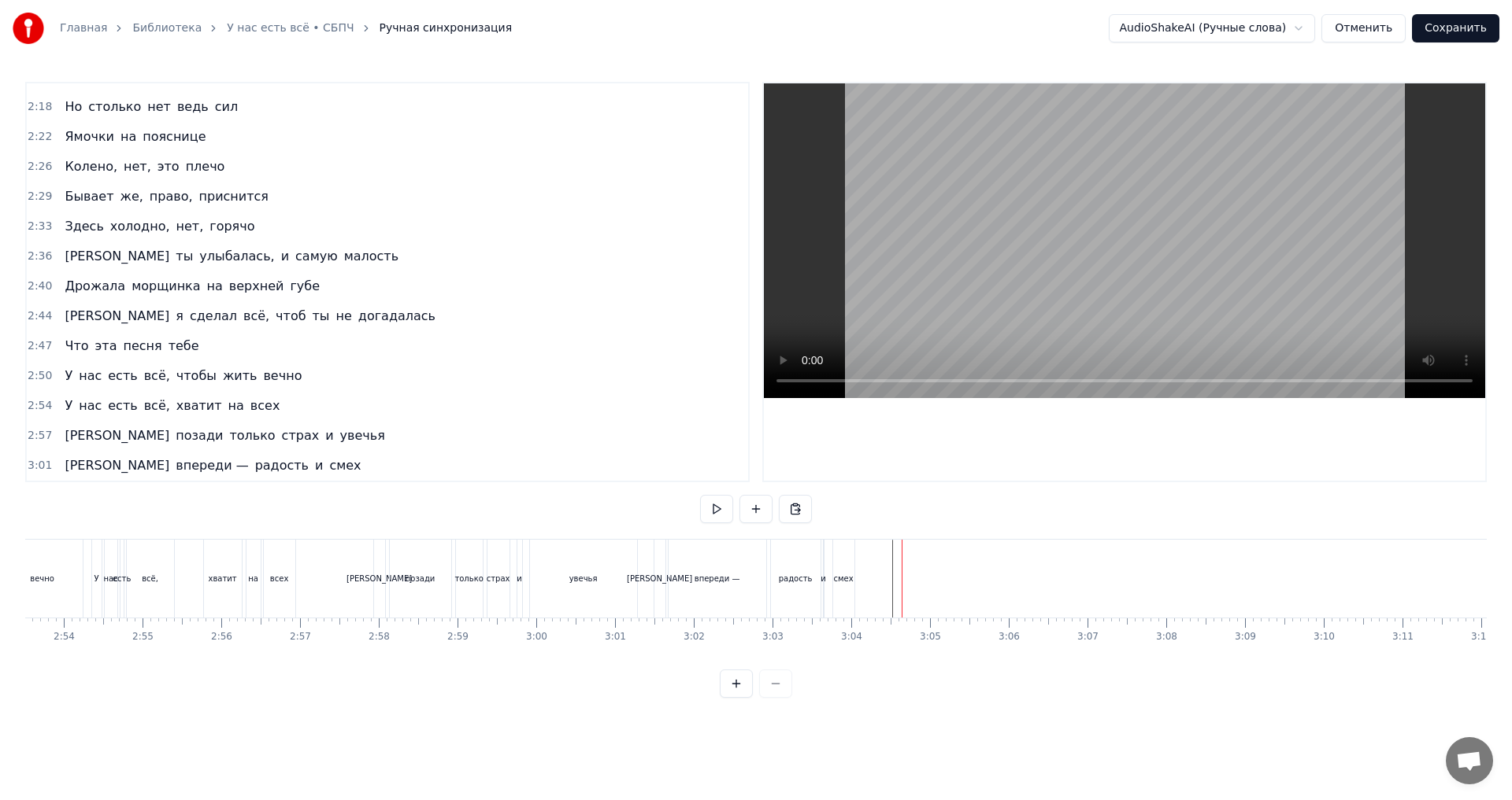
scroll to position [1038, 0]
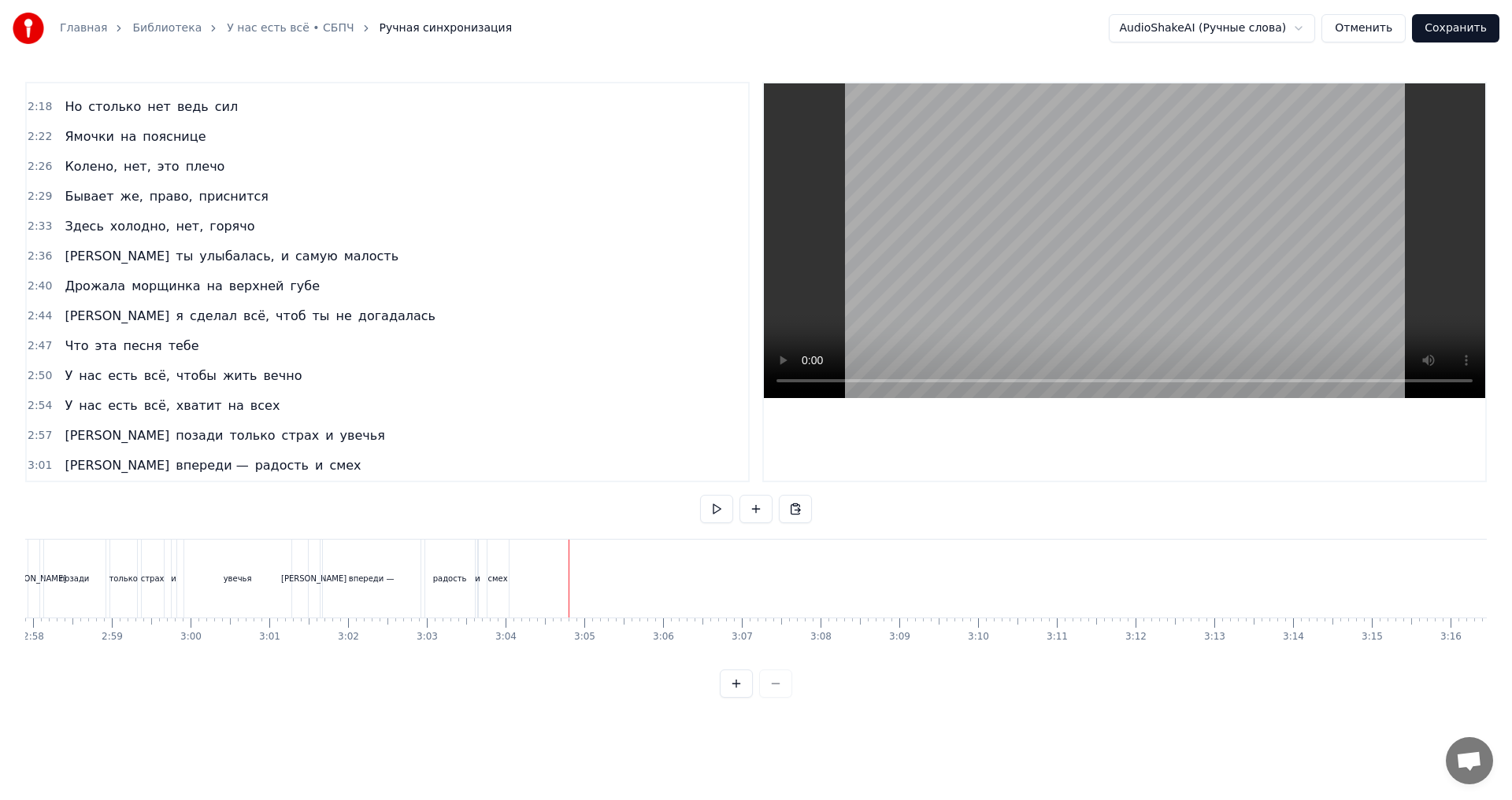
drag, startPoint x: 285, startPoint y: 378, endPoint x: 271, endPoint y: 413, distance: 37.7
click at [66, 383] on div "2:50 У нас есть всё, чтобы жить вечно" at bounding box center [387, 376] width 721 height 30
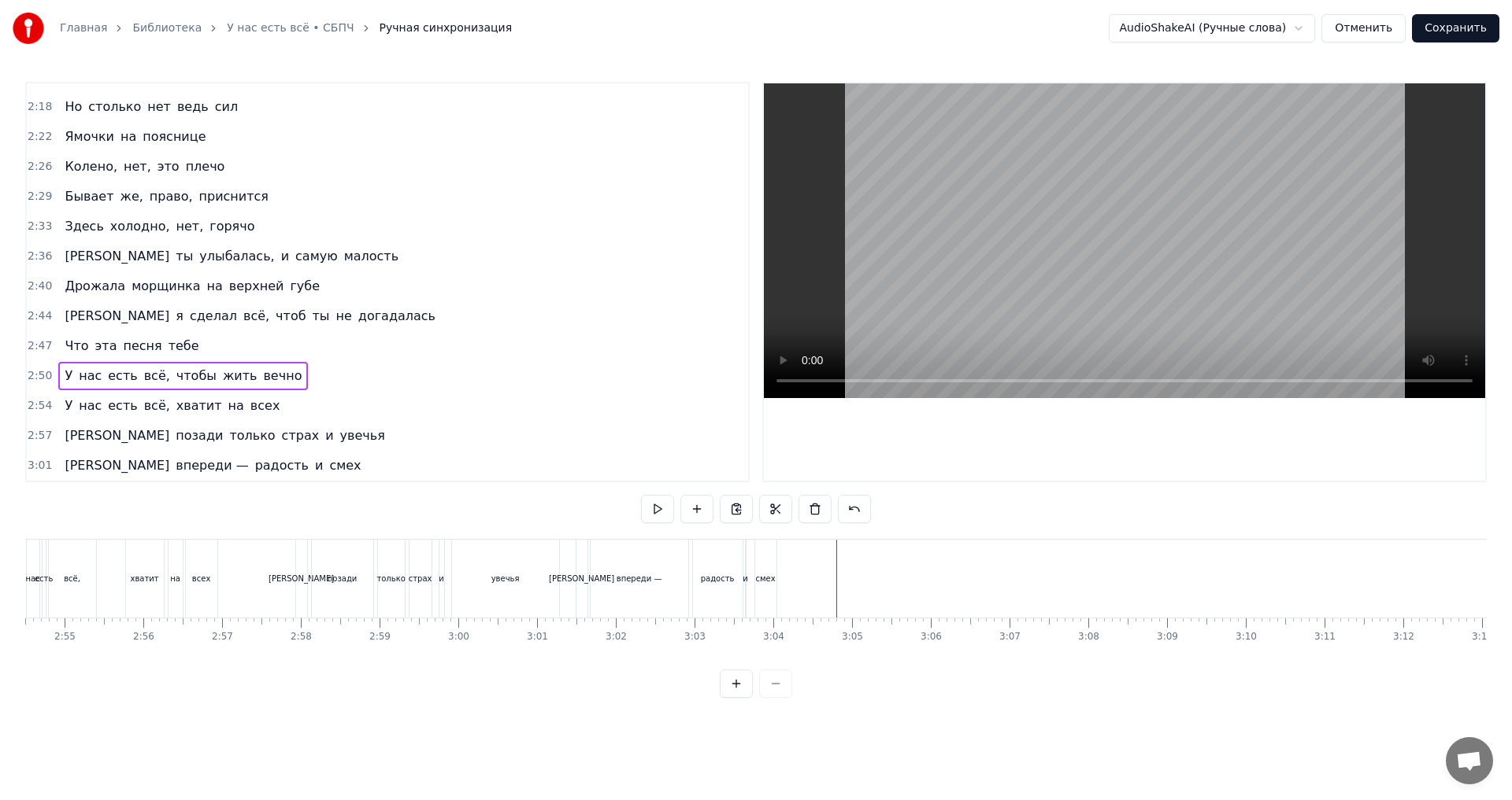
scroll to position [0, 13812]
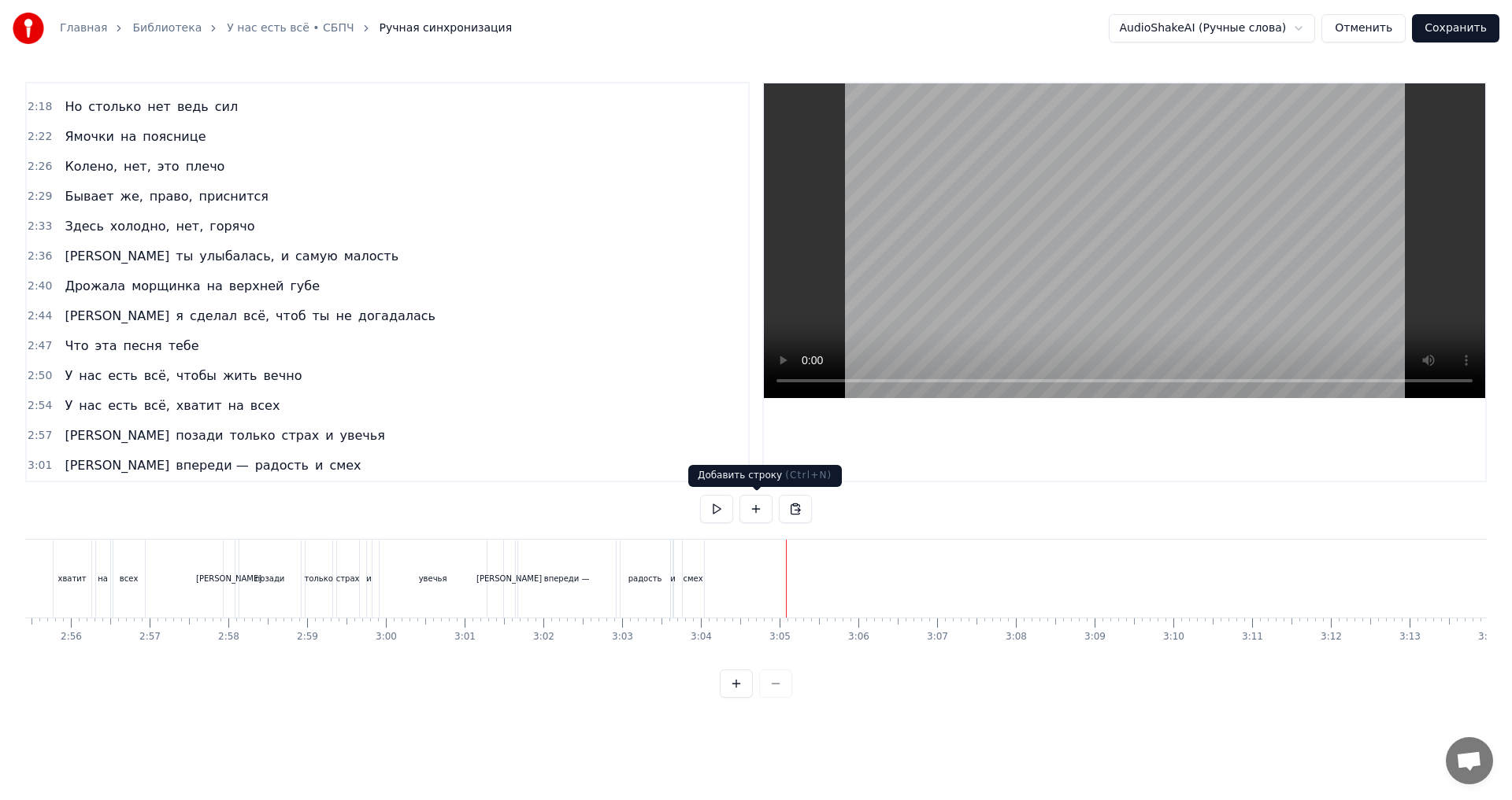
click at [761, 511] on button at bounding box center [756, 509] width 33 height 28
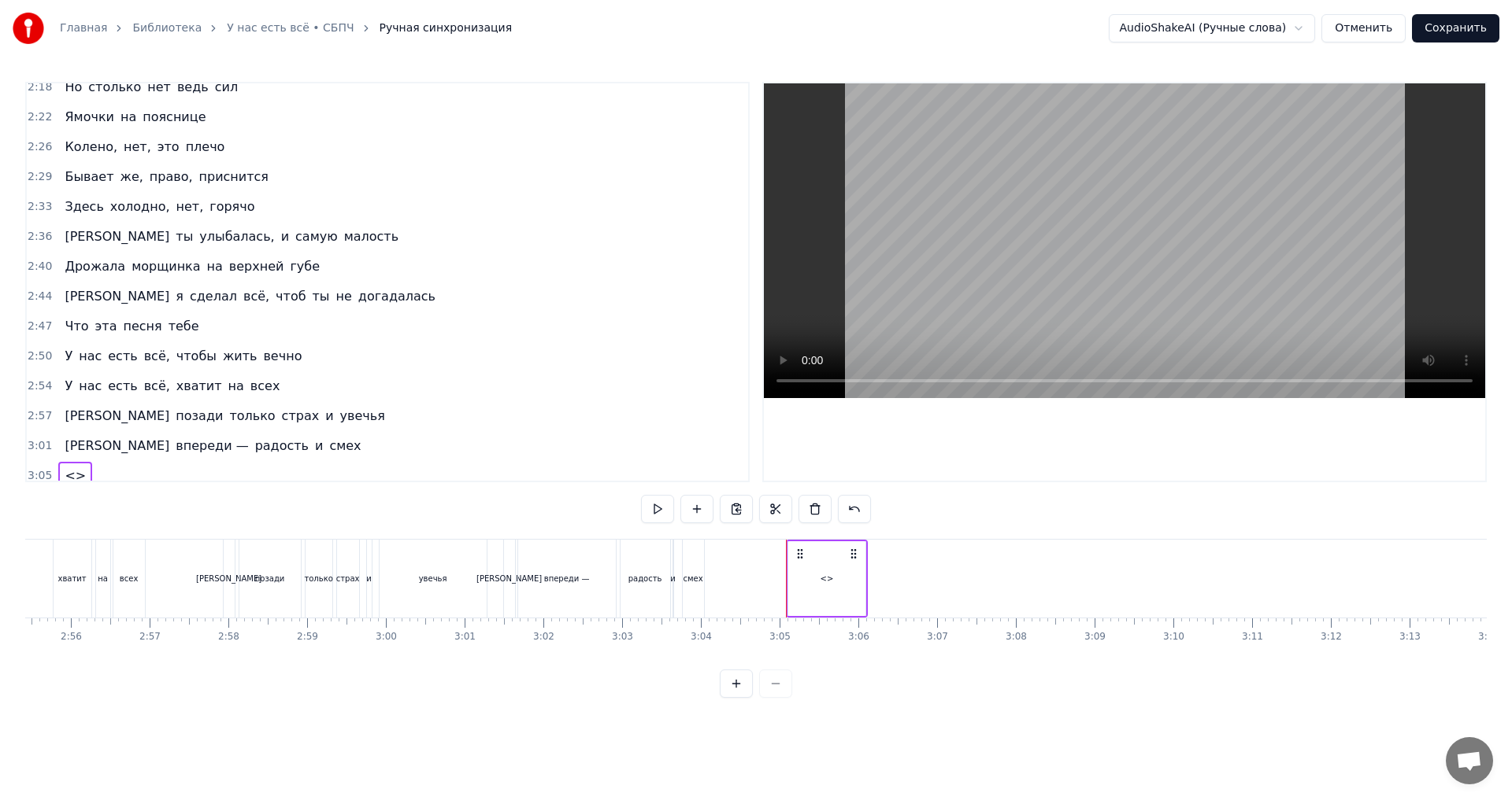
scroll to position [1068, 0]
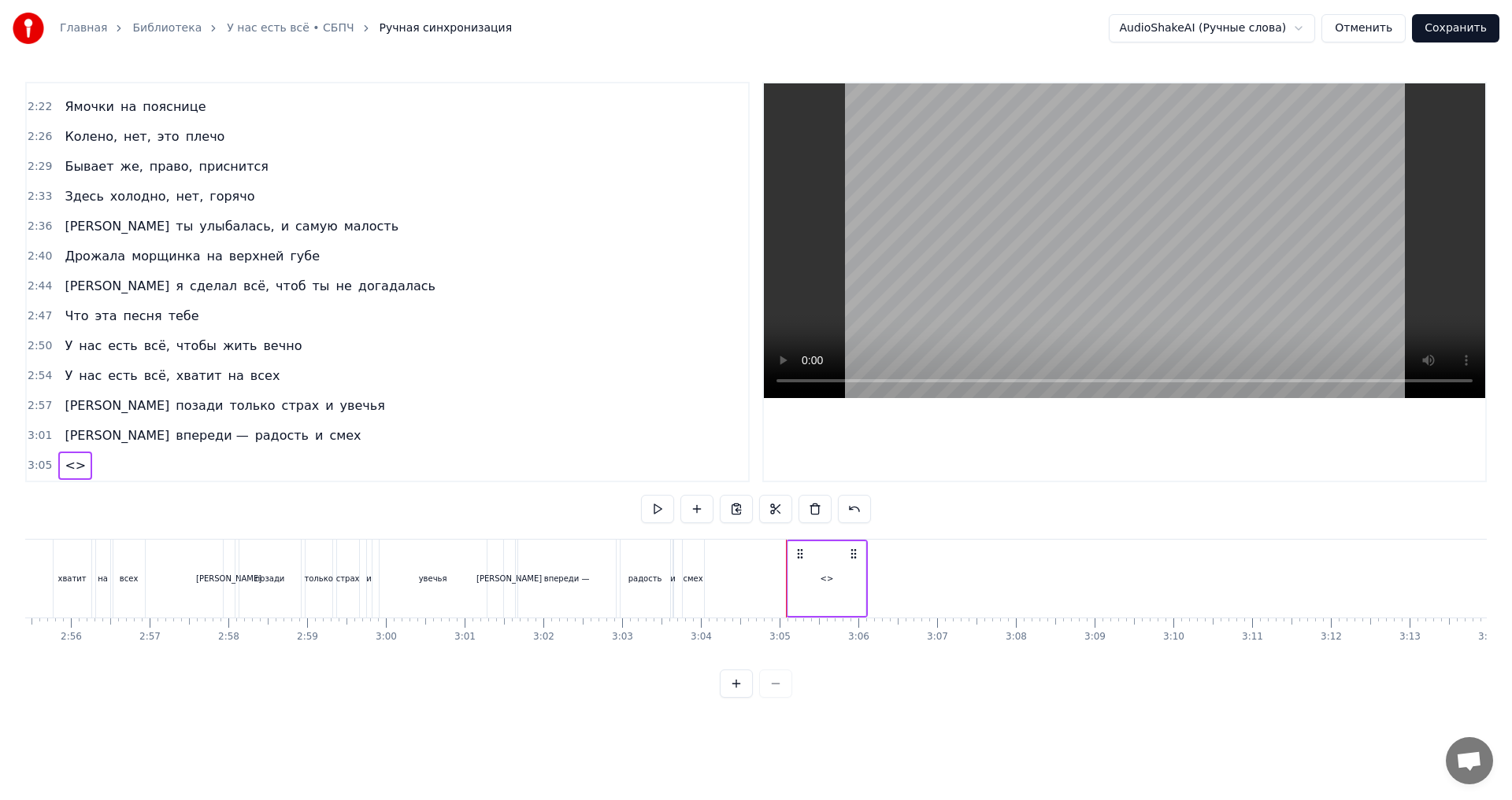
click at [822, 577] on div "<>" at bounding box center [827, 578] width 14 height 12
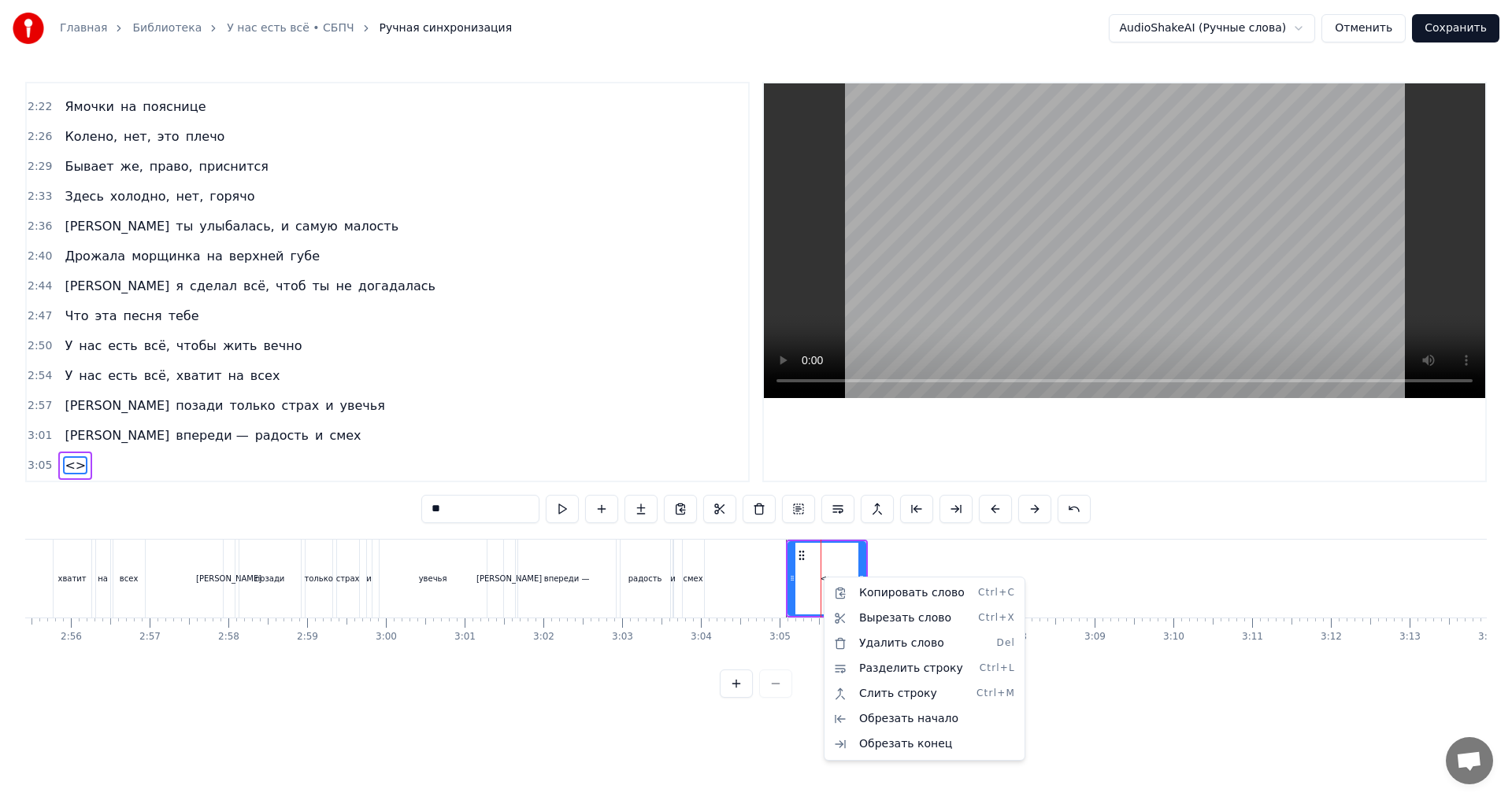
click at [811, 579] on html "Главная Библиотека У нас есть всё • СБПЧ Ручная синхронизация AudioShakeAI (Руч…" at bounding box center [756, 362] width 1512 height 723
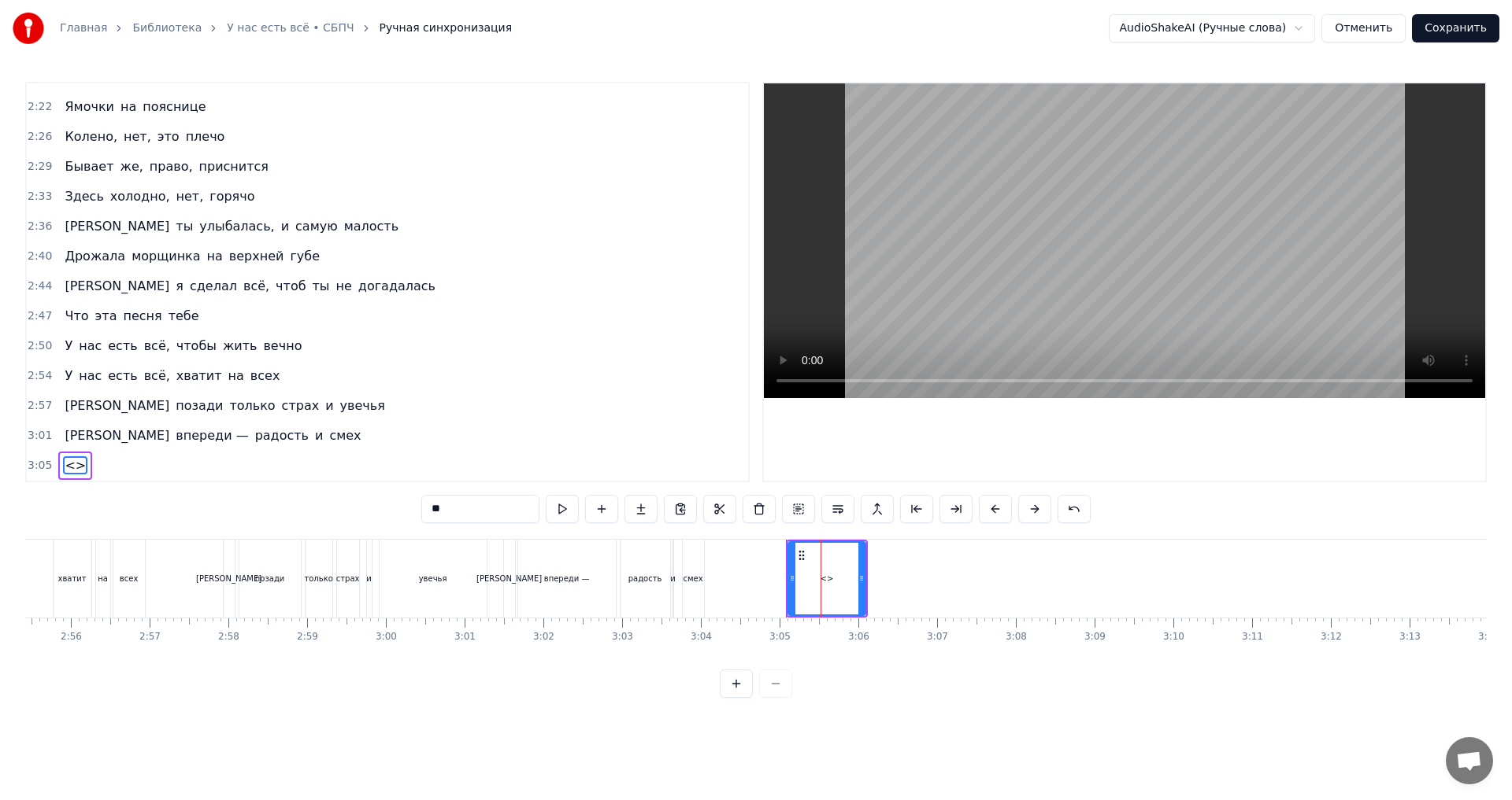
click at [486, 514] on input "**" at bounding box center [480, 509] width 118 height 28
click at [439, 510] on input "**" at bounding box center [480, 509] width 118 height 28
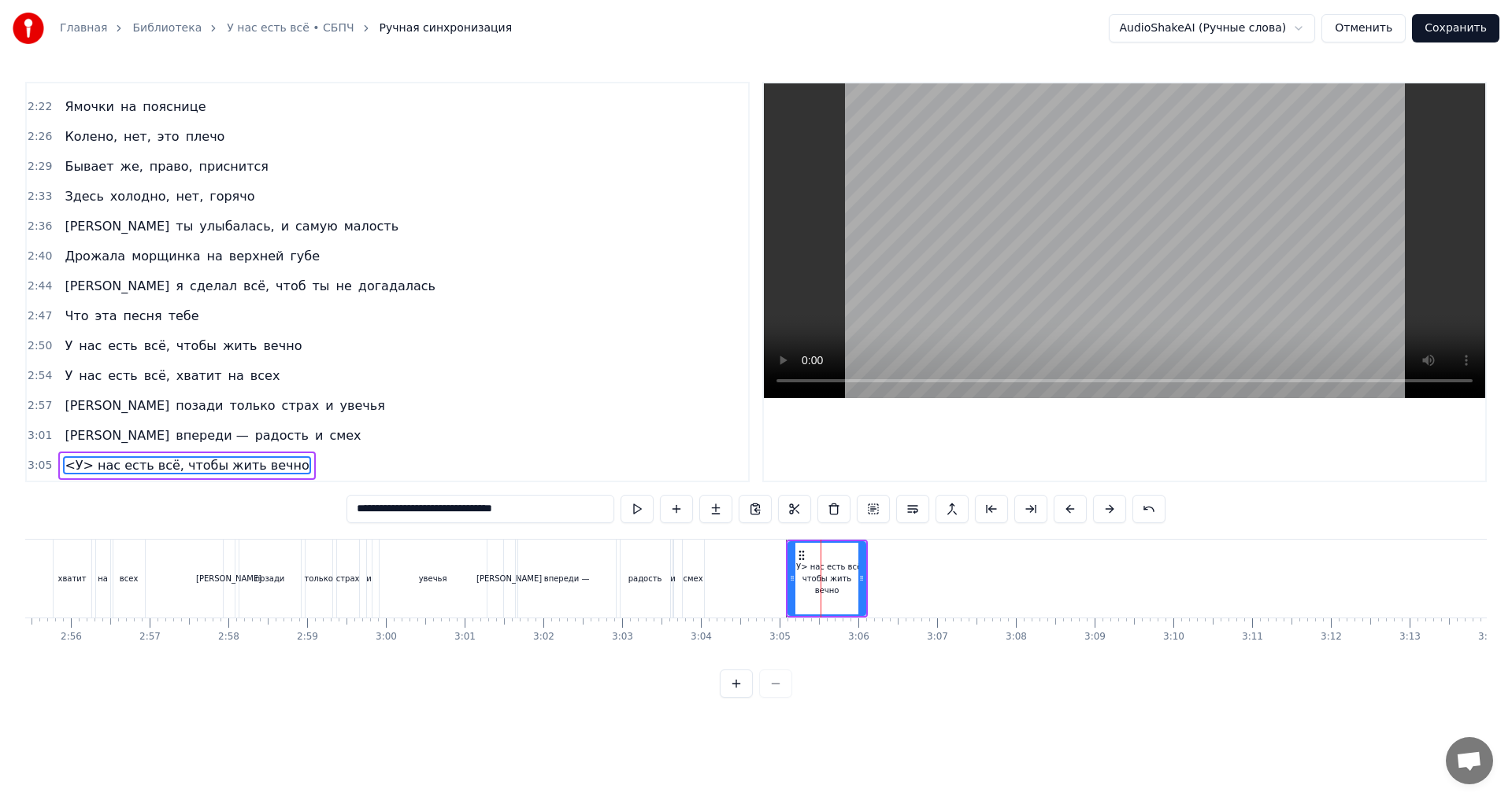
type input "**********"
click at [953, 690] on div "0:28 Там, где проходит разлом 0:31 Между любой и тобой 0:35 Там, где зияет дыра…" at bounding box center [756, 390] width 1462 height 616
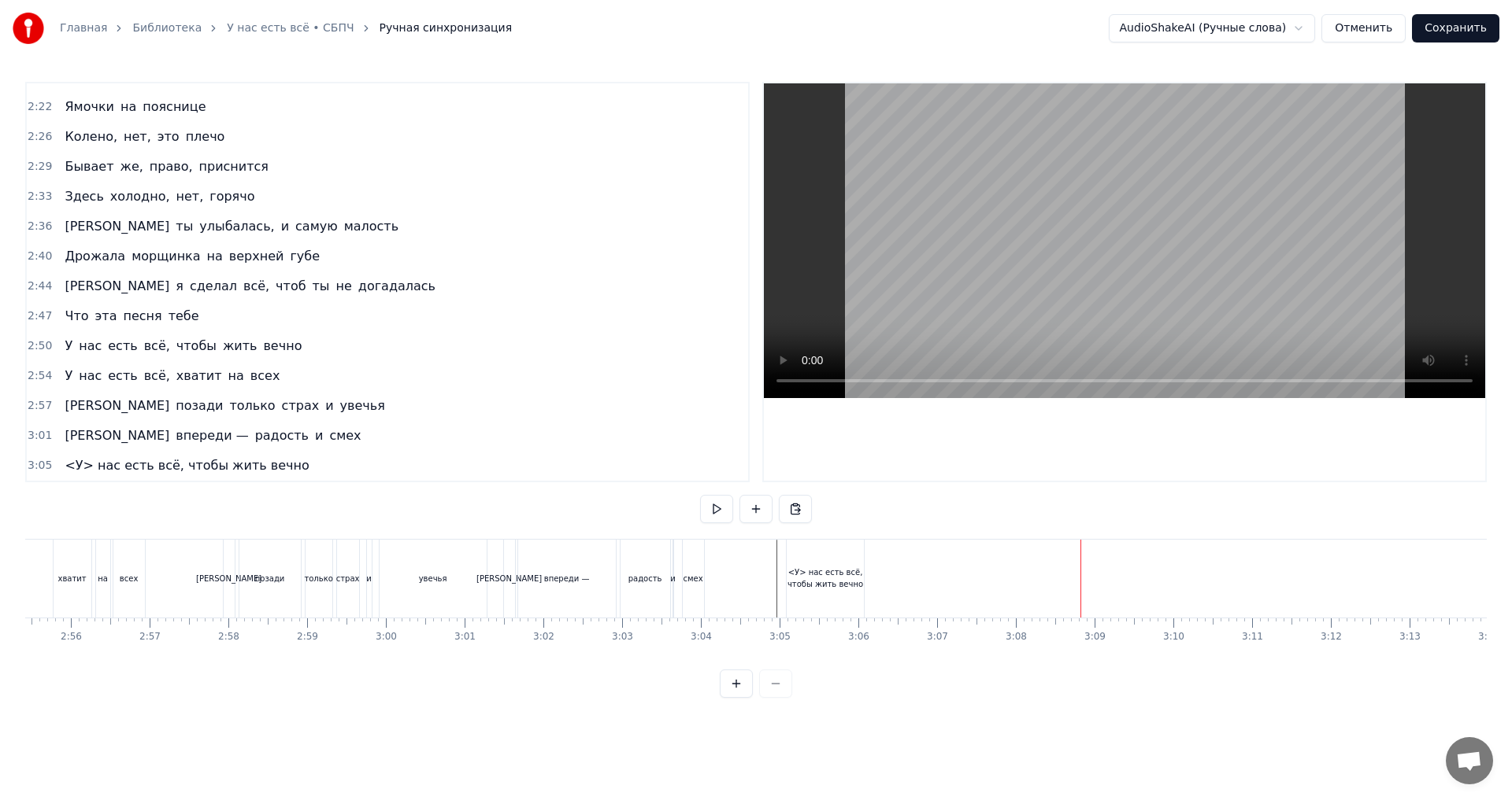
click at [857, 583] on div "<У> нас есть всё, чтобы жить вечно" at bounding box center [825, 578] width 77 height 24
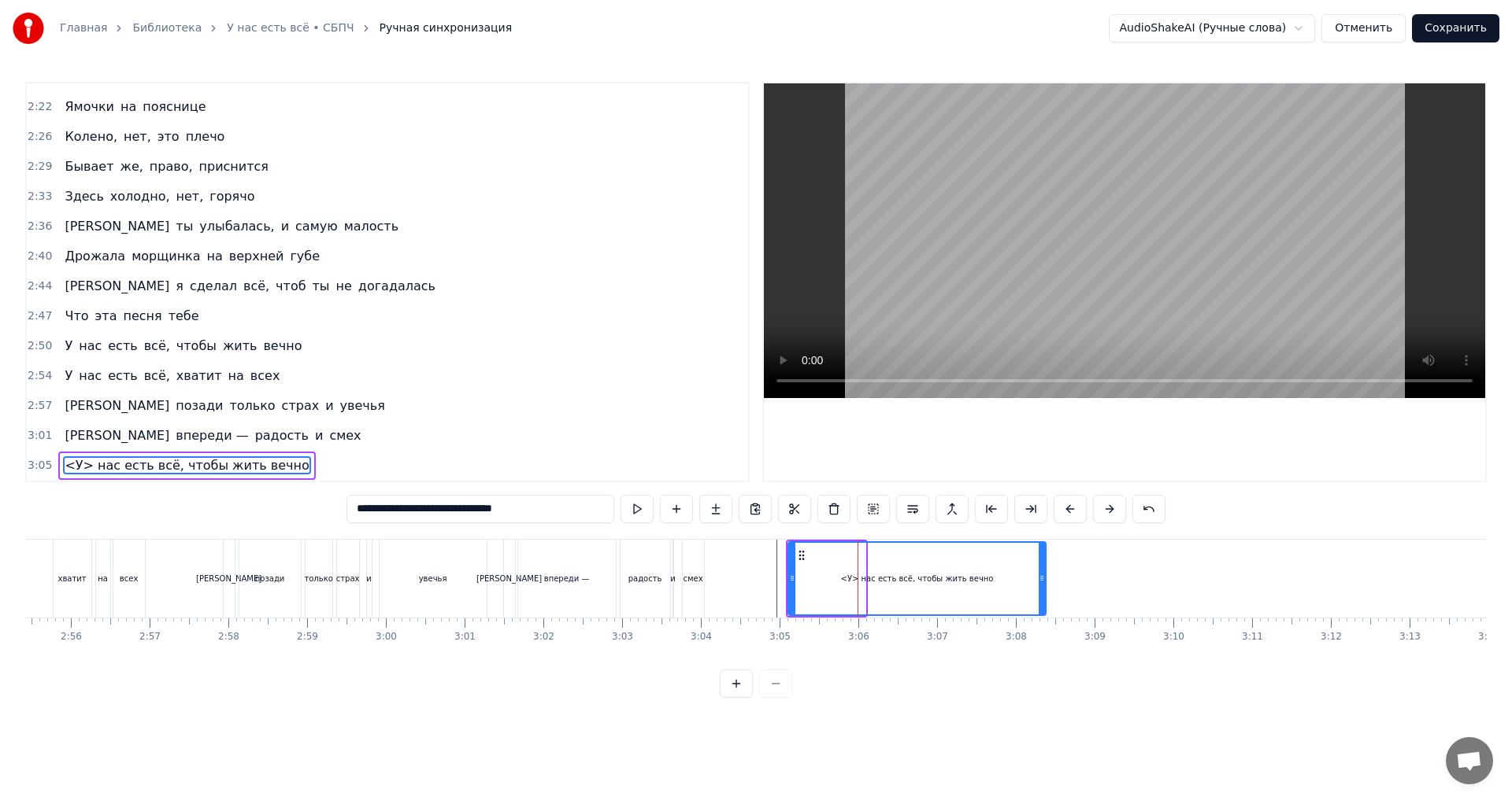
drag, startPoint x: 862, startPoint y: 582, endPoint x: 1042, endPoint y: 605, distance: 181.5
click at [1042, 605] on div at bounding box center [1042, 579] width 6 height 72
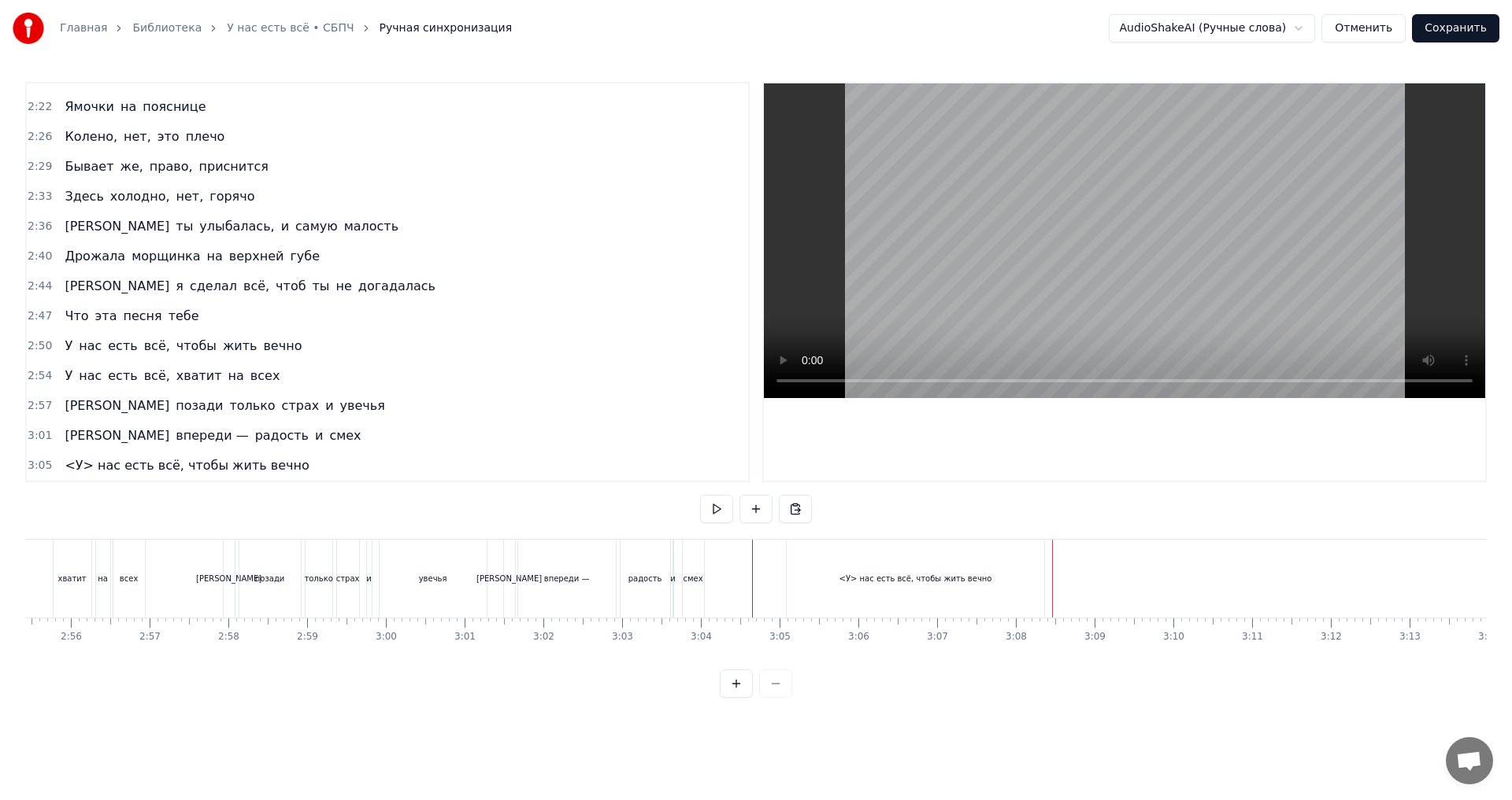
click at [885, 582] on div "<У> нас есть всё, чтобы жить вечно" at bounding box center [916, 578] width 153 height 12
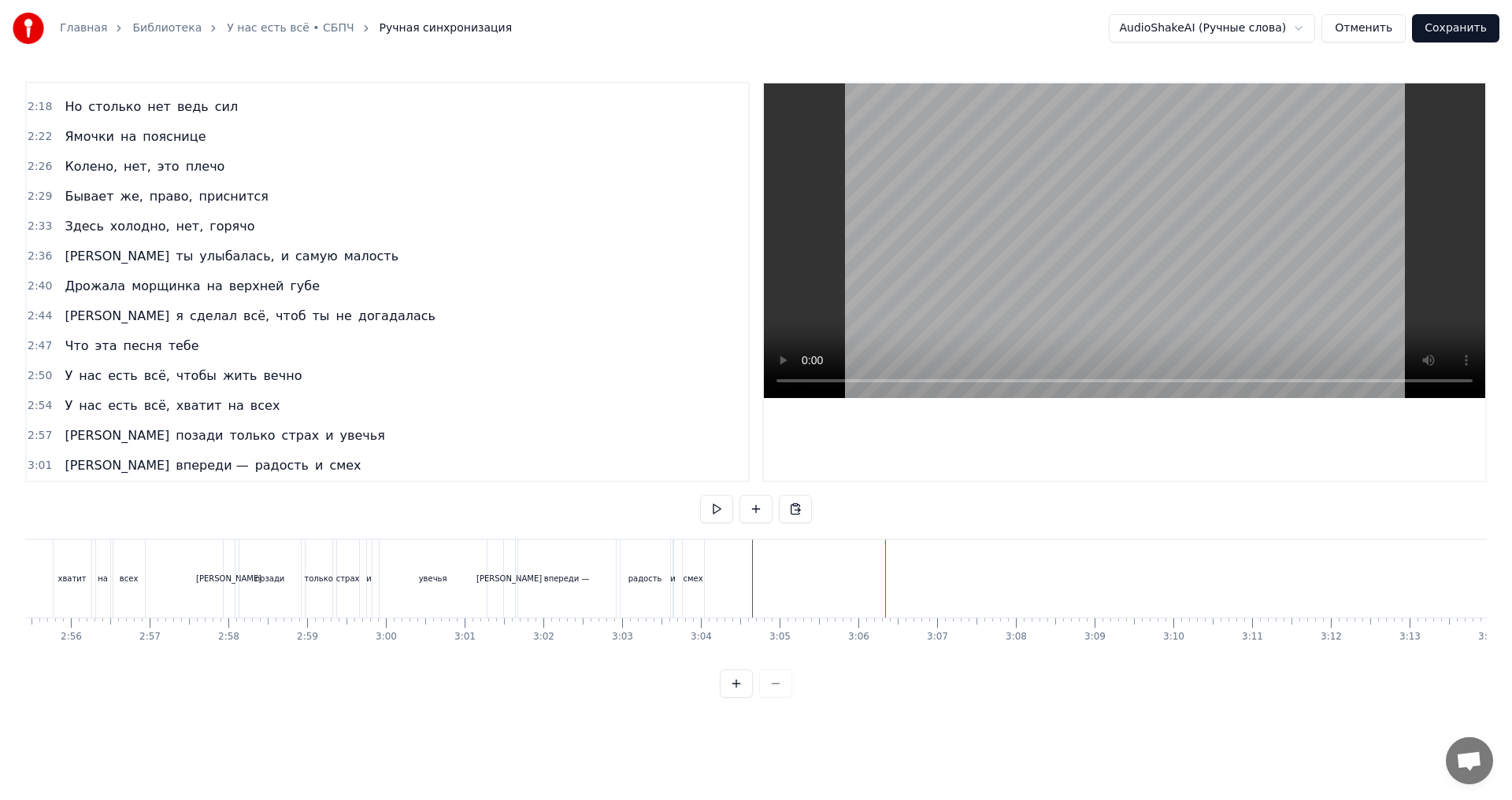
scroll to position [1038, 0]
click at [828, 603] on div "Новая строка Ctrl+N" at bounding box center [884, 601] width 194 height 25
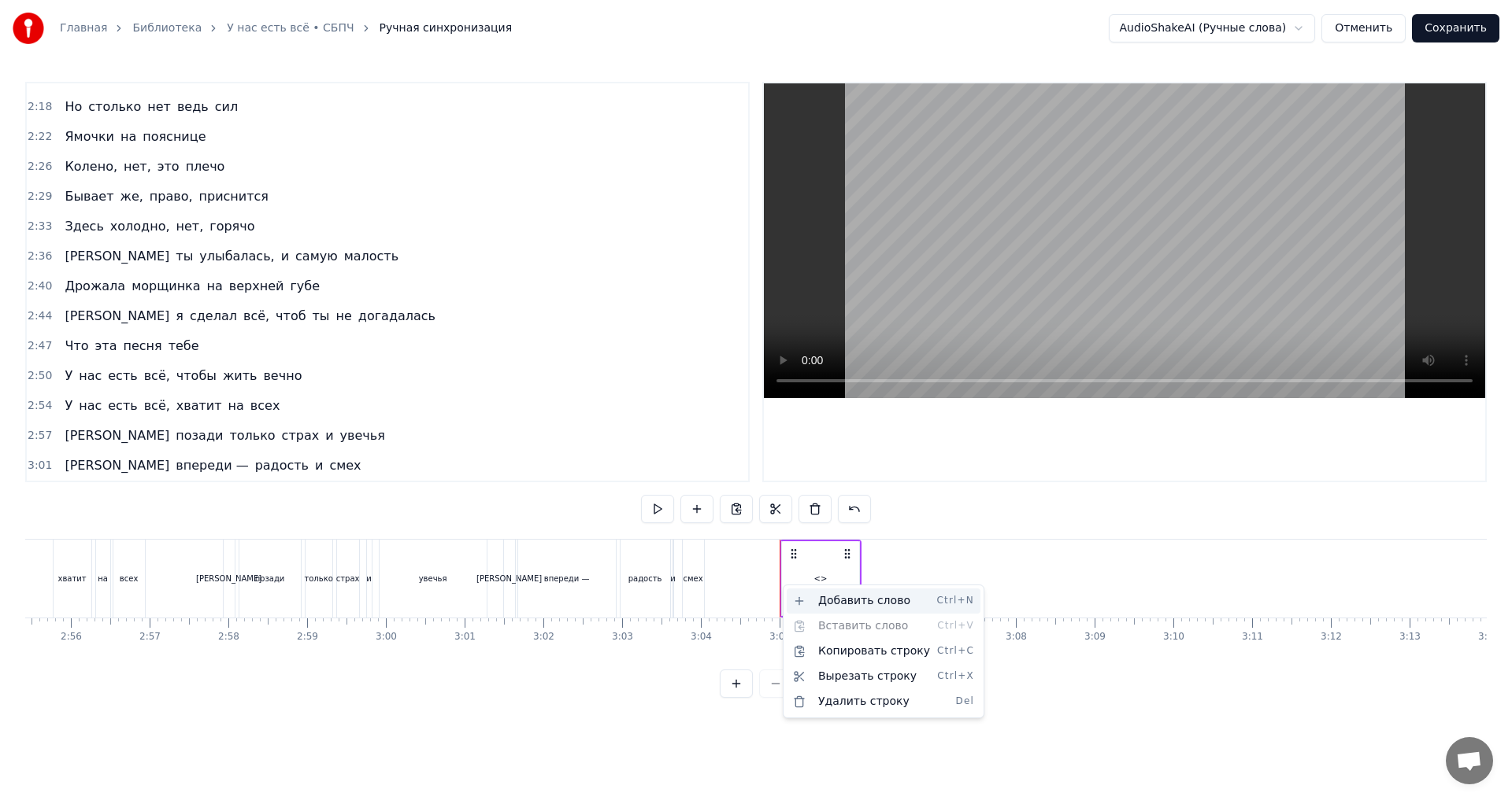
scroll to position [1068, 0]
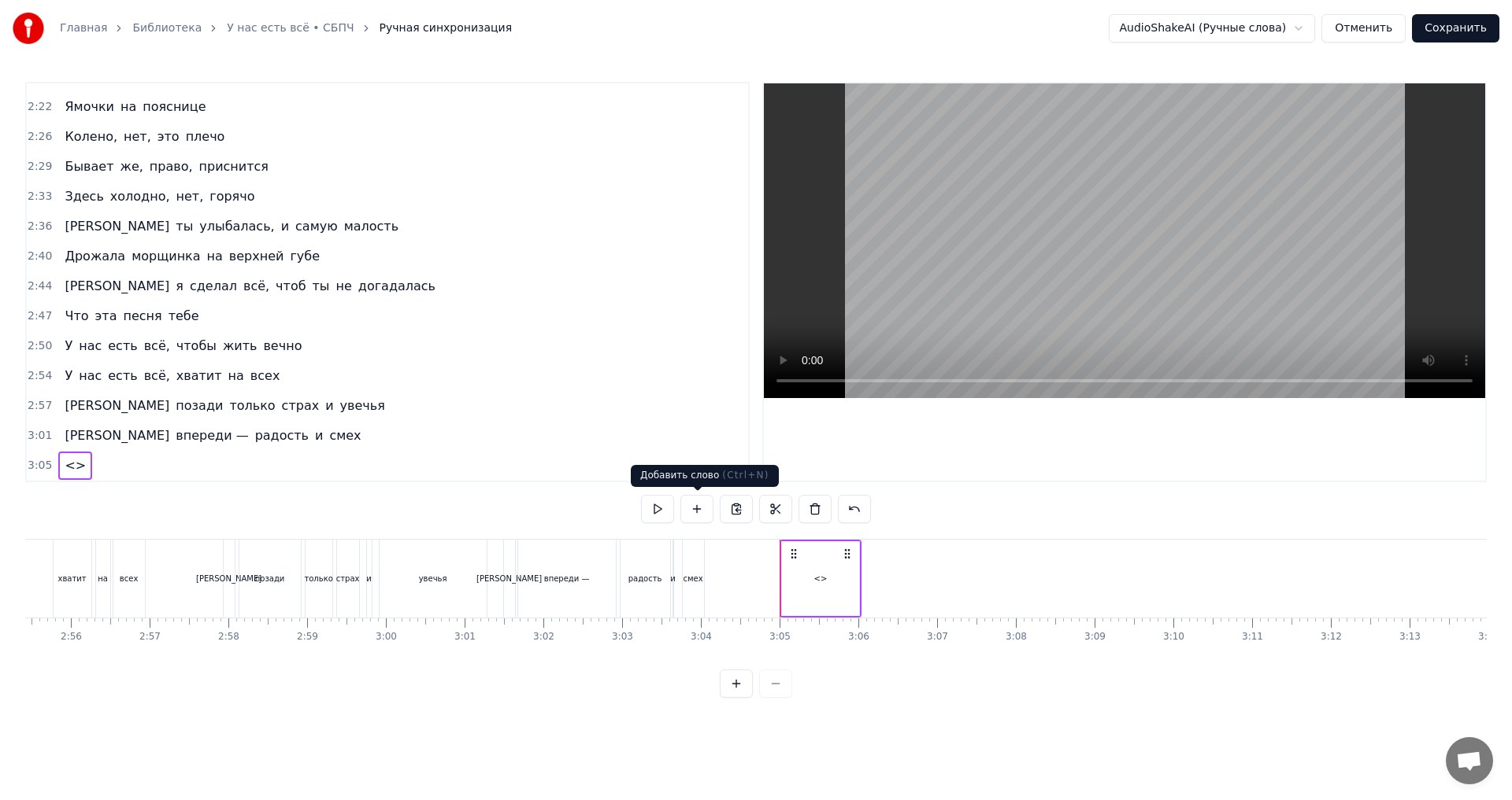
click at [695, 510] on button at bounding box center [696, 509] width 33 height 28
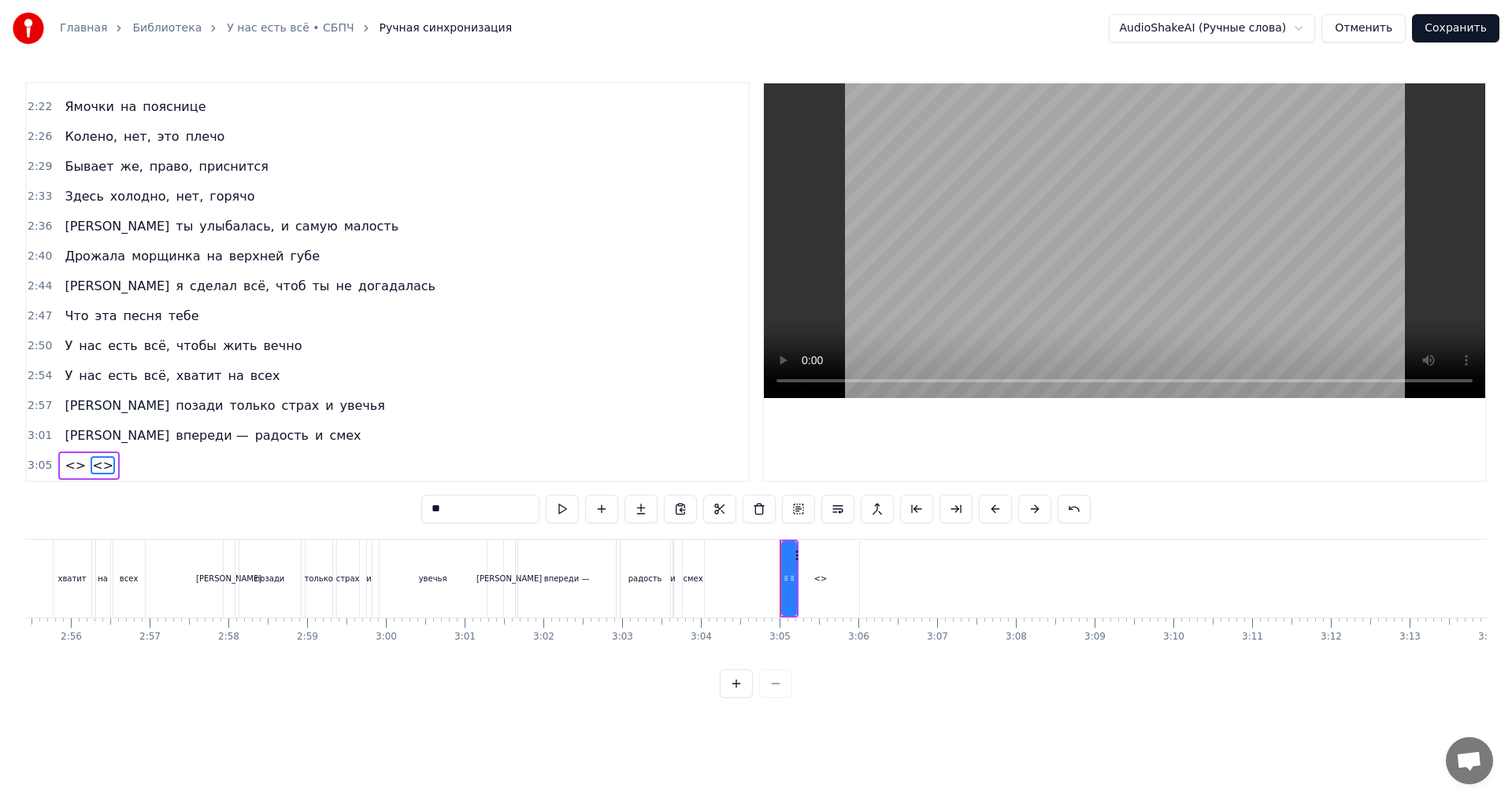
click at [848, 587] on div "<>" at bounding box center [820, 578] width 77 height 74
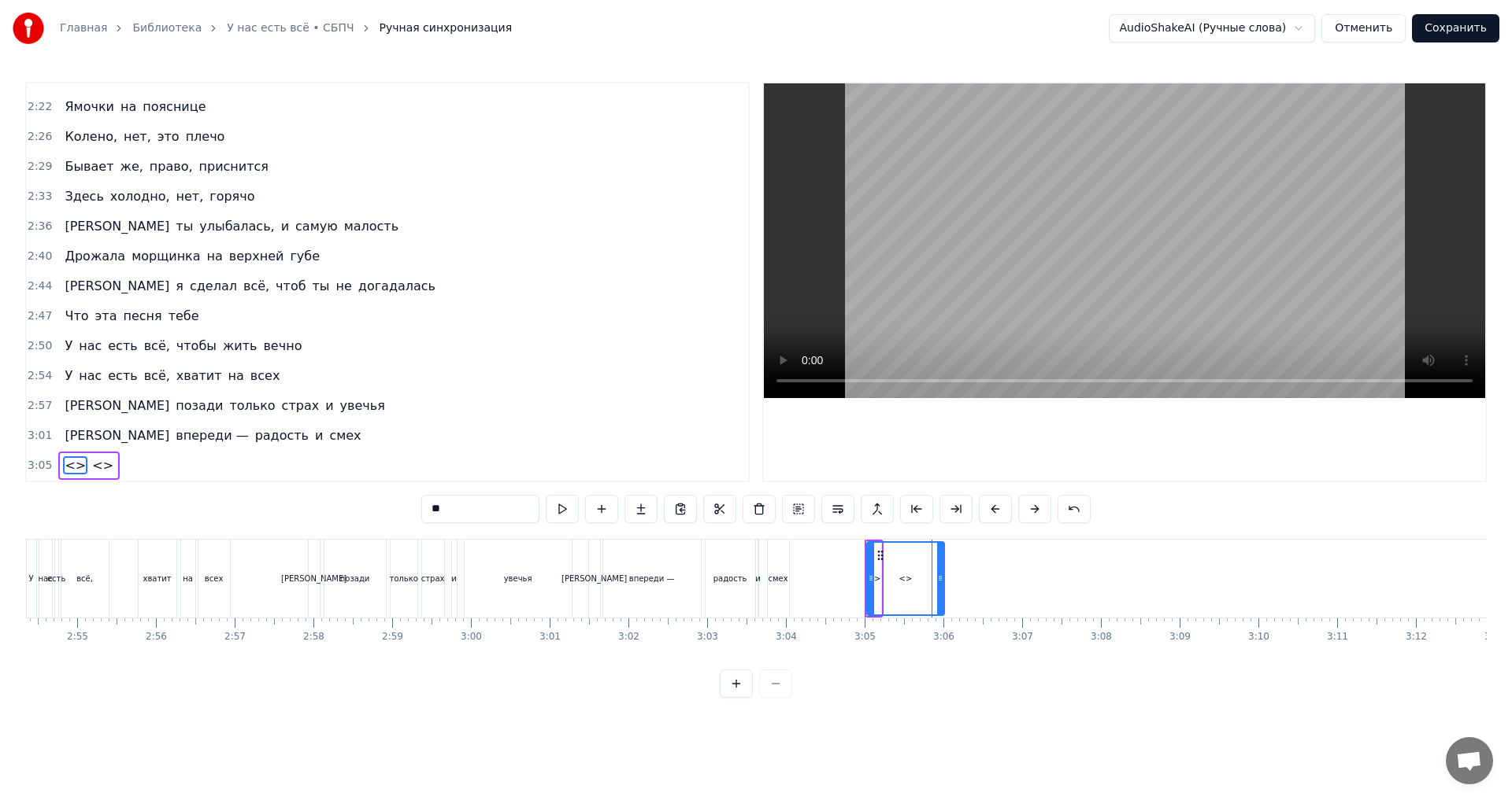
drag, startPoint x: 991, startPoint y: 643, endPoint x: 876, endPoint y: 650, distance: 115.2
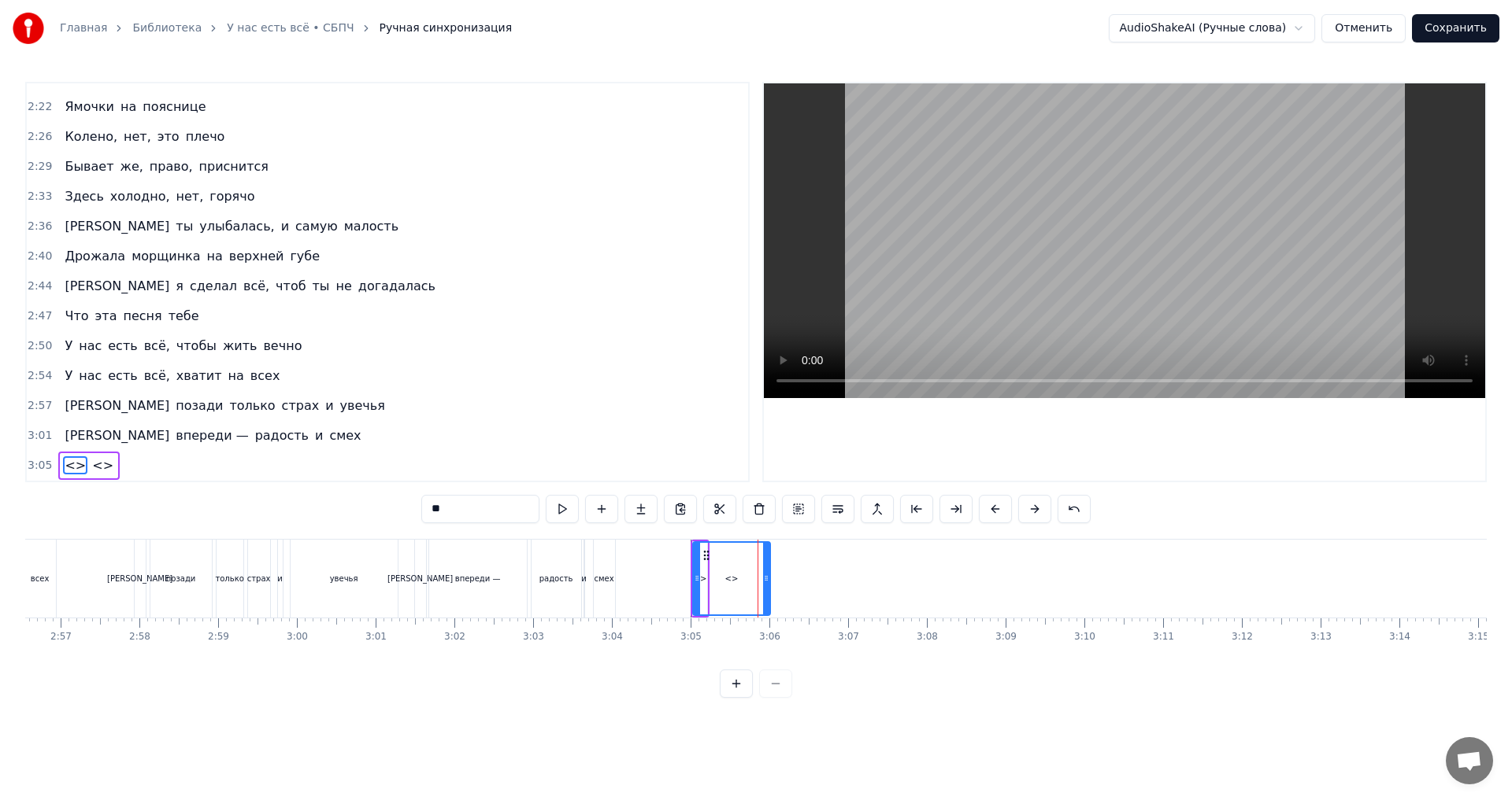
scroll to position [0, 14094]
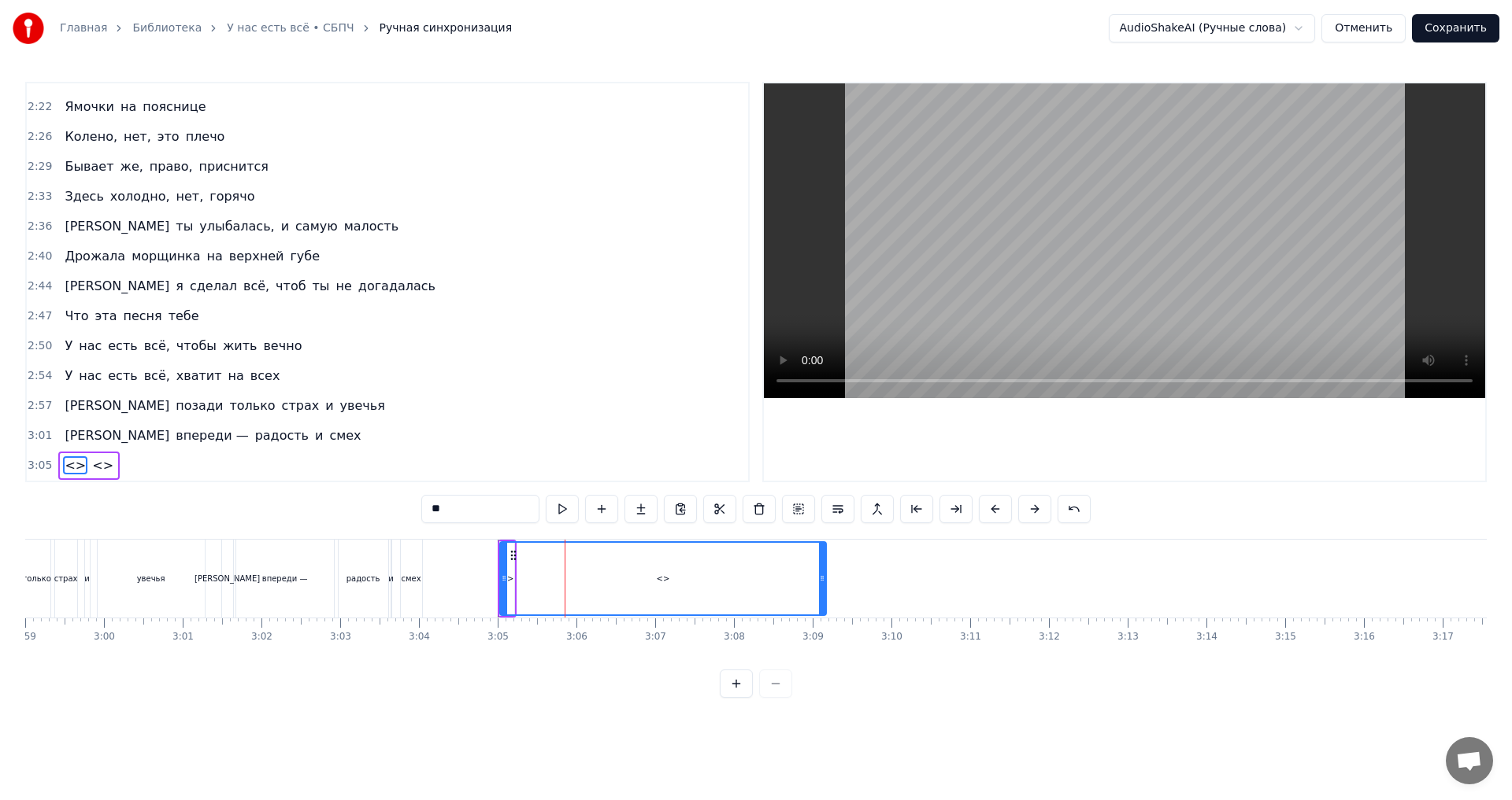
drag, startPoint x: 576, startPoint y: 582, endPoint x: 824, endPoint y: 600, distance: 248.7
click at [824, 600] on div at bounding box center [822, 579] width 6 height 72
drag, startPoint x: 503, startPoint y: 582, endPoint x: 531, endPoint y: 586, distance: 28.3
click at [507, 590] on div "<>" at bounding box center [507, 578] width 14 height 74
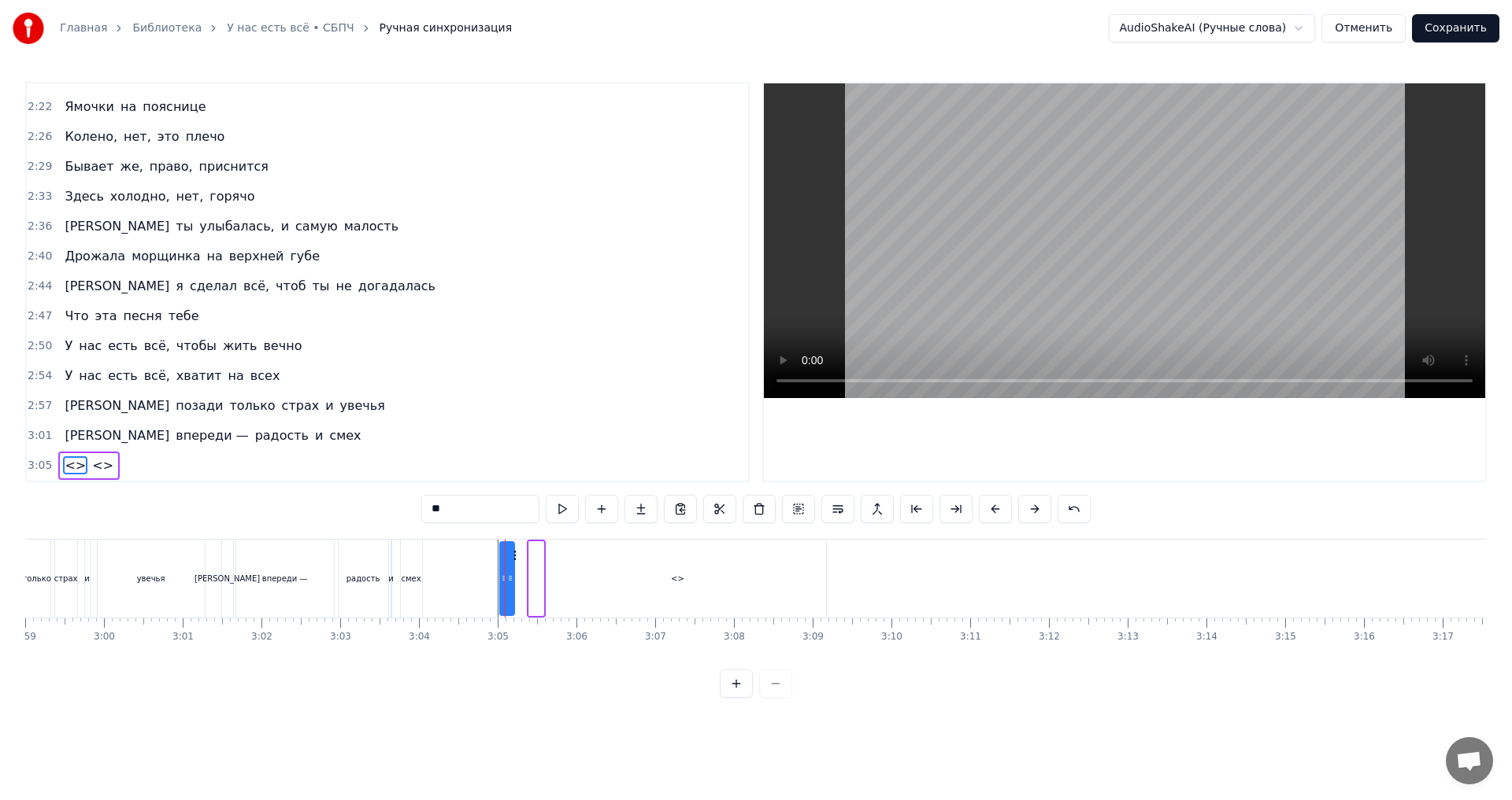
click at [530, 592] on div "<>" at bounding box center [677, 578] width 297 height 74
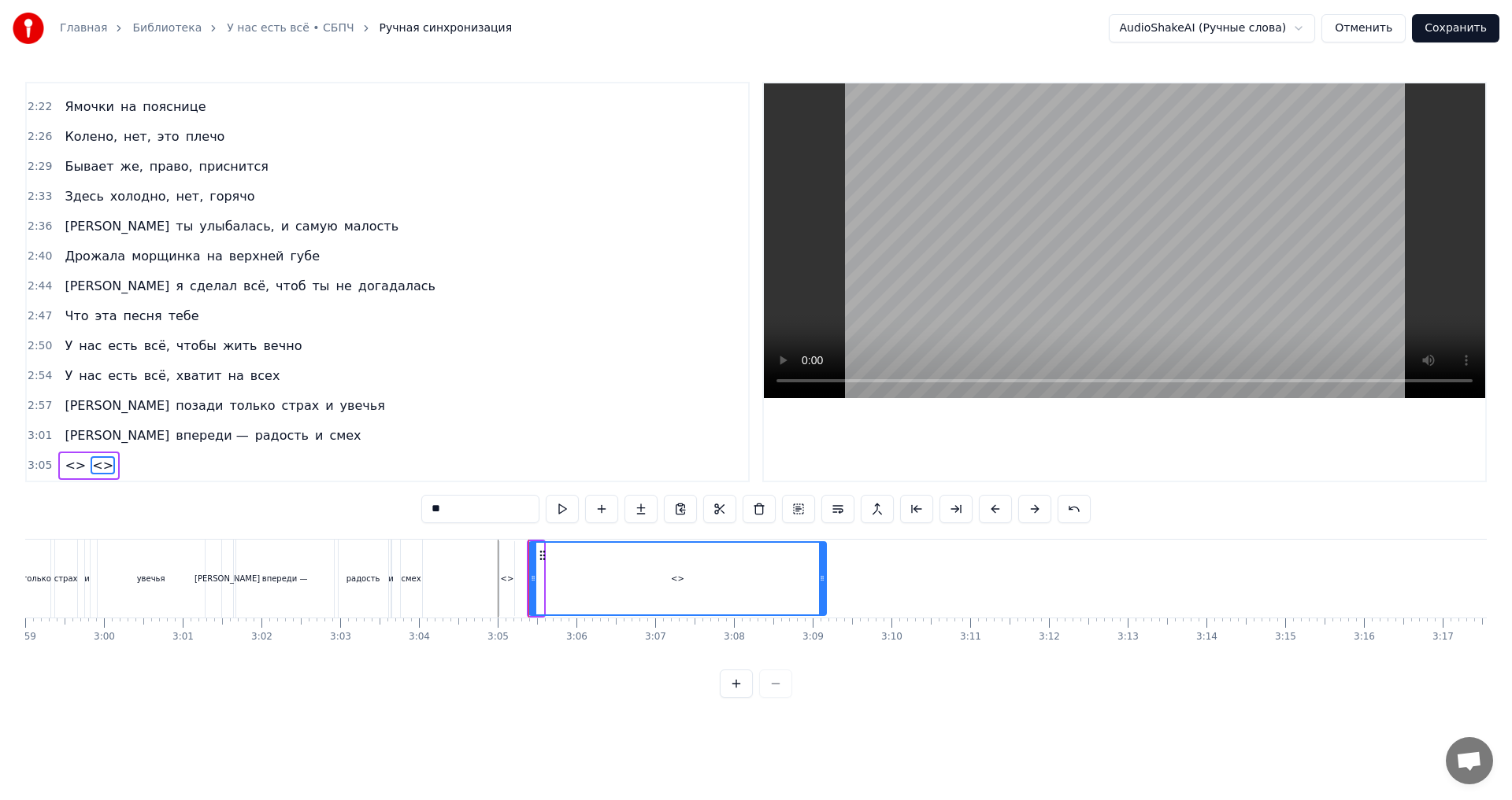
click at [511, 586] on div "<>" at bounding box center [507, 578] width 14 height 74
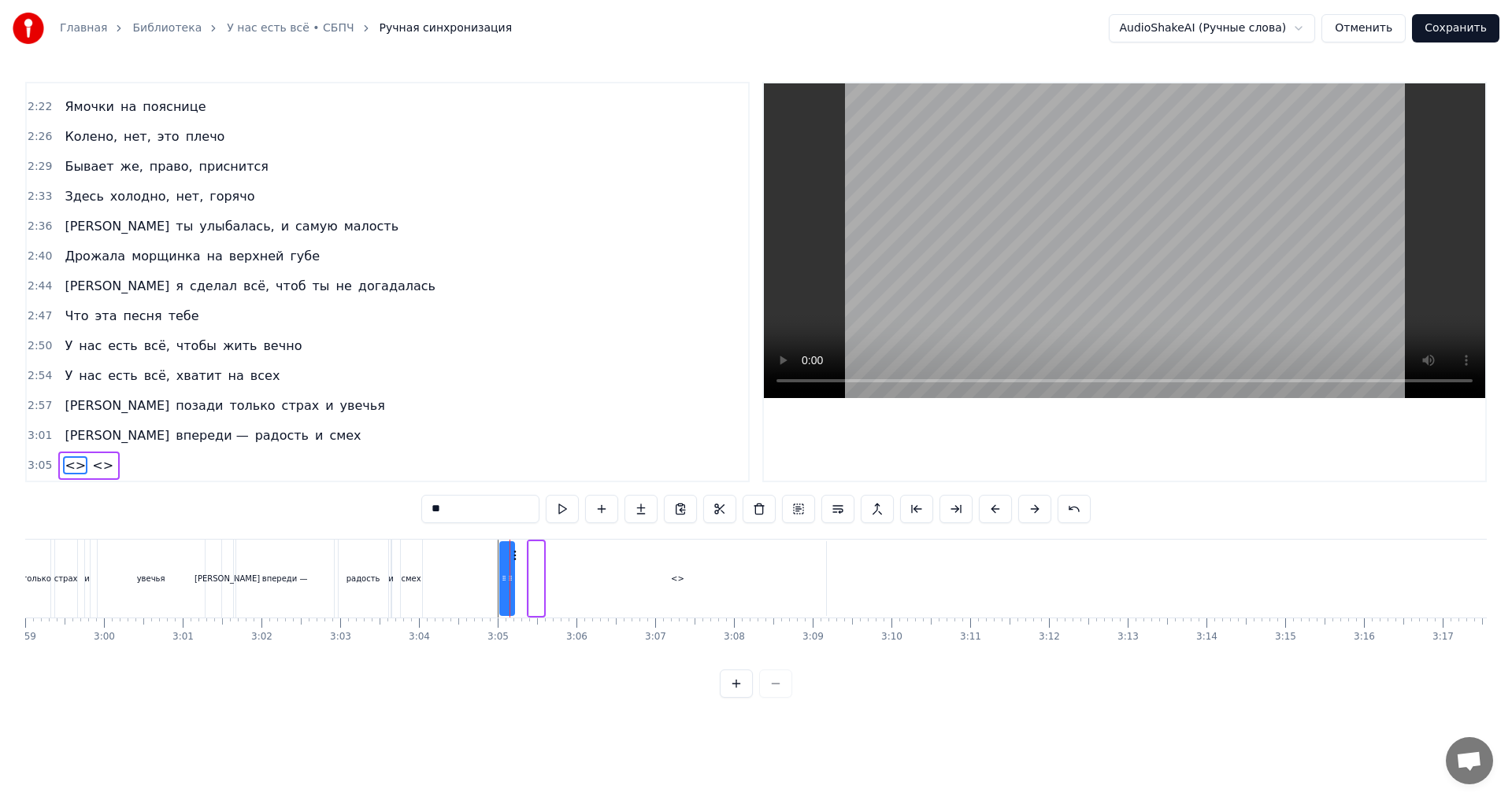
drag, startPoint x: 454, startPoint y: 510, endPoint x: 420, endPoint y: 517, distance: 34.7
click at [420, 516] on div "0:28 Там, где проходит разлом 0:31 Между любой и тобой 0:35 Там, где зияет дыра…" at bounding box center [756, 390] width 1462 height 616
type input "*"
click at [563, 698] on div "0:28 Там, где проходит разлом 0:31 Между любой и тобой 0:35 Там, где зияет дыра…" at bounding box center [756, 390] width 1462 height 616
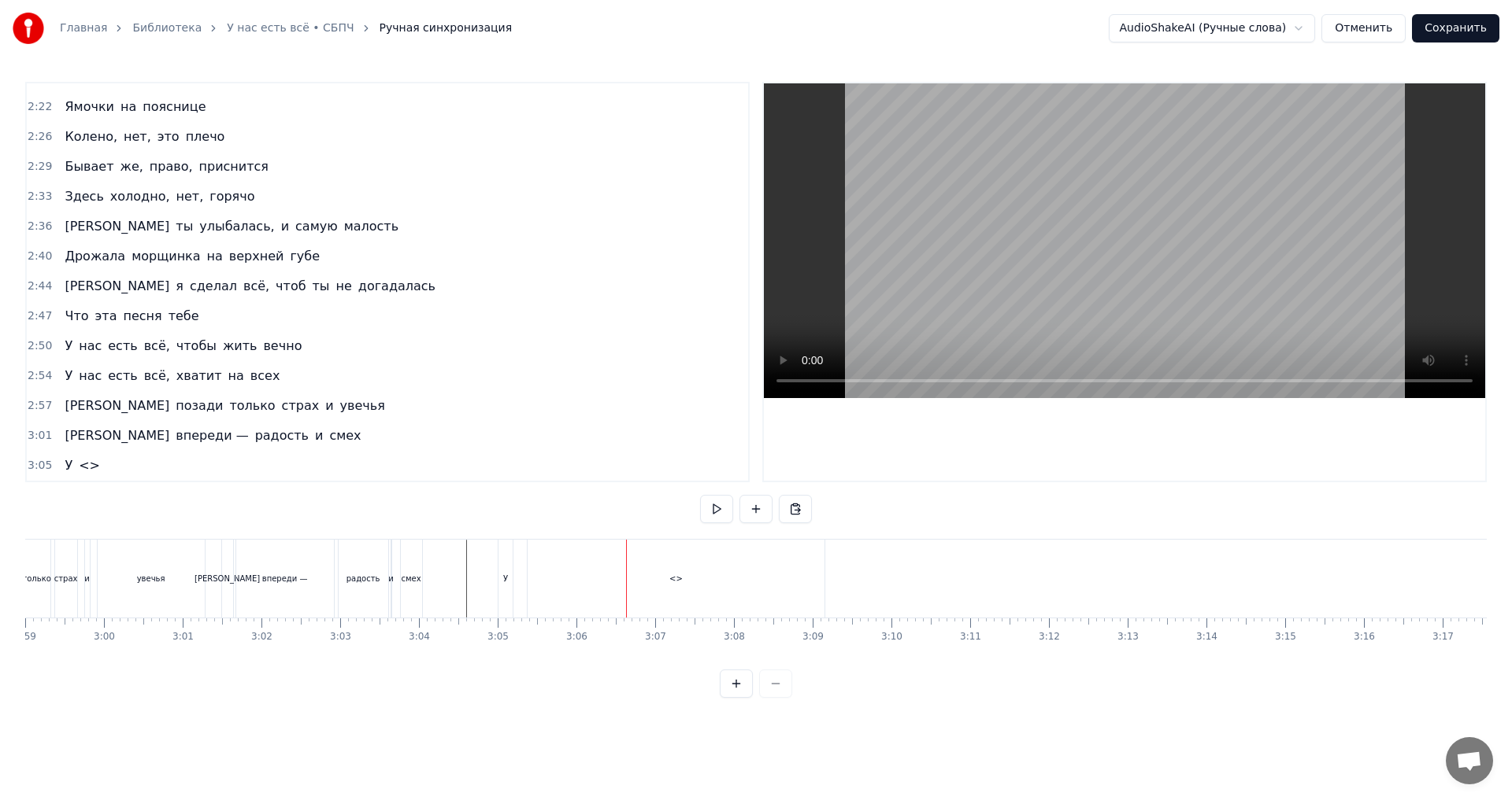
click at [630, 588] on div "<>" at bounding box center [676, 578] width 297 height 78
click at [507, 582] on div "У" at bounding box center [506, 578] width 5 height 12
click at [548, 562] on html "Главная Библиотека У нас есть всё • СБПЧ Ручная синхронизация AudioShakeAI (Руч…" at bounding box center [756, 362] width 1512 height 723
click at [511, 586] on div "У" at bounding box center [506, 578] width 14 height 78
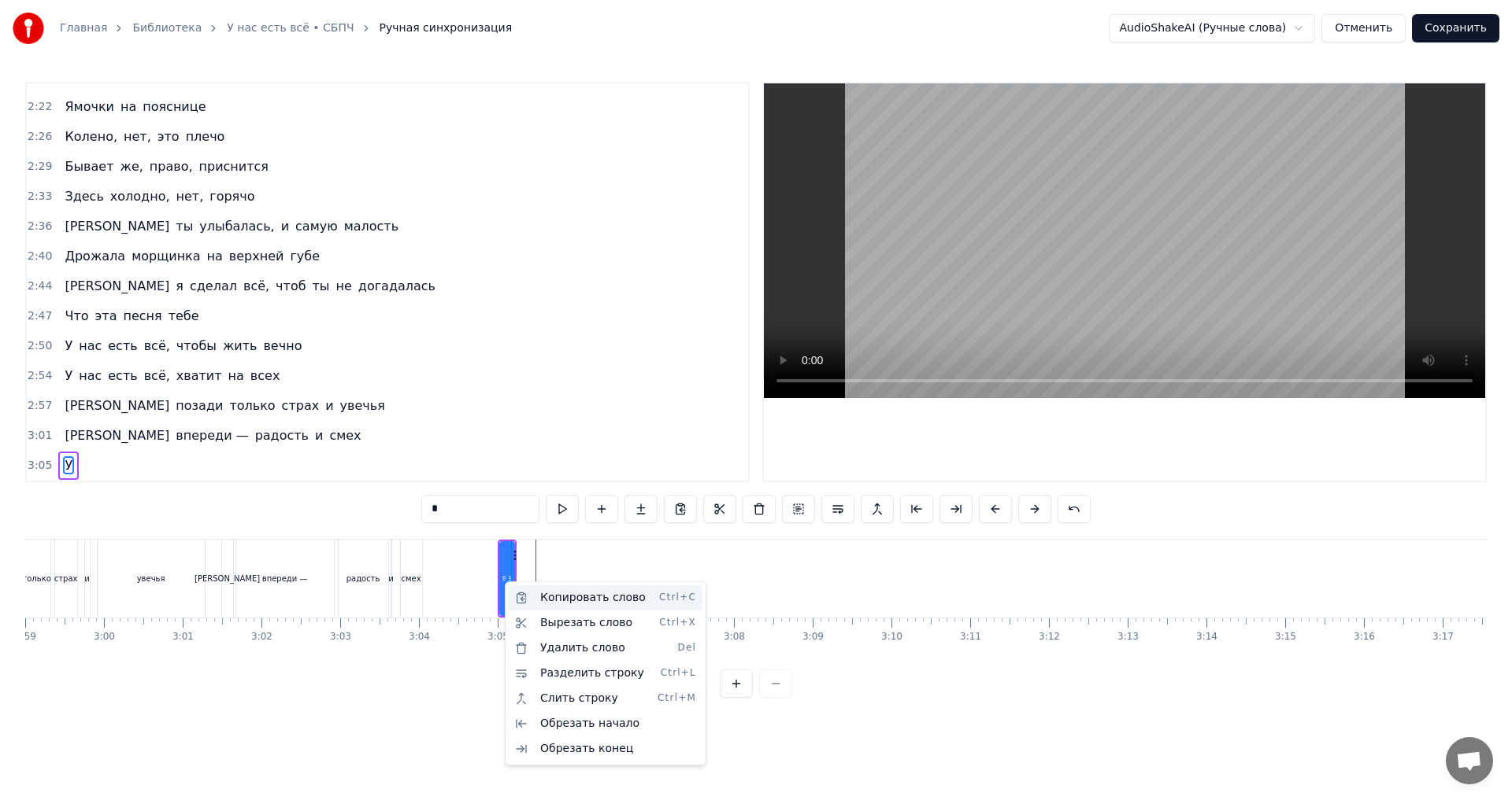
click at [615, 604] on div "Копировать слово Ctrl+C" at bounding box center [605, 598] width 194 height 25
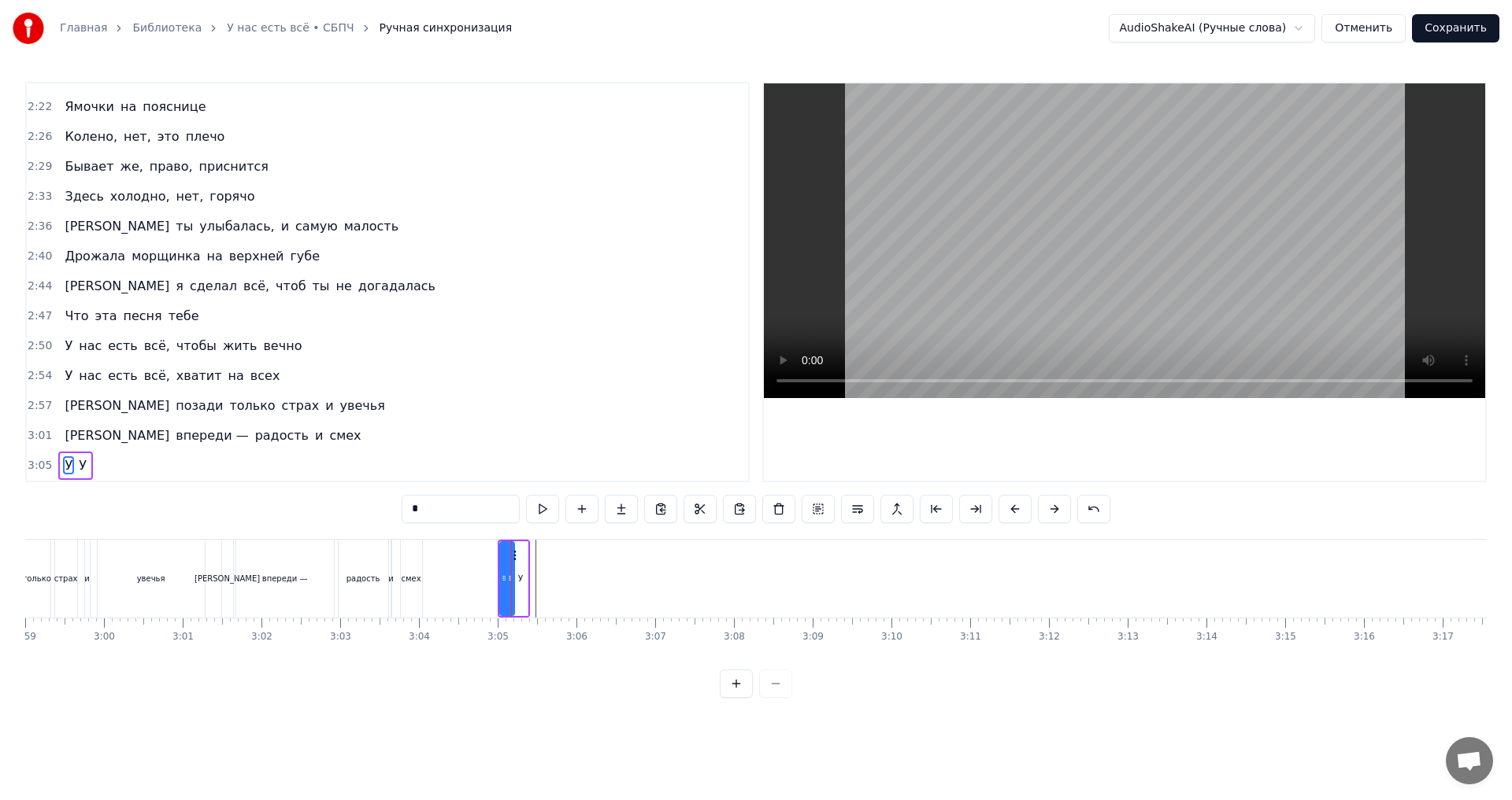
click at [519, 583] on div "У" at bounding box center [520, 578] width 5 height 12
click at [520, 580] on div "У" at bounding box center [519, 578] width 5 height 12
click at [594, 580] on div at bounding box center [594, 578] width 1 height 78
click at [78, 460] on span "У" at bounding box center [82, 466] width 11 height 18
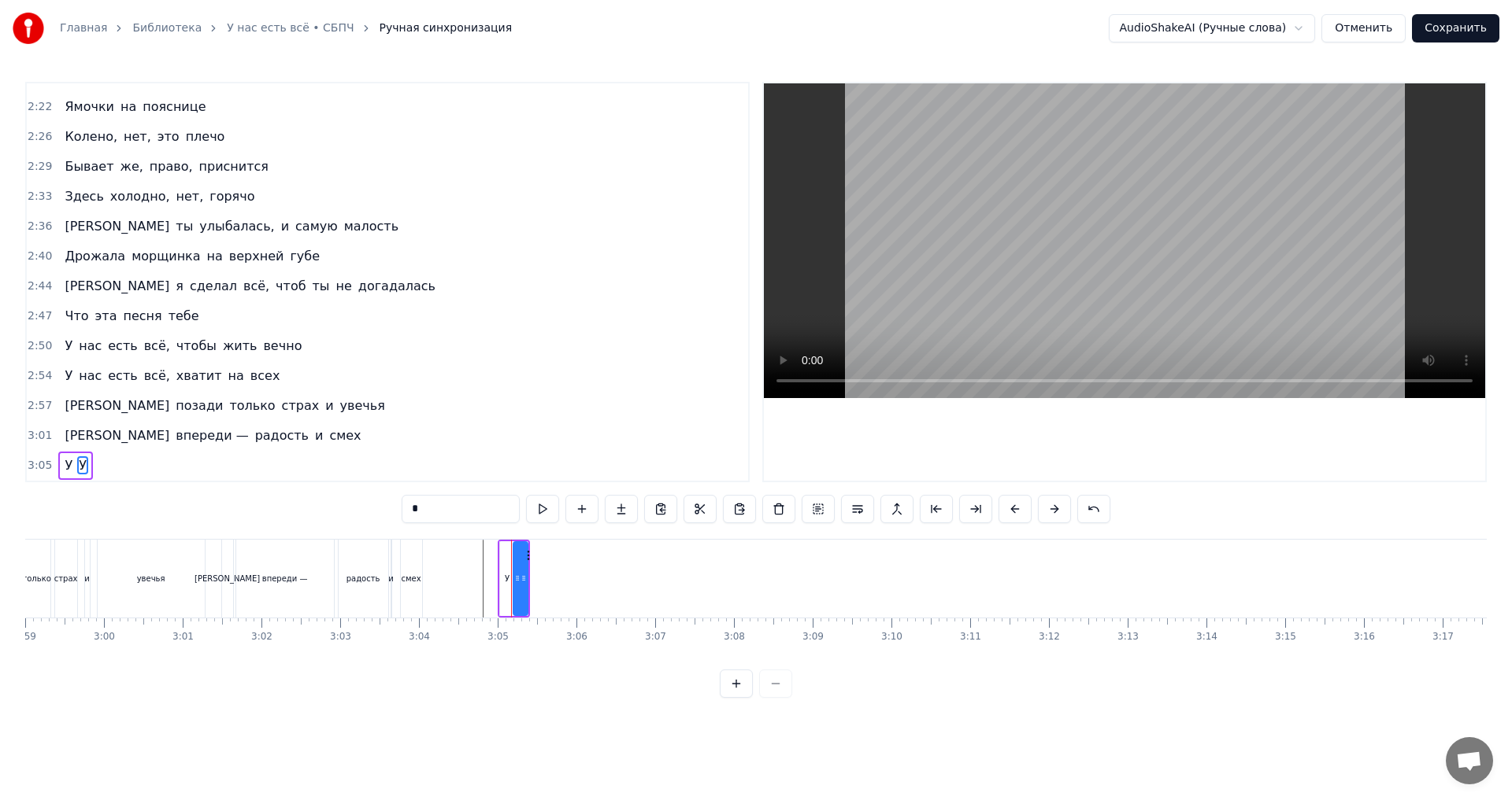
click at [77, 466] on span "У" at bounding box center [82, 466] width 11 height 18
click at [417, 514] on input "*" at bounding box center [461, 509] width 118 height 28
click at [418, 514] on input "*" at bounding box center [461, 509] width 118 height 28
type input "***"
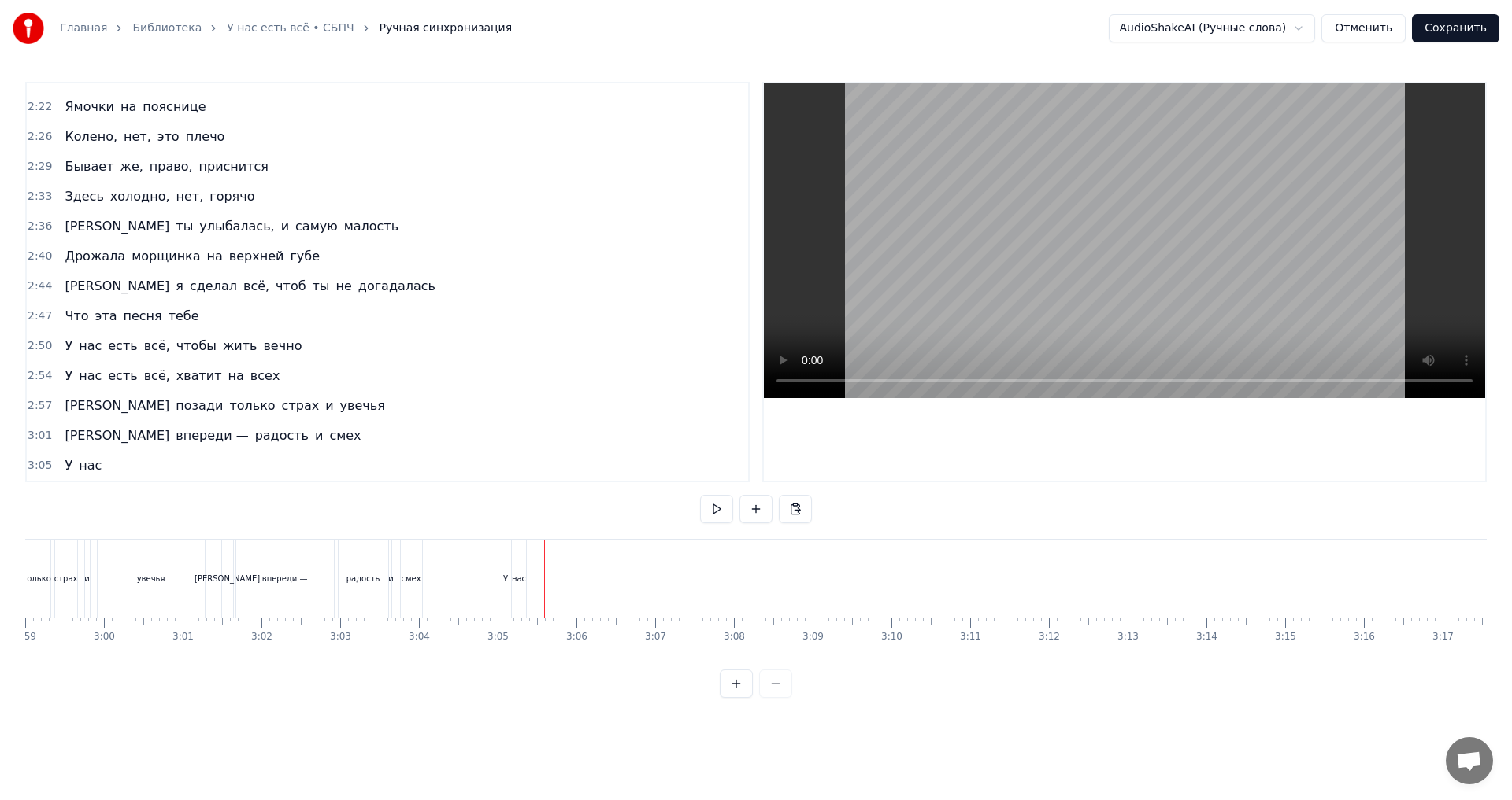
click at [516, 584] on div "нас" at bounding box center [519, 578] width 14 height 12
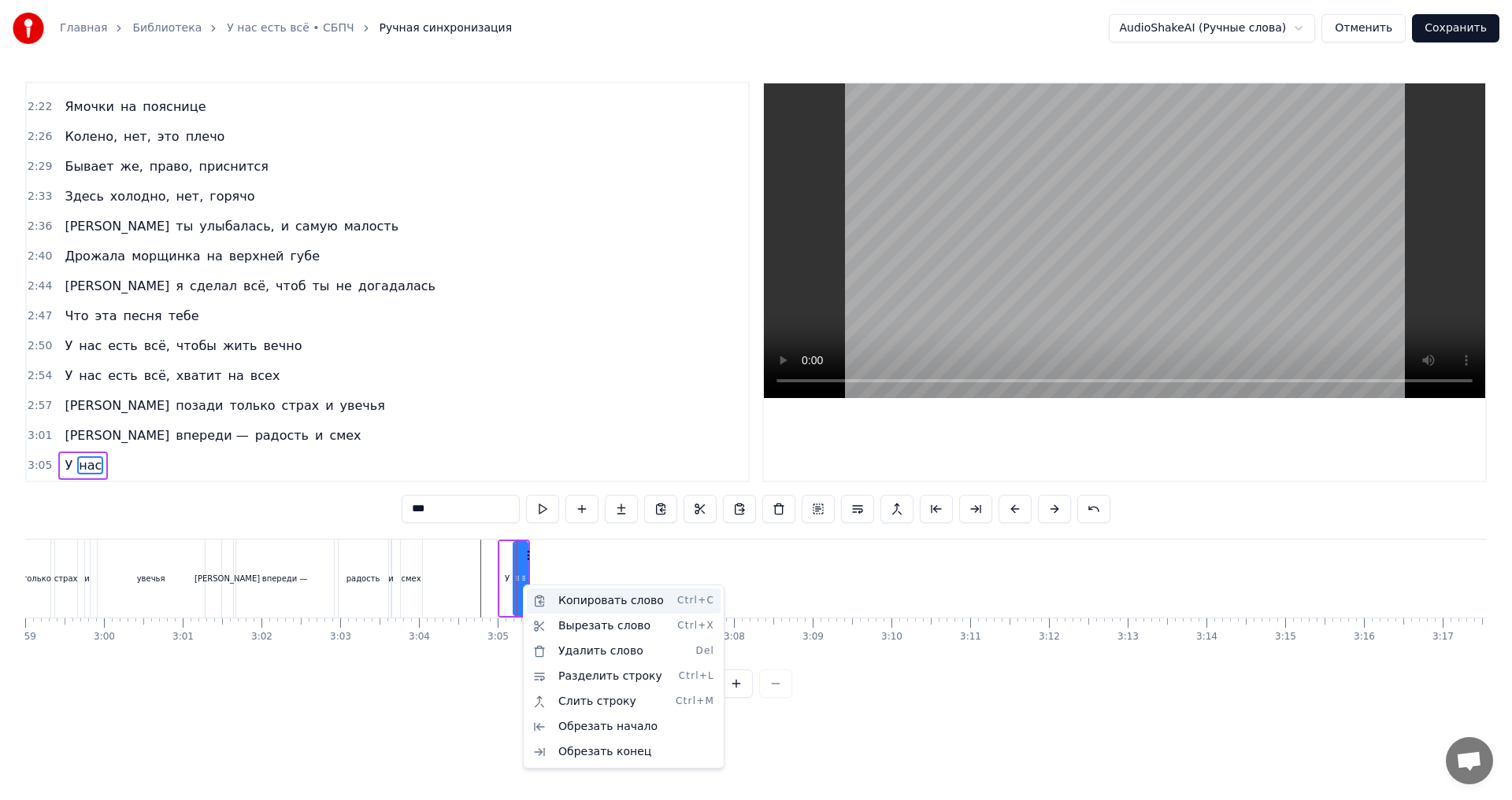
click at [616, 604] on div "Копировать слово Ctrl+C" at bounding box center [624, 601] width 194 height 25
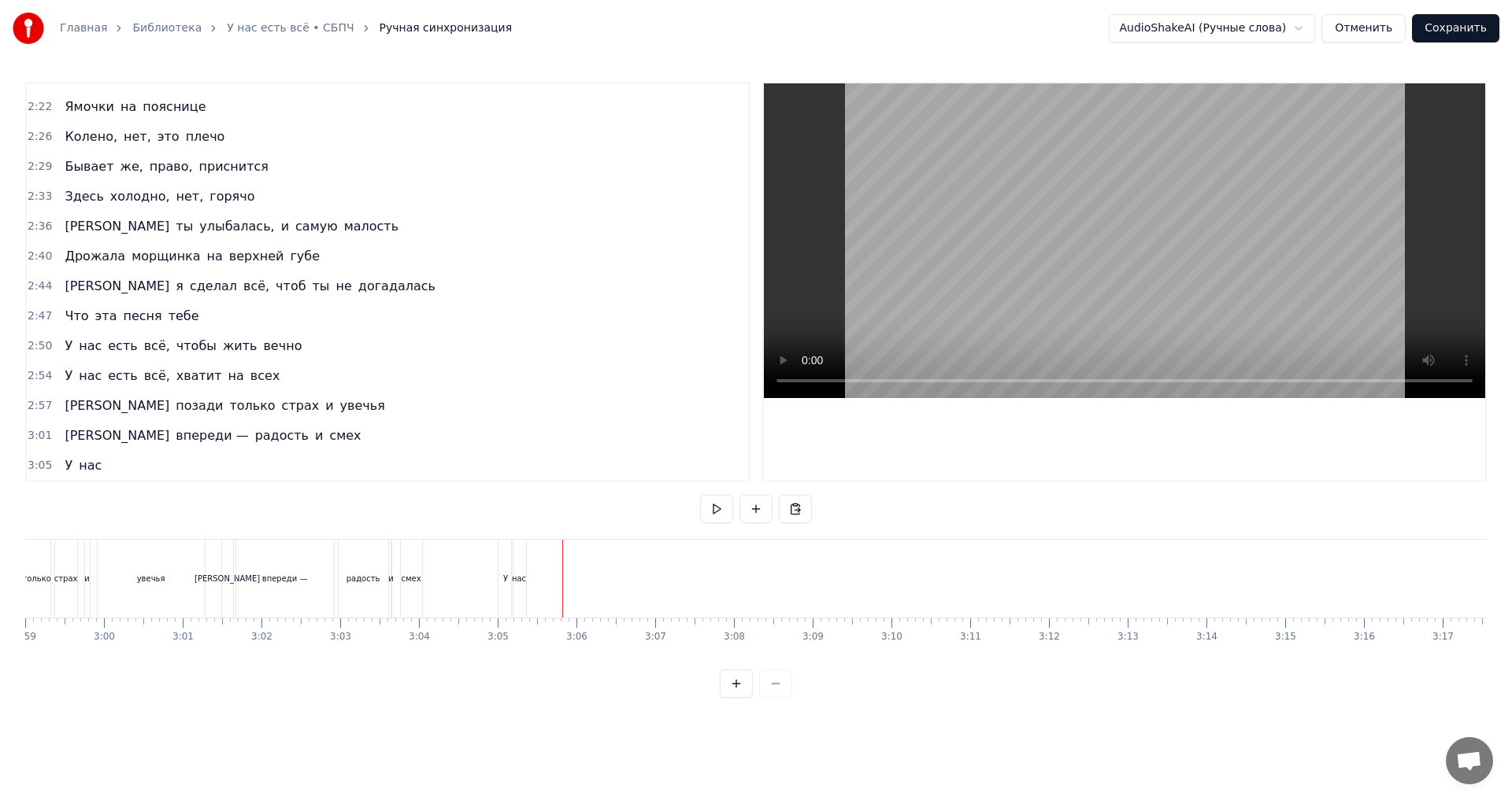
click at [521, 588] on div "нас" at bounding box center [519, 578] width 14 height 78
click at [531, 582] on div "У" at bounding box center [531, 578] width 5 height 12
click at [437, 512] on input "*" at bounding box center [461, 509] width 118 height 28
type input "****"
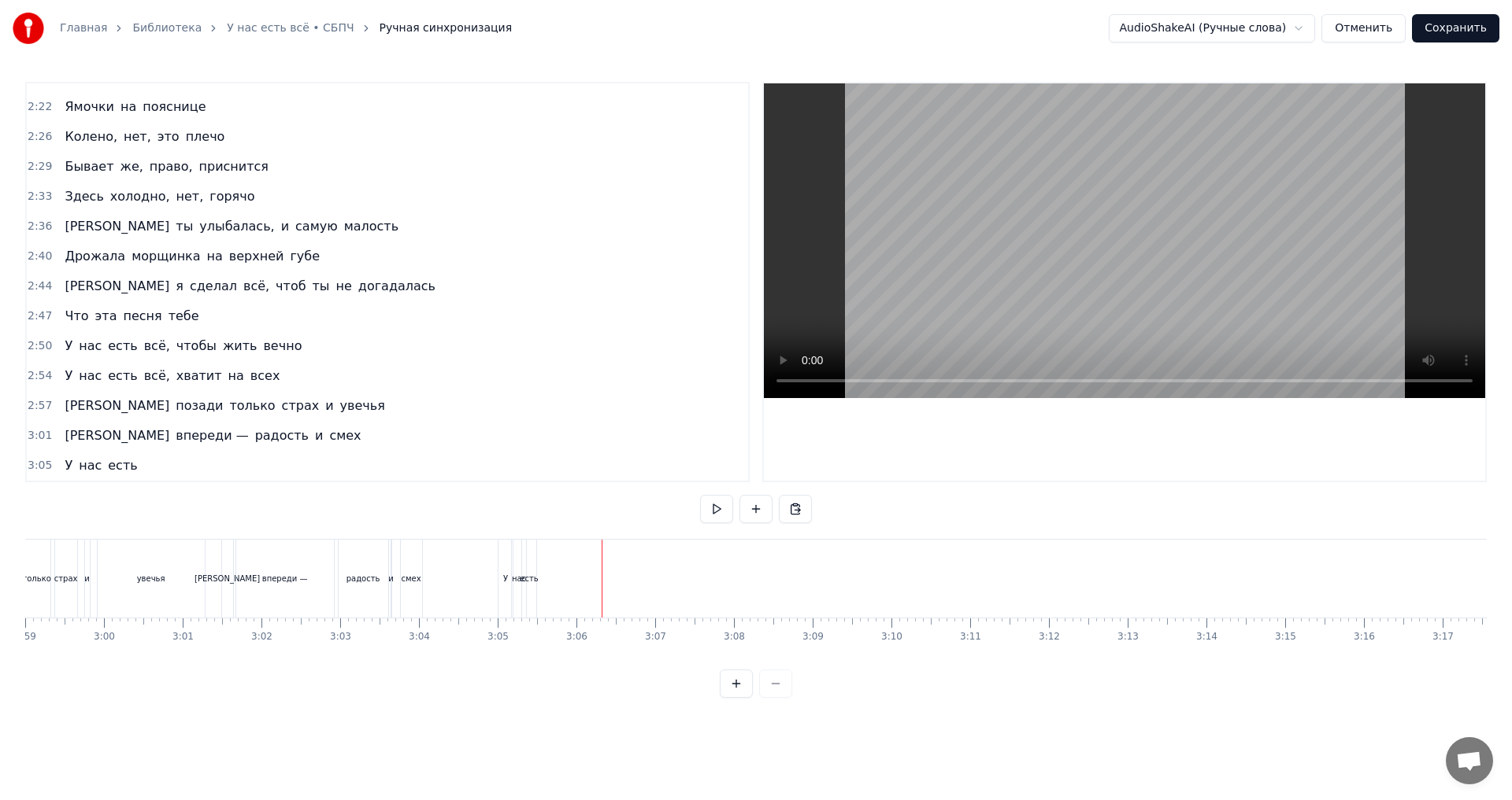
click at [532, 584] on div "есть" at bounding box center [528, 578] width 18 height 12
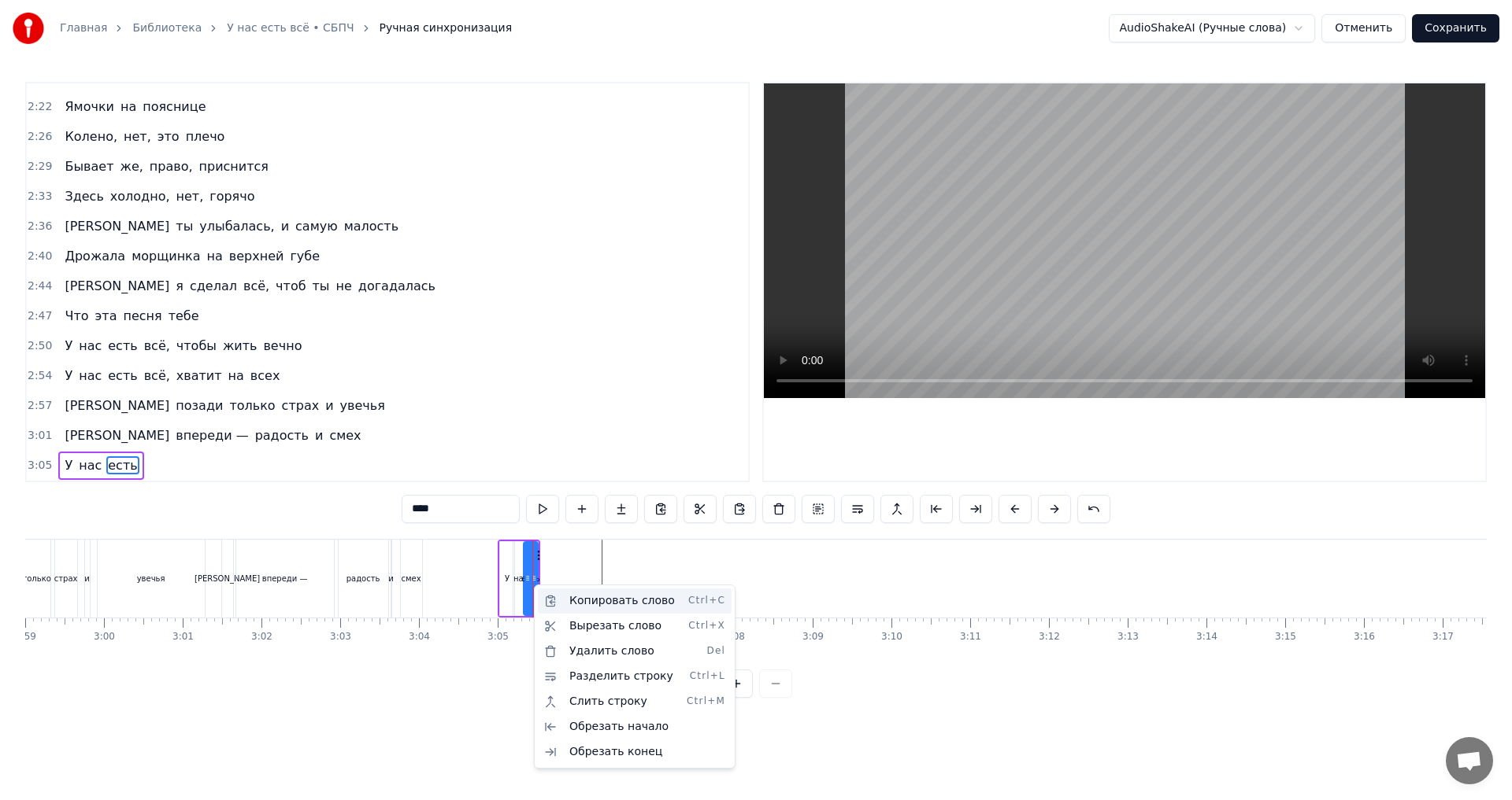
click at [581, 598] on div "Копировать слово Ctrl+C" at bounding box center [635, 601] width 194 height 25
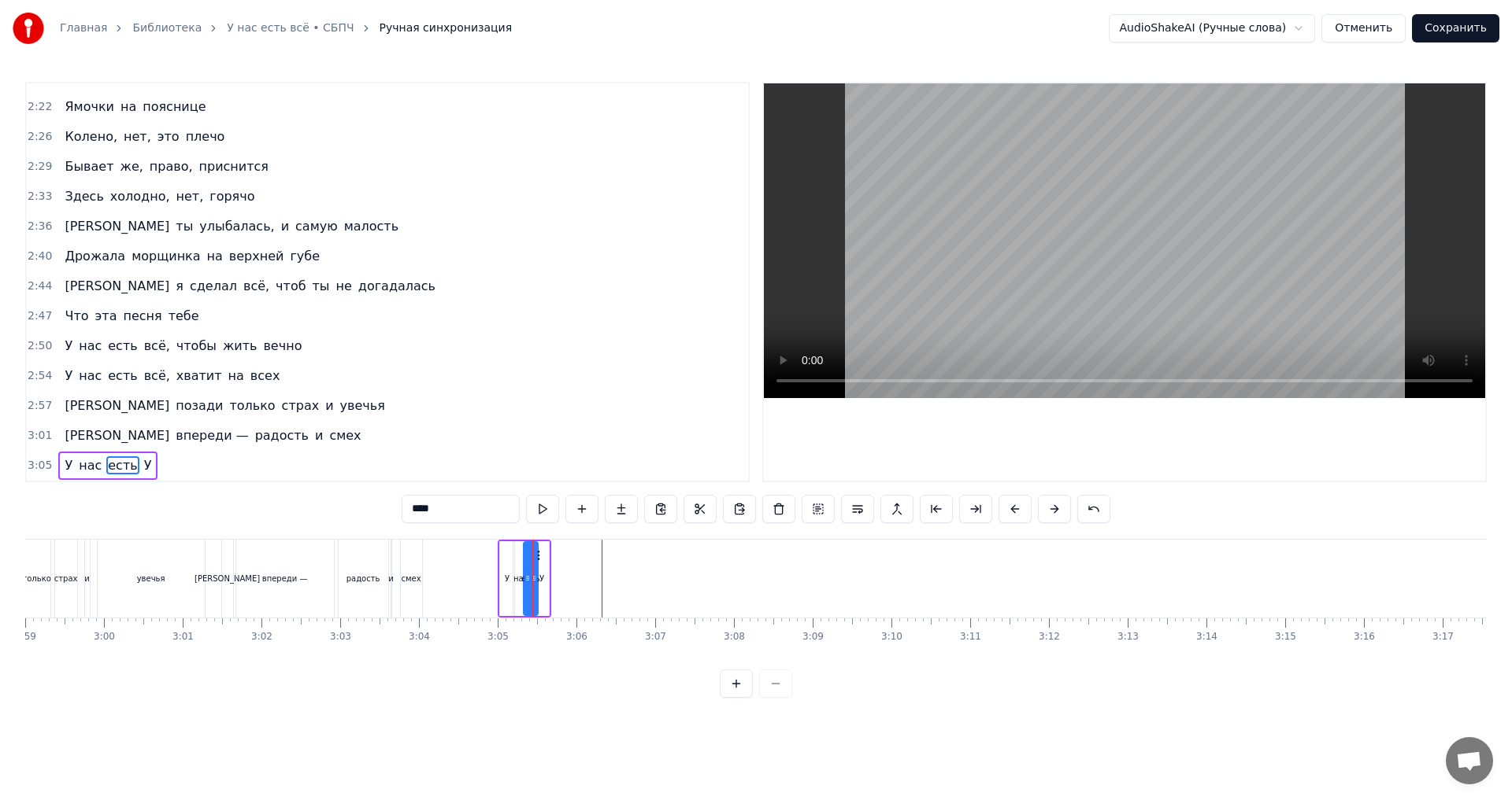
click at [541, 586] on div "У" at bounding box center [542, 578] width 14 height 74
click at [426, 510] on input "*" at bounding box center [461, 509] width 118 height 28
type input "****"
click at [545, 586] on div "всё," at bounding box center [540, 578] width 14 height 78
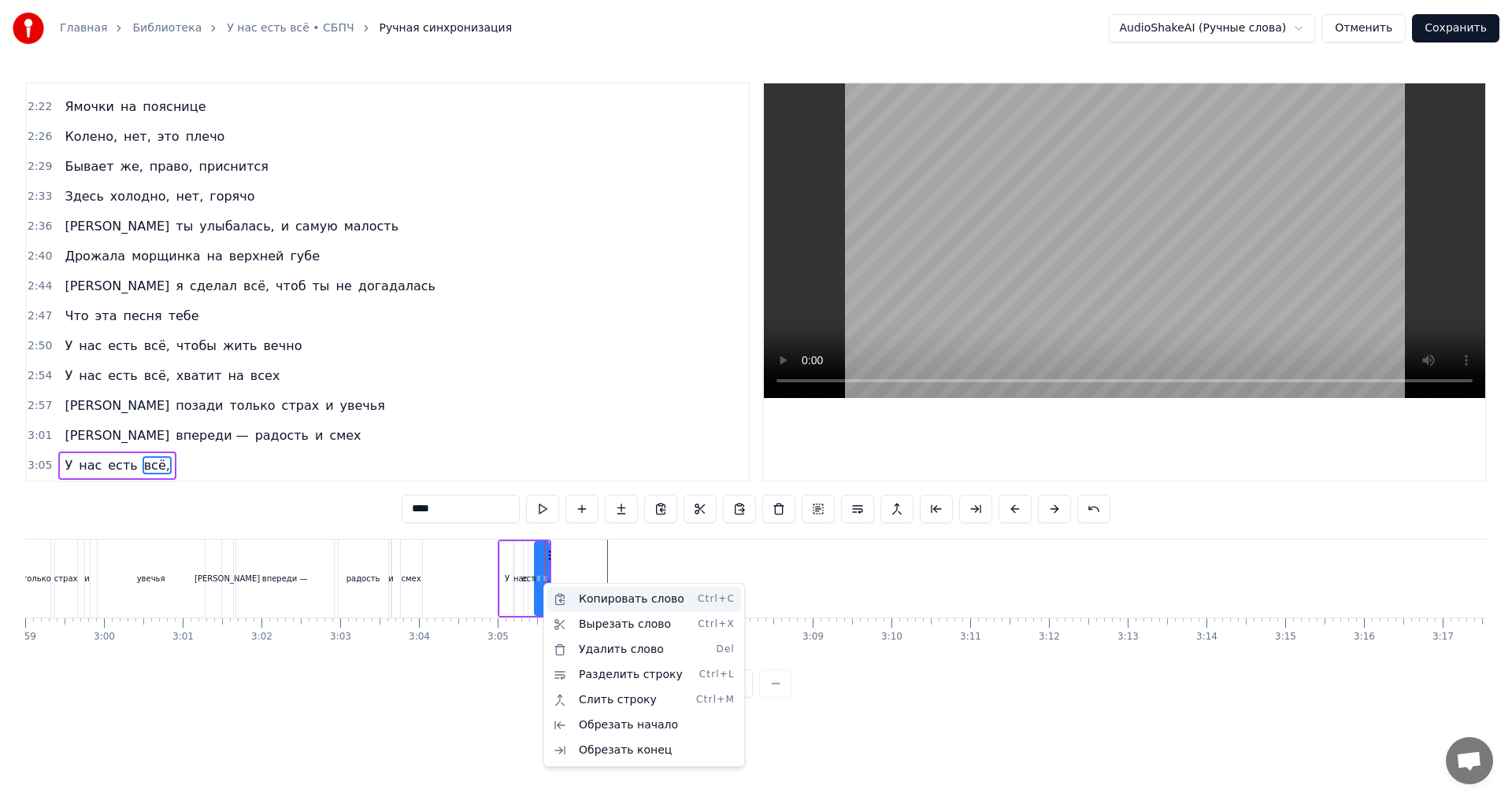
click at [628, 605] on div "Копировать слово Ctrl+C" at bounding box center [644, 599] width 194 height 25
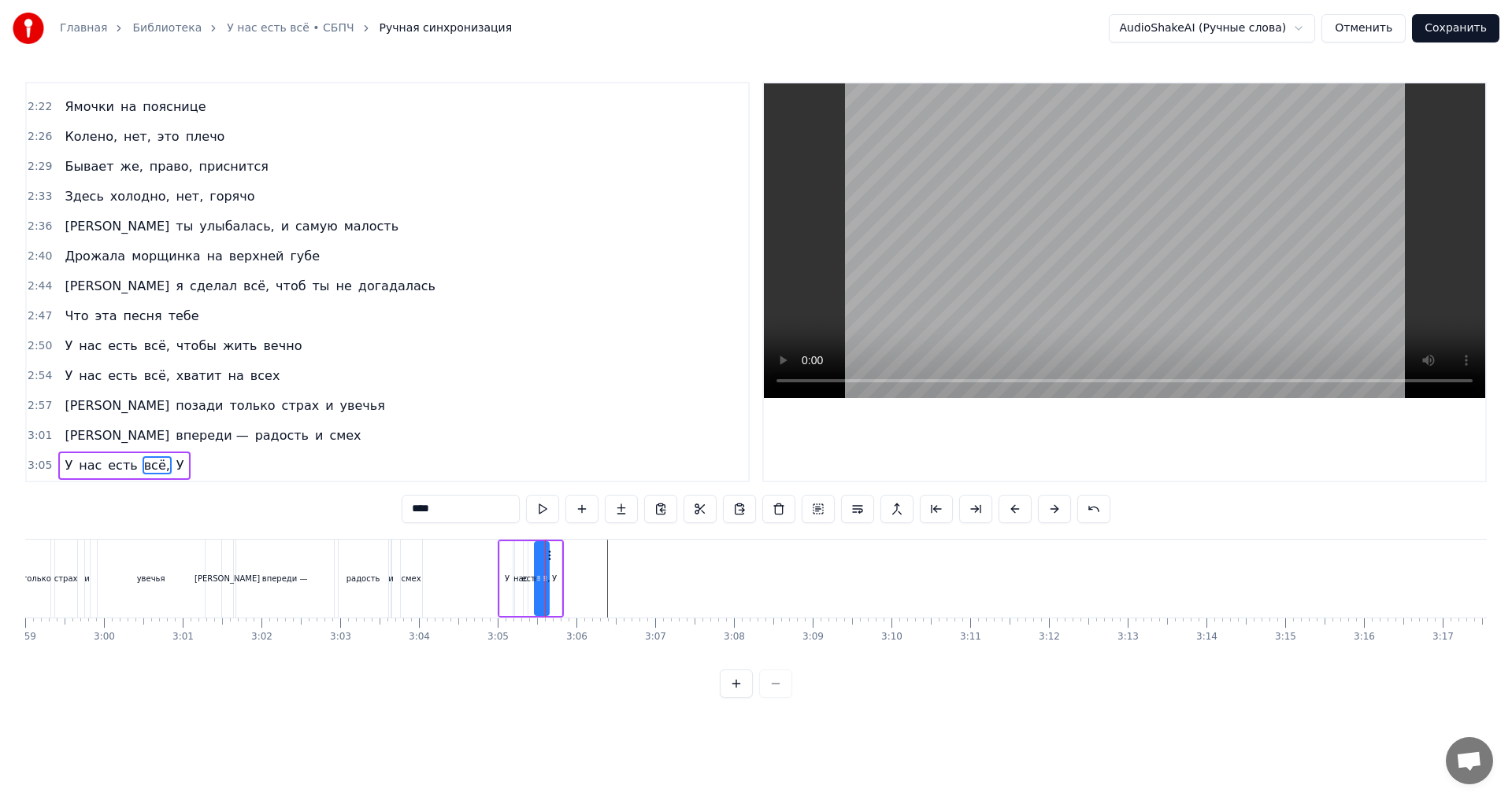
click at [555, 578] on div "У" at bounding box center [555, 578] width 5 height 12
click at [433, 517] on input "*" at bounding box center [461, 509] width 118 height 28
type input "*****"
click at [549, 584] on div "чтобы" at bounding box center [552, 578] width 25 height 12
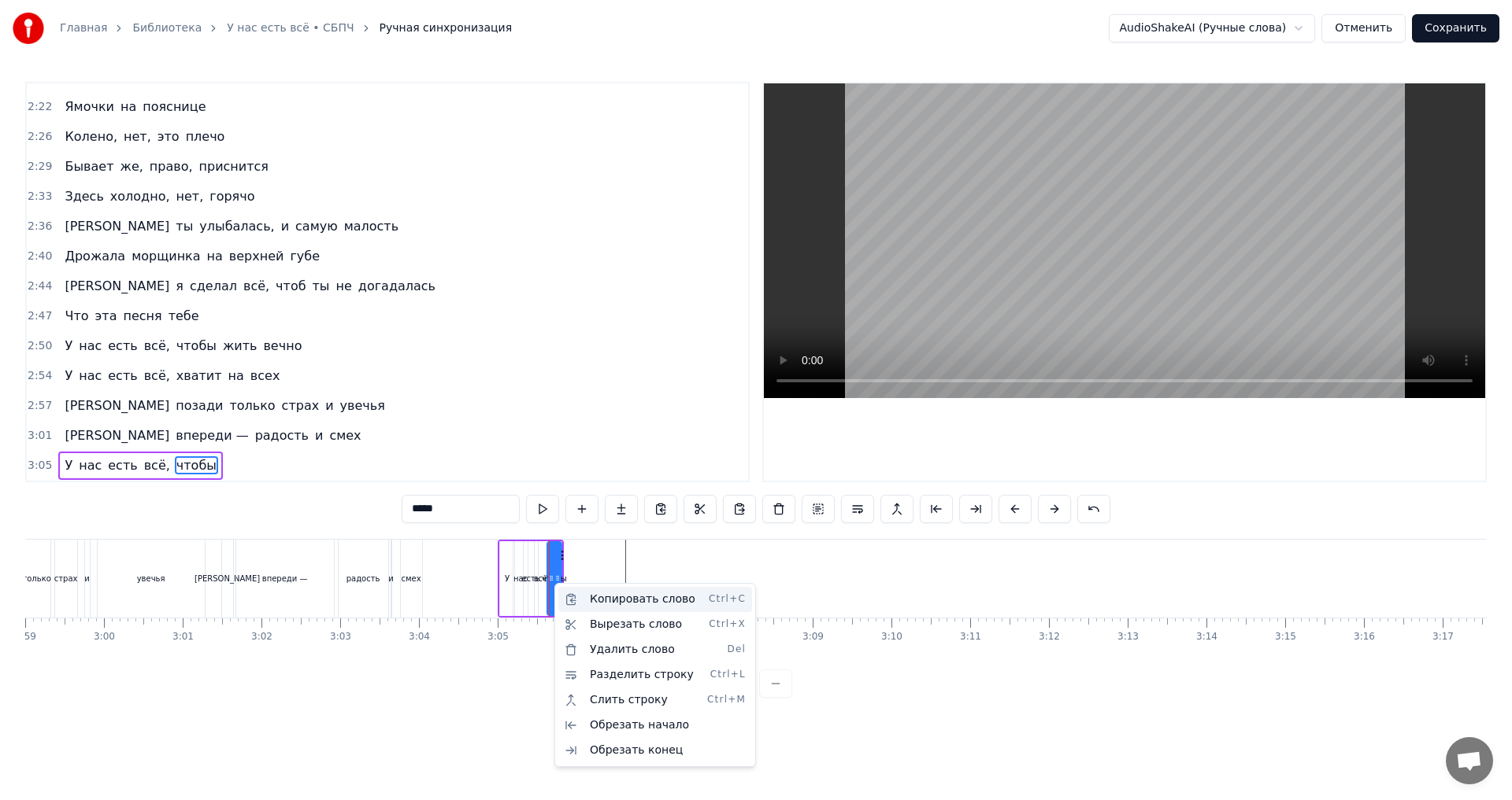
click at [595, 594] on div "Копировать слово Ctrl+C" at bounding box center [655, 599] width 194 height 25
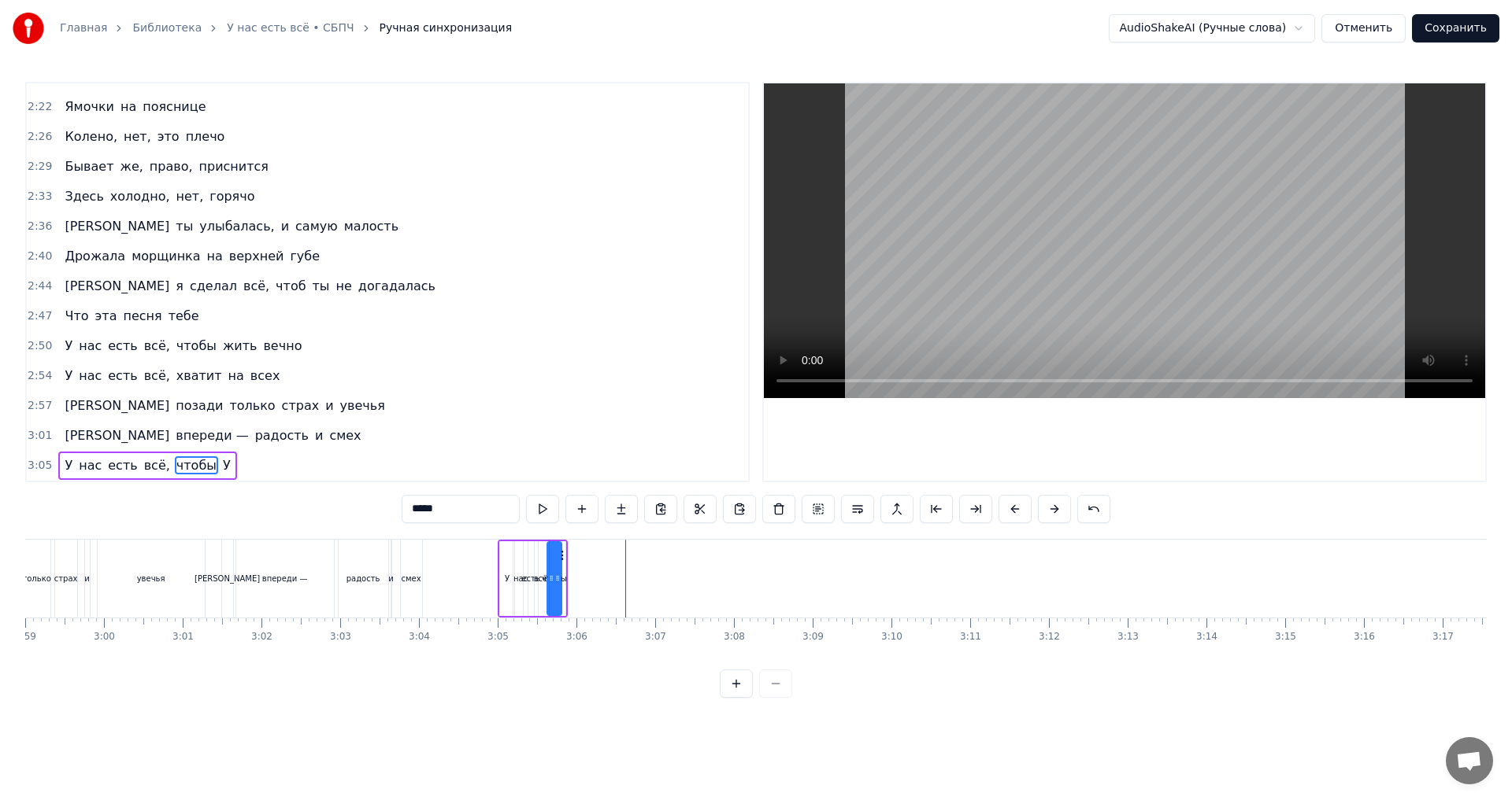
click at [221, 469] on span "У" at bounding box center [227, 466] width 11 height 18
click at [440, 510] on input "*" at bounding box center [461, 509] width 118 height 28
paste input "text"
type input "****"
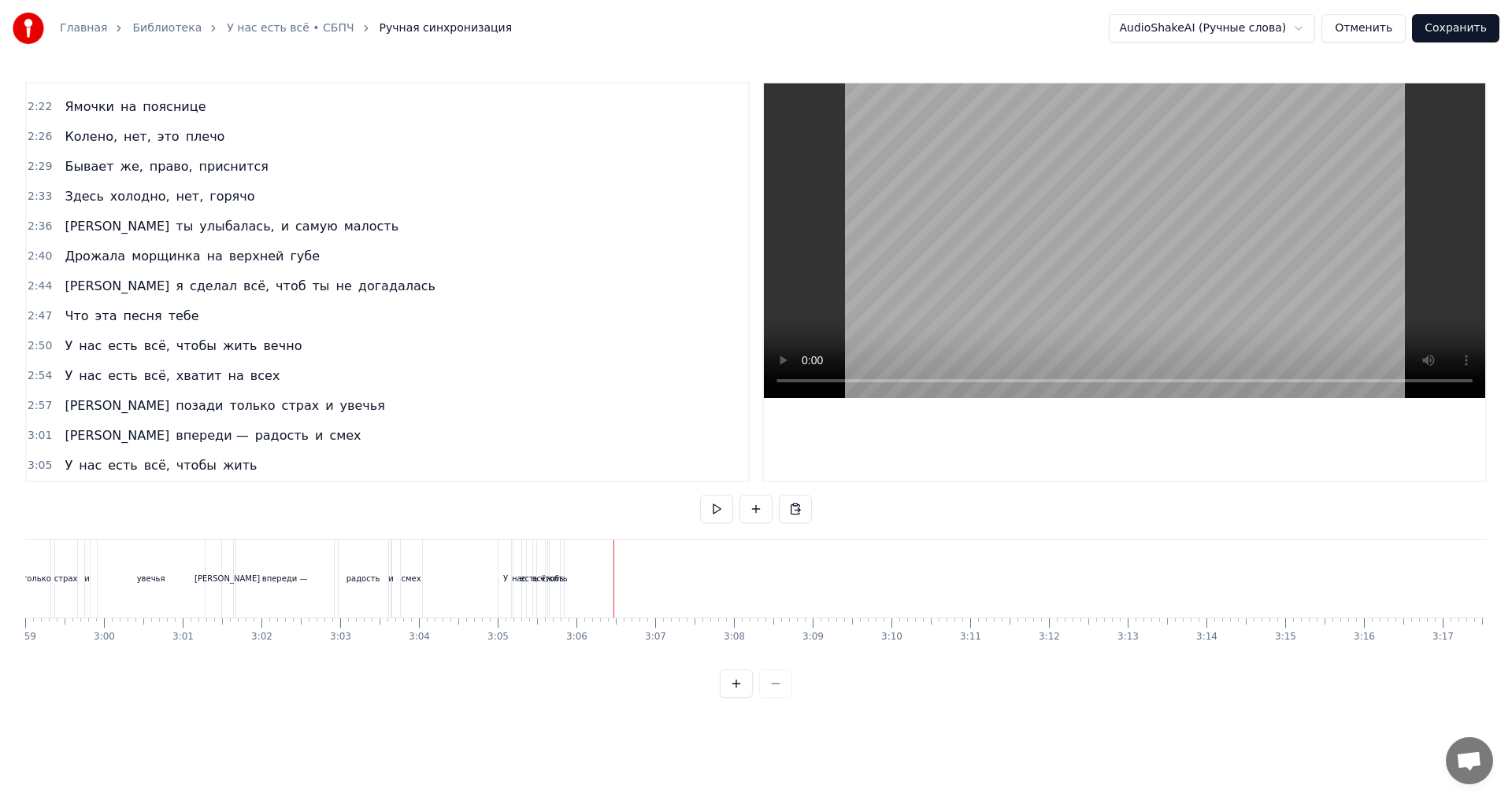
click at [559, 582] on div "жить" at bounding box center [556, 578] width 22 height 12
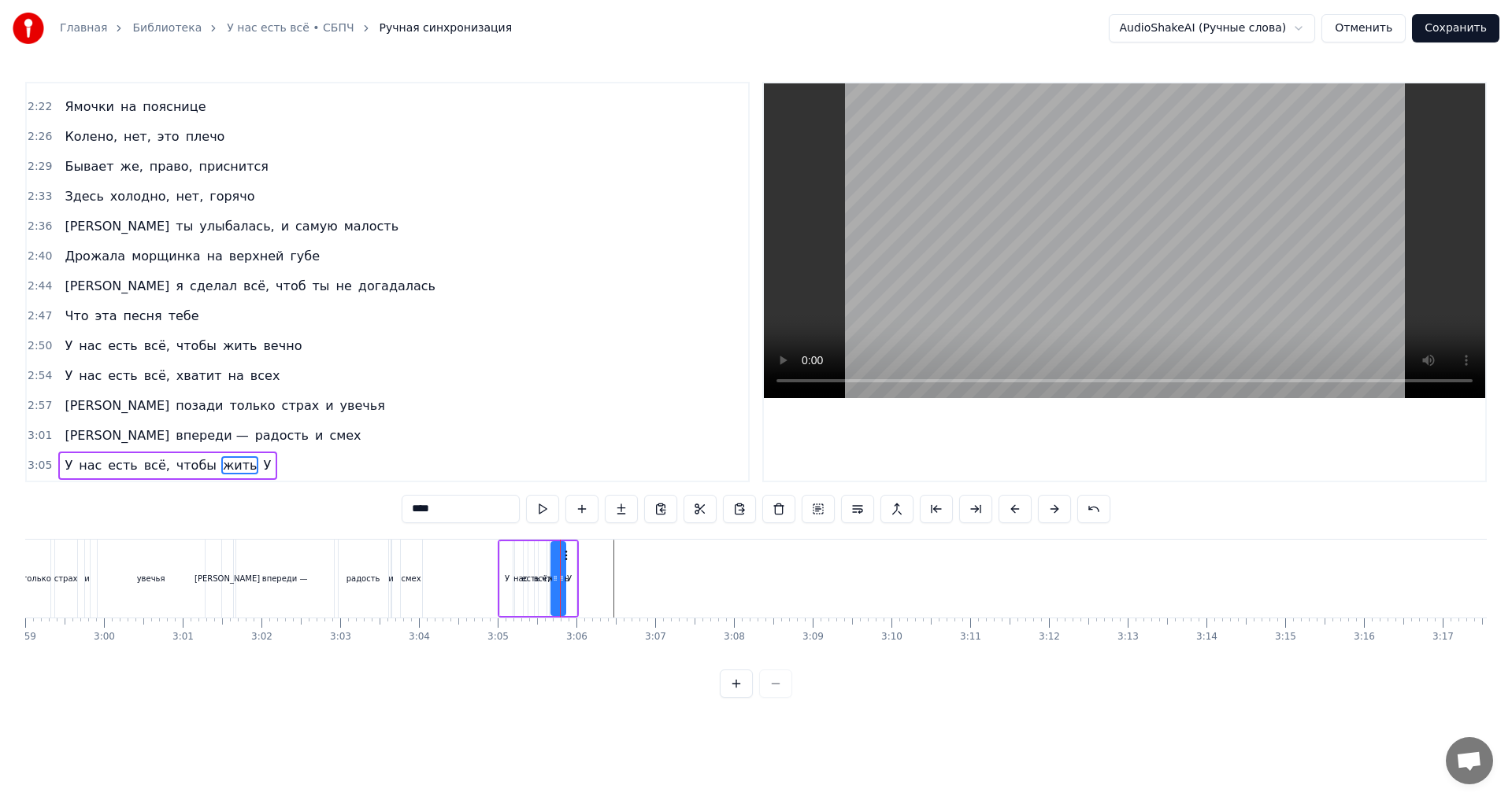
click at [262, 466] on span "У" at bounding box center [267, 466] width 11 height 18
click at [476, 522] on input "*" at bounding box center [461, 509] width 118 height 28
type input "*****"
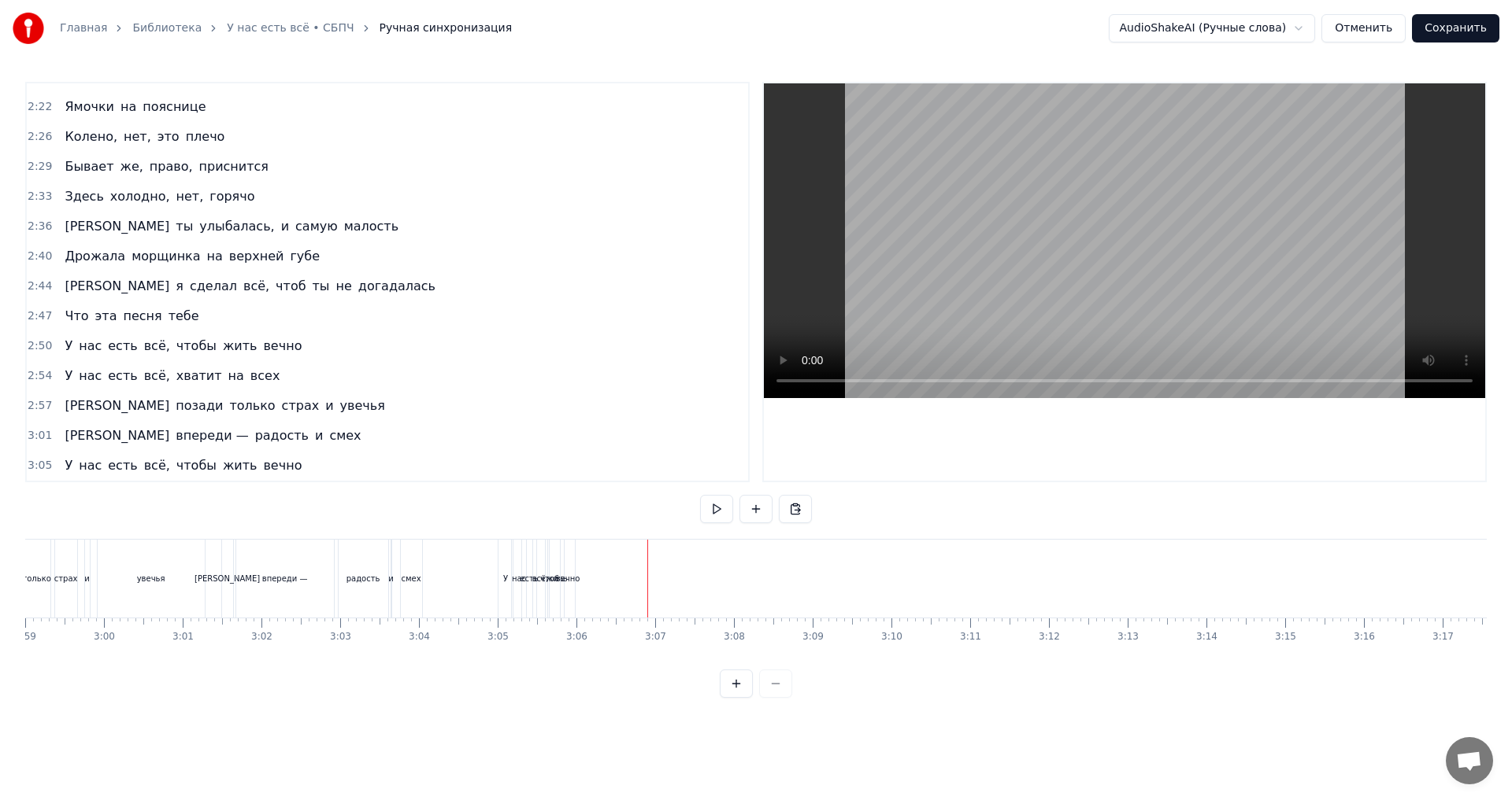
click at [571, 582] on div "вечно" at bounding box center [568, 578] width 24 height 12
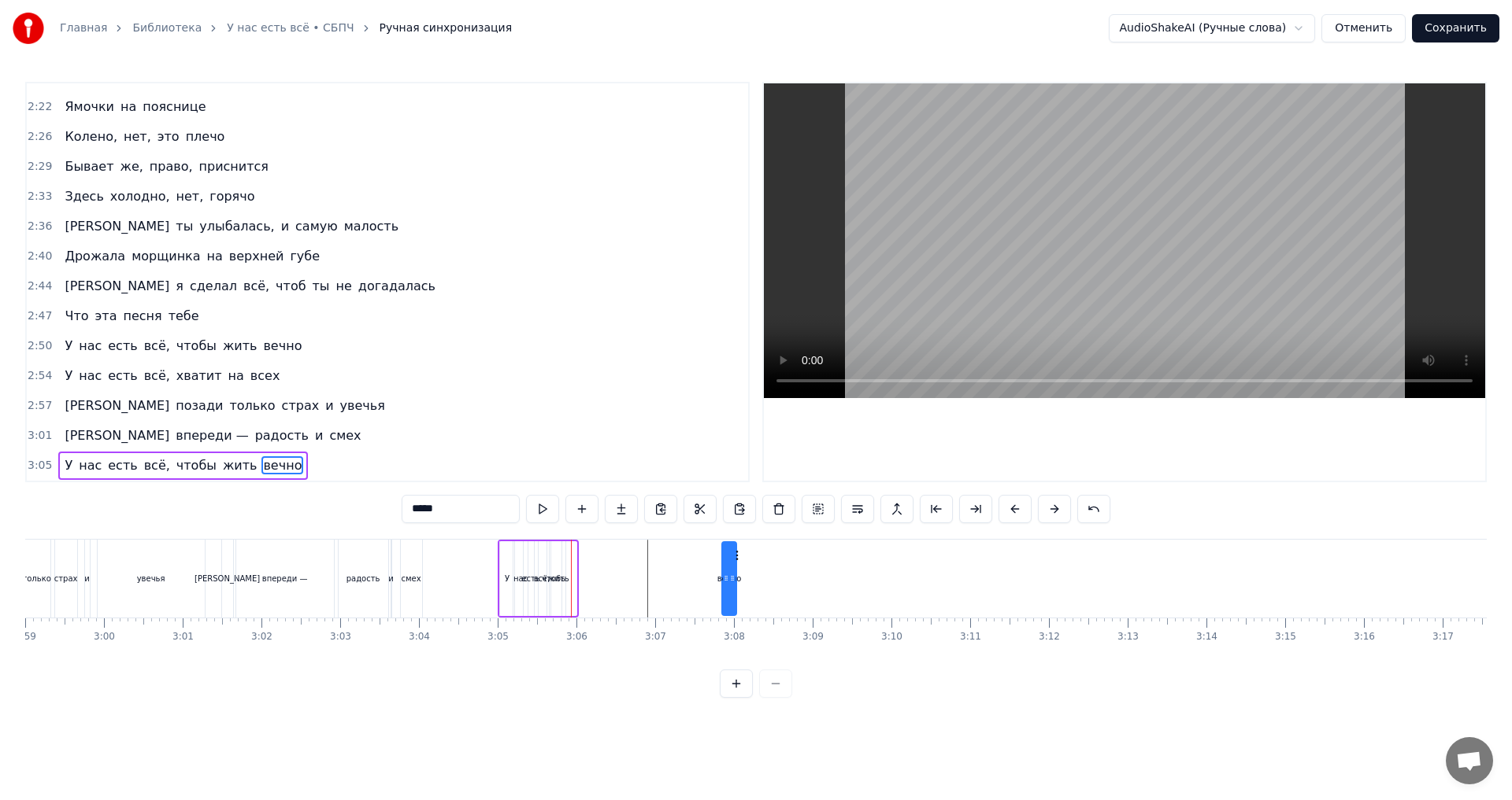
drag, startPoint x: 576, startPoint y: 556, endPoint x: 736, endPoint y: 572, distance: 160.8
click at [736, 572] on div "вечно" at bounding box center [729, 579] width 13 height 72
click at [221, 468] on span "жить" at bounding box center [239, 466] width 38 height 18
drag, startPoint x: 567, startPoint y: 554, endPoint x: 660, endPoint y: 564, distance: 93.5
click at [665, 564] on div "У нас есть всё, чтобы жить вечно" at bounding box center [618, 578] width 241 height 78
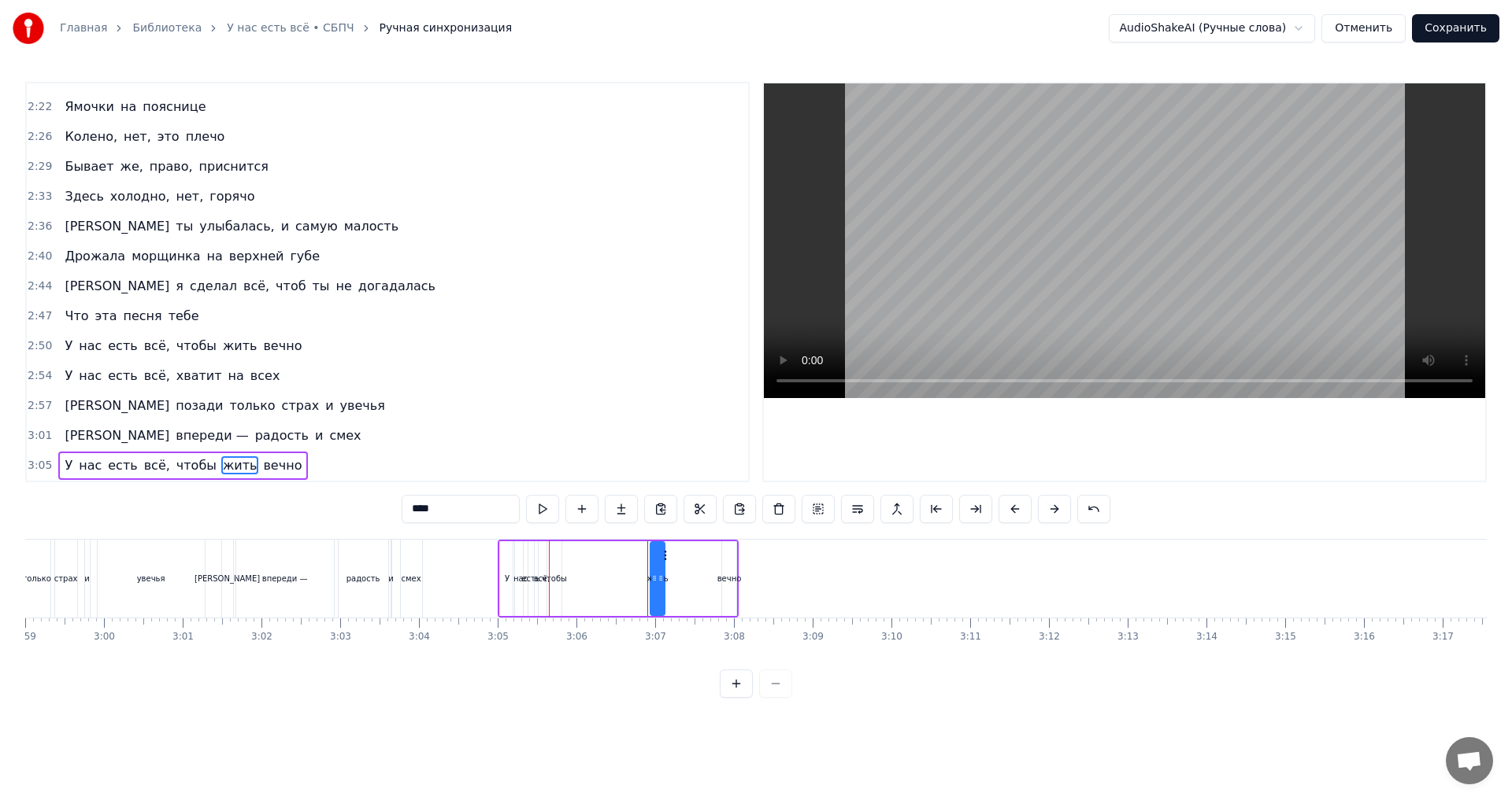
click at [185, 465] on span "чтобы" at bounding box center [196, 466] width 43 height 18
drag, startPoint x: 561, startPoint y: 554, endPoint x: 624, endPoint y: 561, distance: 63.4
click at [624, 561] on icon at bounding box center [624, 556] width 13 height 13
click at [145, 466] on span "всё," at bounding box center [157, 466] width 29 height 18
type input "****"
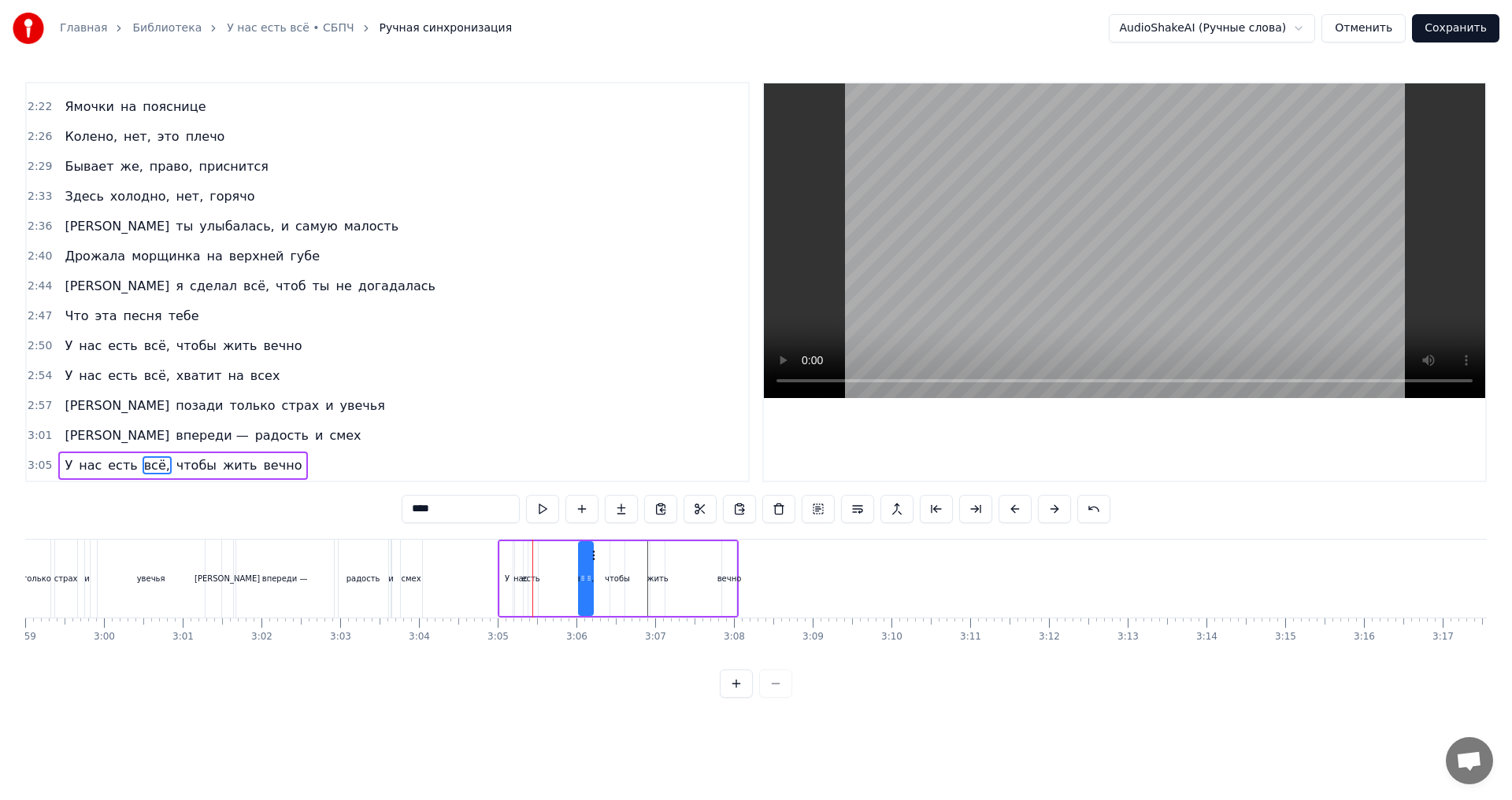
drag, startPoint x: 555, startPoint y: 558, endPoint x: 594, endPoint y: 562, distance: 39.2
click at [594, 562] on div "У нас есть всё, чтобы жить вечно" at bounding box center [618, 578] width 241 height 78
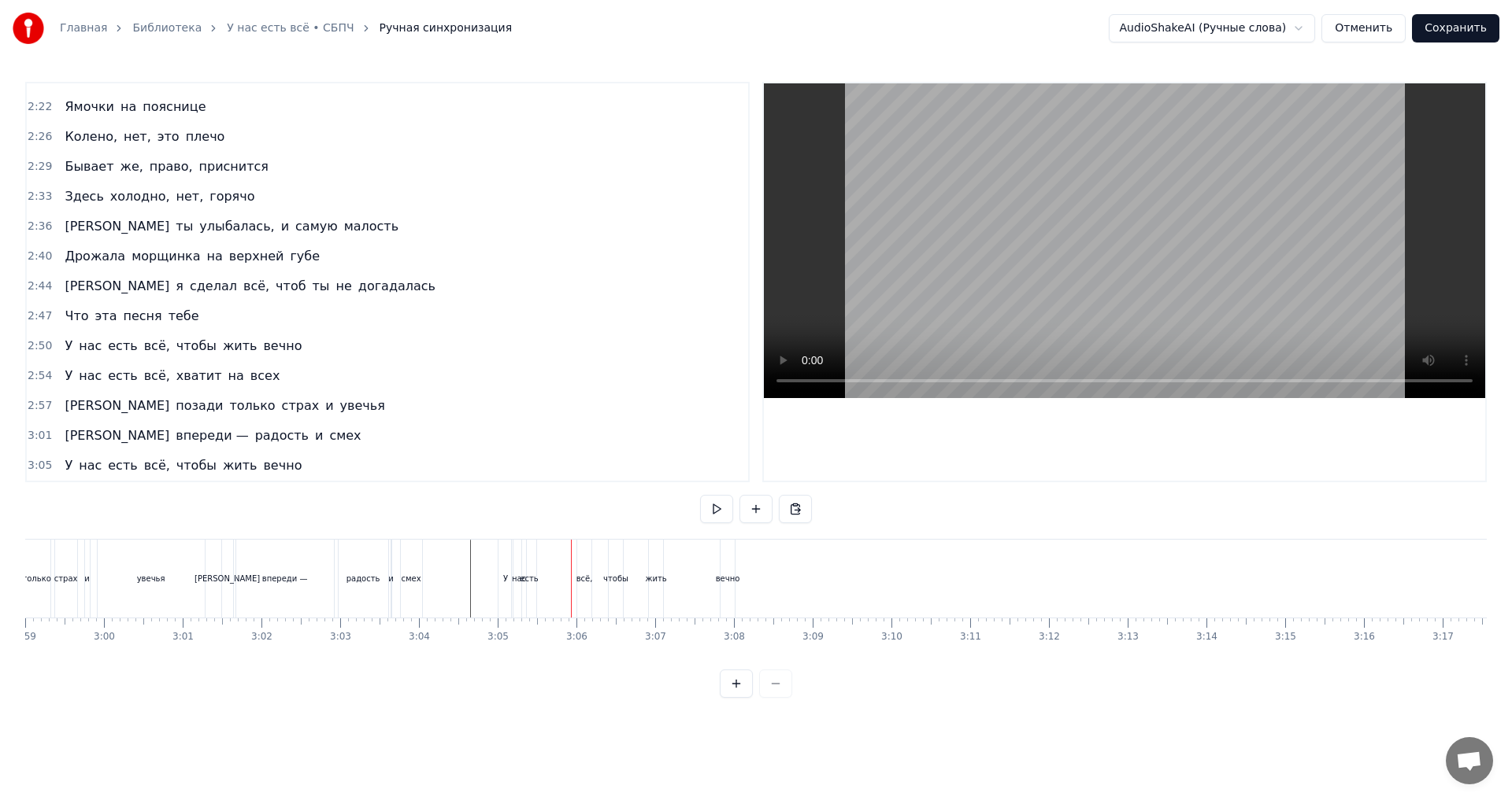
click at [587, 573] on div "всё," at bounding box center [584, 578] width 17 height 12
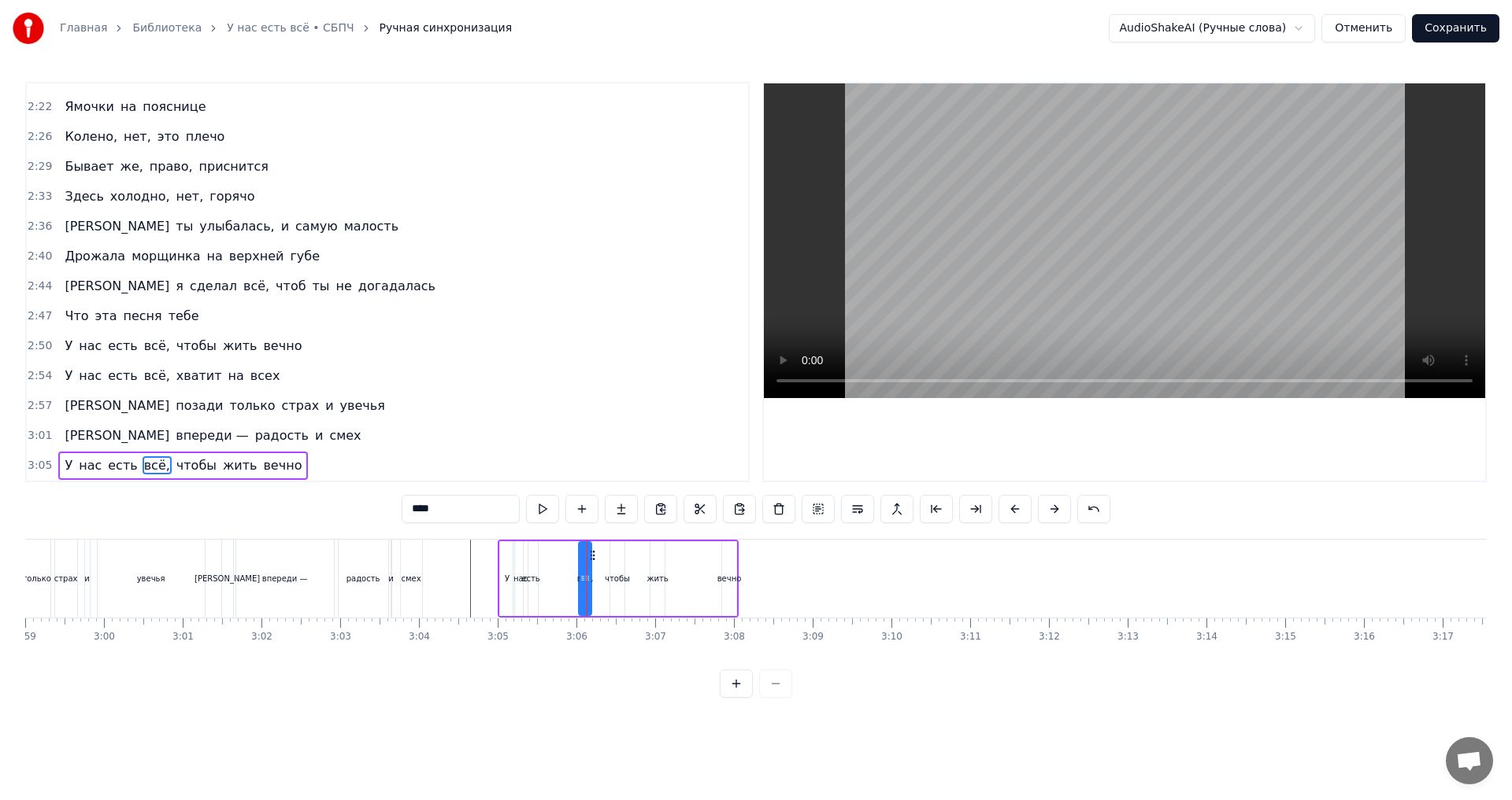
click at [586, 578] on icon at bounding box center [588, 578] width 6 height 13
drag, startPoint x: 579, startPoint y: 580, endPoint x: 569, endPoint y: 579, distance: 10.0
click at [569, 579] on icon at bounding box center [572, 578] width 6 height 13
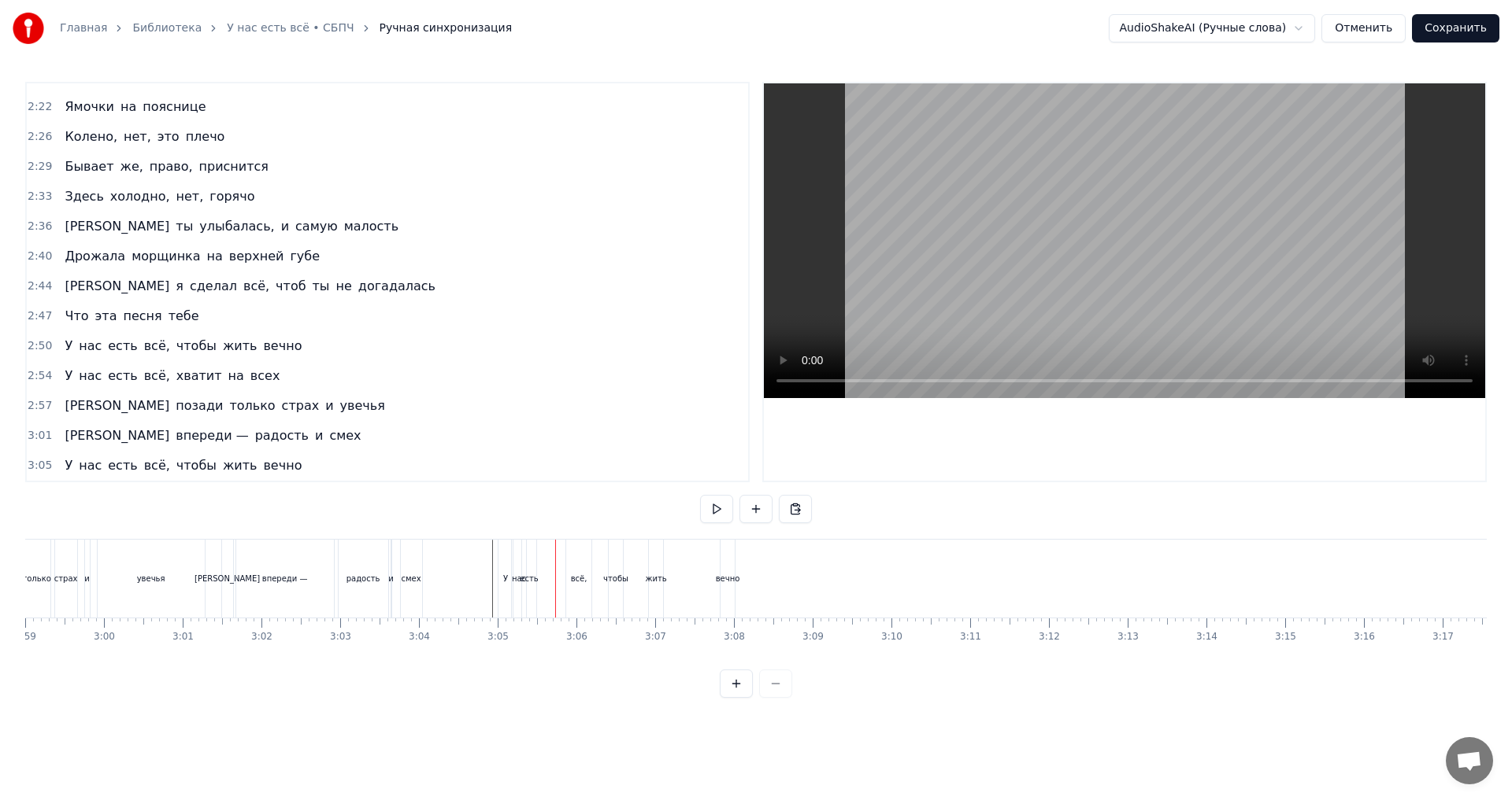
click at [578, 586] on div "всё," at bounding box center [578, 578] width 25 height 78
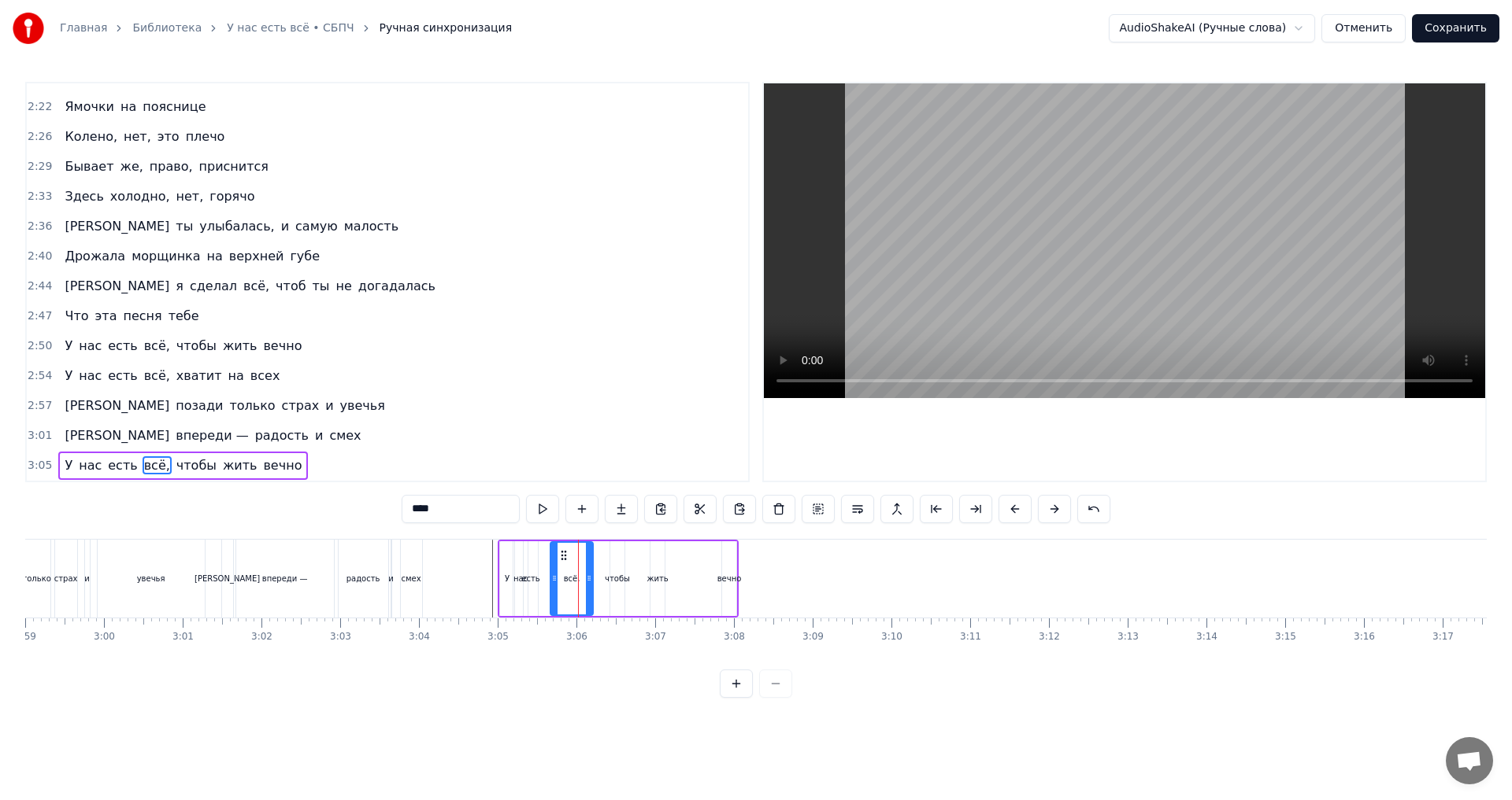
drag, startPoint x: 568, startPoint y: 586, endPoint x: 551, endPoint y: 587, distance: 17.0
click at [551, 587] on div at bounding box center [555, 579] width 6 height 72
drag, startPoint x: 589, startPoint y: 590, endPoint x: 578, endPoint y: 591, distance: 11.0
click at [578, 591] on div at bounding box center [578, 579] width 6 height 72
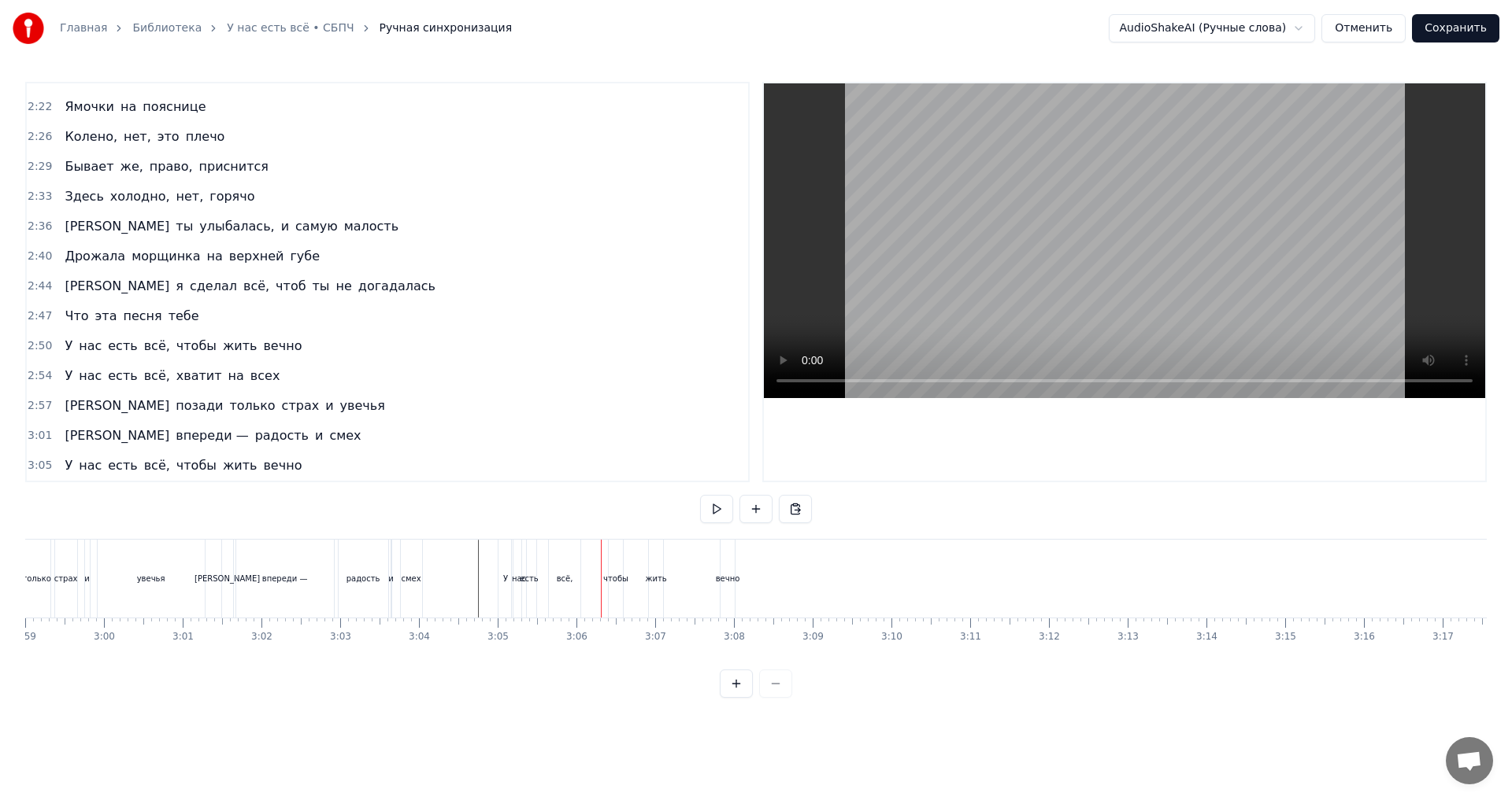
click at [614, 587] on div "чтобы" at bounding box center [616, 578] width 14 height 78
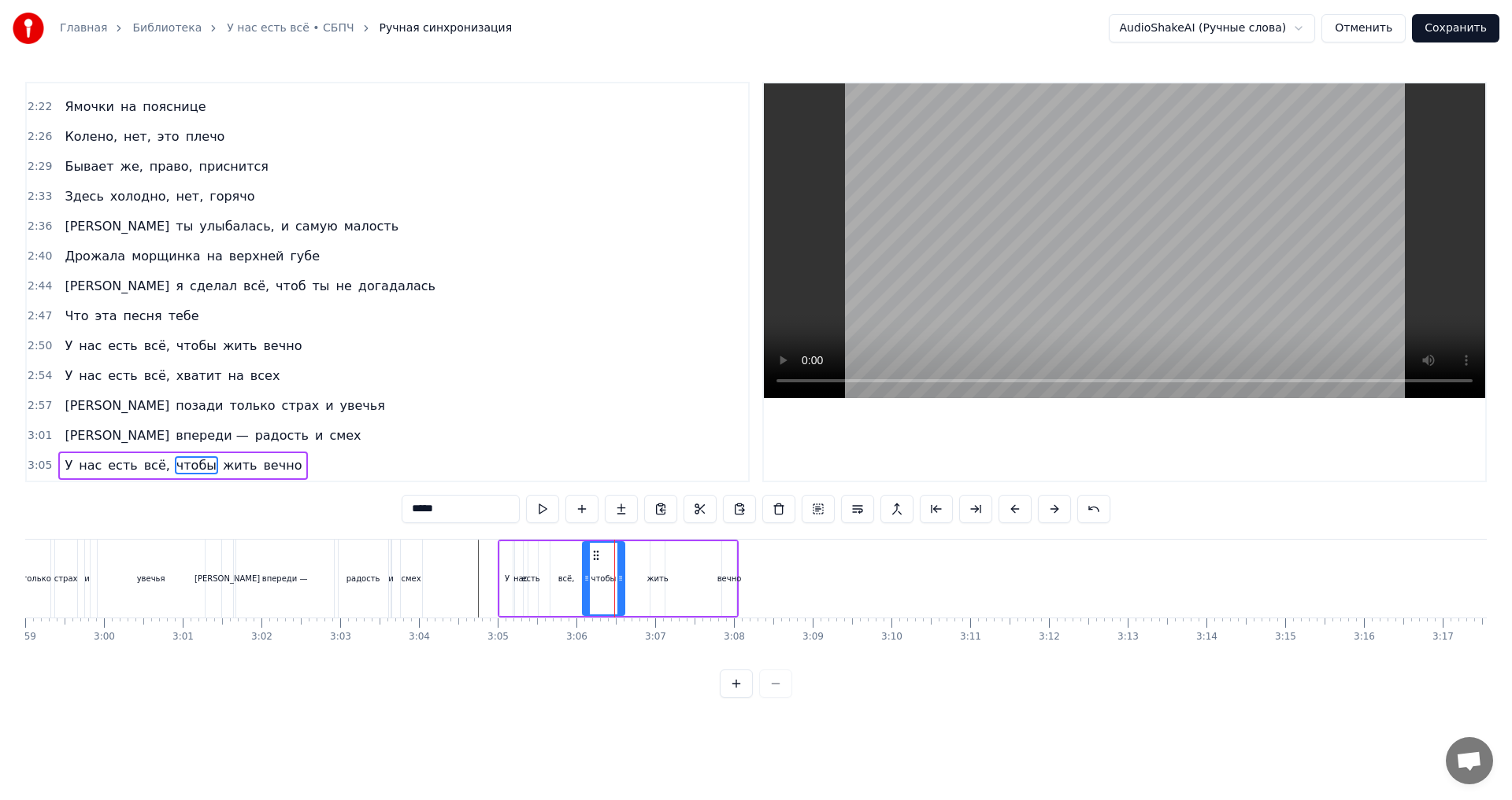
drag, startPoint x: 612, startPoint y: 586, endPoint x: 584, endPoint y: 590, distance: 28.3
click at [584, 590] on div at bounding box center [587, 579] width 6 height 72
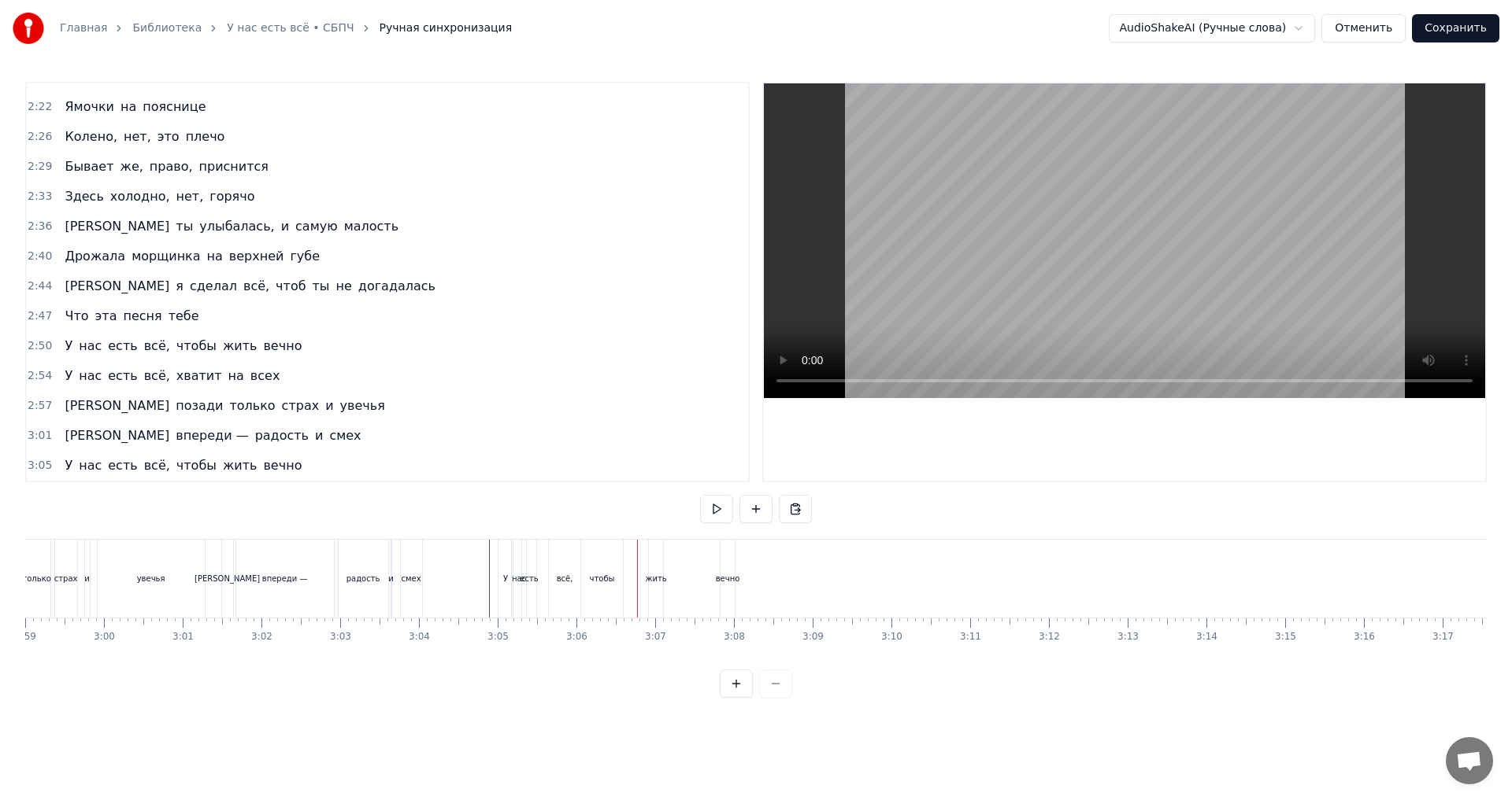
click at [647, 586] on div "У нас есть всё, чтобы жить вечно" at bounding box center [618, 578] width 241 height 78
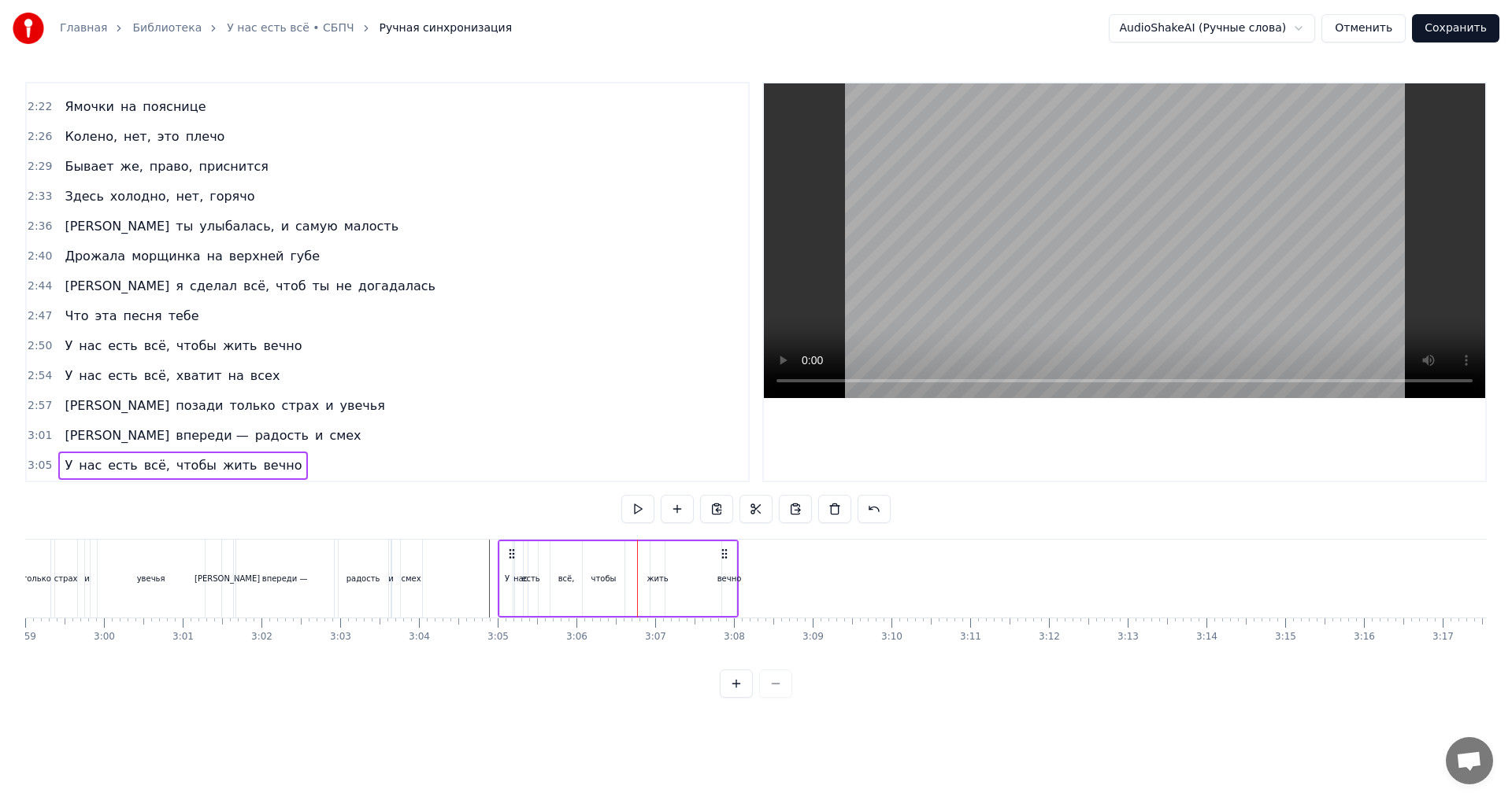
click at [656, 585] on div "жить" at bounding box center [658, 578] width 14 height 74
click at [644, 586] on div "У нас есть всё, чтобы жить вечно" at bounding box center [618, 578] width 241 height 78
click at [652, 586] on div "жить" at bounding box center [658, 578] width 14 height 74
drag, startPoint x: 652, startPoint y: 587, endPoint x: 626, endPoint y: 587, distance: 26.0
click at [626, 587] on div at bounding box center [628, 579] width 6 height 72
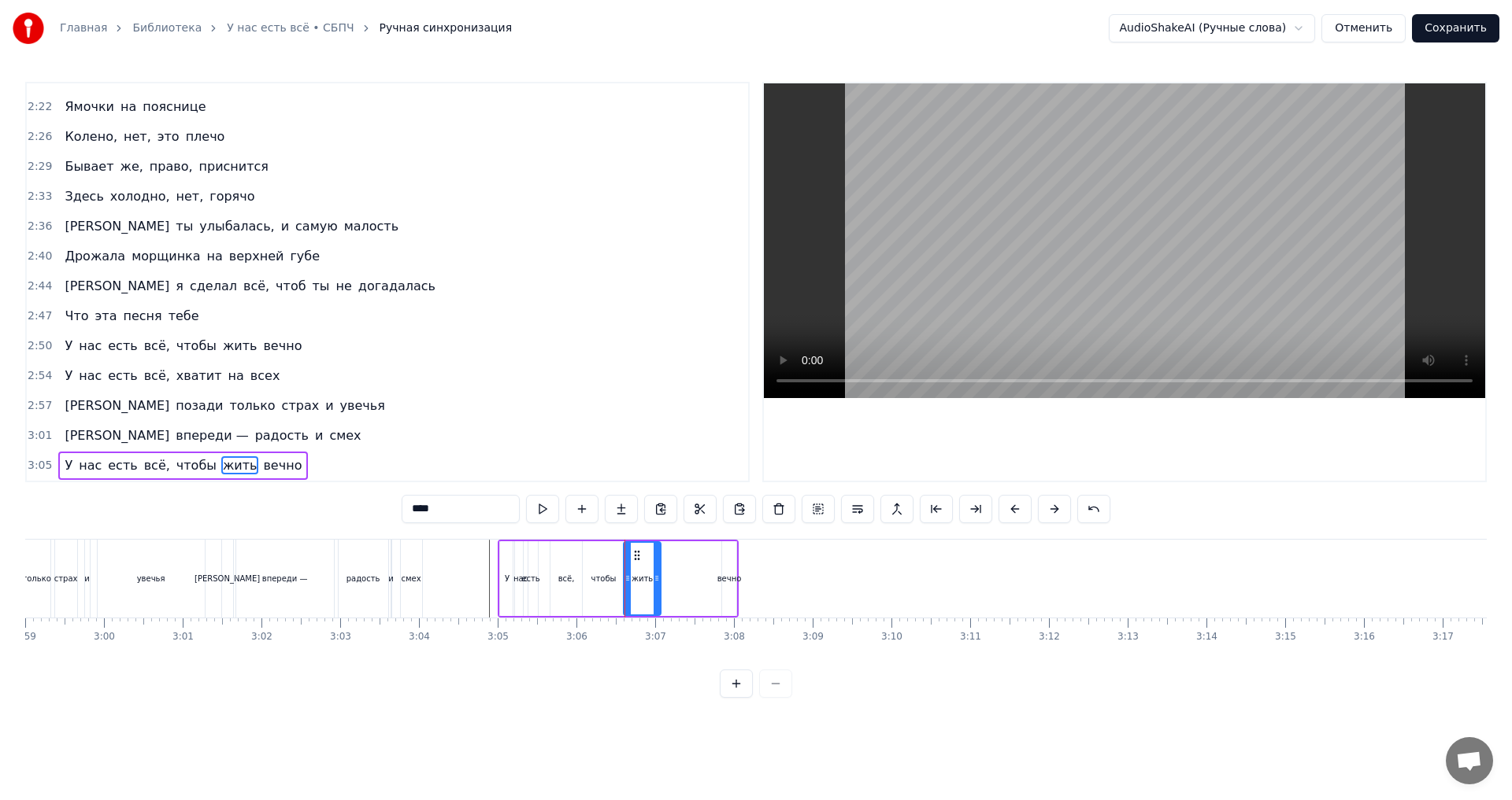
click at [656, 594] on div at bounding box center [656, 579] width 6 height 72
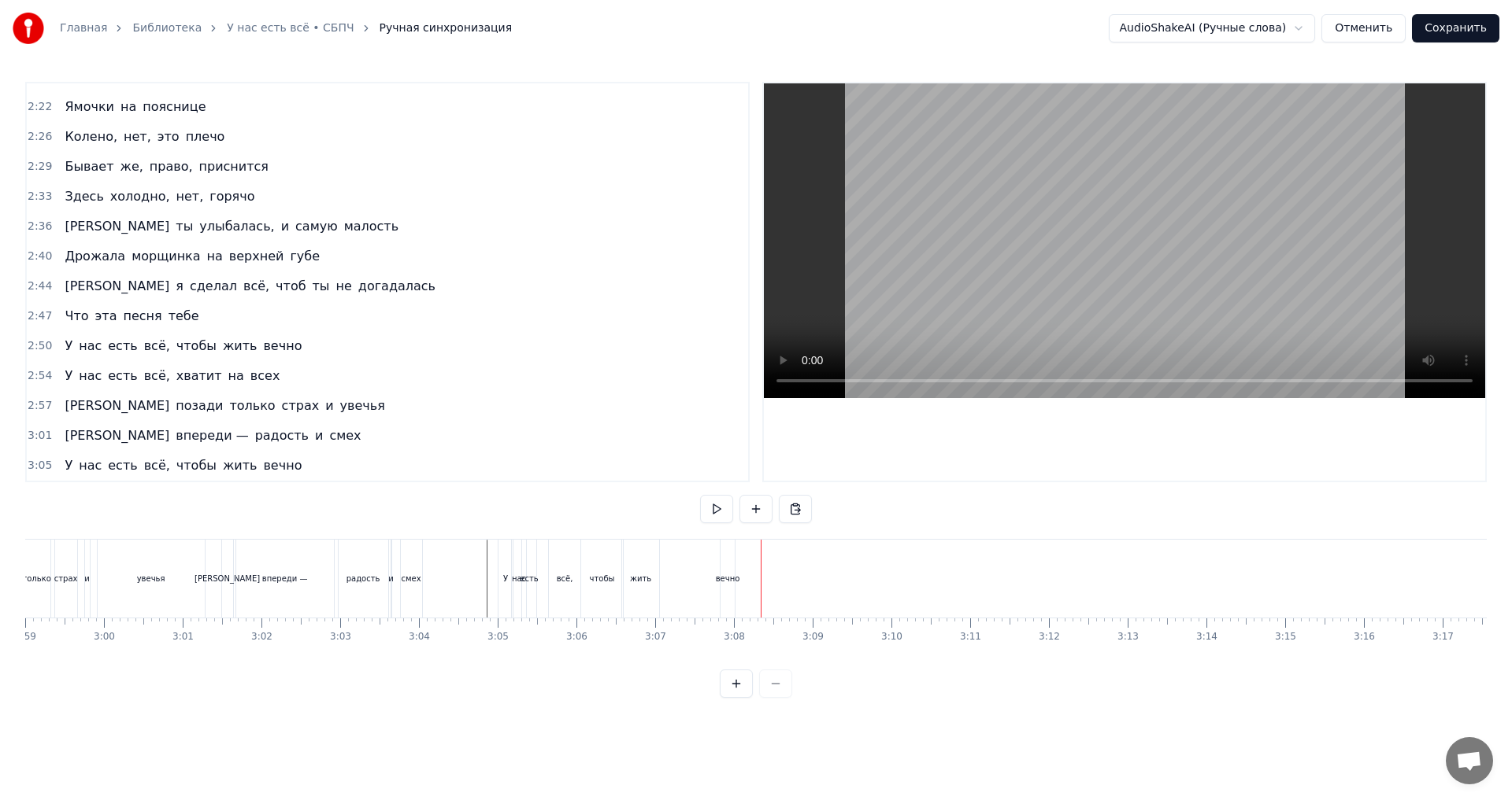
click at [638, 594] on div "жить" at bounding box center [640, 578] width 37 height 78
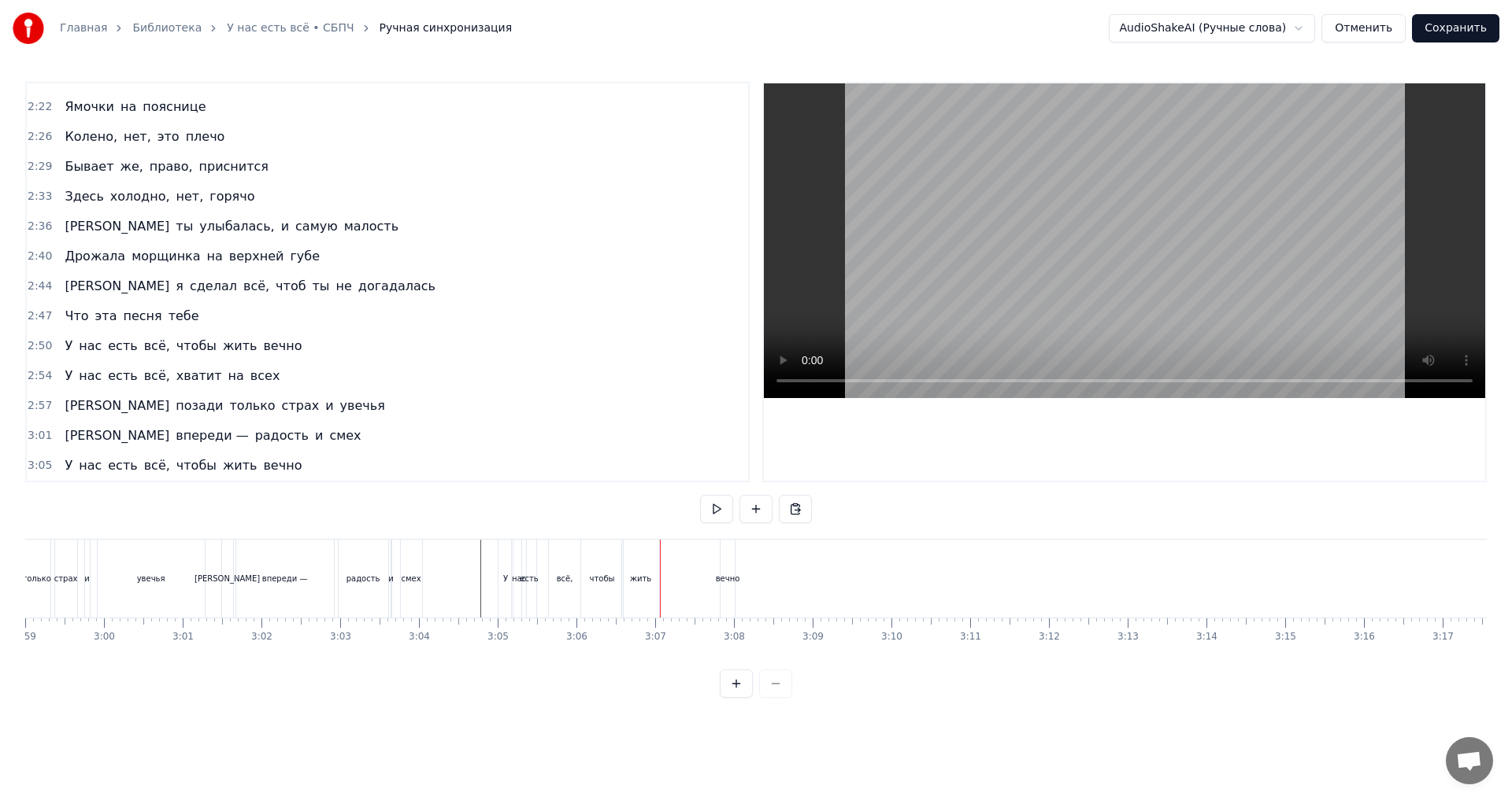
click at [670, 606] on div "У нас есть всё, чтобы жить вечно" at bounding box center [618, 578] width 241 height 78
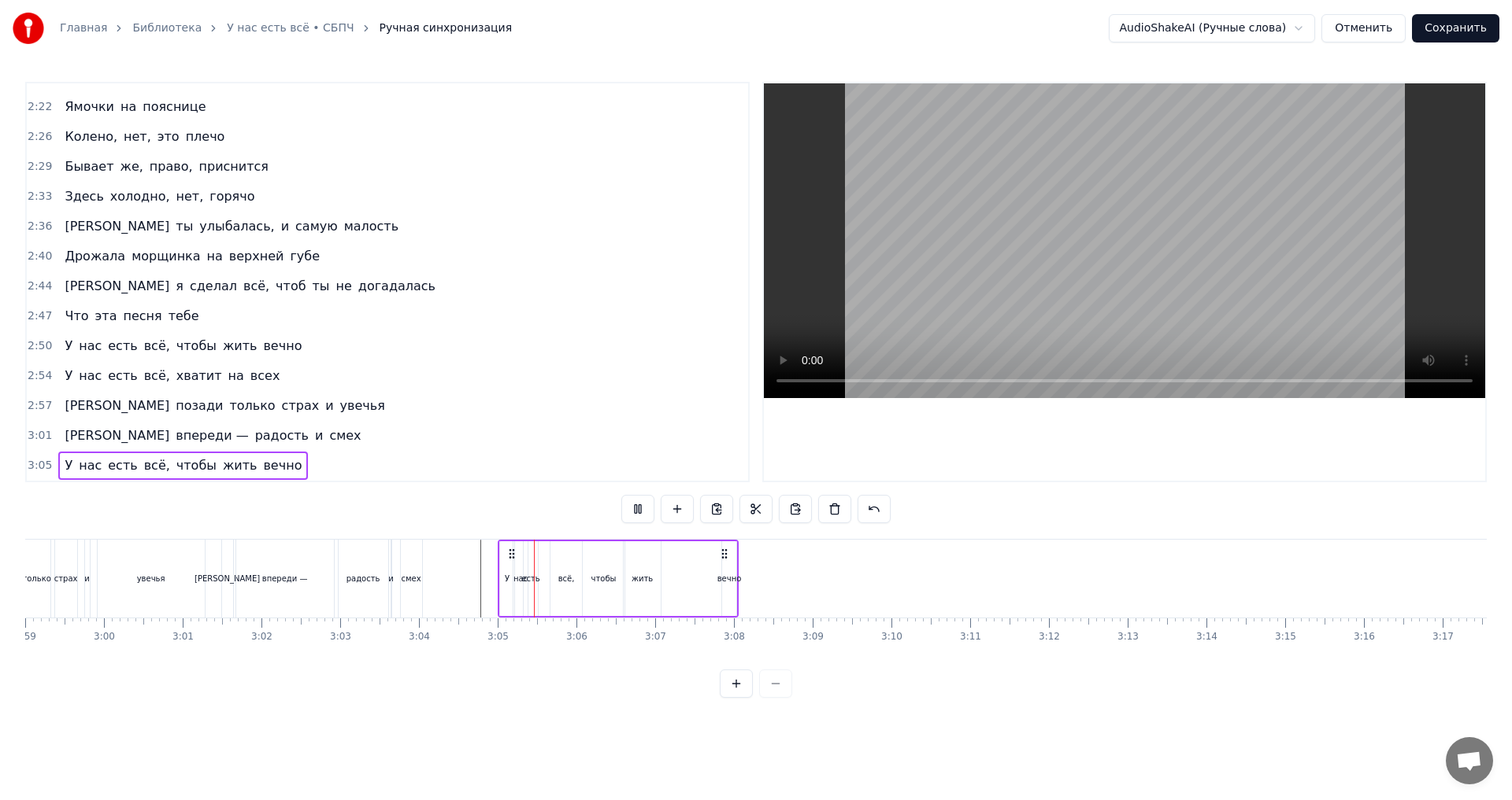
click at [673, 606] on div "У нас есть всё, чтобы жить вечно" at bounding box center [618, 578] width 241 height 78
click at [675, 590] on div "У нас есть всё, чтобы жить вечно" at bounding box center [618, 578] width 241 height 78
click at [681, 584] on div "У нас есть всё, чтобы жить вечно" at bounding box center [618, 578] width 241 height 78
click at [736, 587] on div "вечно" at bounding box center [729, 578] width 16 height 74
drag, startPoint x: 725, startPoint y: 584, endPoint x: 700, endPoint y: 590, distance: 25.7
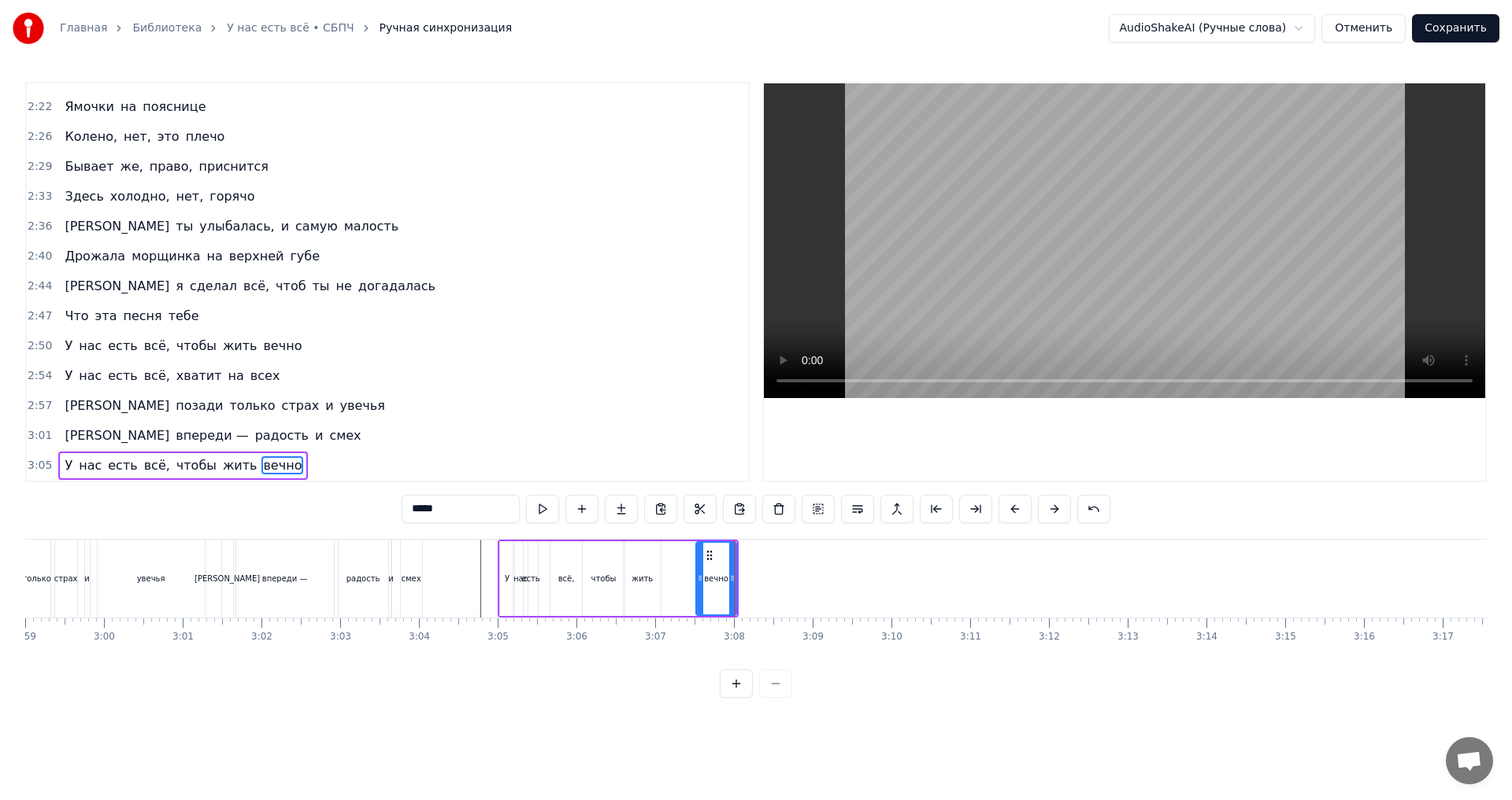
click at [700, 590] on div at bounding box center [700, 579] width 6 height 72
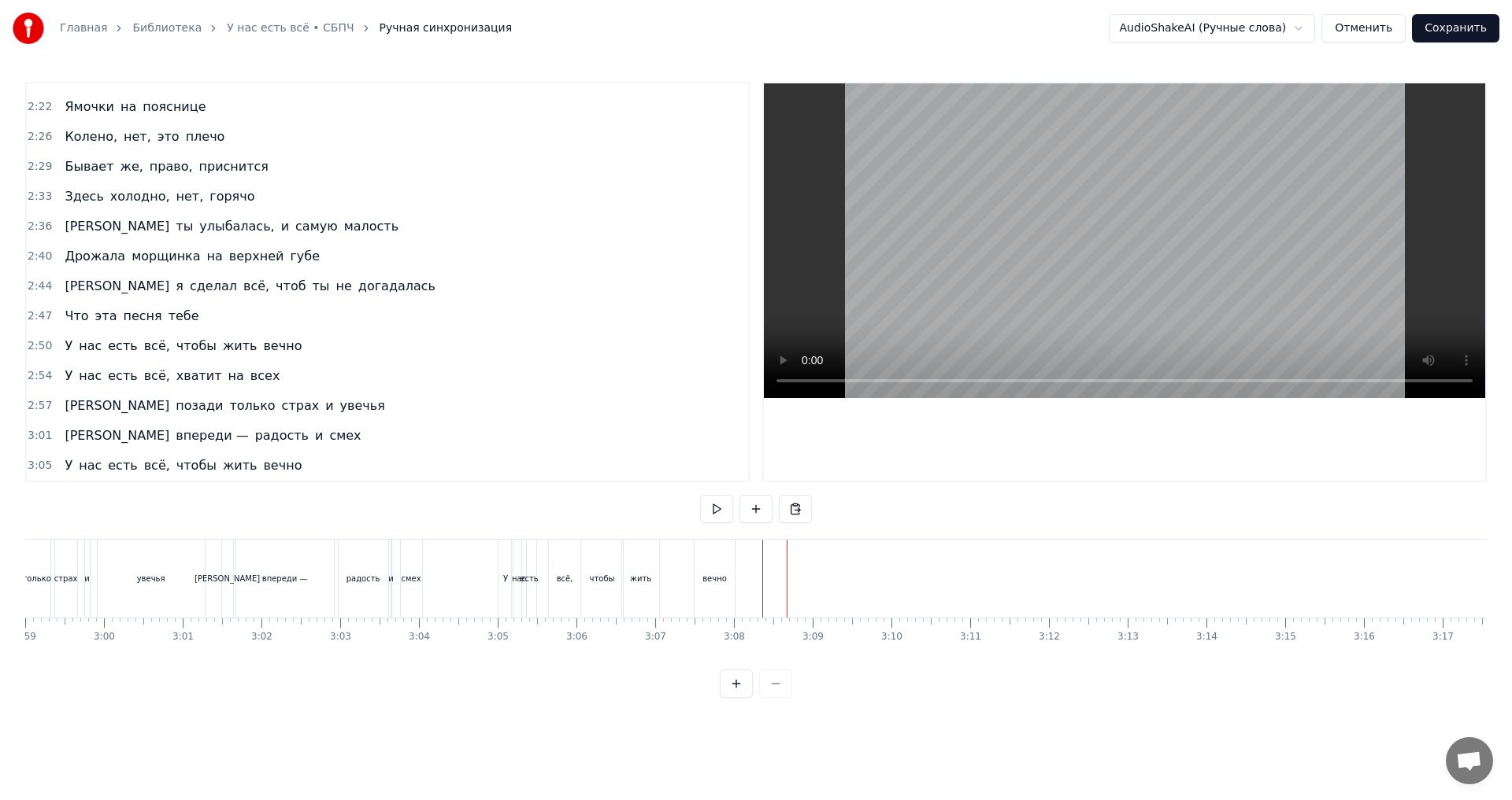
click at [723, 590] on div "вечно" at bounding box center [715, 578] width 40 height 78
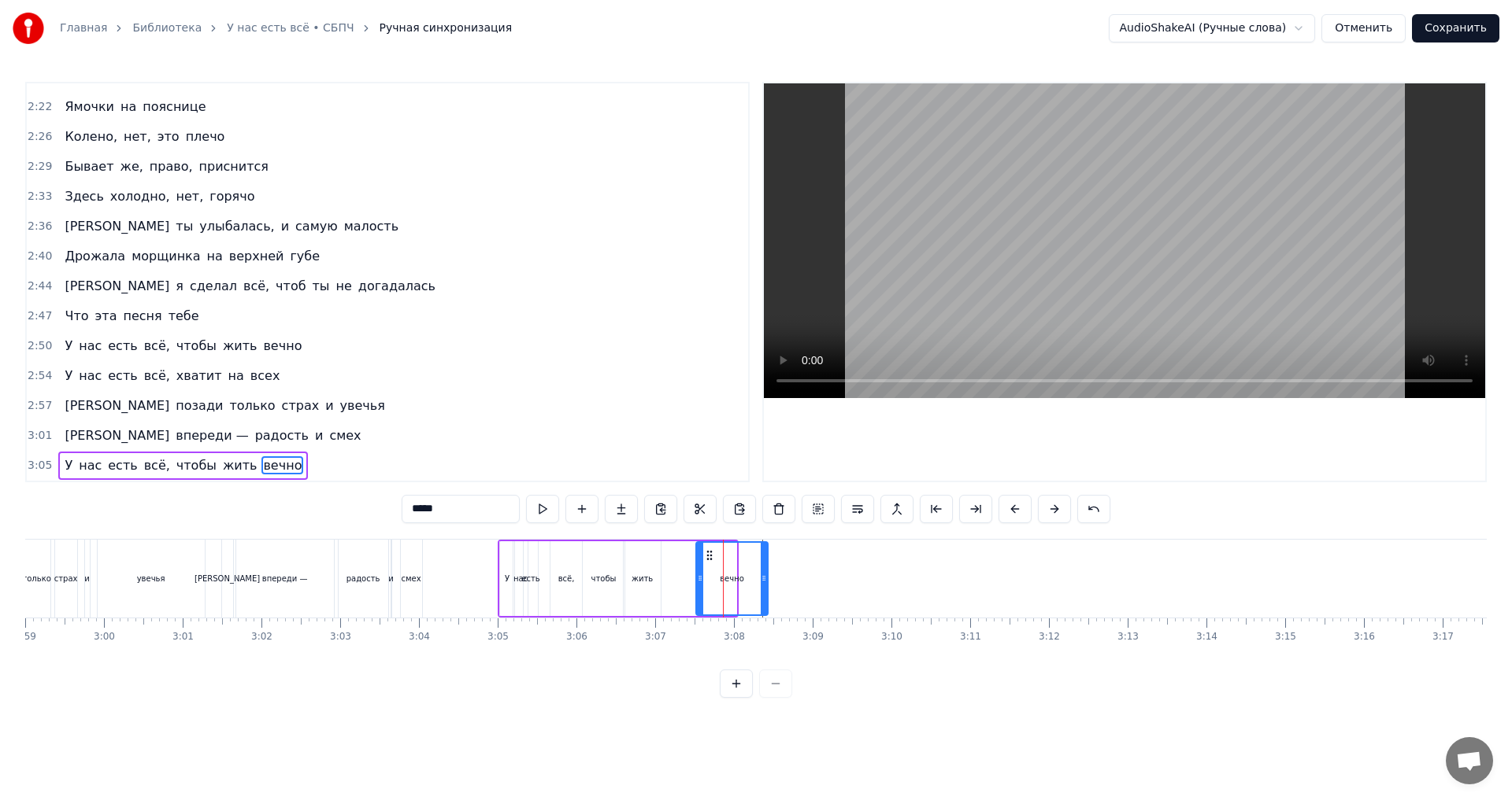
drag, startPoint x: 729, startPoint y: 586, endPoint x: 760, endPoint y: 590, distance: 31.3
click at [760, 590] on div at bounding box center [764, 579] width 6 height 72
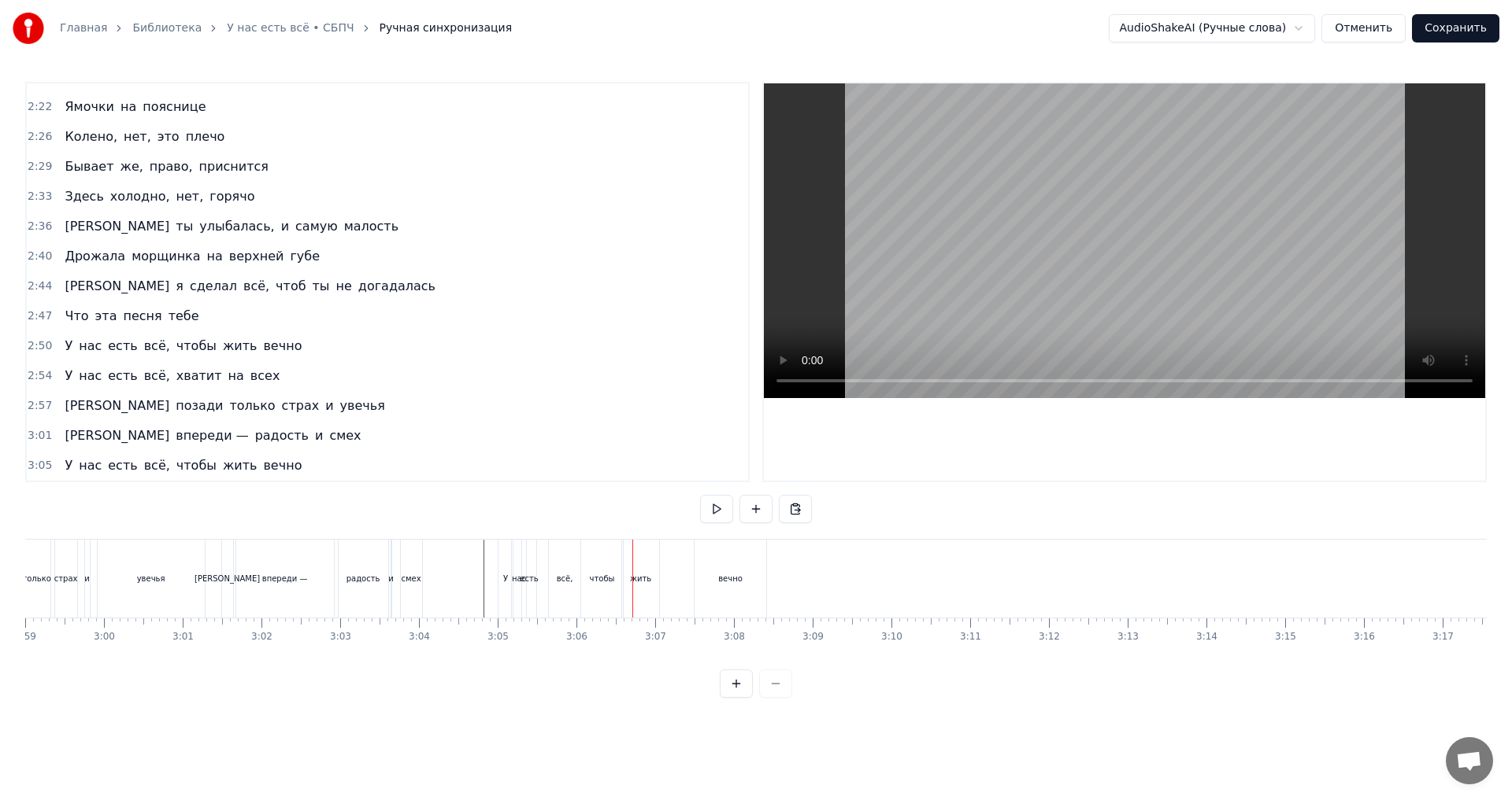
click at [567, 592] on div "всё," at bounding box center [564, 578] width 31 height 78
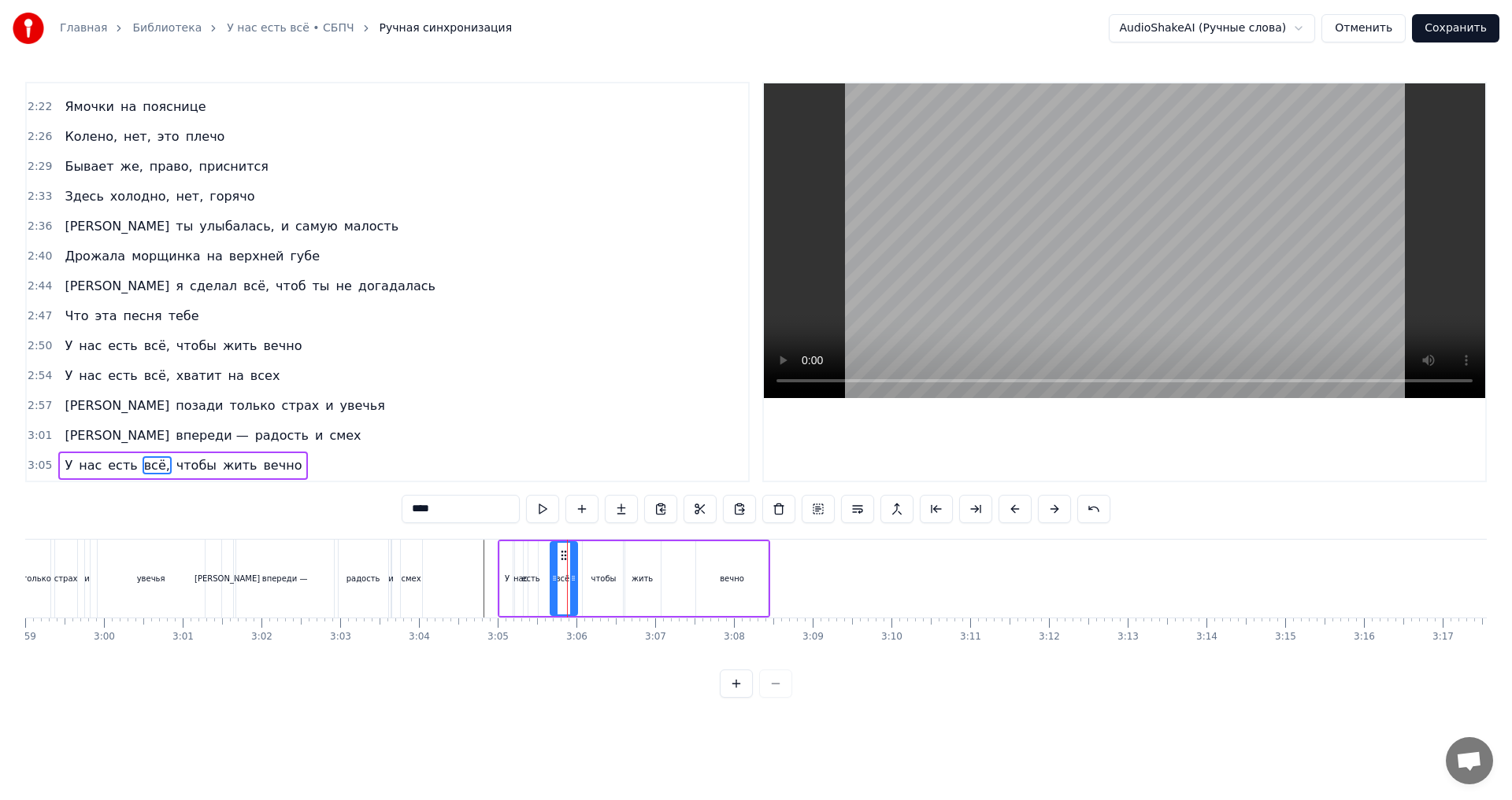
click at [576, 590] on div at bounding box center [573, 579] width 6 height 72
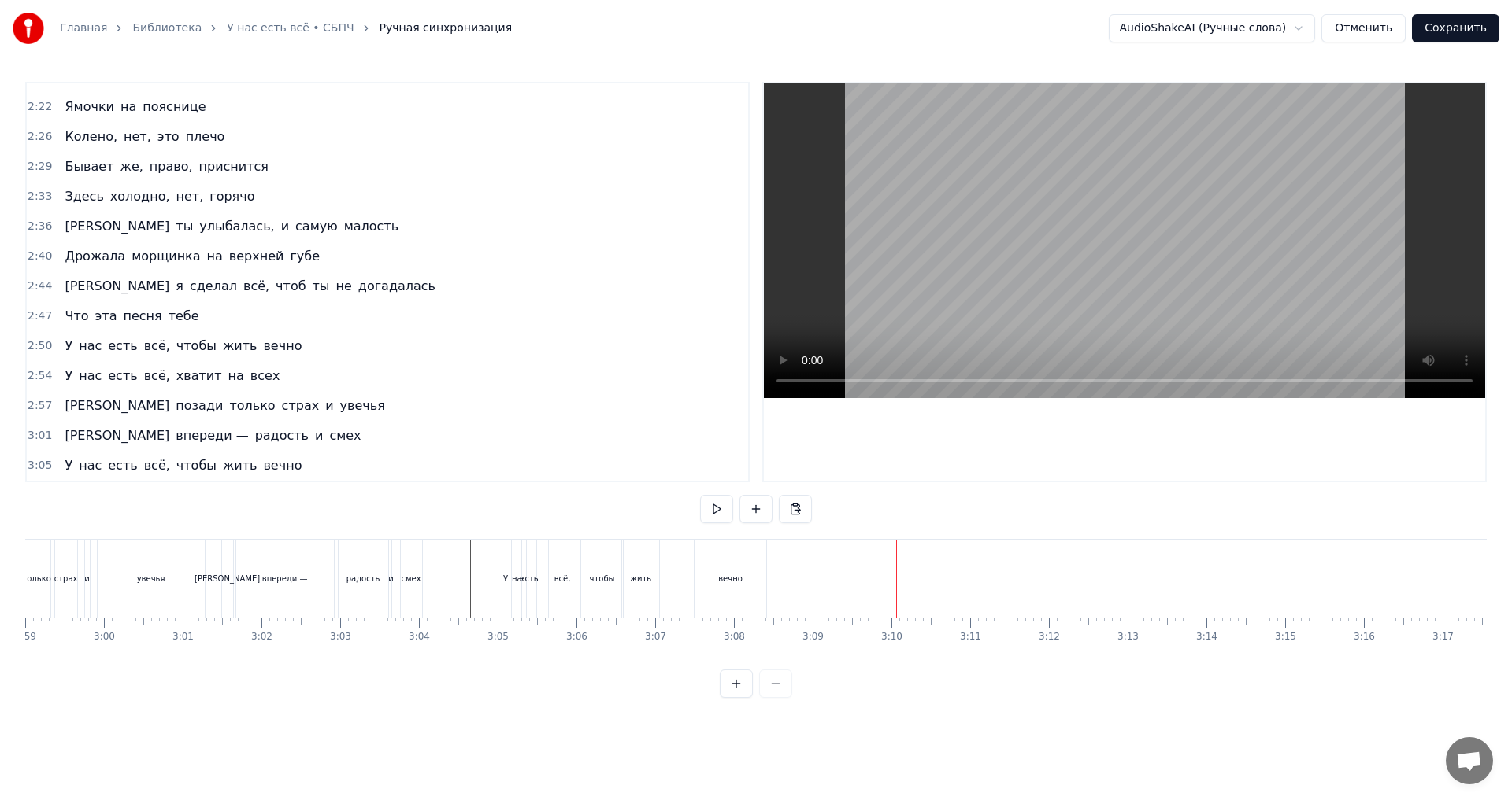
click at [266, 379] on div "2:54 У нас есть всё, хватит на всех" at bounding box center [387, 376] width 721 height 30
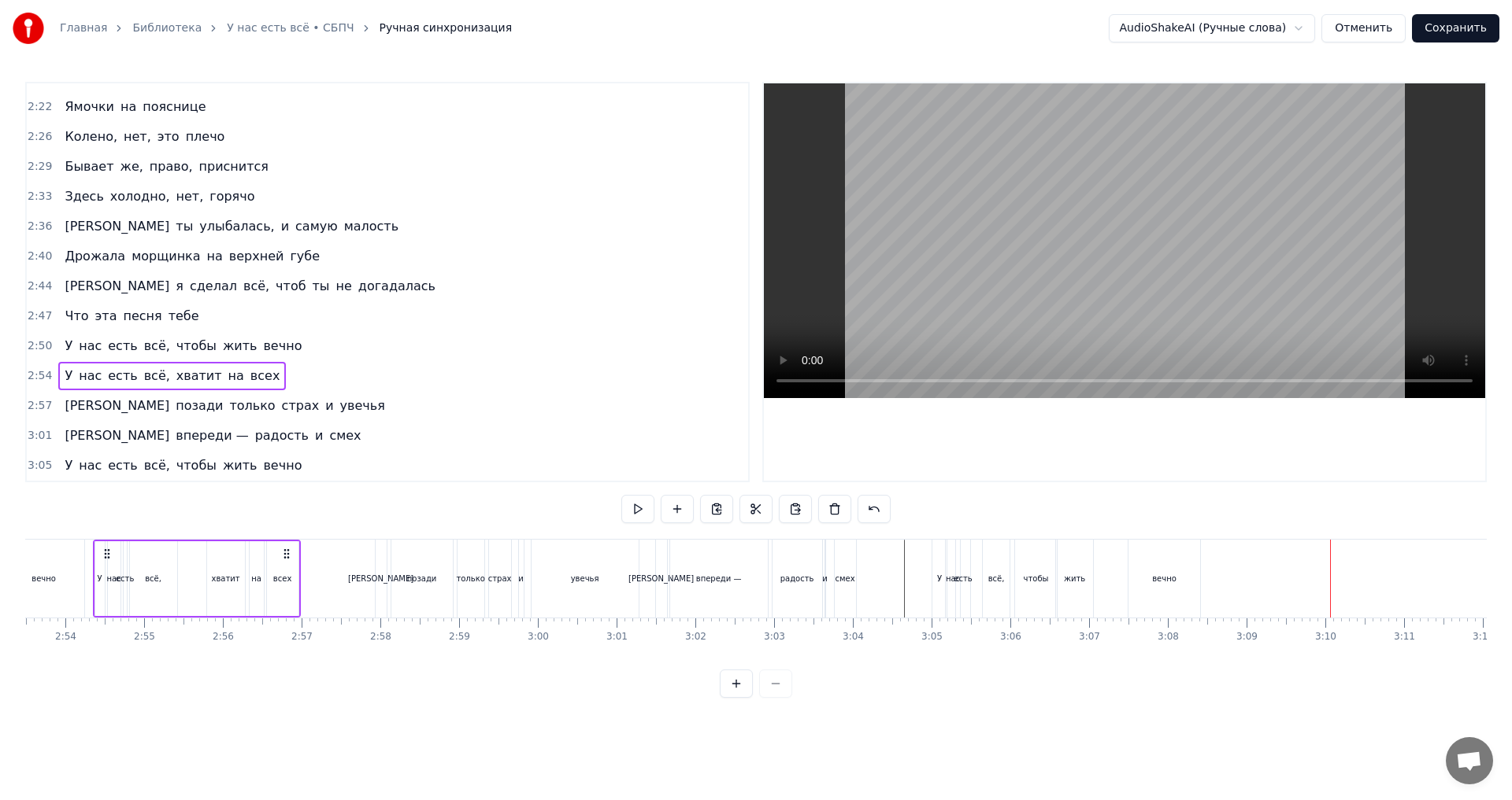
scroll to position [0, 13649]
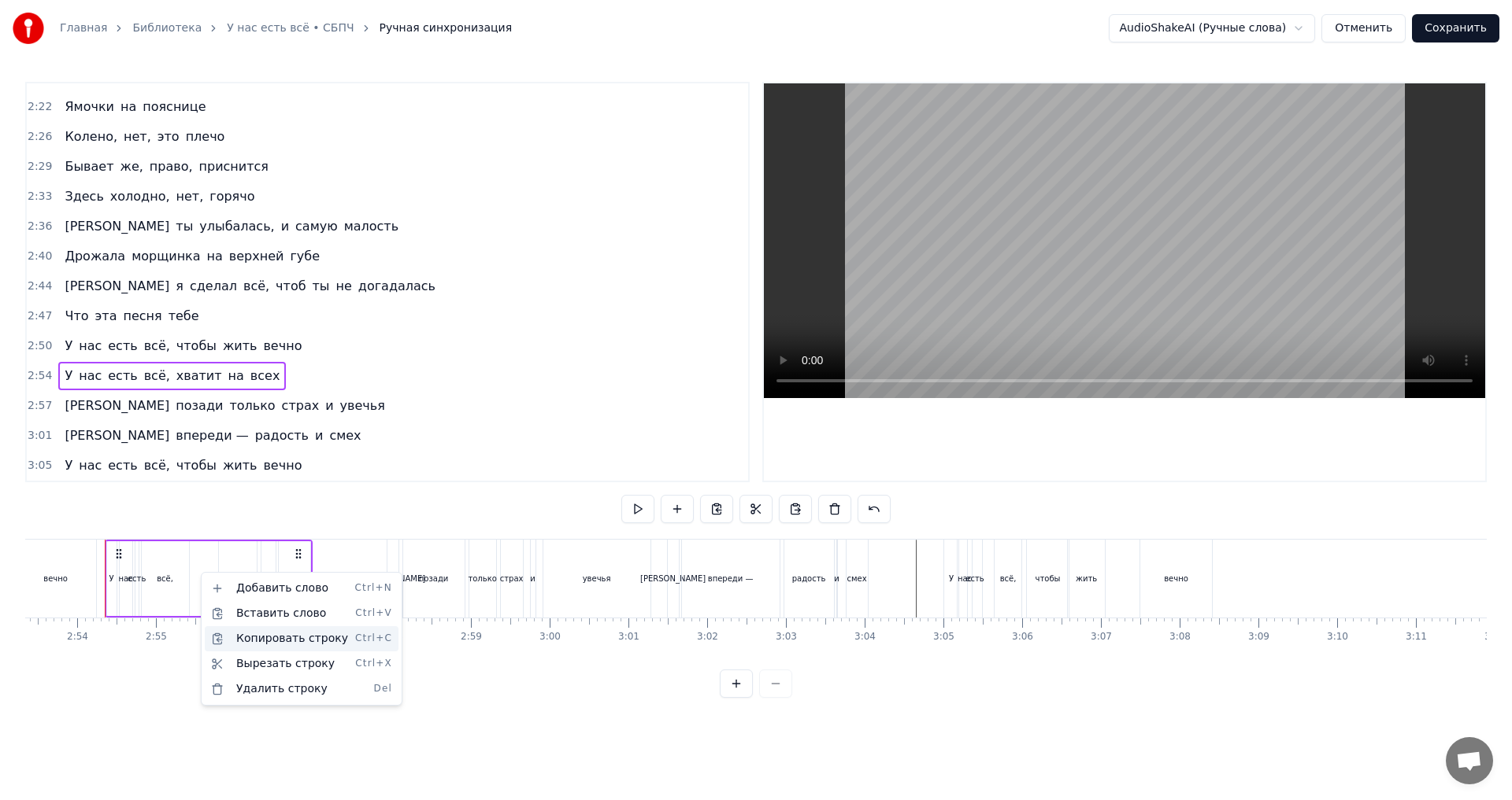
click at [312, 635] on div "Копировать строку Ctrl+C" at bounding box center [302, 638] width 194 height 25
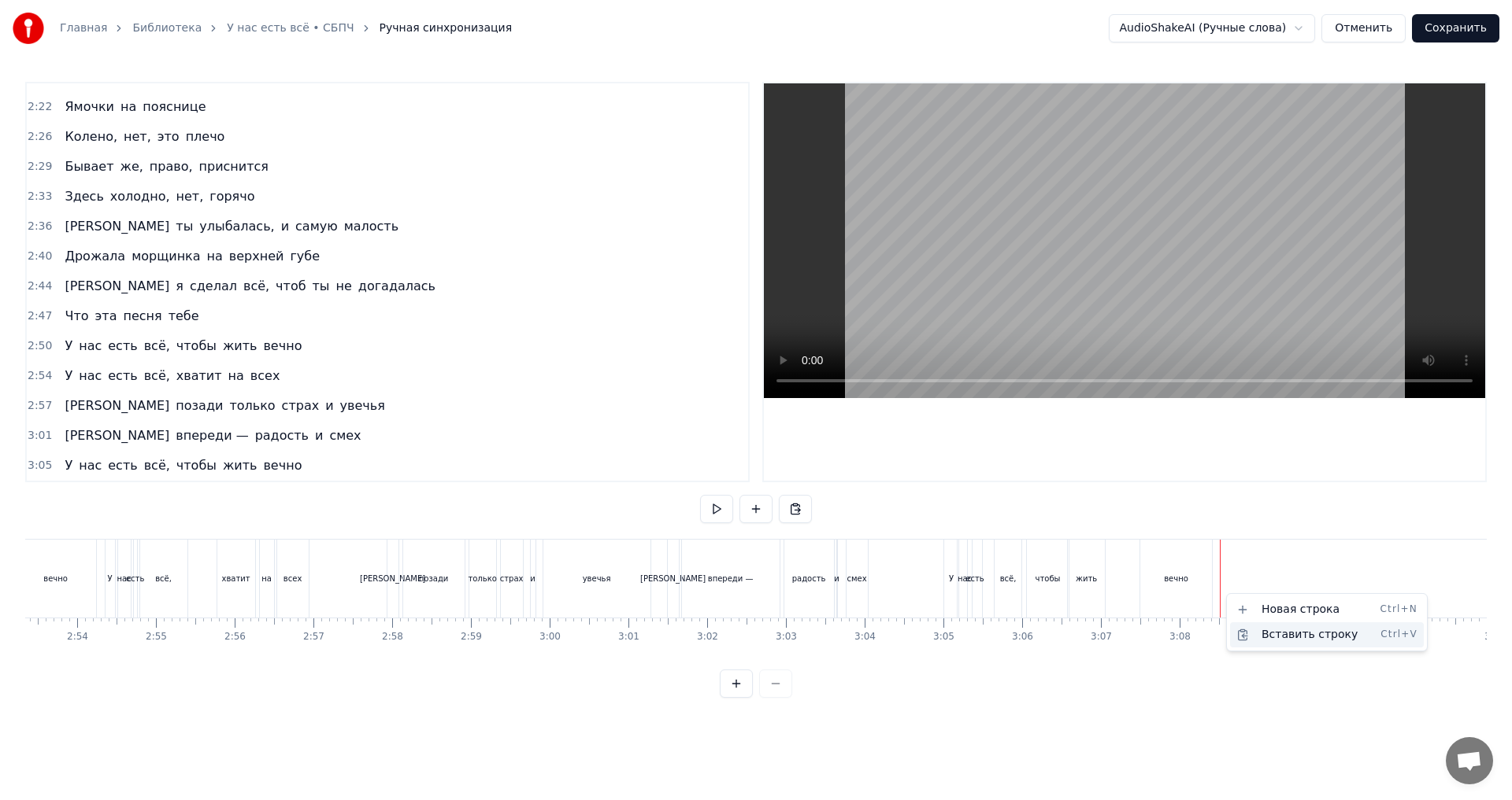
click at [1261, 640] on div "Вставить строку Ctrl+V" at bounding box center [1327, 634] width 194 height 25
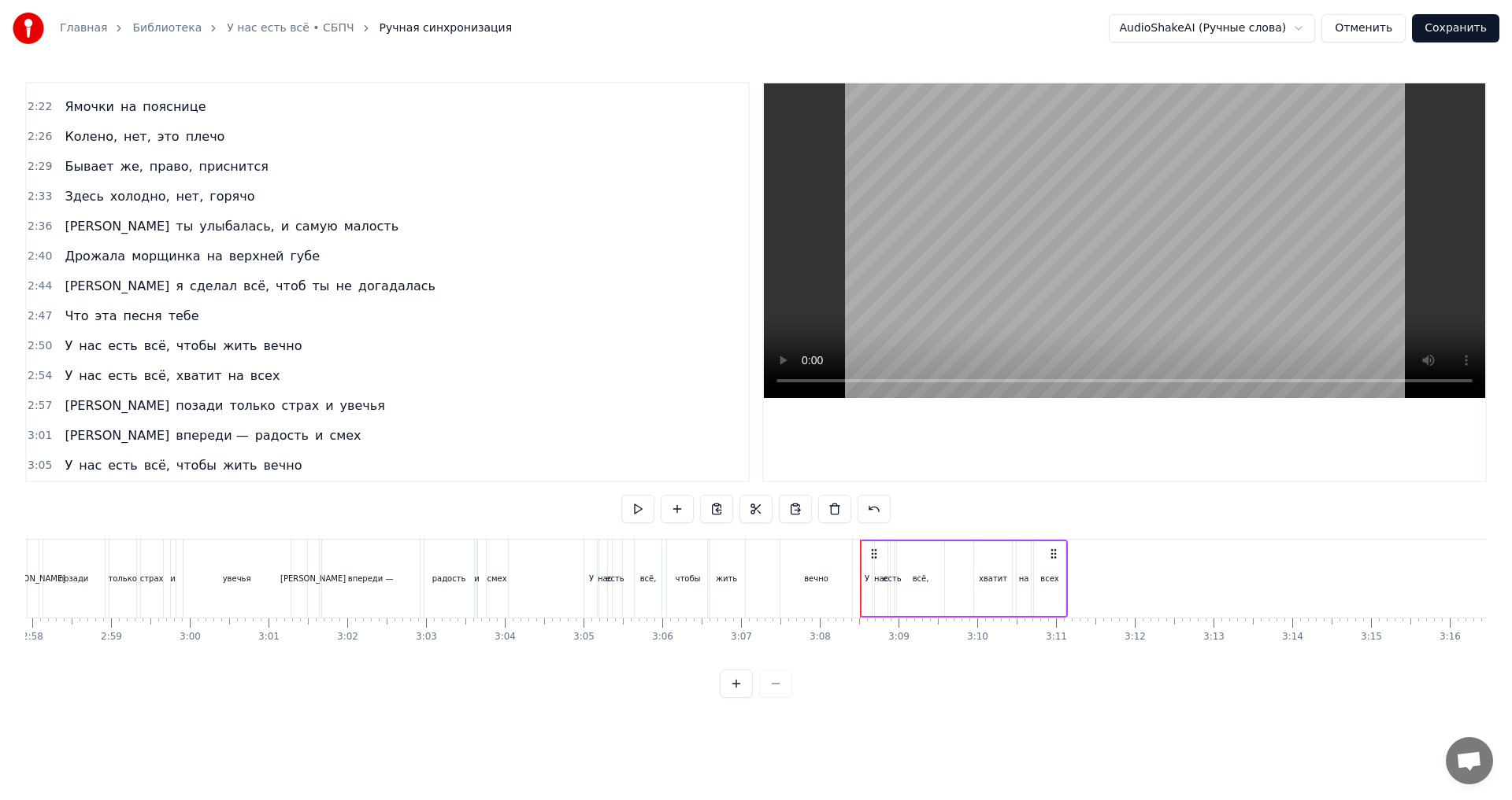
scroll to position [0, 14100]
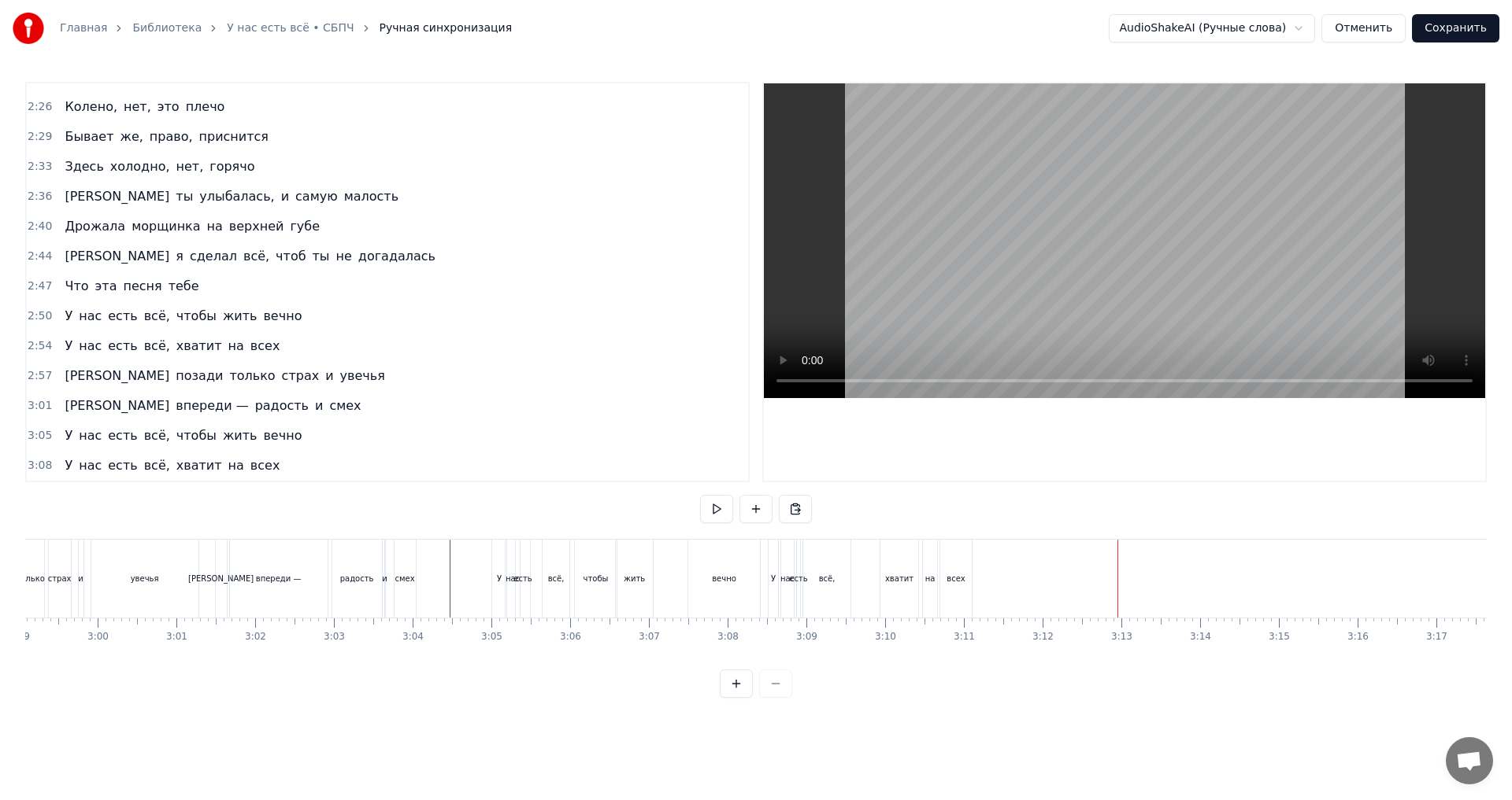
click at [339, 377] on span "увечья" at bounding box center [363, 375] width 48 height 18
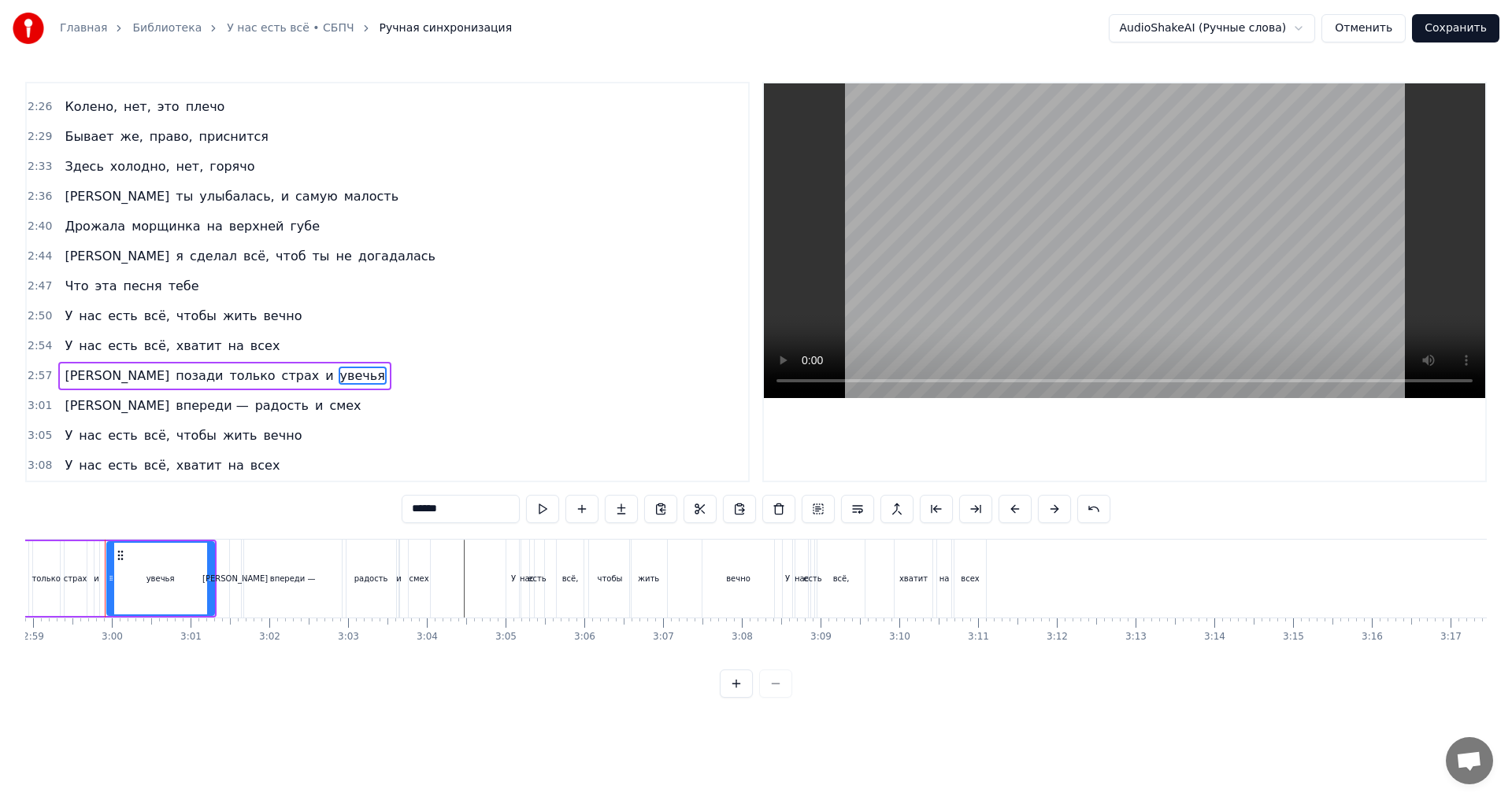
click at [281, 377] on div "2:57 И позади только страх и увечья" at bounding box center [387, 376] width 721 height 30
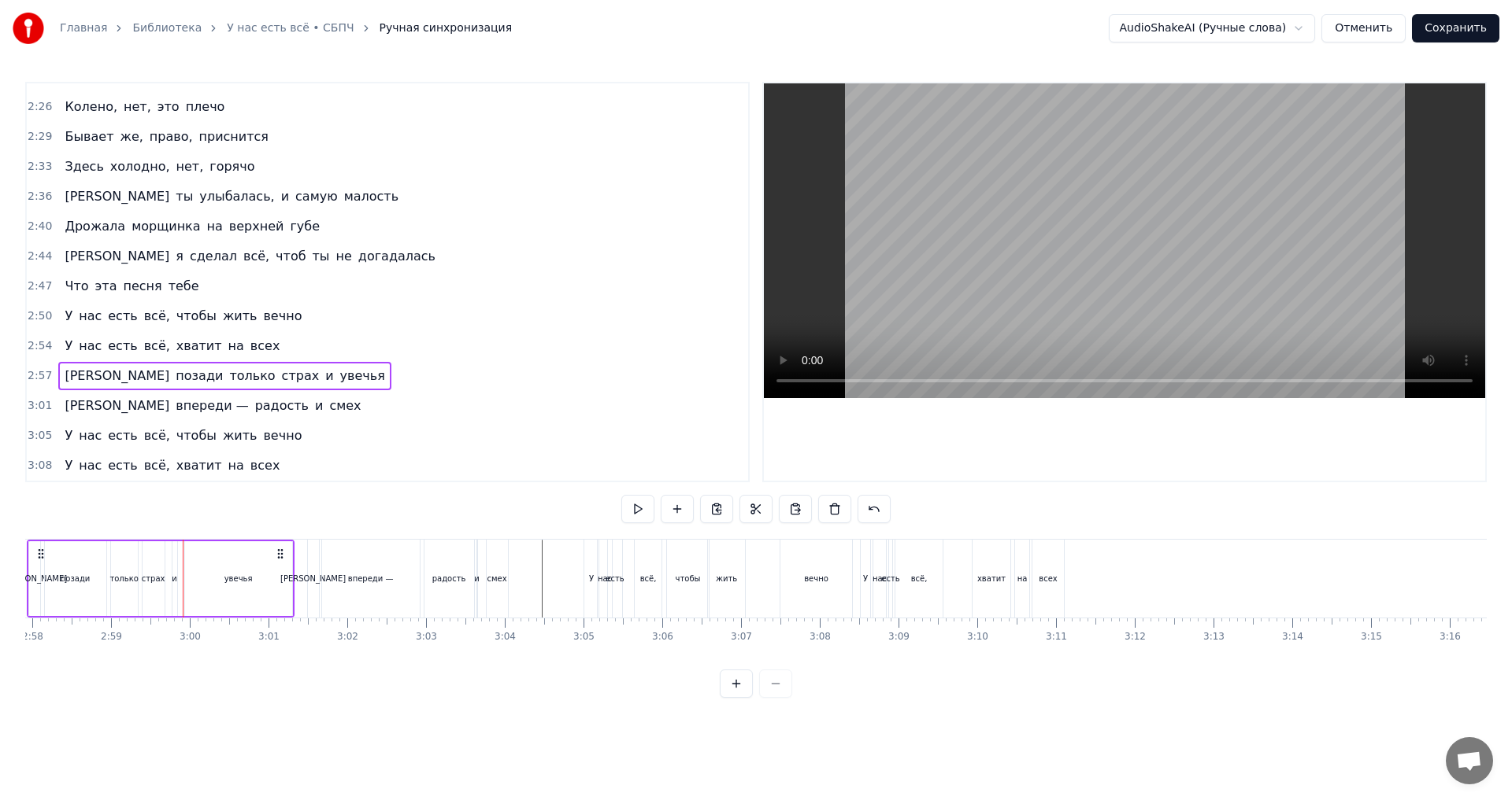
scroll to position [0, 13931]
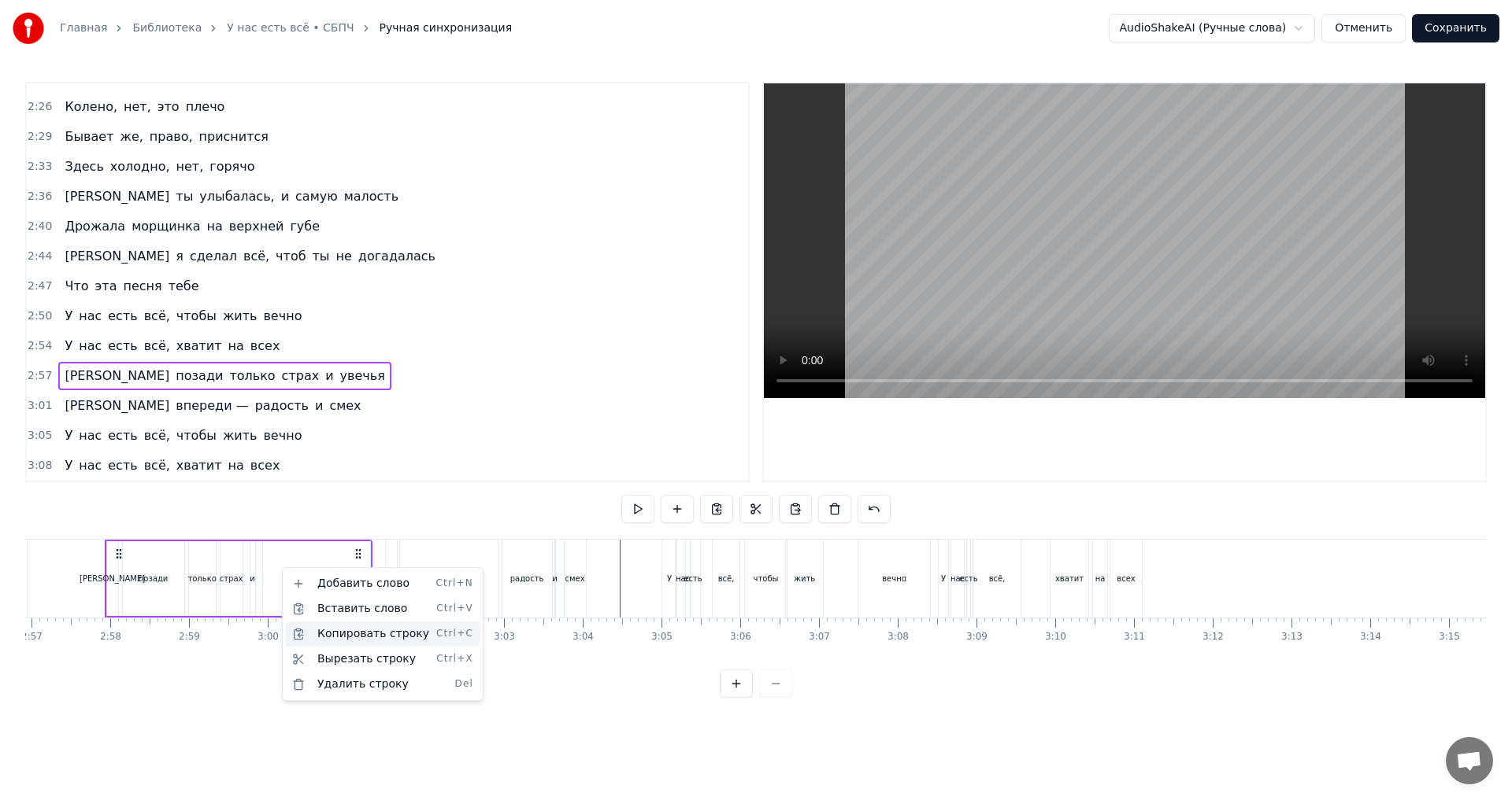
click at [405, 632] on div "Копировать строку Ctrl+C" at bounding box center [383, 634] width 194 height 25
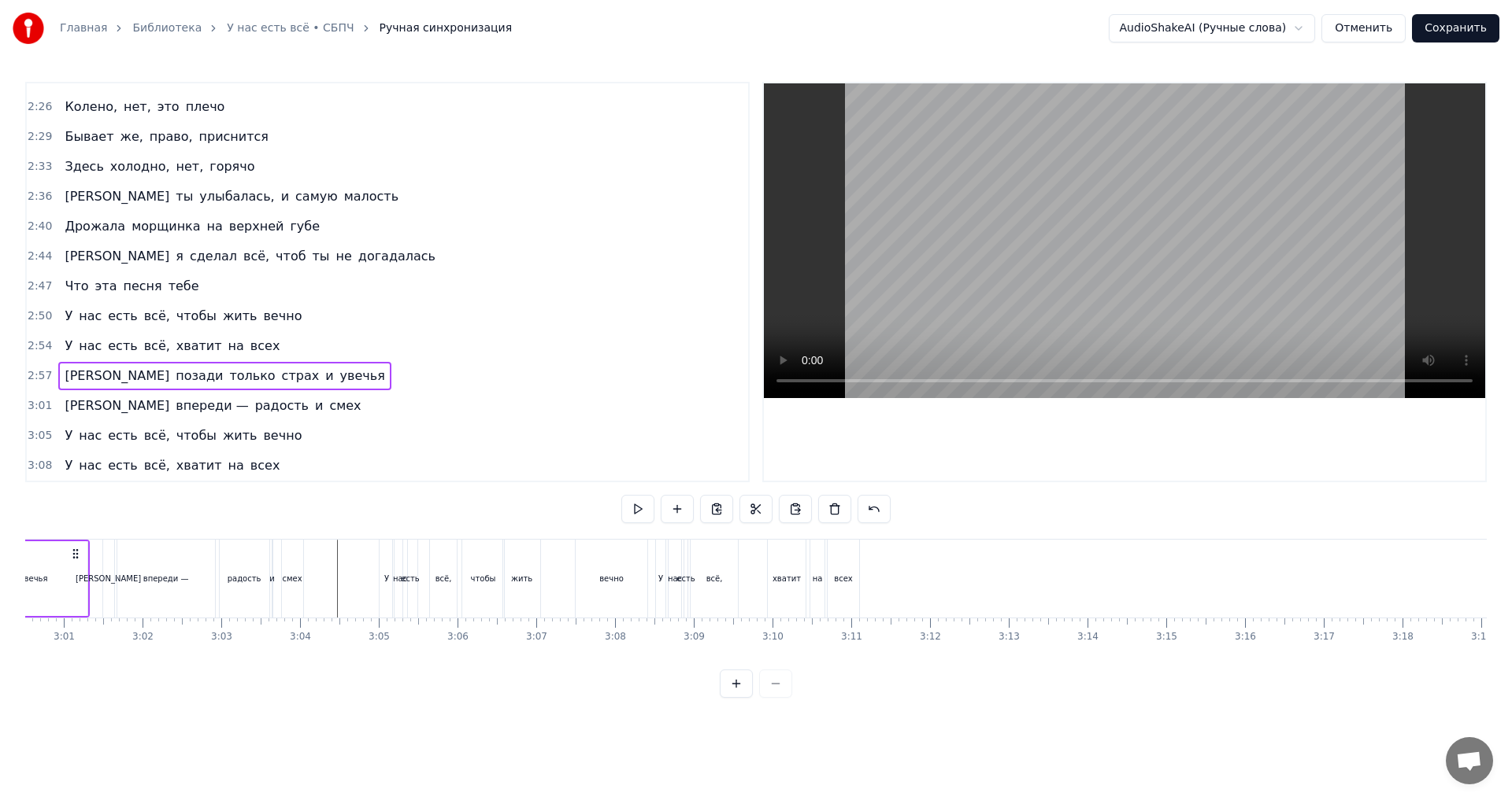
scroll to position [0, 14296]
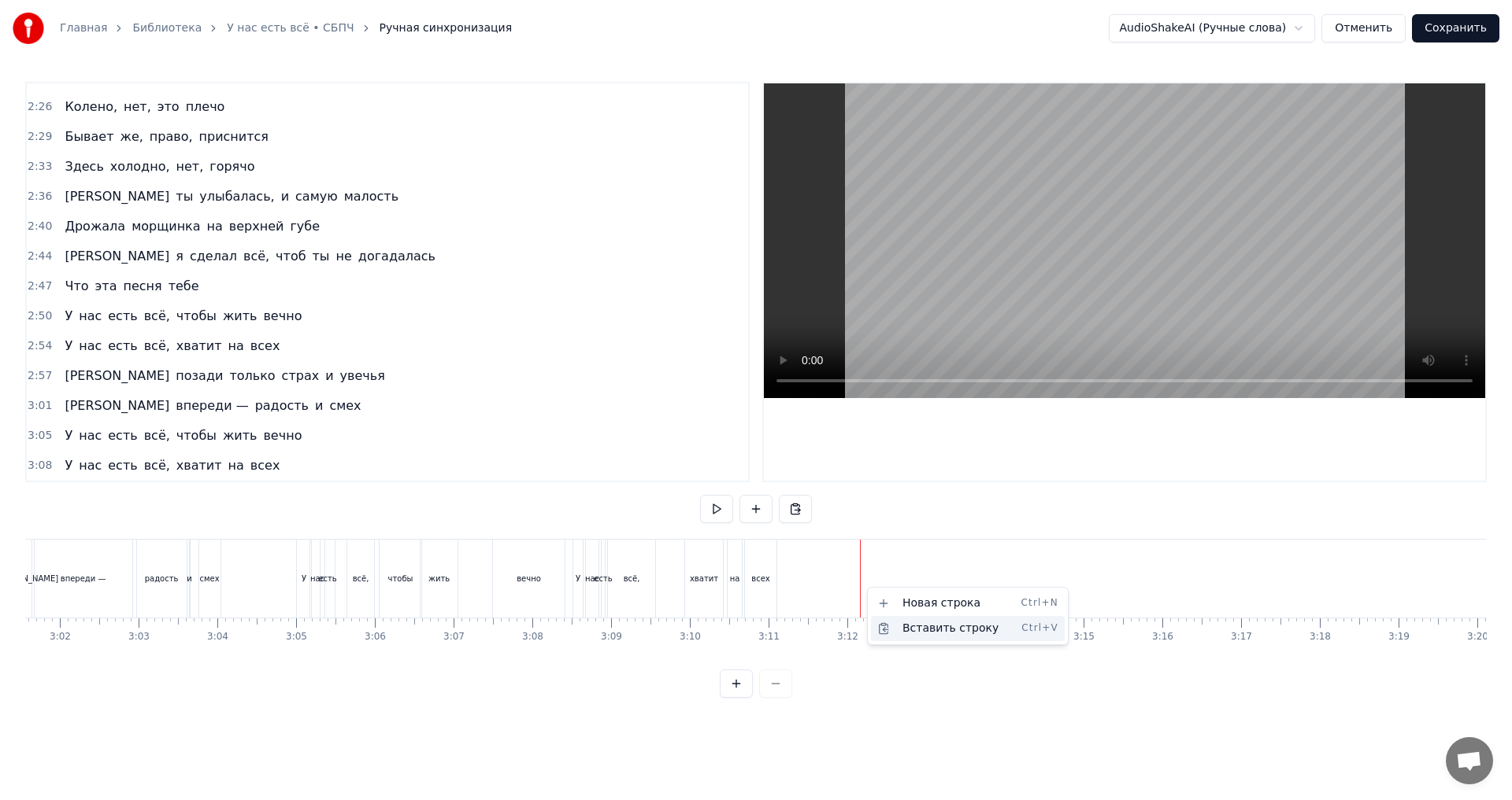
click at [941, 637] on div "Вставить строку Ctrl+V" at bounding box center [968, 628] width 194 height 25
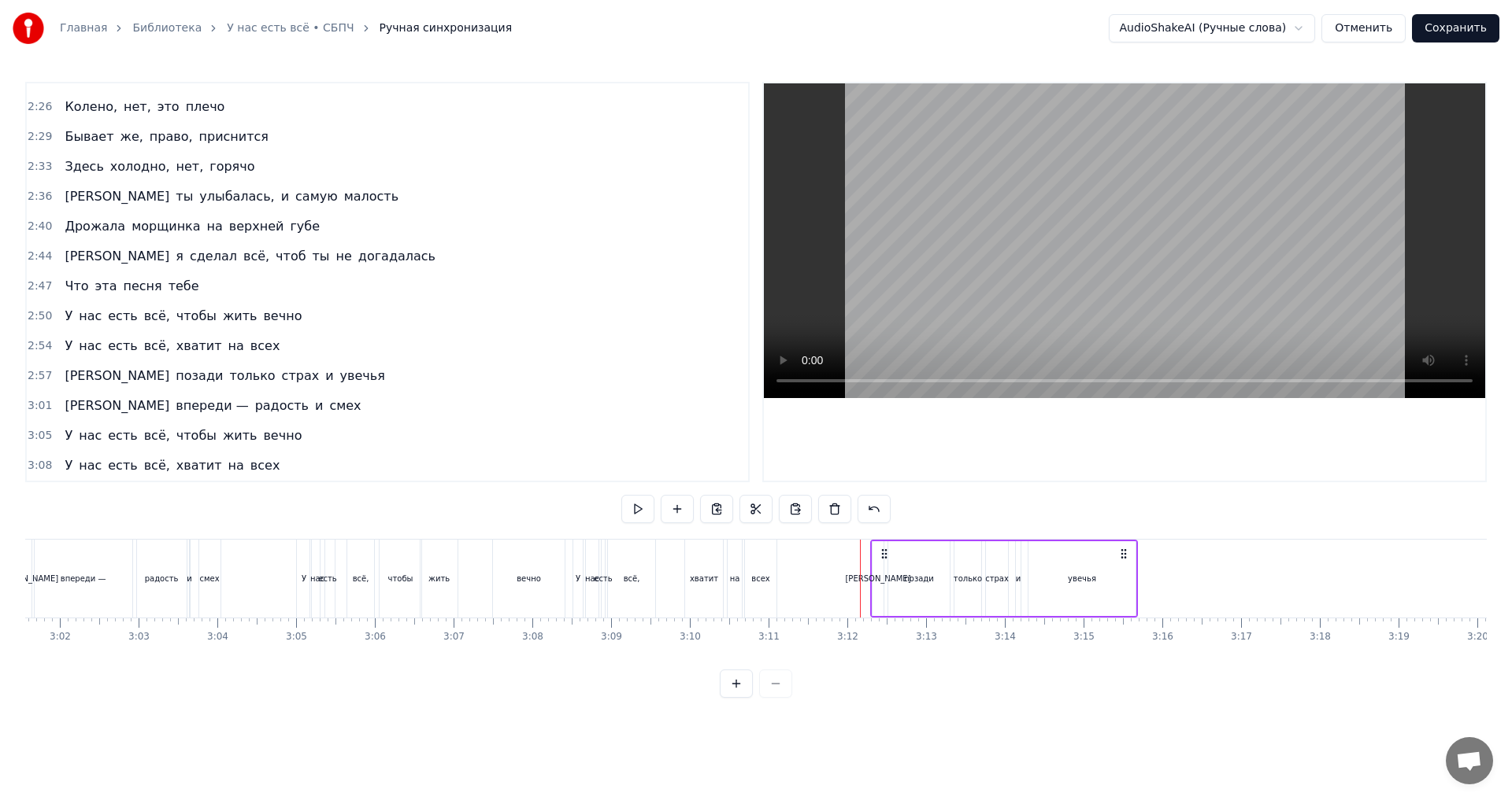
drag, startPoint x: 873, startPoint y: 555, endPoint x: 884, endPoint y: 556, distance: 11.0
click at [884, 556] on icon at bounding box center [884, 554] width 13 height 13
click at [256, 403] on div "3:01 А впереди — радость и смех" at bounding box center [387, 406] width 721 height 30
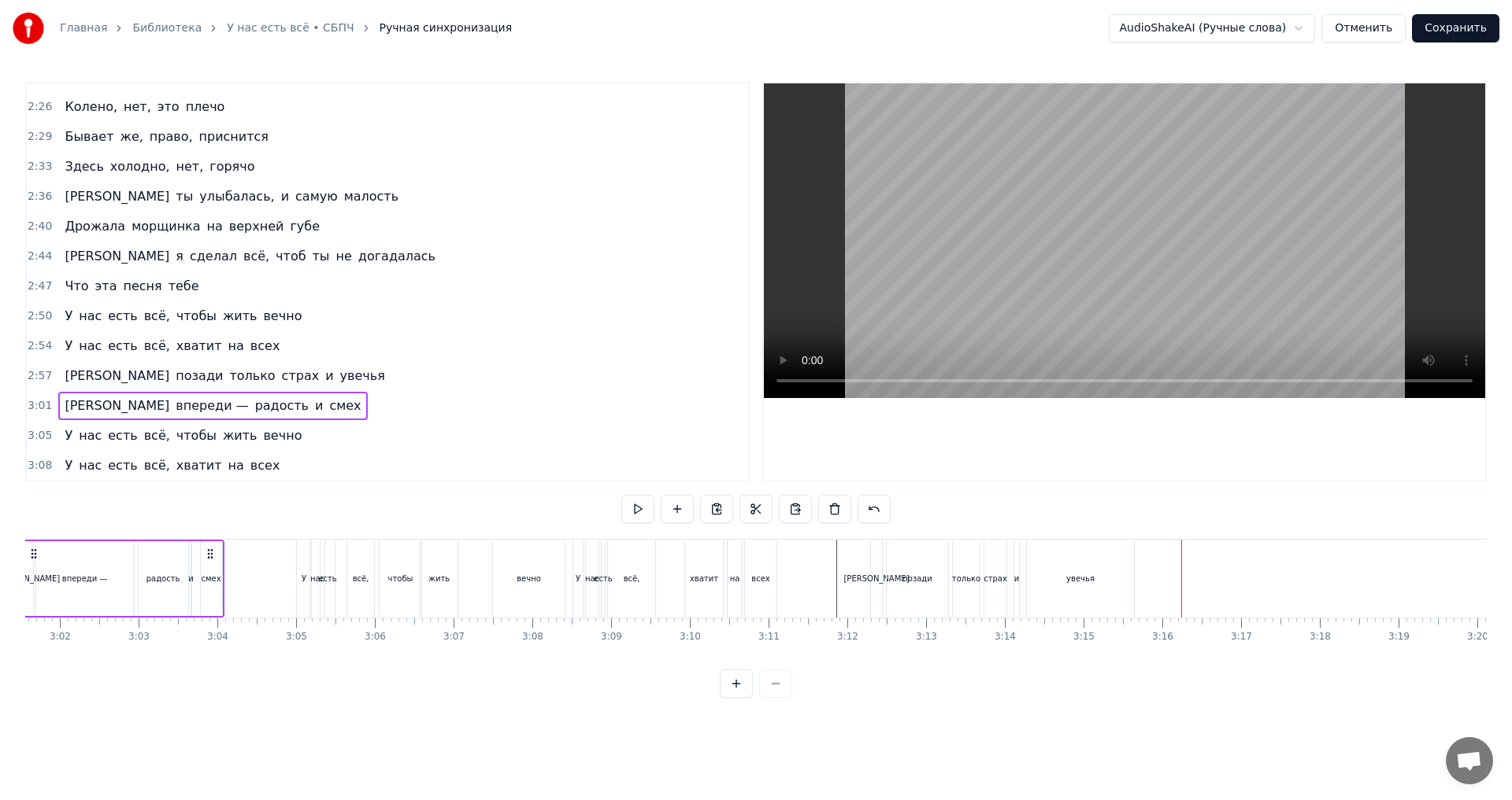
scroll to position [0, 14211]
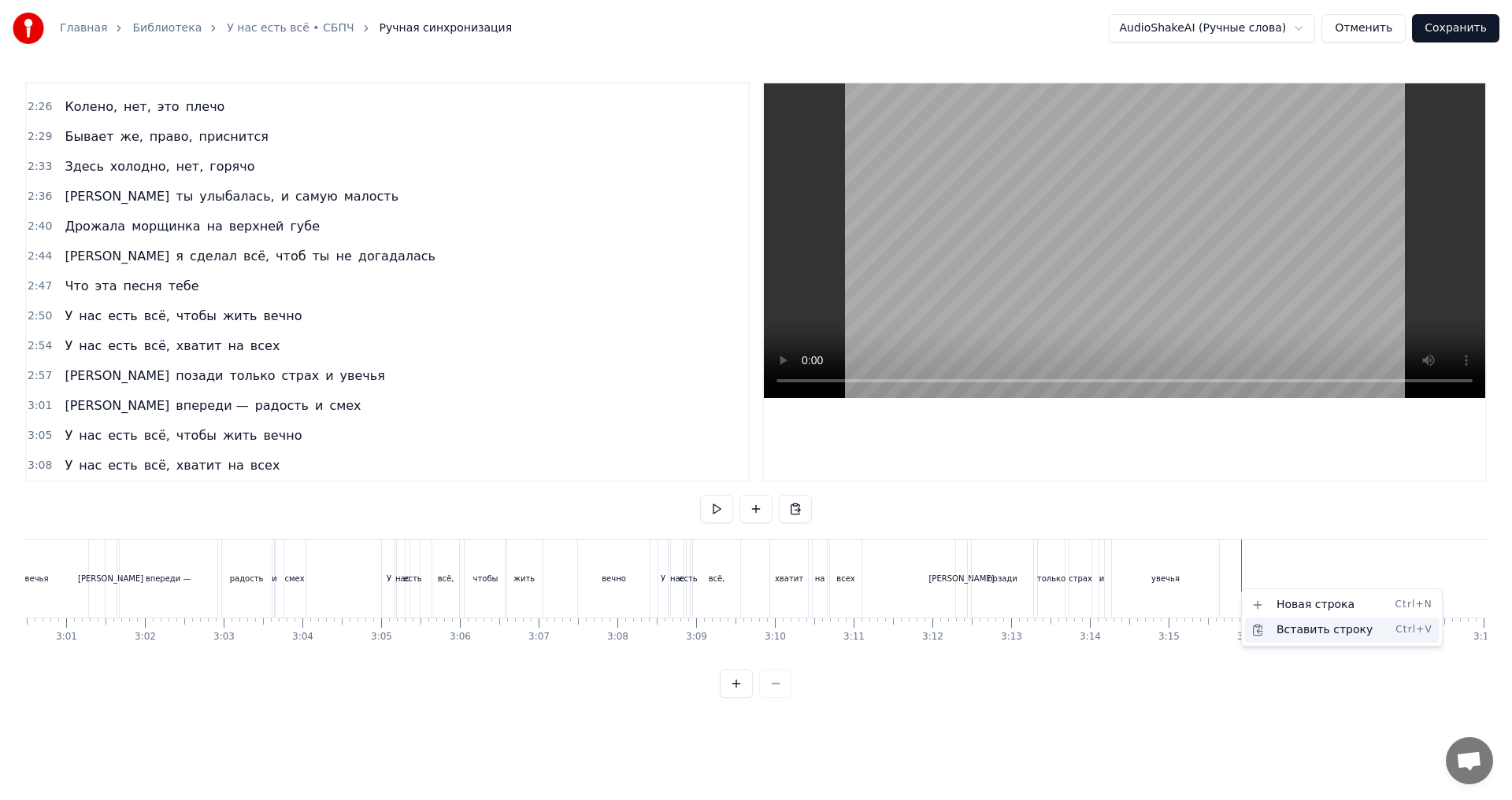
click at [1296, 626] on div "Вставить строку Ctrl+V" at bounding box center [1342, 630] width 194 height 25
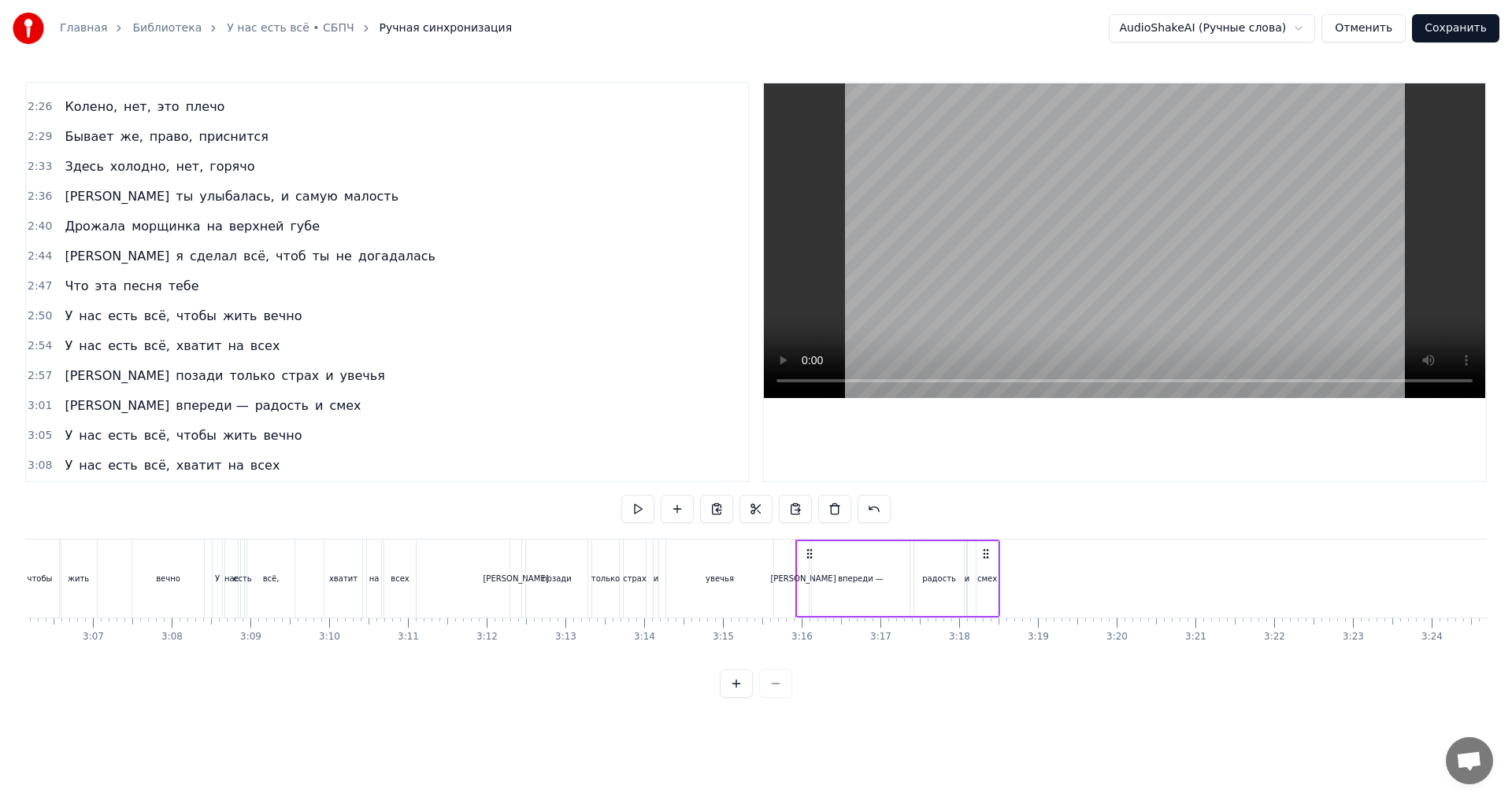
scroll to position [0, 14687]
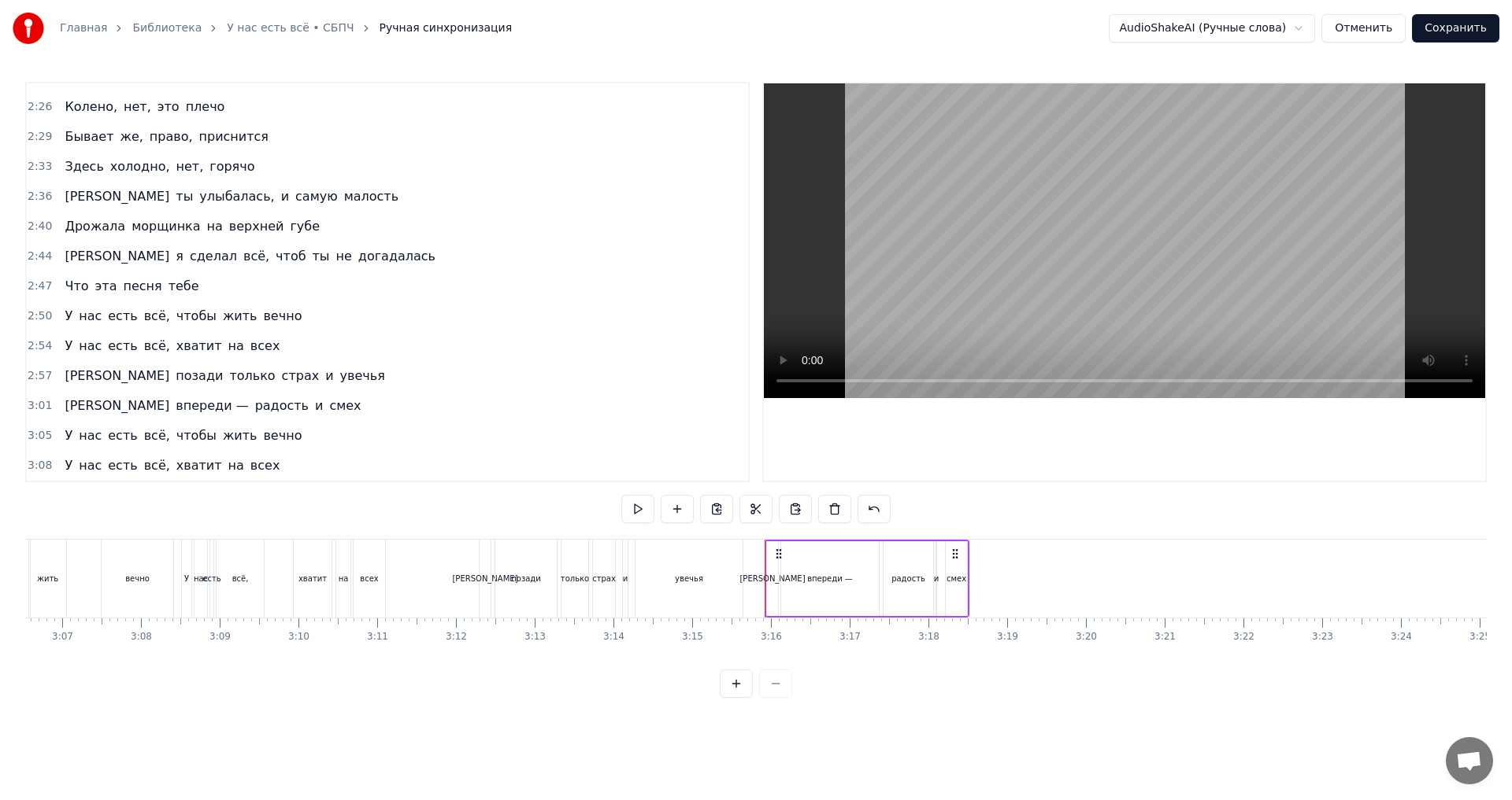
click at [798, 581] on div "впереди —" at bounding box center [828, 578] width 98 height 78
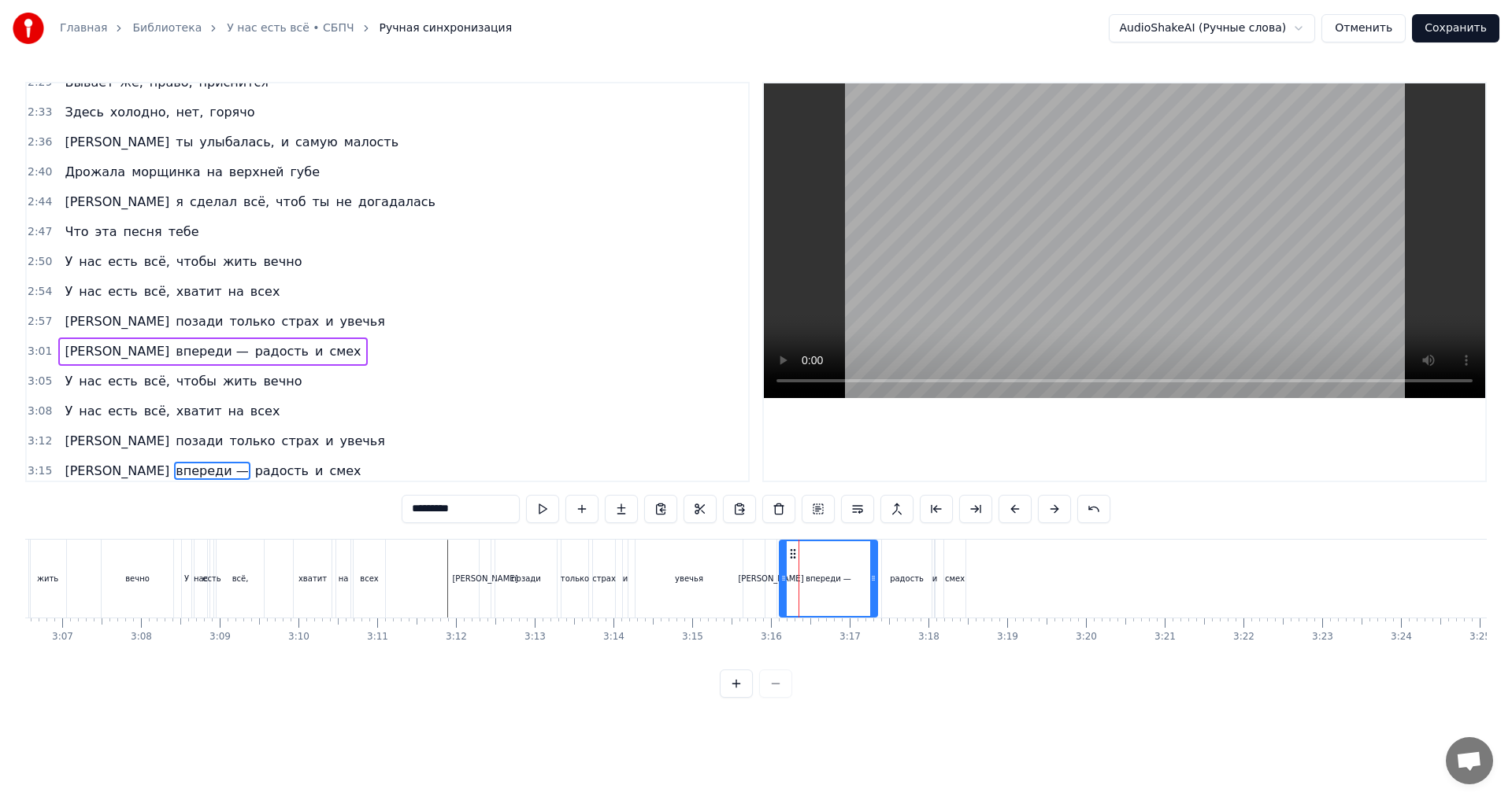
scroll to position [1158, 0]
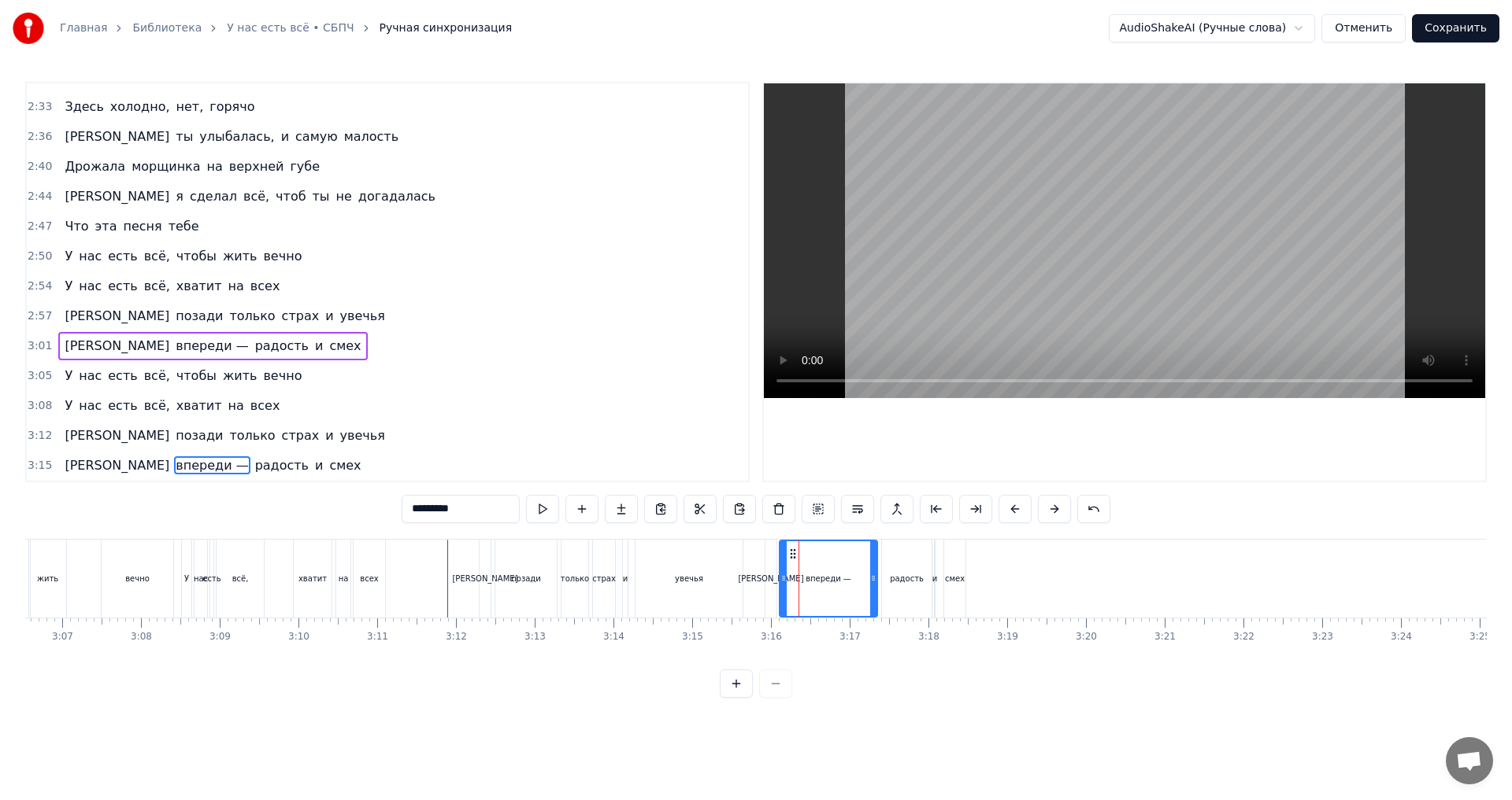
click at [765, 582] on div "[PERSON_NAME]" at bounding box center [771, 578] width 13 height 78
type input "*"
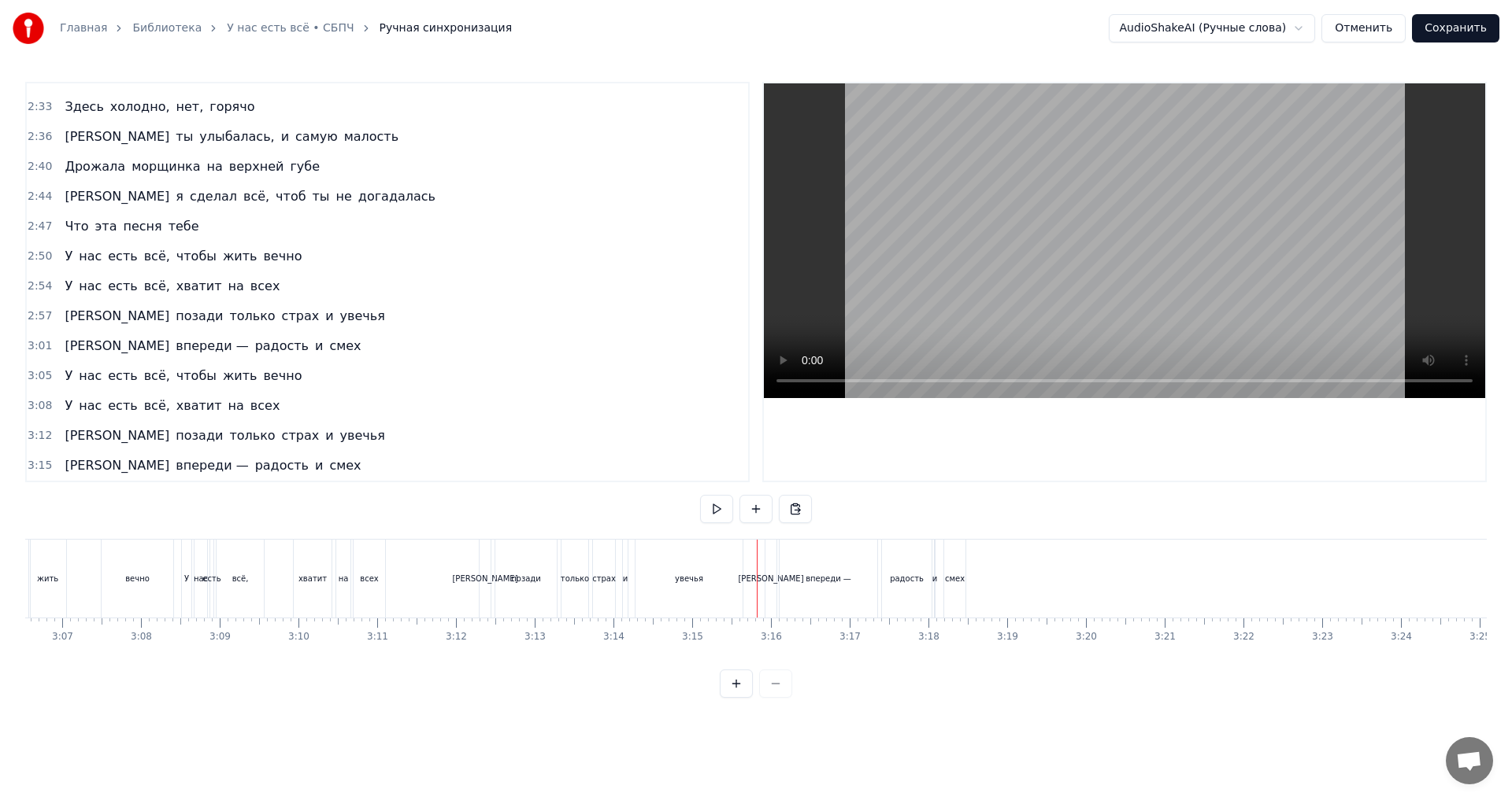
click at [300, 463] on div "3:15 А впереди — радость и смех" at bounding box center [387, 466] width 721 height 30
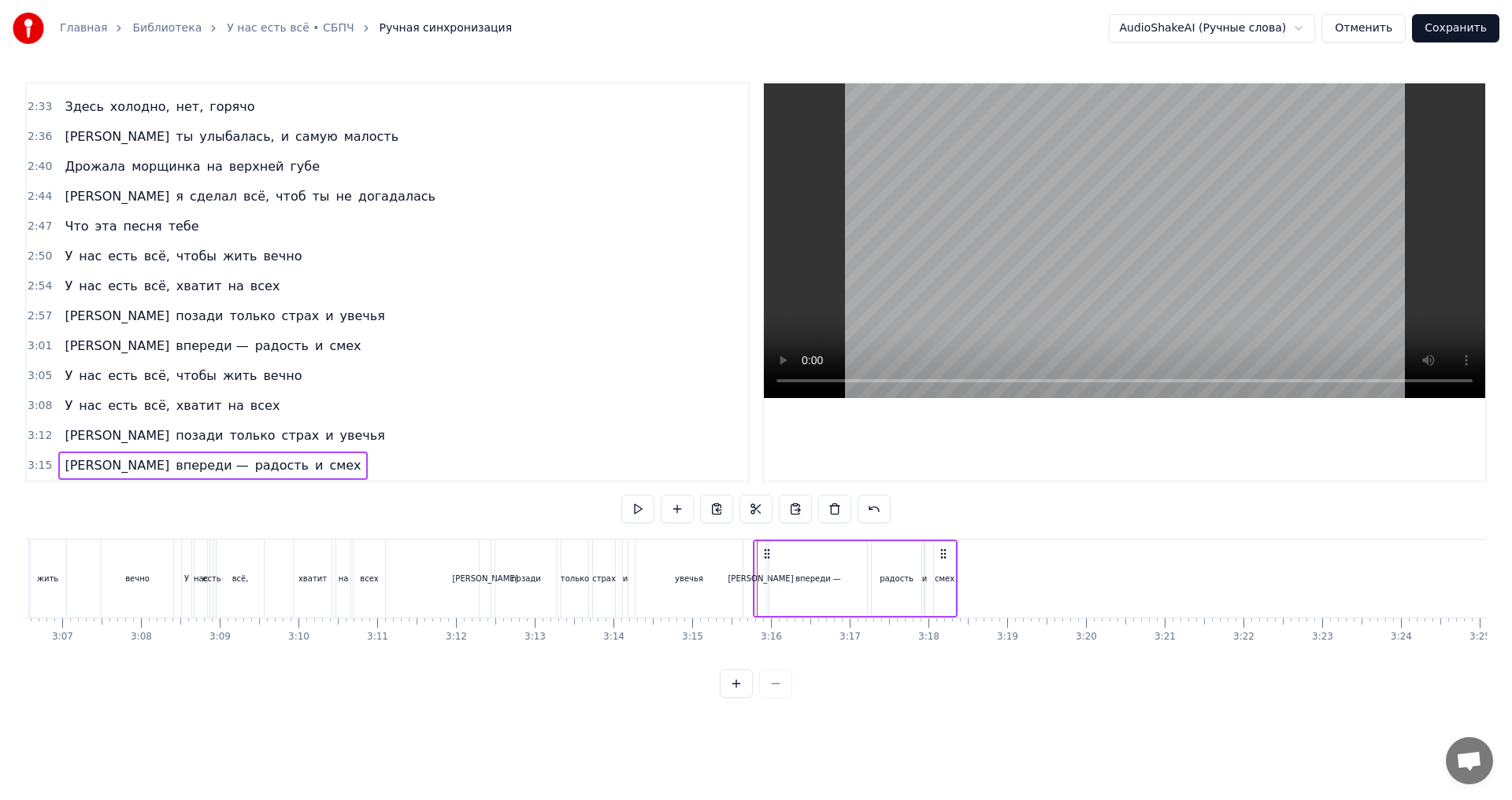
drag, startPoint x: 780, startPoint y: 555, endPoint x: 768, endPoint y: 557, distance: 12.2
click at [768, 557] on icon at bounding box center [767, 554] width 13 height 13
click at [746, 590] on div "И позади только страх и увечья" at bounding box center [612, 578] width 267 height 78
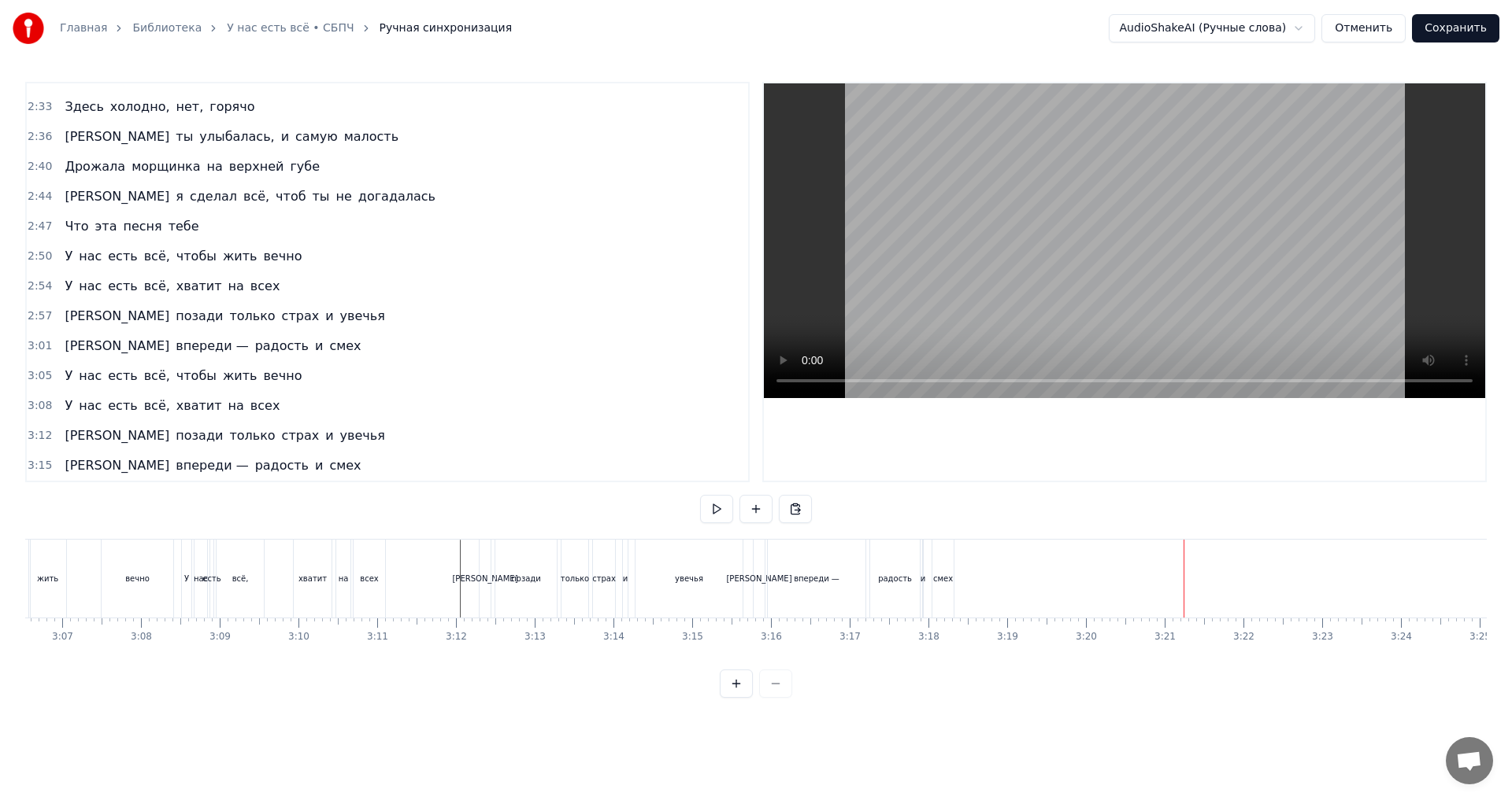
click at [291, 377] on div "3:05 У нас есть всё, чтобы жить вечно" at bounding box center [387, 376] width 721 height 30
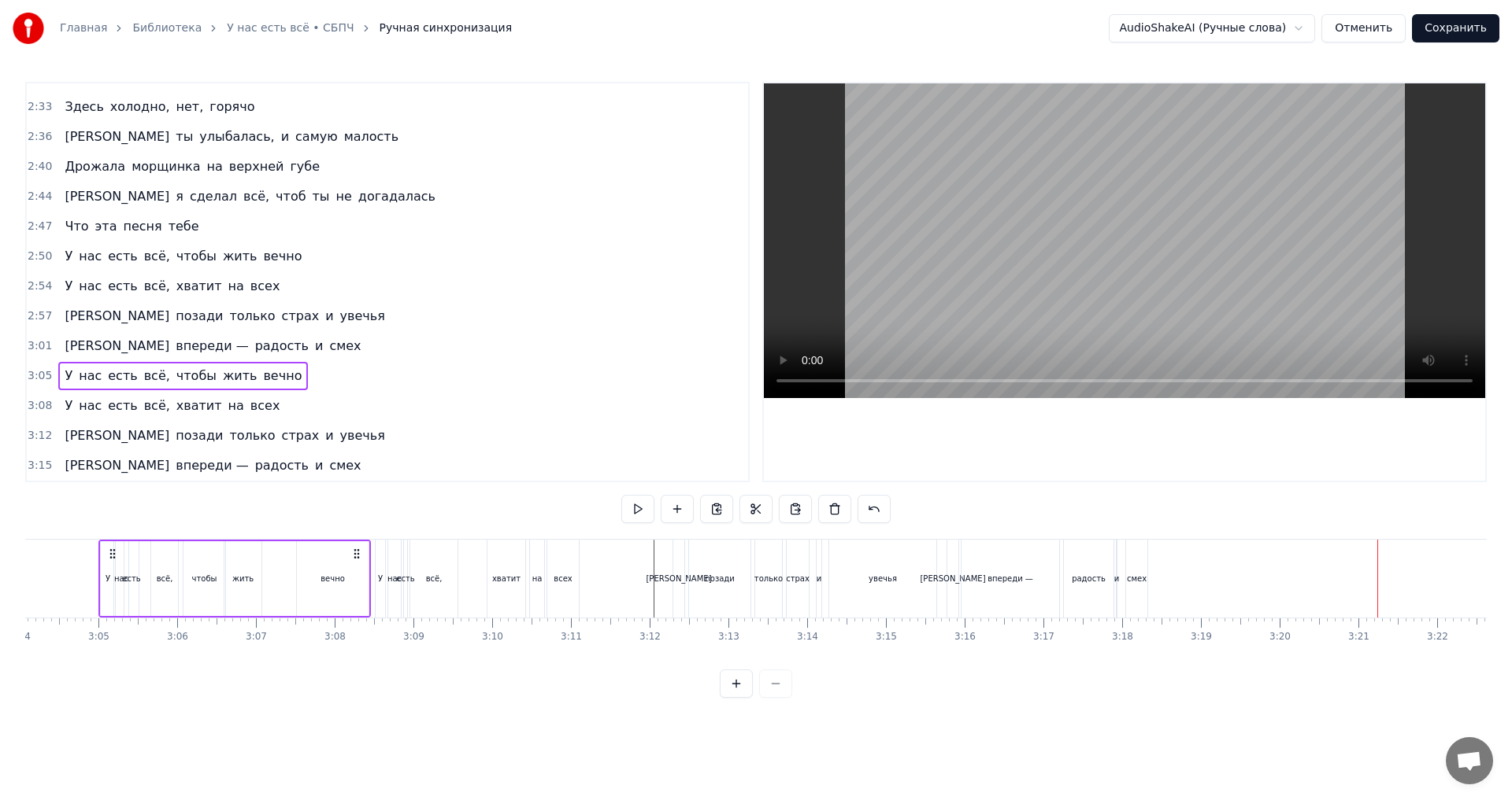
scroll to position [0, 14488]
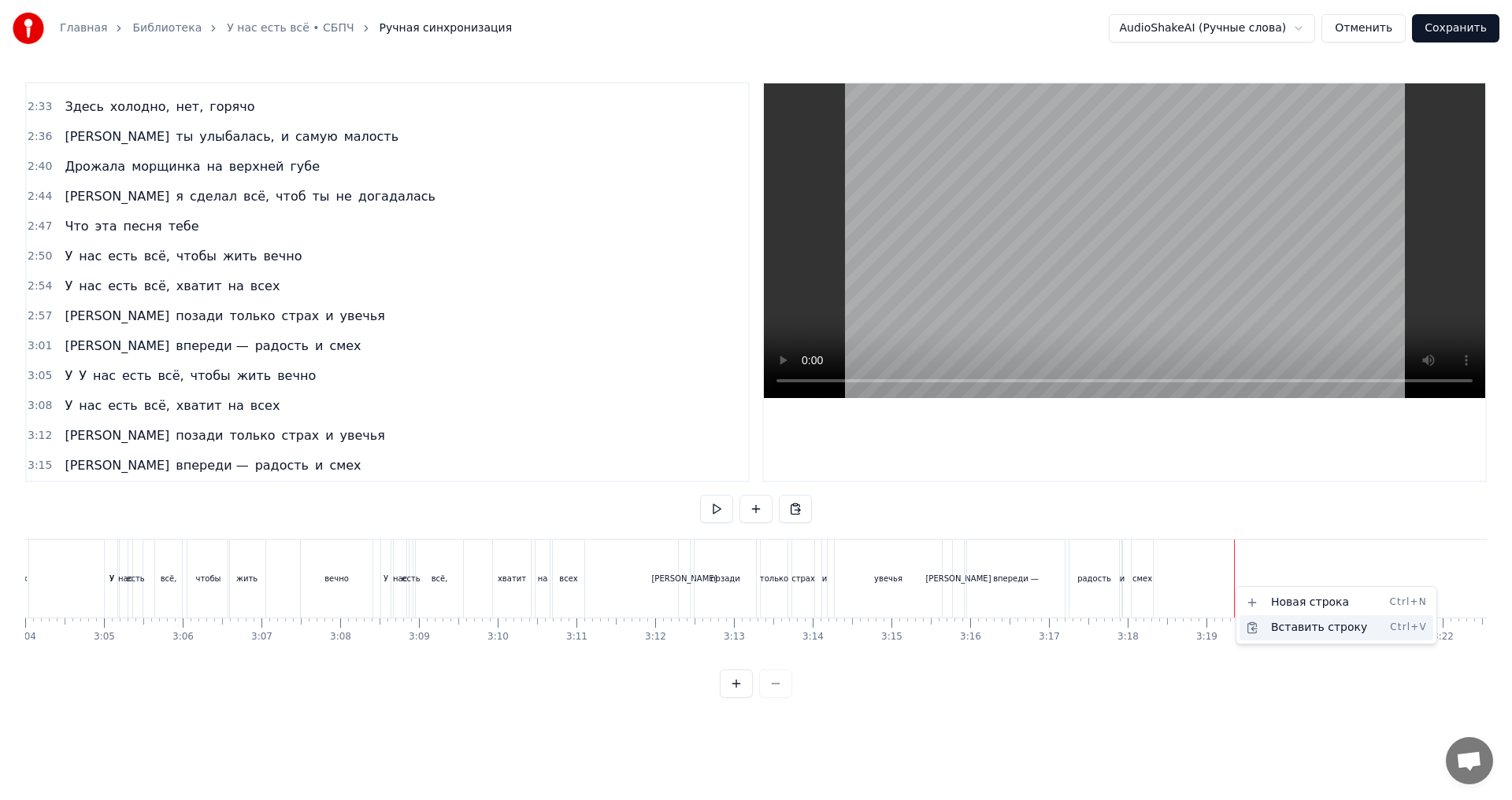
click at [1283, 623] on div "Вставить строку Ctrl+V" at bounding box center [1336, 627] width 194 height 25
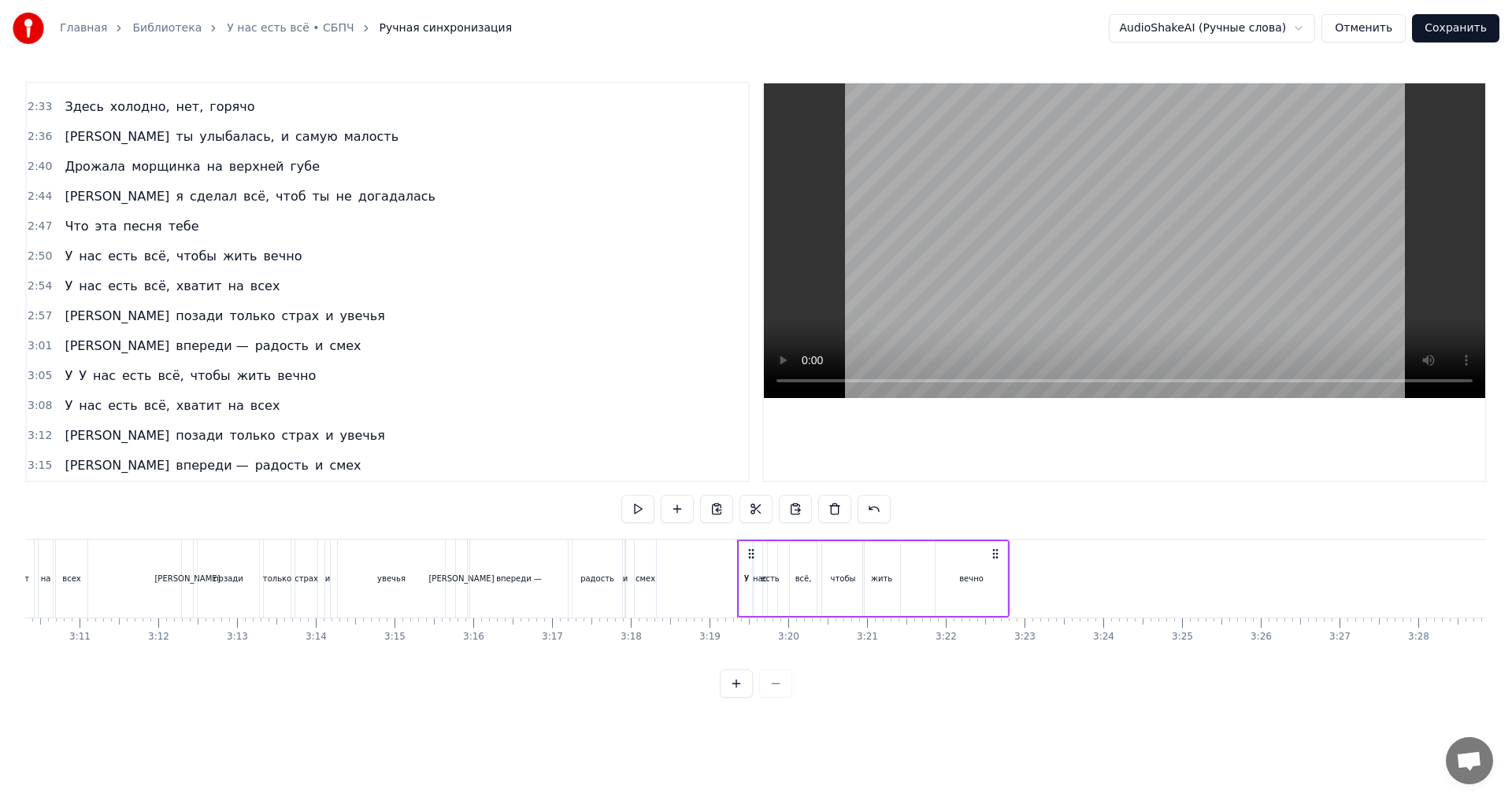
scroll to position [0, 15037]
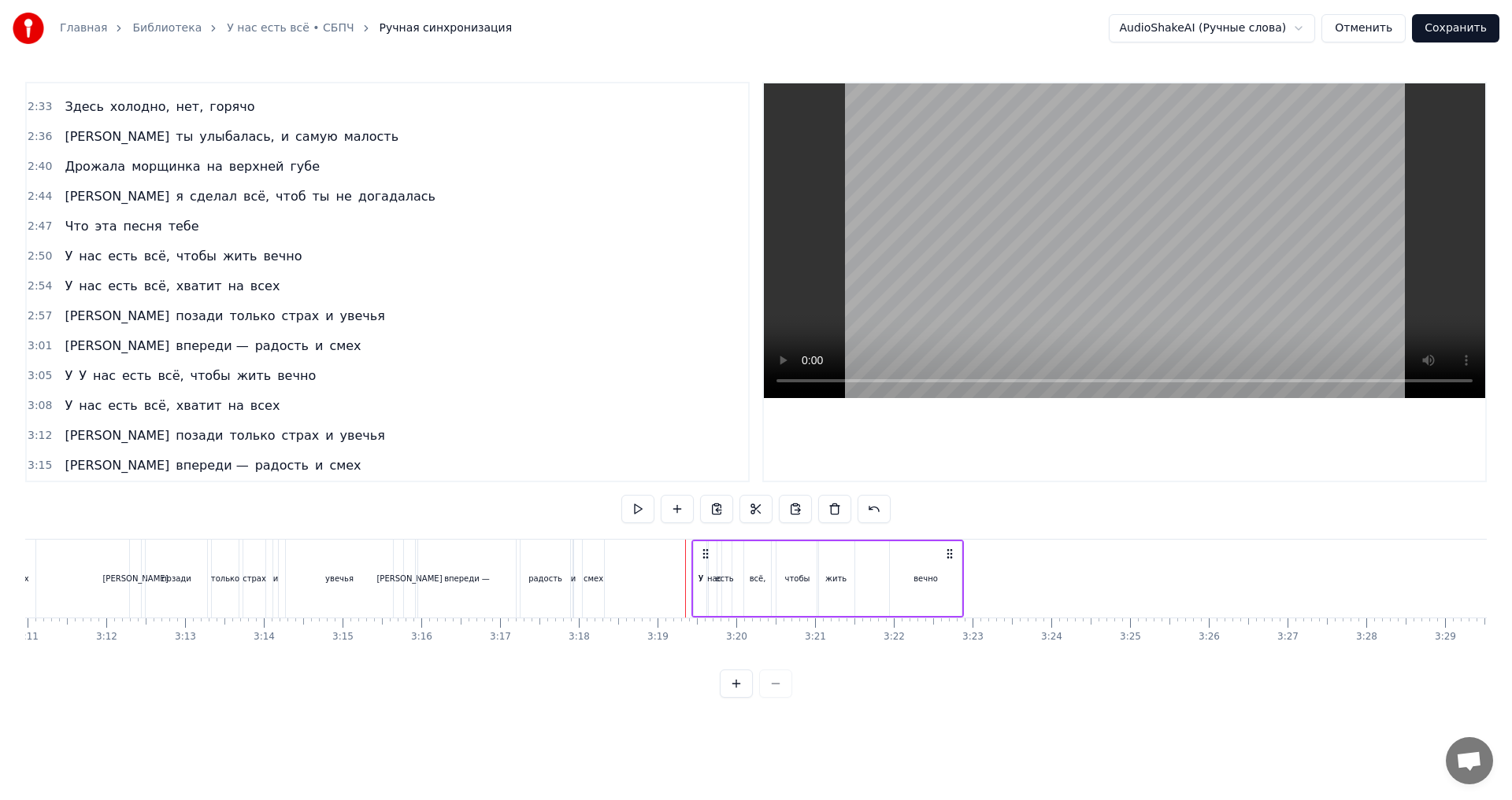
click at [706, 554] on icon at bounding box center [706, 554] width 13 height 13
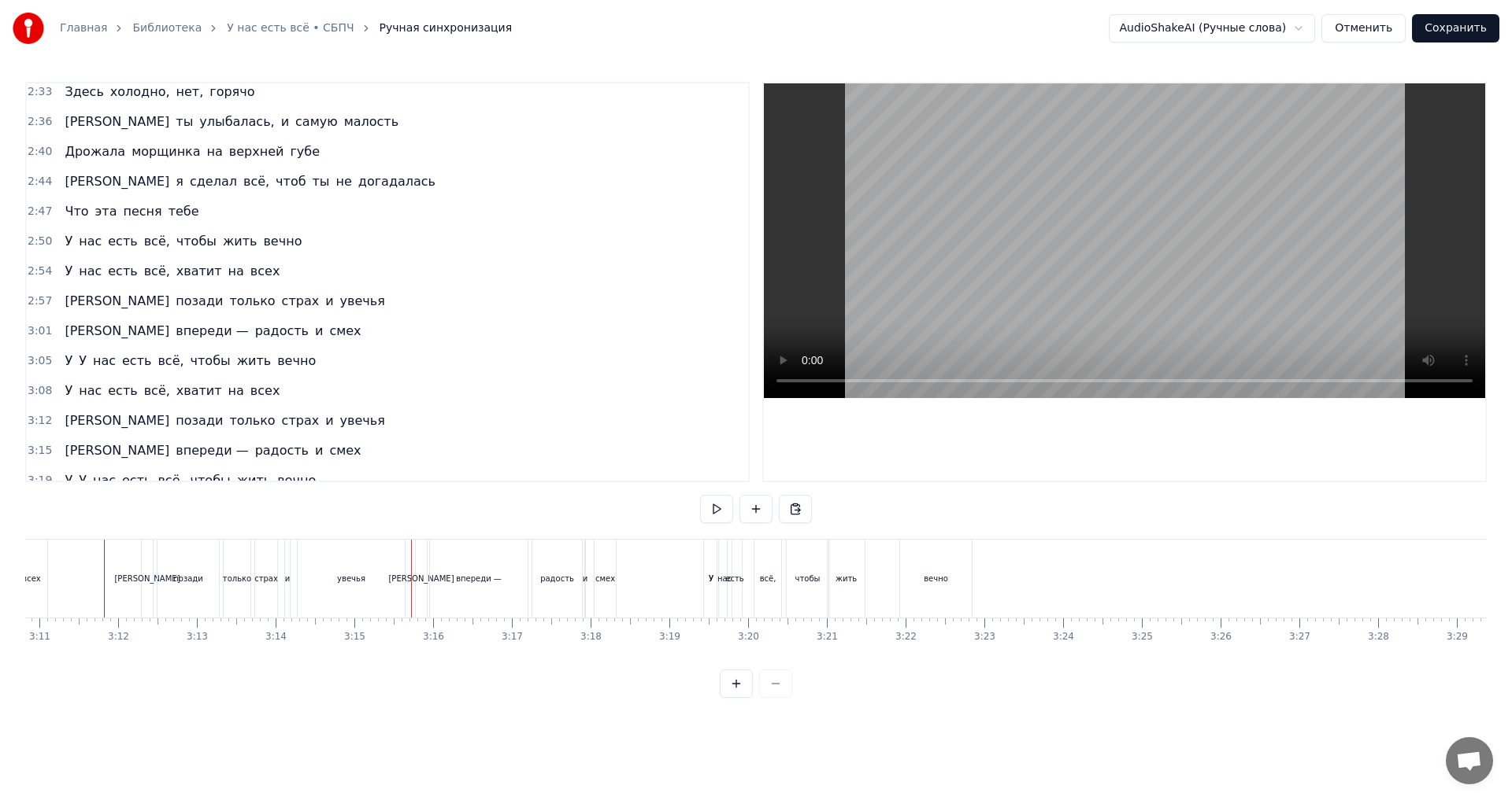
scroll to position [1187, 0]
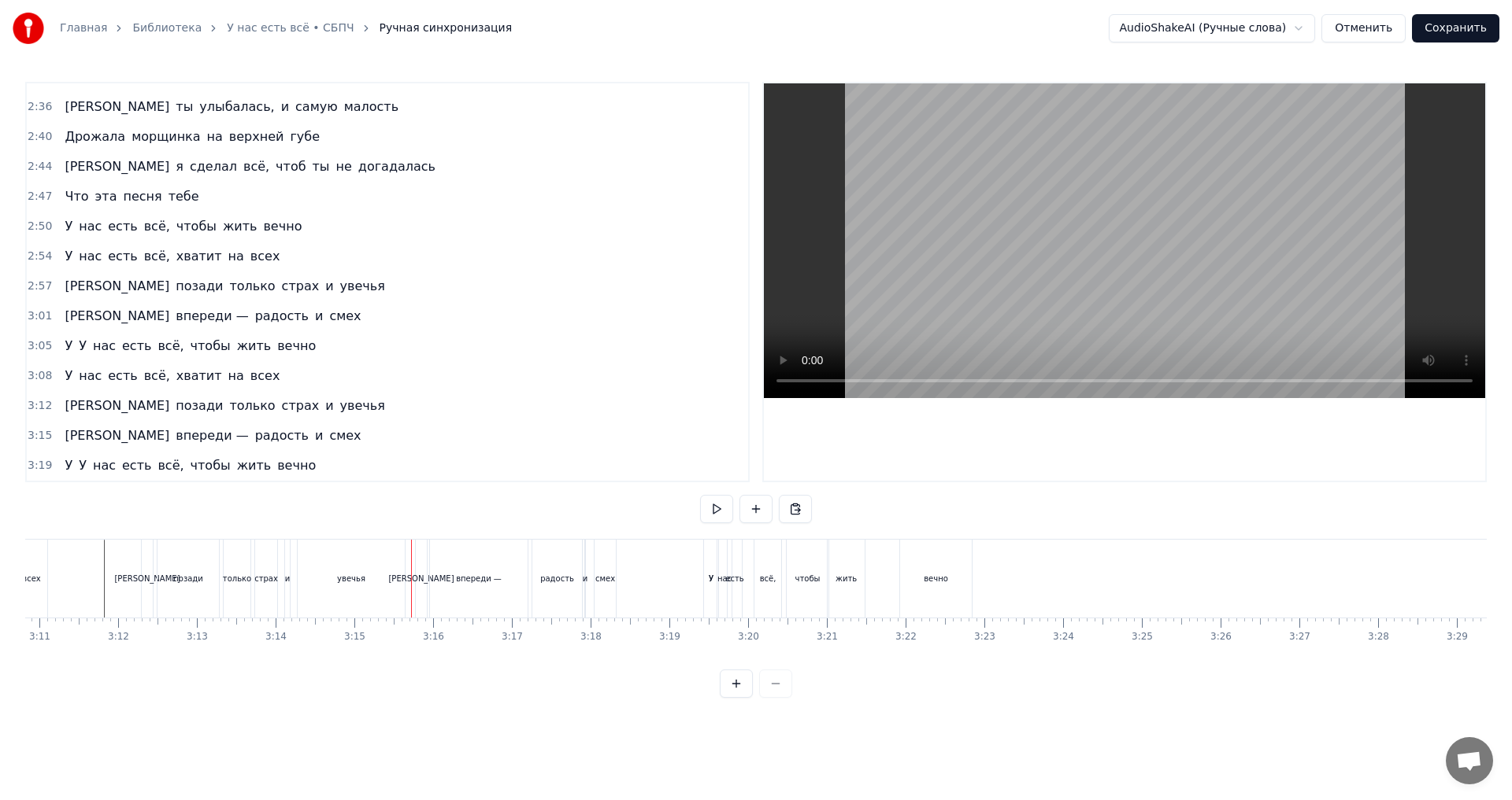
click at [344, 474] on div "3:19 У У нас есть всё, чтобы жить вечно" at bounding box center [387, 466] width 721 height 30
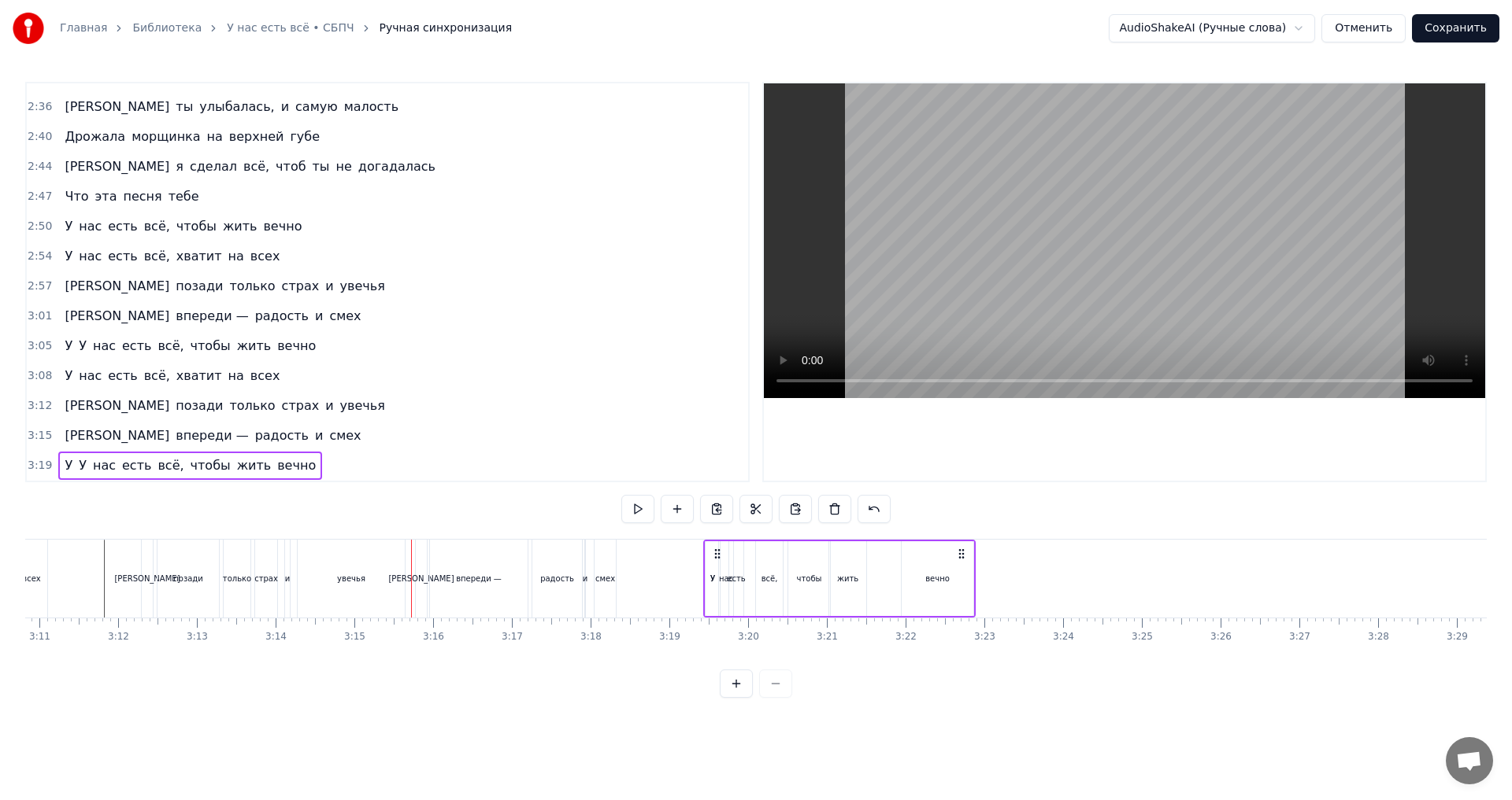
click at [63, 467] on span "У" at bounding box center [69, 466] width 11 height 18
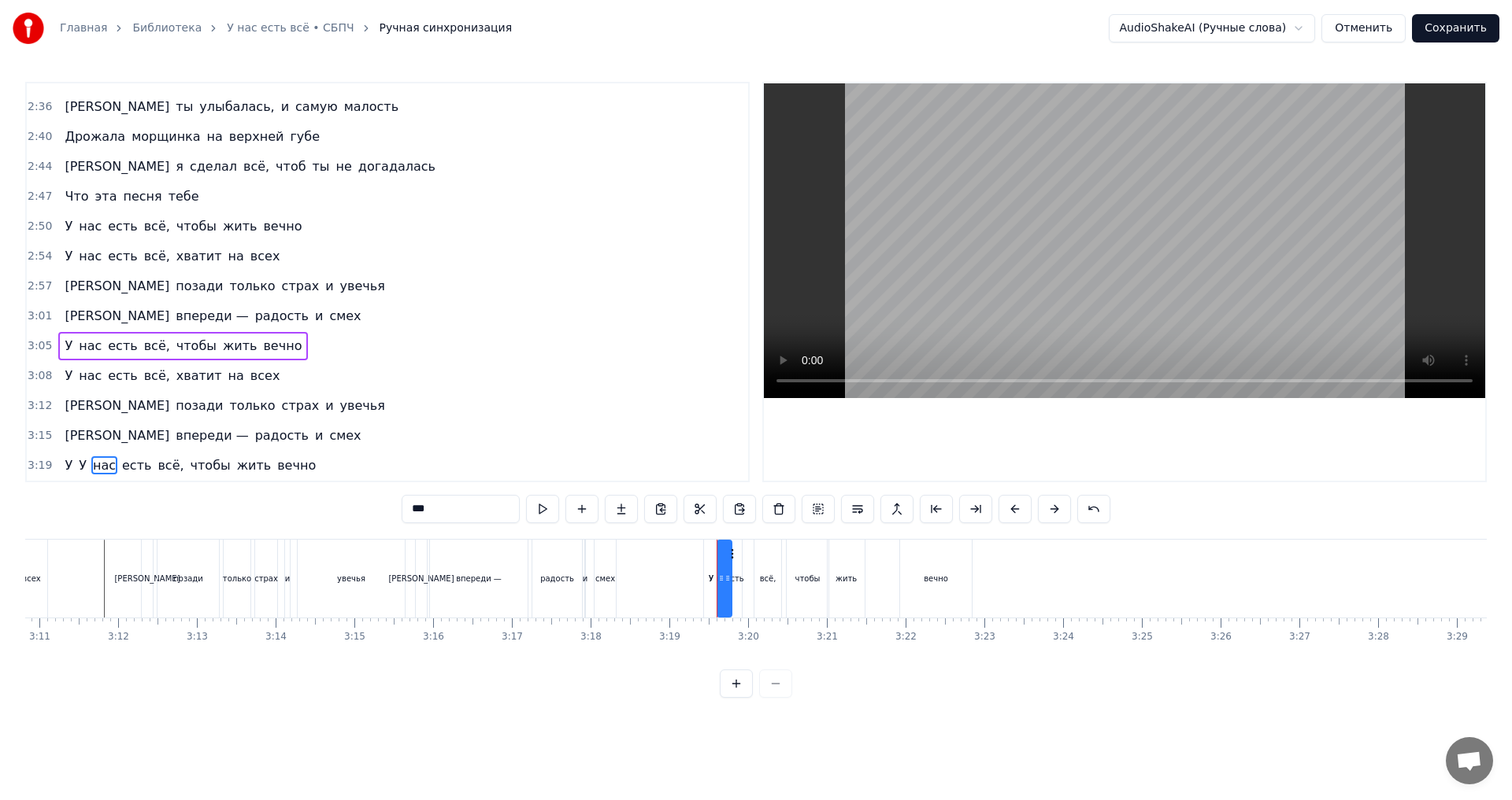
click at [63, 469] on span "У" at bounding box center [69, 466] width 11 height 18
type input "*"
click at [781, 514] on button at bounding box center [778, 509] width 33 height 28
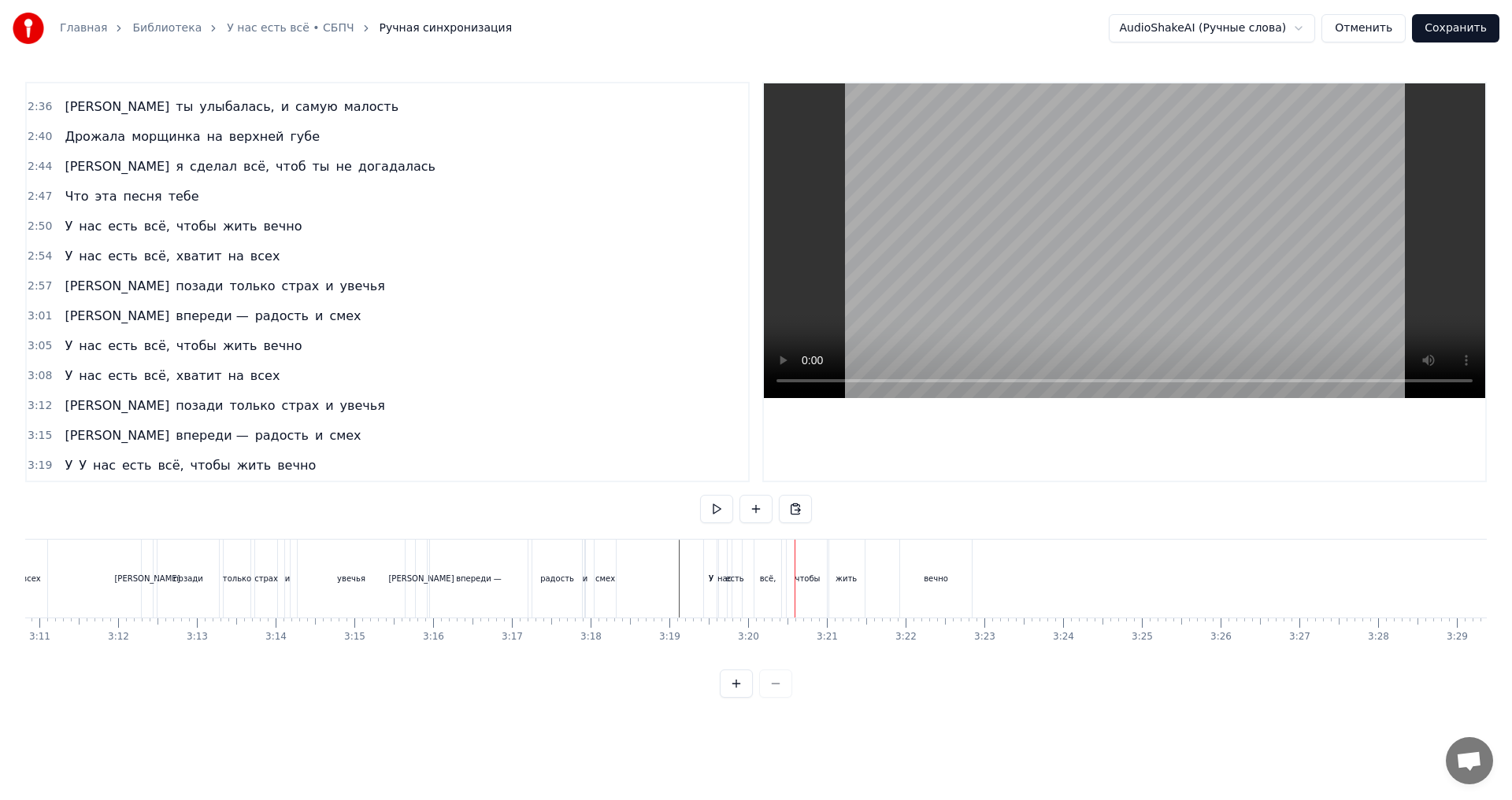
click at [312, 465] on div "3:19 У У нас есть всё, чтобы жить вечно" at bounding box center [387, 466] width 721 height 30
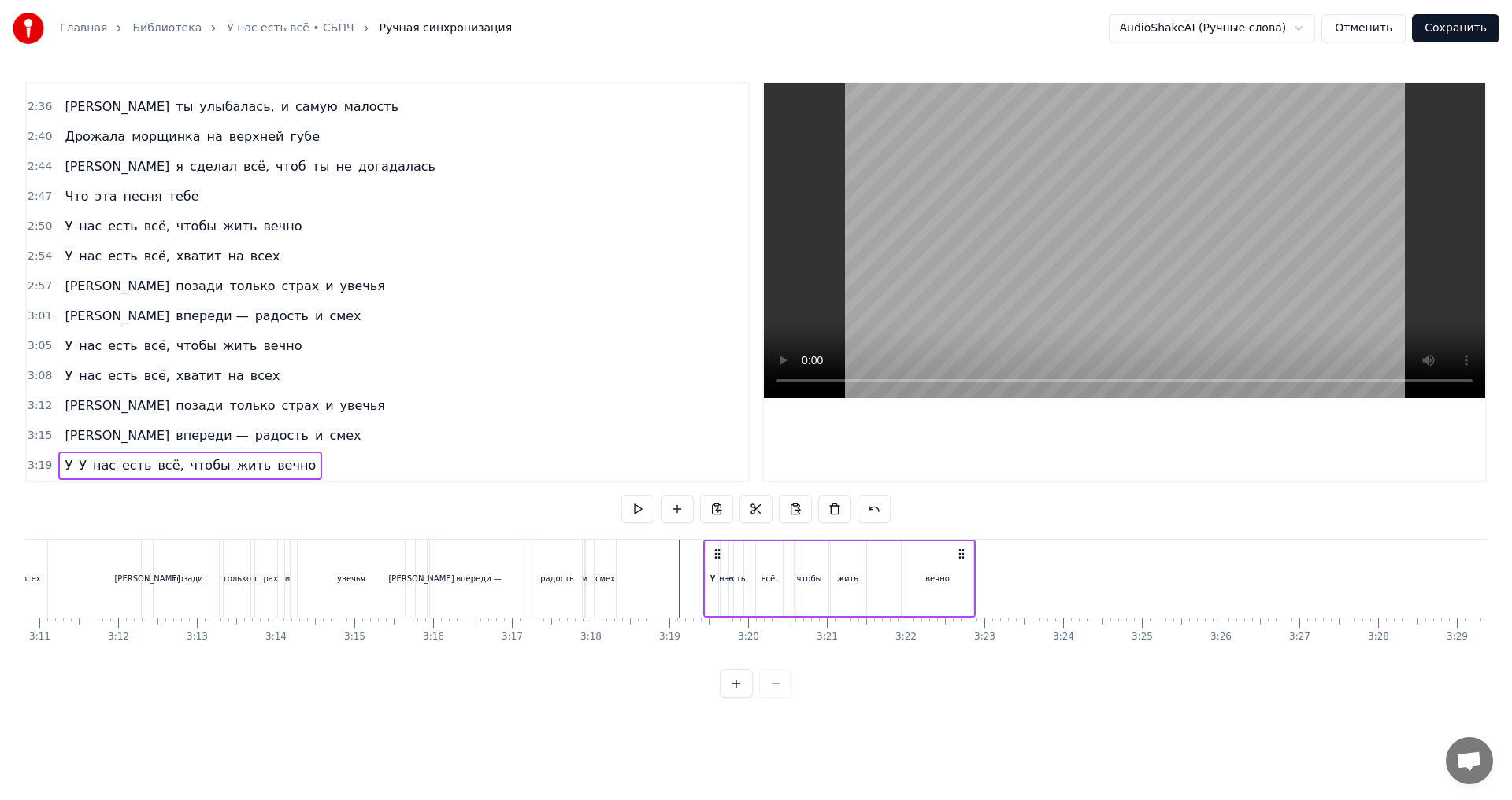
click at [58, 465] on div "У У нас есть всё, чтобы жить вечно" at bounding box center [191, 466] width 264 height 28
click at [64, 467] on span "У" at bounding box center [69, 466] width 11 height 18
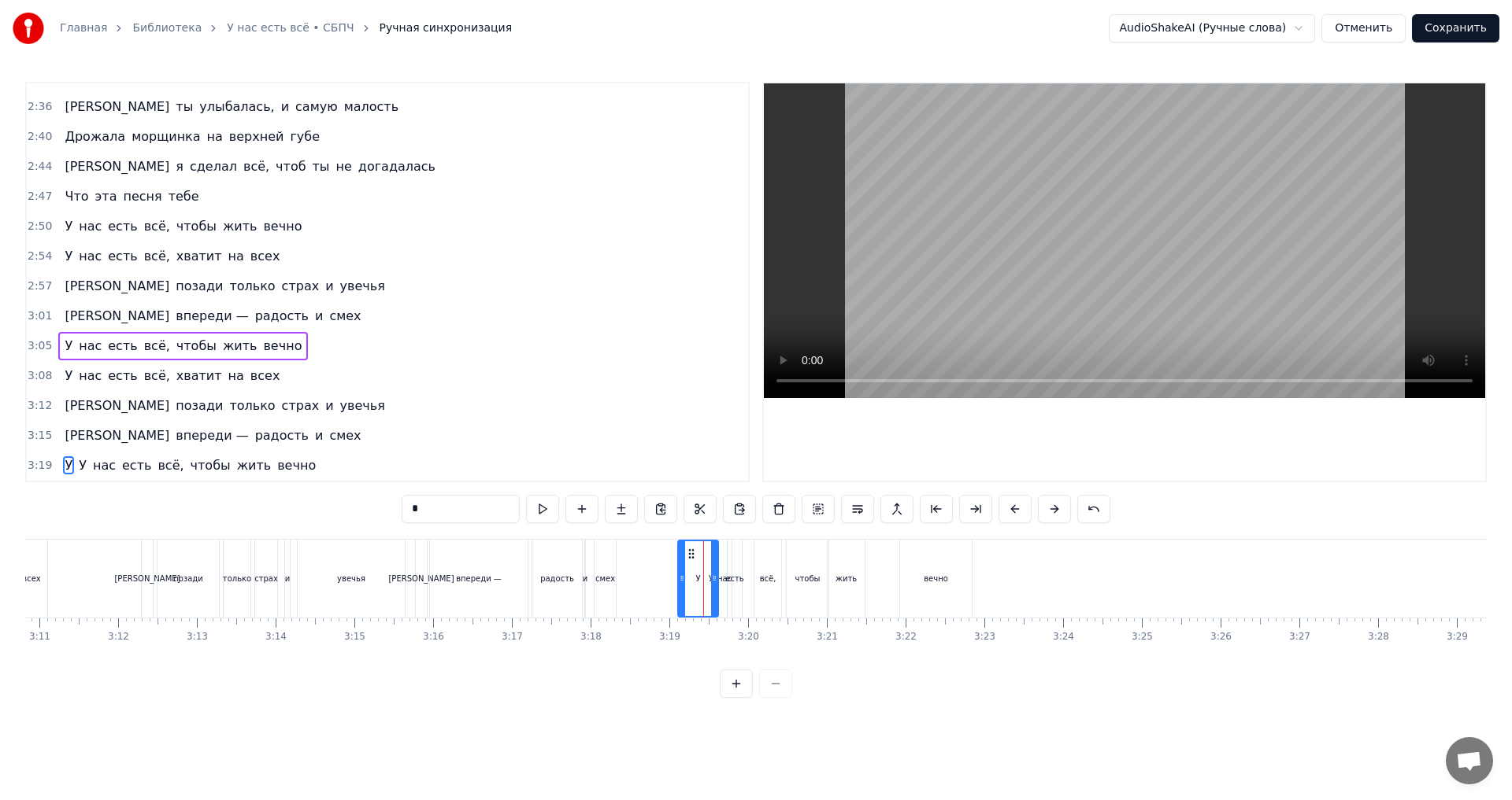
drag, startPoint x: 702, startPoint y: 573, endPoint x: 680, endPoint y: 576, distance: 22.2
click at [680, 576] on icon at bounding box center [682, 578] width 6 height 13
click at [777, 513] on button at bounding box center [778, 509] width 33 height 28
click at [534, 508] on input "*" at bounding box center [539, 509] width 118 height 28
drag, startPoint x: 712, startPoint y: 590, endPoint x: 691, endPoint y: 593, distance: 21.2
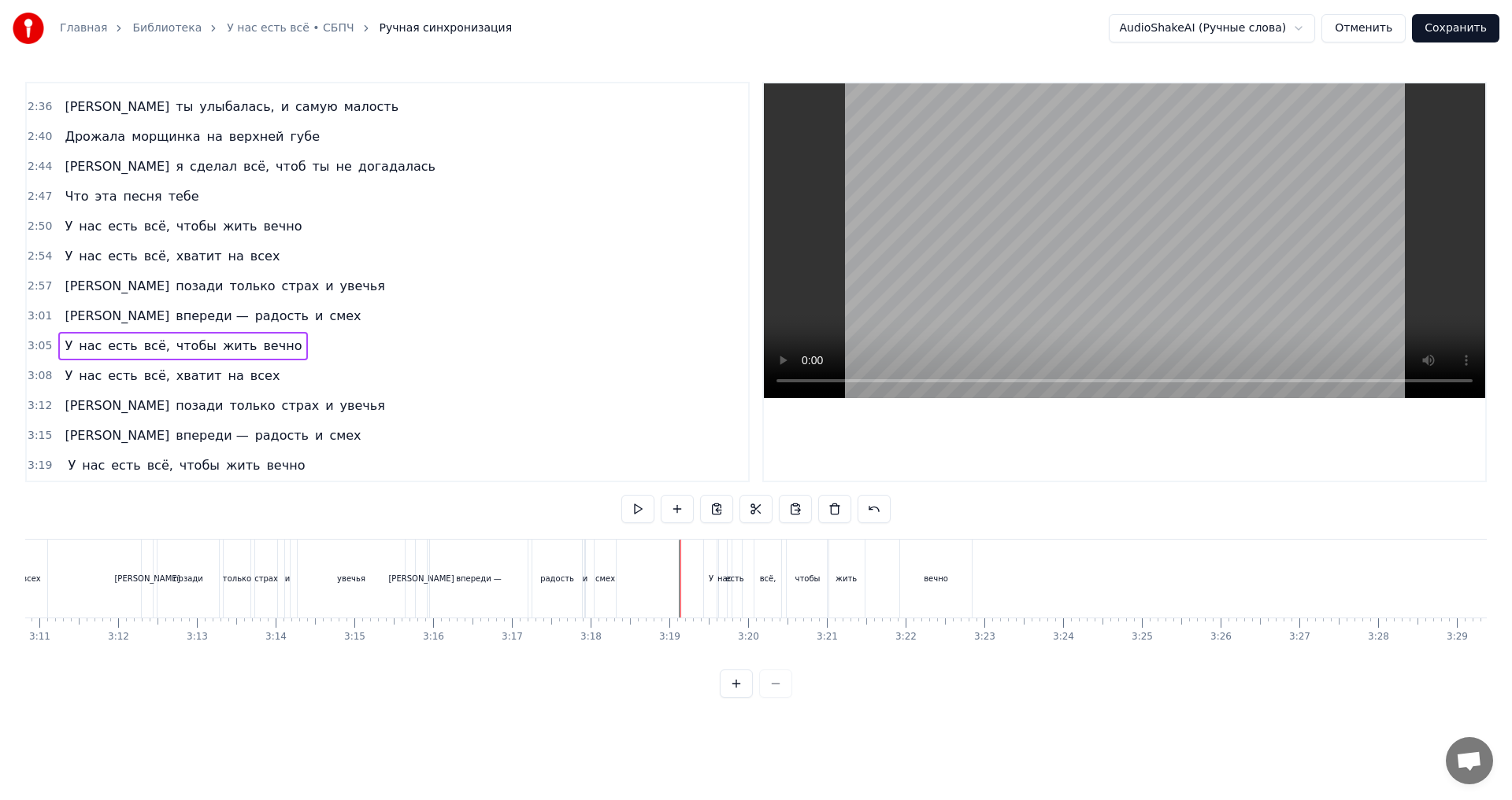
click at [694, 591] on div at bounding box center [688, 578] width 21 height 78
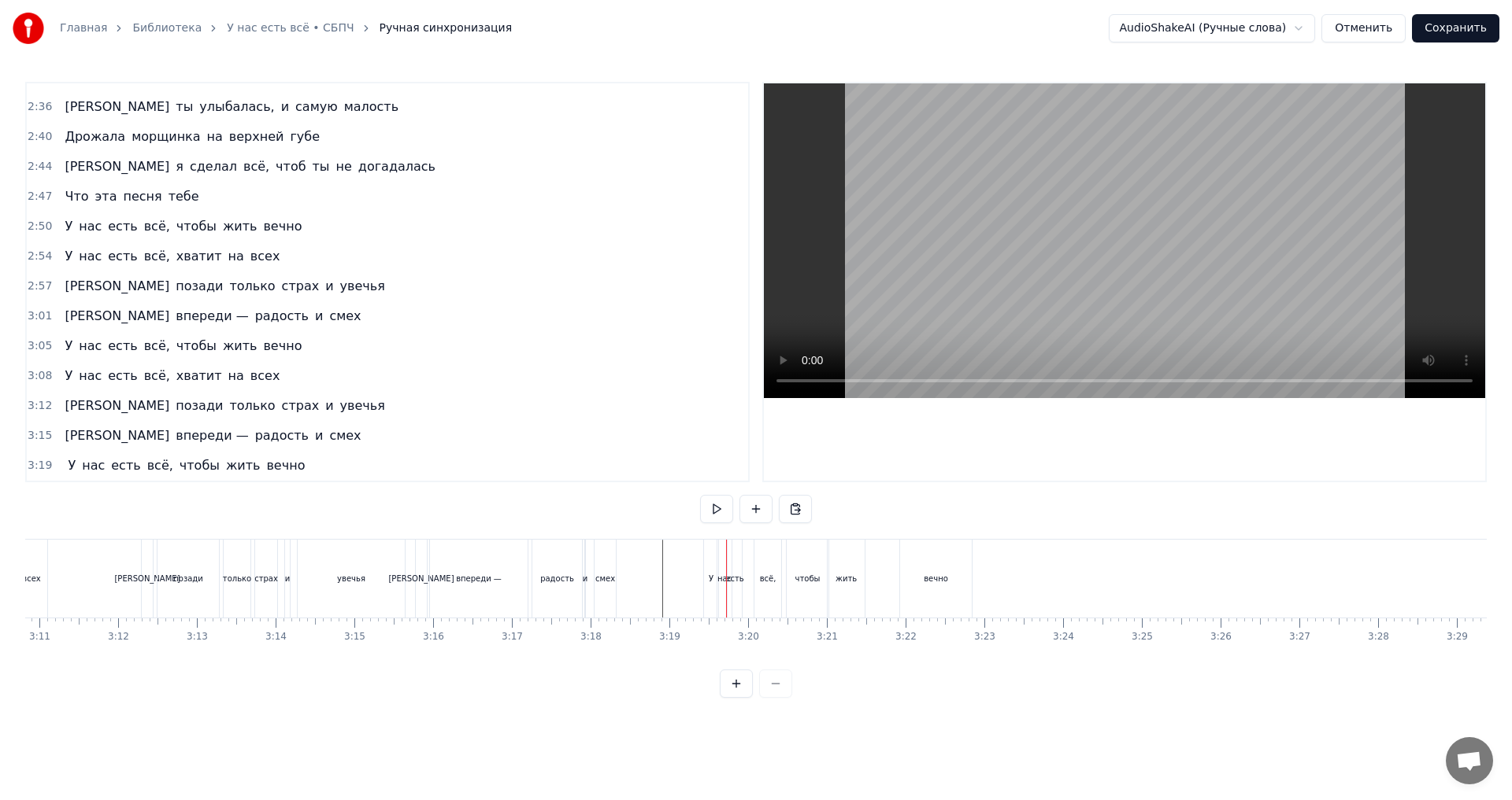
click at [296, 379] on div "3:08 У нас есть всё, хватит на всех" at bounding box center [387, 376] width 721 height 30
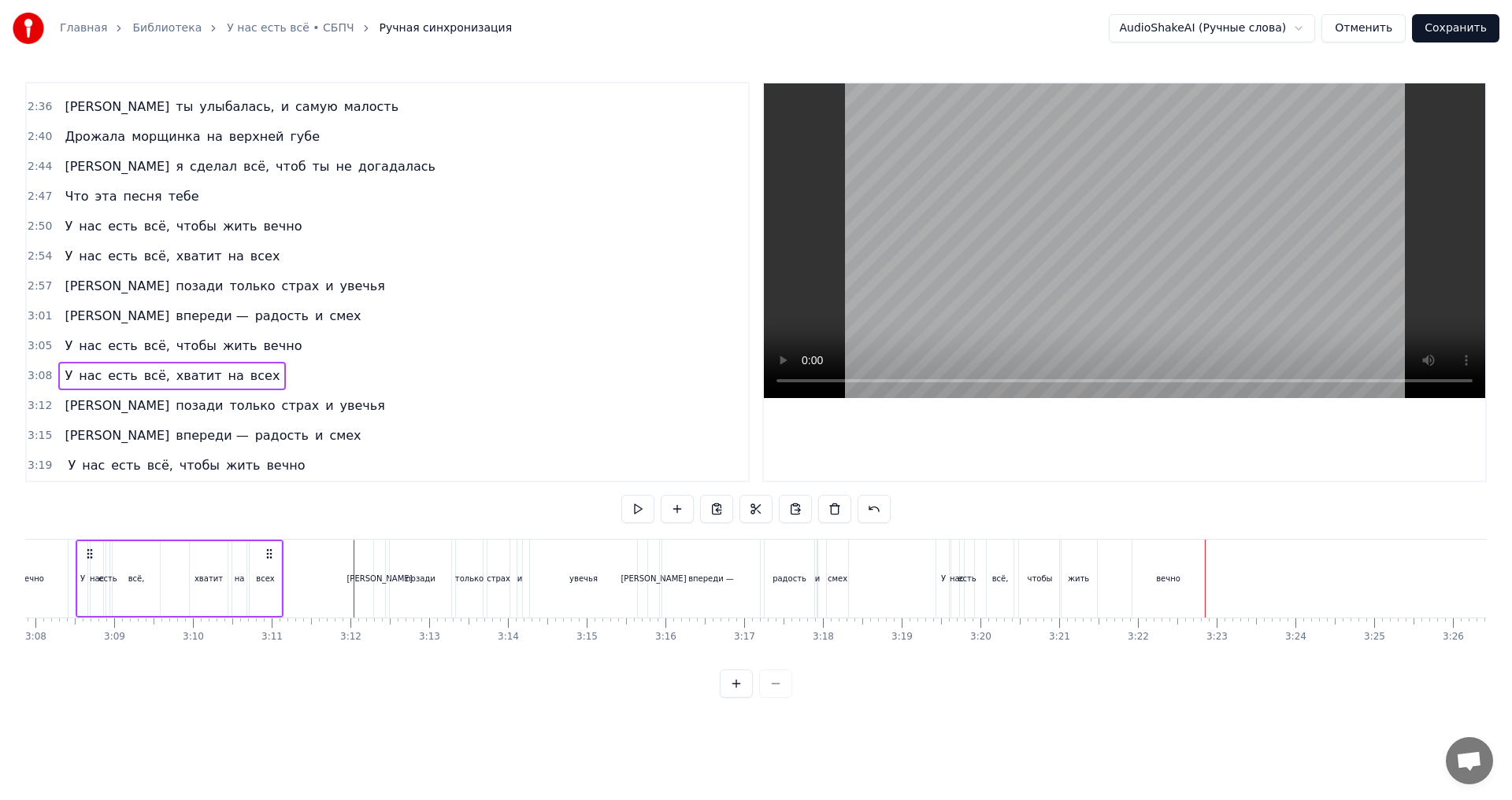
scroll to position [0, 14765]
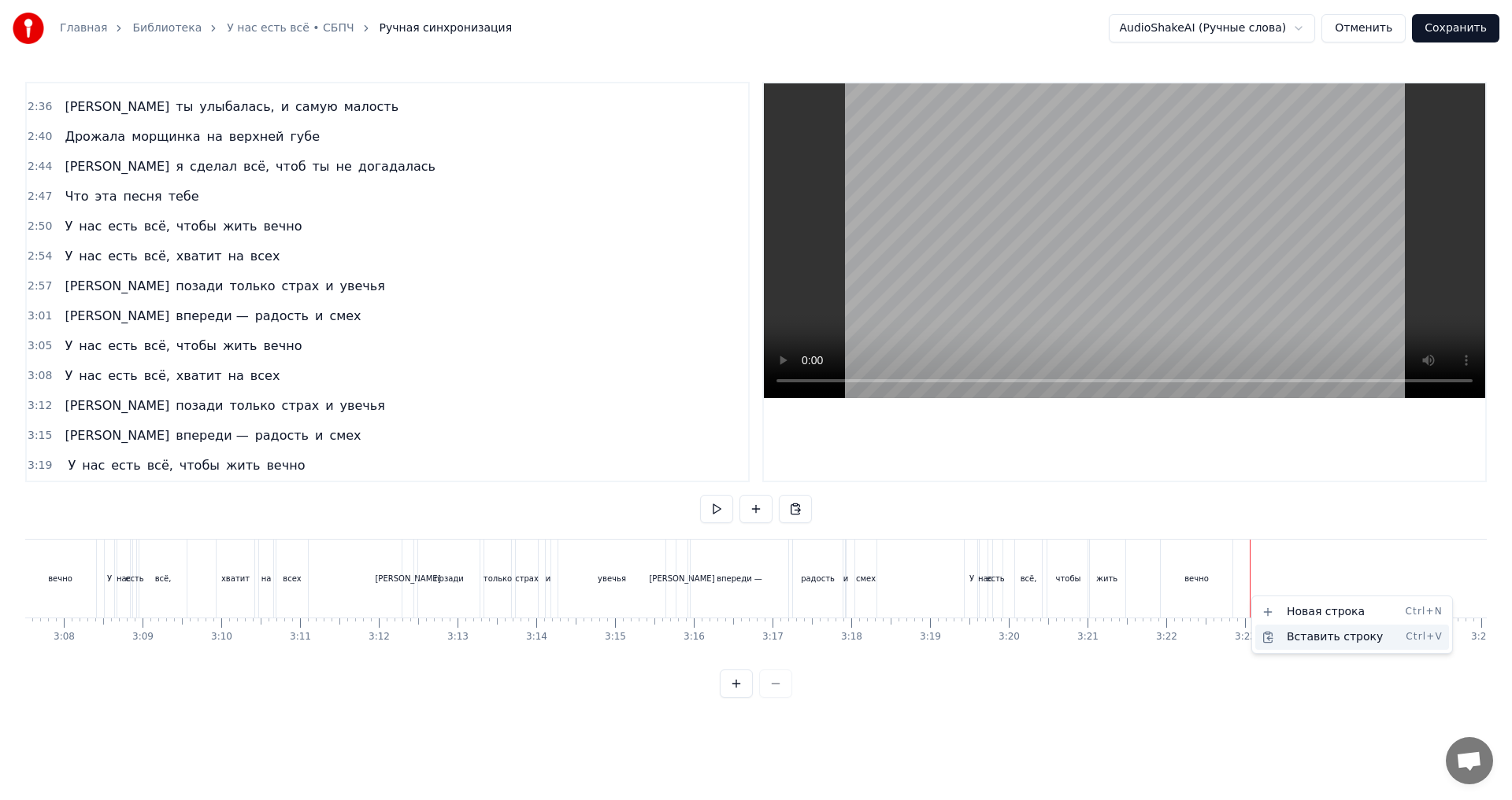
click at [1289, 636] on div "Вставить строку Ctrl+V" at bounding box center [1352, 637] width 194 height 25
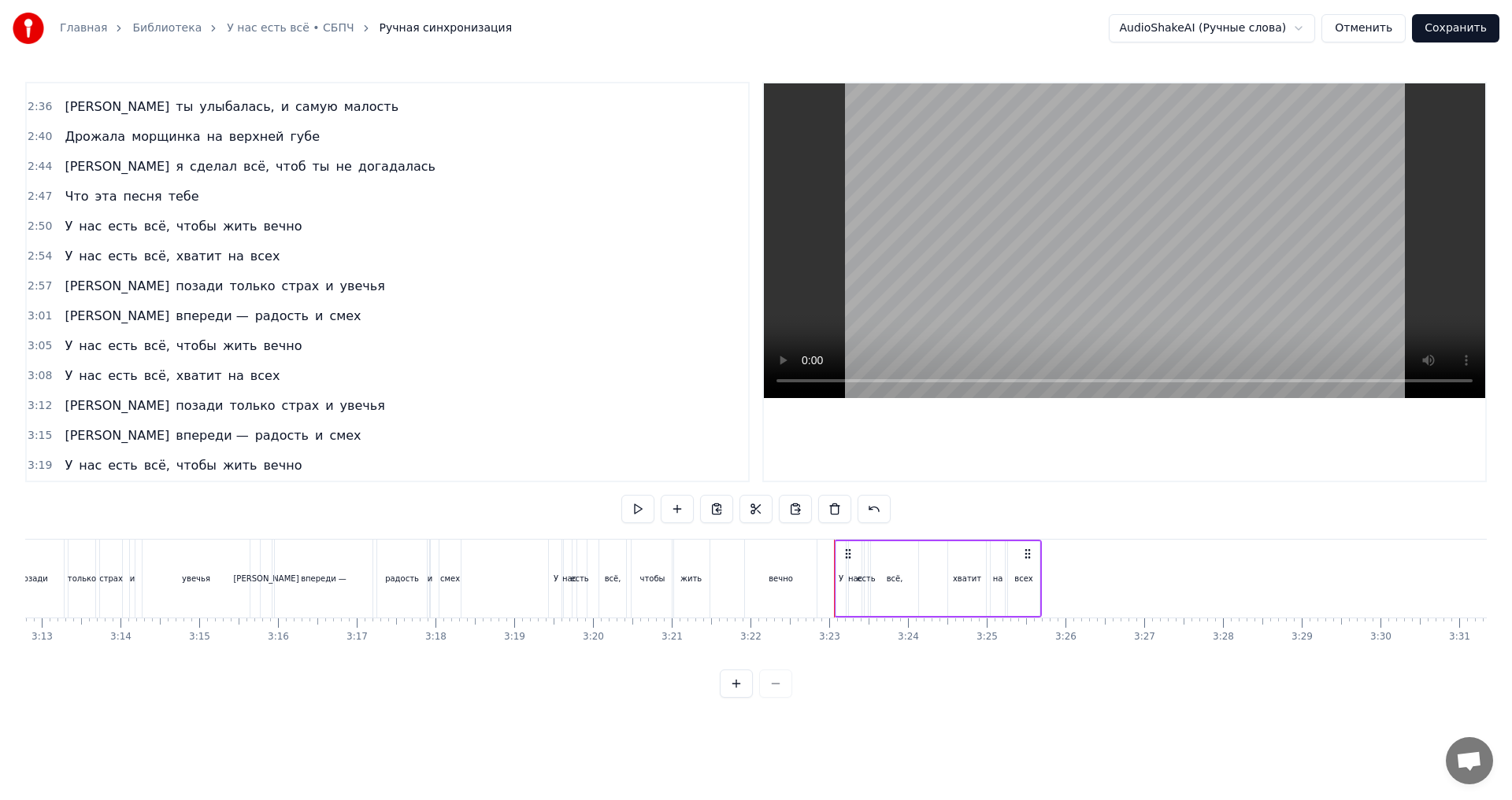
scroll to position [0, 15294]
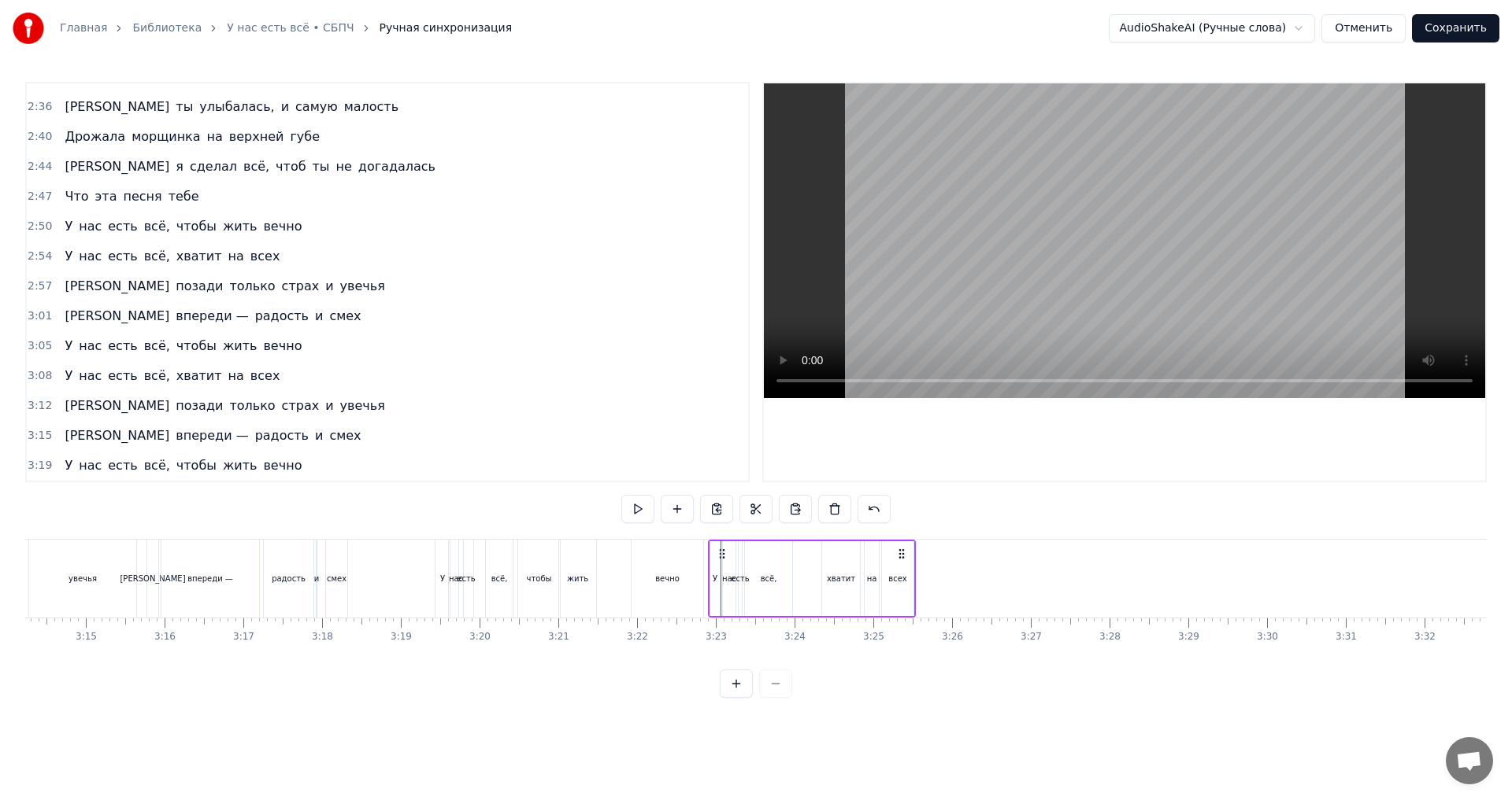
drag, startPoint x: 732, startPoint y: 555, endPoint x: 723, endPoint y: 557, distance: 9.2
click at [723, 557] on icon at bounding box center [722, 554] width 13 height 13
click at [612, 594] on div "У нас есть всё, чтобы жить вечно" at bounding box center [571, 578] width 272 height 78
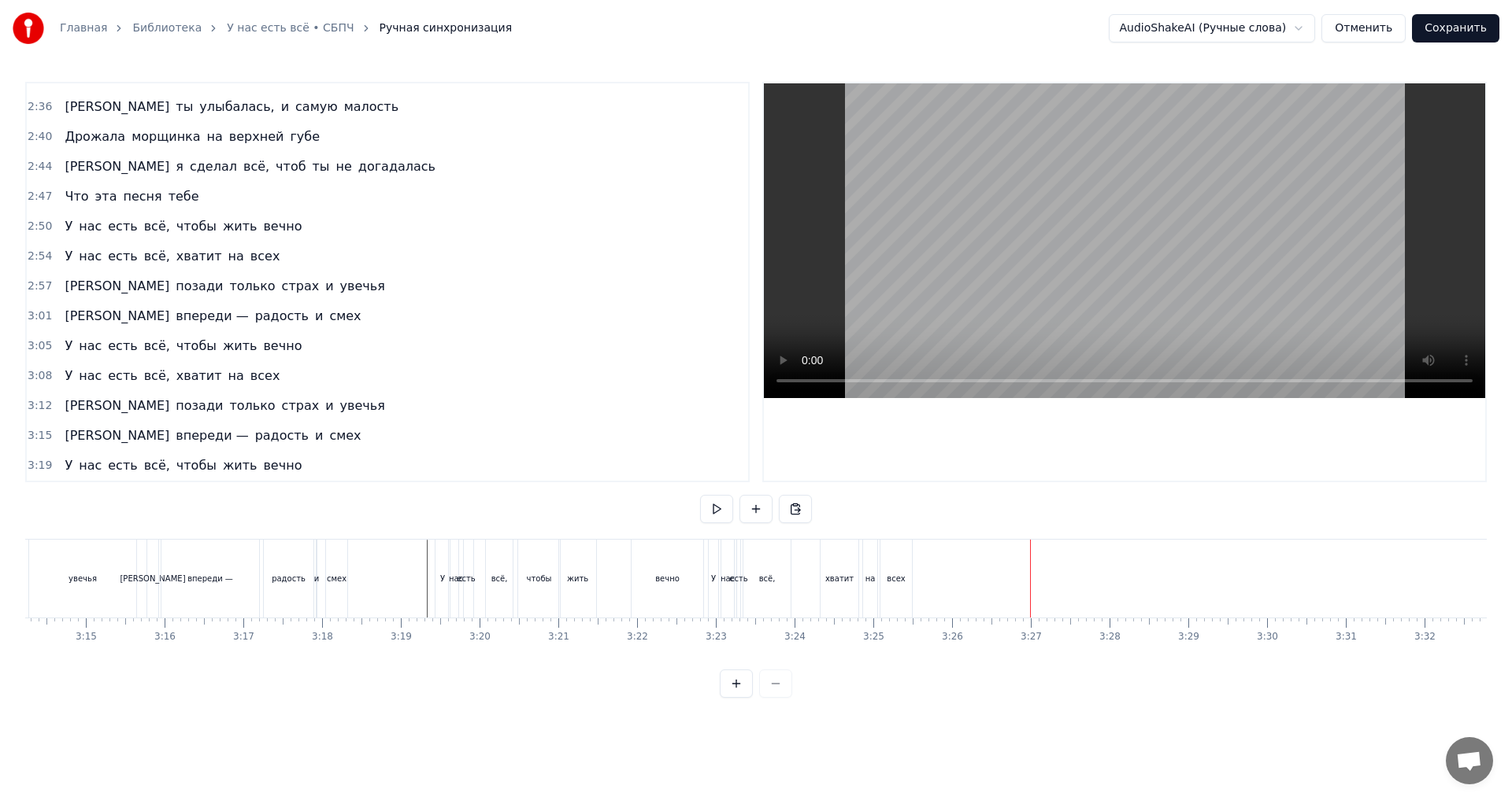
click at [299, 410] on div "3:12 И позади только страх и увечья" at bounding box center [387, 406] width 721 height 30
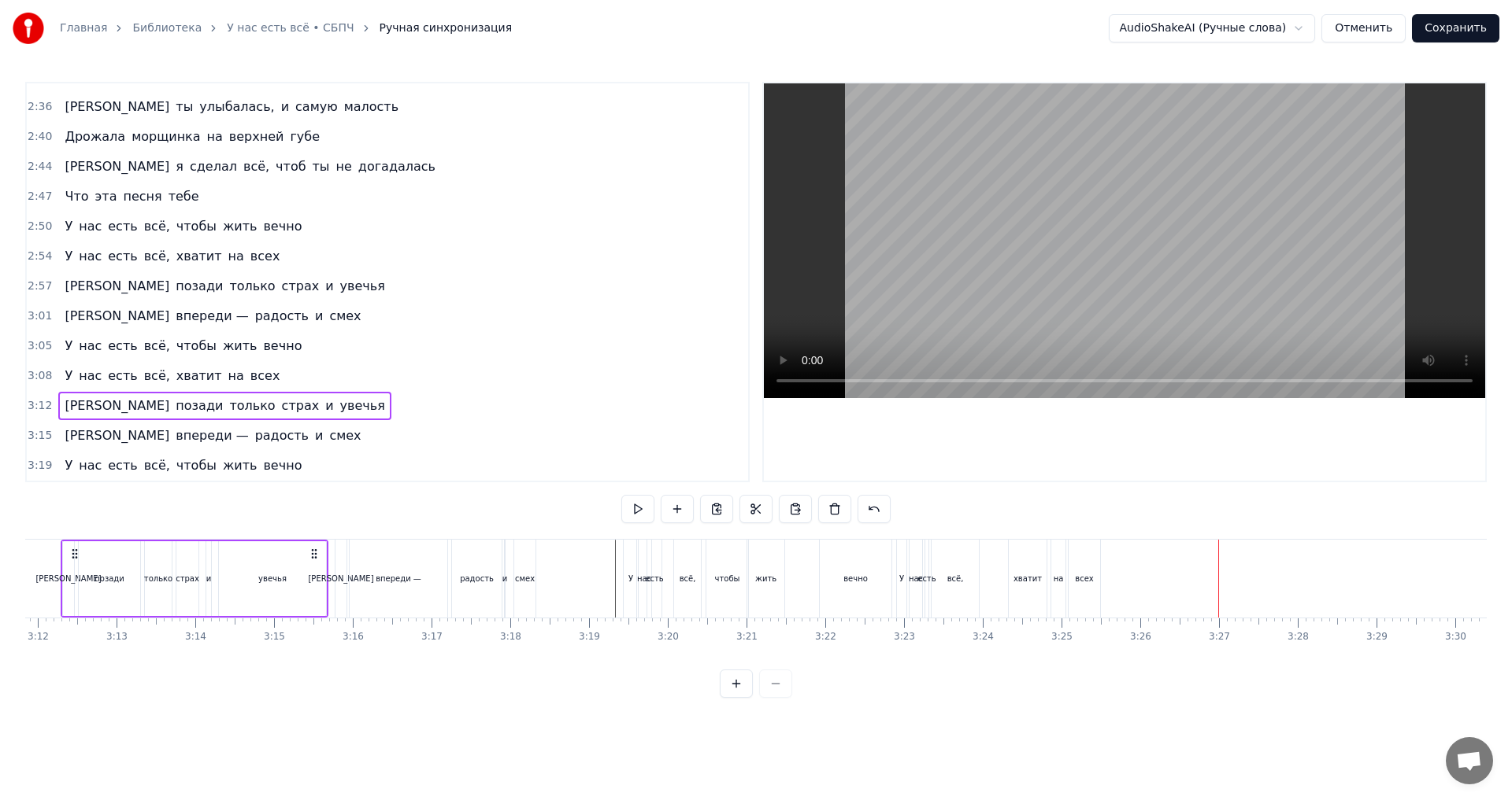
scroll to position [0, 15062]
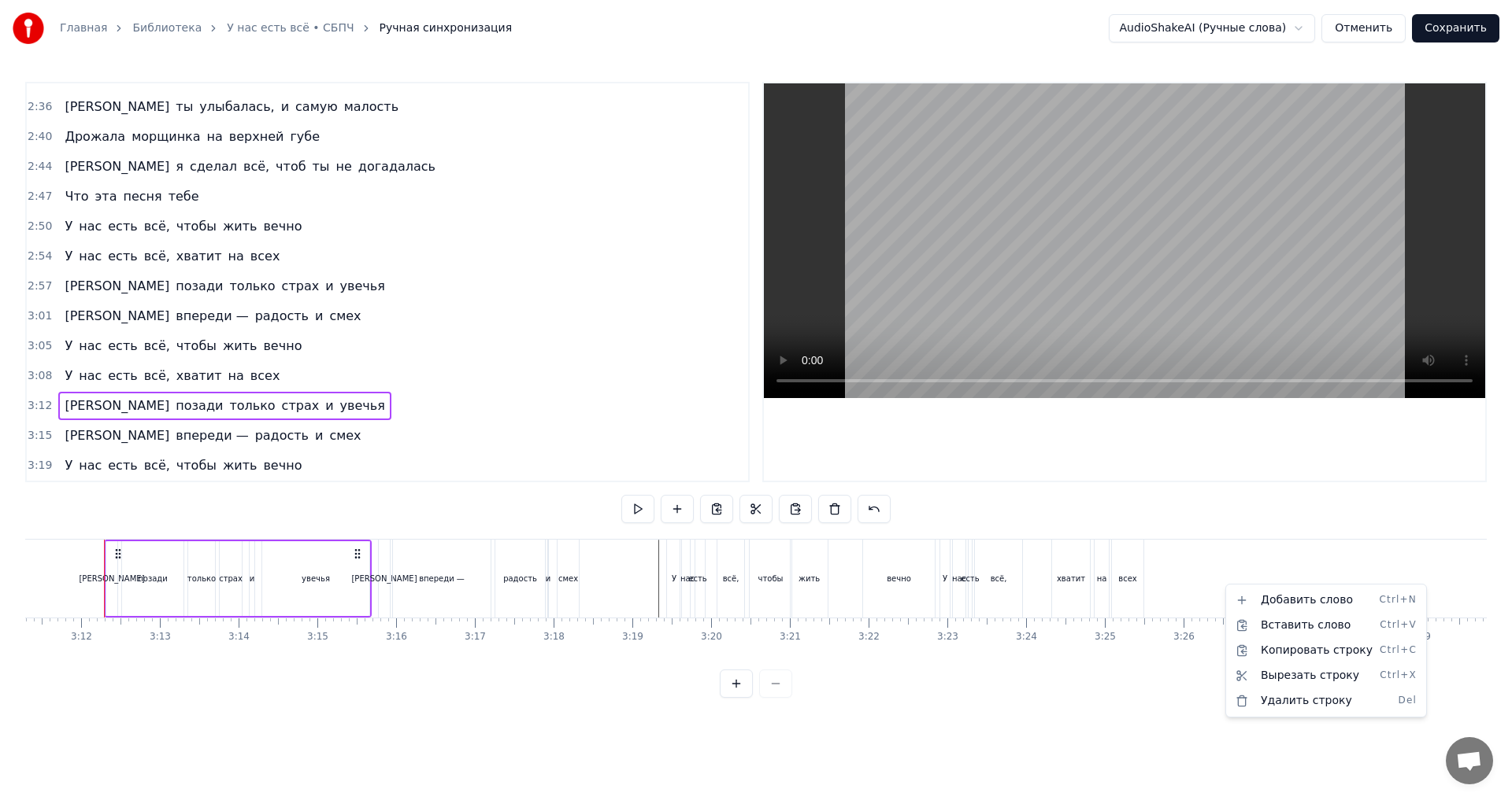
click at [1196, 589] on html "Главная Библиотека У нас есть всё • СБПЧ Ручная синхронизация AudioShakeAI (Руч…" at bounding box center [756, 362] width 1512 height 723
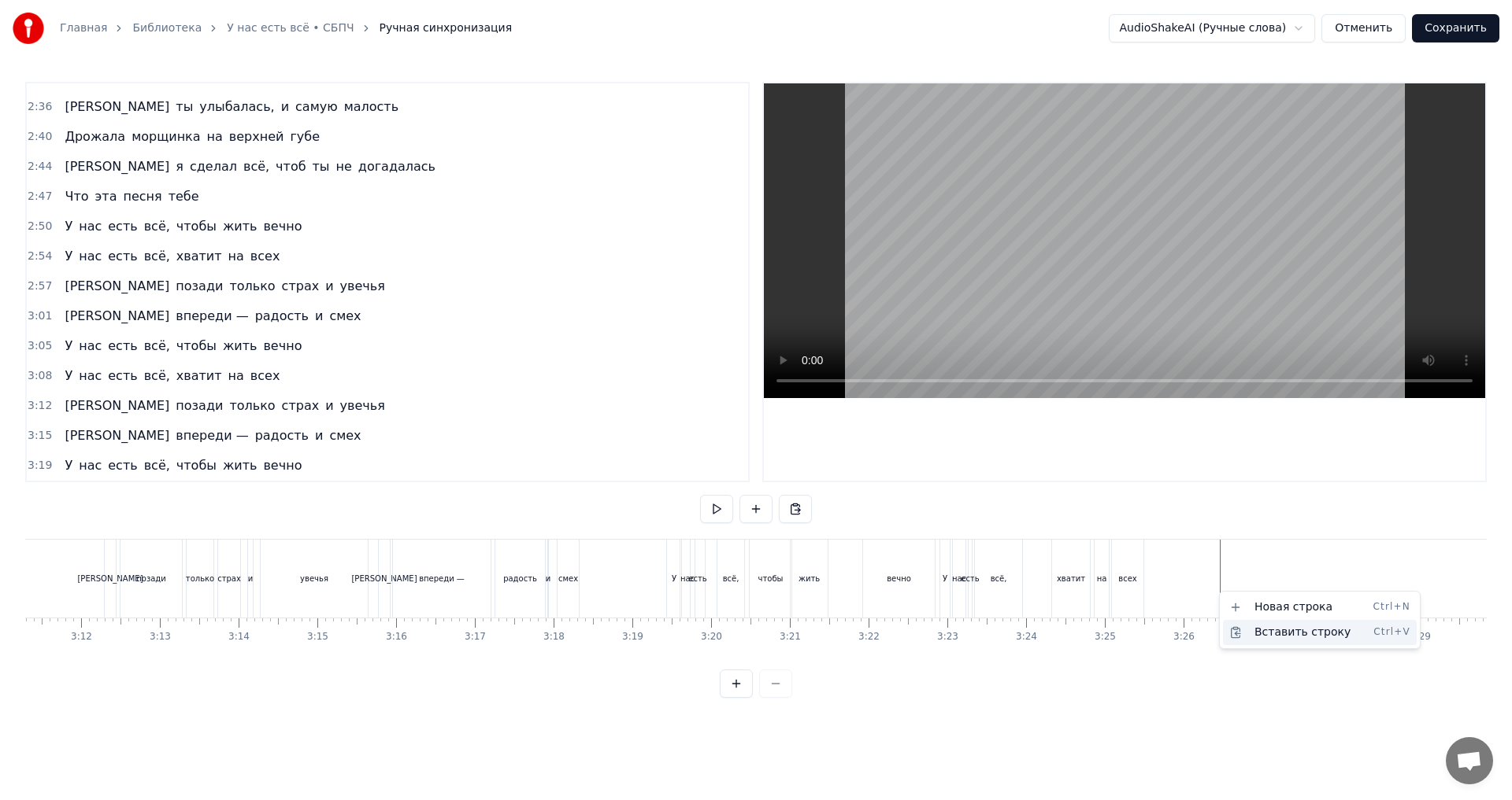
click at [1282, 636] on div "Вставить строку Ctrl+V" at bounding box center [1320, 632] width 194 height 25
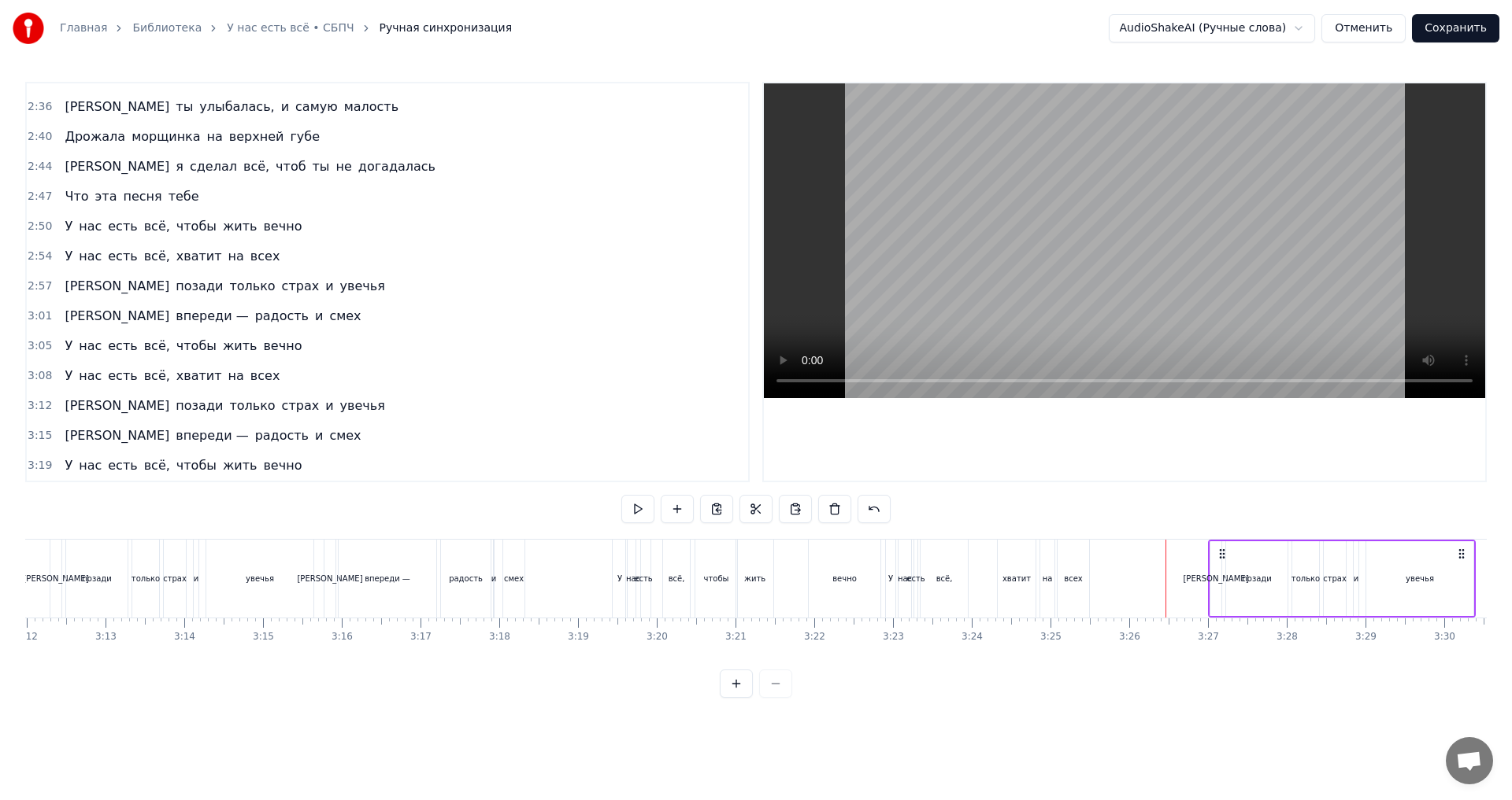
scroll to position [0, 15121]
drag, startPoint x: 1233, startPoint y: 554, endPoint x: 1182, endPoint y: 565, distance: 52.2
click at [1182, 565] on div "И позади только страх и увечья" at bounding box center [1303, 578] width 267 height 78
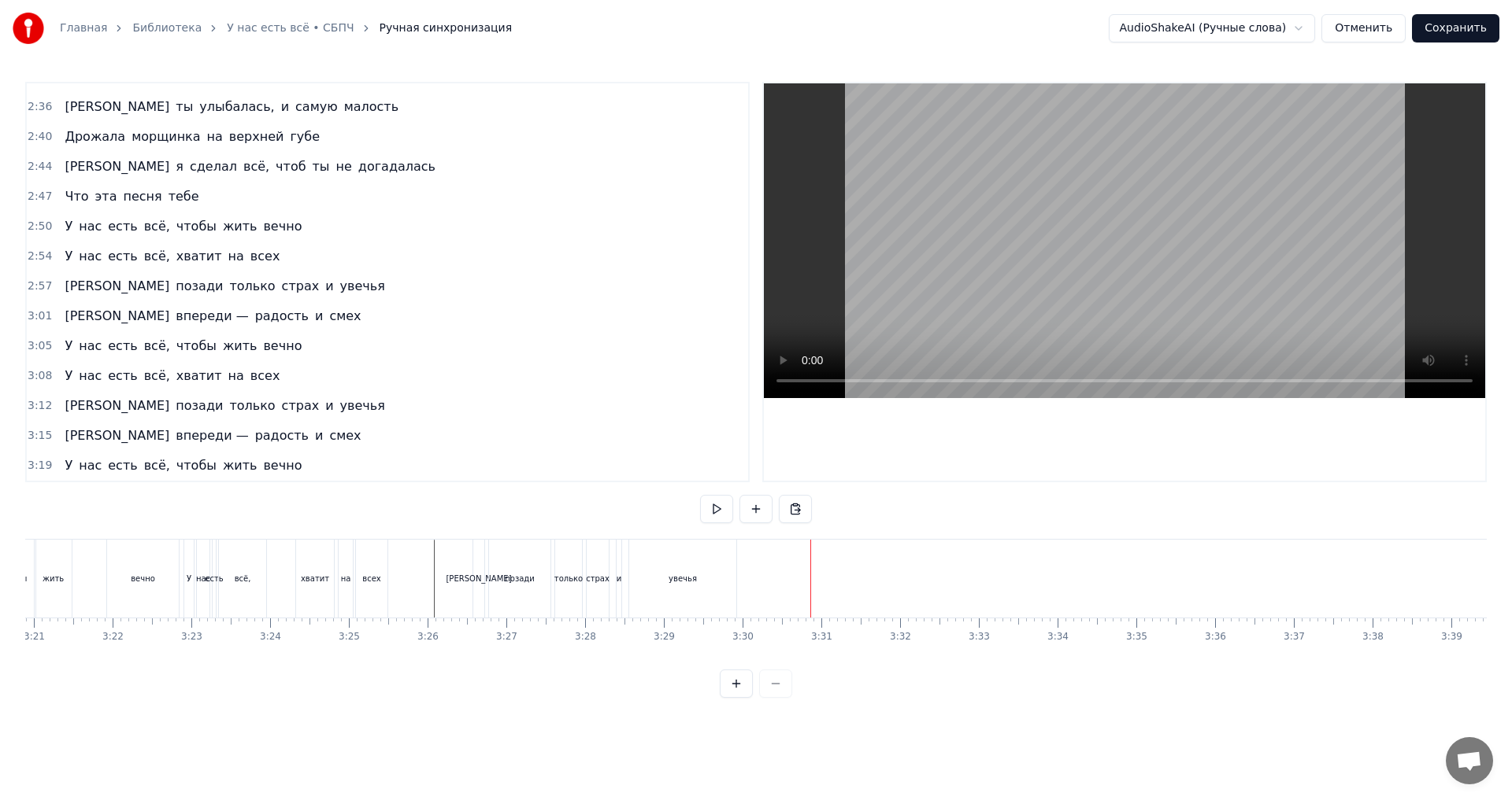
scroll to position [0, 15787]
click at [300, 445] on div "3:15 А впереди — радость и смех" at bounding box center [387, 435] width 721 height 30
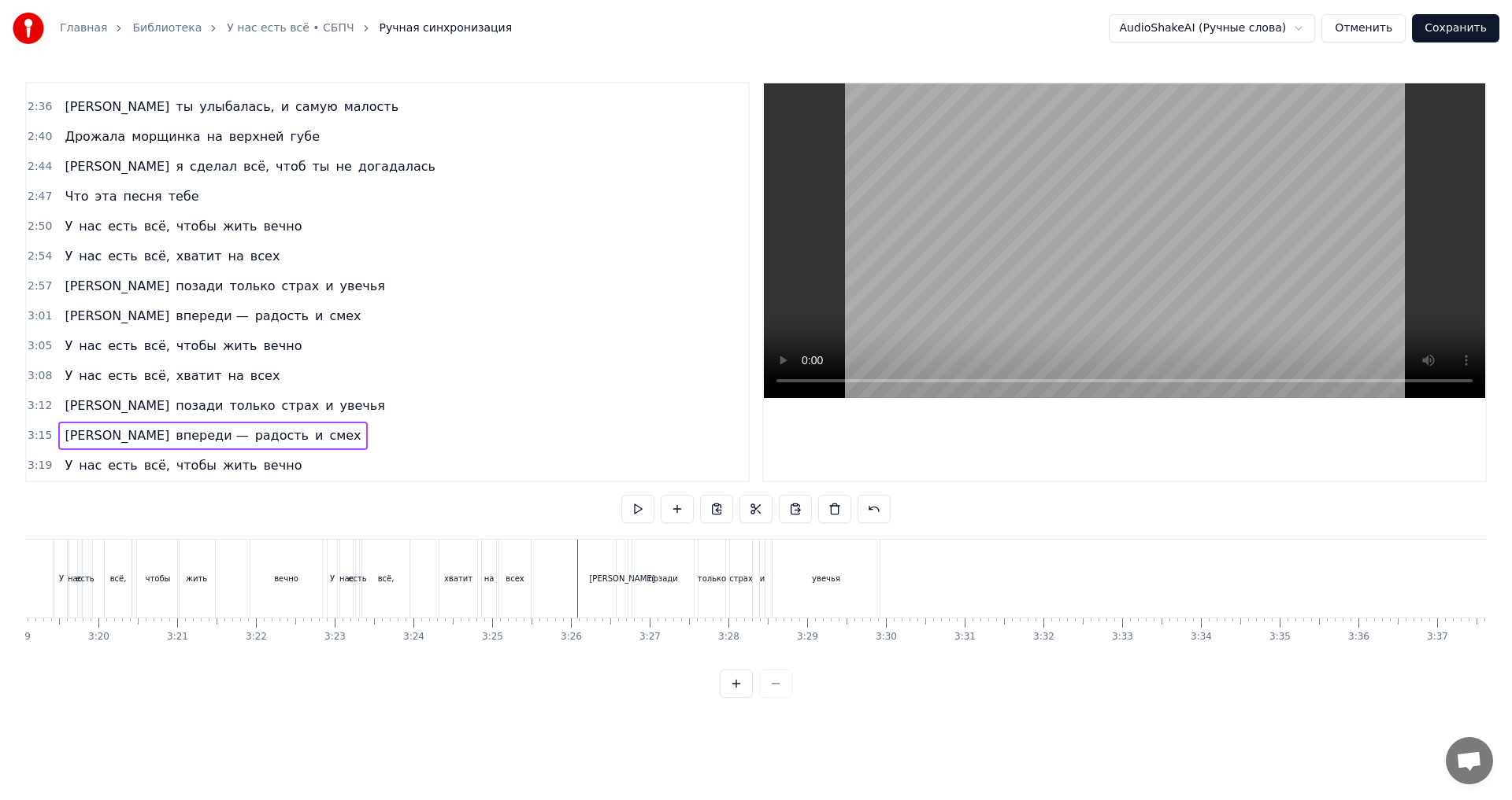
scroll to position [0, 15705]
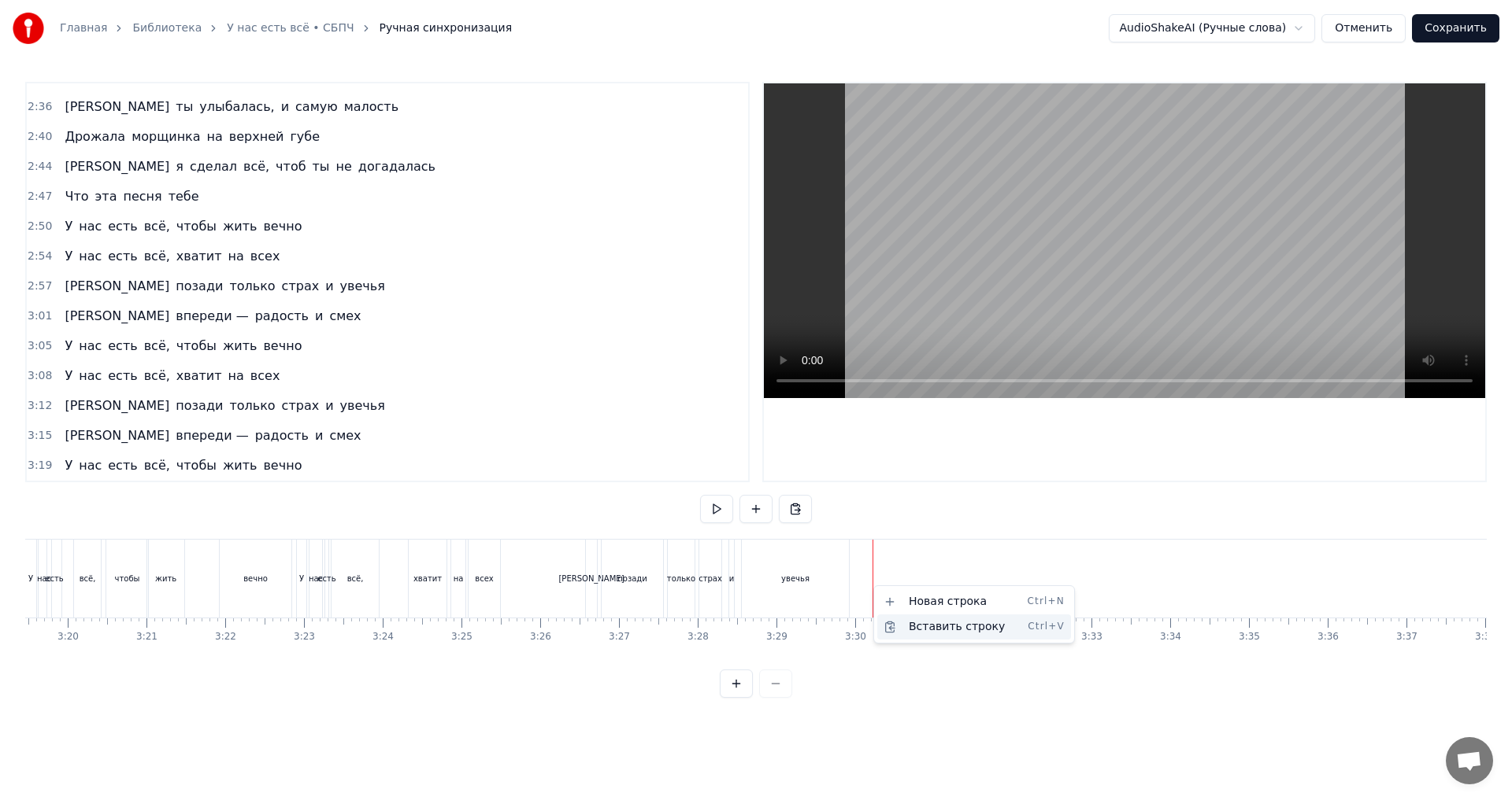
click at [932, 625] on div "Вставить строку Ctrl+V" at bounding box center [974, 626] width 194 height 25
drag, startPoint x: 888, startPoint y: 554, endPoint x: 874, endPoint y: 556, distance: 14.1
click at [874, 556] on icon at bounding box center [873, 554] width 13 height 13
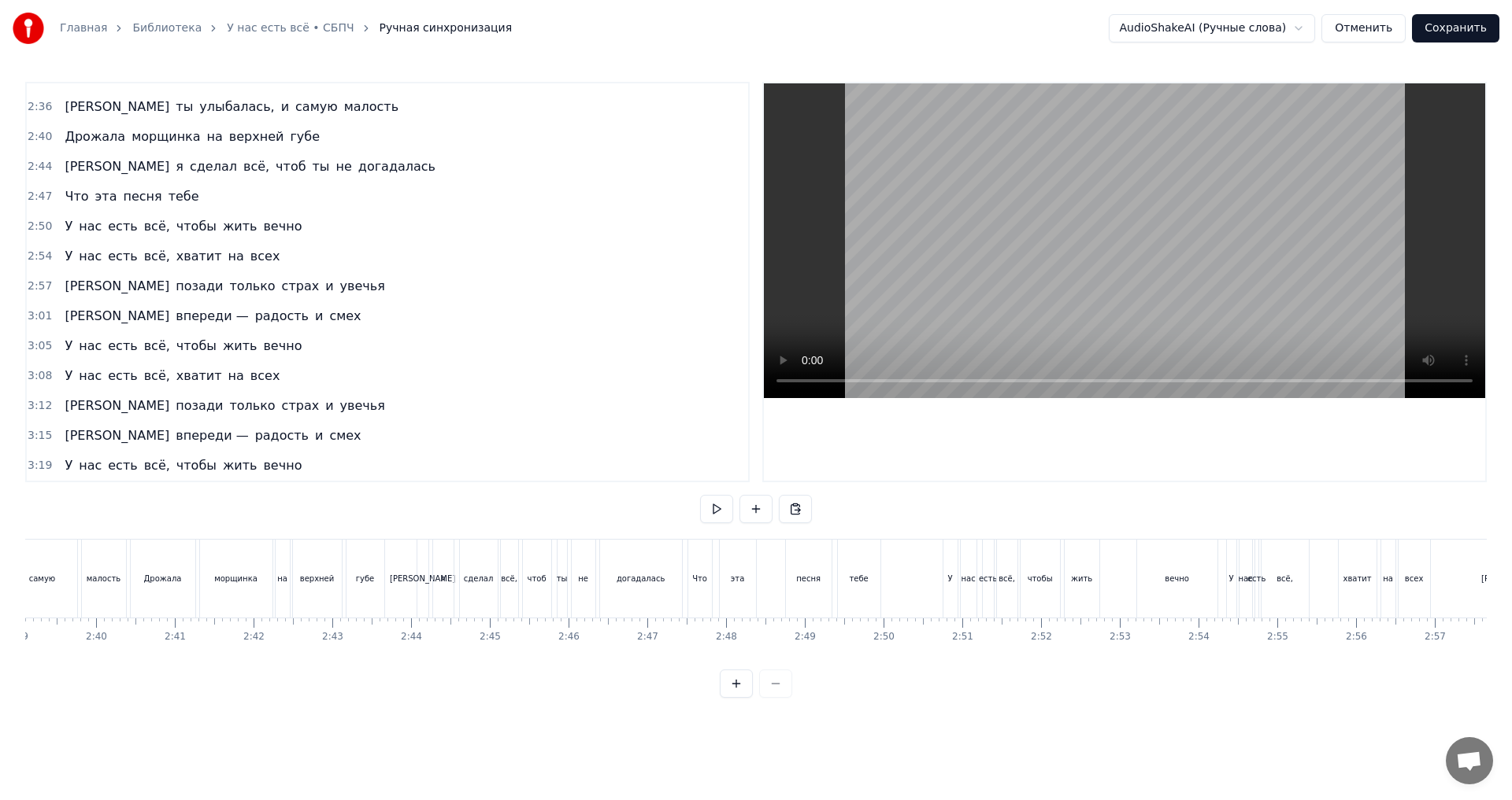
scroll to position [0, 12495]
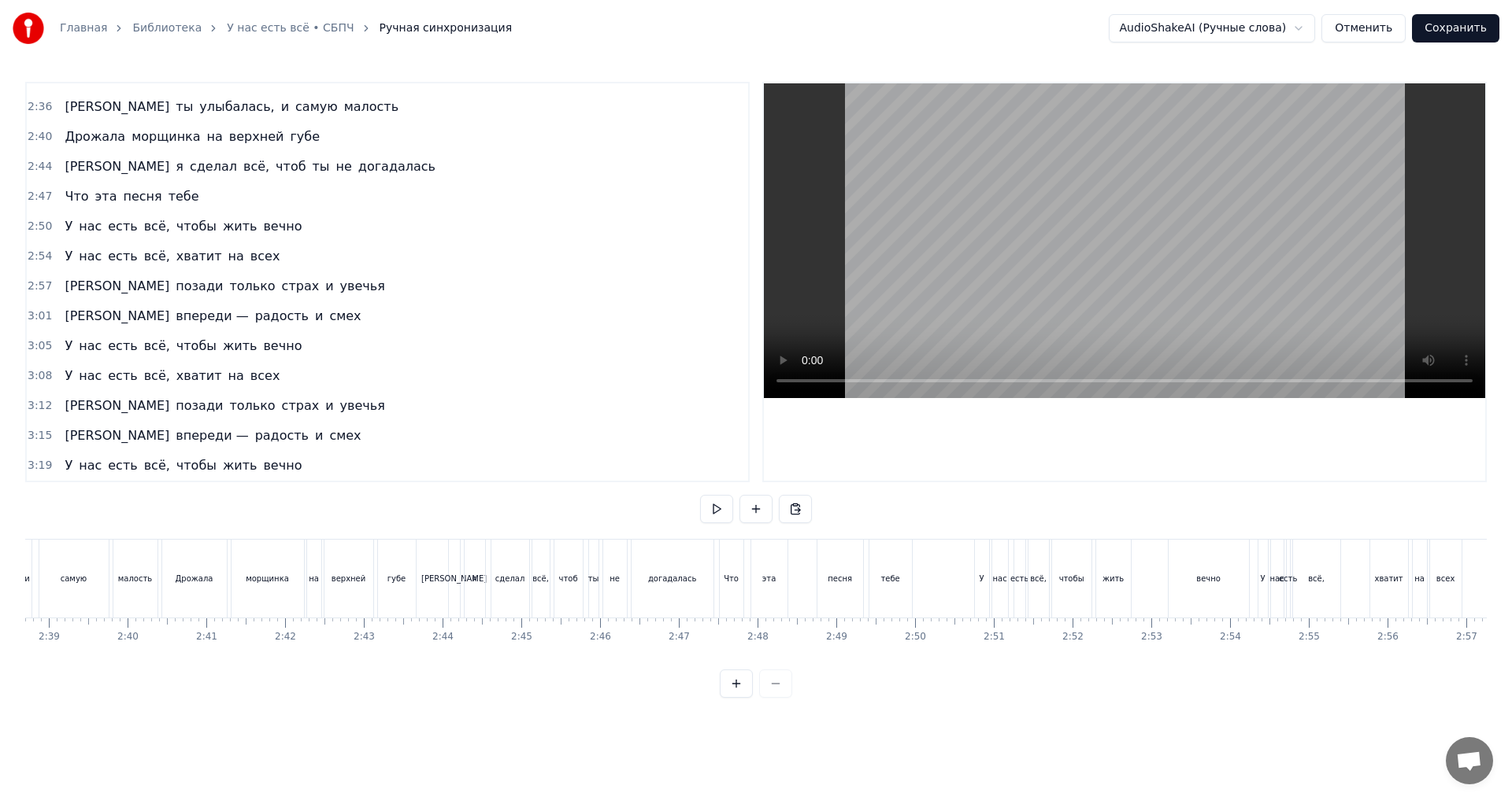
click at [1438, 27] on button "Сохранить" at bounding box center [1455, 28] width 87 height 28
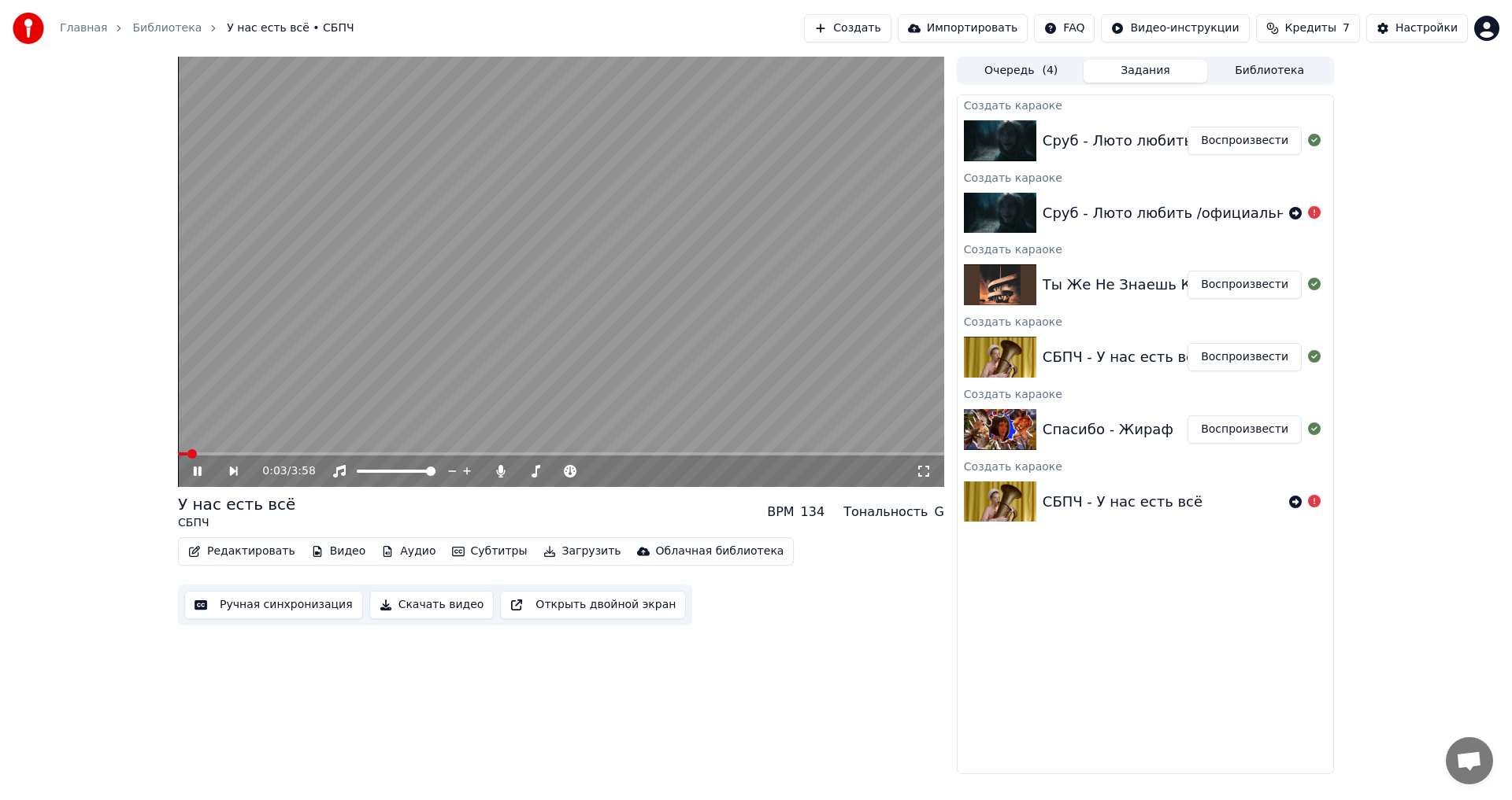
click at [555, 451] on video at bounding box center [560, 272] width 766 height 430
click at [552, 454] on span at bounding box center [560, 454] width 766 height 3
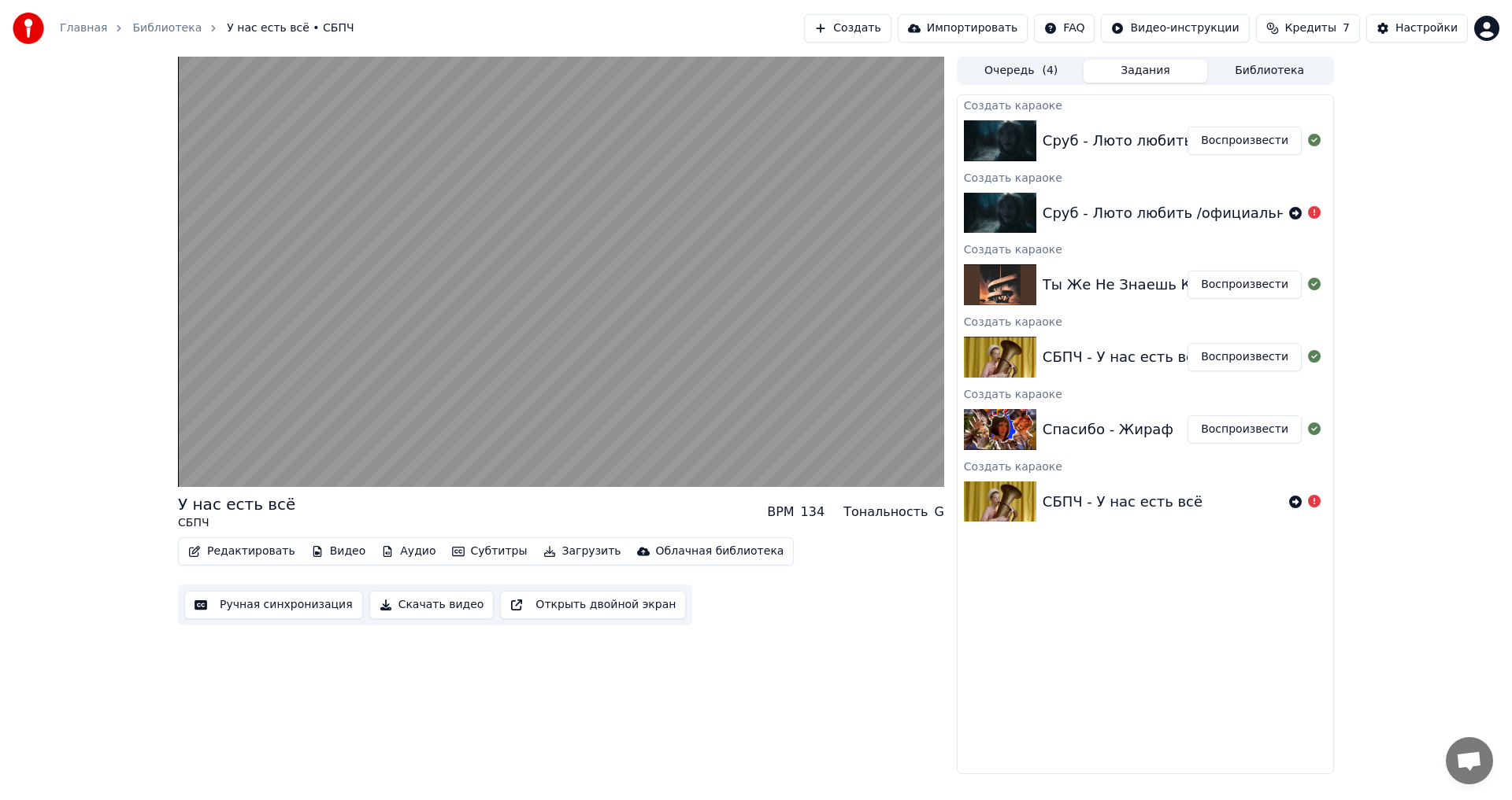
click at [1225, 290] on button "Воспроизвести" at bounding box center [1244, 284] width 114 height 28
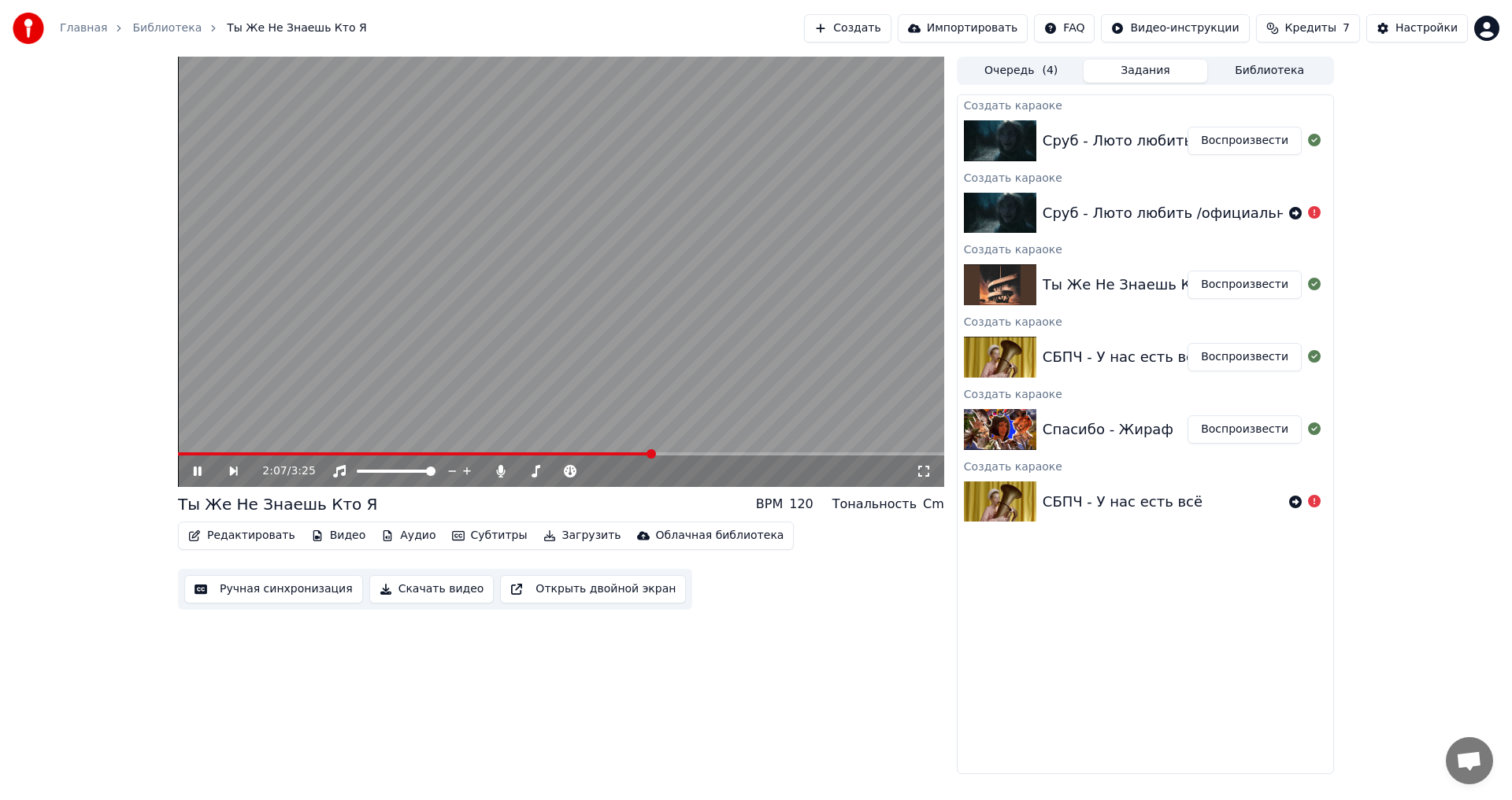
click at [691, 454] on span at bounding box center [560, 454] width 766 height 3
click at [731, 456] on span at bounding box center [560, 454] width 766 height 3
click at [263, 581] on button "Ручная синхронизация" at bounding box center [273, 589] width 178 height 28
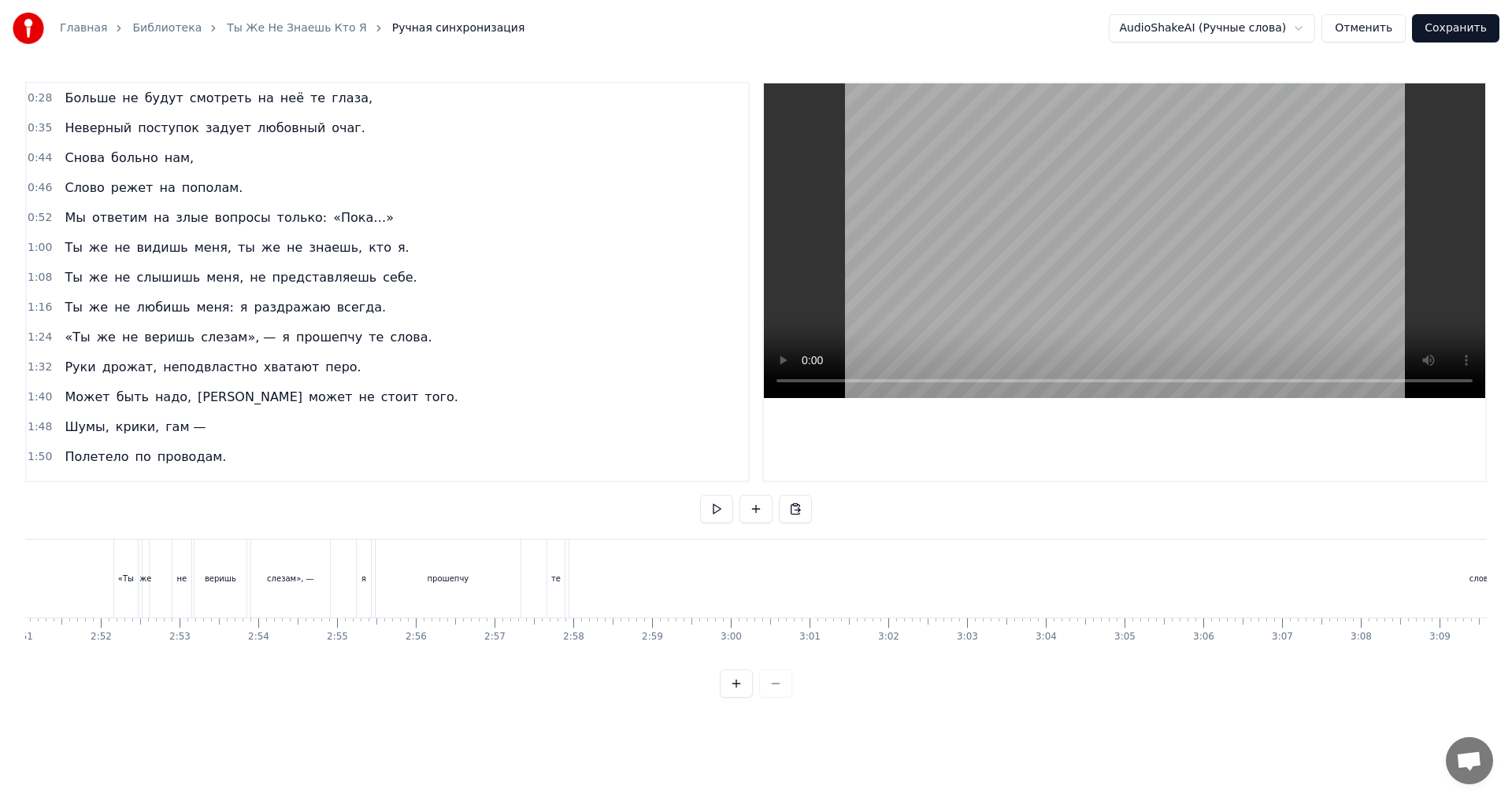
scroll to position [0, 13504]
click at [612, 583] on div "слова" at bounding box center [1445, 578] width 1823 height 78
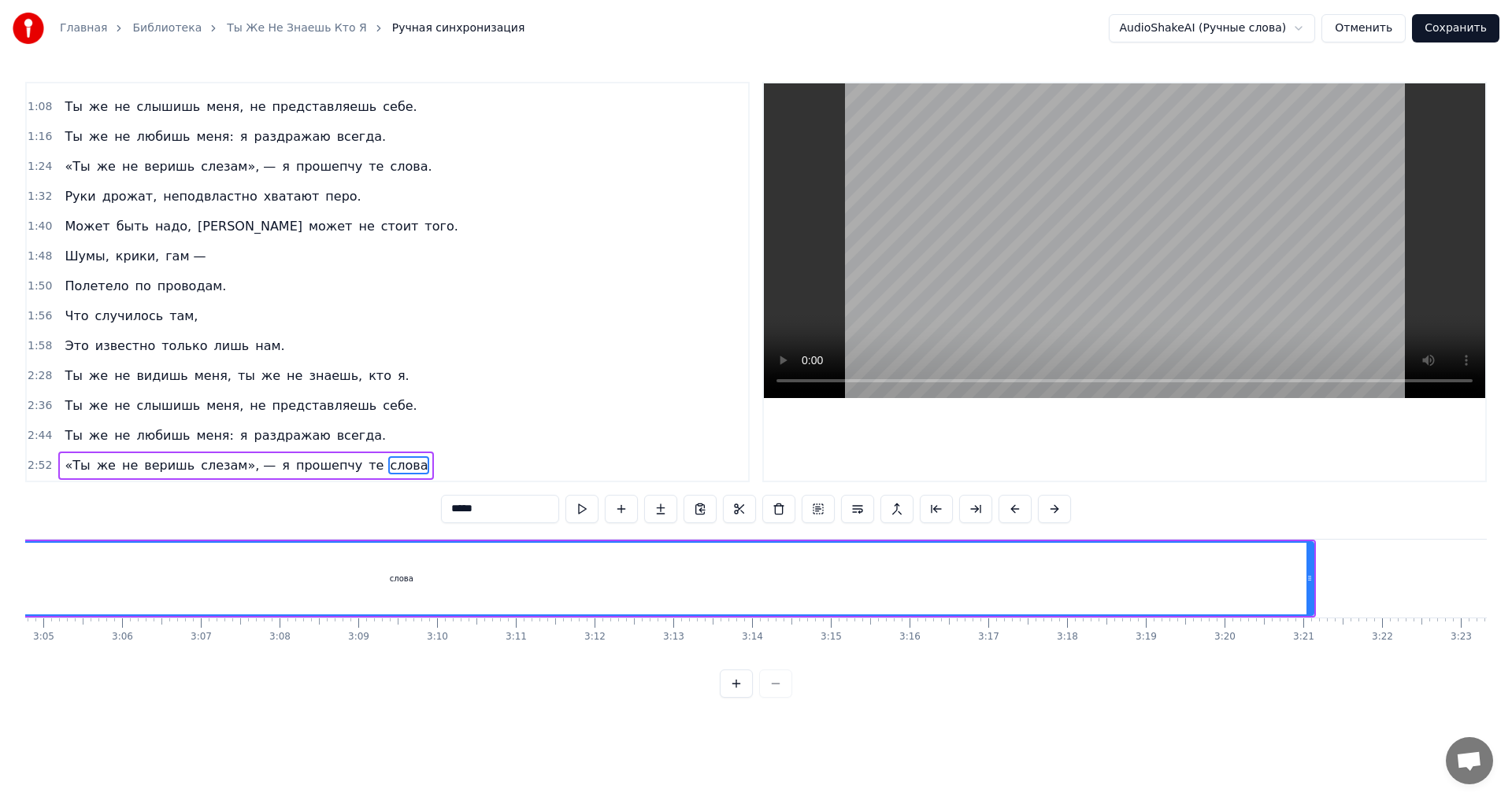
scroll to position [0, 14593]
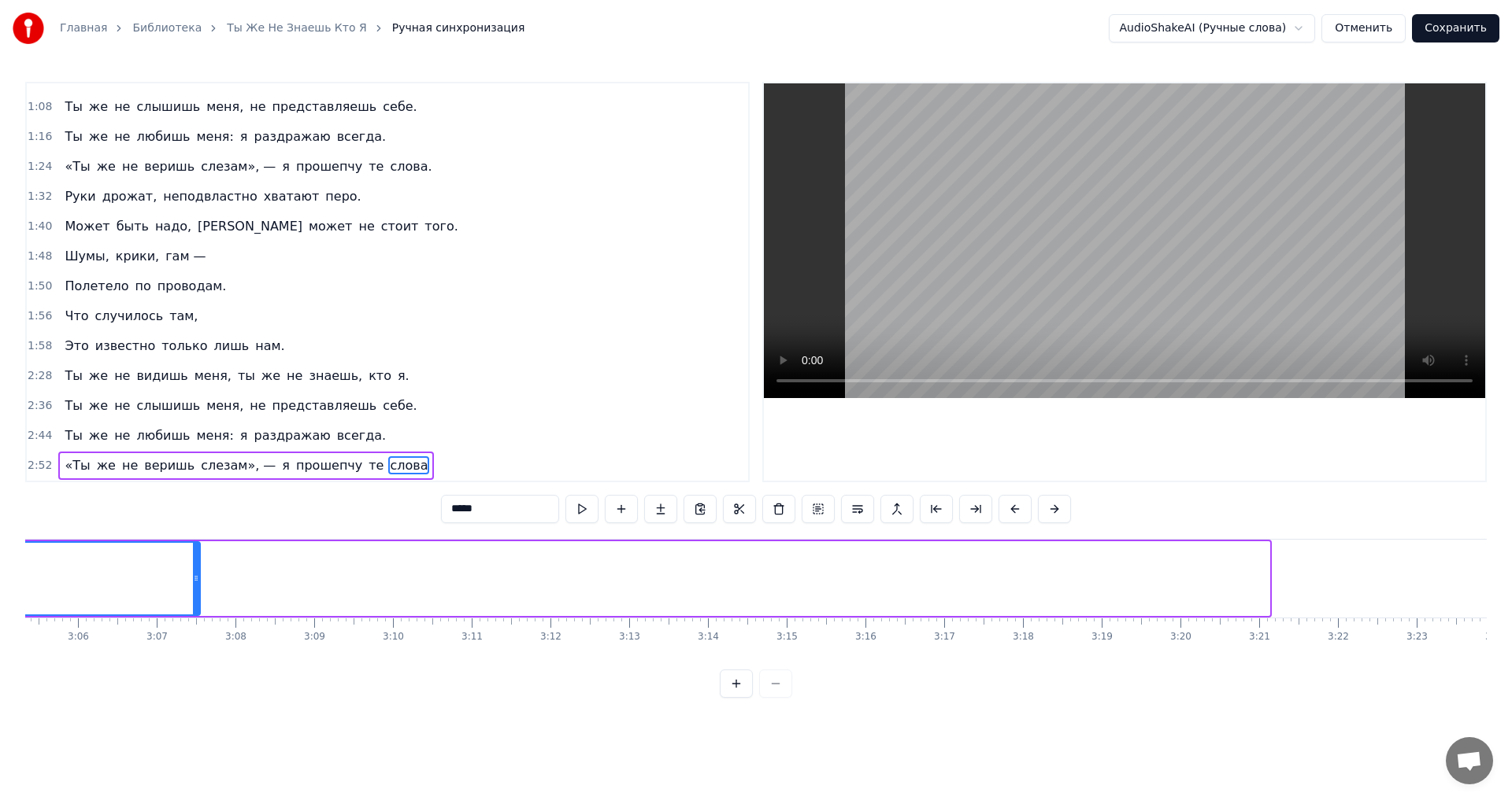
drag, startPoint x: 1267, startPoint y: 576, endPoint x: 198, endPoint y: 556, distance: 1069.2
click at [198, 556] on div at bounding box center [196, 579] width 6 height 72
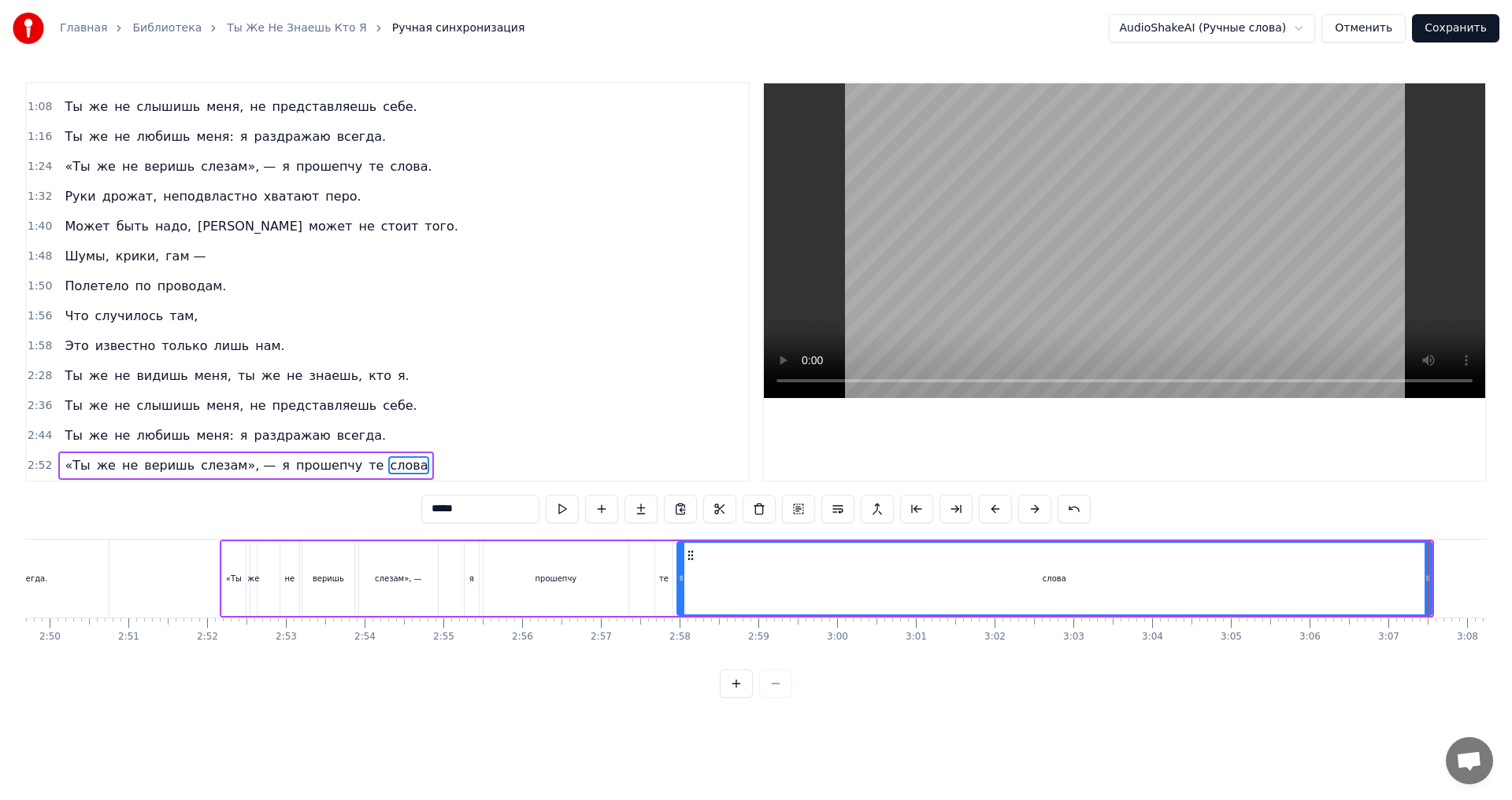
scroll to position [0, 13344]
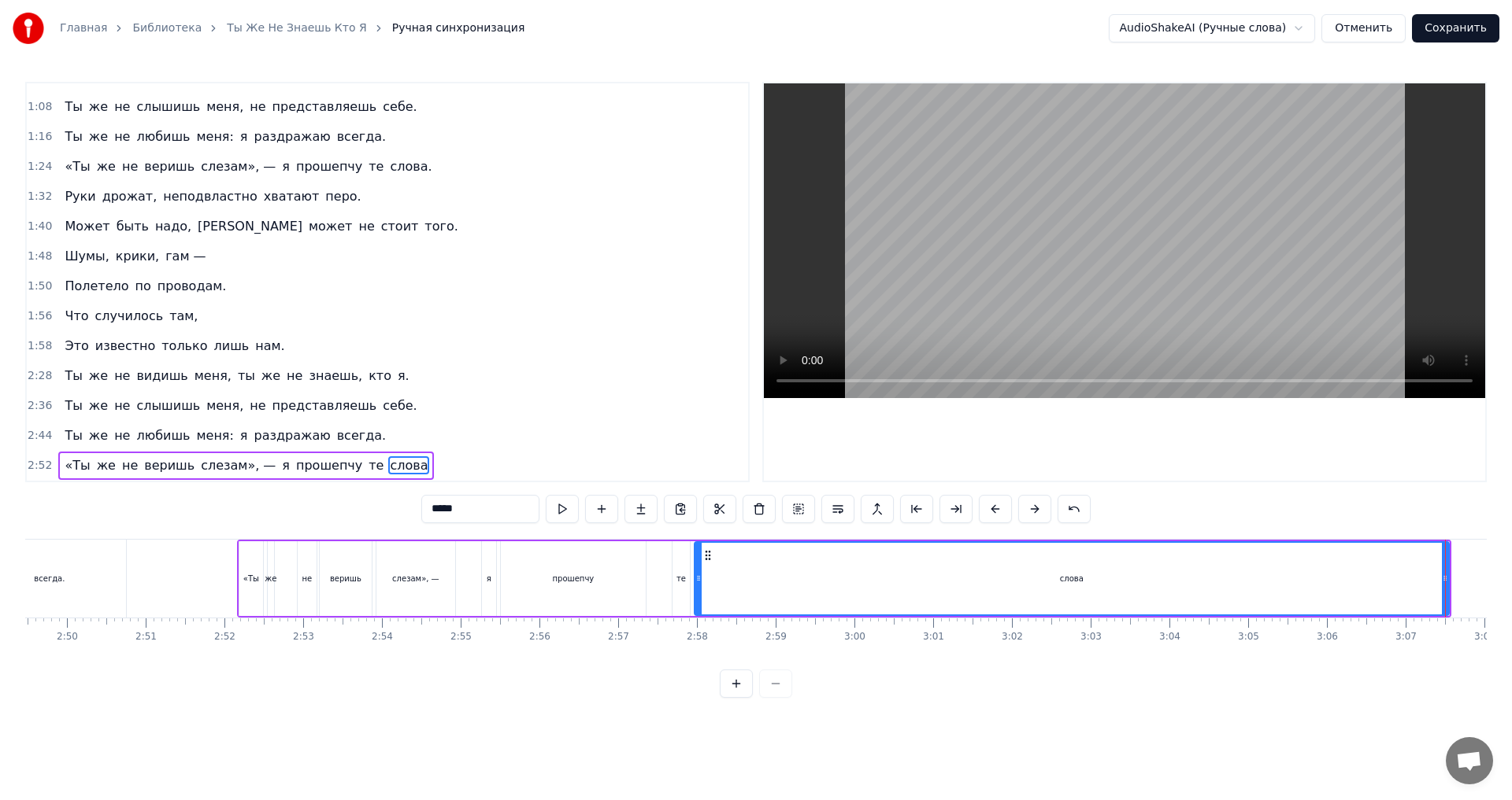
click at [1446, 571] on div at bounding box center [1445, 578] width 1 height 78
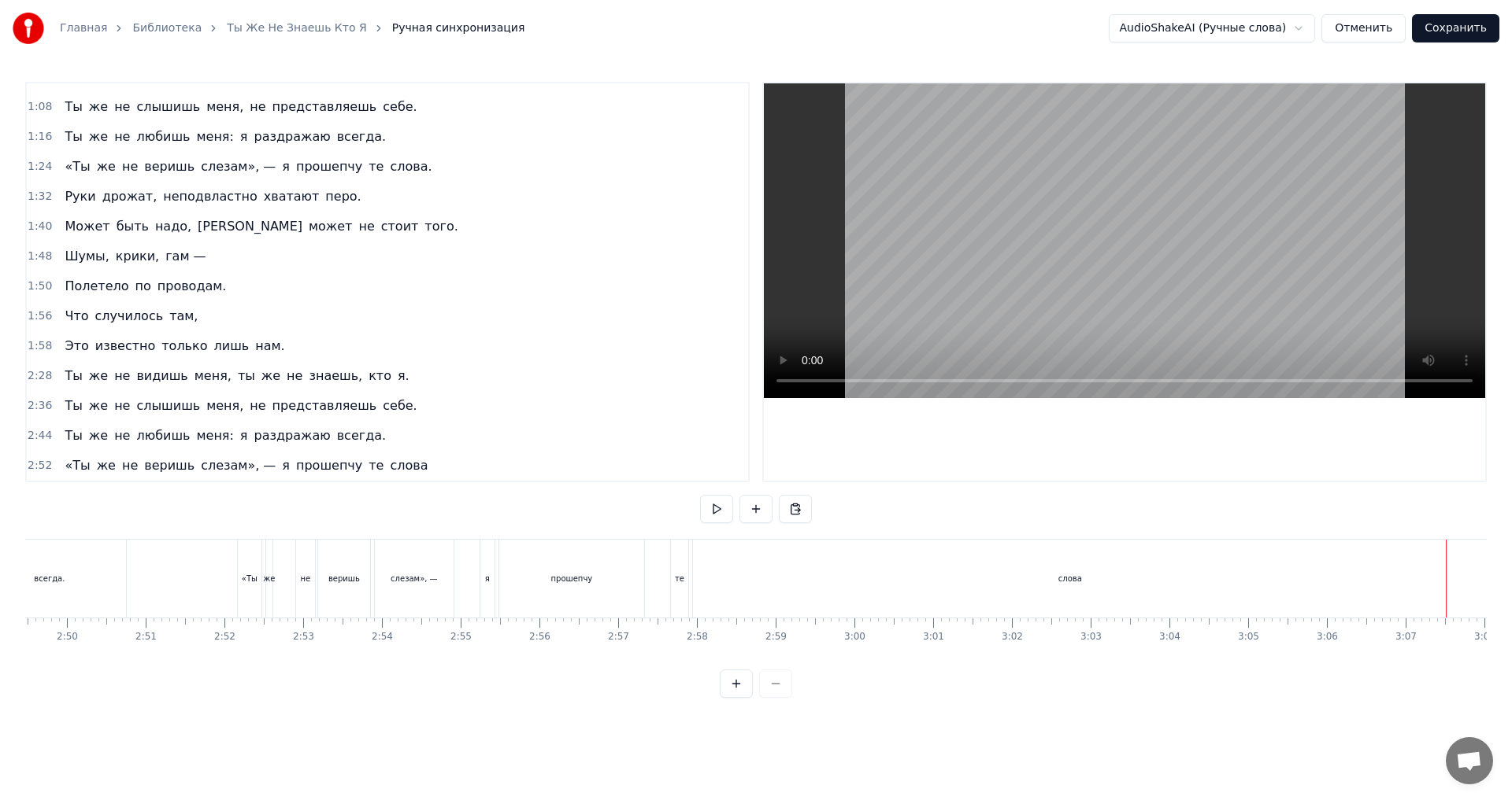
click at [1446, 584] on div "слова" at bounding box center [1070, 578] width 756 height 78
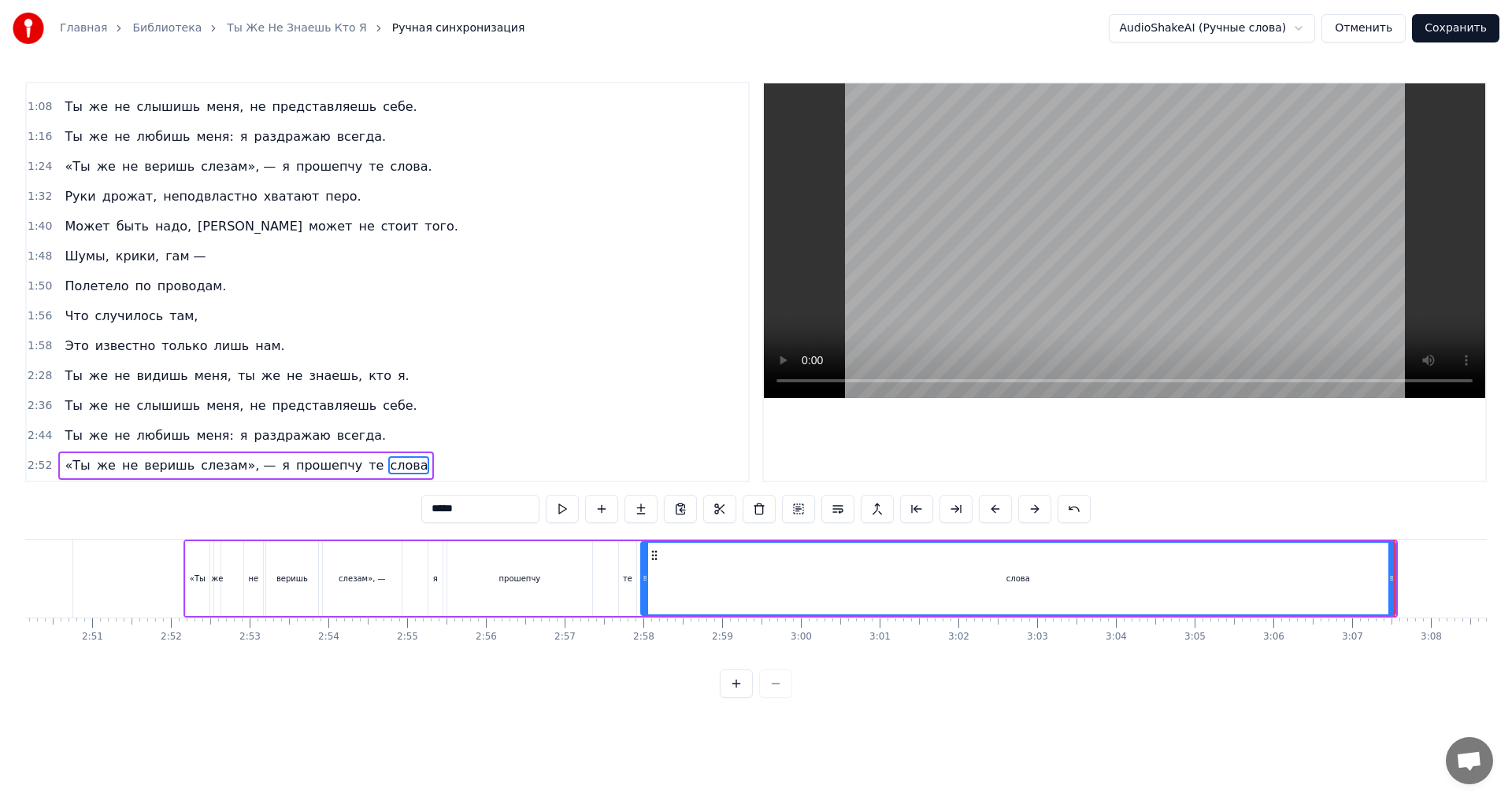
scroll to position [0, 13442]
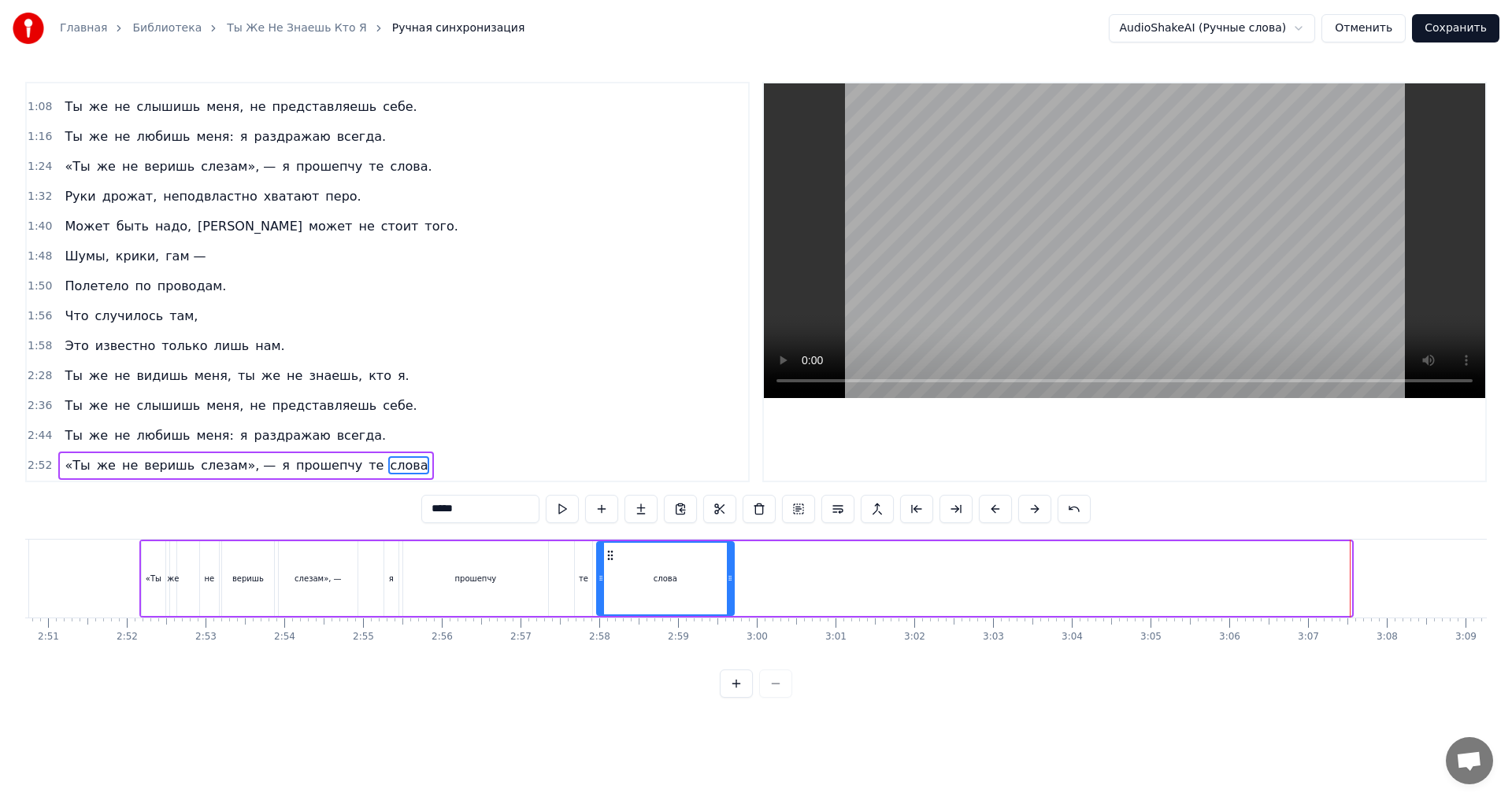
drag, startPoint x: 1348, startPoint y: 580, endPoint x: 731, endPoint y: 592, distance: 617.1
click at [731, 592] on div at bounding box center [730, 579] width 6 height 72
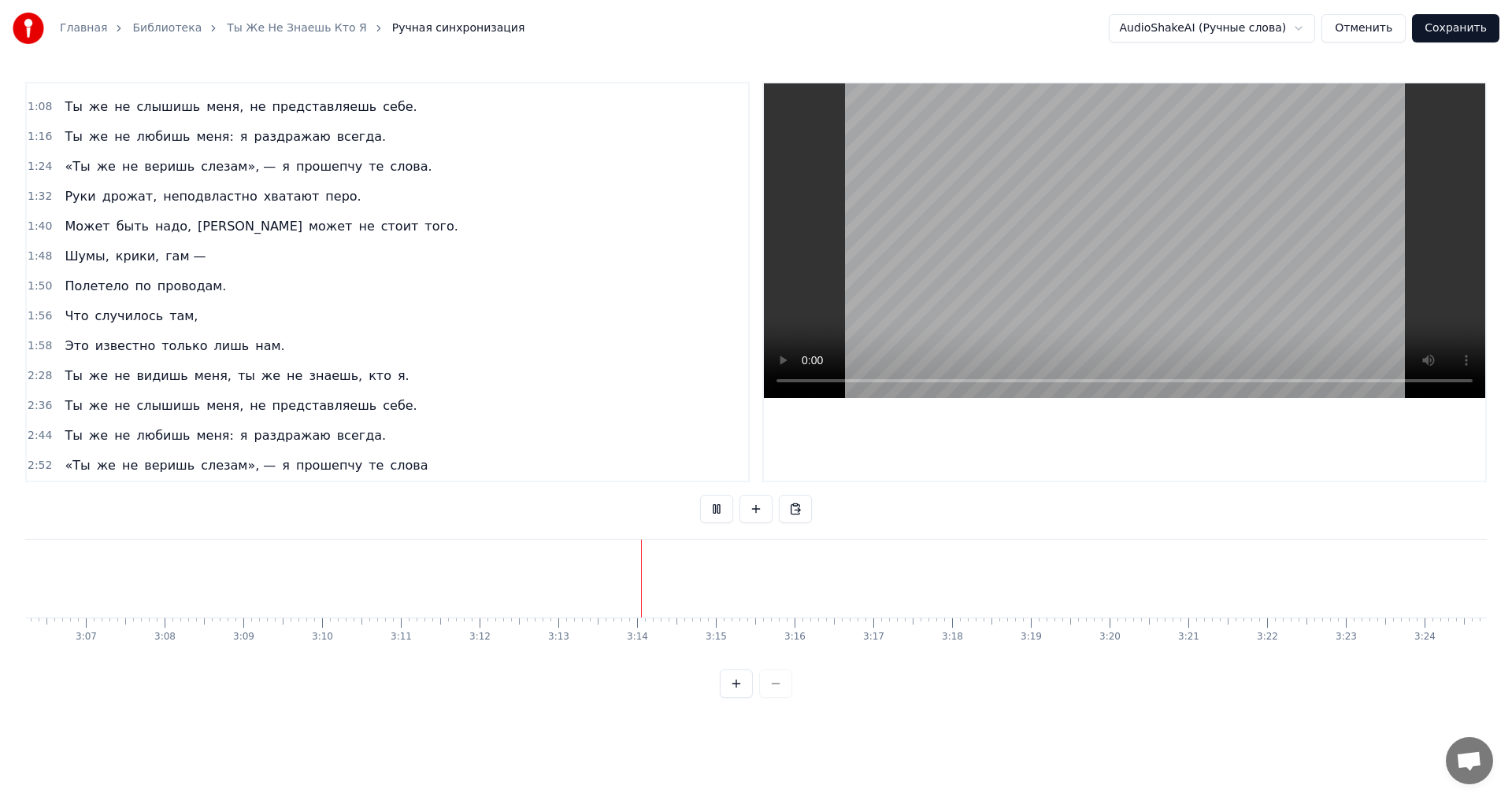
scroll to position [0, 14681]
click at [1455, 30] on button "Сохранить" at bounding box center [1455, 28] width 87 height 28
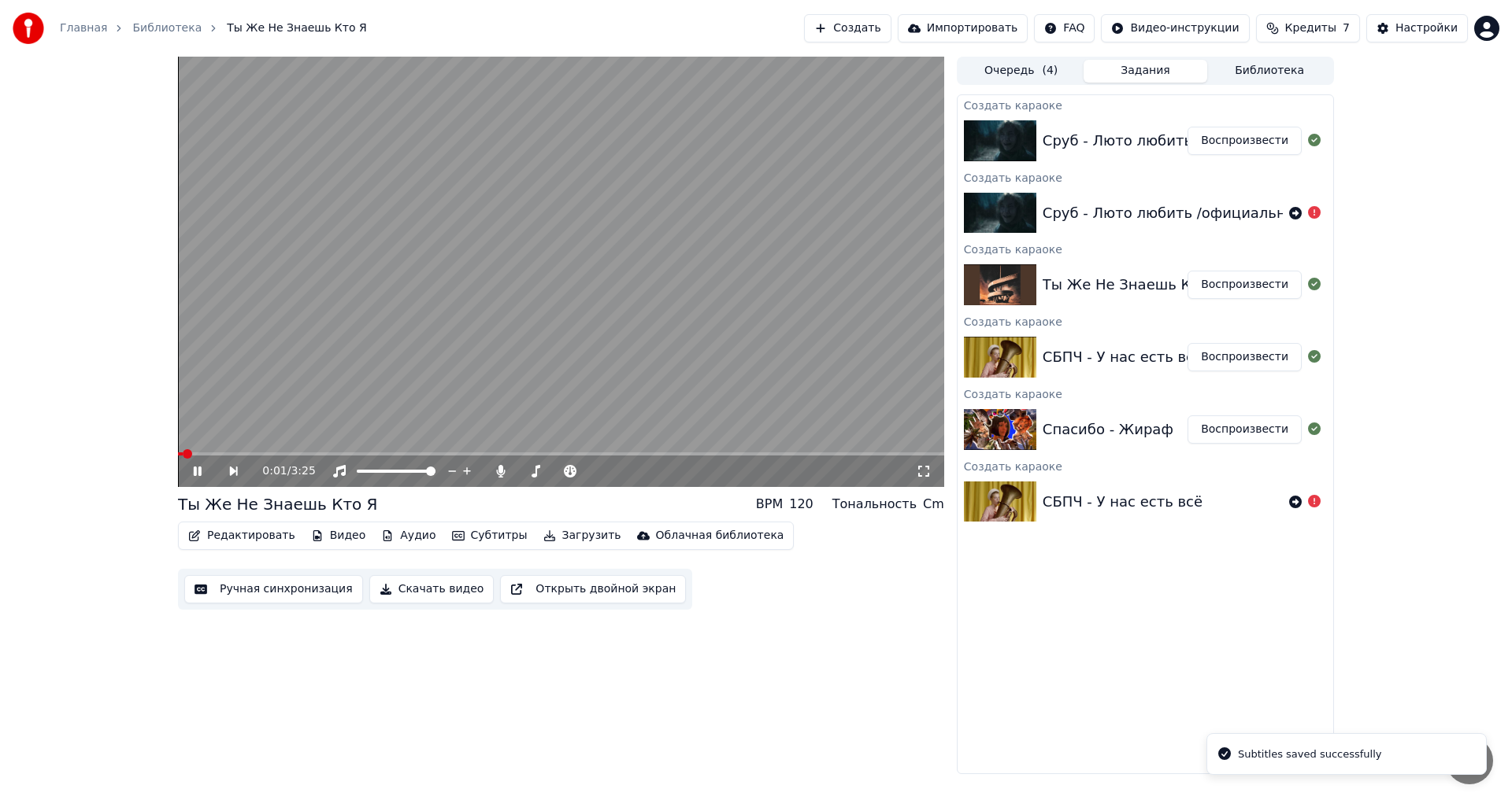
click at [633, 306] on video at bounding box center [560, 272] width 766 height 430
click at [1241, 137] on button "Воспроизвести" at bounding box center [1244, 140] width 114 height 28
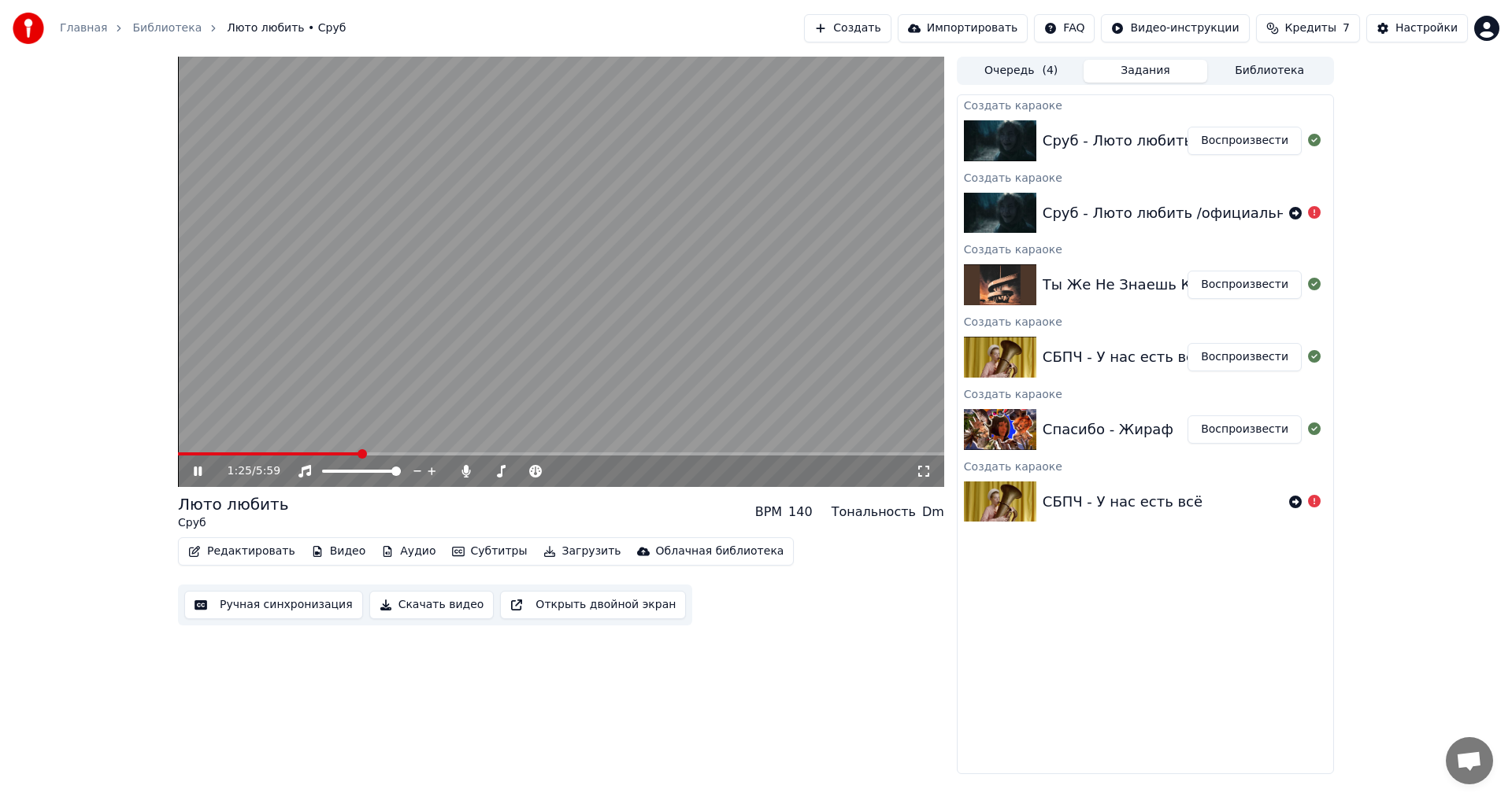
click at [422, 450] on video at bounding box center [560, 272] width 766 height 430
click at [407, 453] on span at bounding box center [560, 454] width 766 height 3
click at [419, 422] on video at bounding box center [560, 272] width 766 height 430
click at [548, 454] on span at bounding box center [560, 454] width 766 height 3
click at [574, 363] on video at bounding box center [560, 272] width 766 height 430
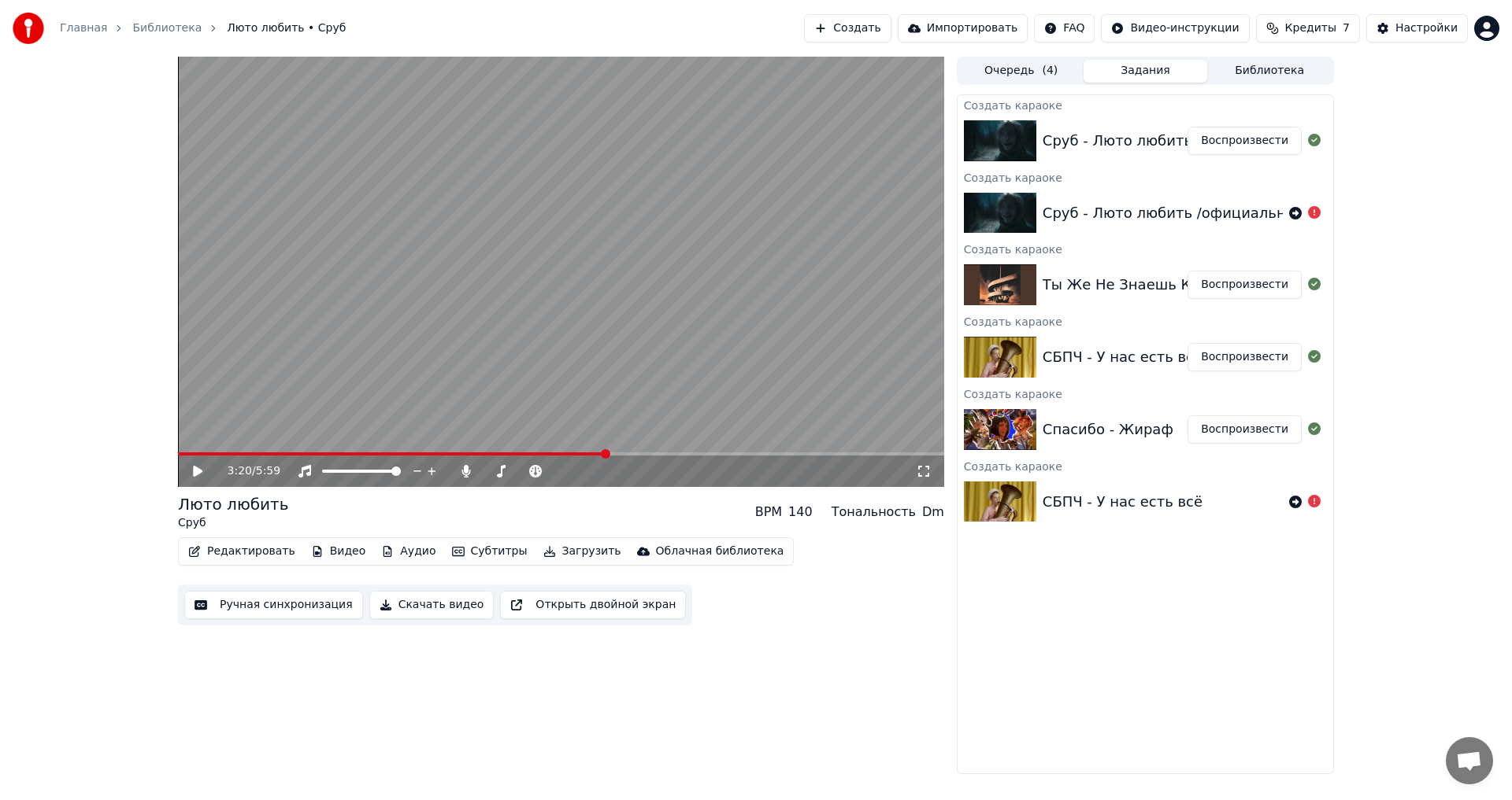
click at [273, 595] on button "Ручная синхронизация" at bounding box center [273, 605] width 178 height 28
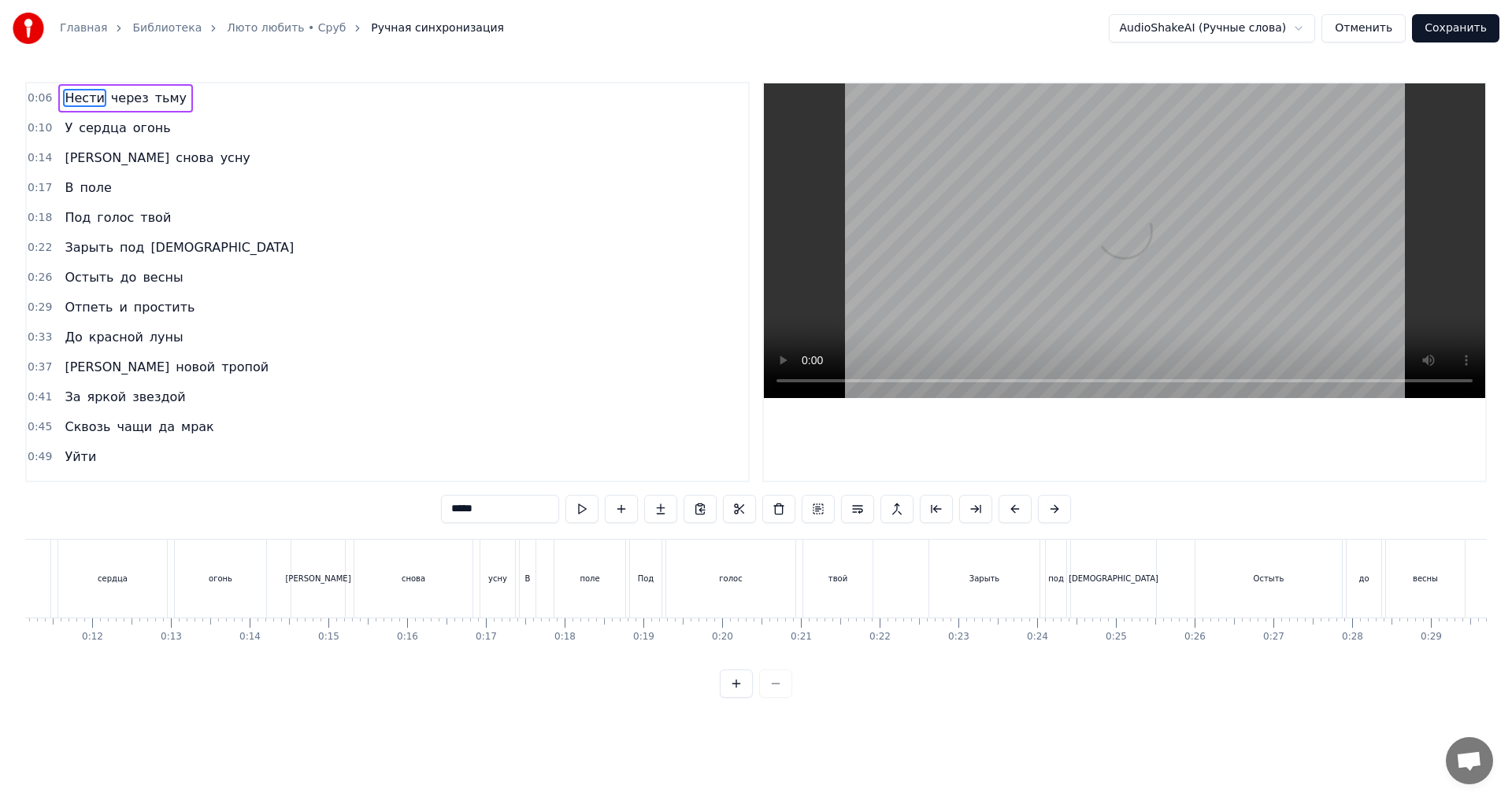
scroll to position [0, 457]
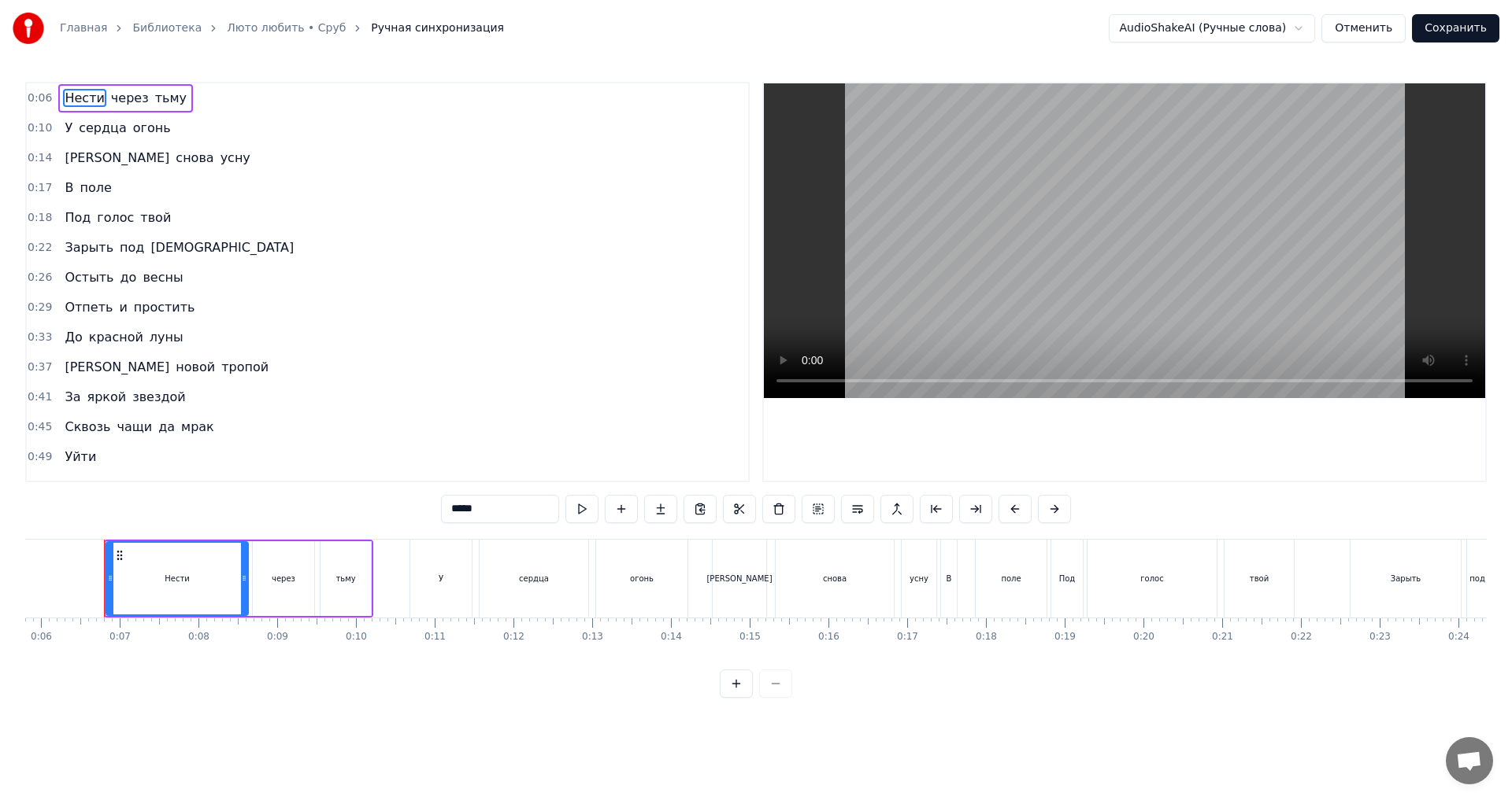
drag, startPoint x: 109, startPoint y: 670, endPoint x: 86, endPoint y: 666, distance: 23.3
click at [81, 670] on div "0:06 Нести через тьму 0:10 У сердца огонь 0:14 Я снова усну 0:17 В поле 0:18 По…" at bounding box center [756, 390] width 1462 height 616
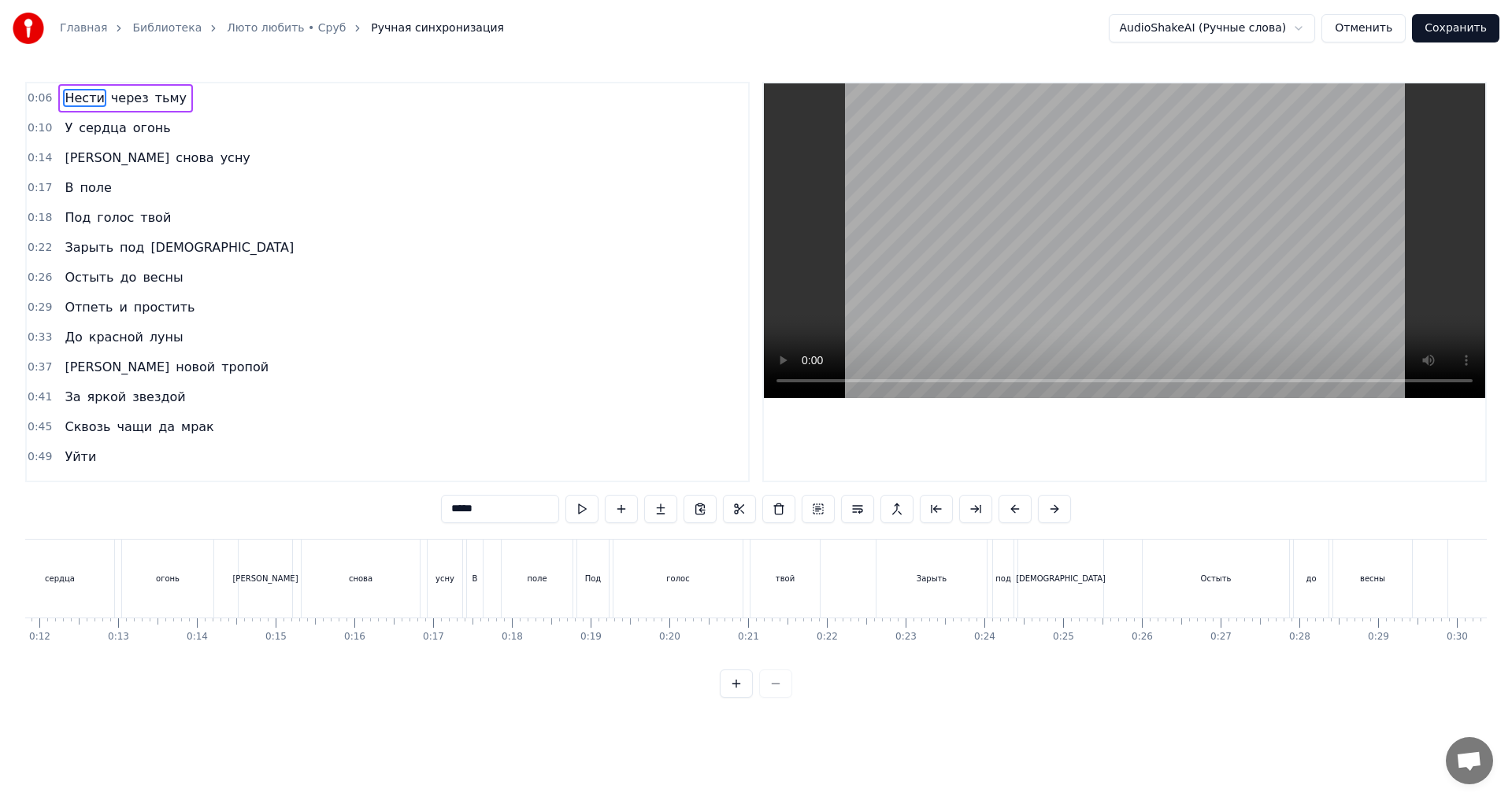
scroll to position [0, 1009]
click at [320, 594] on div "снова" at bounding box center [283, 578] width 118 height 78
type input "*****"
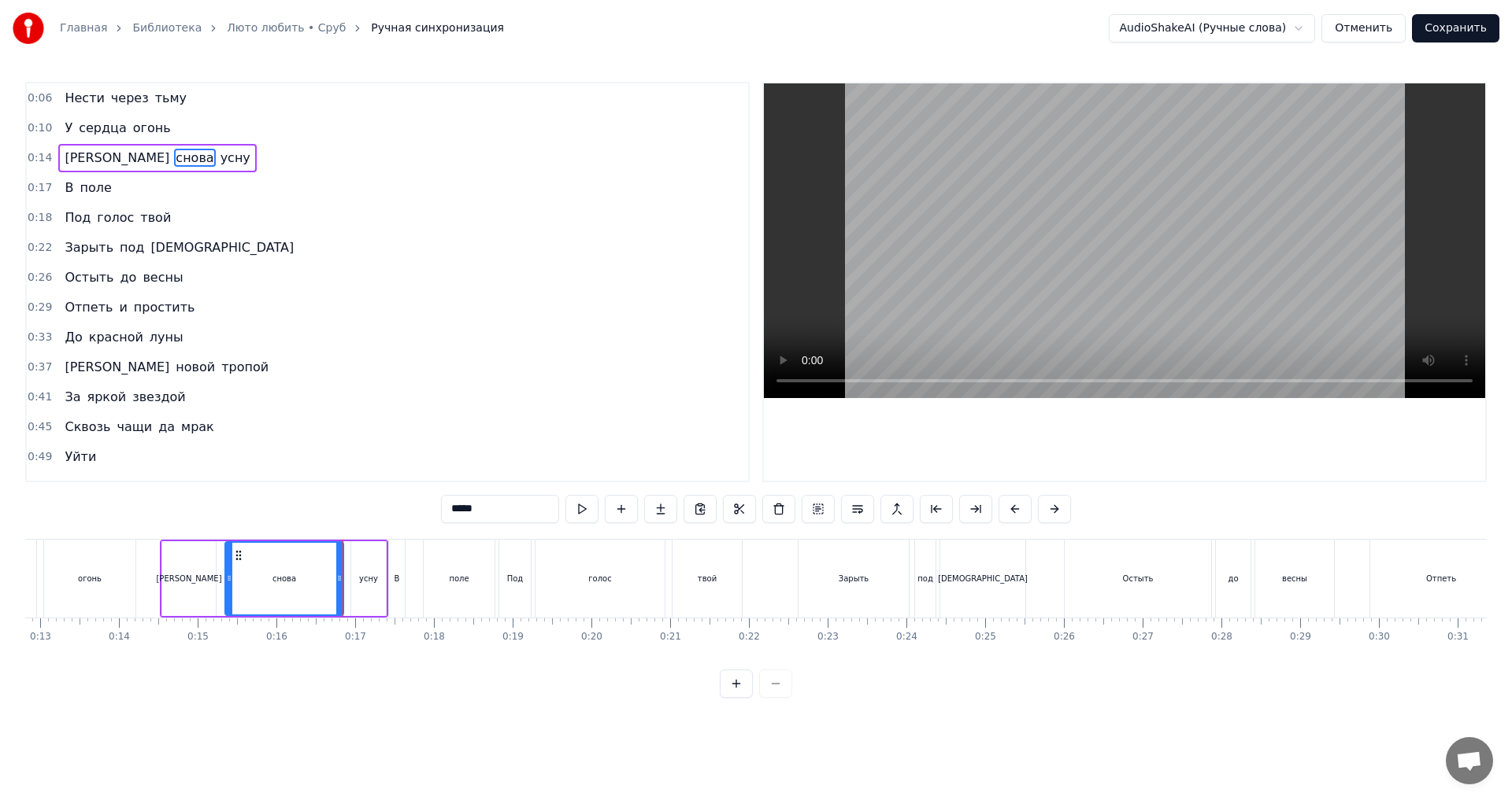
click at [182, 153] on div "0:14 Я снова усну" at bounding box center [387, 158] width 721 height 30
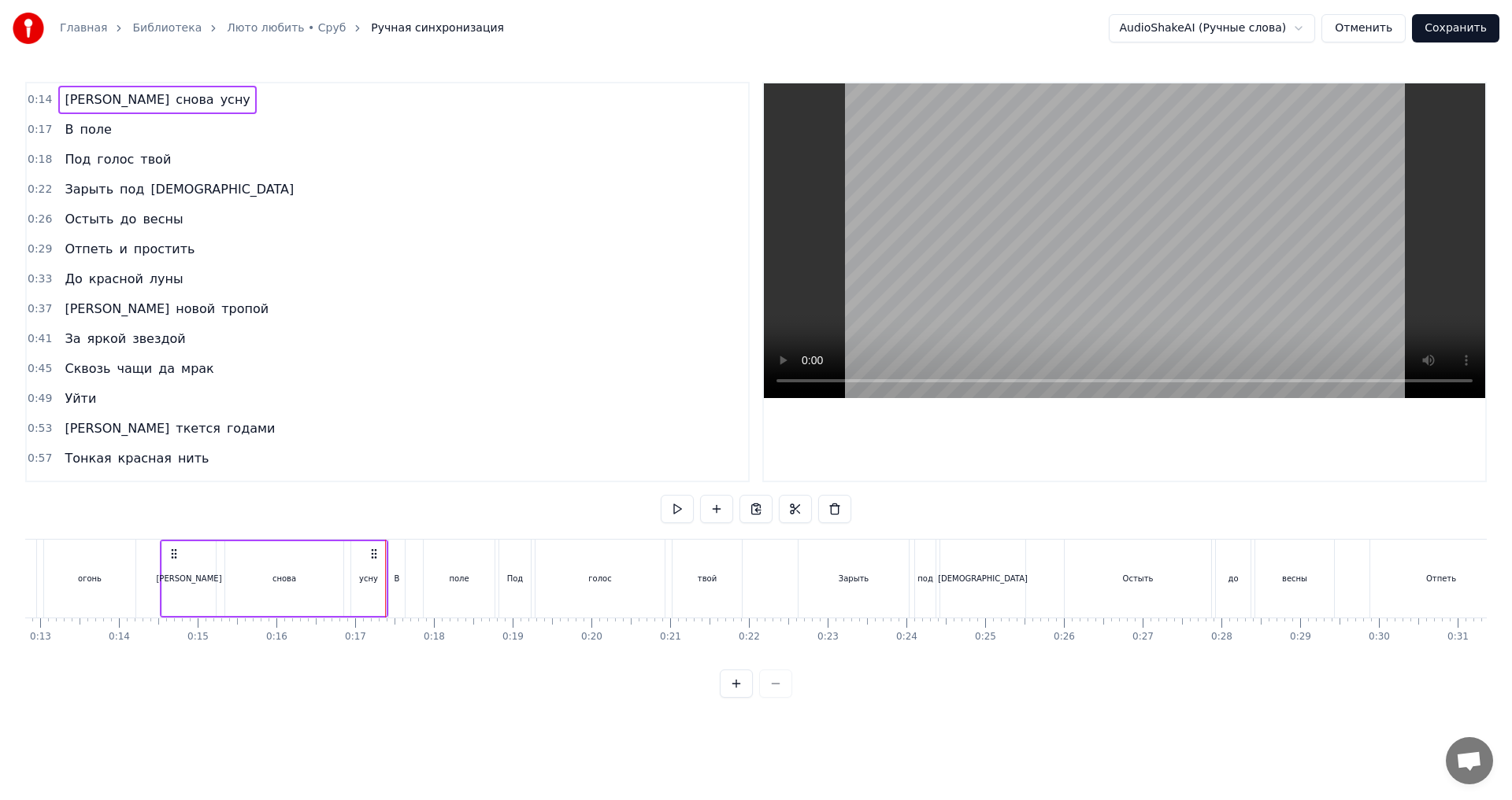
scroll to position [0, 0]
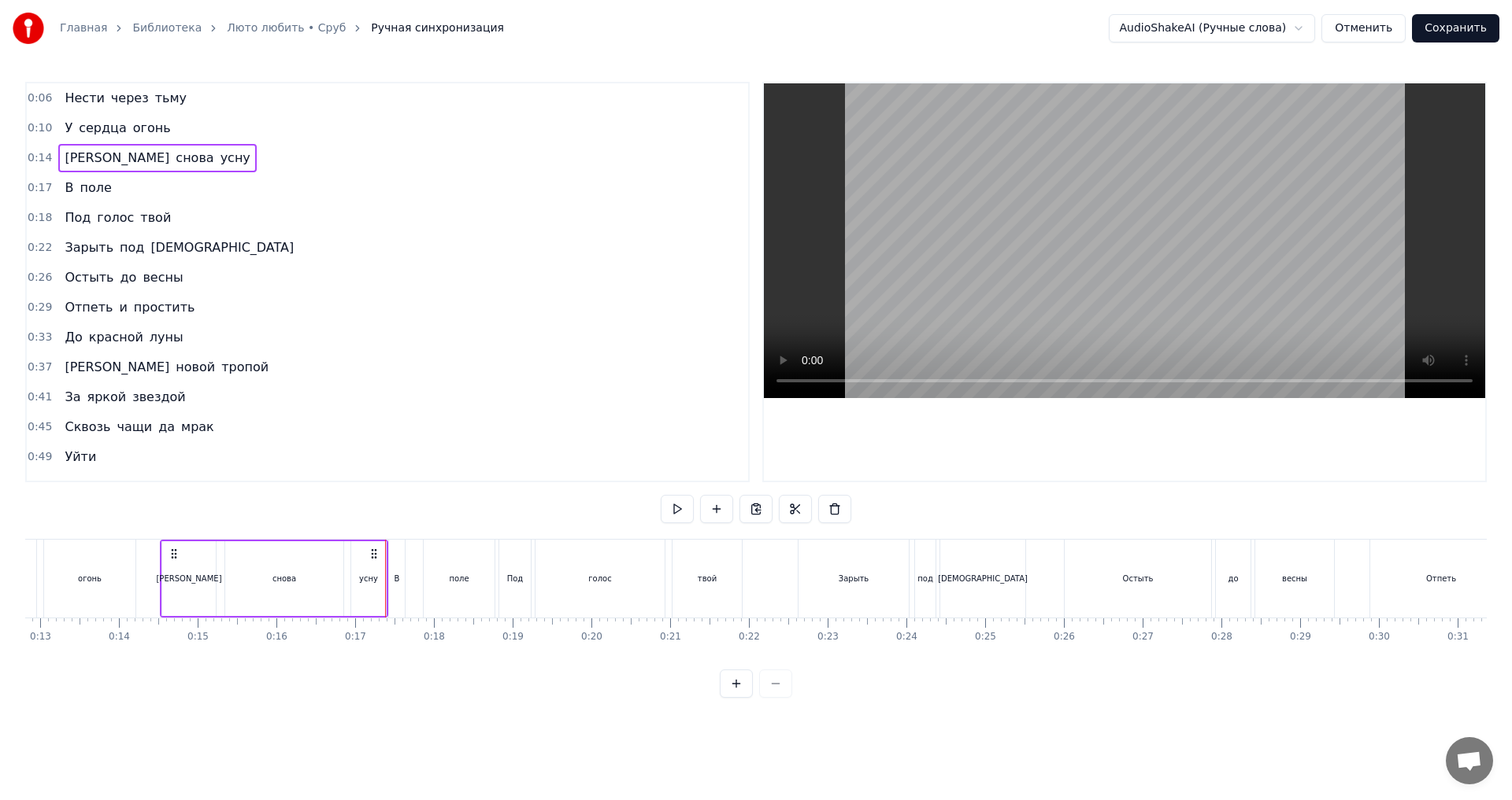
click at [168, 190] on div "0:17 В поле" at bounding box center [387, 187] width 721 height 30
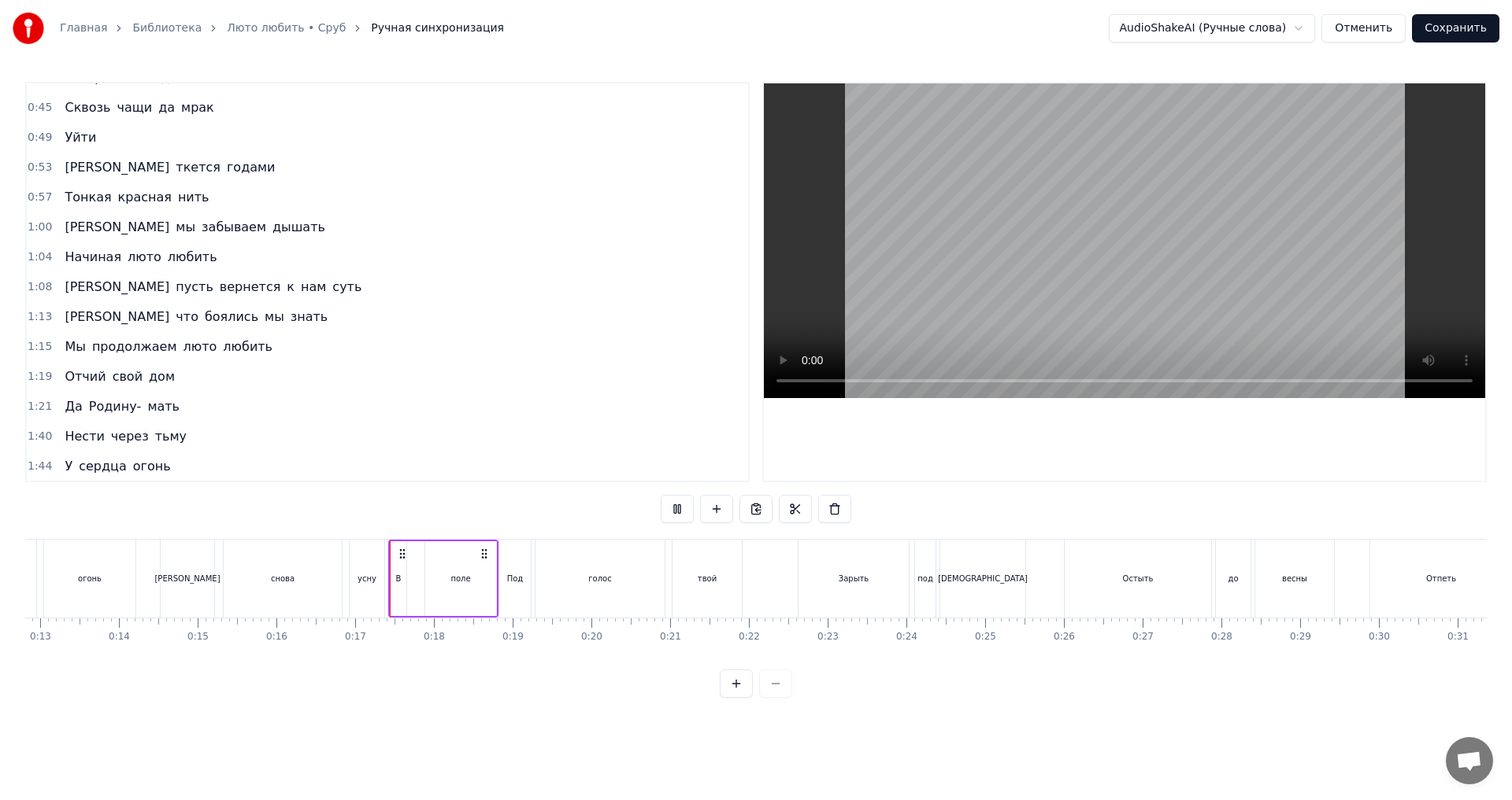
scroll to position [347, 0]
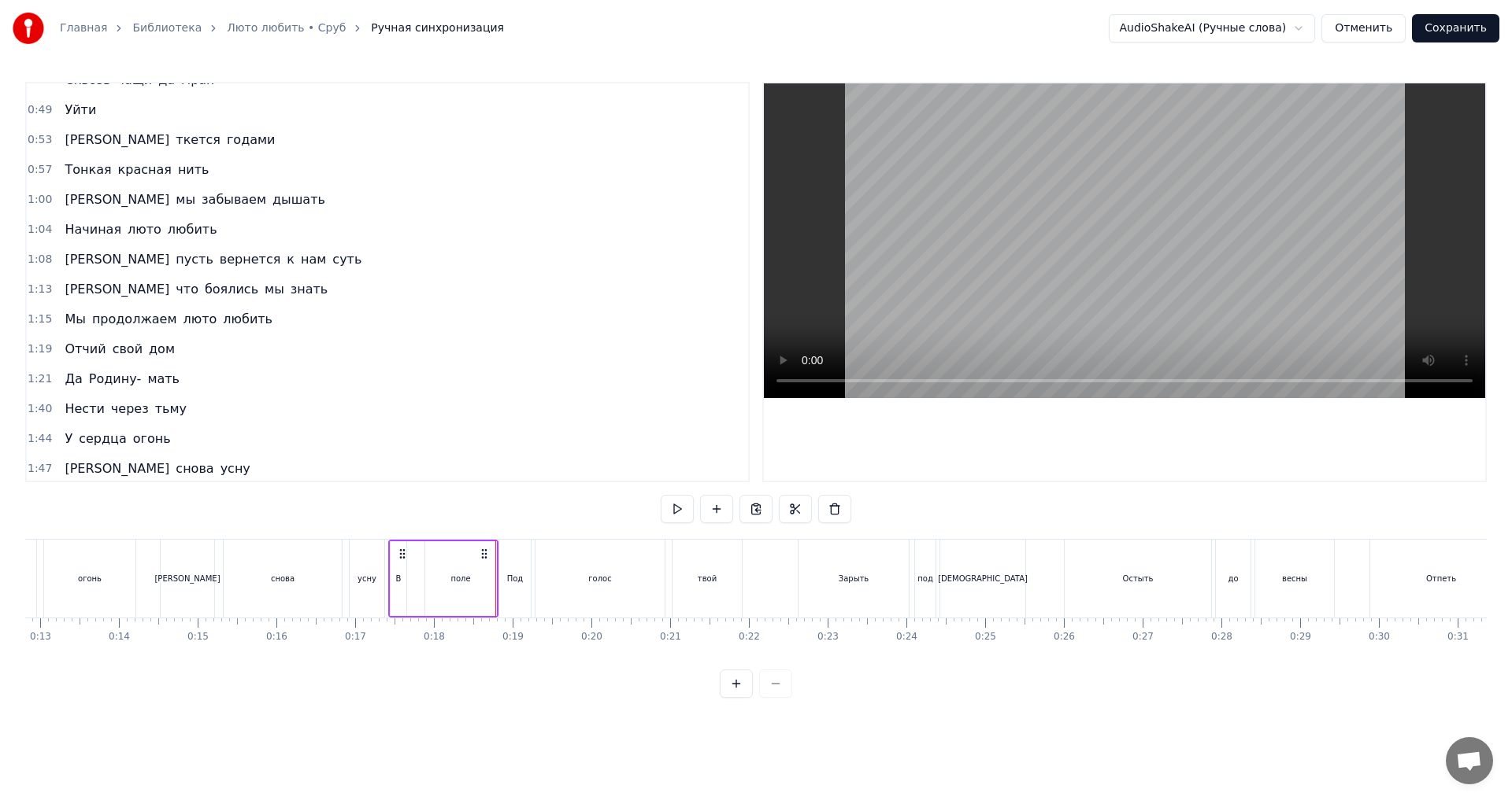
click at [388, 526] on div "0:06 Нести через тьму 0:10 У сердца огонь 0:14 Я снова усну 0:17 В поле 0:18 По…" at bounding box center [756, 390] width 1462 height 616
click at [387, 540] on div "Я снова усну" at bounding box center [274, 578] width 228 height 78
click at [738, 698] on button at bounding box center [736, 683] width 33 height 28
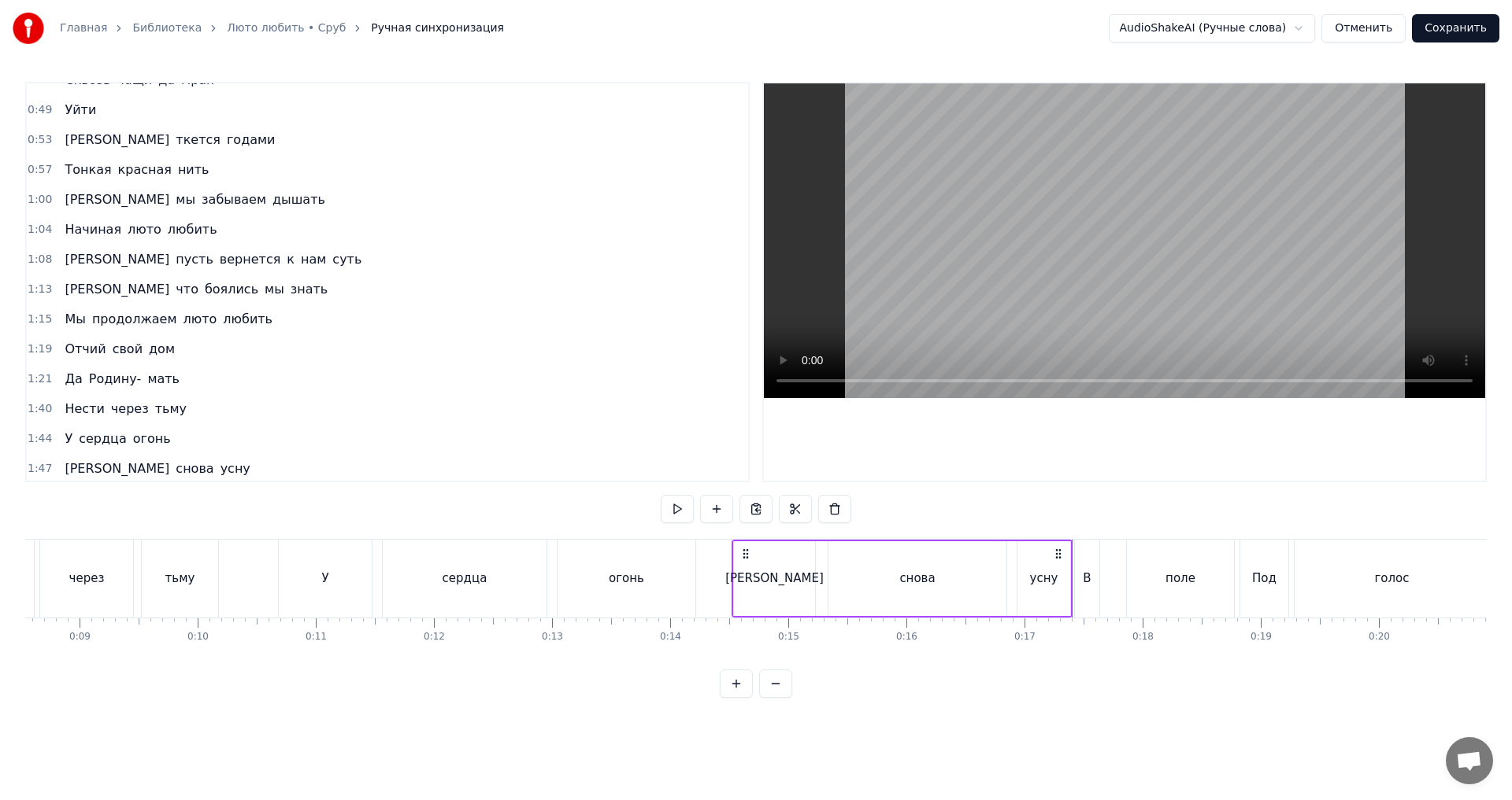
click at [738, 698] on button at bounding box center [736, 683] width 33 height 28
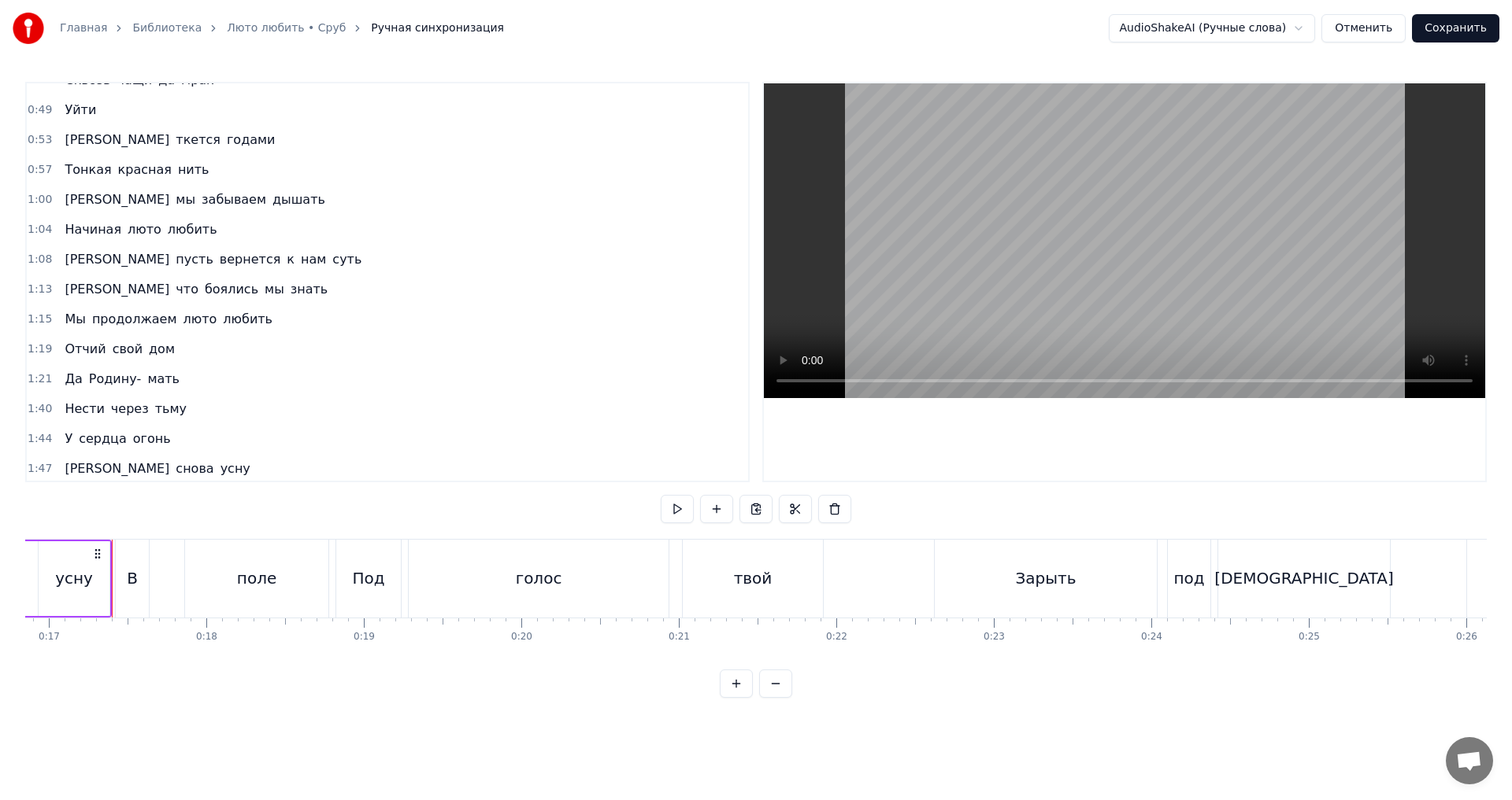
scroll to position [0, 2661]
click at [121, 582] on div "В" at bounding box center [125, 578] width 11 height 24
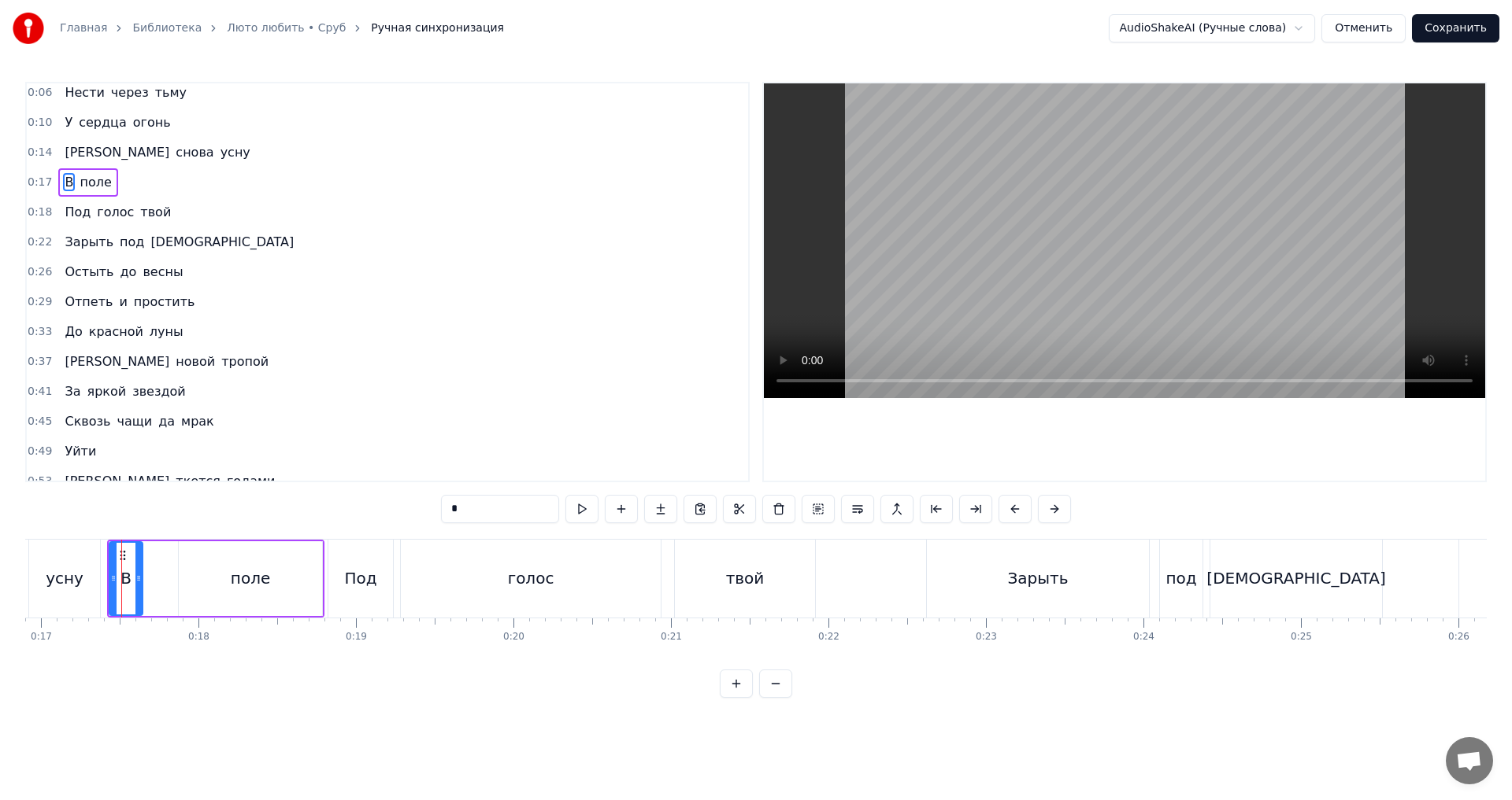
scroll to position [0, 0]
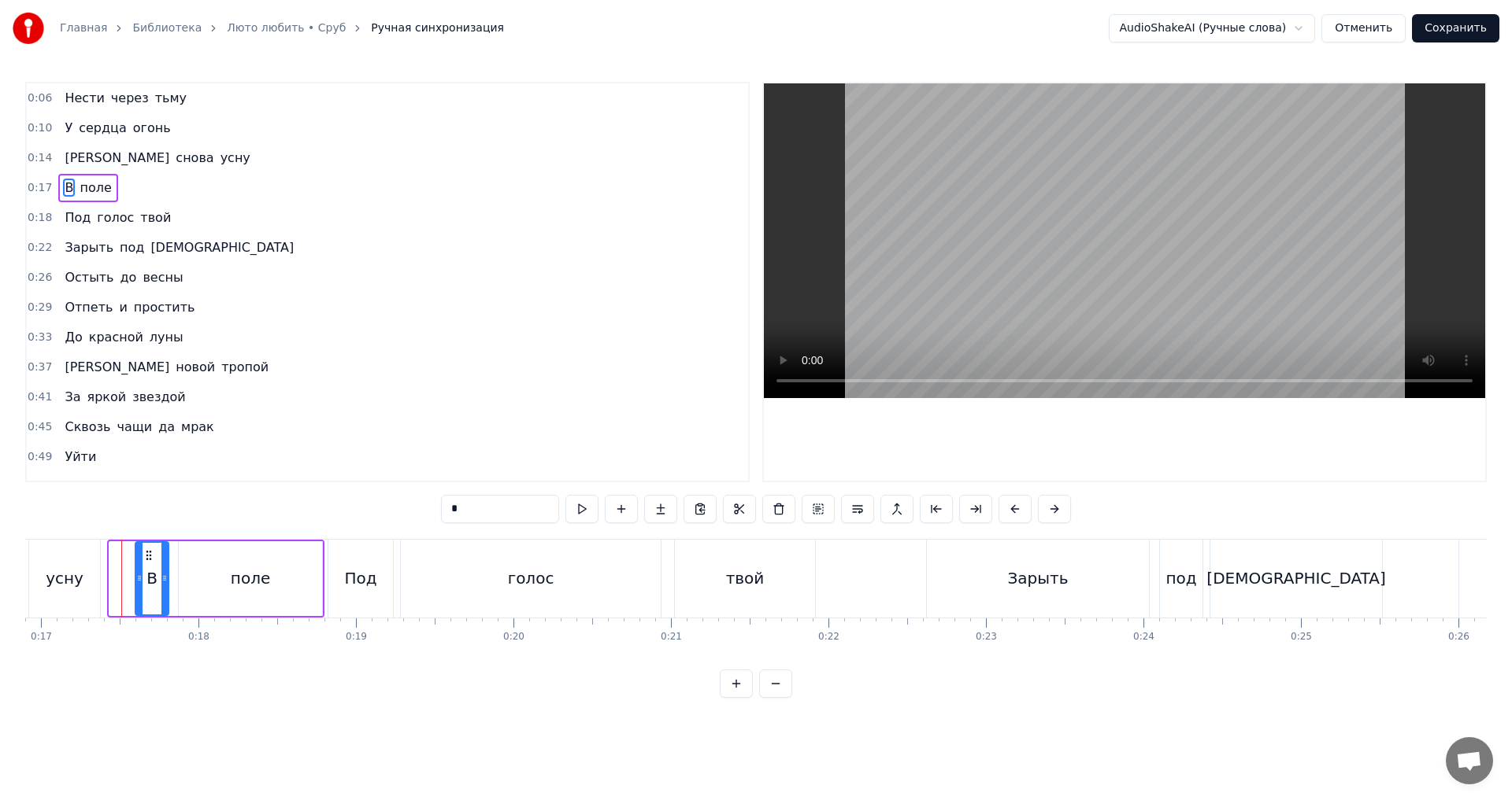
drag, startPoint x: 124, startPoint y: 558, endPoint x: 148, endPoint y: 562, distance: 24.3
click at [150, 560] on icon at bounding box center [149, 556] width 13 height 13
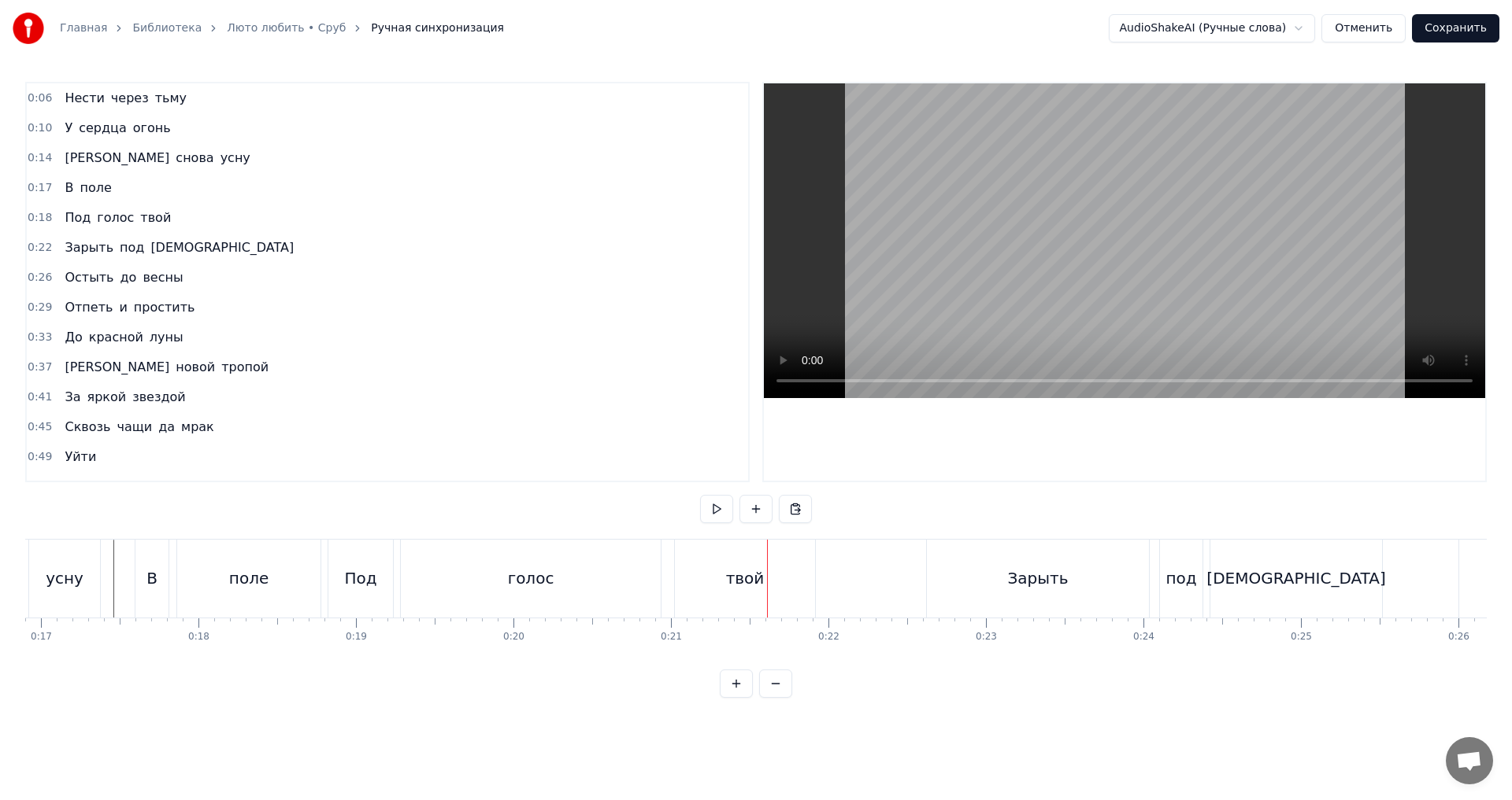
click at [776, 698] on button at bounding box center [775, 683] width 33 height 28
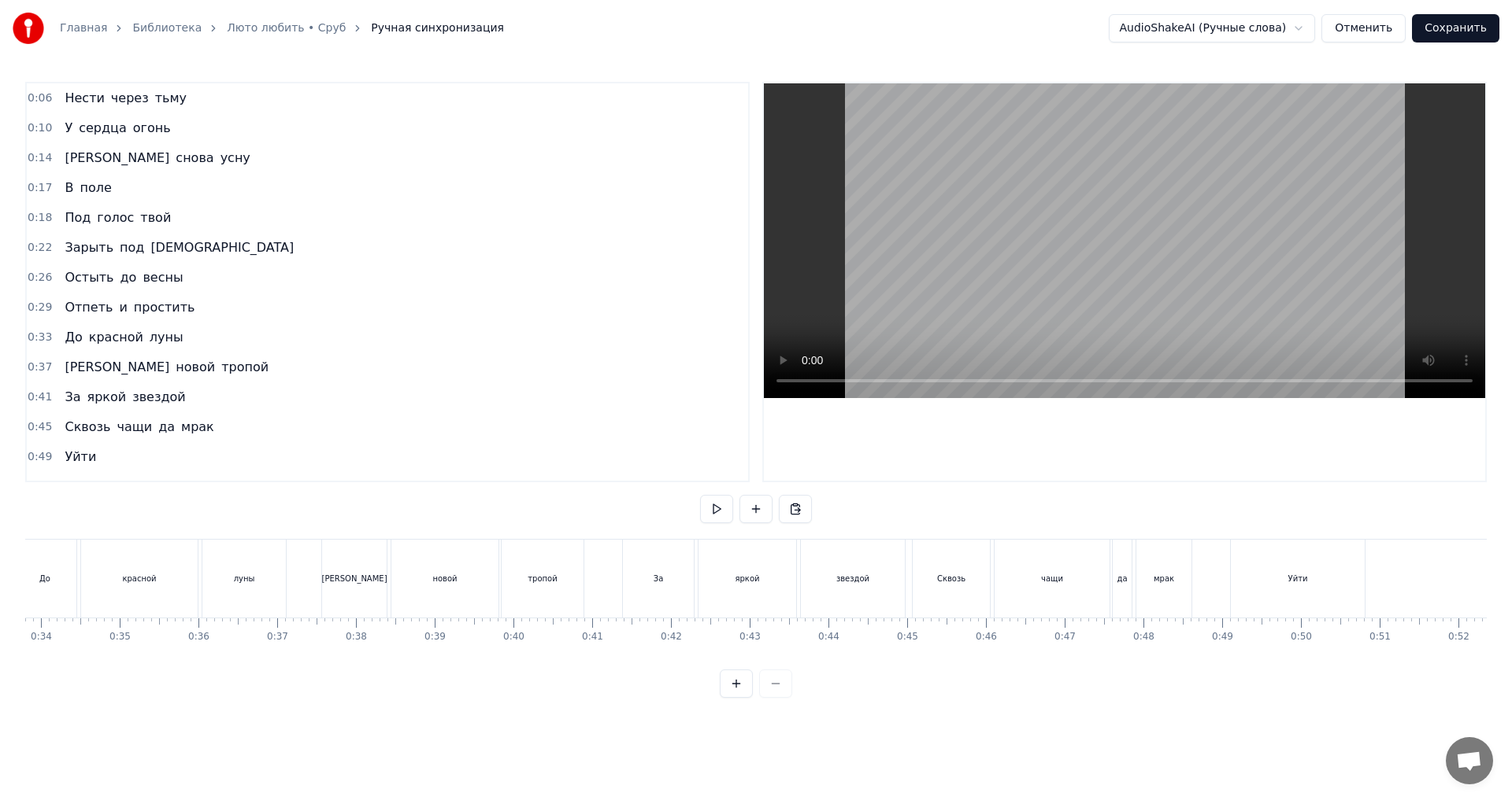
click at [776, 698] on div at bounding box center [756, 683] width 73 height 28
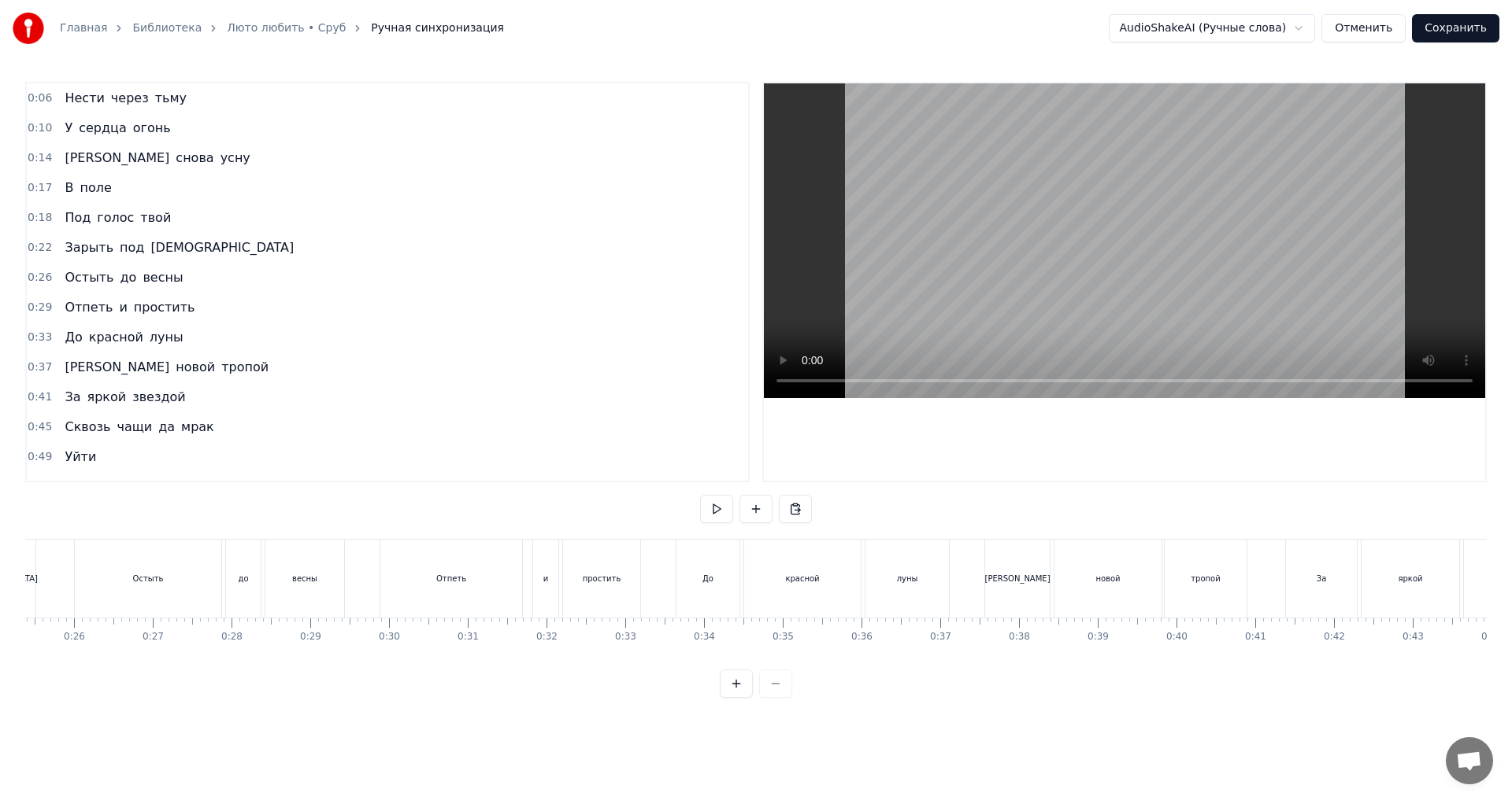
click at [776, 698] on div at bounding box center [756, 683] width 73 height 28
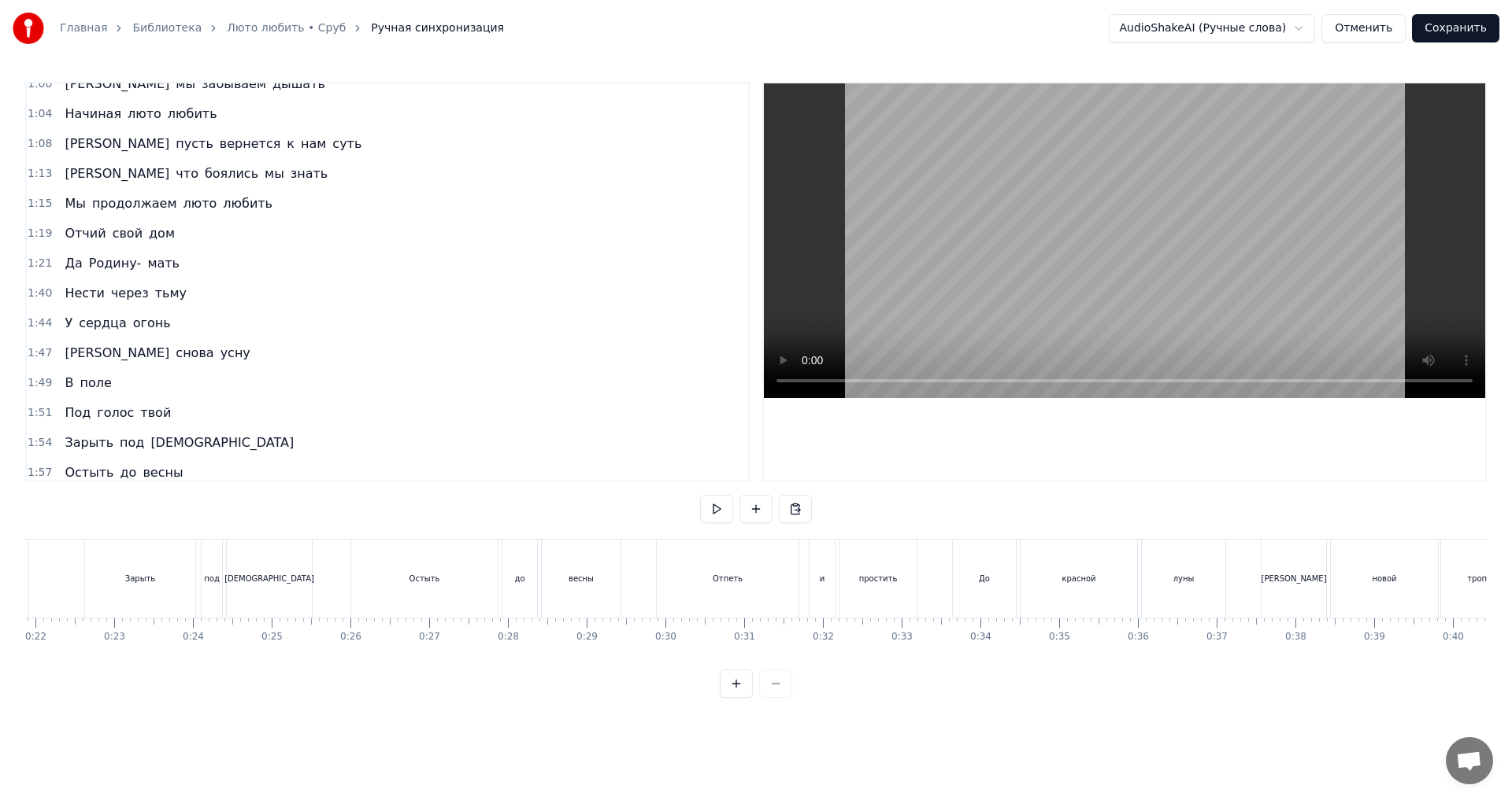
scroll to position [475, 0]
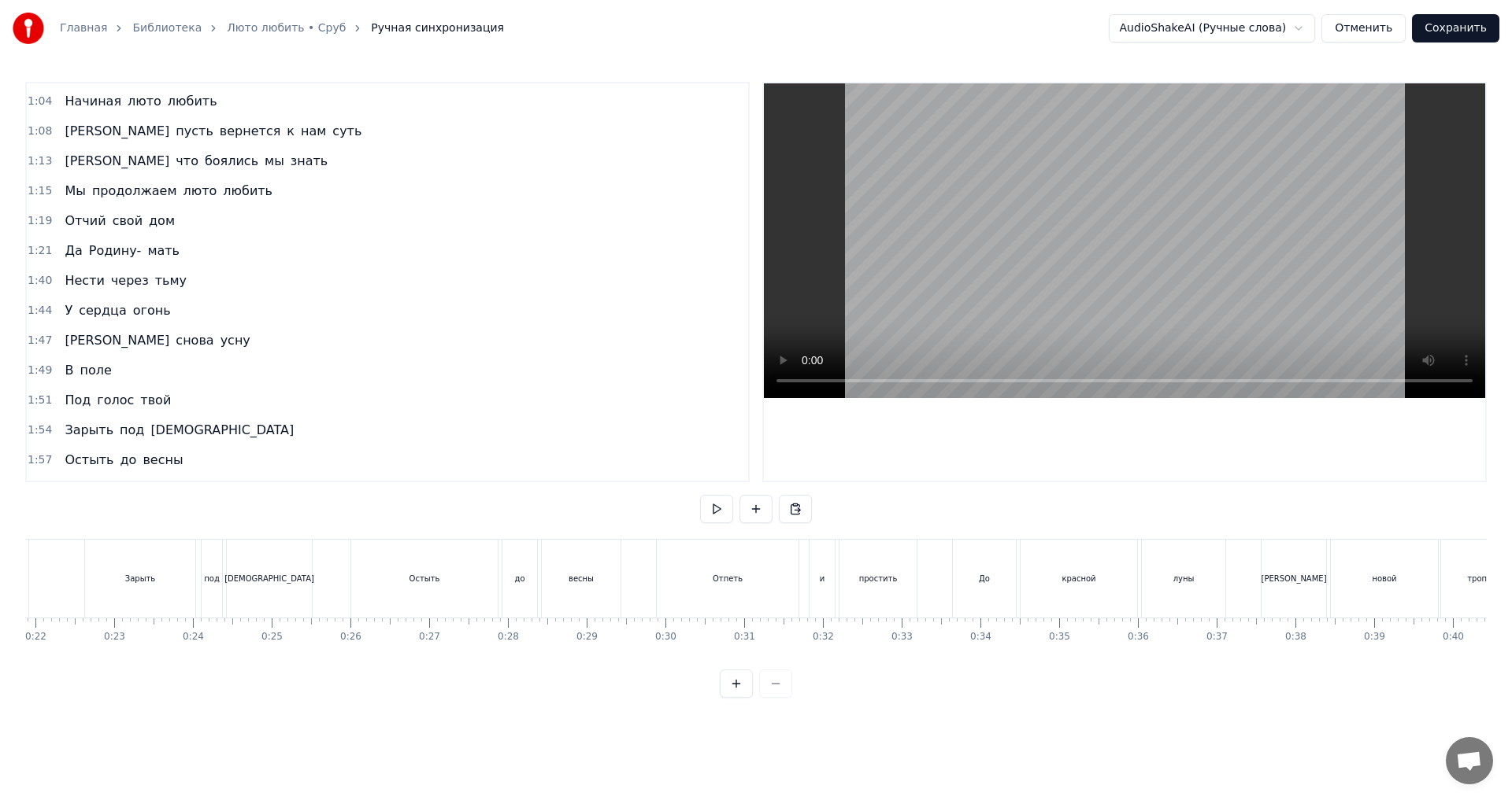
click at [223, 343] on div "1:47 Я снова усну" at bounding box center [387, 340] width 721 height 30
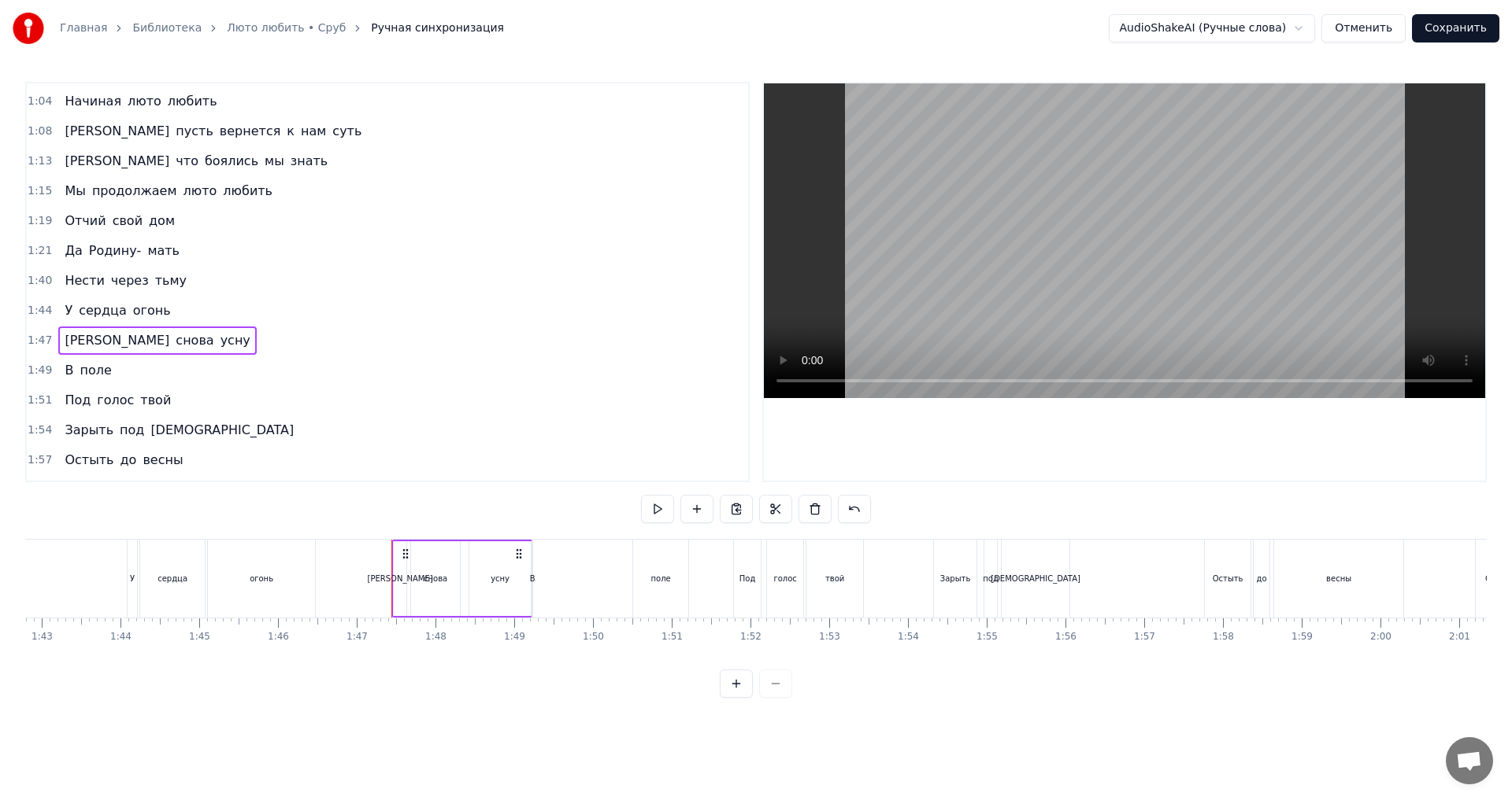
scroll to position [0, 8381]
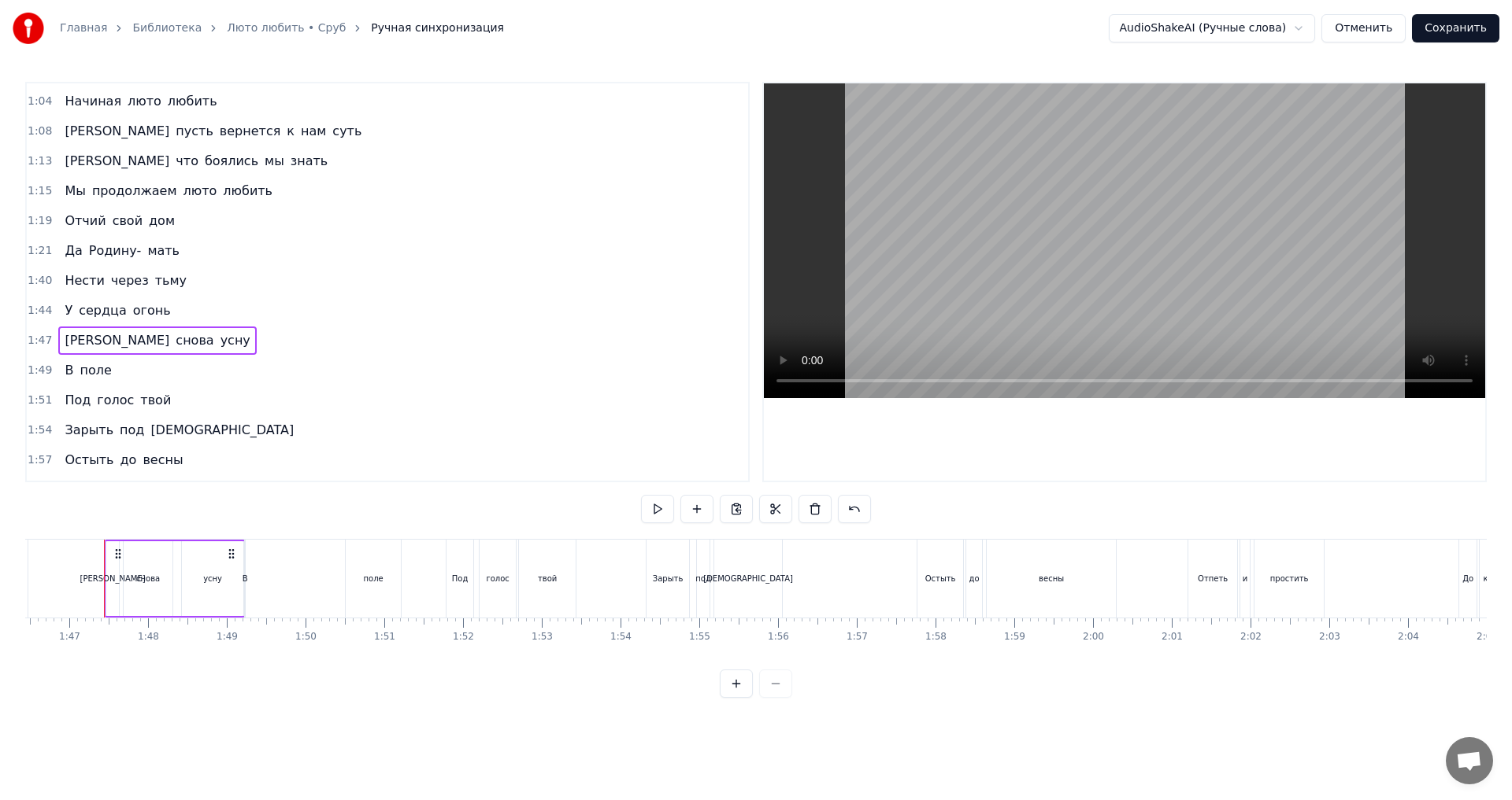
click at [88, 366] on span "поле" at bounding box center [94, 370] width 34 height 18
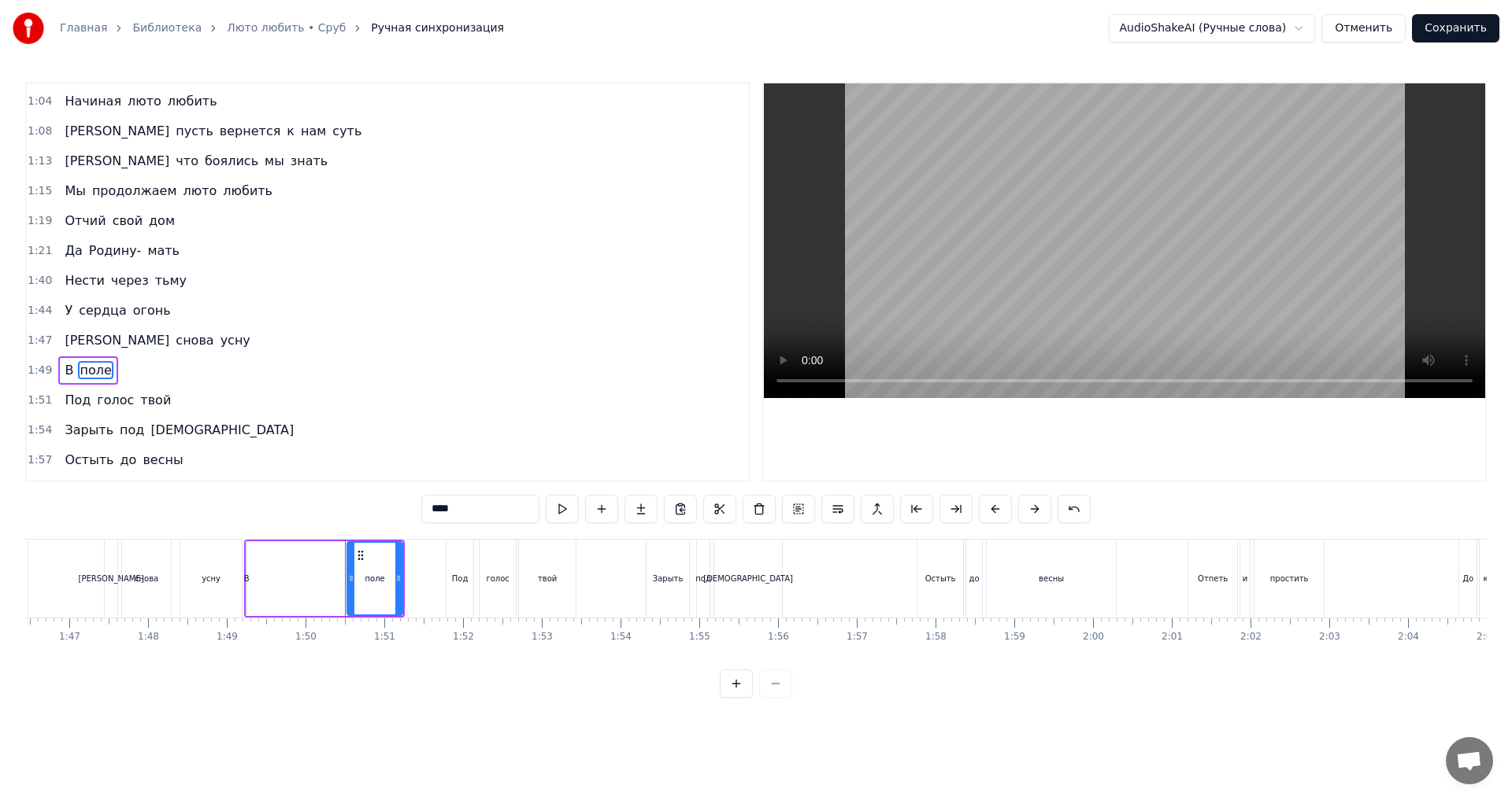
scroll to position [563, 0]
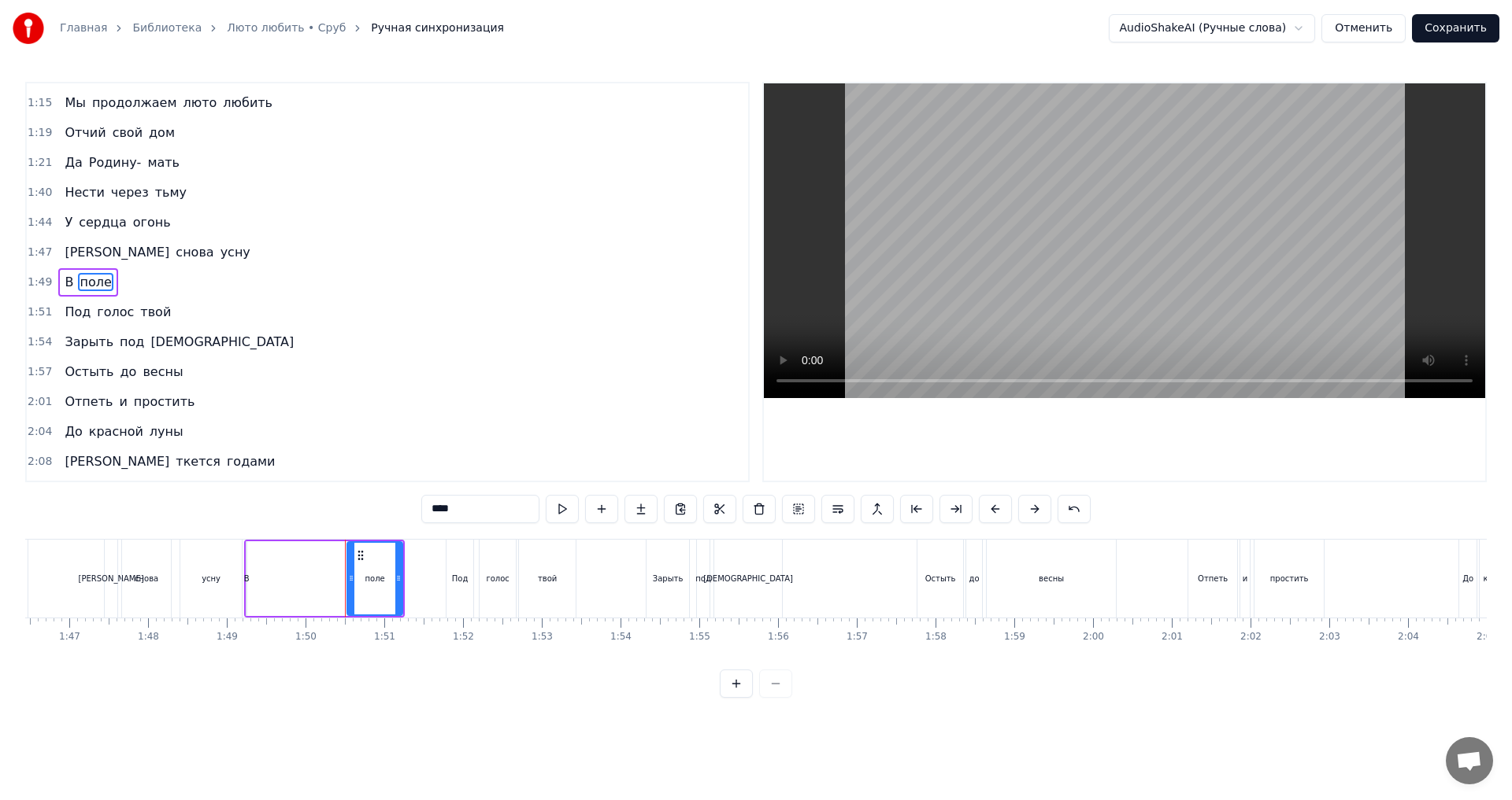
click at [65, 284] on span "В" at bounding box center [69, 282] width 12 height 18
type input "*"
click at [738, 698] on button at bounding box center [736, 683] width 33 height 28
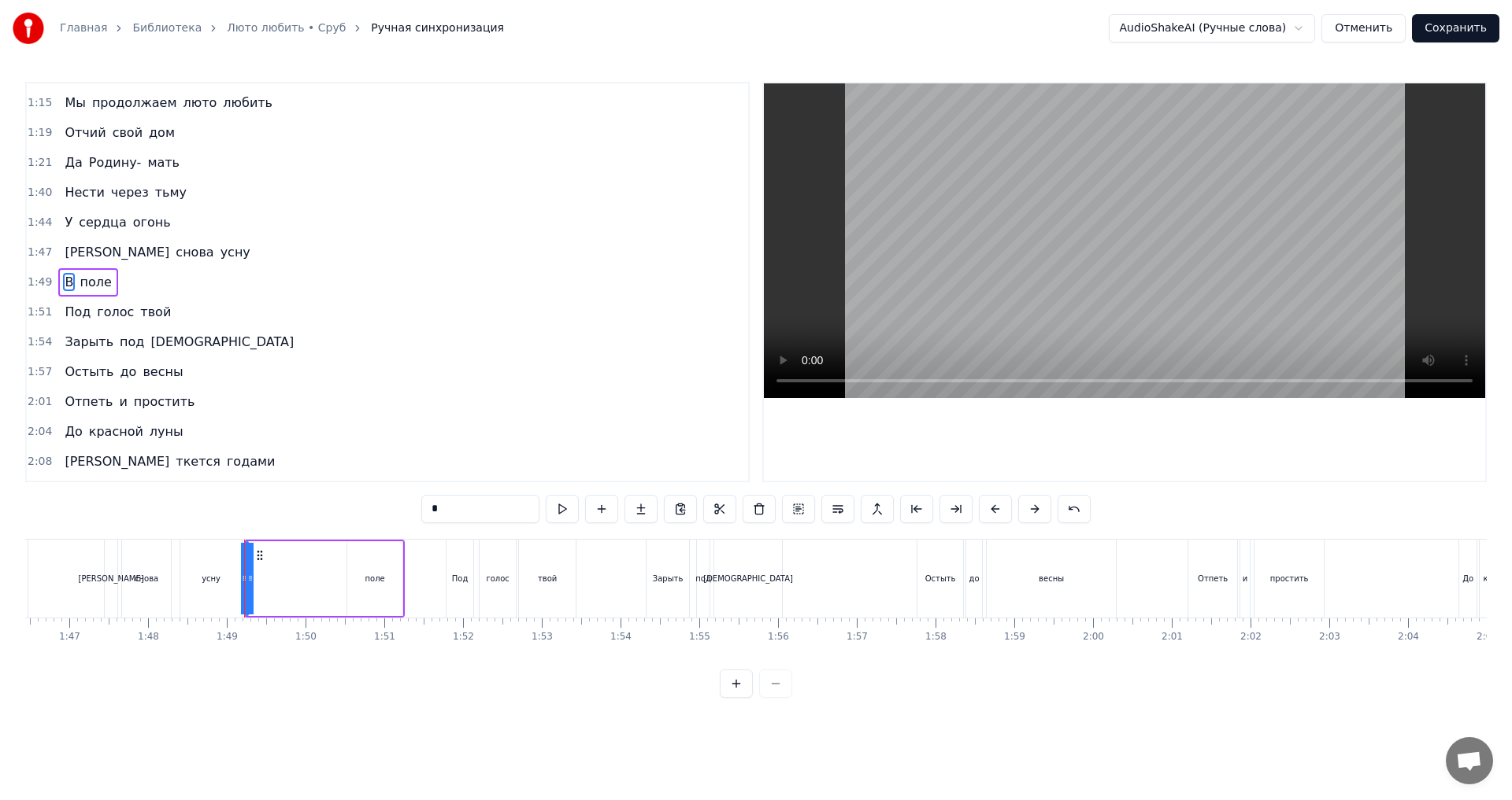
click at [738, 698] on button at bounding box center [736, 683] width 33 height 28
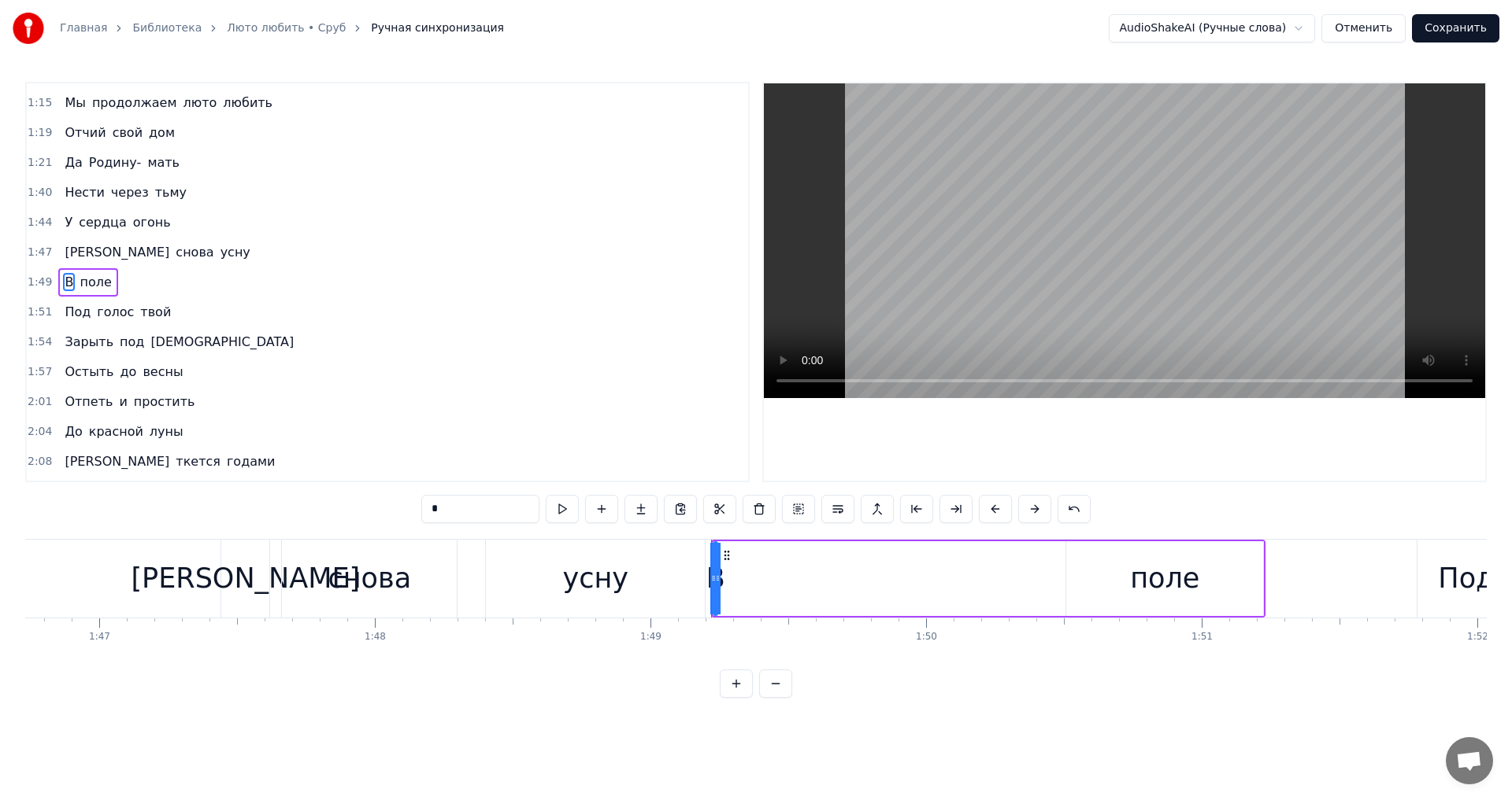
scroll to position [0, 30021]
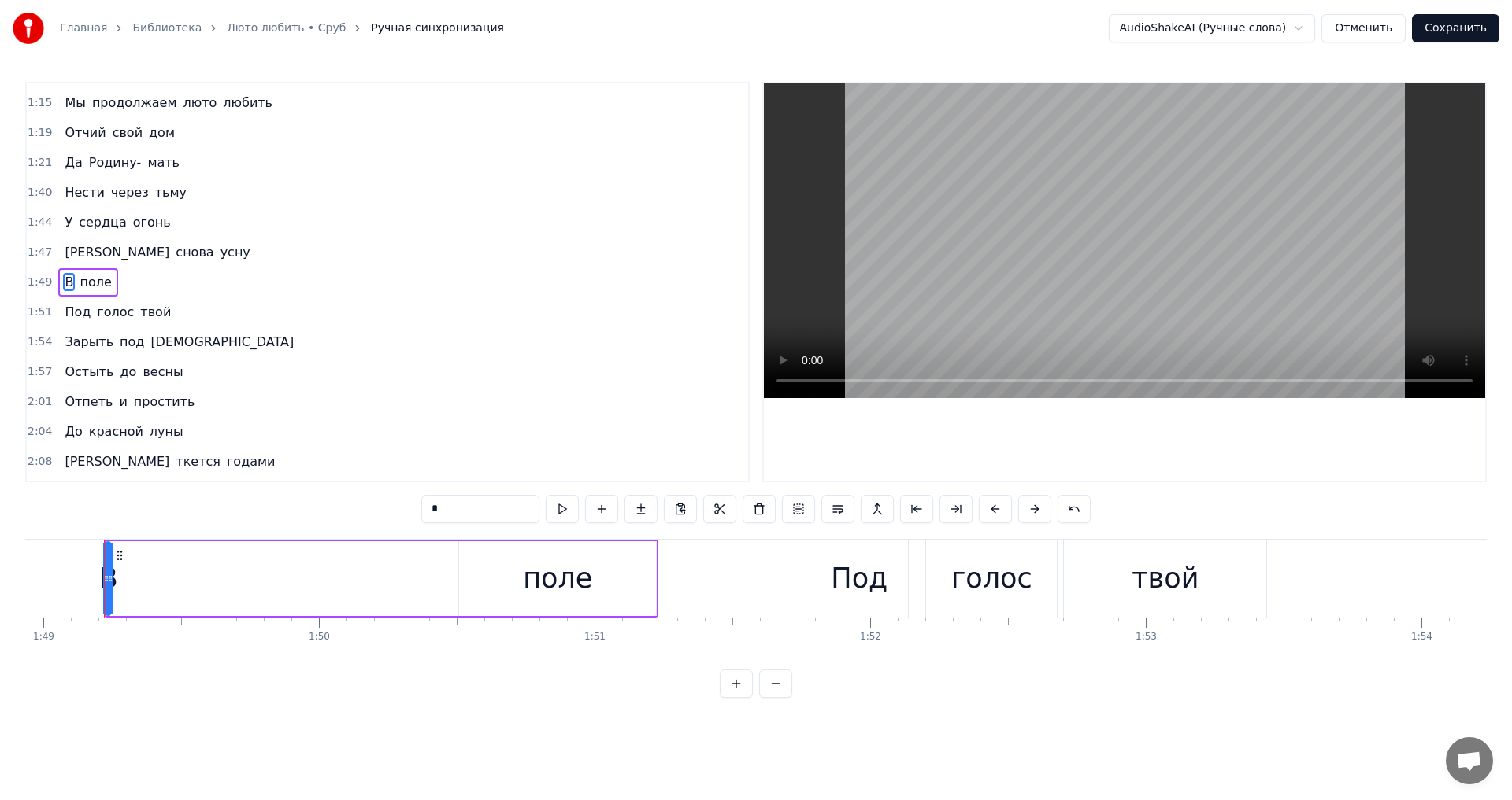
click at [177, 585] on div "В поле" at bounding box center [381, 578] width 555 height 78
click at [104, 584] on div "В" at bounding box center [109, 578] width 19 height 42
drag, startPoint x: 121, startPoint y: 556, endPoint x: 384, endPoint y: 570, distance: 263.4
click at [384, 570] on div "В поле" at bounding box center [383, 578] width 555 height 78
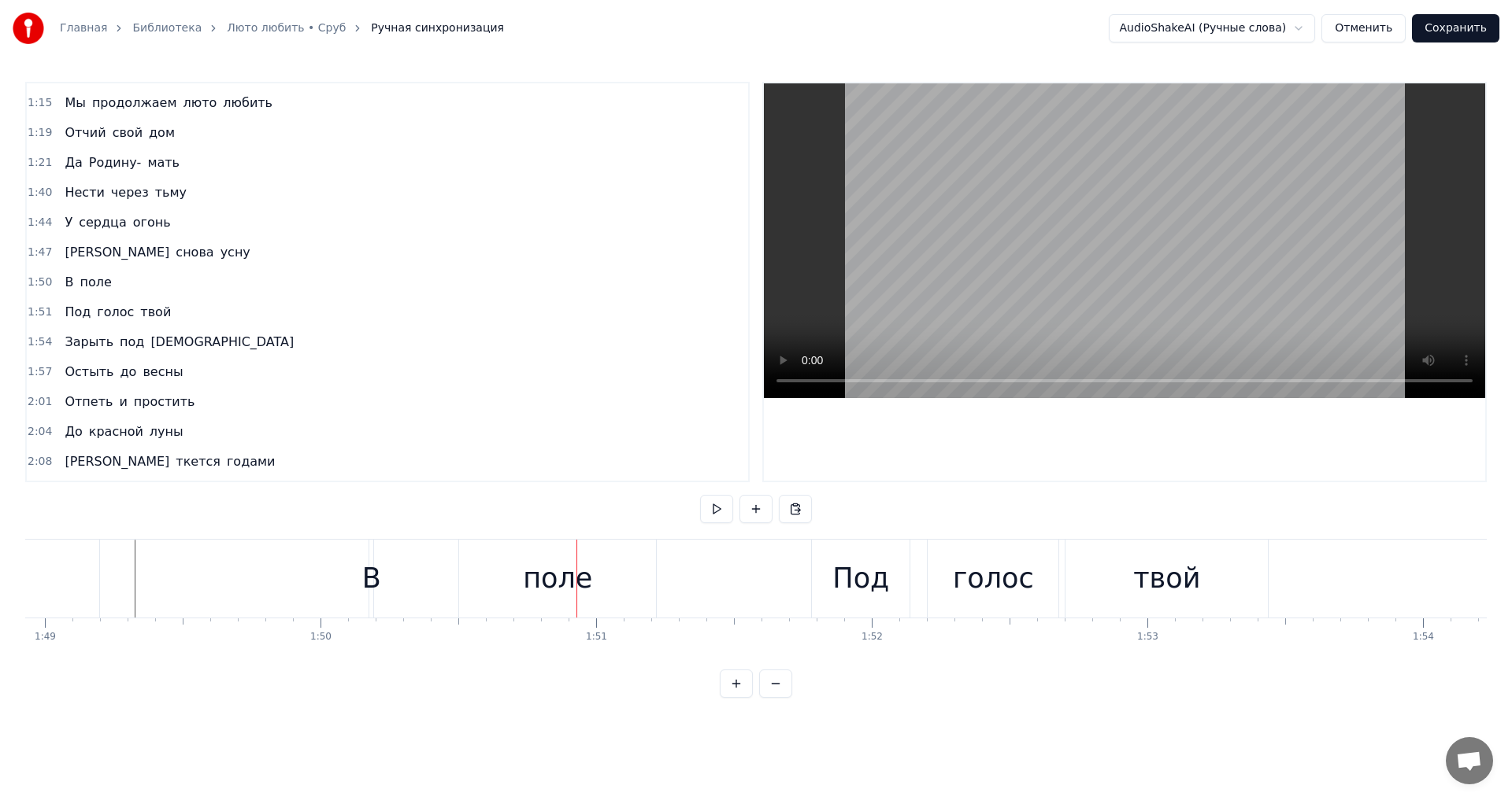
click at [371, 588] on div "В" at bounding box center [372, 578] width 19 height 42
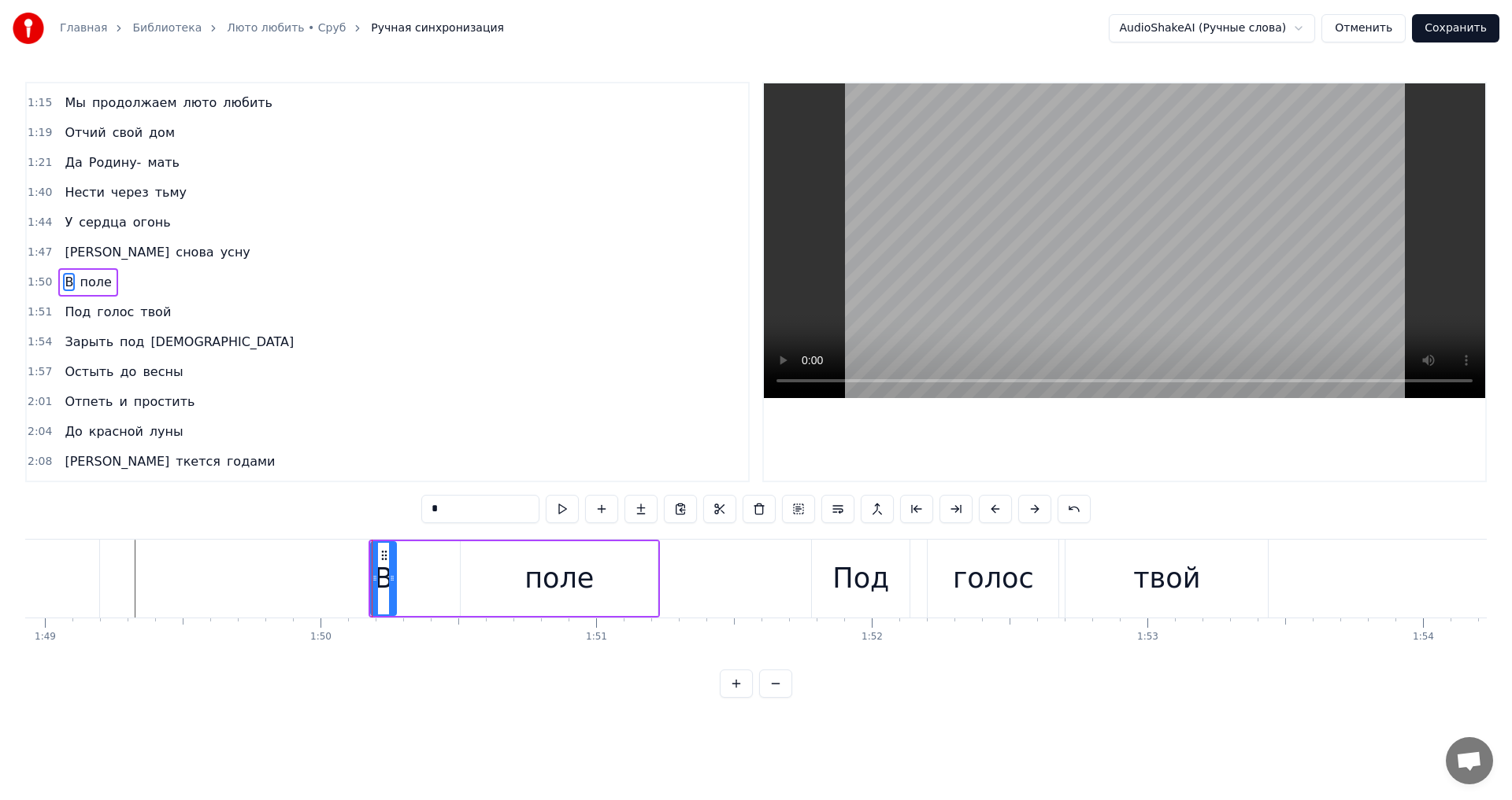
drag, startPoint x: 374, startPoint y: 585, endPoint x: 395, endPoint y: 589, distance: 21.4
click at [395, 589] on div at bounding box center [392, 579] width 6 height 72
drag, startPoint x: 383, startPoint y: 557, endPoint x: 462, endPoint y: 562, distance: 79.2
click at [462, 562] on div "В" at bounding box center [463, 579] width 24 height 72
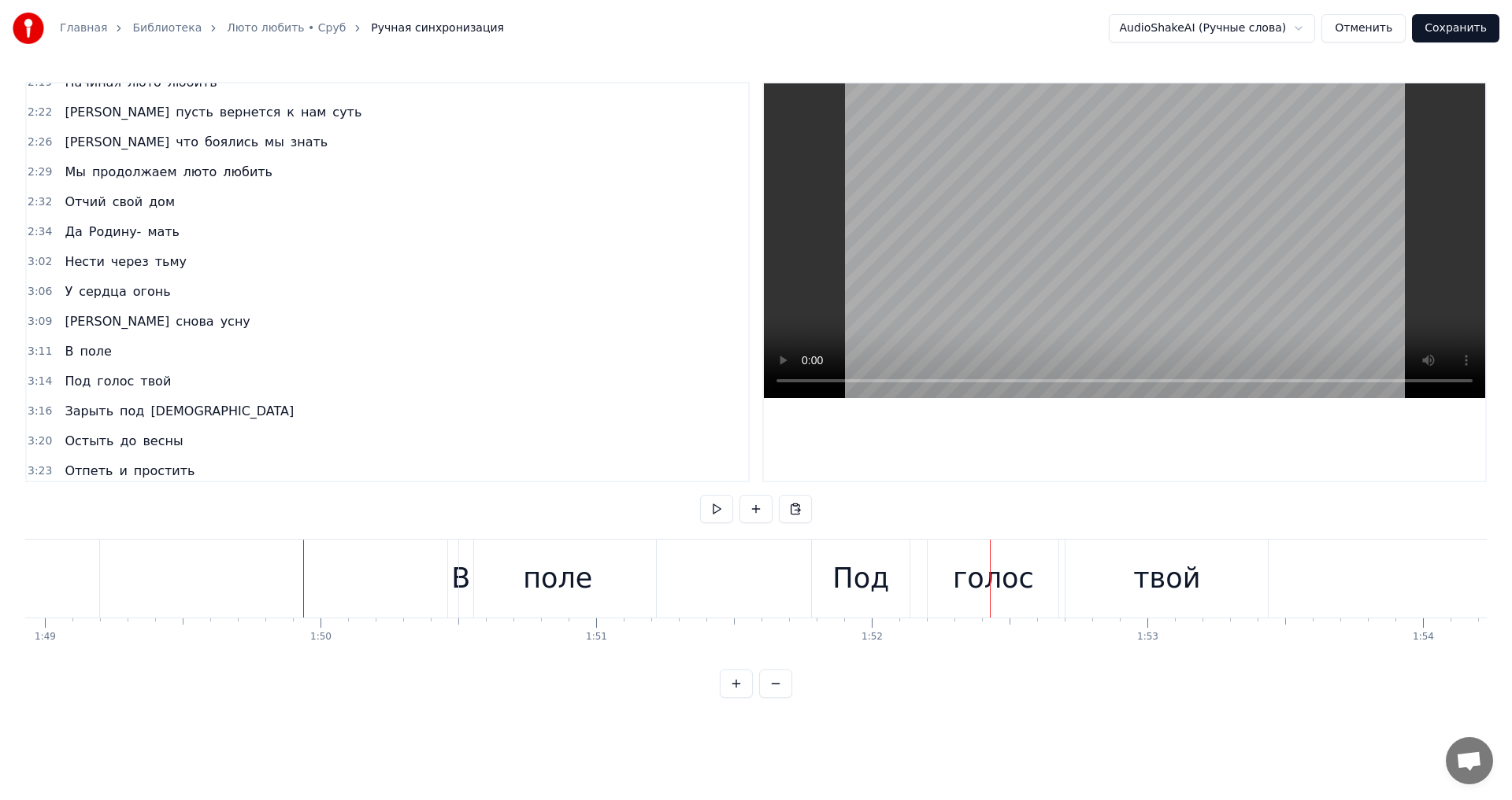
scroll to position [1037, 0]
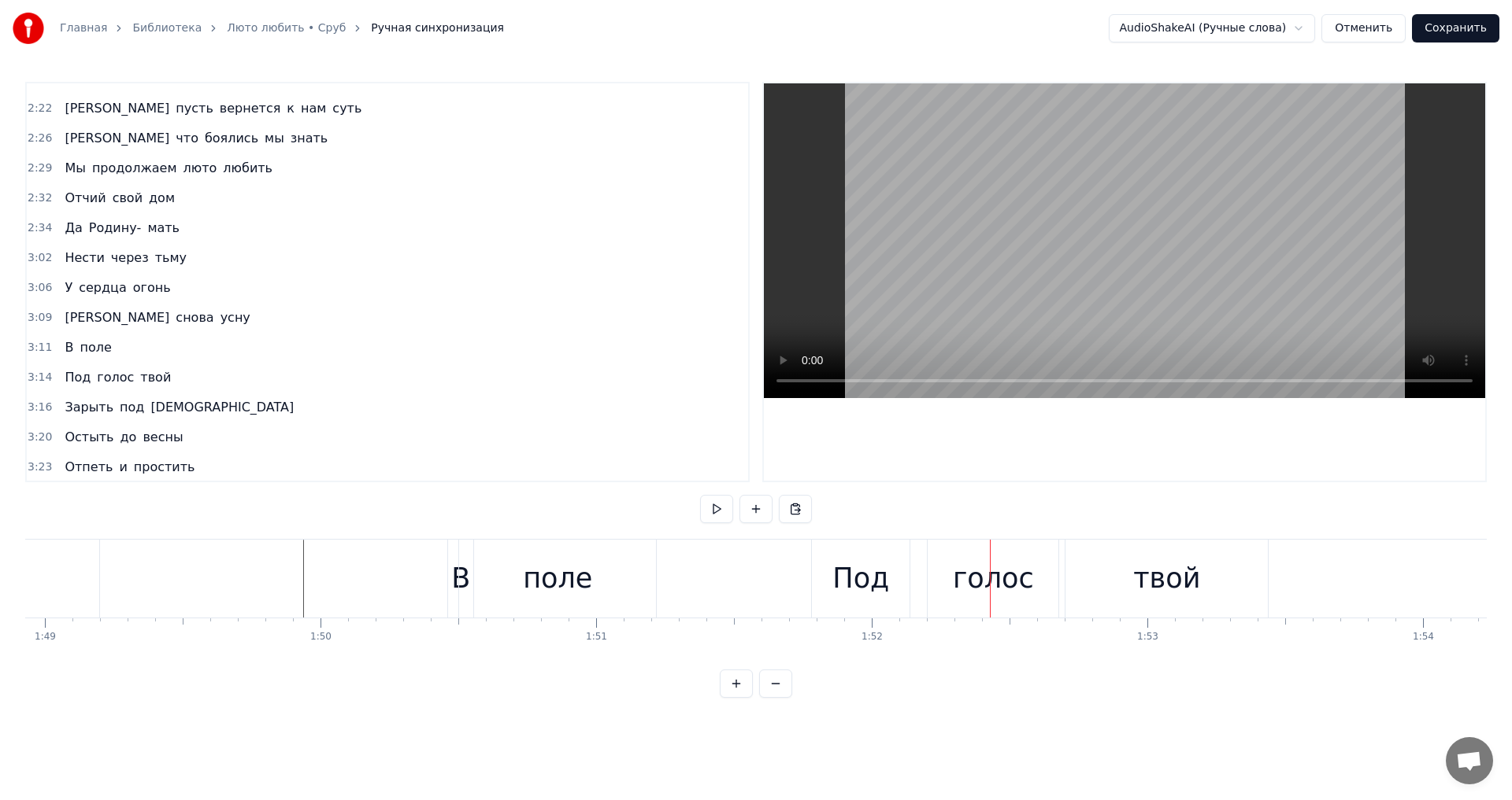
click at [212, 355] on div "3:11 В поле" at bounding box center [387, 347] width 721 height 30
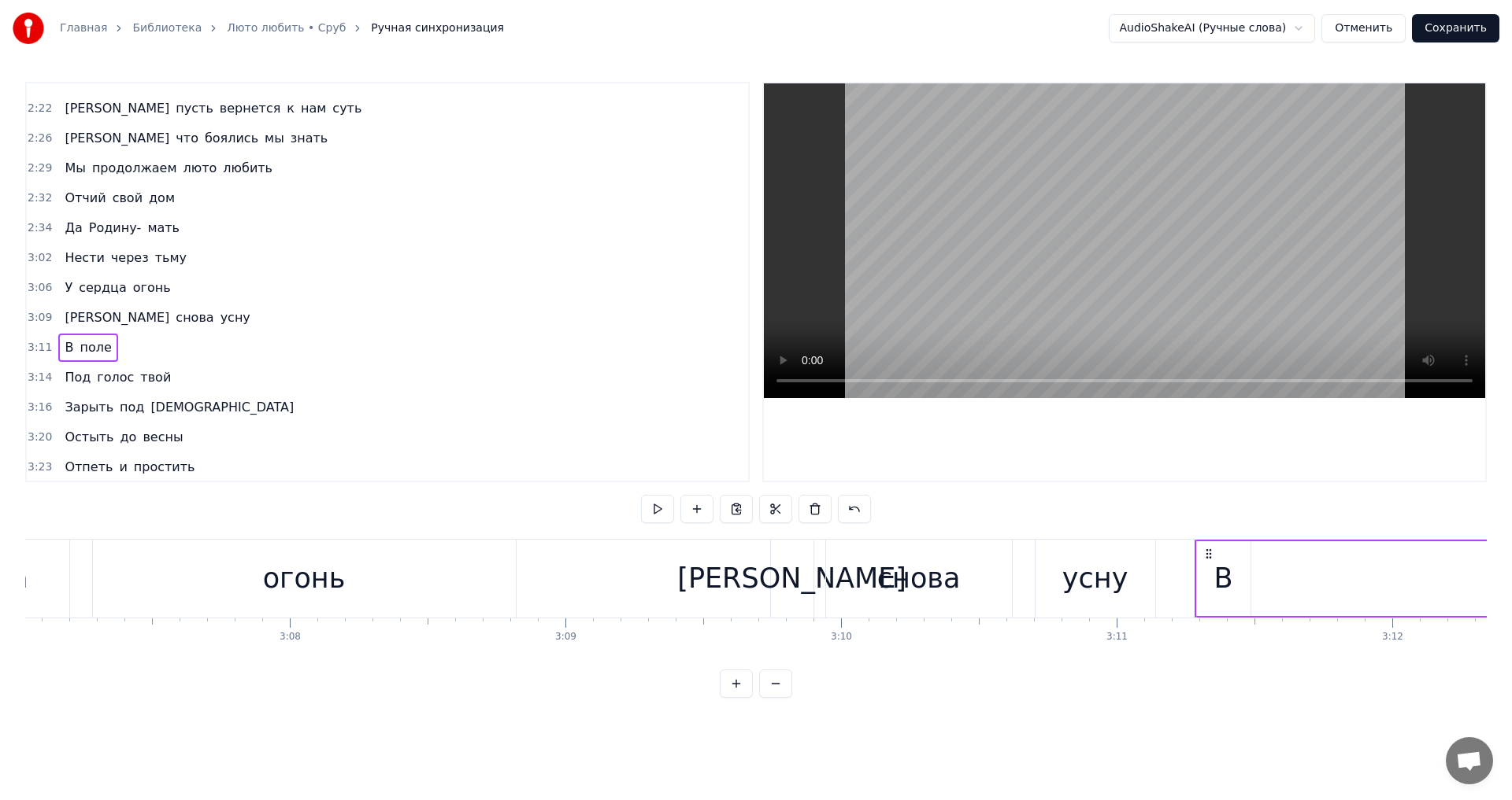
scroll to position [0, 52635]
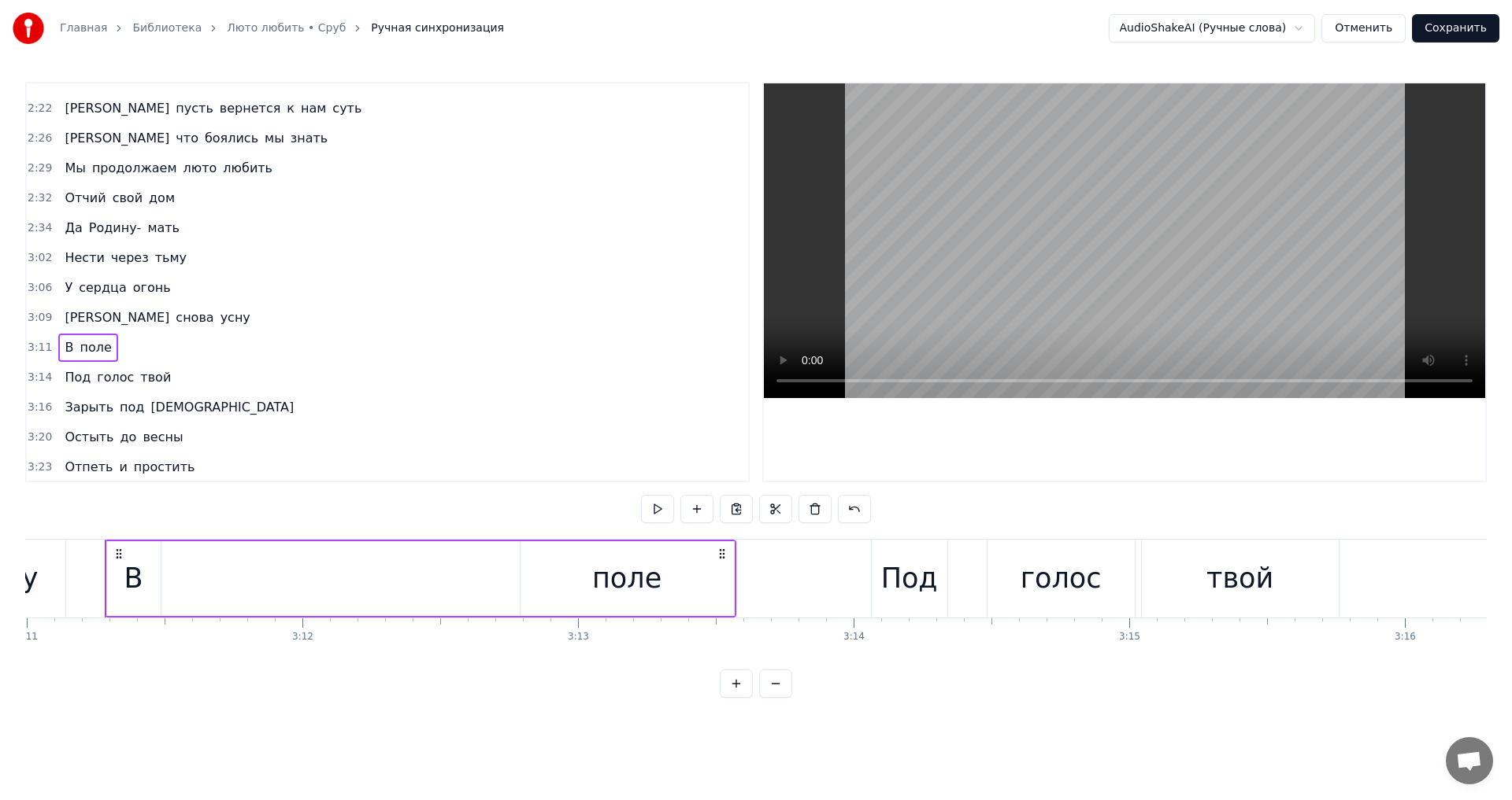
click at [130, 592] on div "В" at bounding box center [134, 578] width 19 height 42
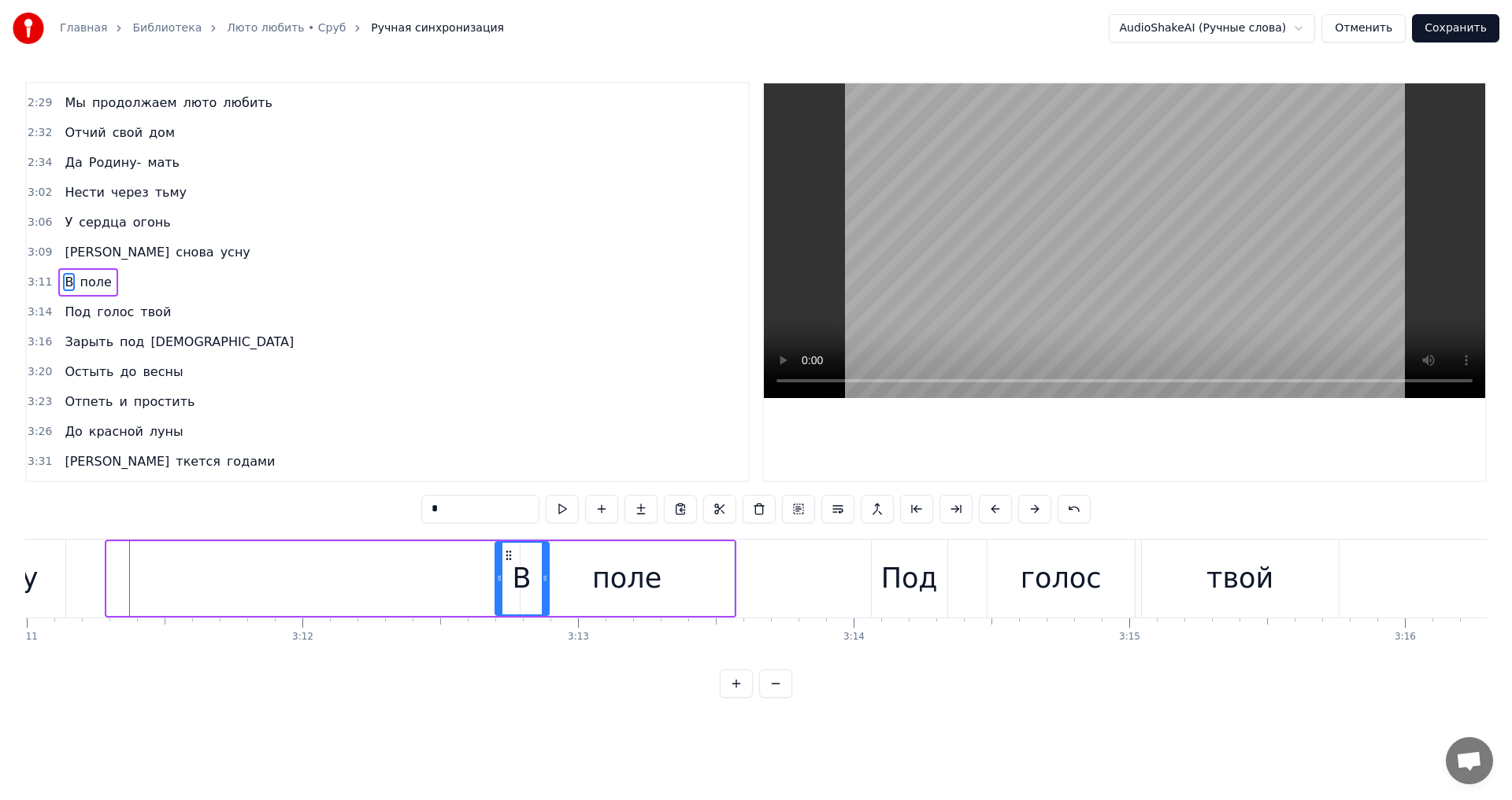
drag, startPoint x: 124, startPoint y: 560, endPoint x: 512, endPoint y: 575, distance: 388.3
click at [512, 575] on div "В" at bounding box center [522, 579] width 52 height 72
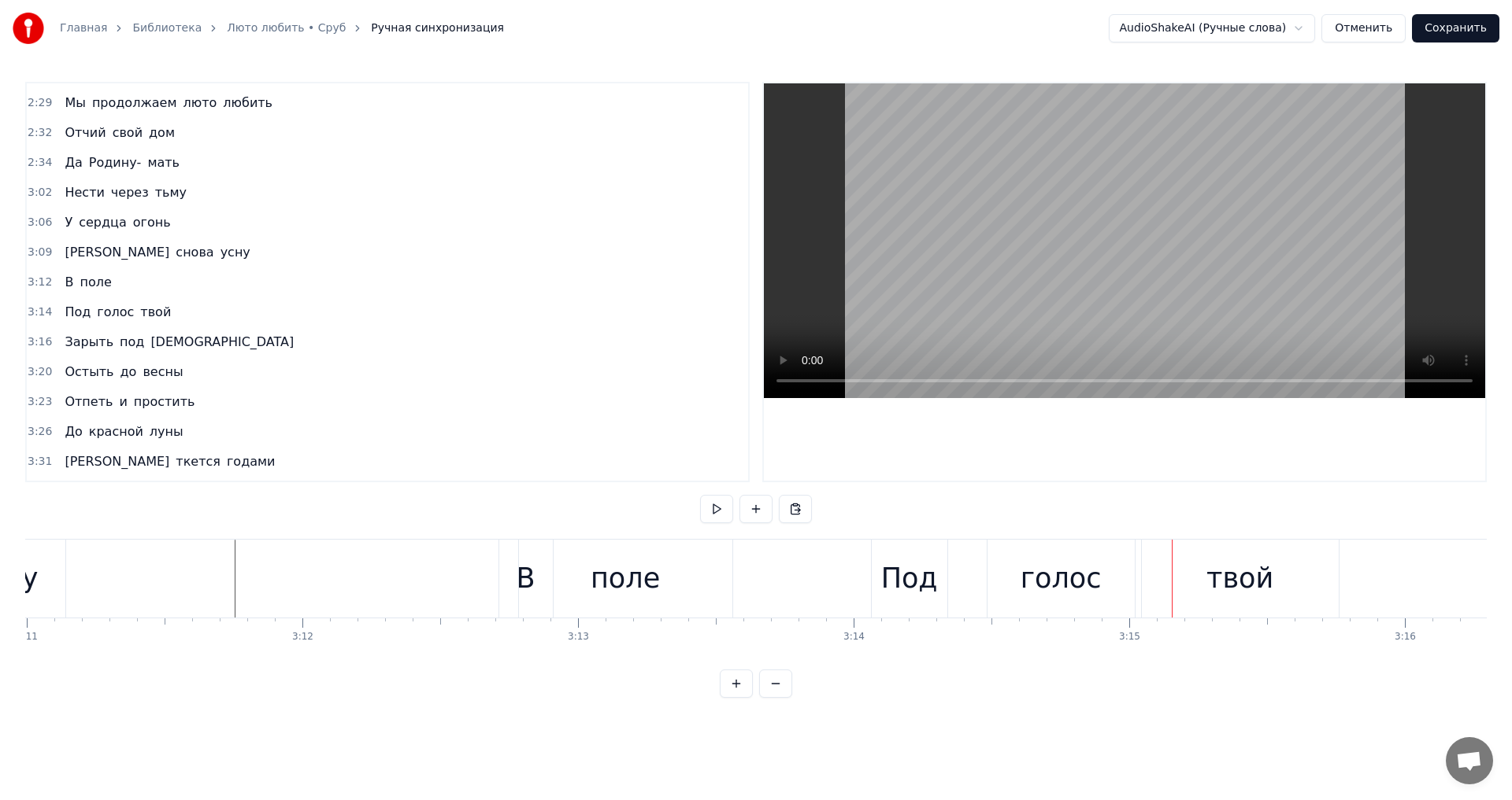
click at [642, 589] on div "поле" at bounding box center [625, 578] width 70 height 42
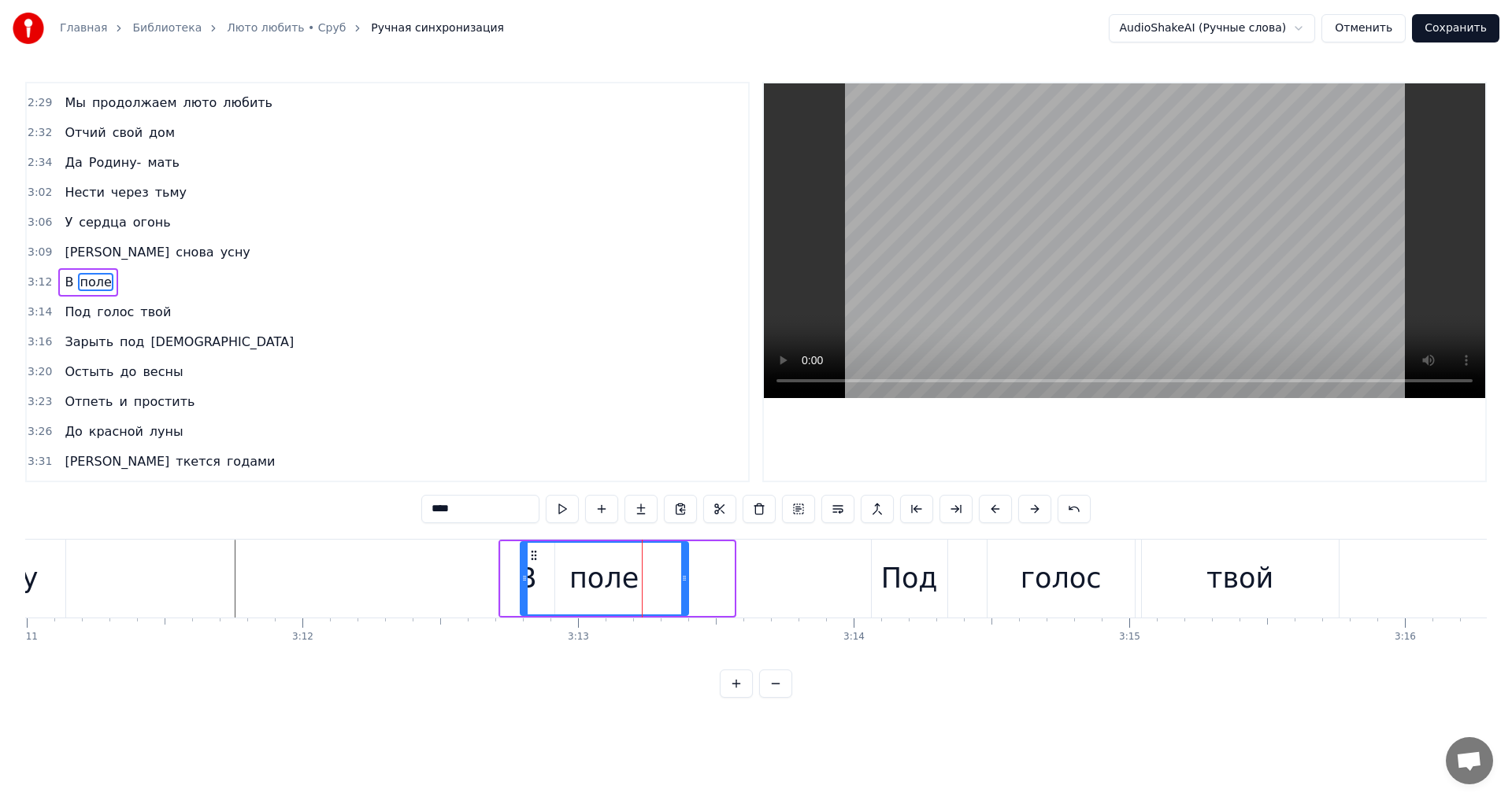
drag, startPoint x: 719, startPoint y: 582, endPoint x: 682, endPoint y: 586, distance: 37.2
click at [682, 586] on div at bounding box center [684, 579] width 6 height 72
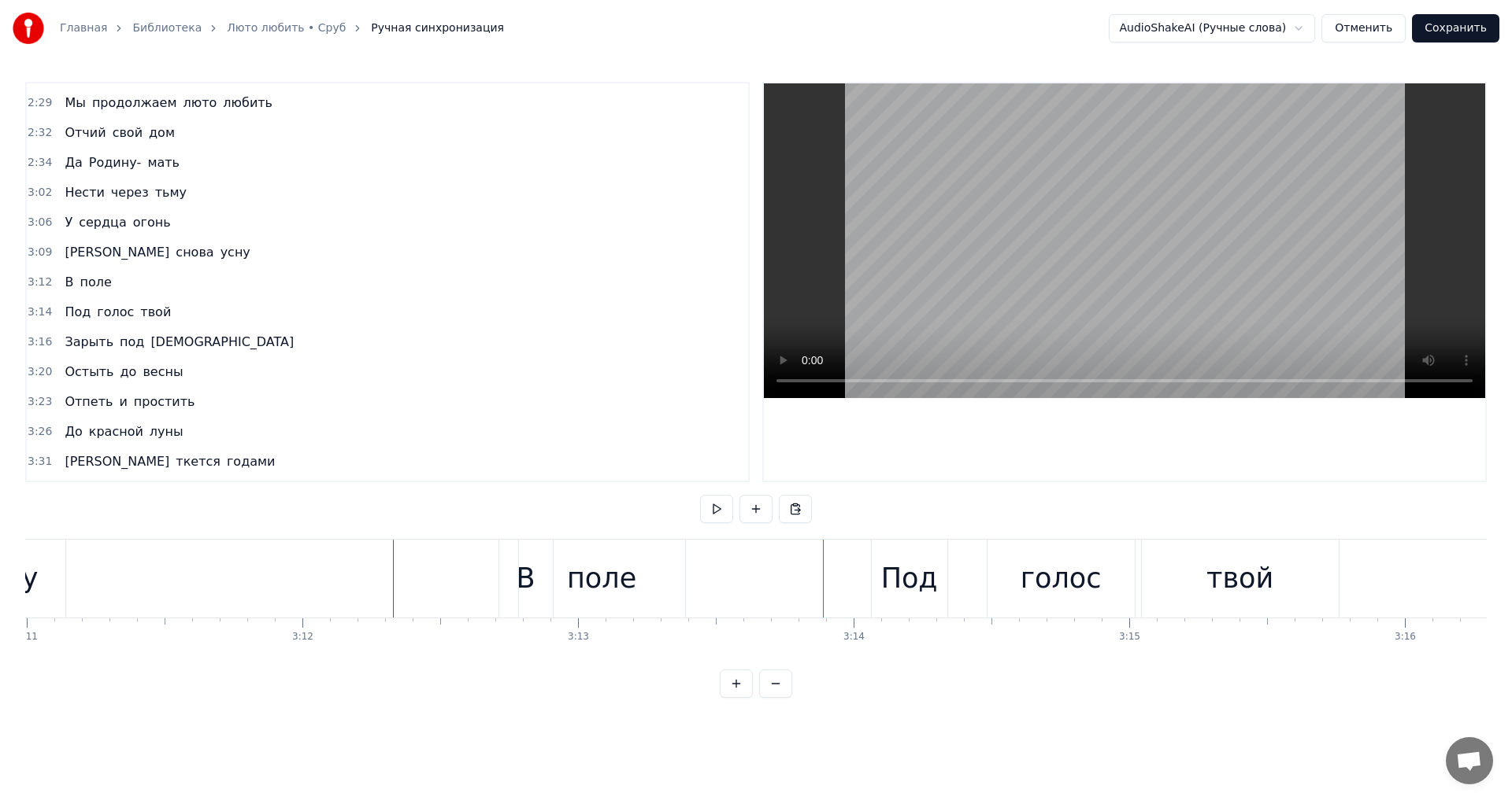
click at [630, 594] on div "поле" at bounding box center [601, 578] width 70 height 42
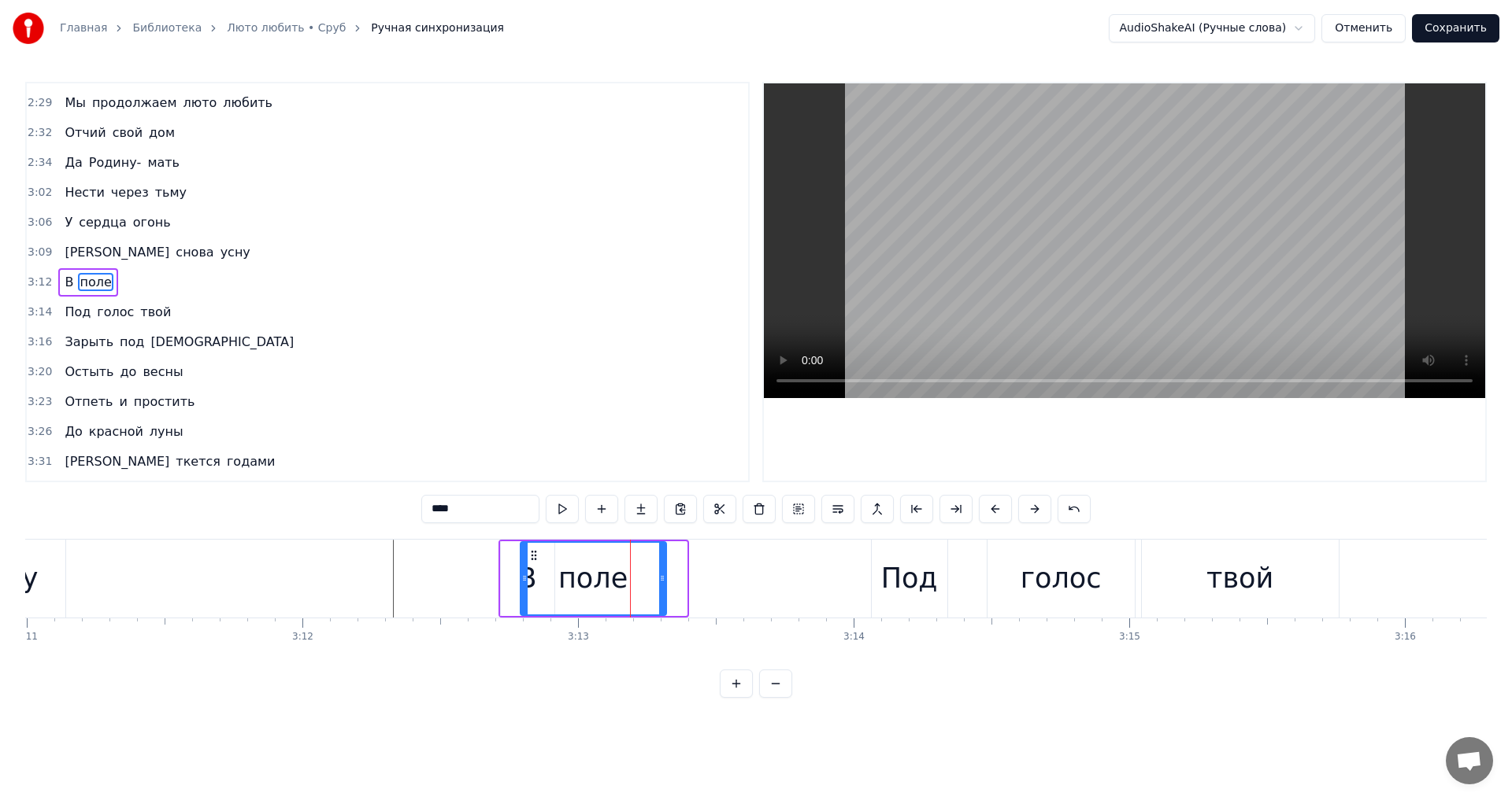
drag, startPoint x: 680, startPoint y: 582, endPoint x: 636, endPoint y: 587, distance: 44.3
click at [659, 587] on div at bounding box center [662, 579] width 6 height 72
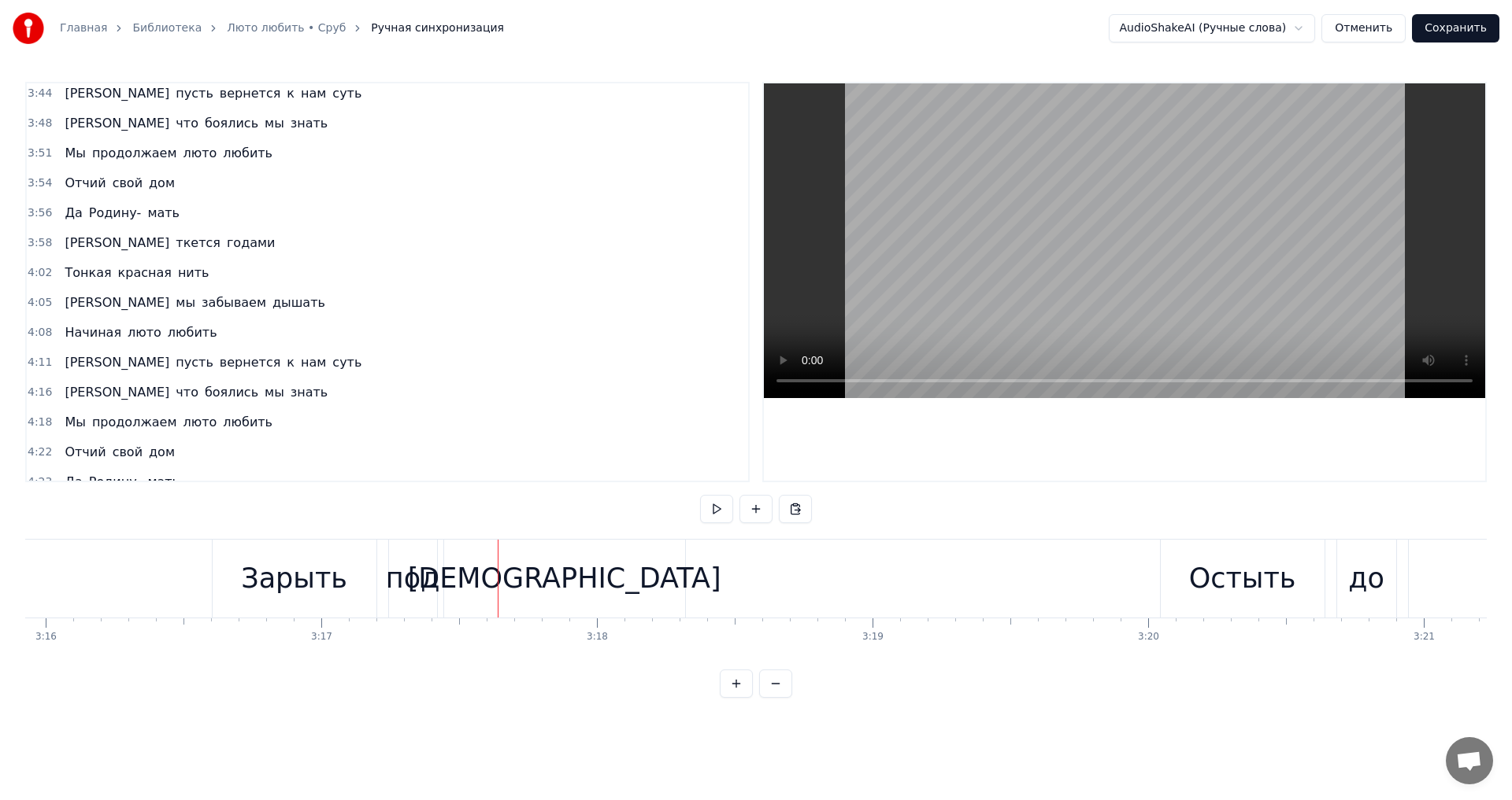
scroll to position [1606, 0]
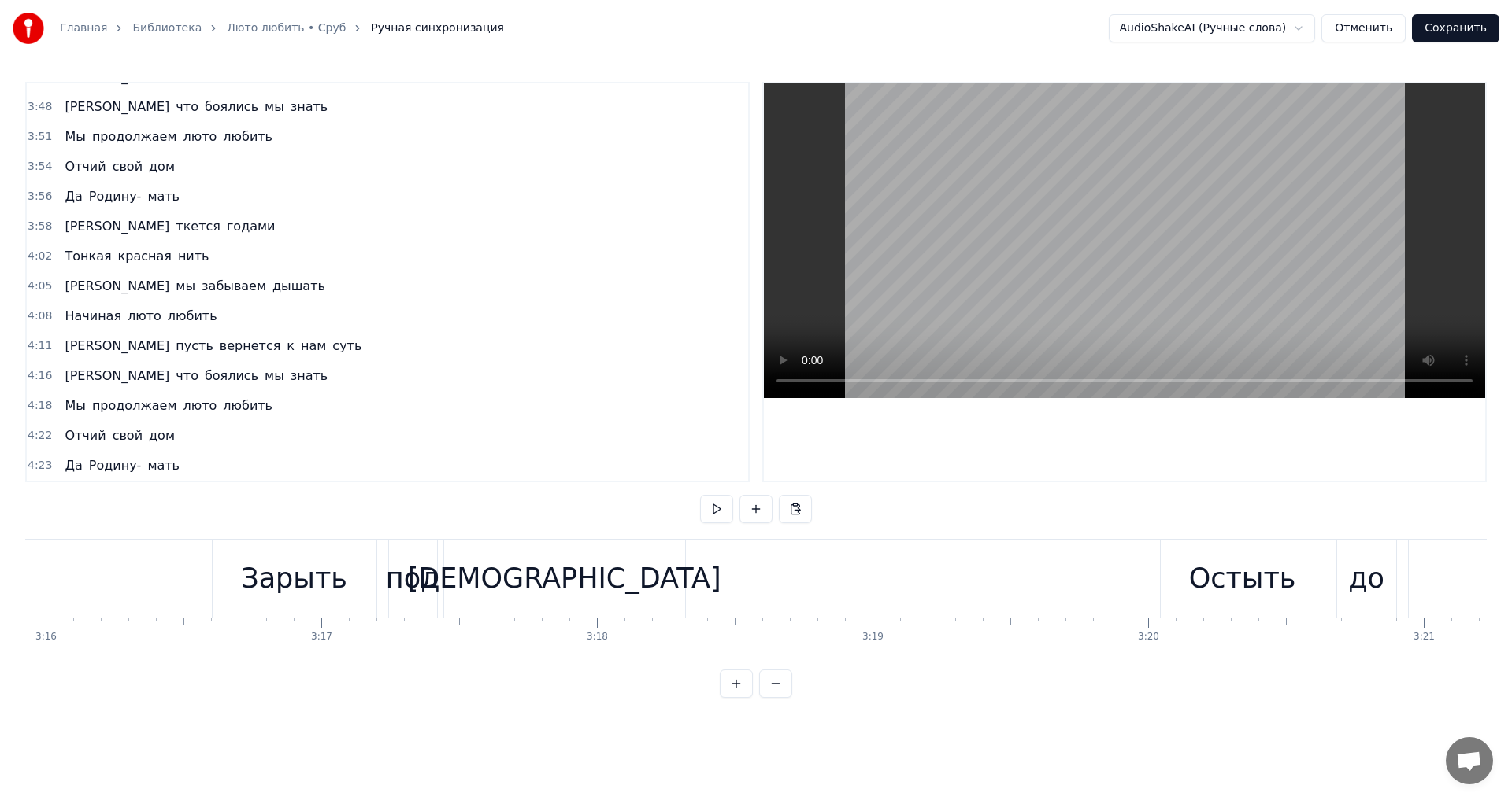
click at [1440, 25] on button "Сохранить" at bounding box center [1455, 28] width 87 height 28
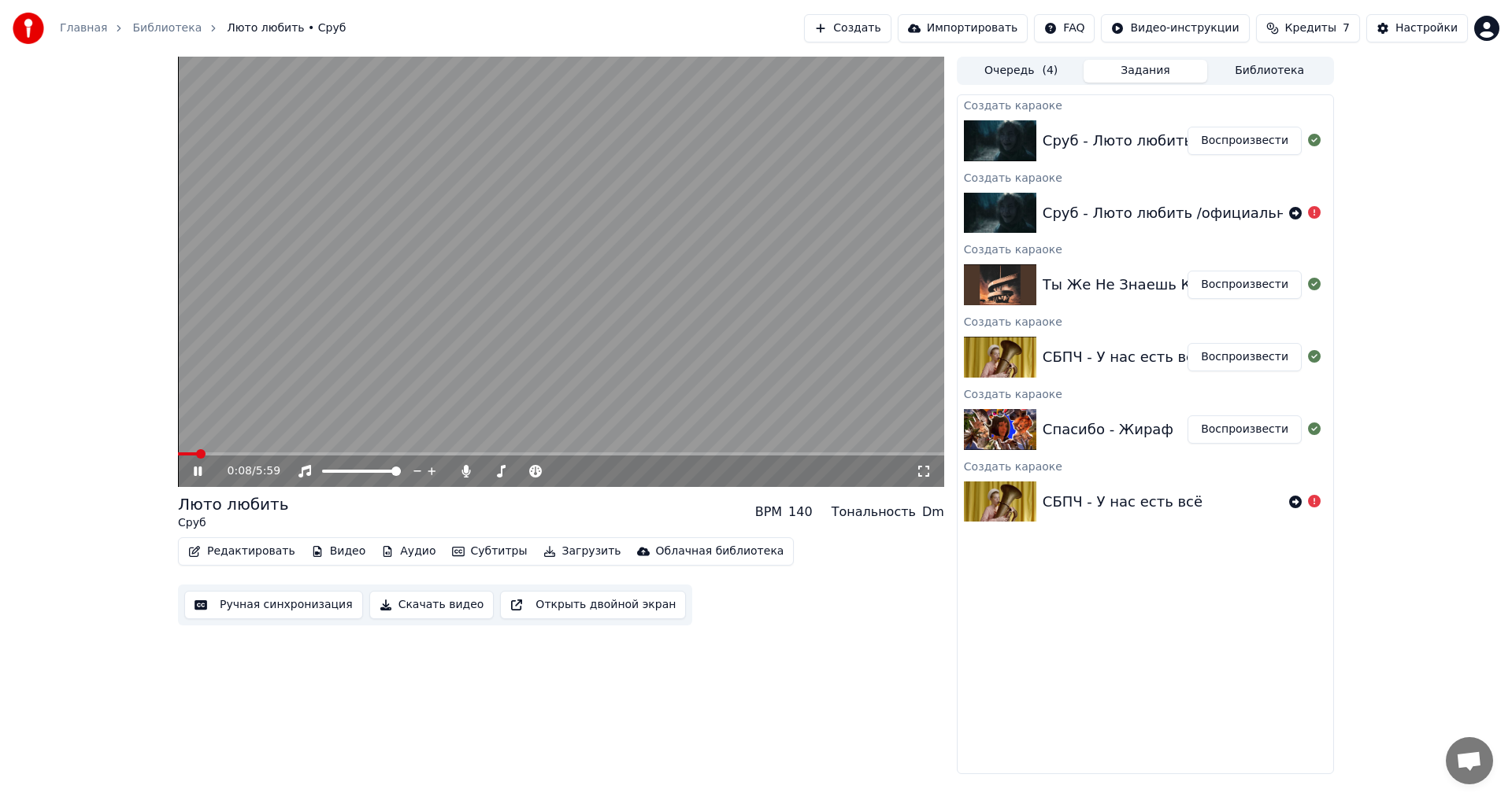
click at [534, 352] on video at bounding box center [560, 272] width 766 height 430
click at [890, 26] on button "Создать" at bounding box center [847, 28] width 86 height 28
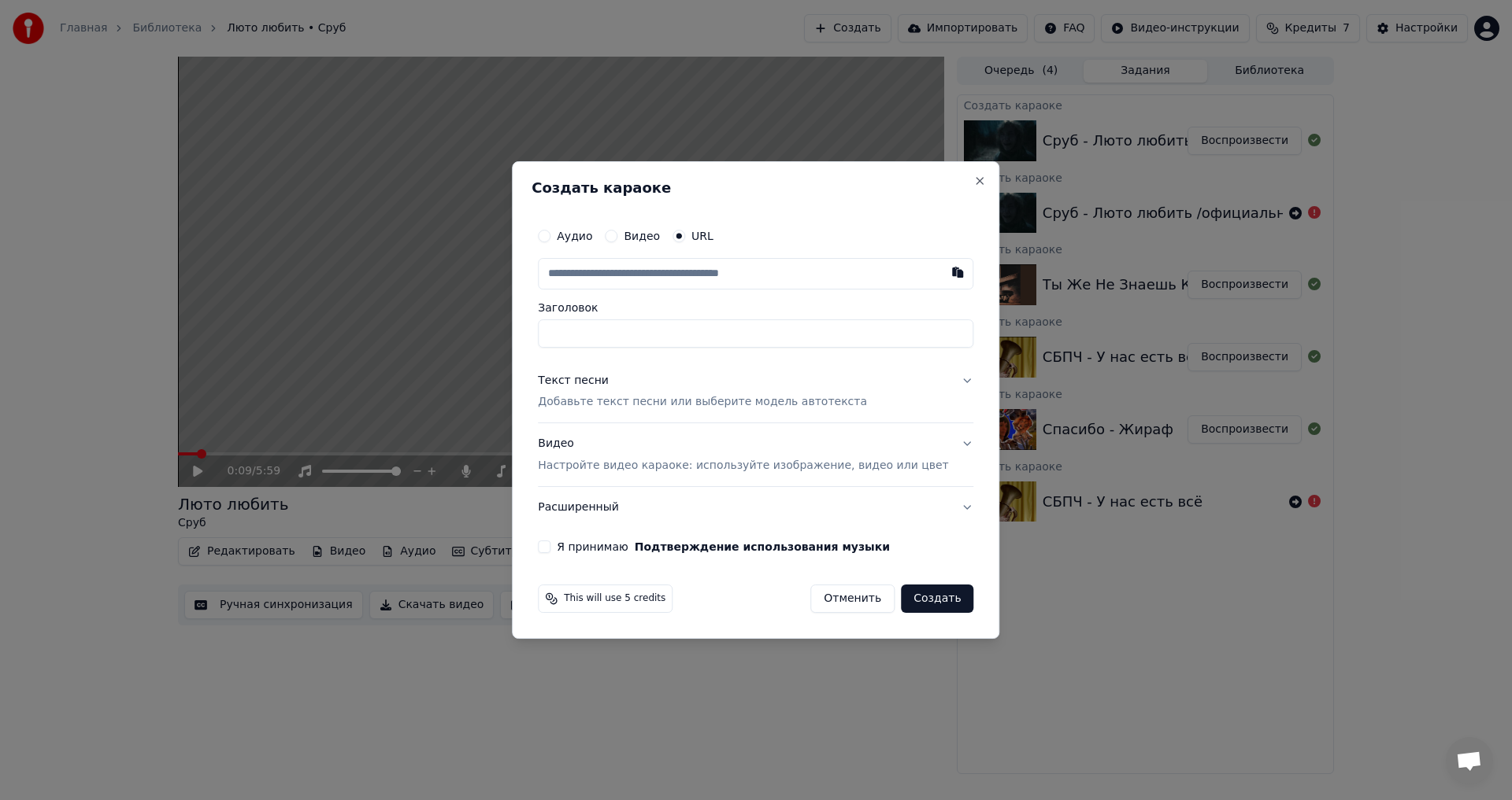
type input "**********"
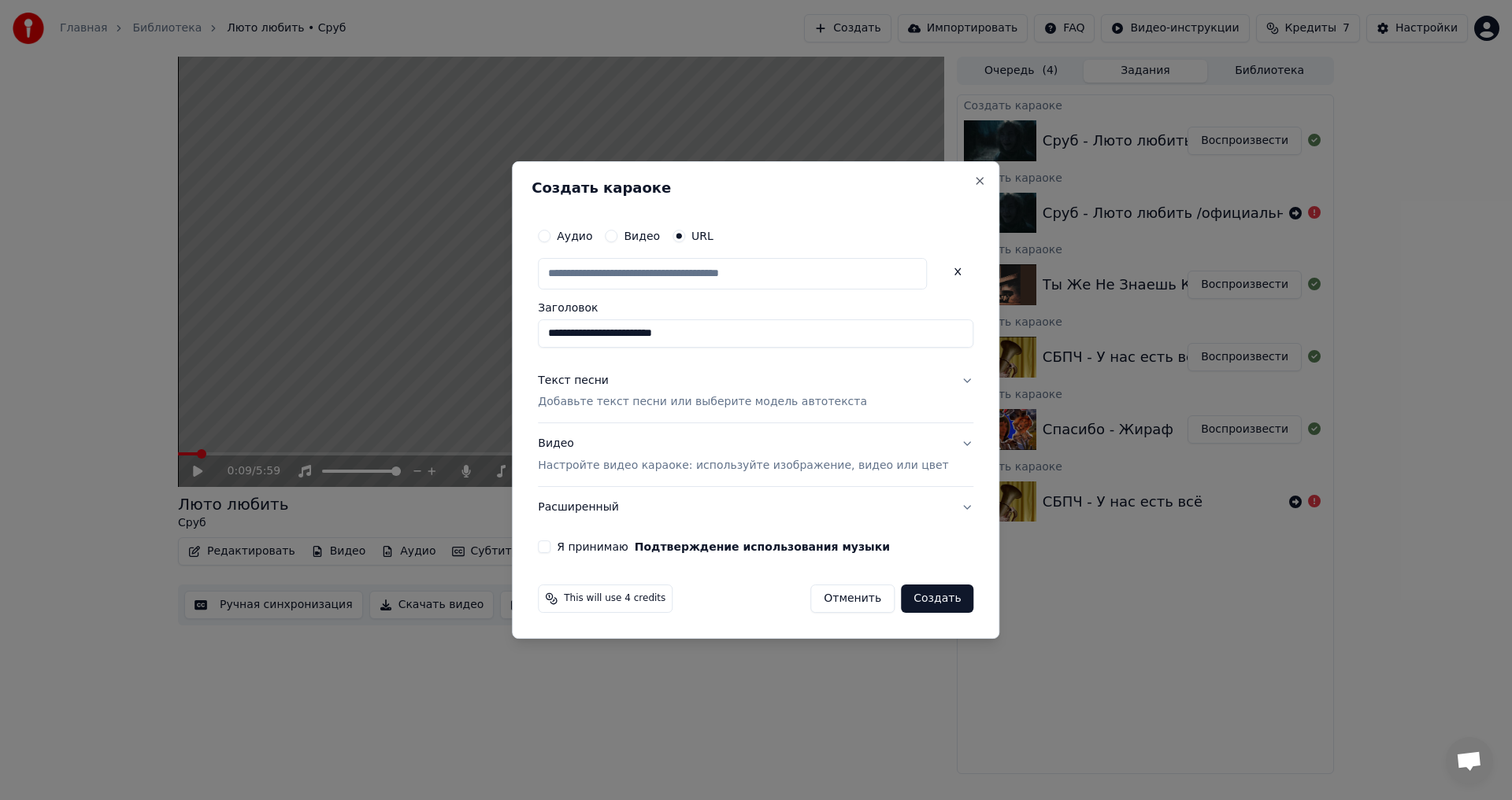
click at [645, 388] on div "Текст песни Добавьте текст песни или выберите модель автотекста" at bounding box center [702, 391] width 329 height 38
type input "**********"
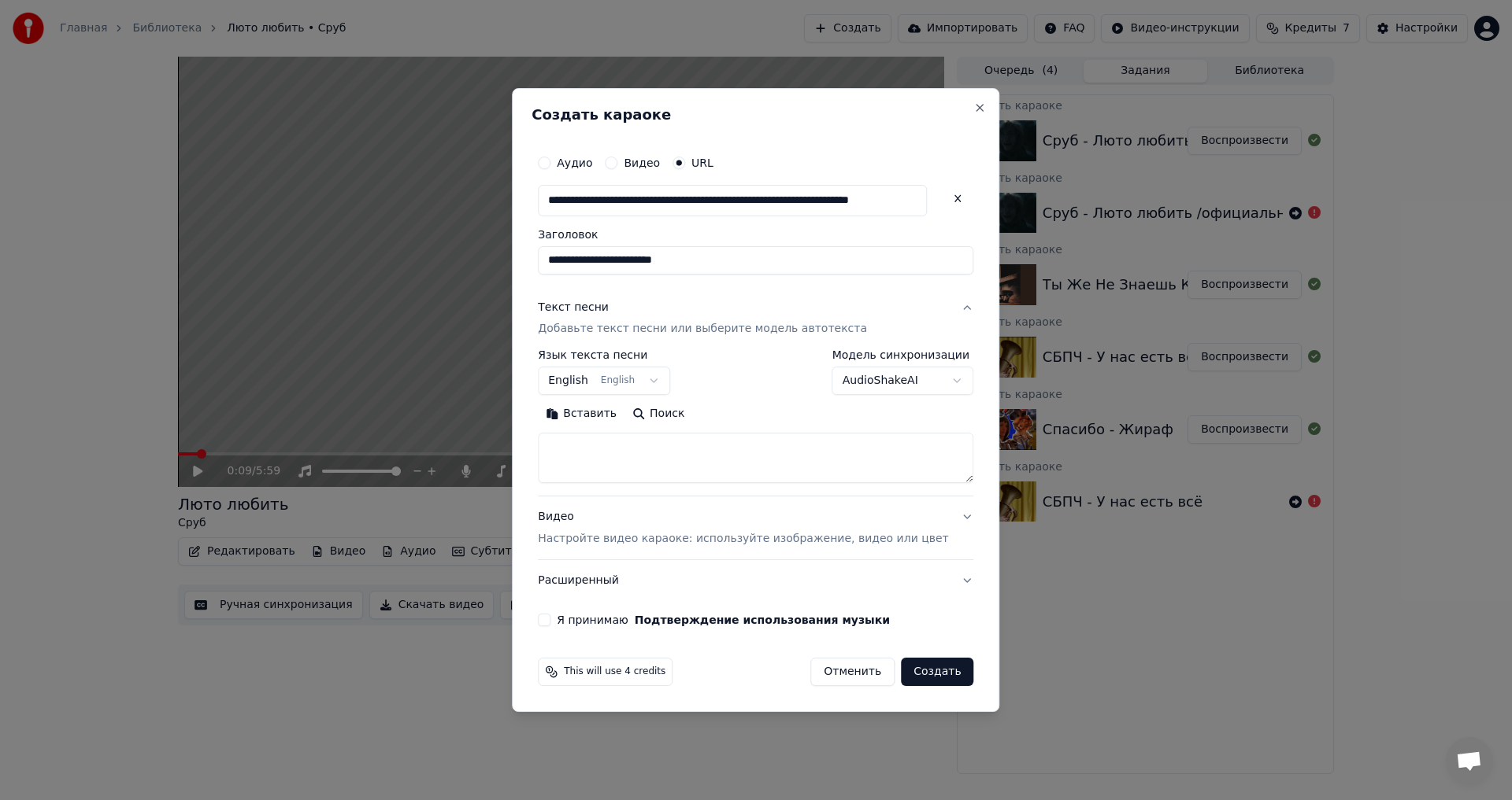
click at [639, 447] on textarea at bounding box center [756, 458] width 435 height 50
click at [653, 374] on body "Главная Библиотека Люто любить • Сруб Создать Импортировать FAQ Видео-инструкци…" at bounding box center [756, 400] width 1512 height 800
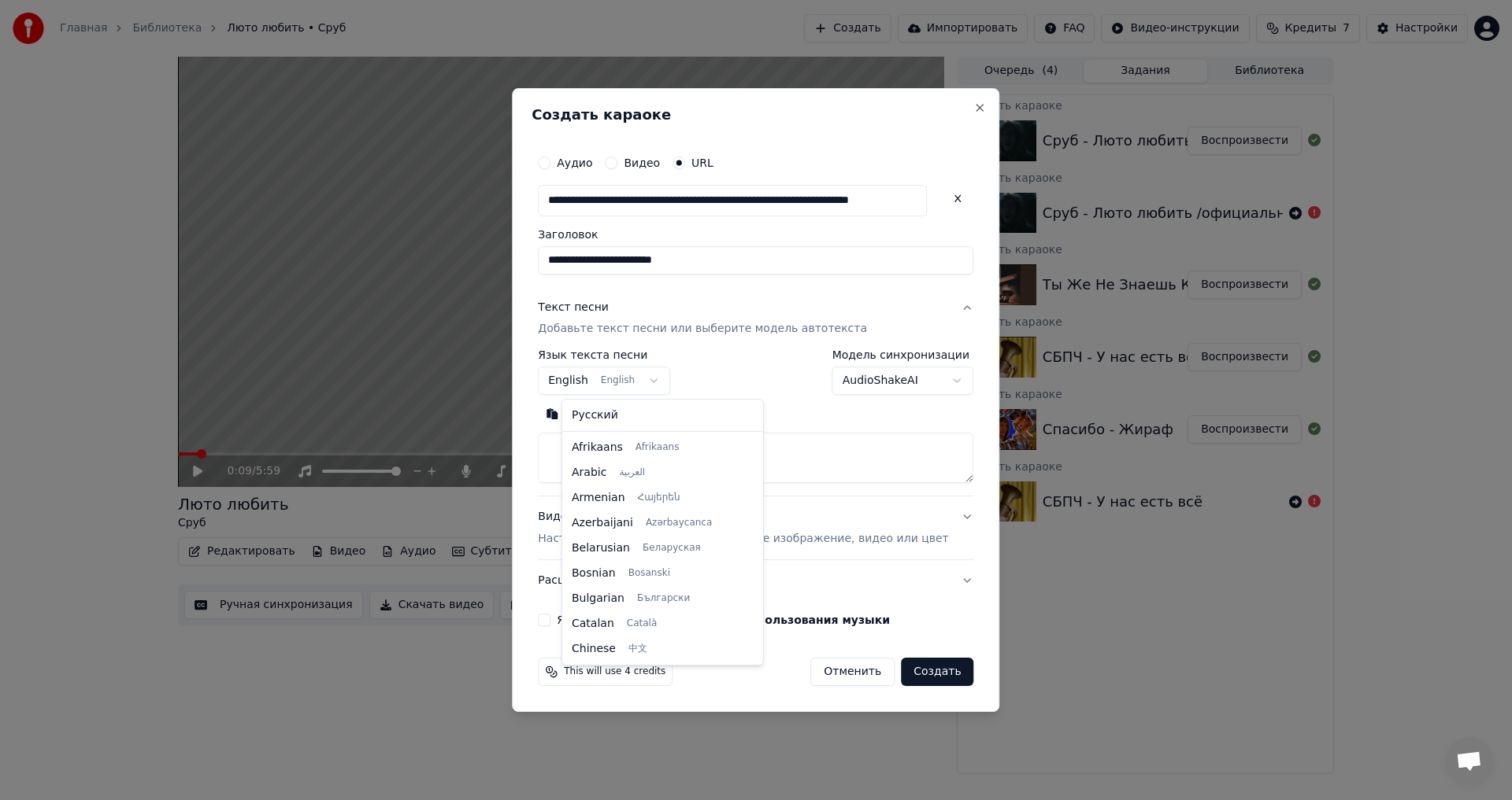
scroll to position [126, 0]
select select "**"
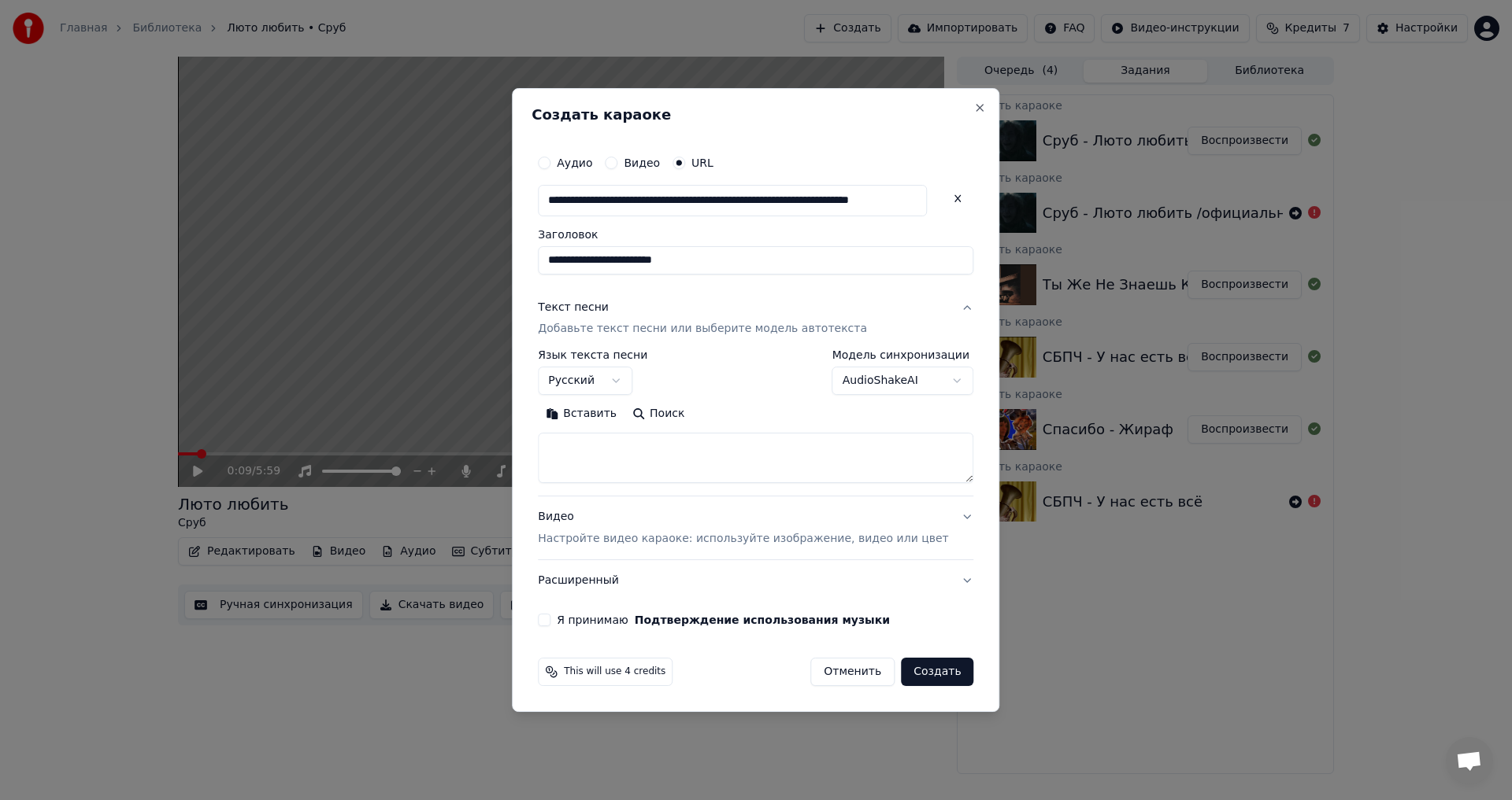
click at [667, 446] on textarea at bounding box center [756, 458] width 435 height 50
paste textarea "**********"
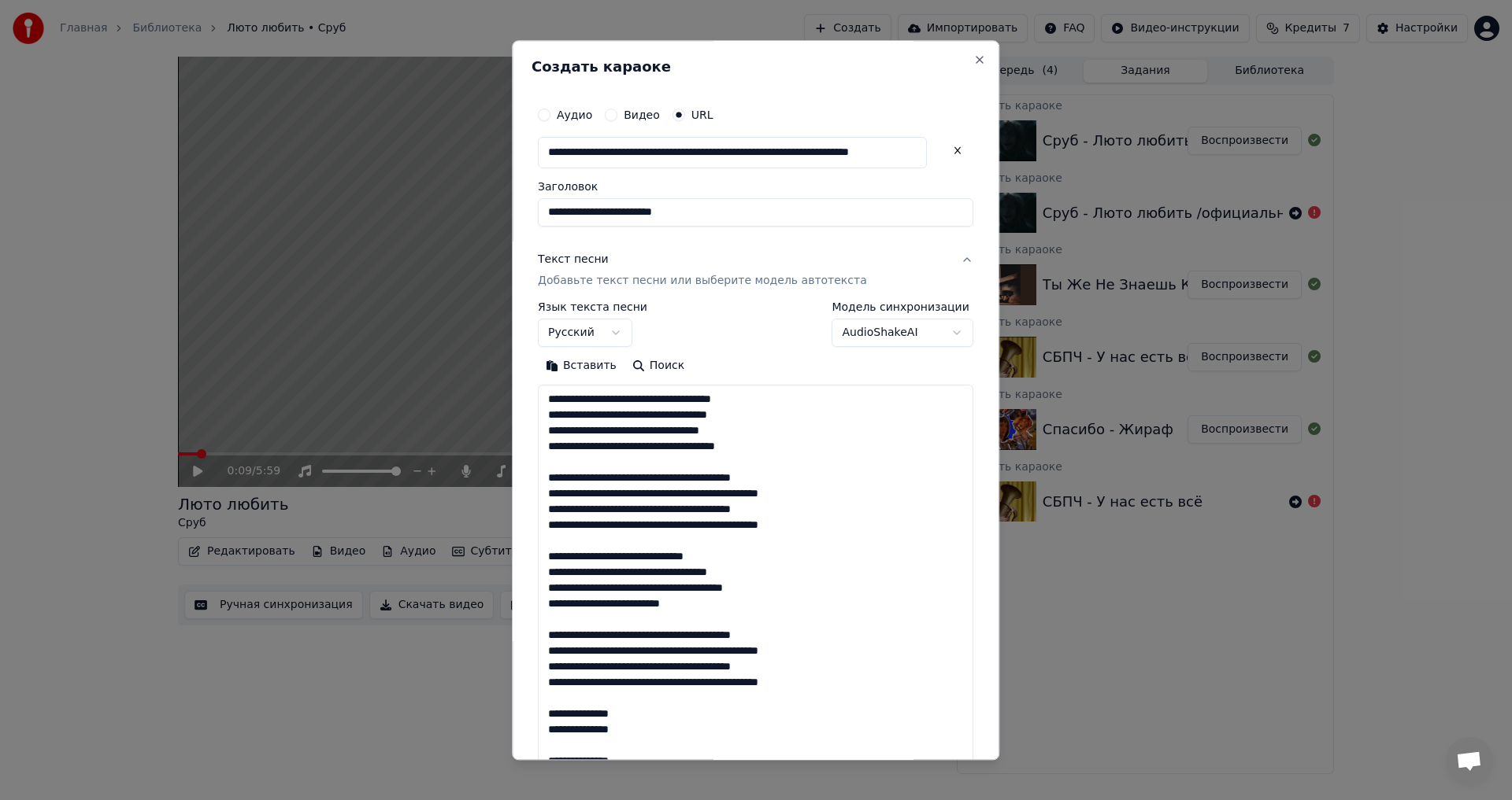
scroll to position [351, 0]
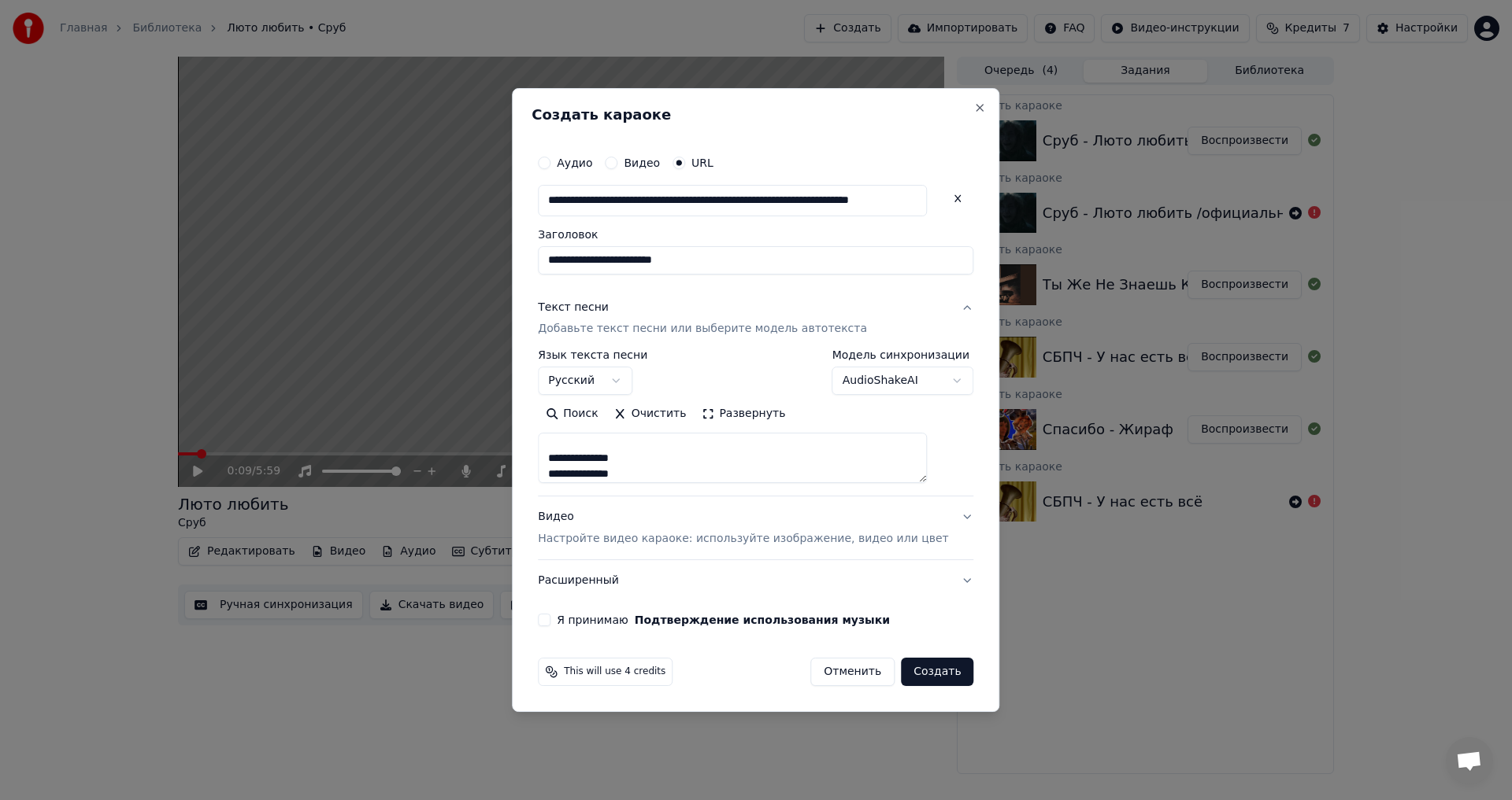
type textarea "**********"
click at [690, 528] on div "Видео Настройте видео караоке: используйте изображение, видео или цвет" at bounding box center [743, 528] width 411 height 38
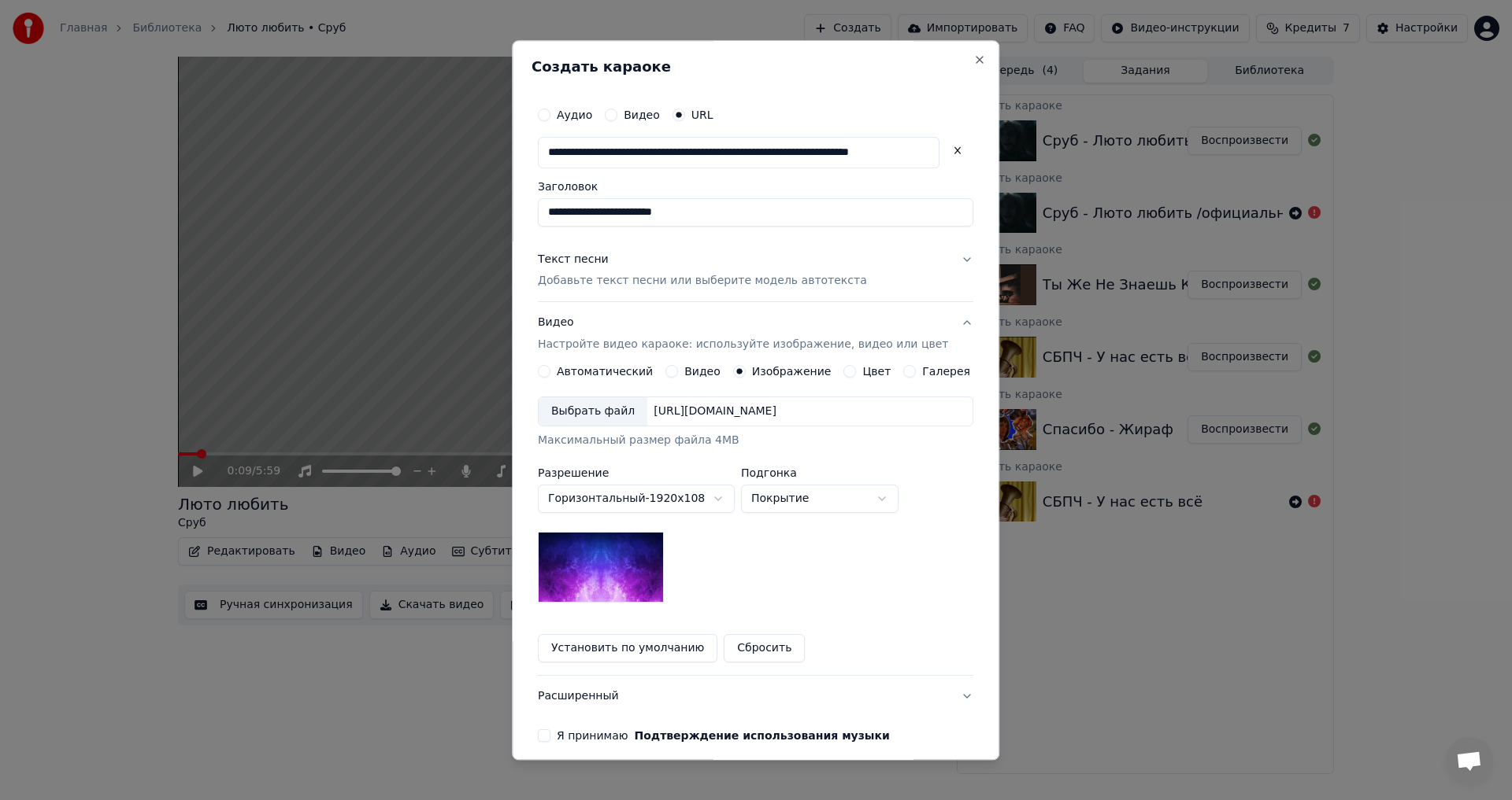
click at [590, 414] on div "Выбрать файл" at bounding box center [593, 412] width 109 height 28
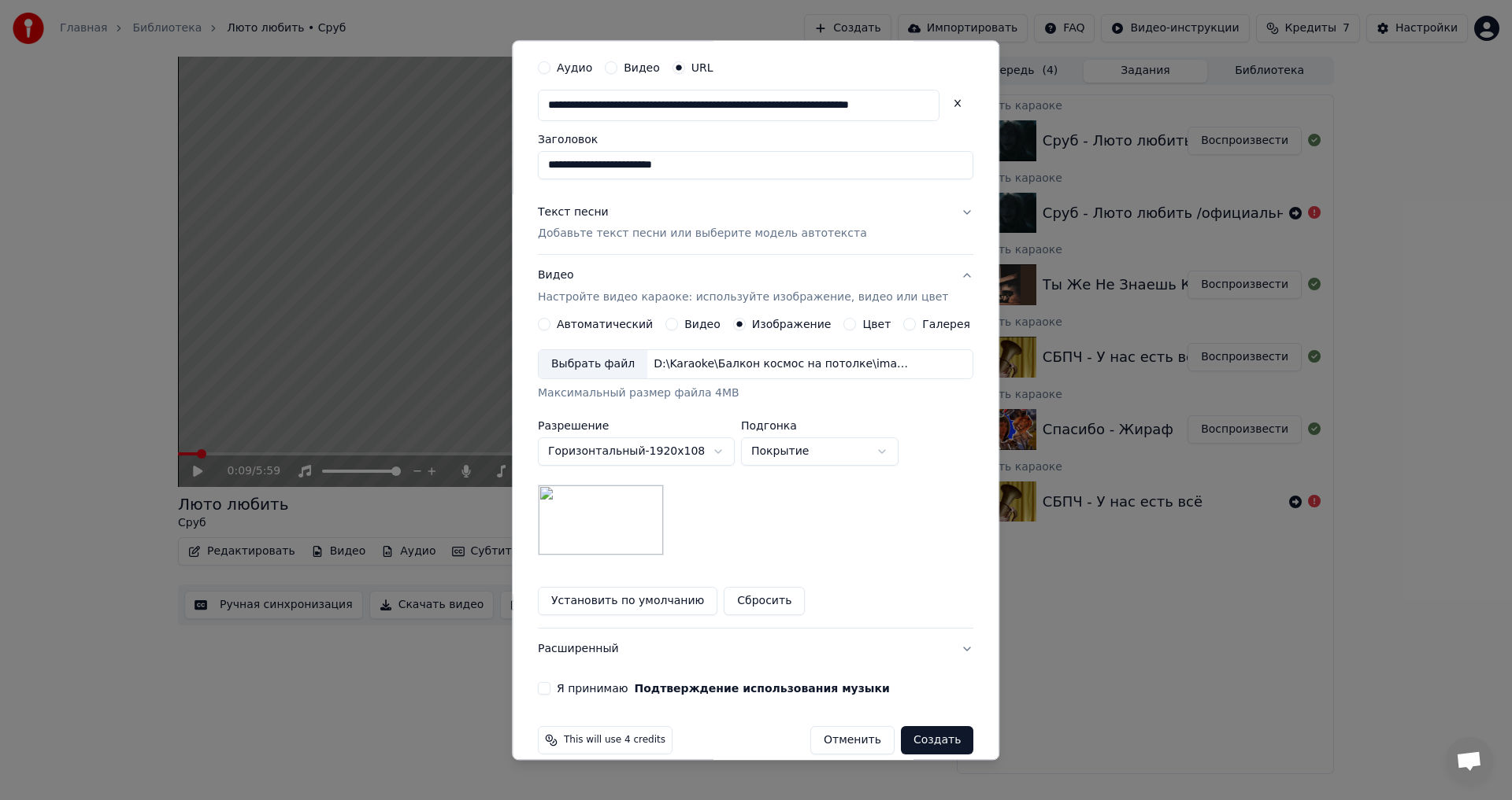
scroll to position [68, 0]
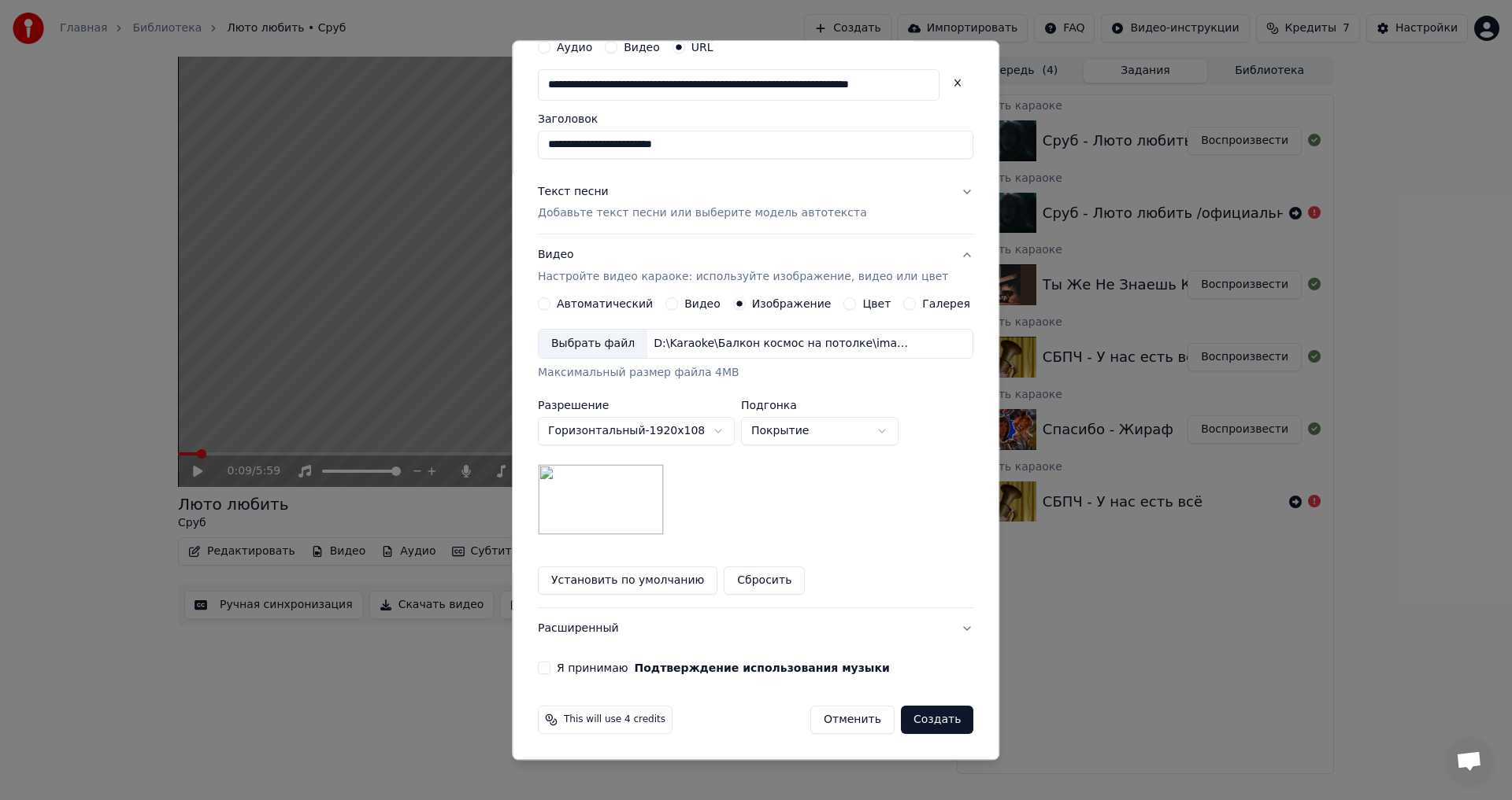
click at [629, 627] on button "Расширенный" at bounding box center [756, 629] width 435 height 41
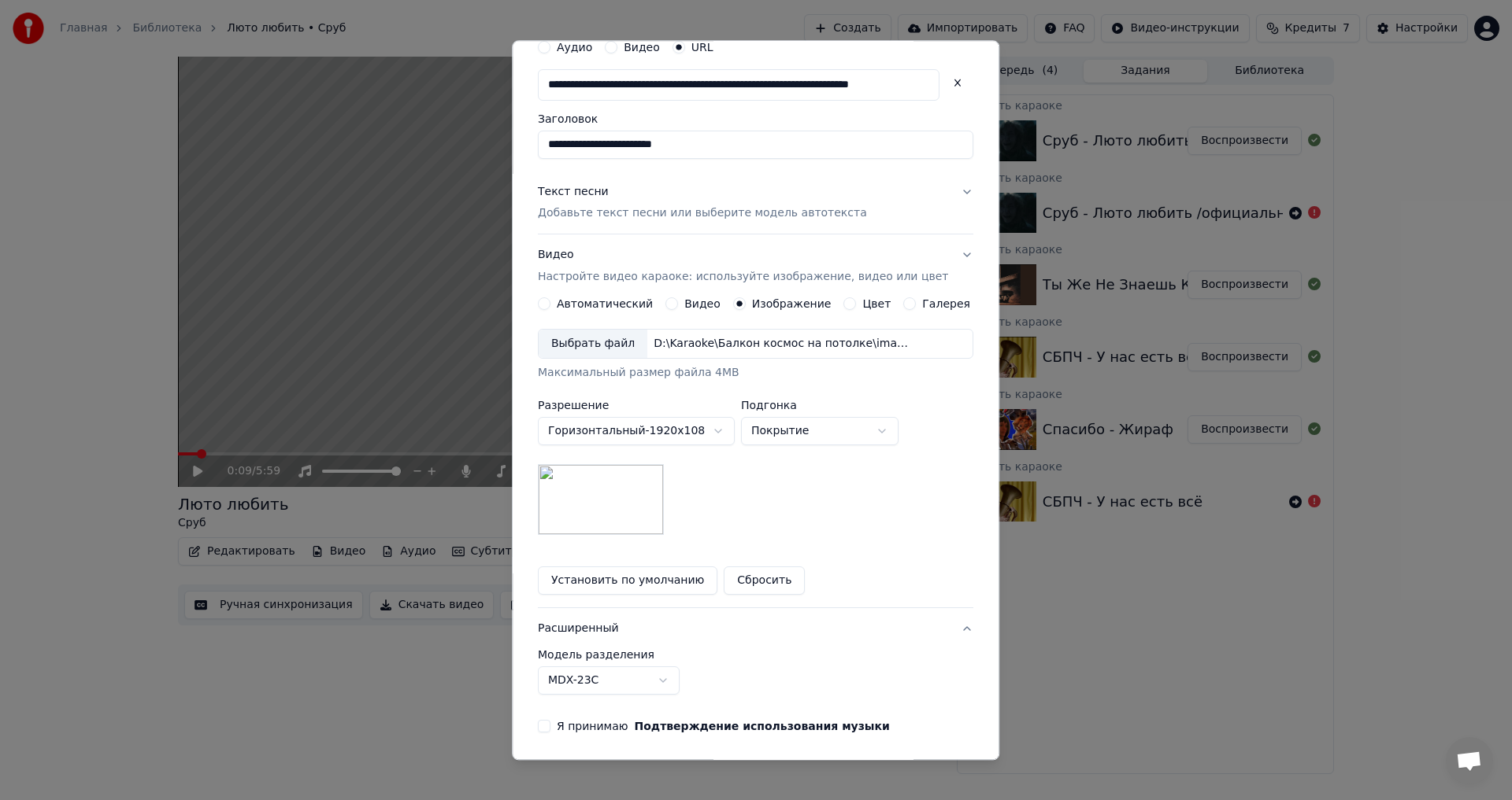
scroll to position [0, 0]
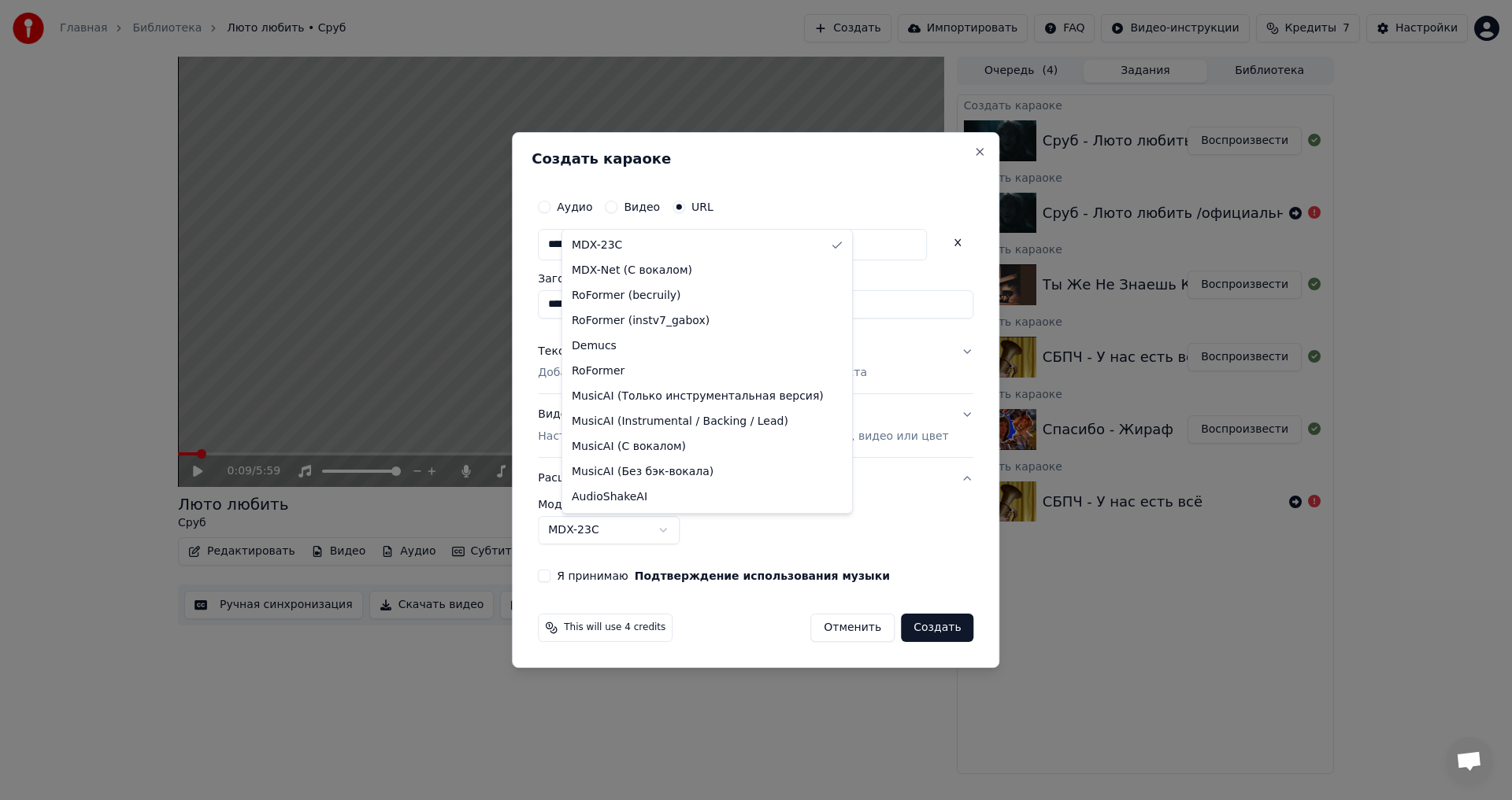
click at [604, 537] on body "Главная Библиотека Люто любить • Сруб Создать Импортировать FAQ Видео-инструкци…" at bounding box center [756, 400] width 1512 height 800
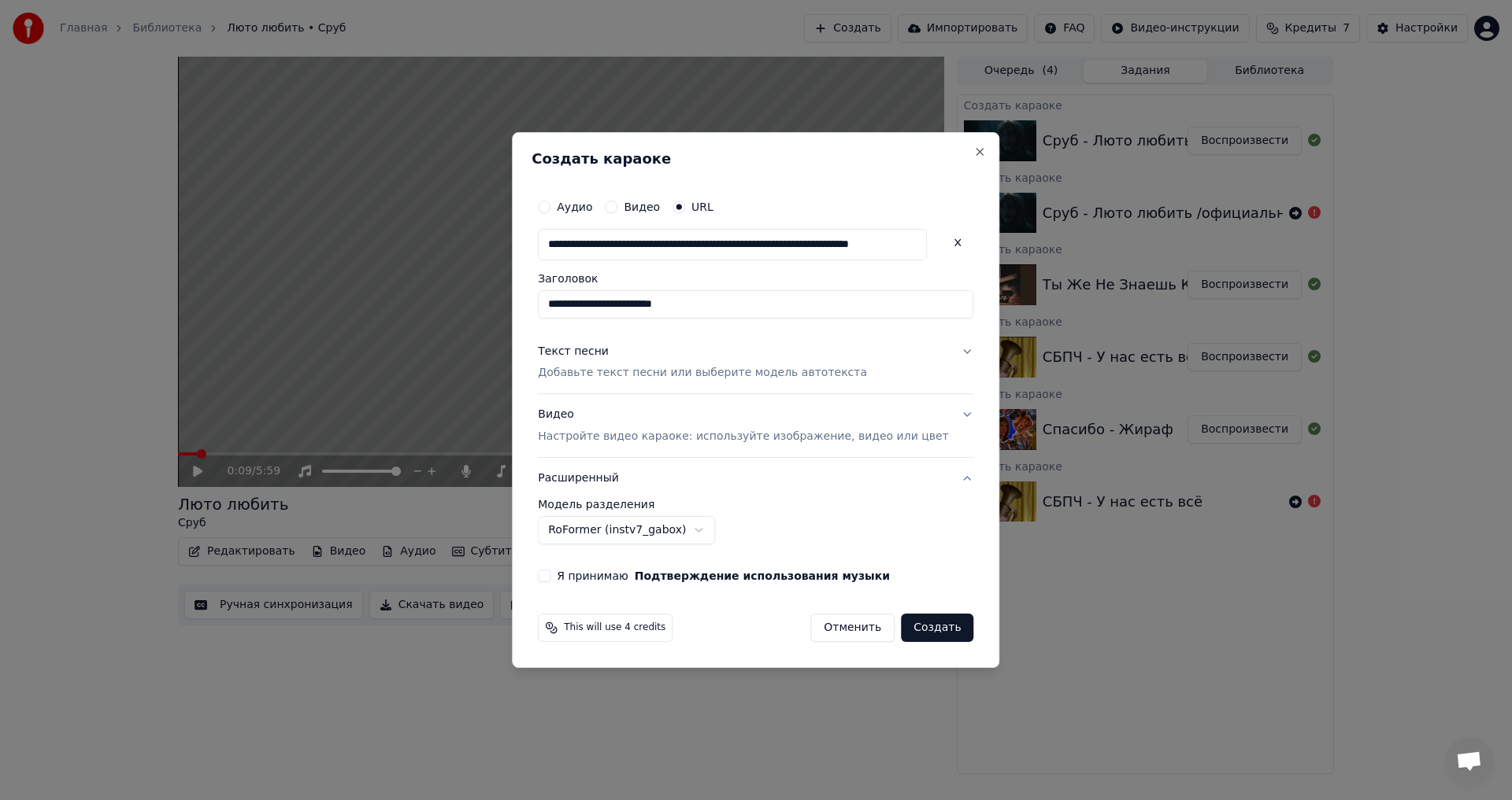
click at [596, 580] on label "Я принимаю Подтверждение использования музыки" at bounding box center [723, 576] width 333 height 11
click at [551, 580] on button "Я принимаю Подтверждение использования музыки" at bounding box center [544, 576] width 13 height 13
click at [914, 631] on button "Создать" at bounding box center [936, 627] width 73 height 28
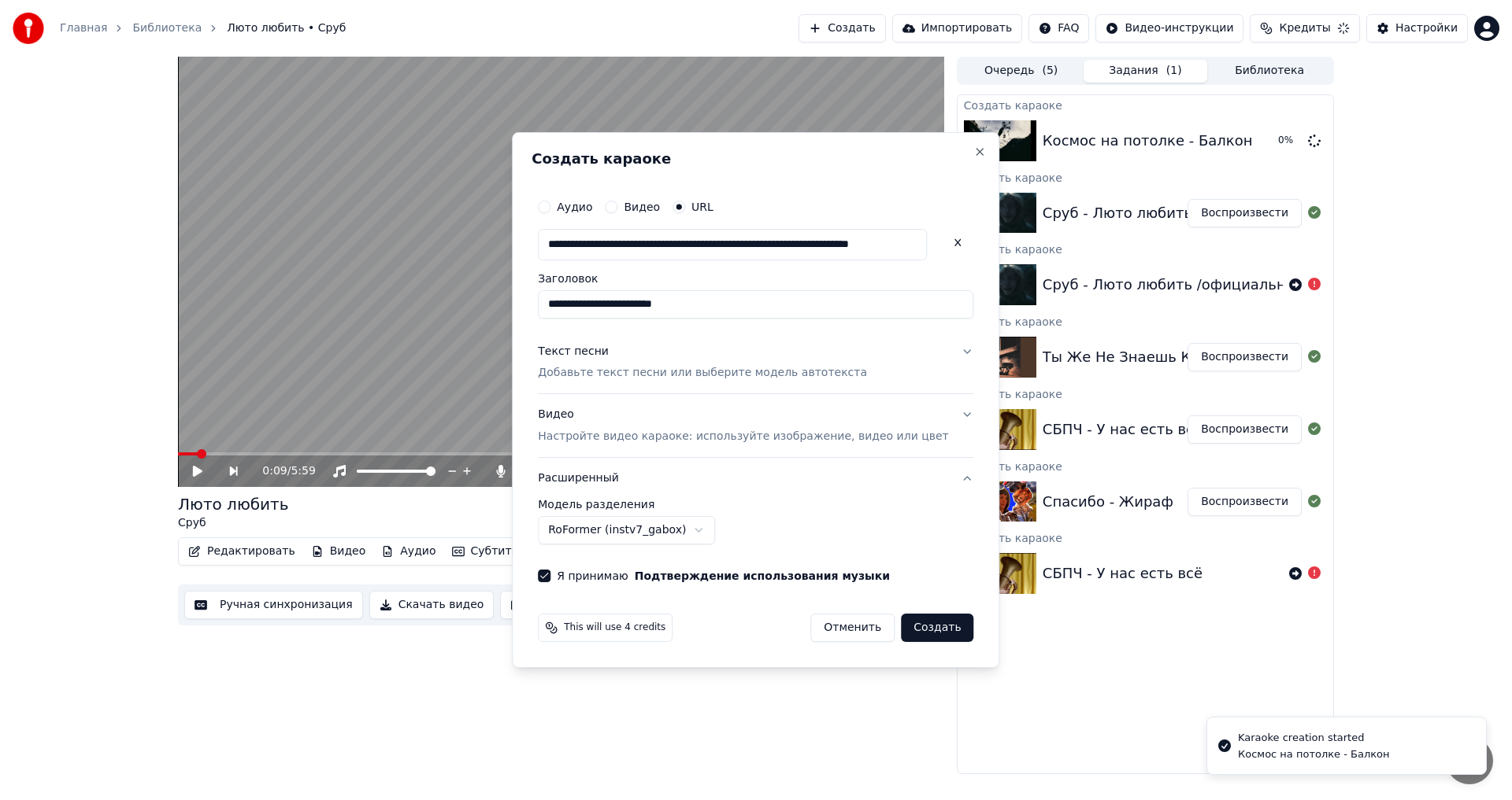
select select "******"
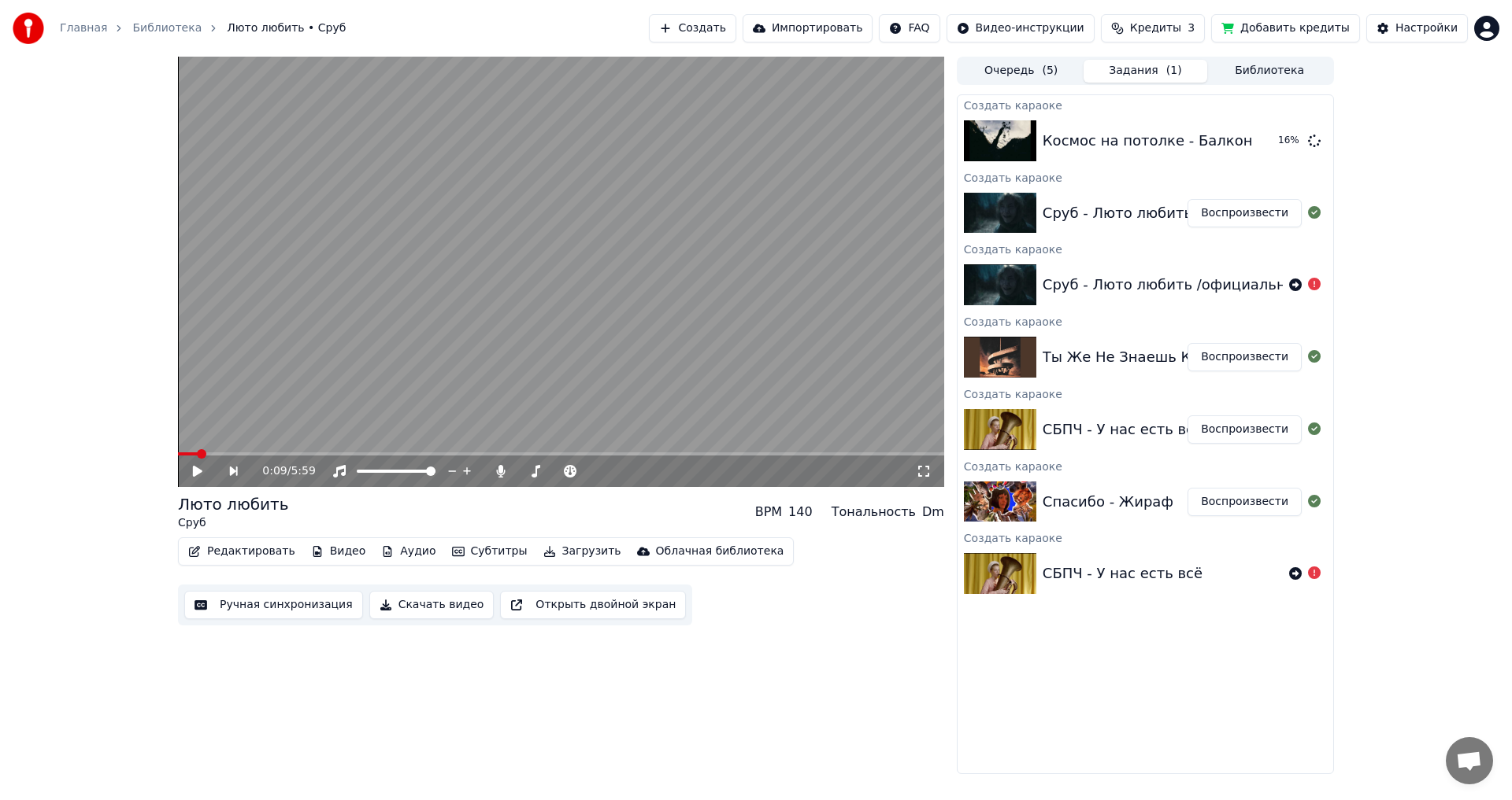
click at [1037, 74] on button "Очередь ( 5 )" at bounding box center [1021, 71] width 124 height 23
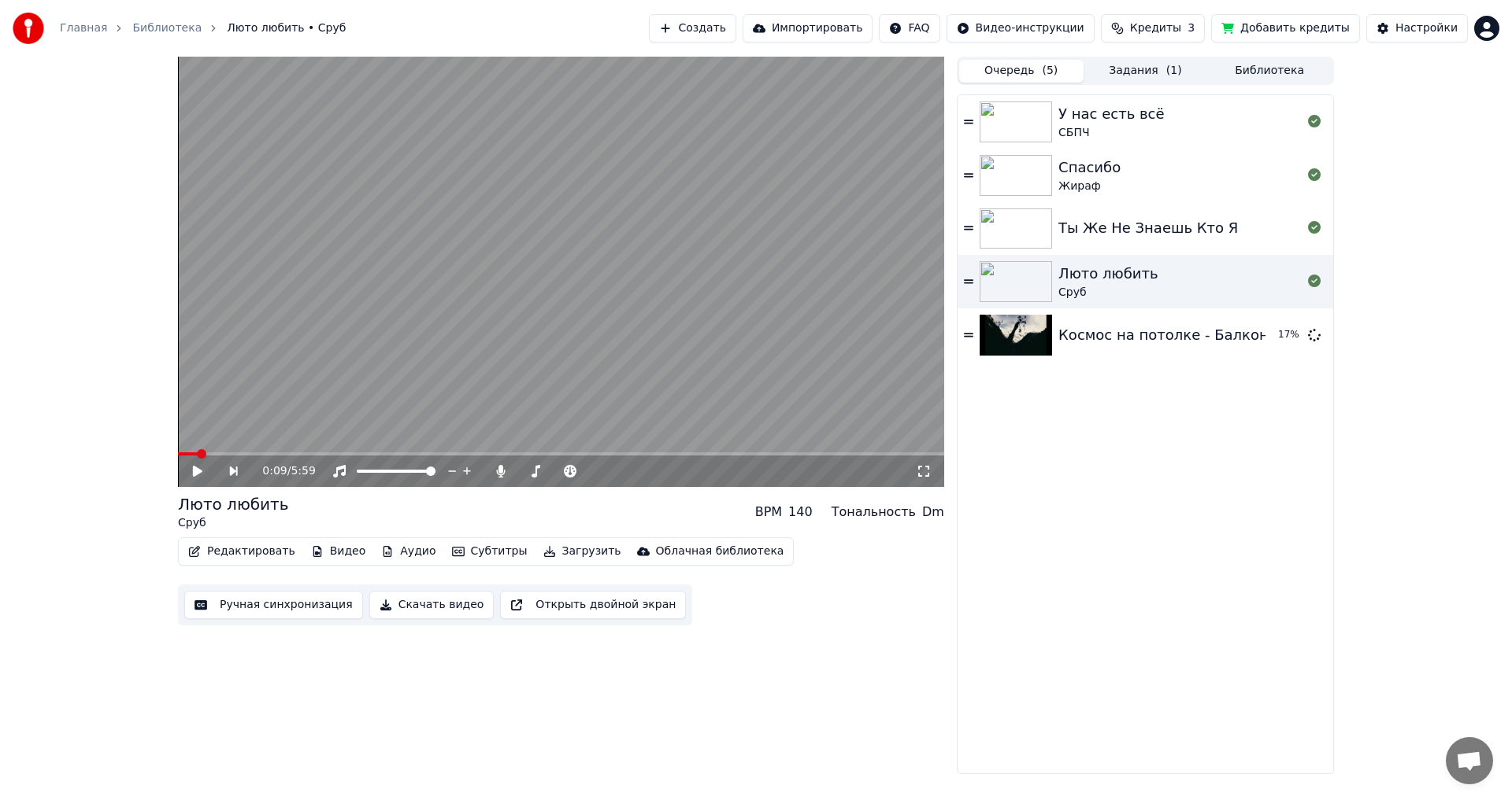
click at [1136, 132] on div "СБПЧ" at bounding box center [1111, 133] width 106 height 16
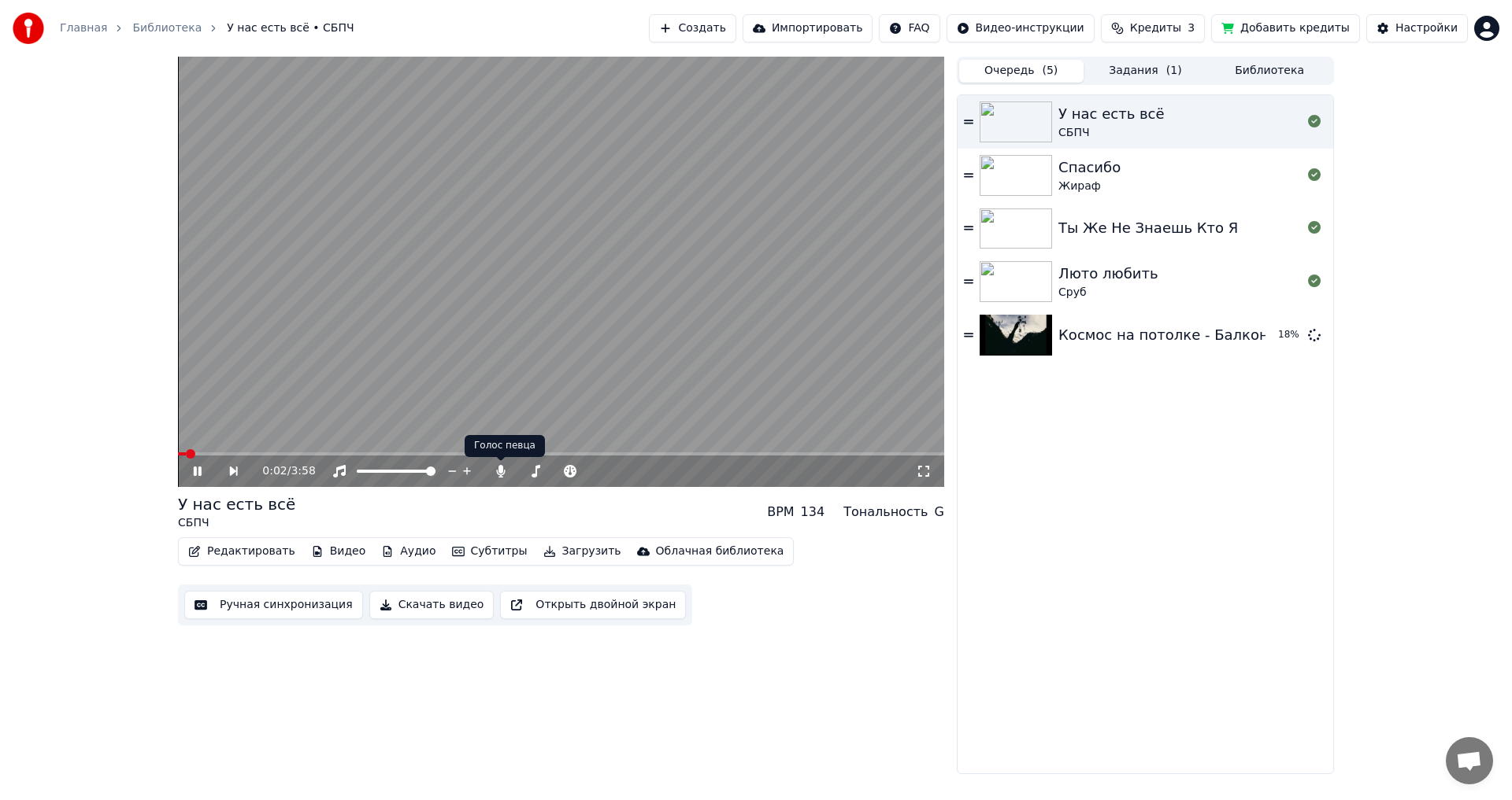
click at [504, 481] on div "0:02 / 3:58" at bounding box center [560, 471] width 766 height 31
click at [500, 471] on icon at bounding box center [501, 471] width 9 height 13
click at [549, 550] on button "Загрузить" at bounding box center [582, 552] width 90 height 22
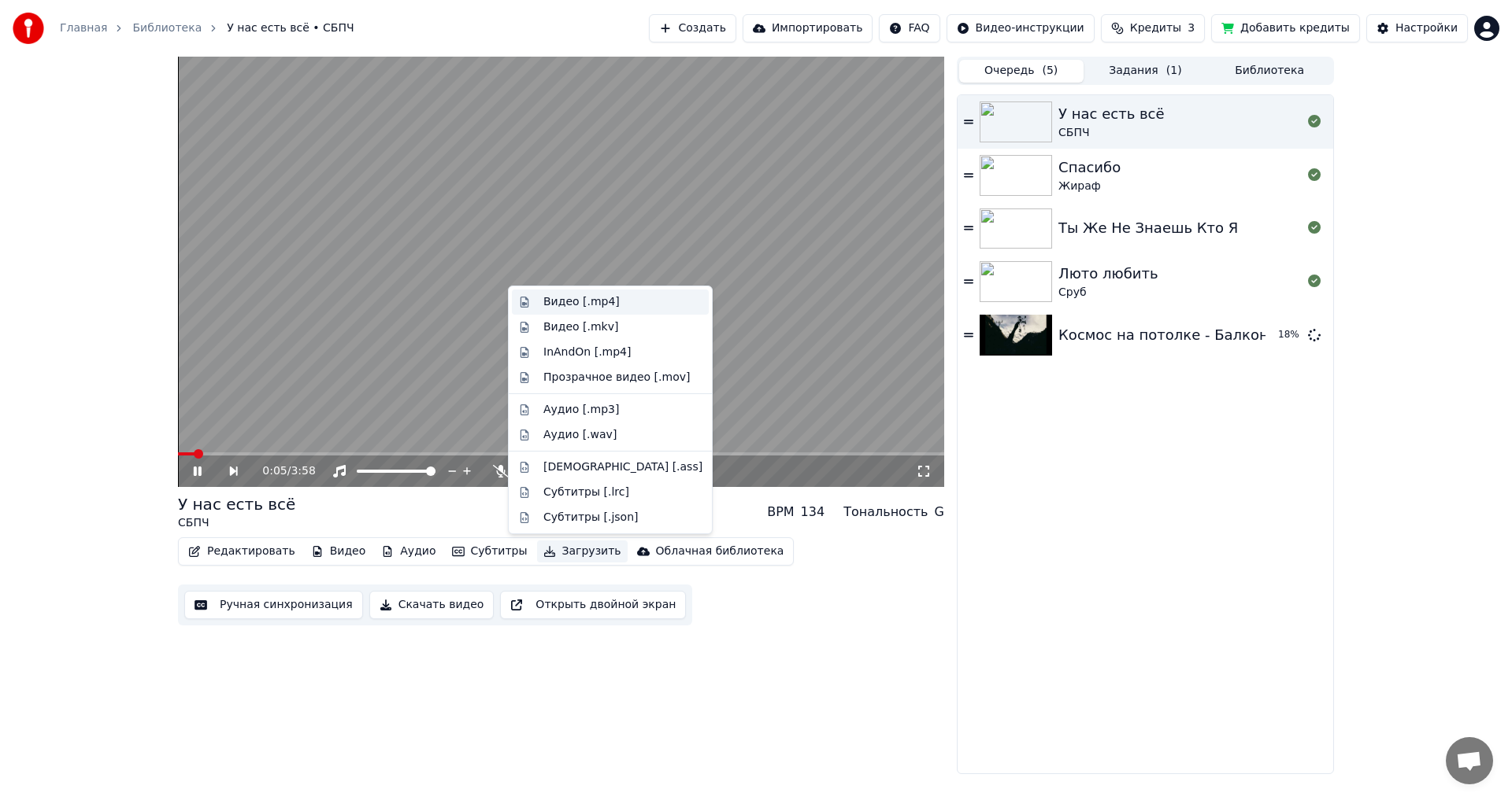
click at [561, 308] on div "Видео [.mp4]" at bounding box center [581, 302] width 76 height 16
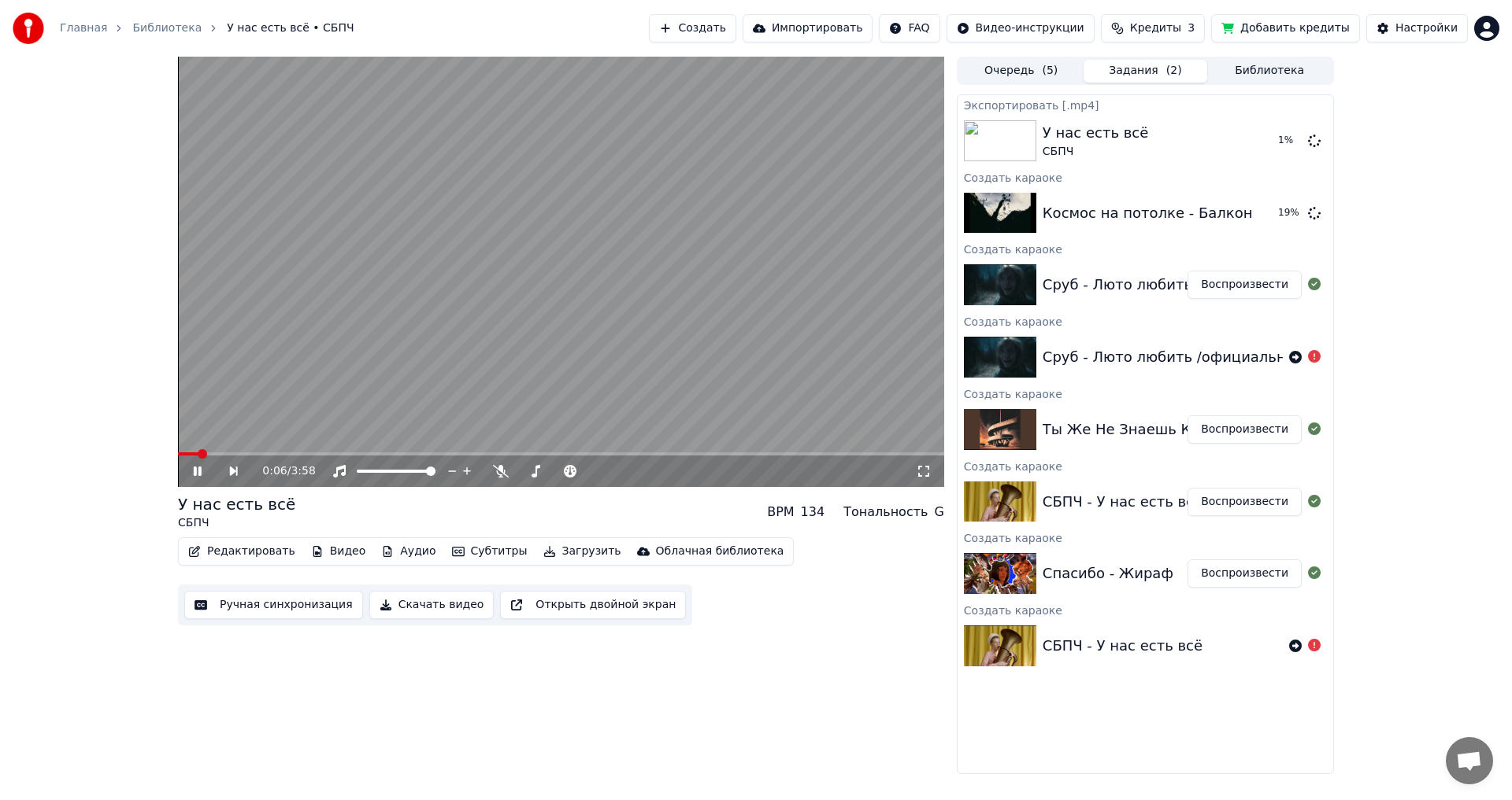
click at [519, 349] on video at bounding box center [560, 272] width 766 height 430
click at [1018, 66] on button "Очередь ( 5 )" at bounding box center [1021, 71] width 124 height 23
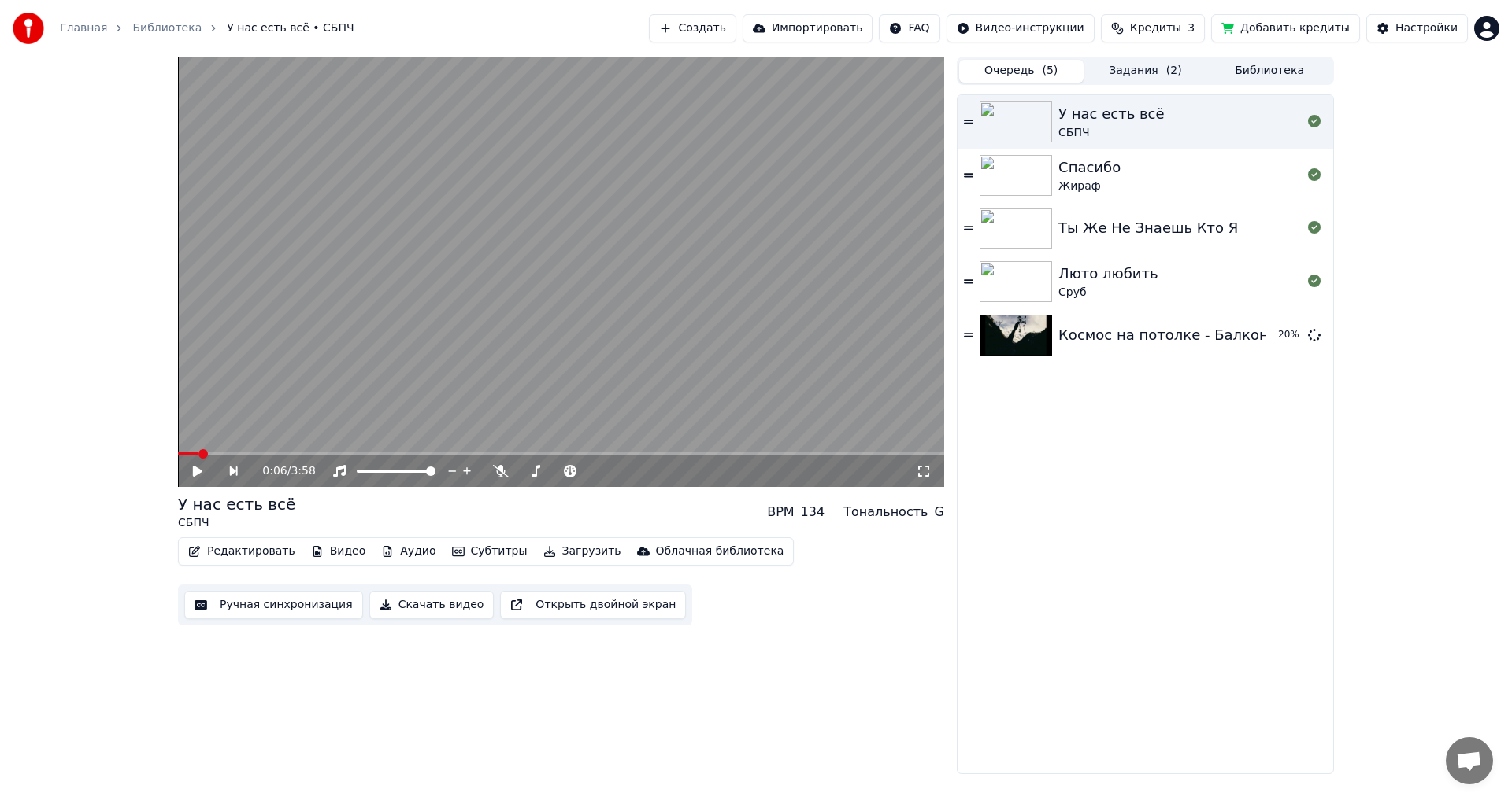
click at [1158, 179] on div "Спасибо Жираф" at bounding box center [1180, 175] width 243 height 38
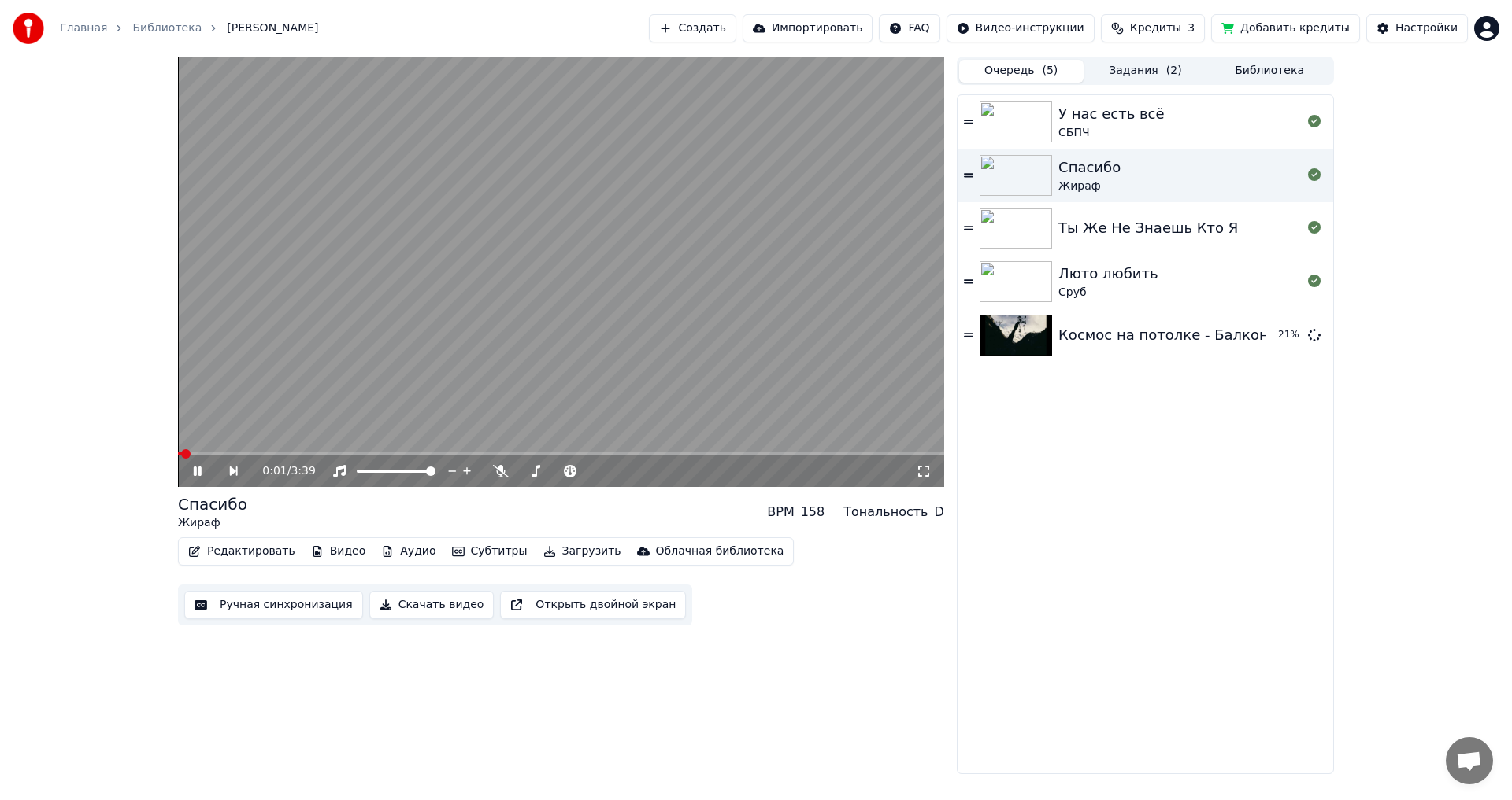
click at [555, 369] on video at bounding box center [560, 272] width 766 height 430
click at [559, 547] on button "Загрузить" at bounding box center [582, 552] width 90 height 22
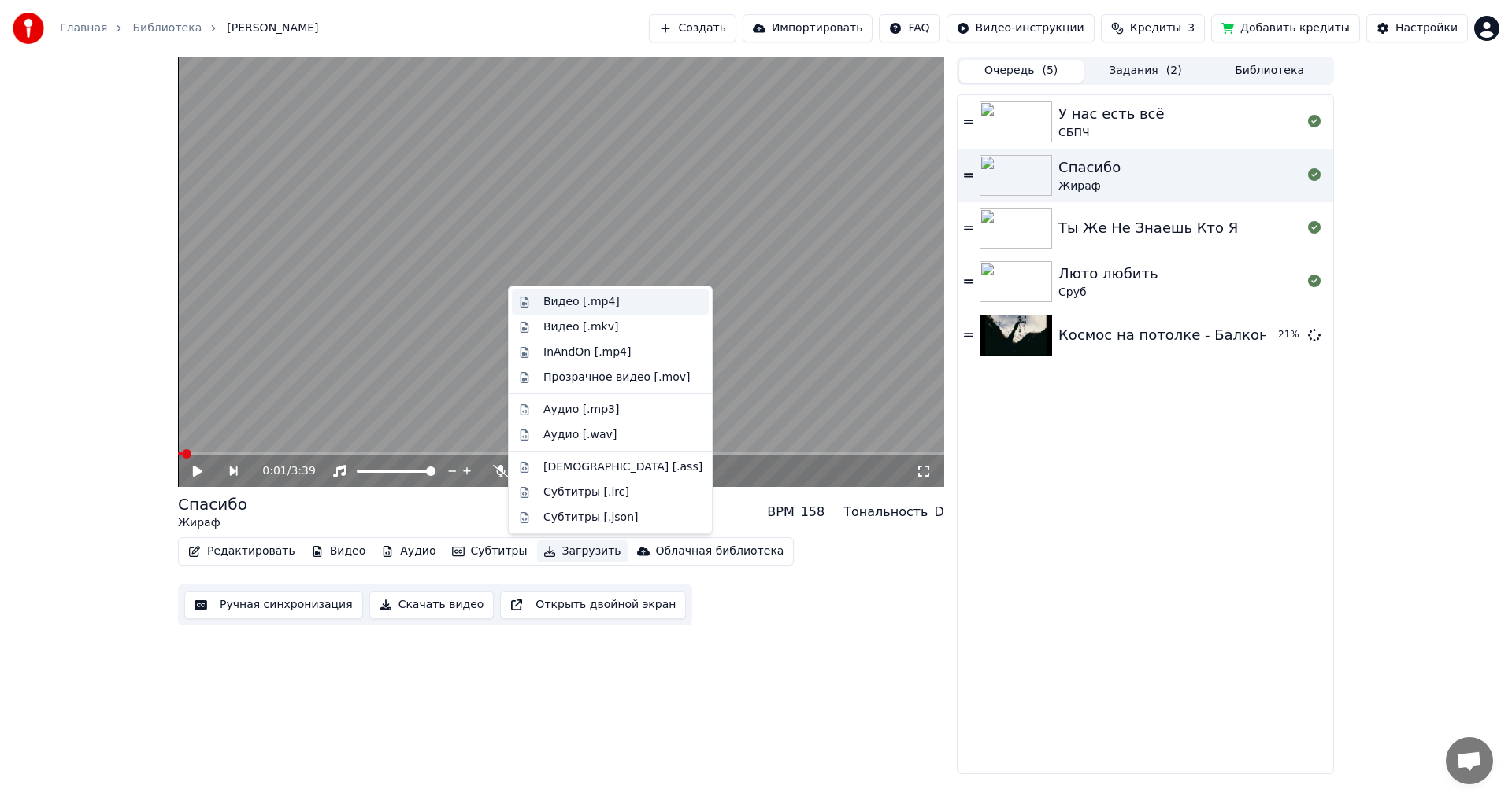
click at [581, 309] on div "Видео [.mp4]" at bounding box center [581, 302] width 76 height 16
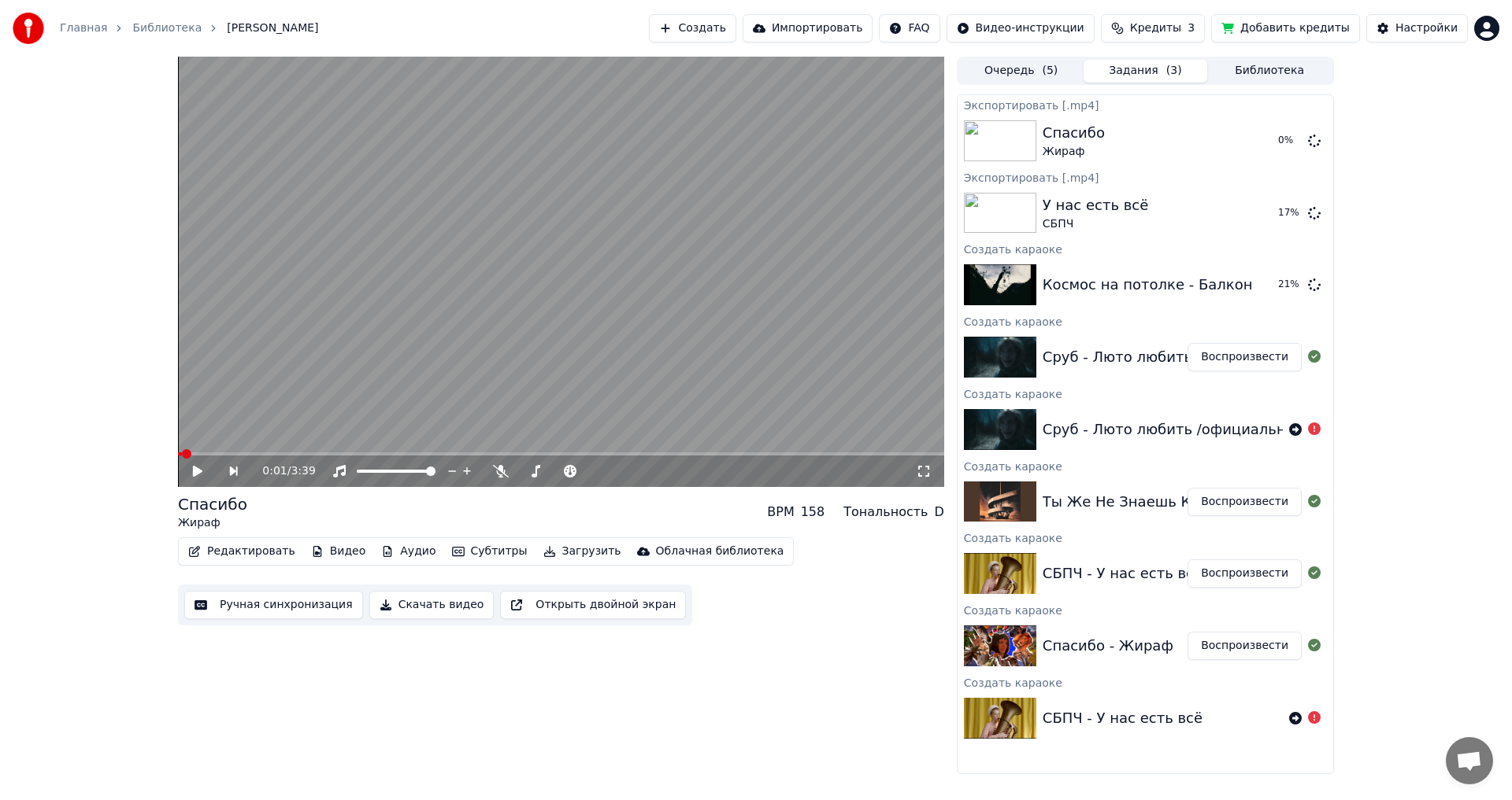
click at [1027, 73] on button "Очередь ( 5 )" at bounding box center [1021, 71] width 124 height 23
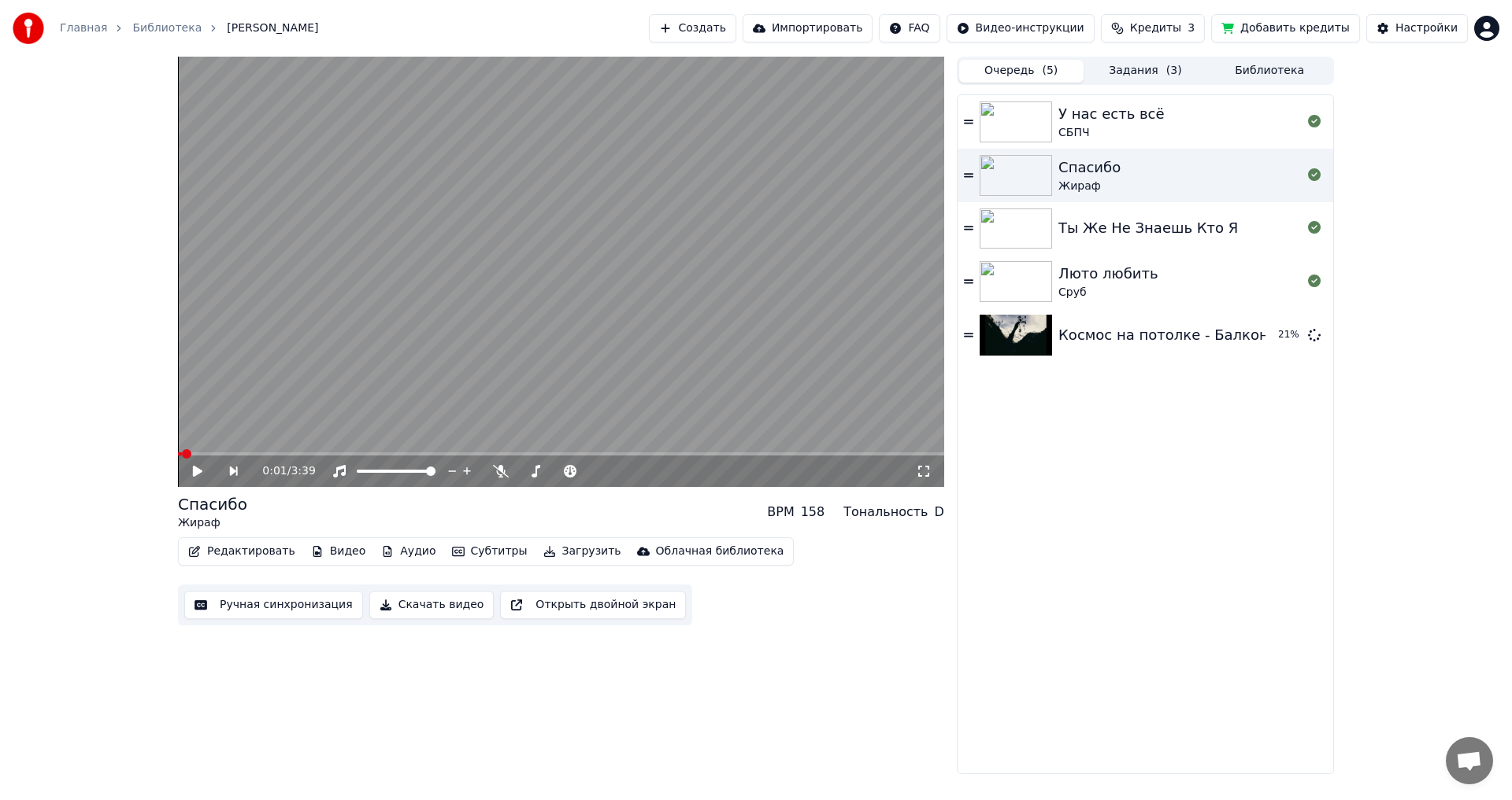
click at [1138, 225] on div "Ты Же Не Знаешь Кто Я" at bounding box center [1148, 229] width 179 height 22
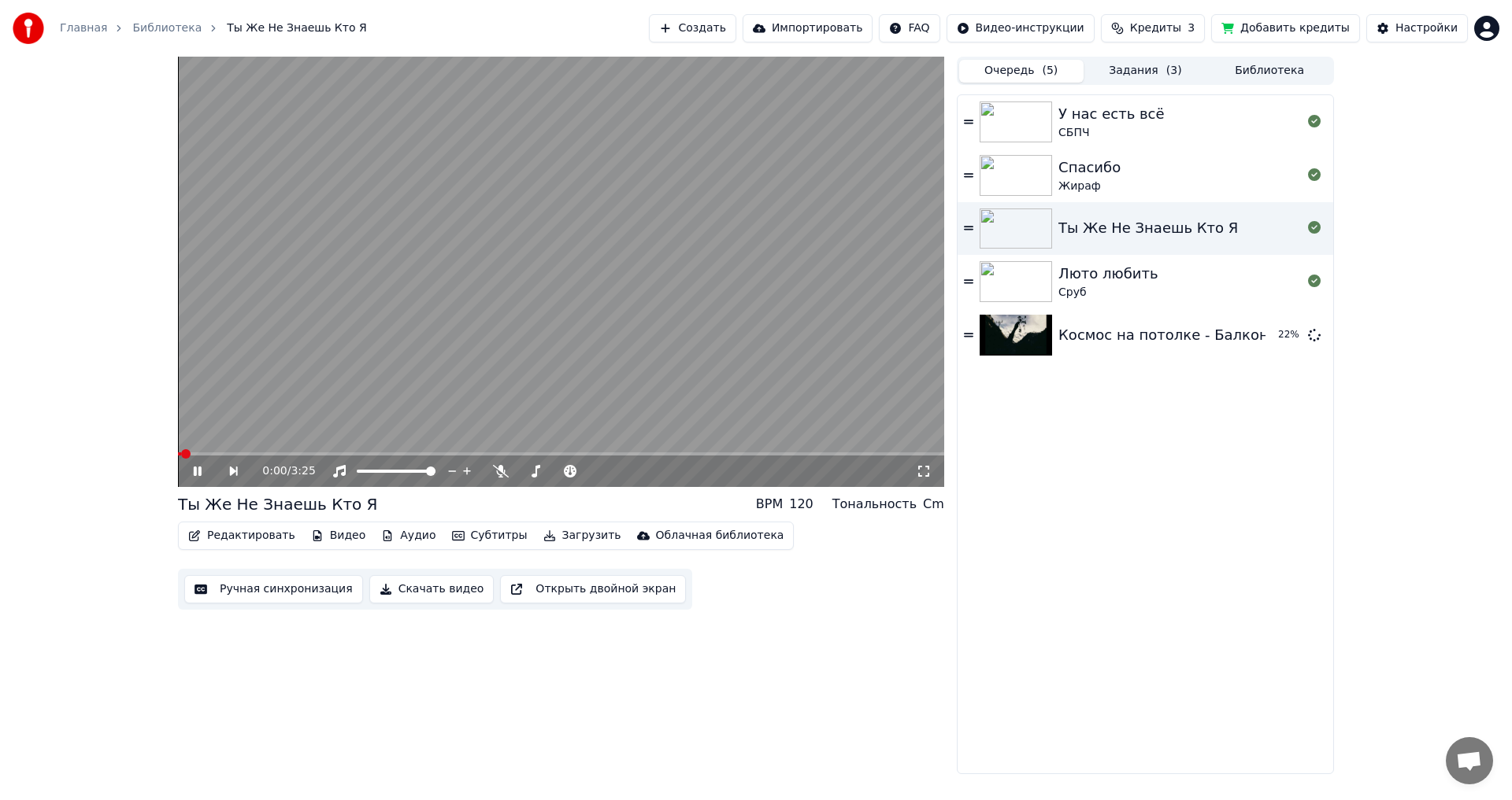
click at [559, 536] on button "Загрузить" at bounding box center [582, 536] width 90 height 22
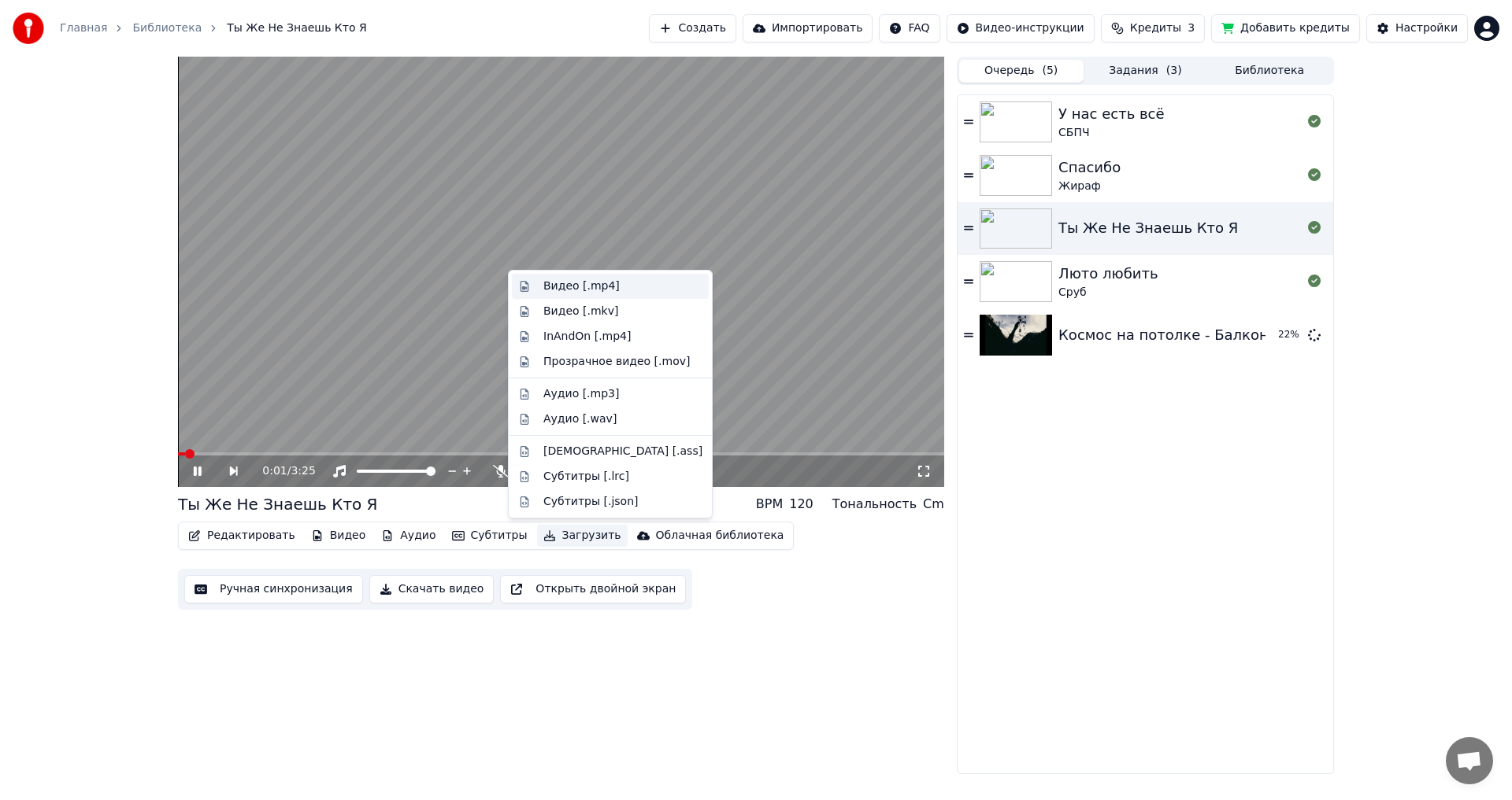
click at [573, 285] on div "Видео [.mp4]" at bounding box center [581, 286] width 76 height 16
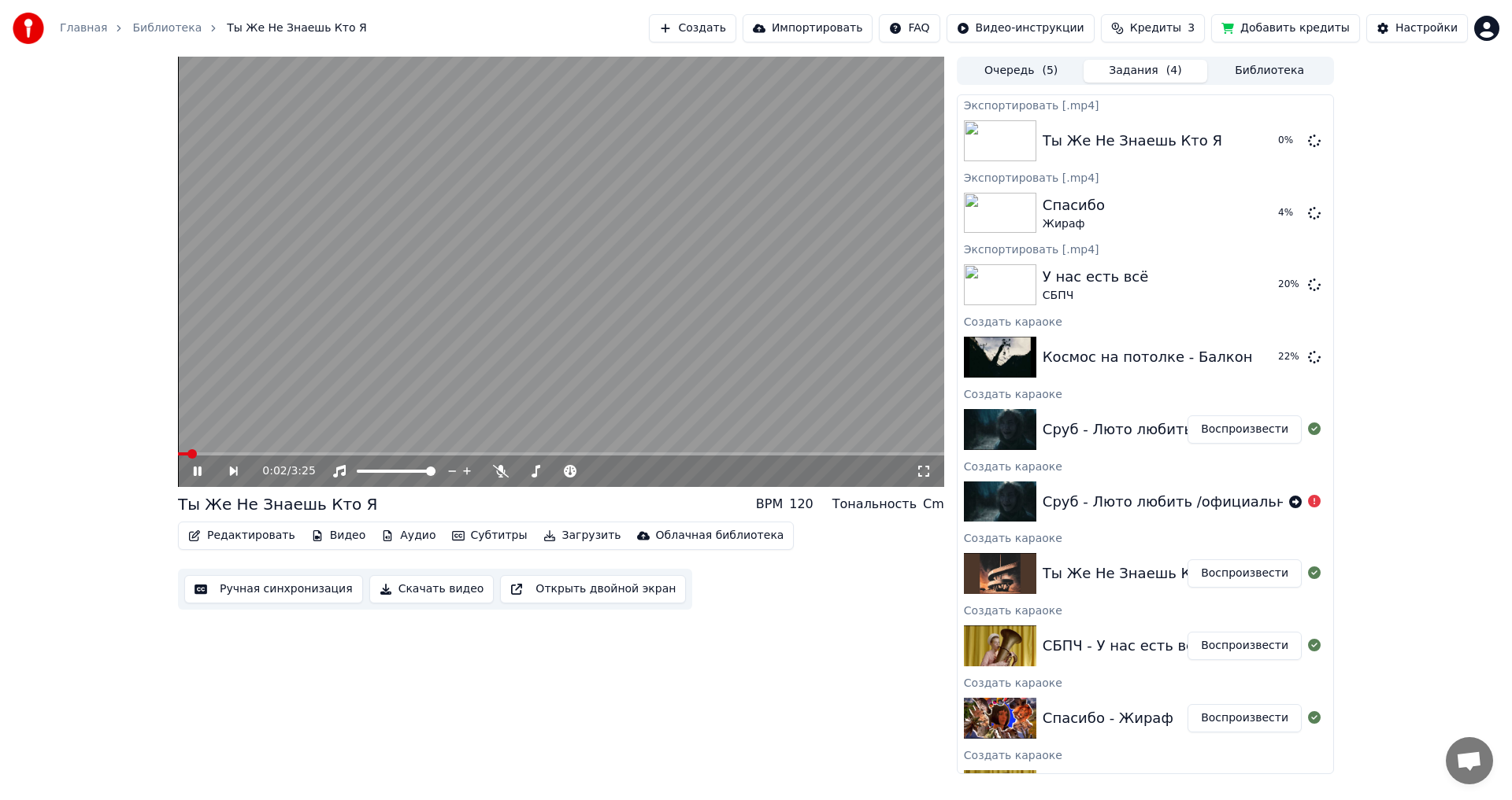
click at [590, 337] on video at bounding box center [560, 272] width 766 height 430
click at [1035, 74] on button "Очередь ( 5 )" at bounding box center [1021, 71] width 124 height 23
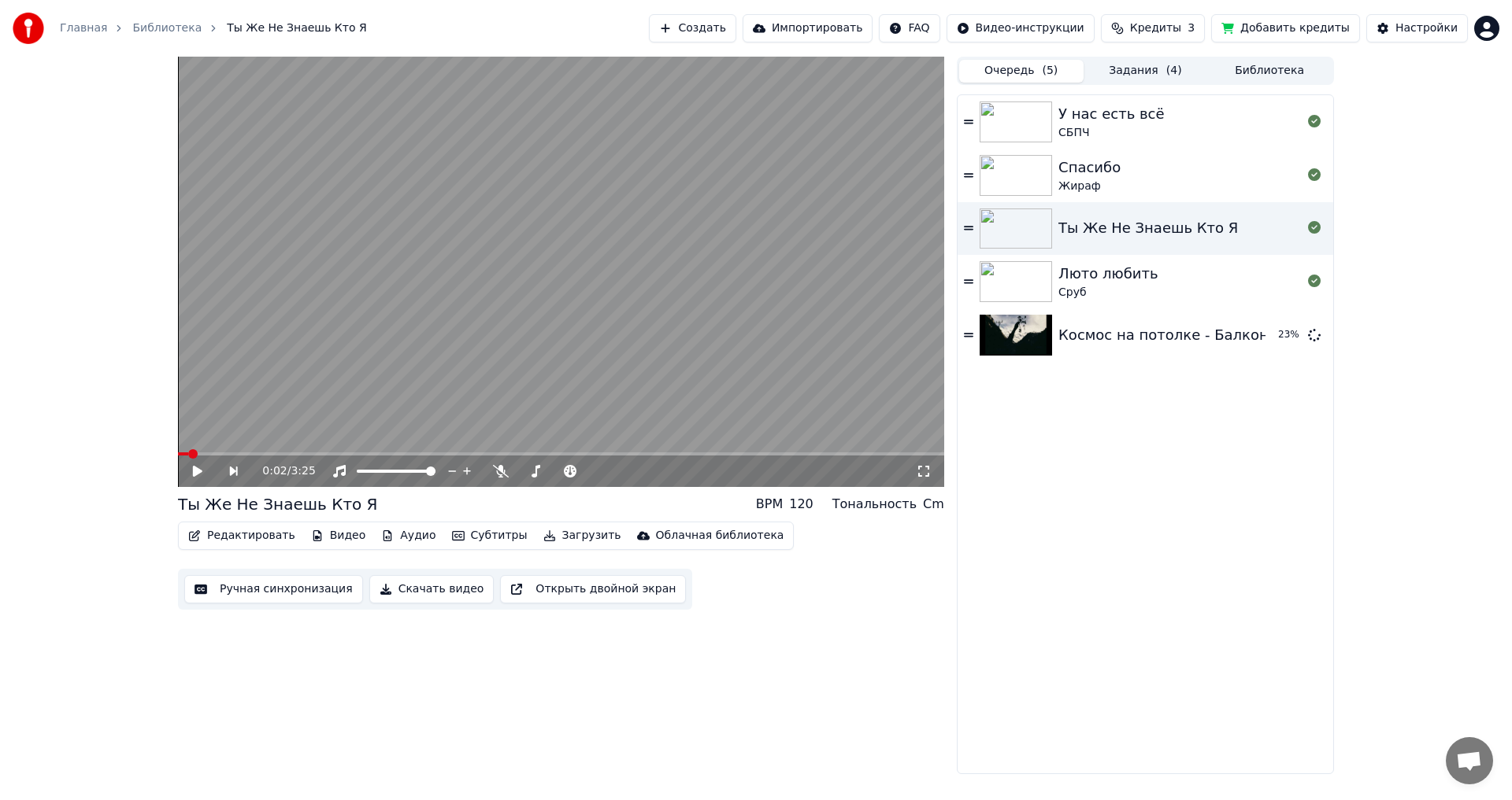
click at [1134, 276] on div "Люто любить" at bounding box center [1108, 274] width 99 height 22
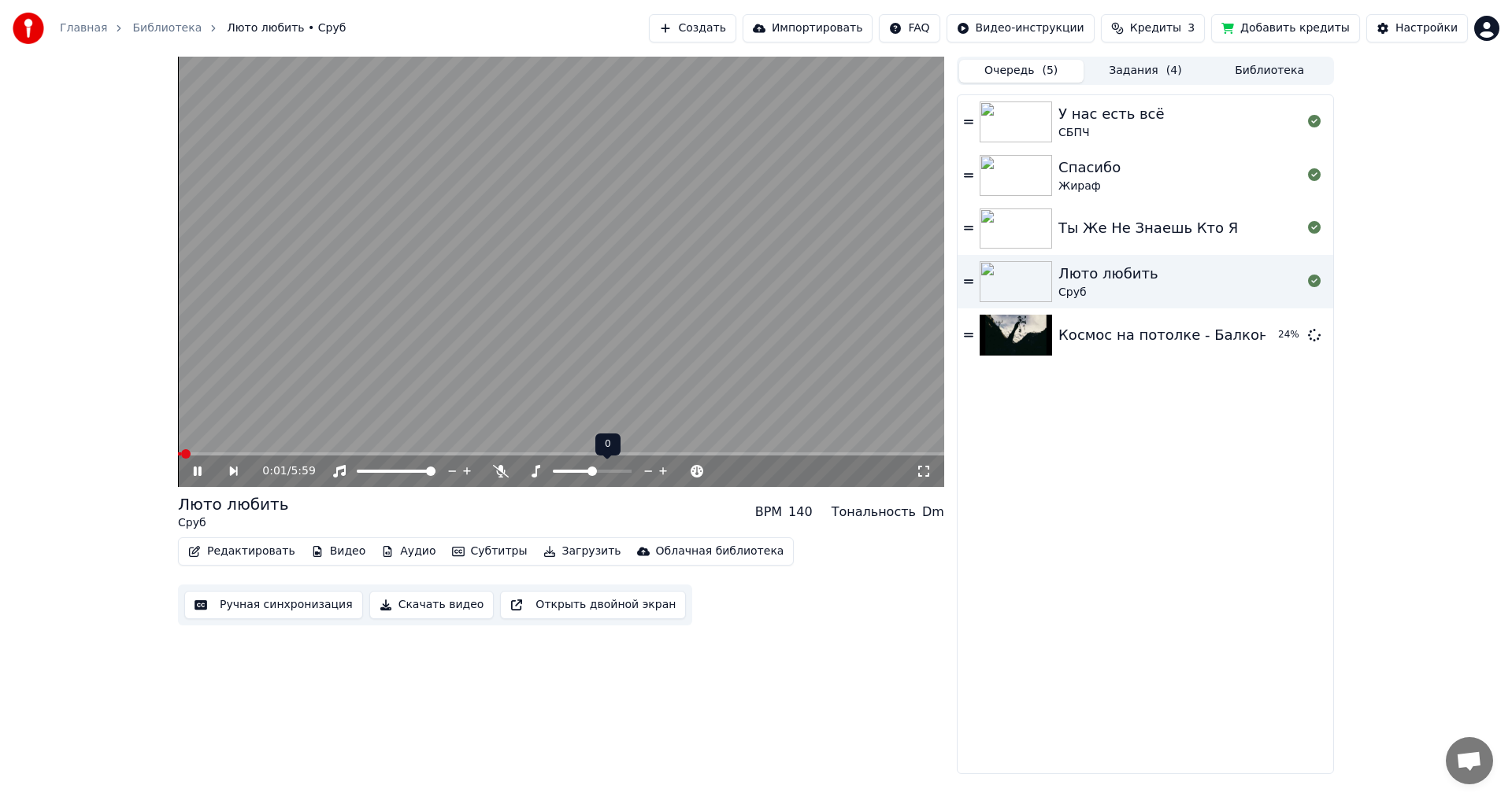
click at [491, 387] on video at bounding box center [560, 272] width 766 height 430
click at [559, 558] on button "Загрузить" at bounding box center [582, 552] width 90 height 22
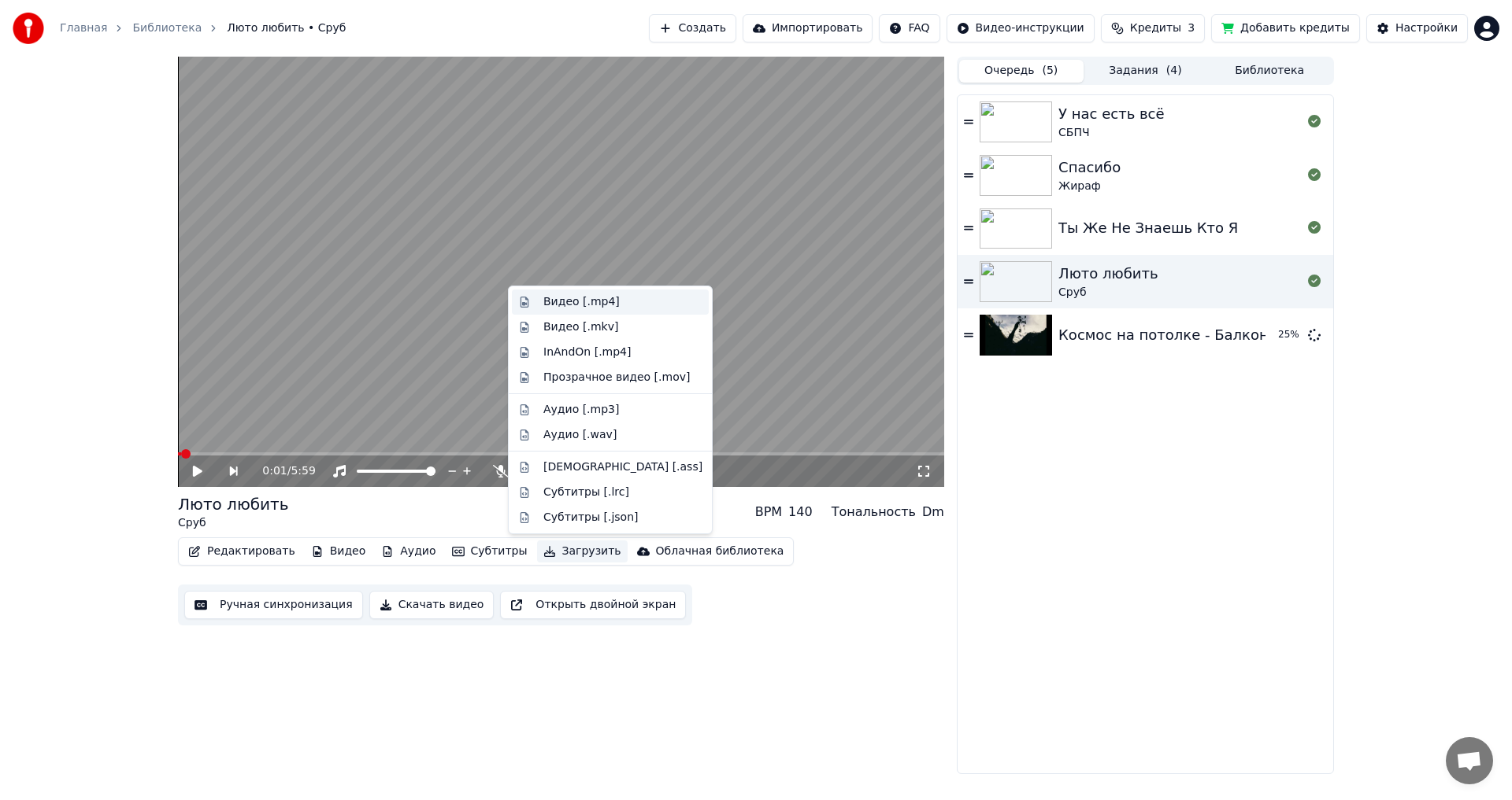
click at [591, 305] on div "Видео [.mp4]" at bounding box center [581, 302] width 76 height 16
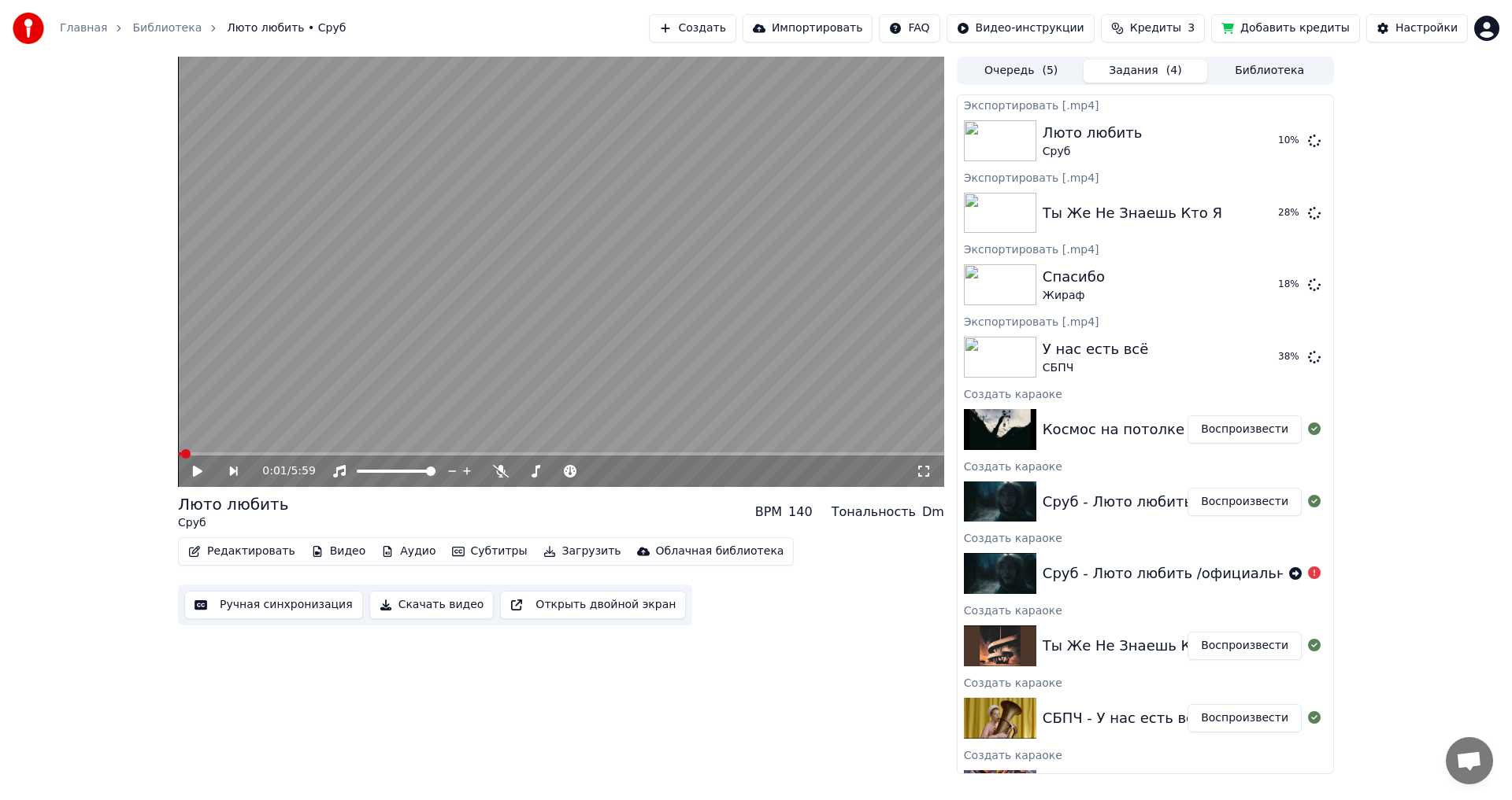
click at [1035, 62] on button "Очередь ( 5 )" at bounding box center [1021, 71] width 124 height 23
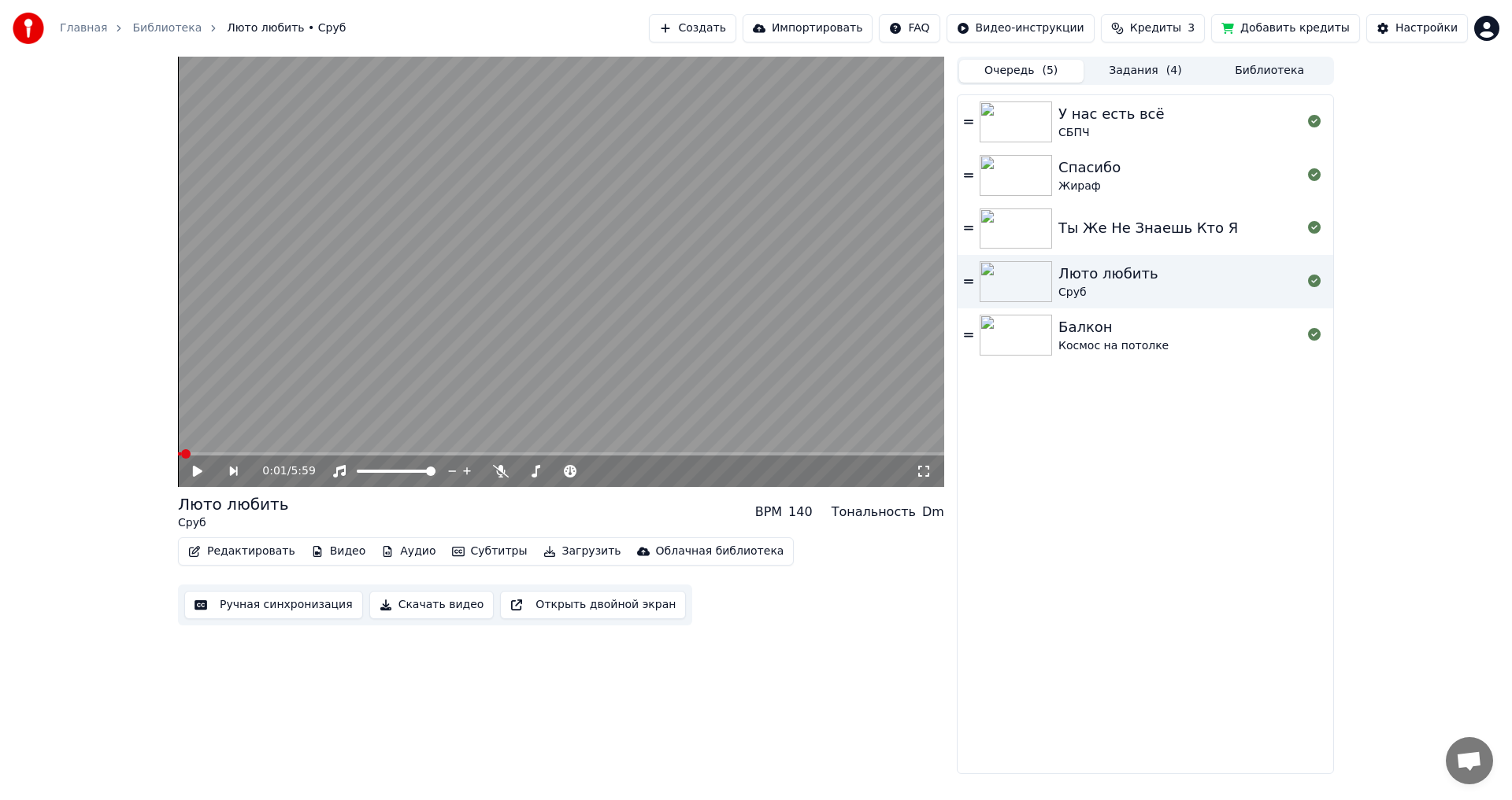
click at [1175, 331] on div "Балкон Космос на потолке" at bounding box center [1180, 334] width 243 height 38
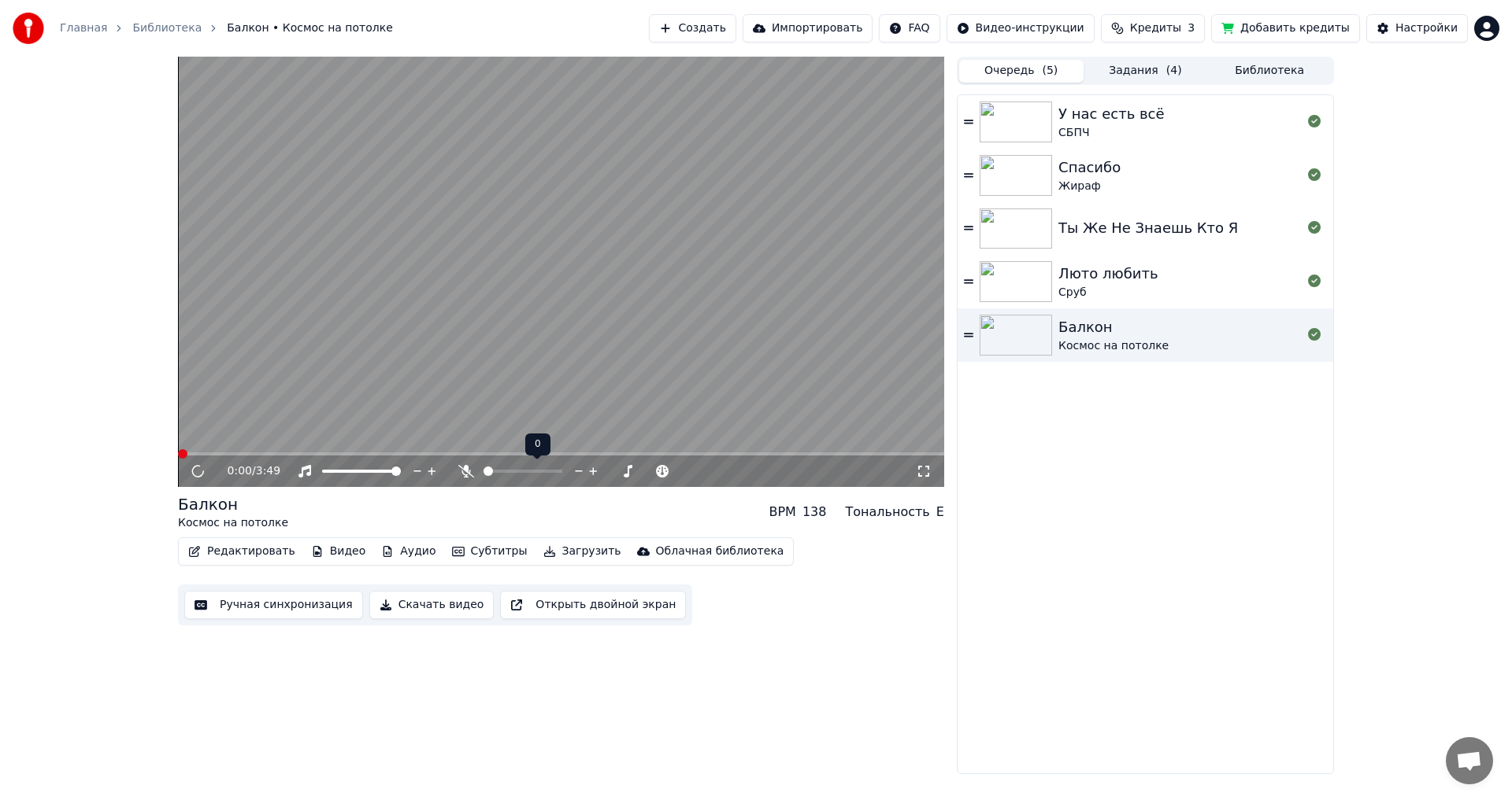
click at [463, 475] on icon at bounding box center [467, 471] width 16 height 13
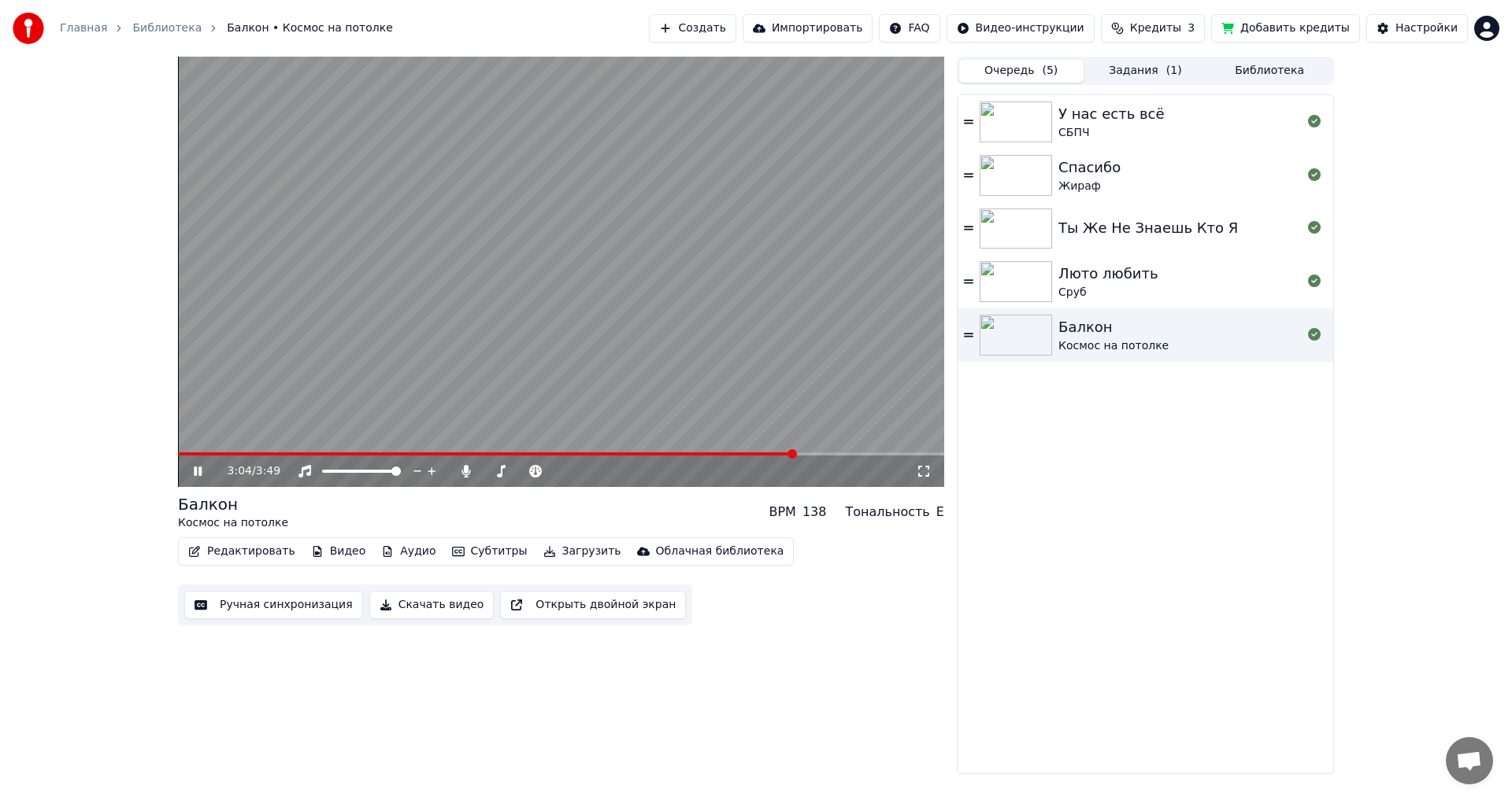
click at [236, 604] on button "Ручная синхронизация" at bounding box center [273, 605] width 178 height 28
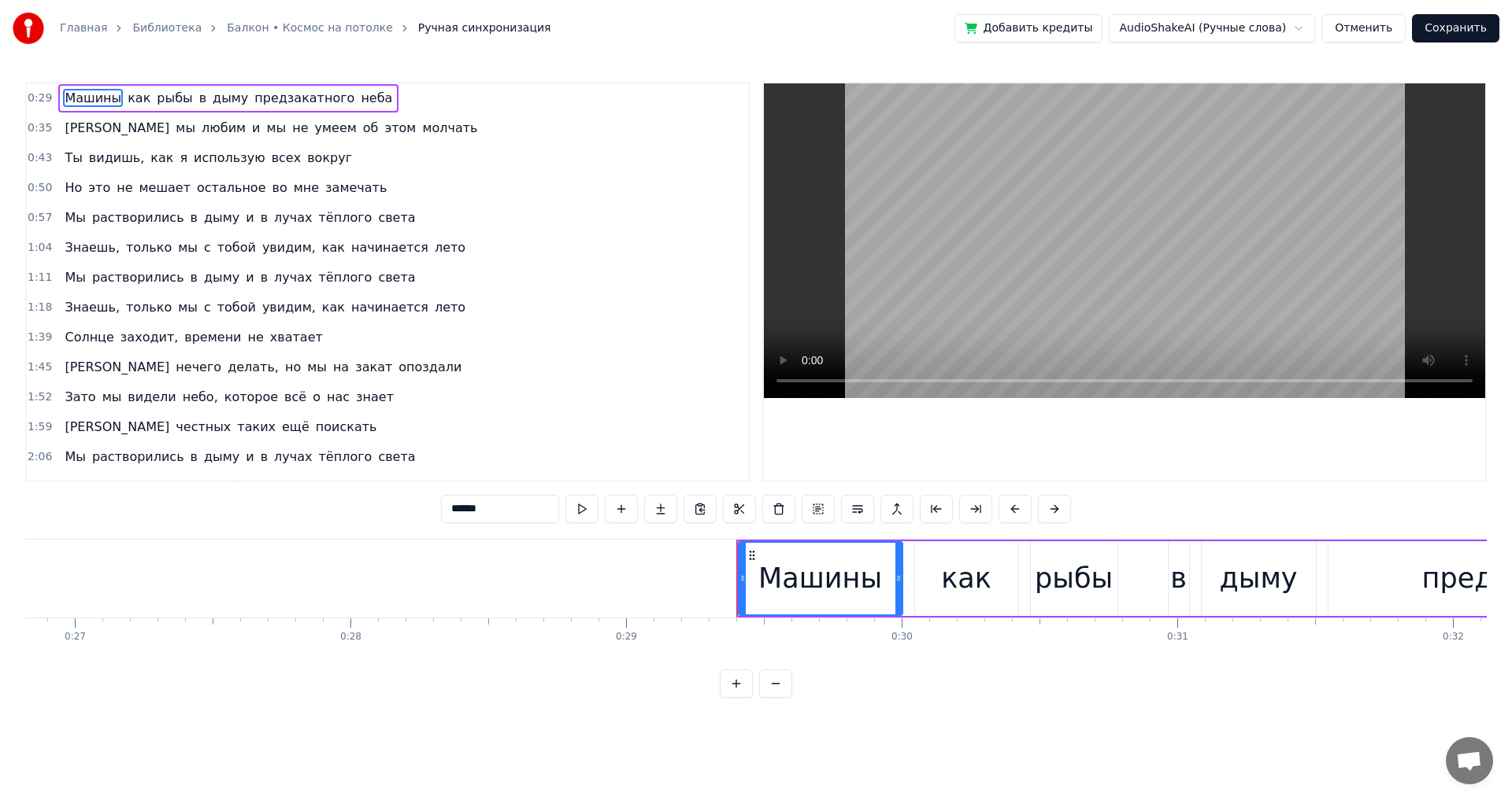
scroll to position [0, 8023]
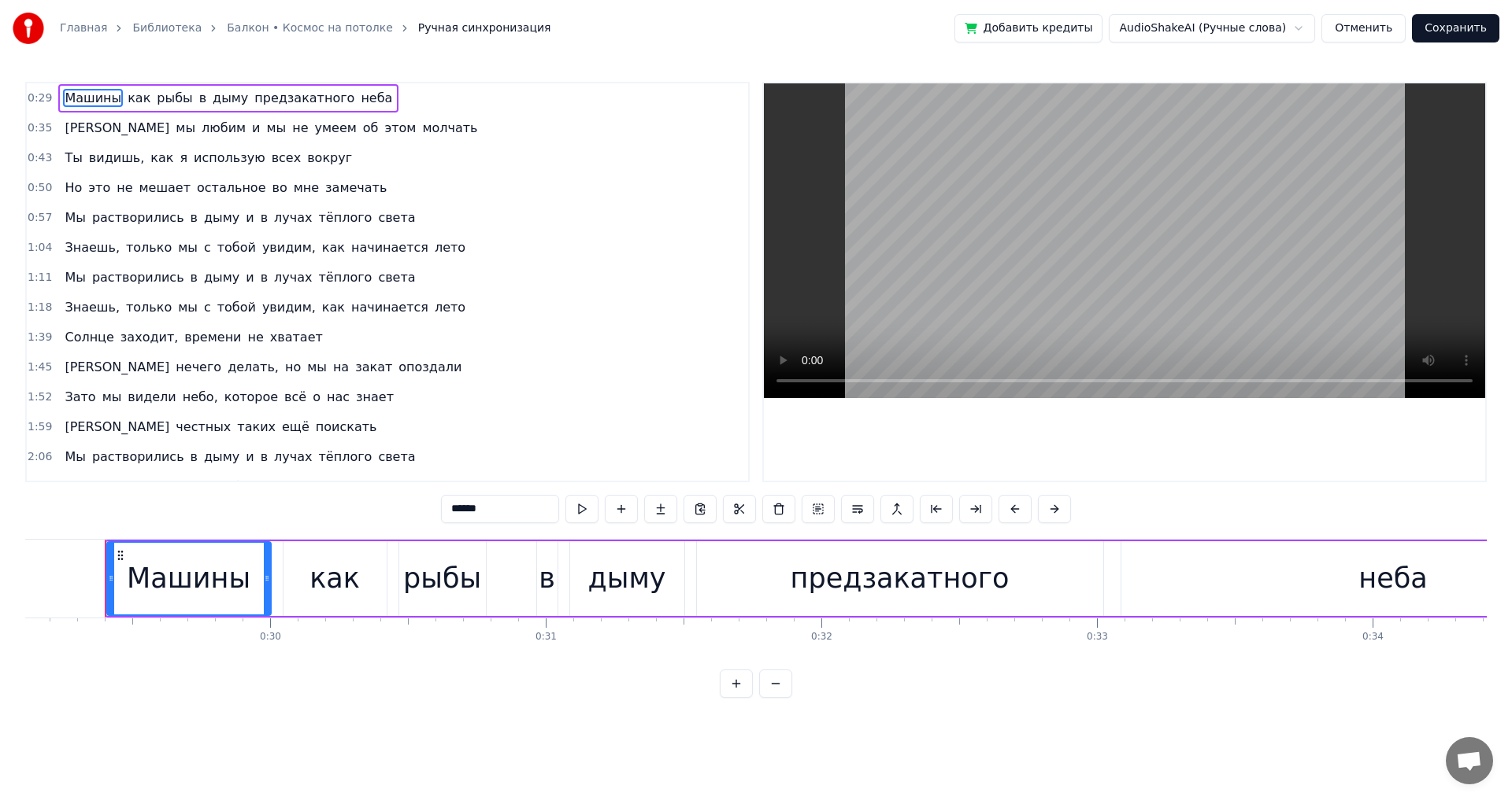
click at [768, 691] on button at bounding box center [775, 683] width 33 height 28
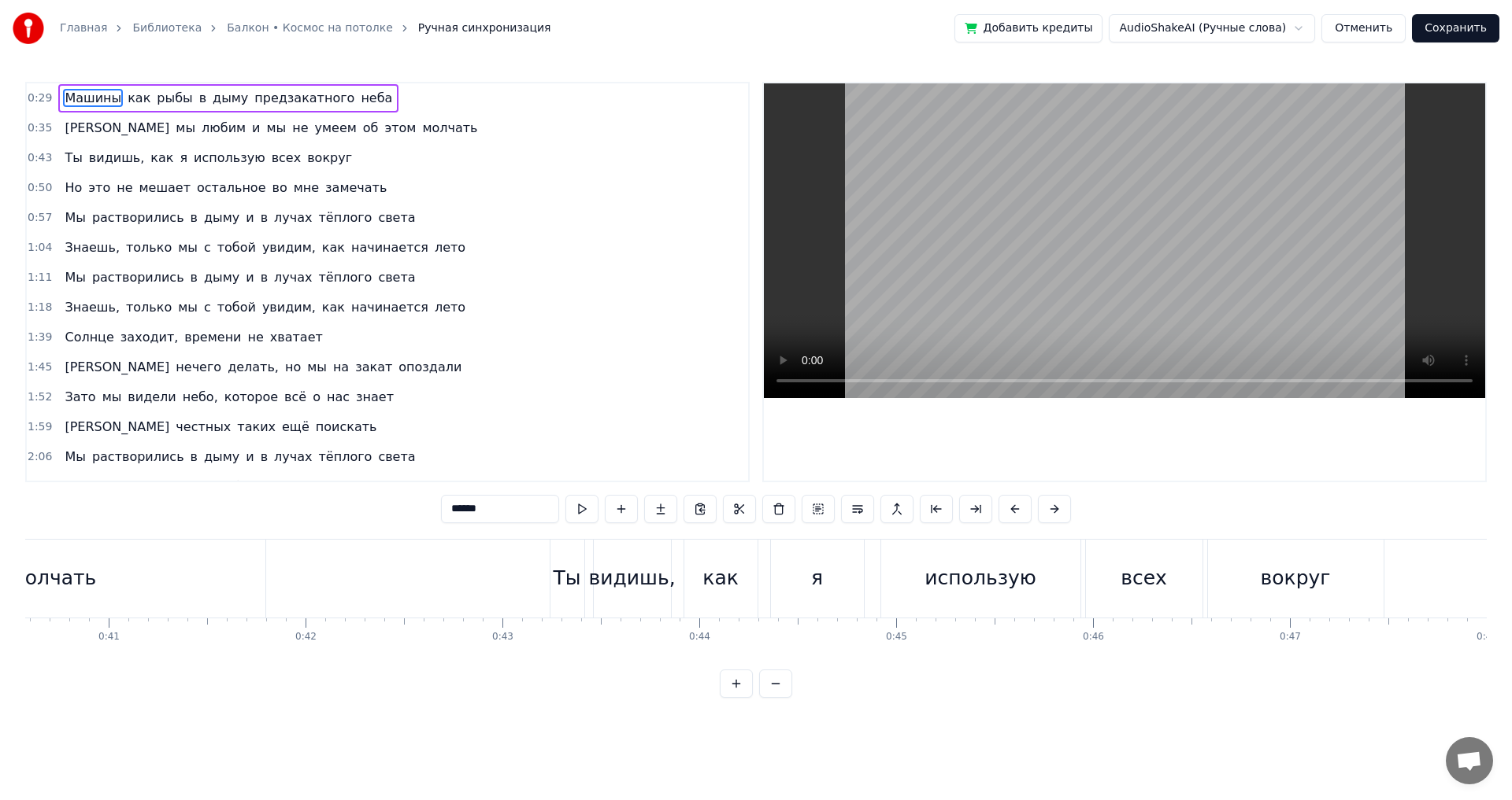
click at [773, 698] on button at bounding box center [775, 683] width 33 height 28
click at [775, 698] on button at bounding box center [775, 683] width 33 height 28
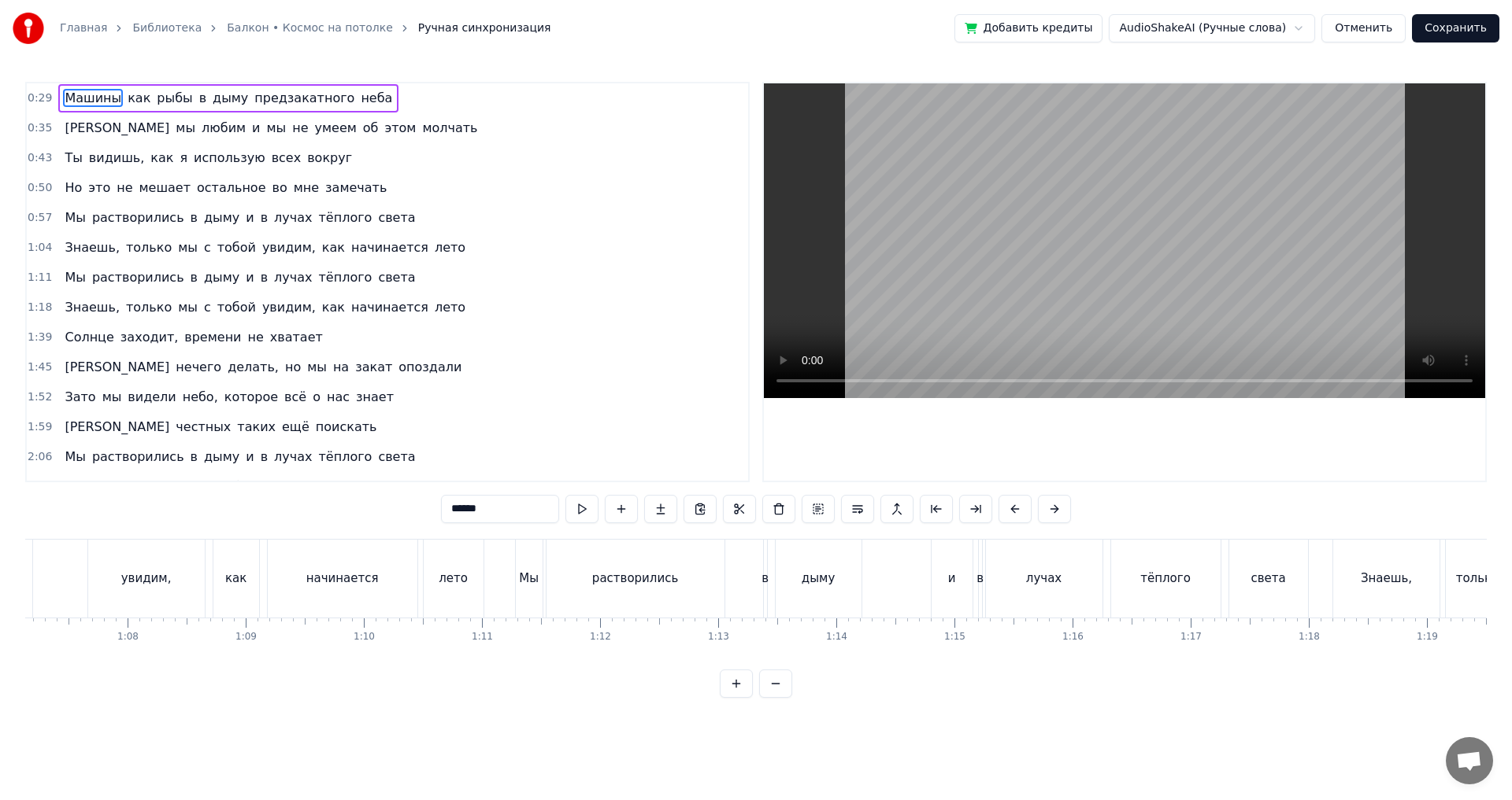
click at [775, 698] on button at bounding box center [775, 683] width 33 height 28
click at [775, 698] on div at bounding box center [756, 683] width 73 height 28
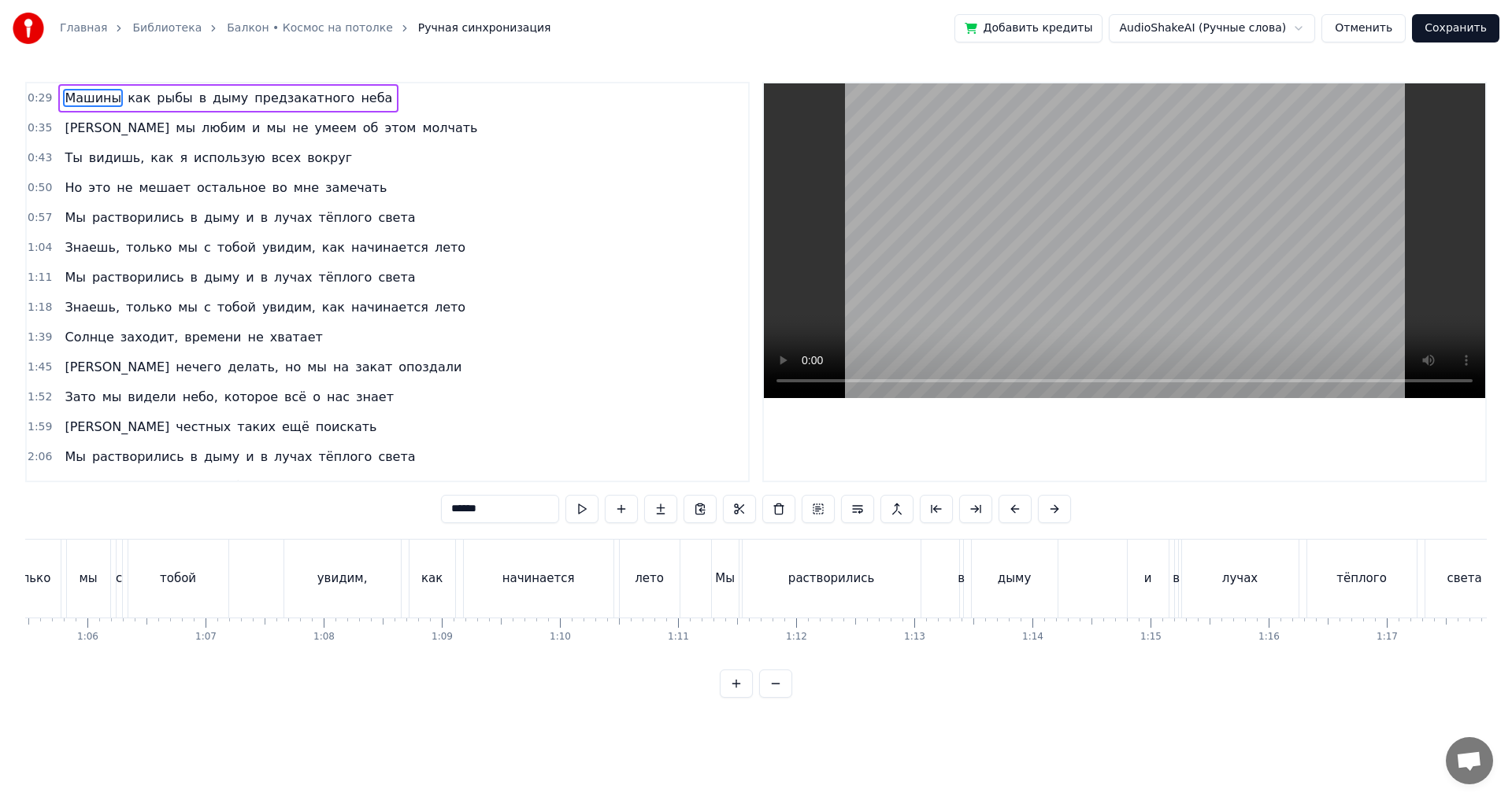
click at [775, 698] on div at bounding box center [756, 683] width 73 height 28
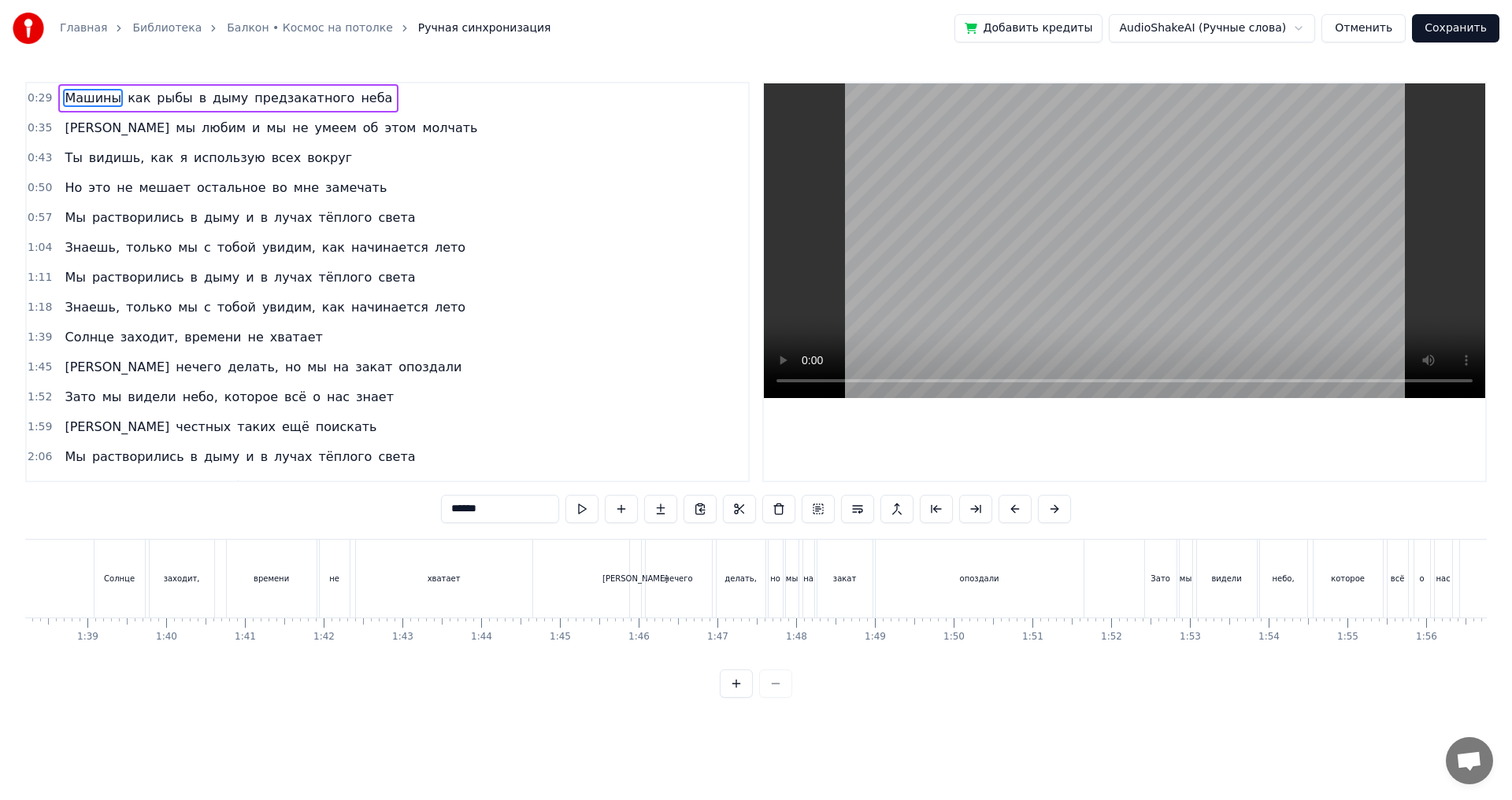
click at [775, 698] on div at bounding box center [756, 683] width 73 height 28
click at [968, 572] on div "рыбы" at bounding box center [932, 578] width 2677 height 78
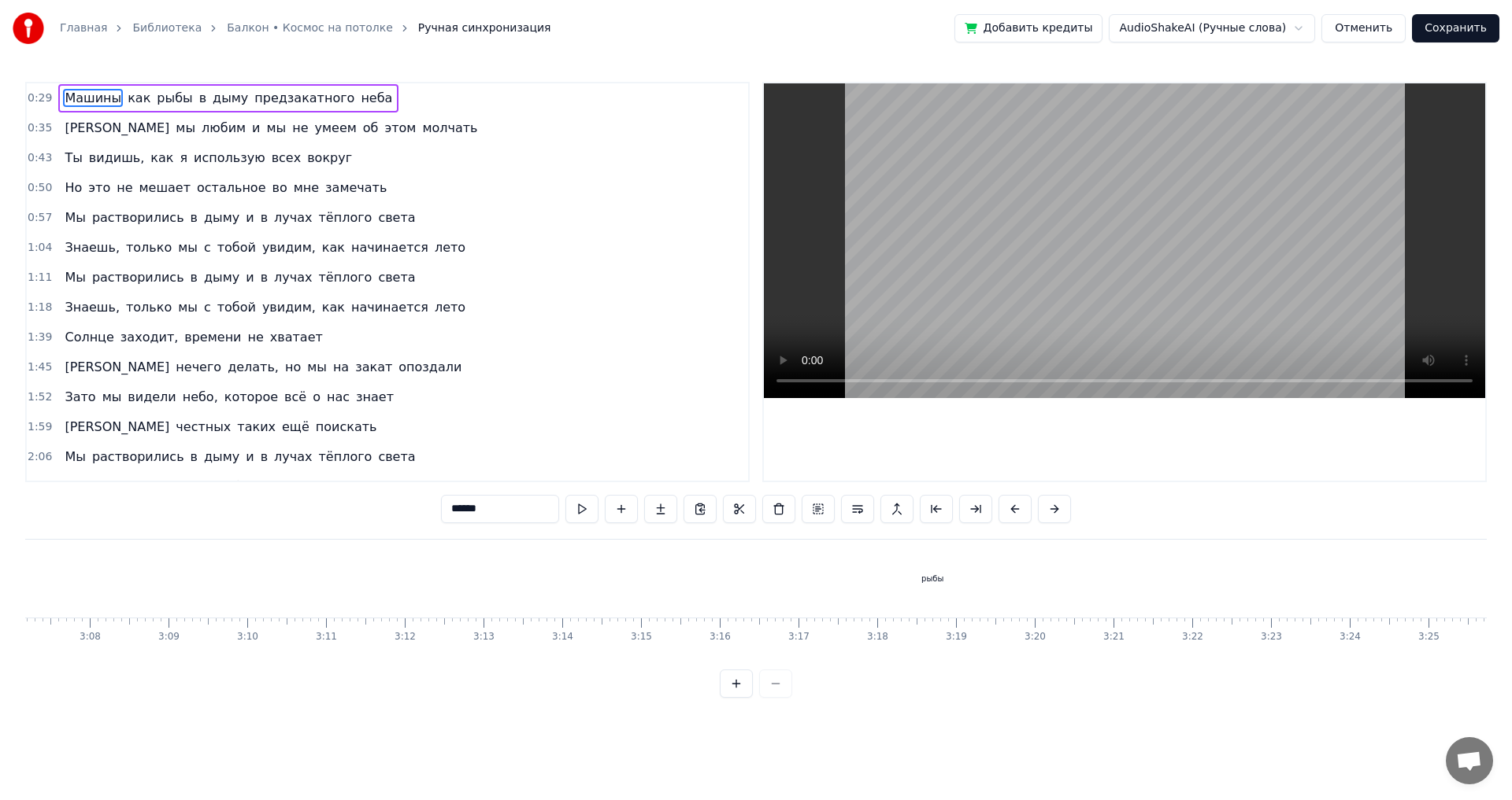
type input "****"
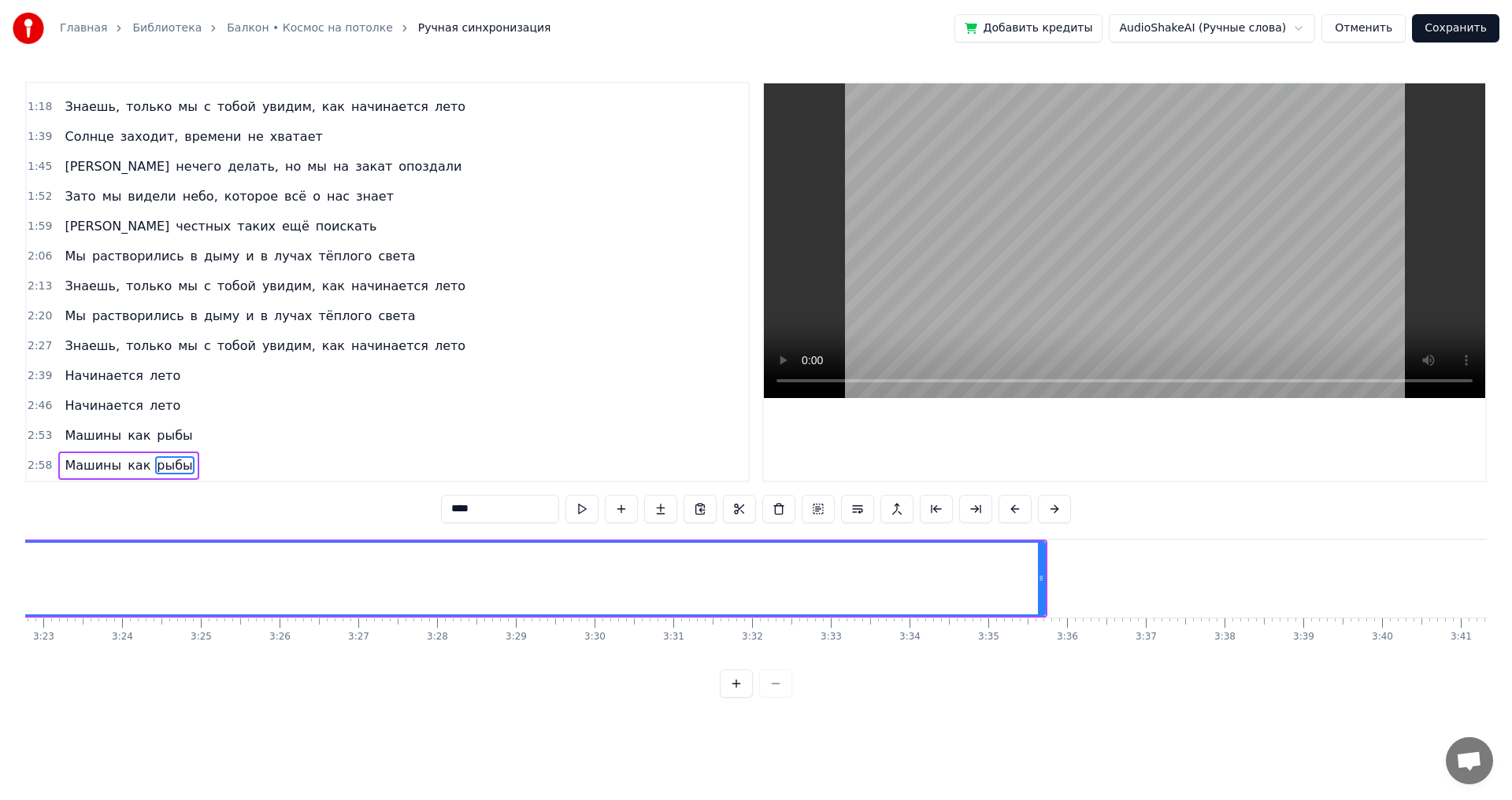
scroll to position [0, 15946]
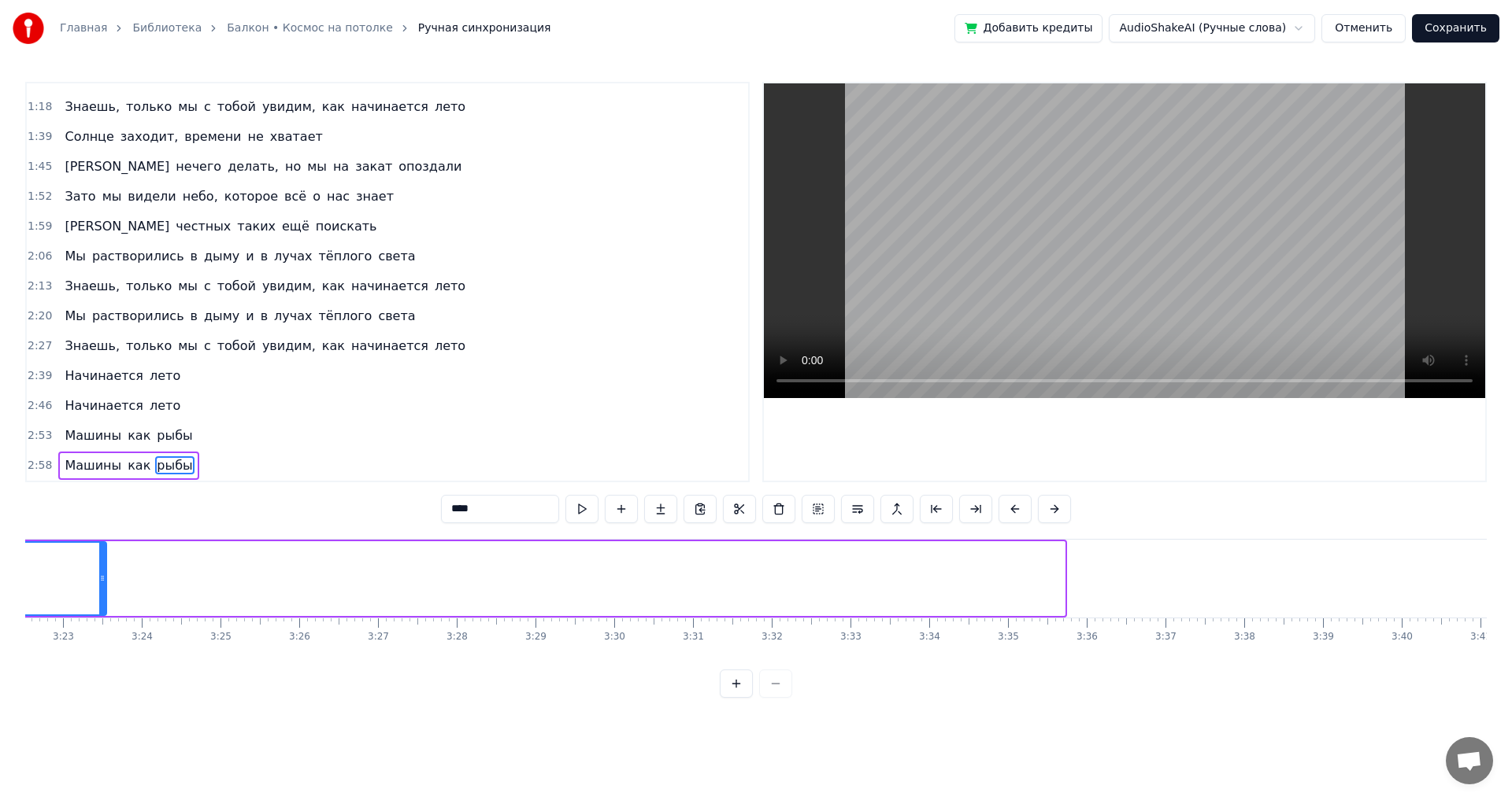
drag, startPoint x: 1061, startPoint y: 578, endPoint x: 103, endPoint y: 570, distance: 958.0
click at [103, 570] on div at bounding box center [102, 579] width 6 height 72
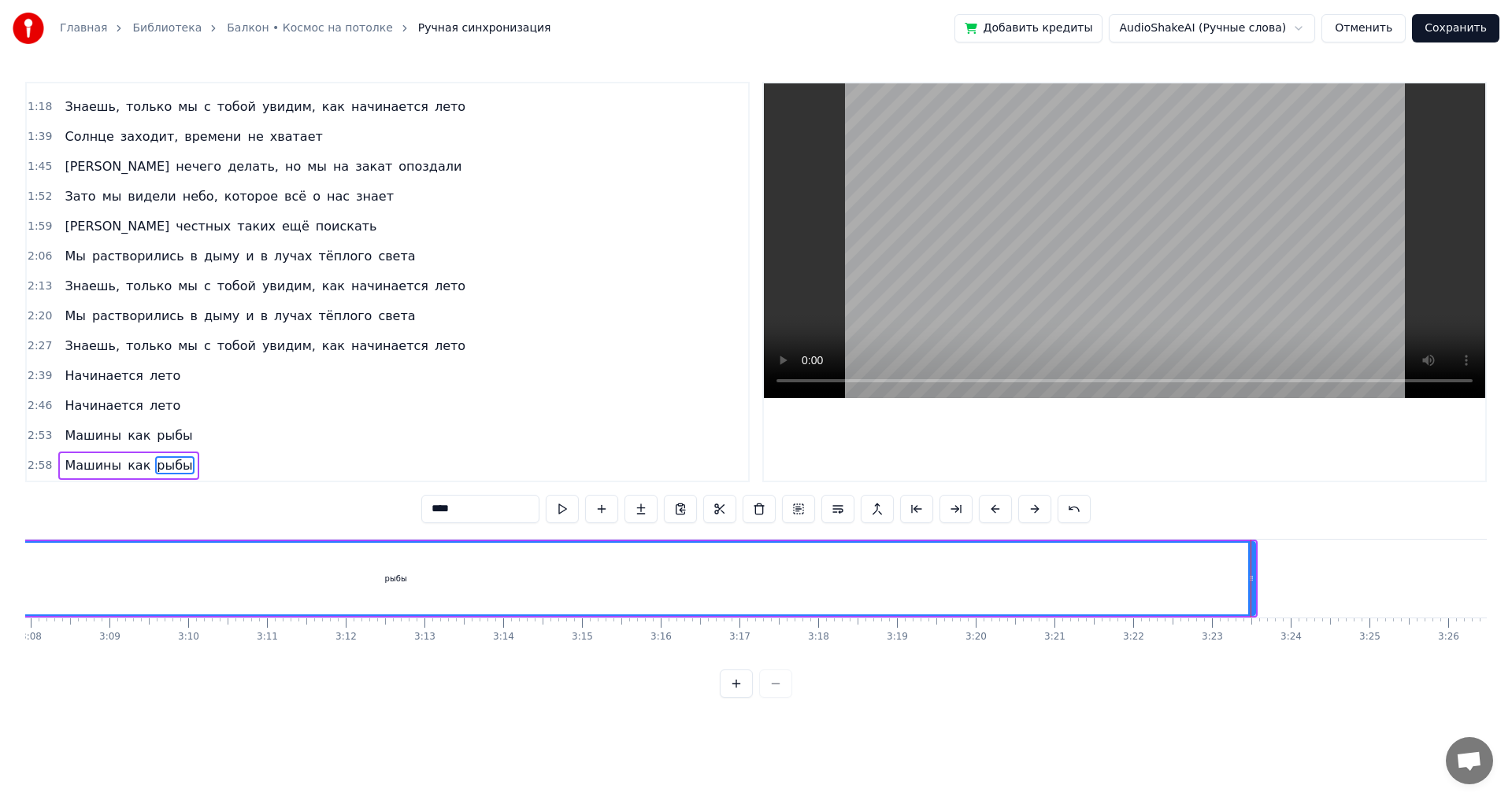
scroll to position [0, 14768]
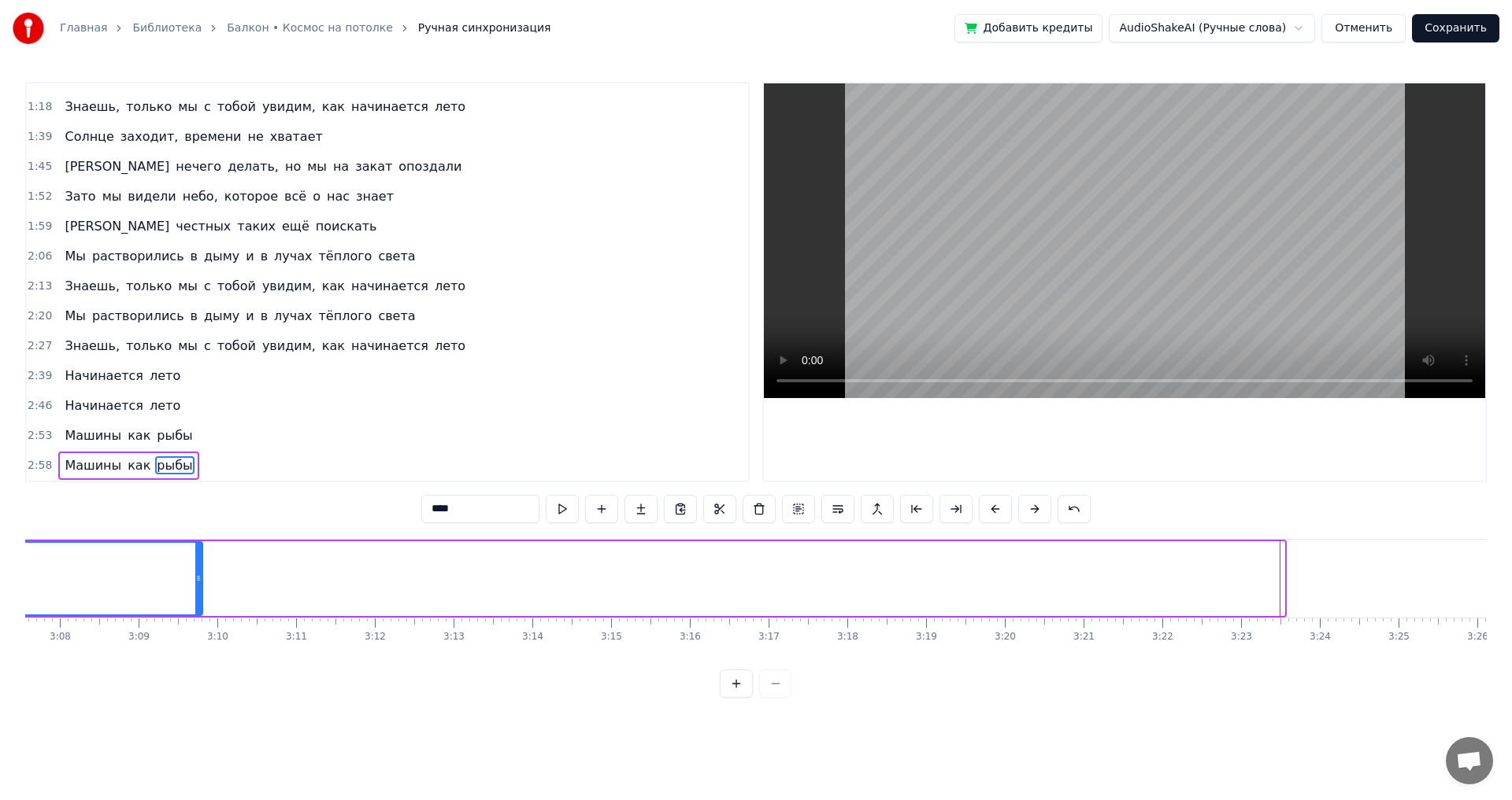
drag, startPoint x: 1281, startPoint y: 581, endPoint x: 200, endPoint y: 566, distance: 1081.1
click at [200, 566] on div at bounding box center [199, 579] width 6 height 72
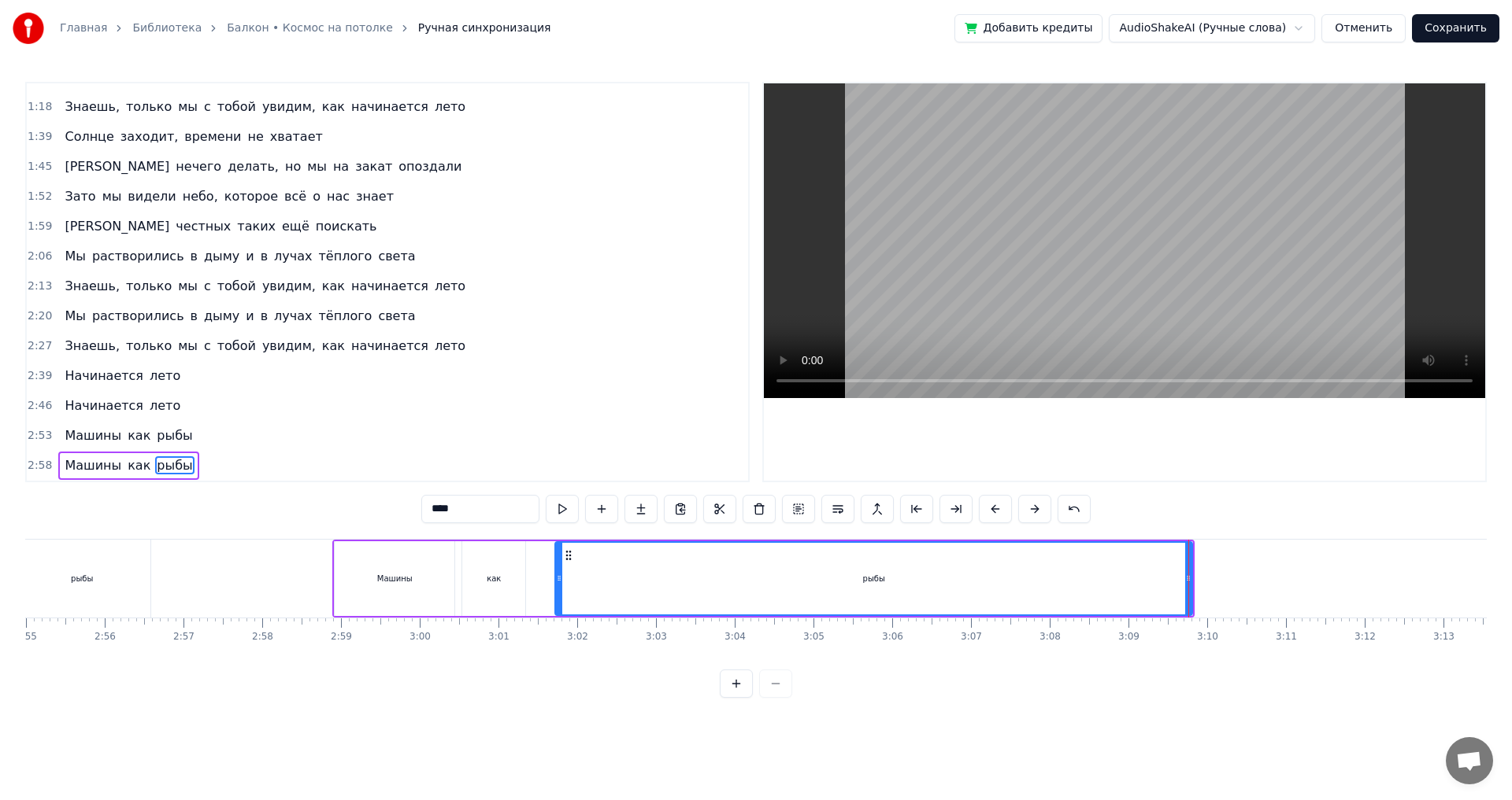
scroll to position [0, 13827]
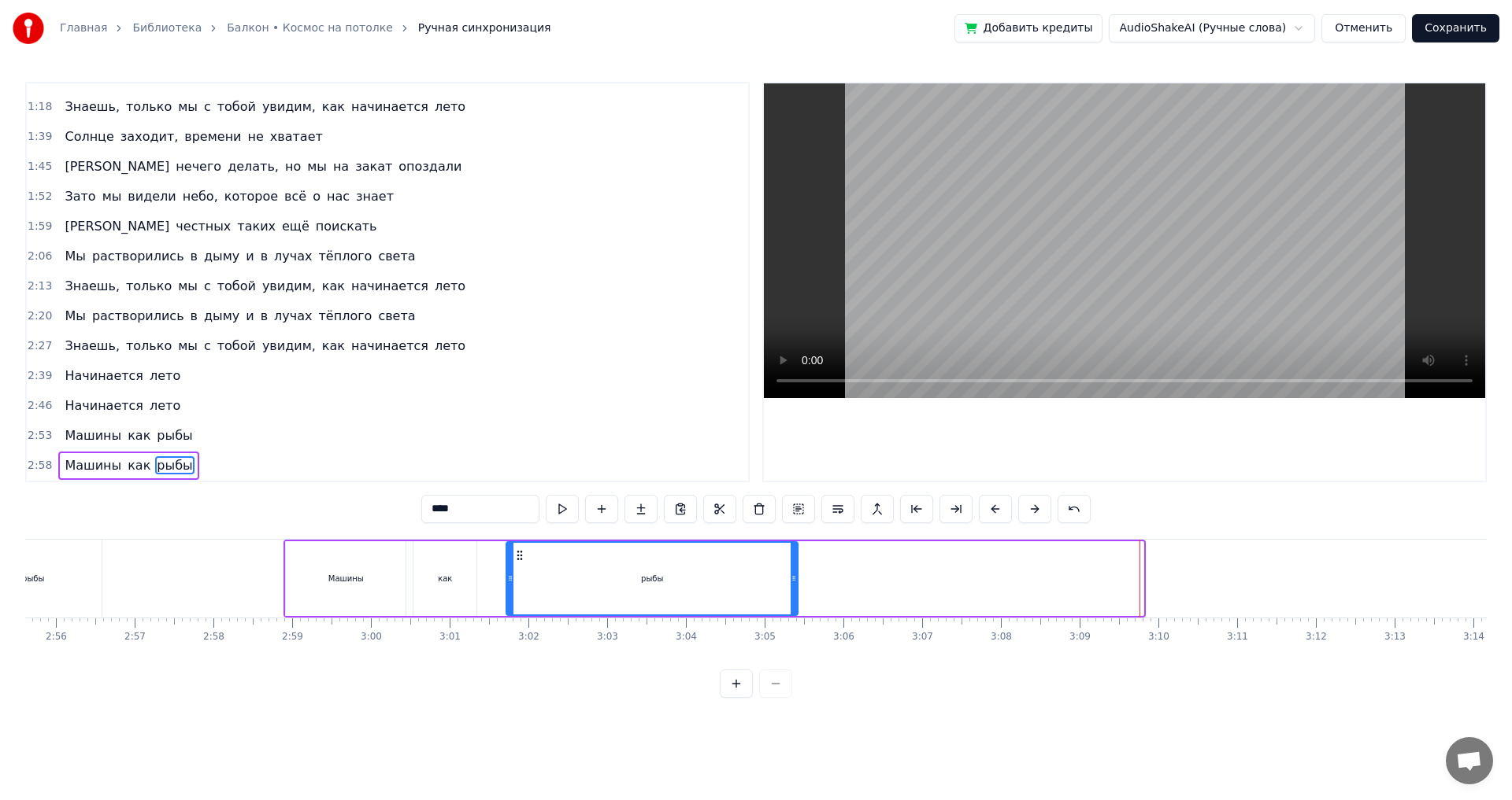
drag, startPoint x: 1137, startPoint y: 584, endPoint x: 796, endPoint y: 593, distance: 341.1
click at [796, 593] on div at bounding box center [794, 579] width 6 height 72
click at [533, 584] on div "рыбы" at bounding box center [652, 579] width 290 height 72
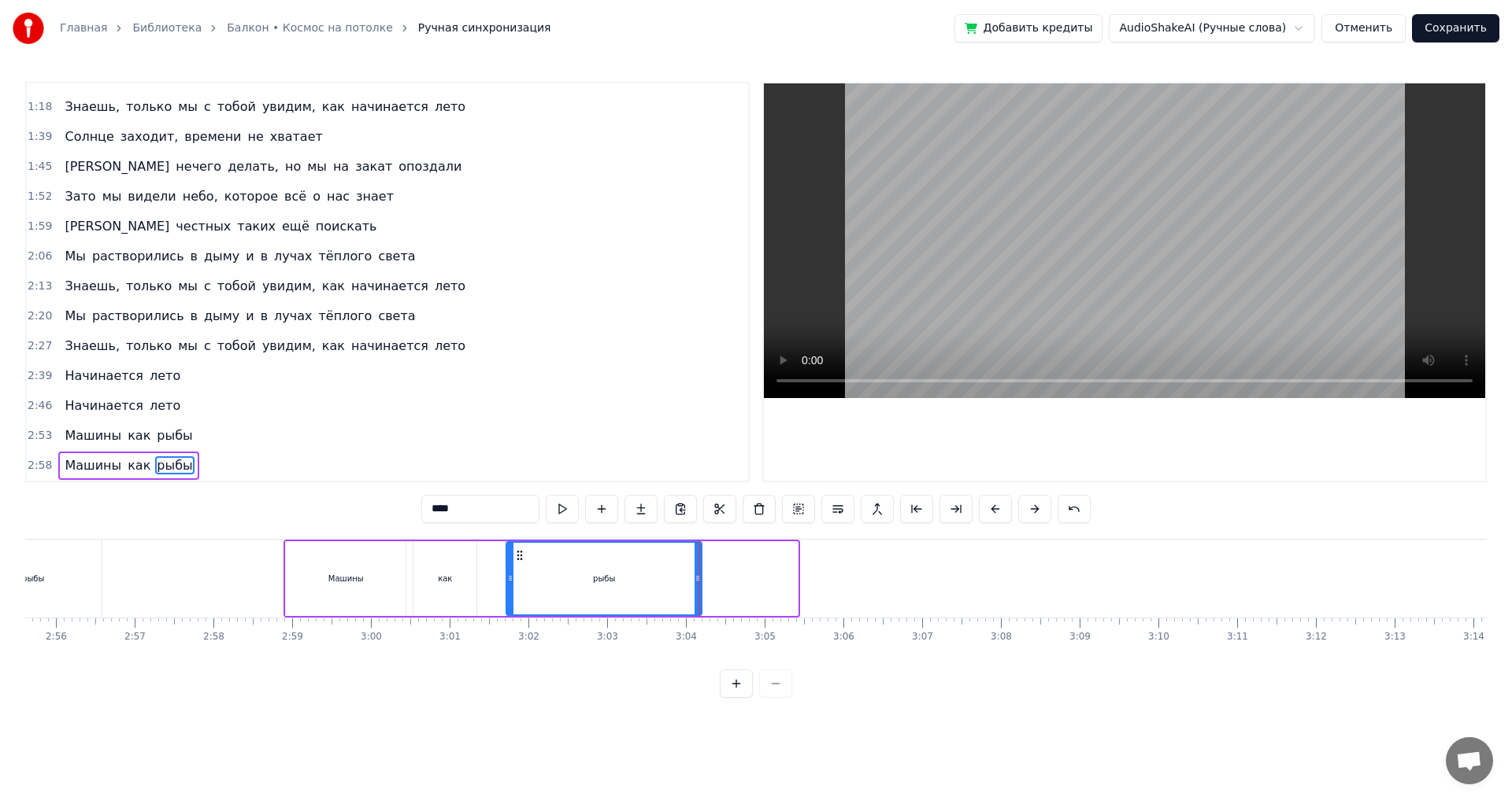
drag, startPoint x: 794, startPoint y: 585, endPoint x: 699, endPoint y: 594, distance: 95.4
click at [699, 594] on div at bounding box center [698, 579] width 6 height 72
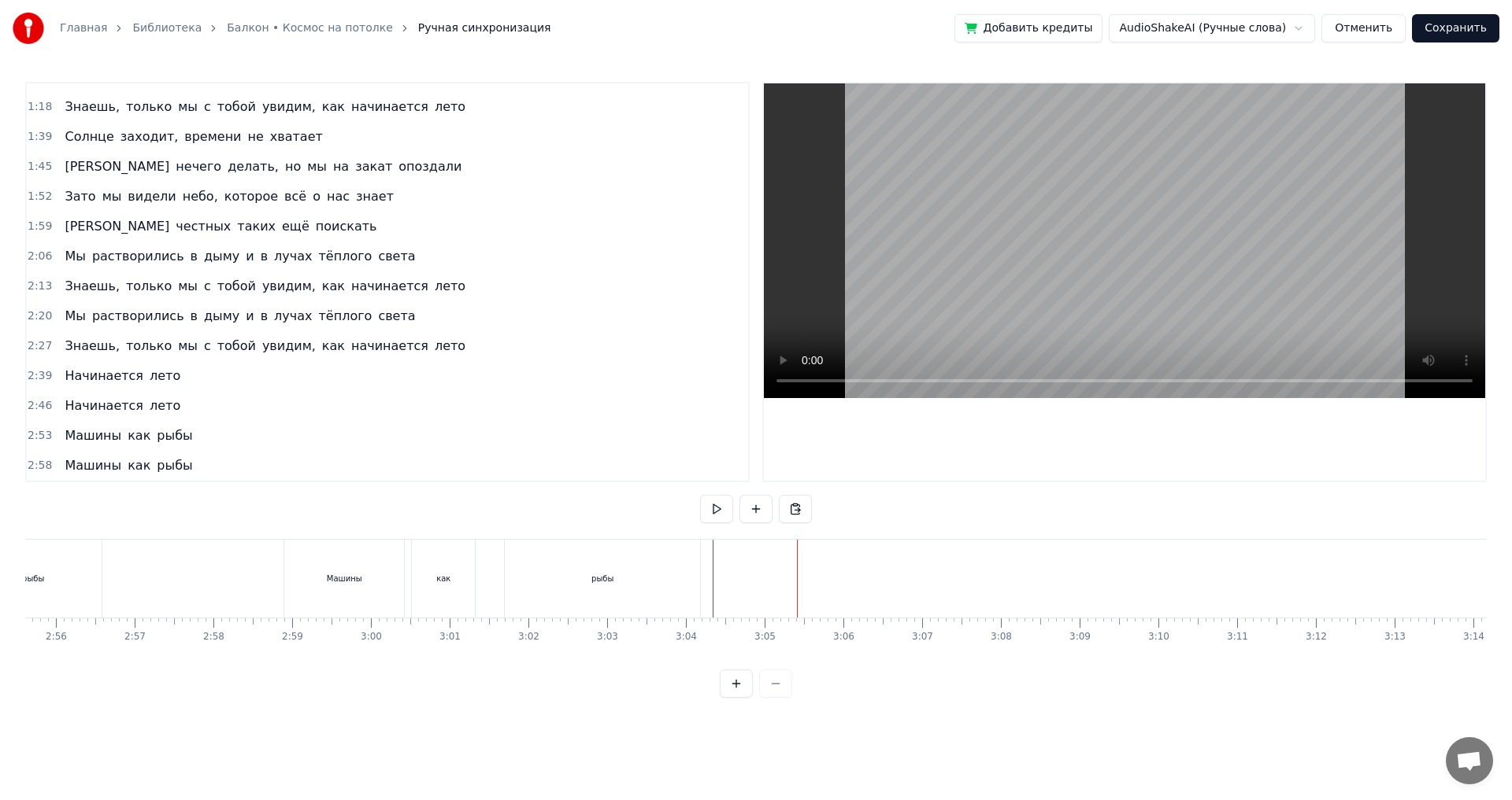
click at [1455, 26] on button "Сохранить" at bounding box center [1455, 28] width 87 height 28
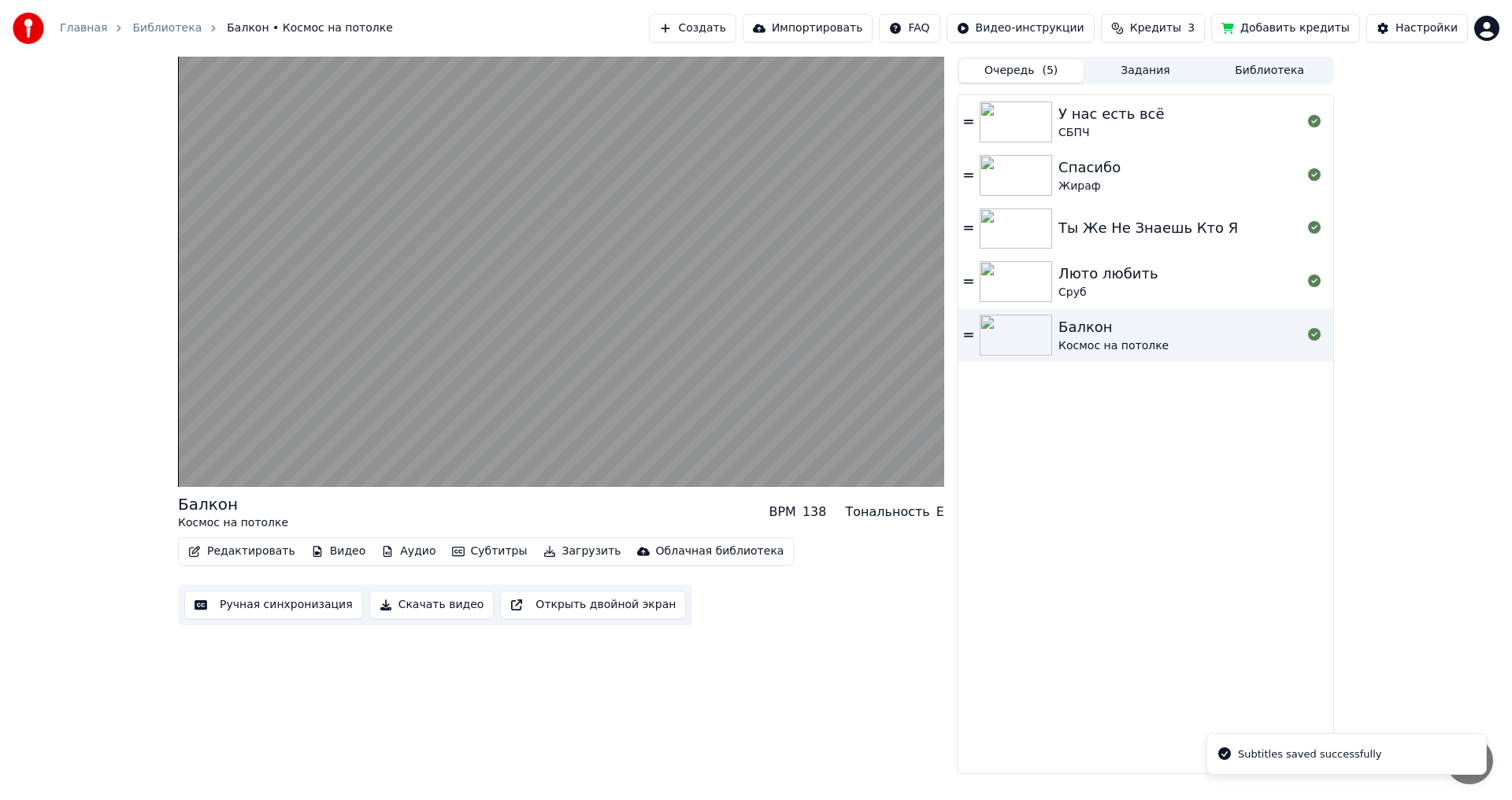
click at [1137, 64] on button "Задания" at bounding box center [1145, 71] width 124 height 23
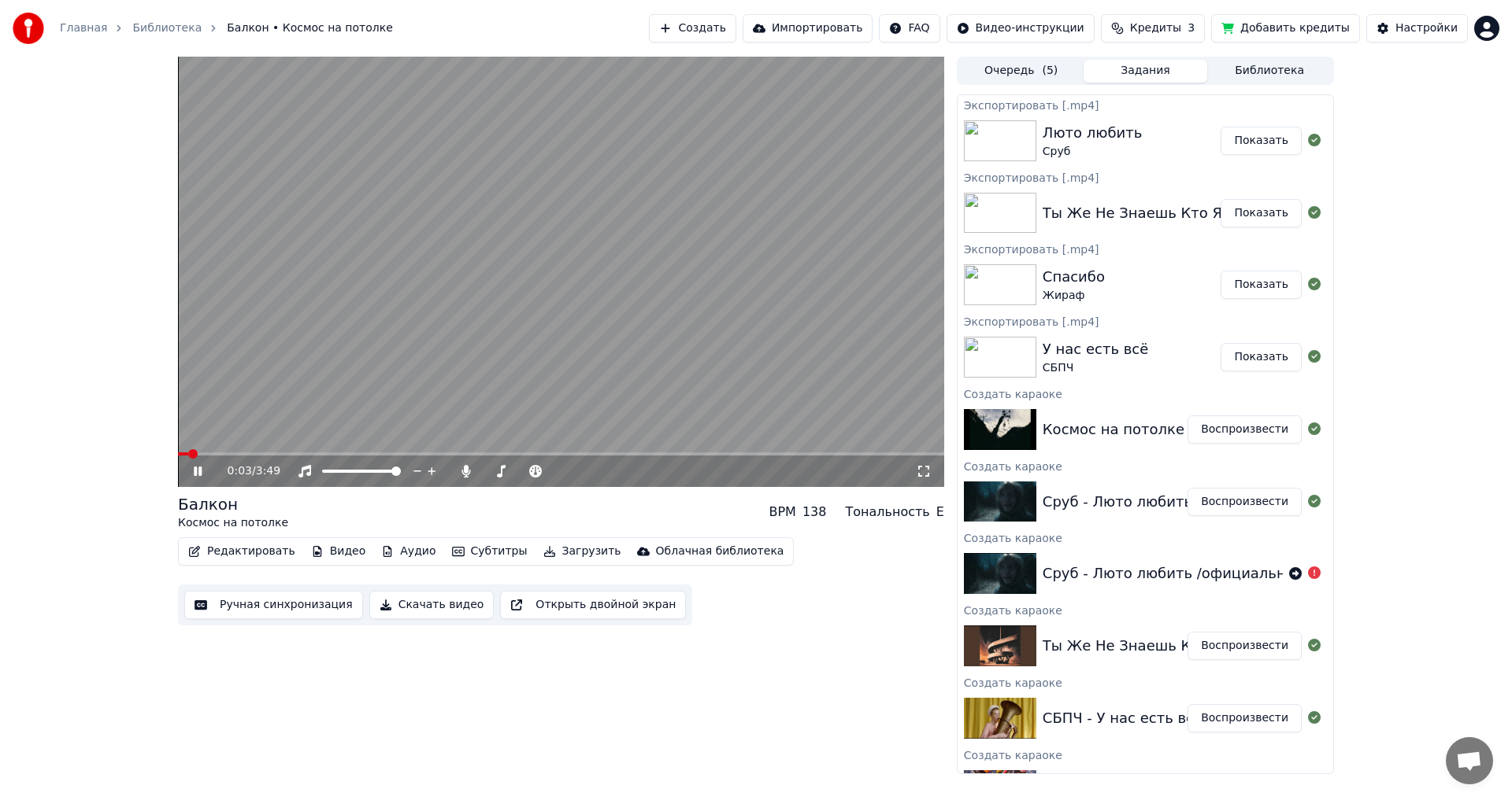
click at [592, 326] on video at bounding box center [560, 272] width 766 height 430
click at [1113, 435] on div "Космос на потолке - Балкон" at bounding box center [1147, 430] width 211 height 22
click at [466, 475] on icon at bounding box center [465, 471] width 9 height 13
click at [554, 555] on button "Загрузить" at bounding box center [582, 552] width 90 height 22
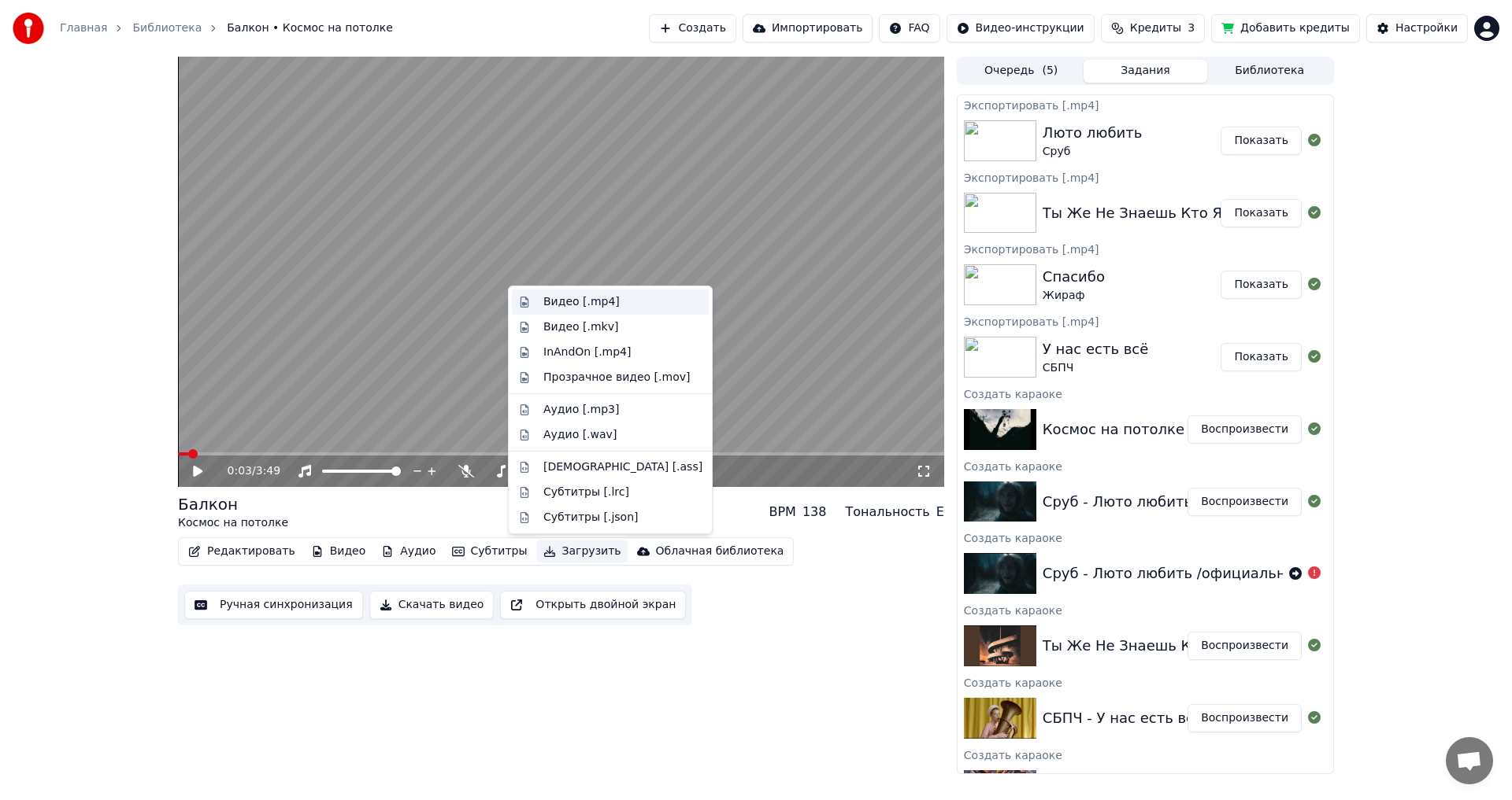
click at [586, 298] on div "Видео [.mp4]" at bounding box center [581, 302] width 76 height 16
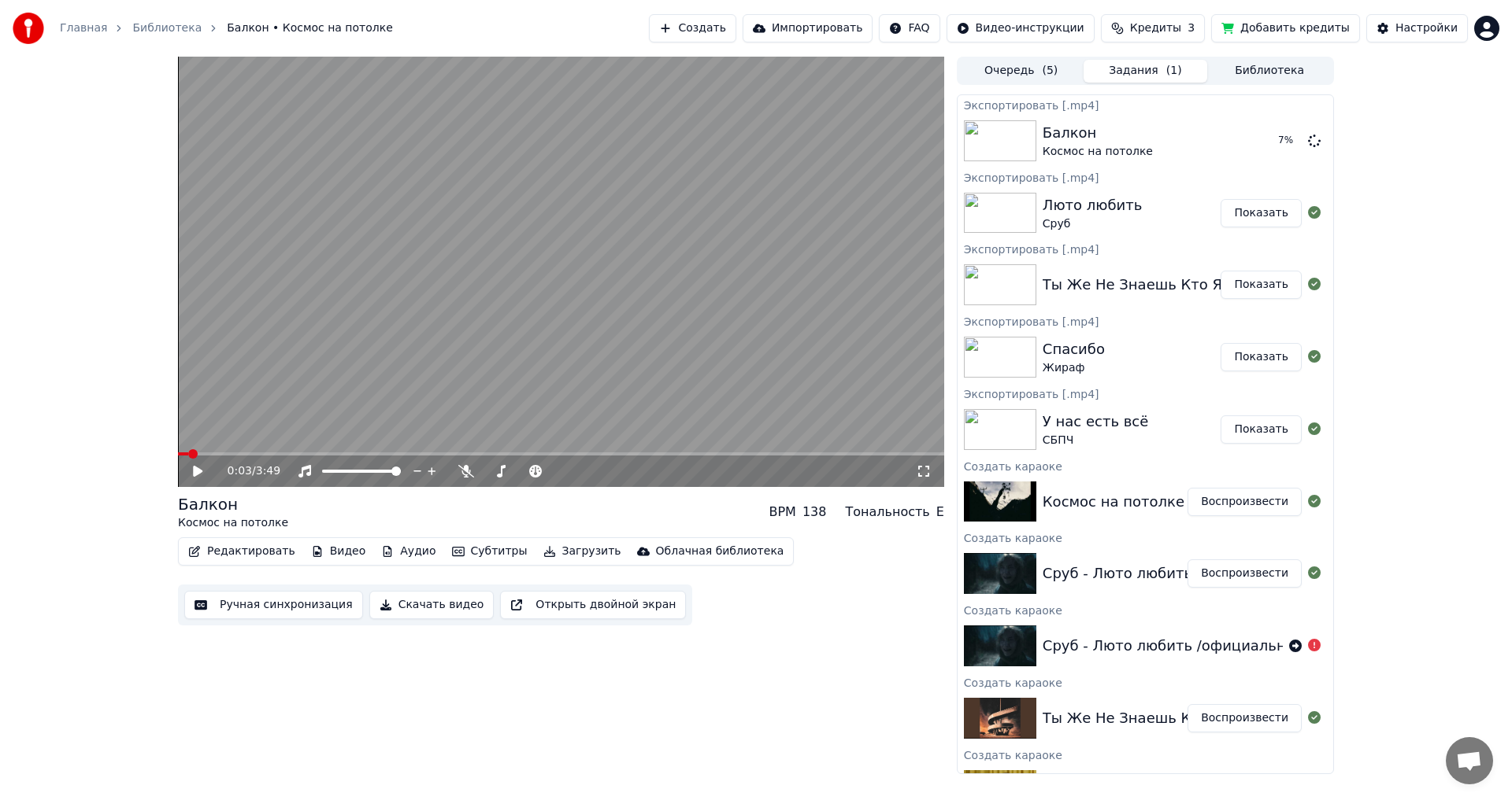
click at [1240, 207] on button "Показать" at bounding box center [1261, 213] width 81 height 28
click at [1373, 231] on div "0:03 / 3:49 Балкон Космос на потолке BPM 138 Тональность E Редактировать Видео …" at bounding box center [756, 415] width 1512 height 718
click at [1478, 39] on body "Главная Библиотека Балкон • Космос на потолке Создать Импортировать FAQ Видео-и…" at bounding box center [756, 400] width 1512 height 800
click at [1386, 174] on span "Выйти" at bounding box center [1377, 182] width 37 height 16
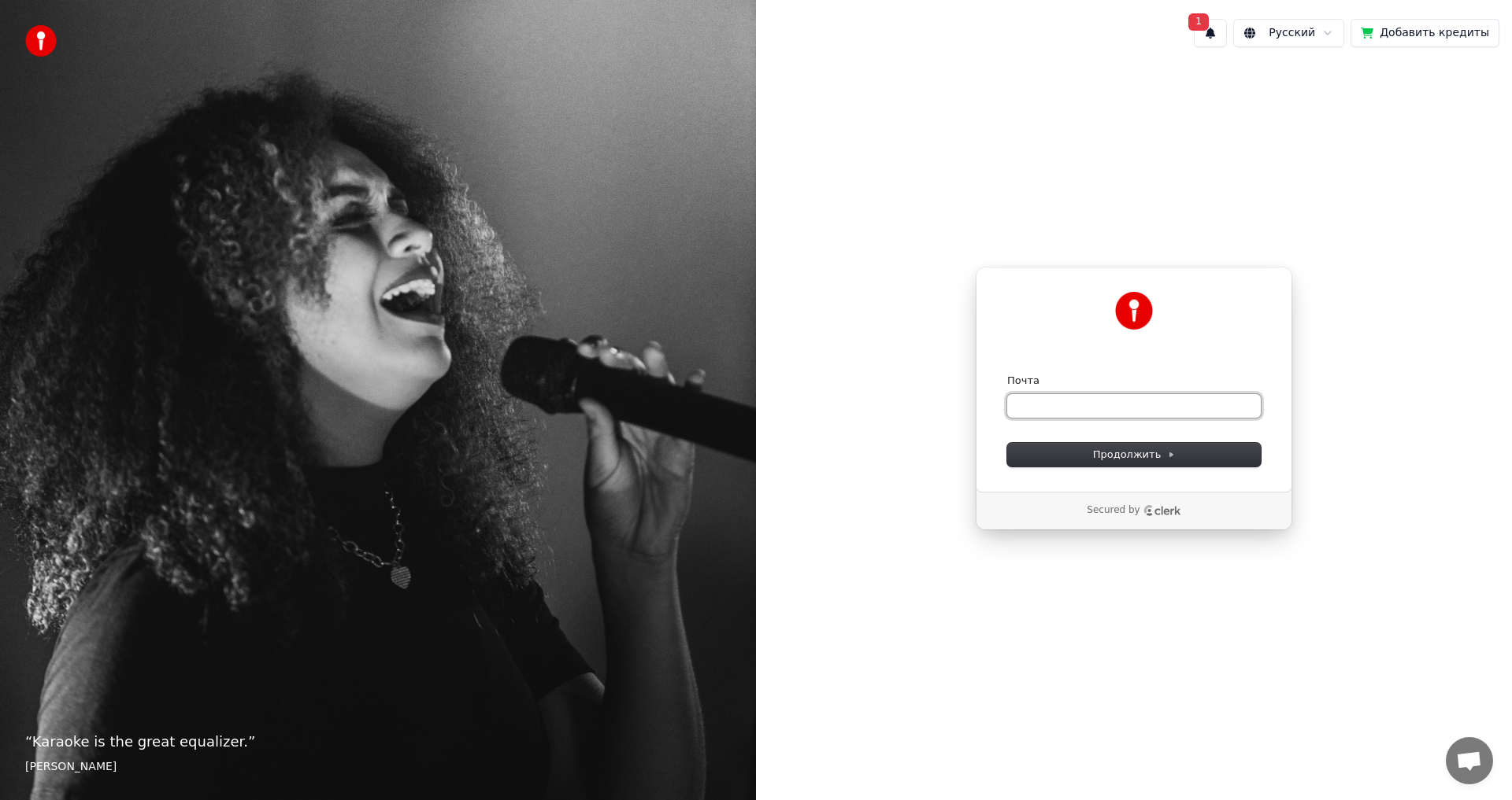
click at [1089, 409] on input "Почта" at bounding box center [1133, 406] width 254 height 24
paste input "**********"
click at [1105, 443] on button "Продолжить" at bounding box center [1133, 455] width 254 height 24
type input "**********"
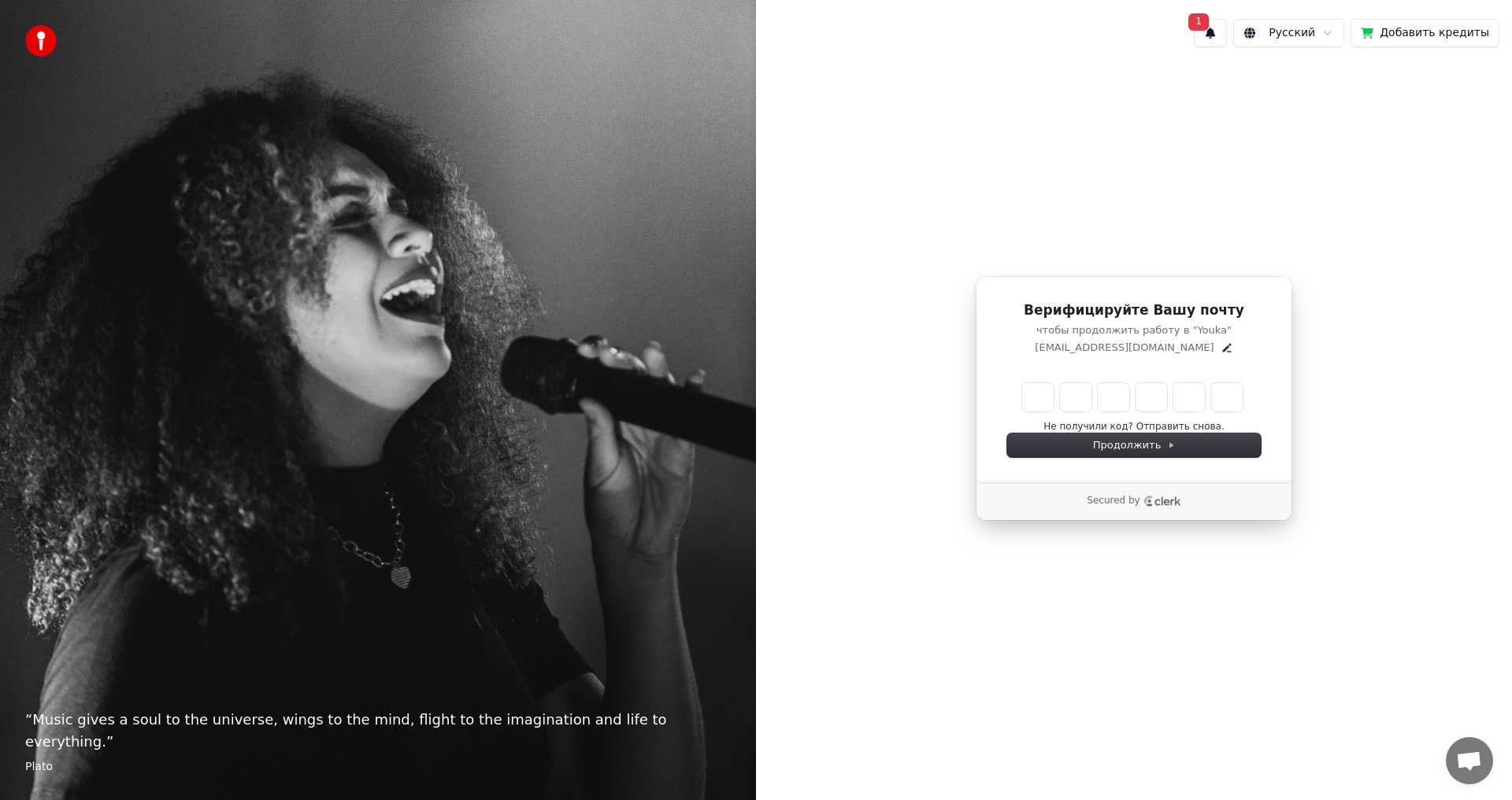
type input "******"
type input "*"
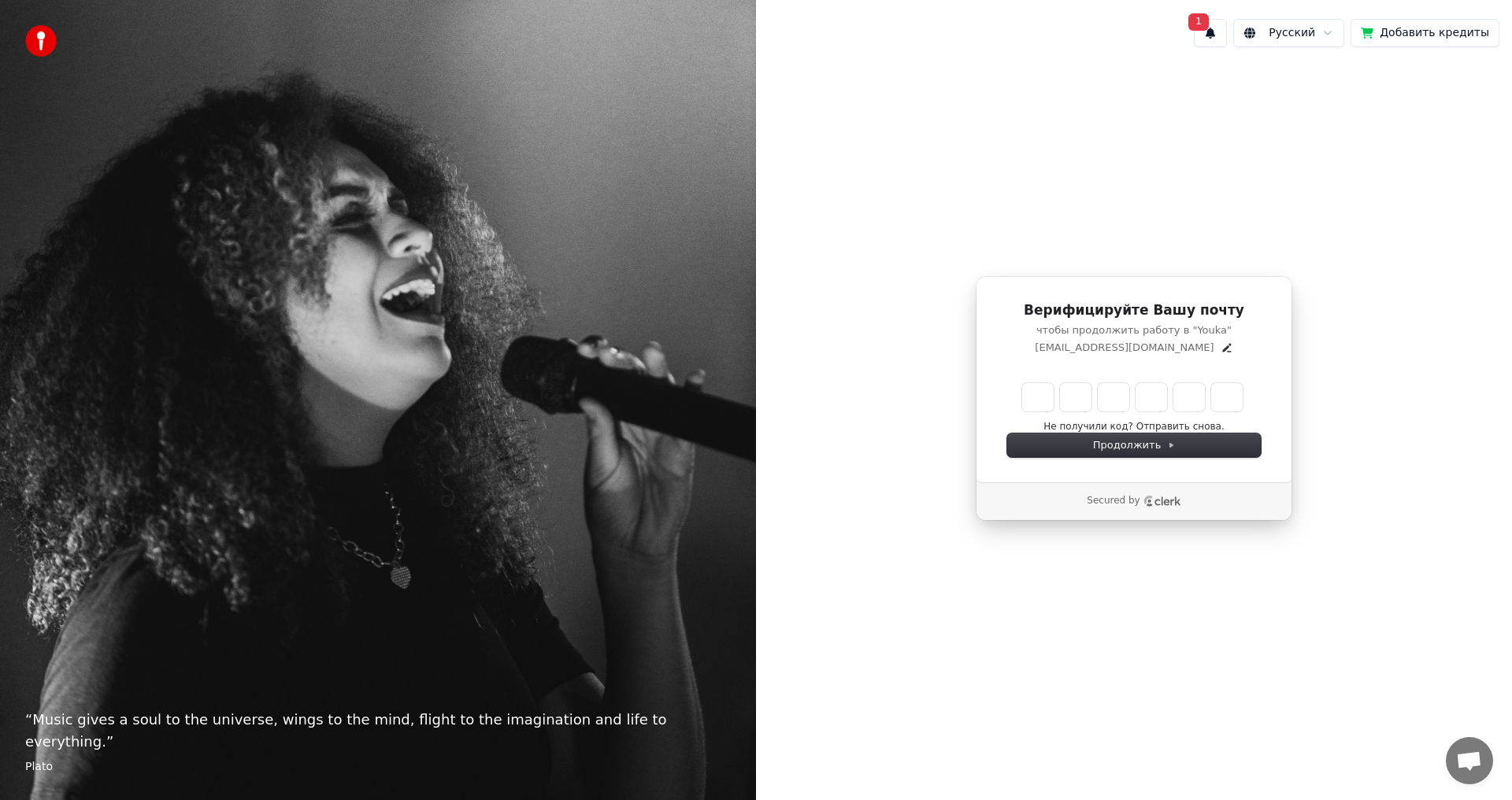
type input "*"
